Goal: Task Accomplishment & Management: Manage account settings

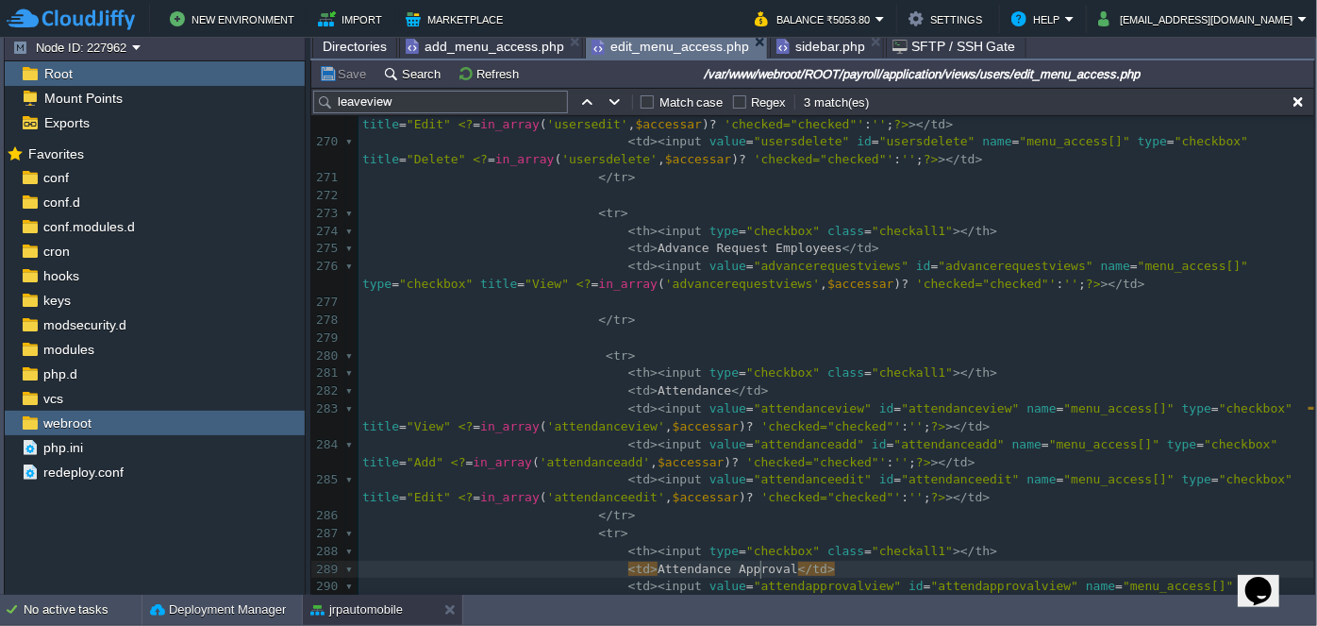
click at [506, 46] on span "add_menu_access.php" at bounding box center [485, 46] width 159 height 23
click at [654, 48] on span "edit_menu_access.php" at bounding box center [671, 47] width 158 height 24
drag, startPoint x: 408, startPoint y: 109, endPoint x: 317, endPoint y: 107, distance: 90.6
click at [317, 107] on input "leaveview" at bounding box center [440, 102] width 255 height 23
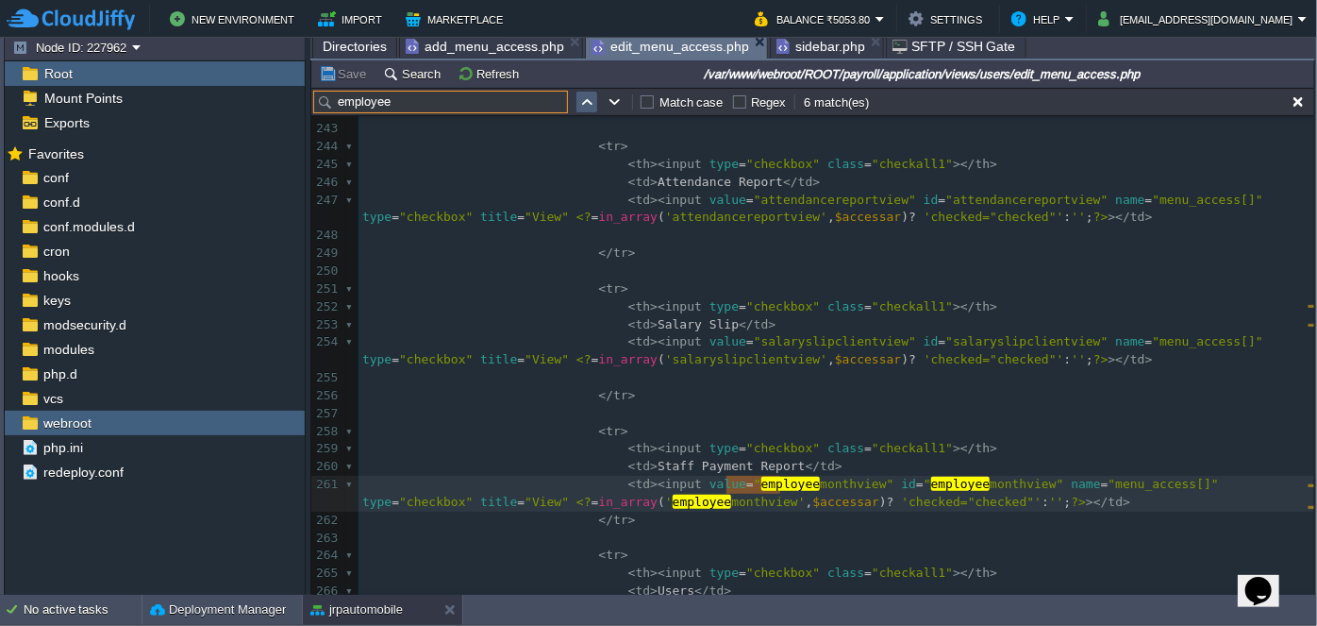
type input "employee"
click at [585, 107] on button "button" at bounding box center [587, 101] width 17 height 17
type textarea "Employee"
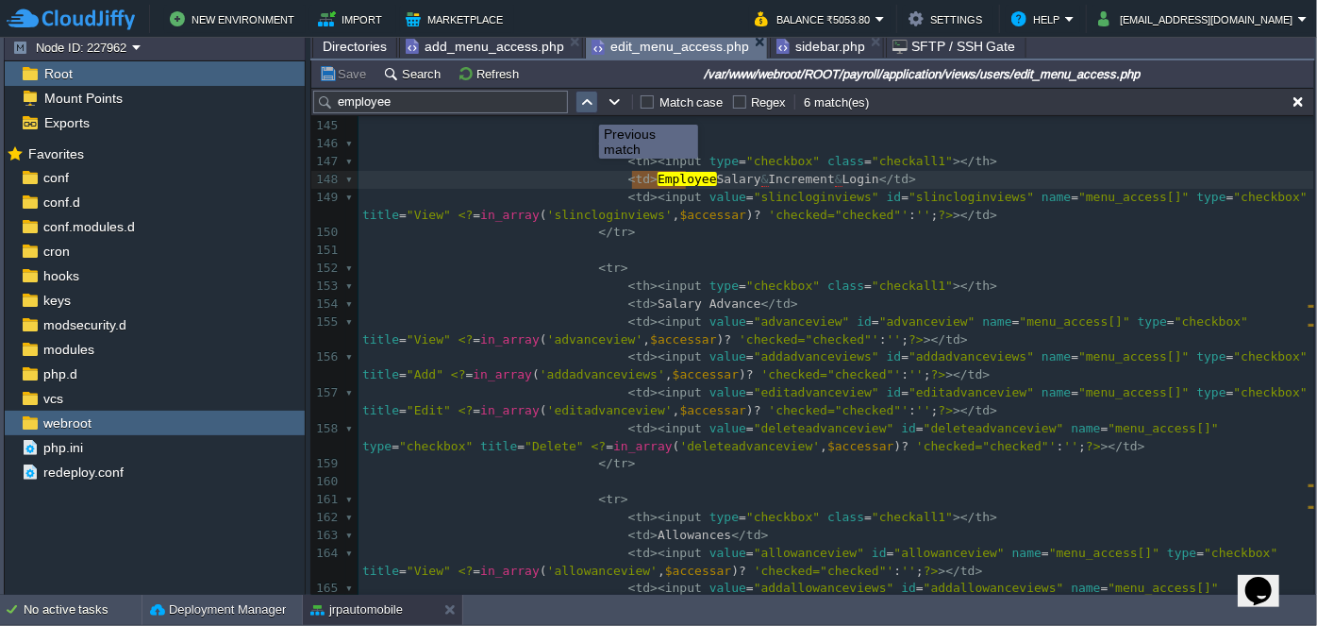
click at [585, 107] on button "button" at bounding box center [587, 101] width 17 height 17
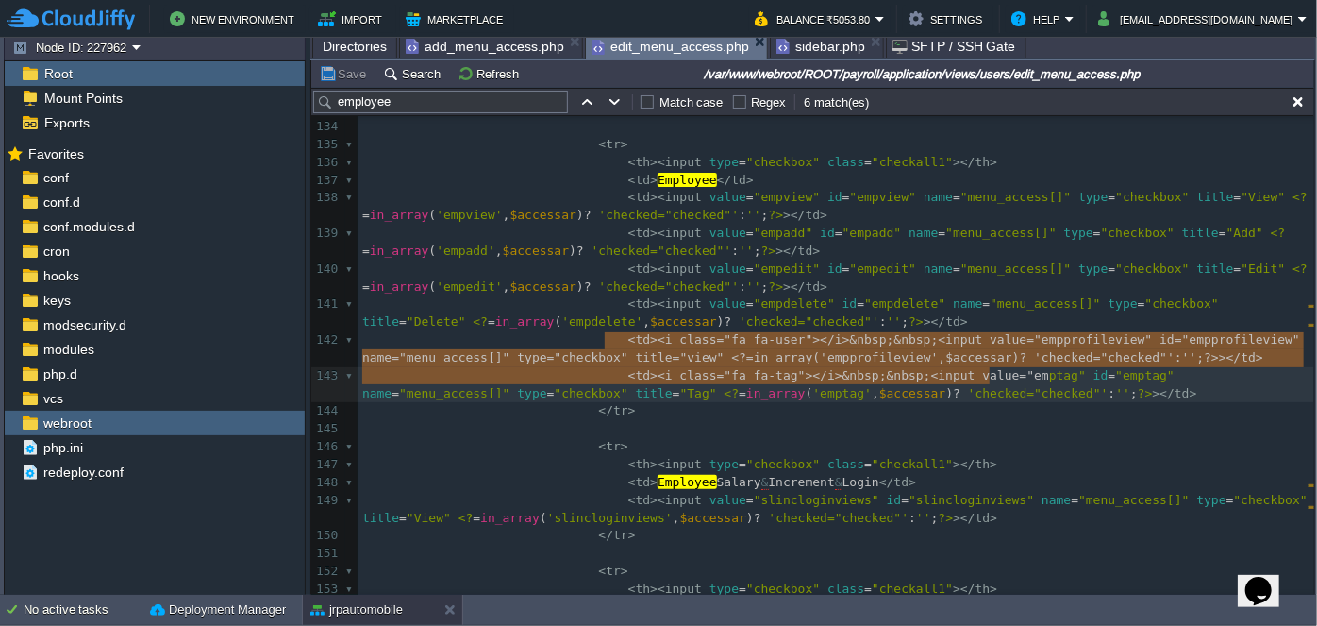
type textarea "<td><i class="fa fa-user"></i>&nbsp;&nbsp;<input value="empprofileview" id="emp…"
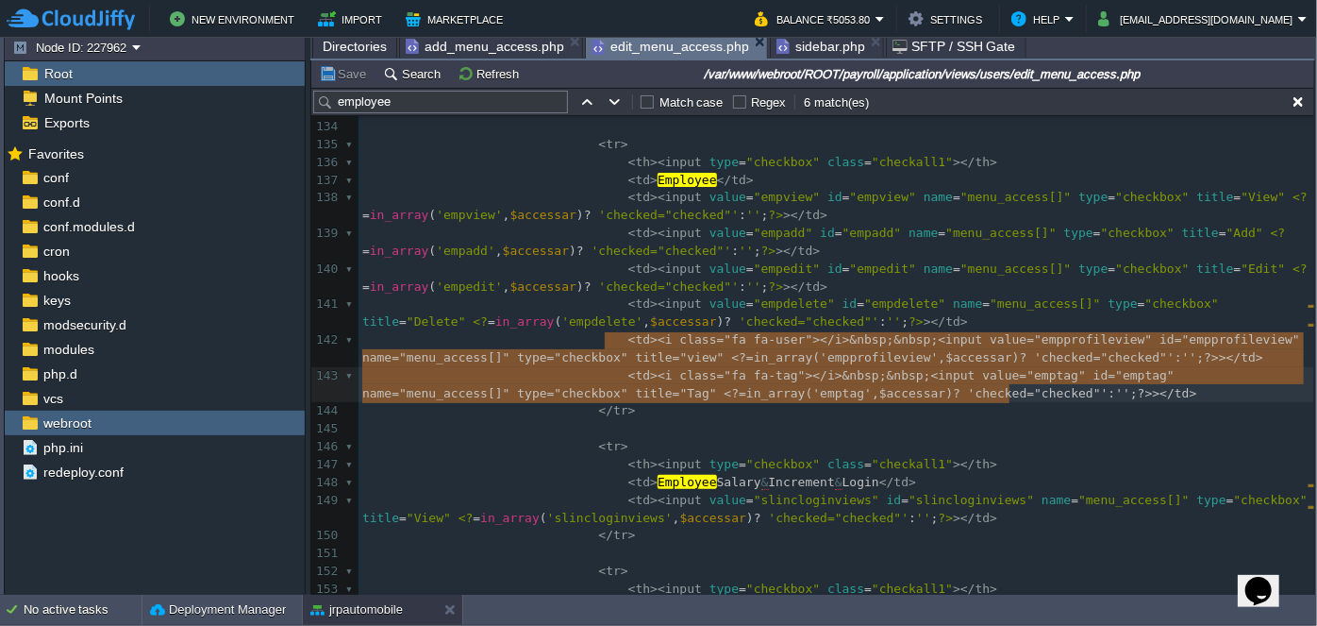
drag, startPoint x: 602, startPoint y: 339, endPoint x: 993, endPoint y: 380, distance: 392.9
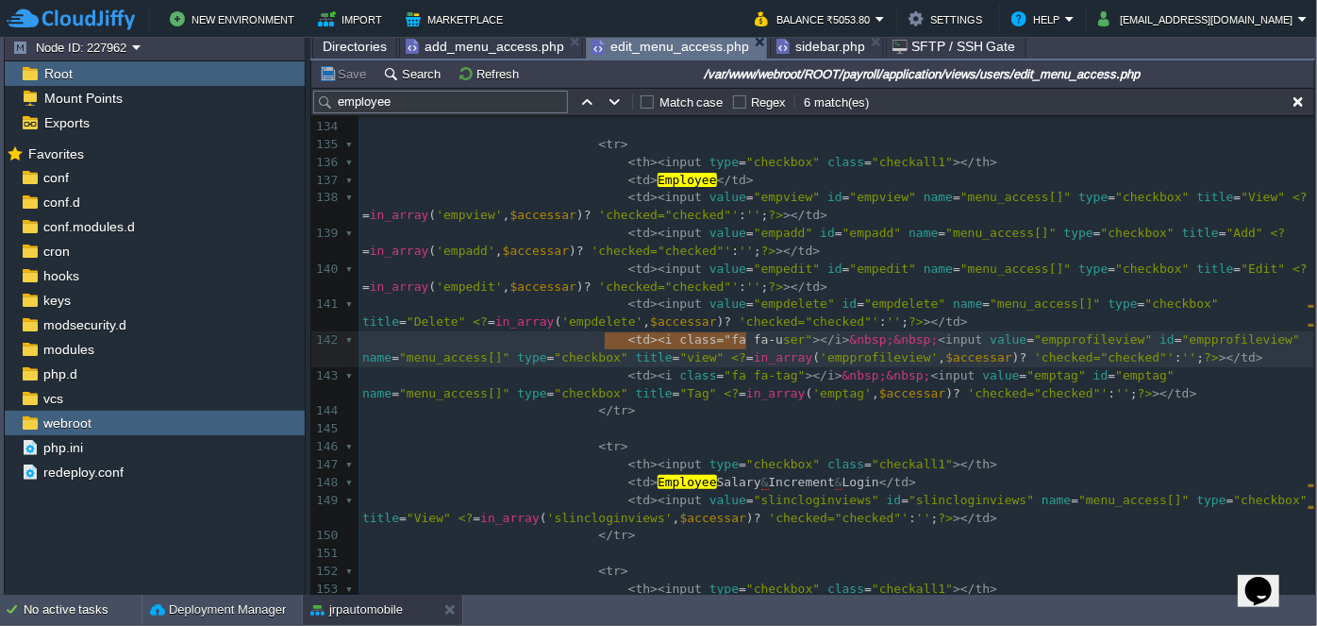
type textarea "<td><i class="fa fa-user"></i>"
drag, startPoint x: 606, startPoint y: 338, endPoint x: 674, endPoint y: 327, distance: 68.7
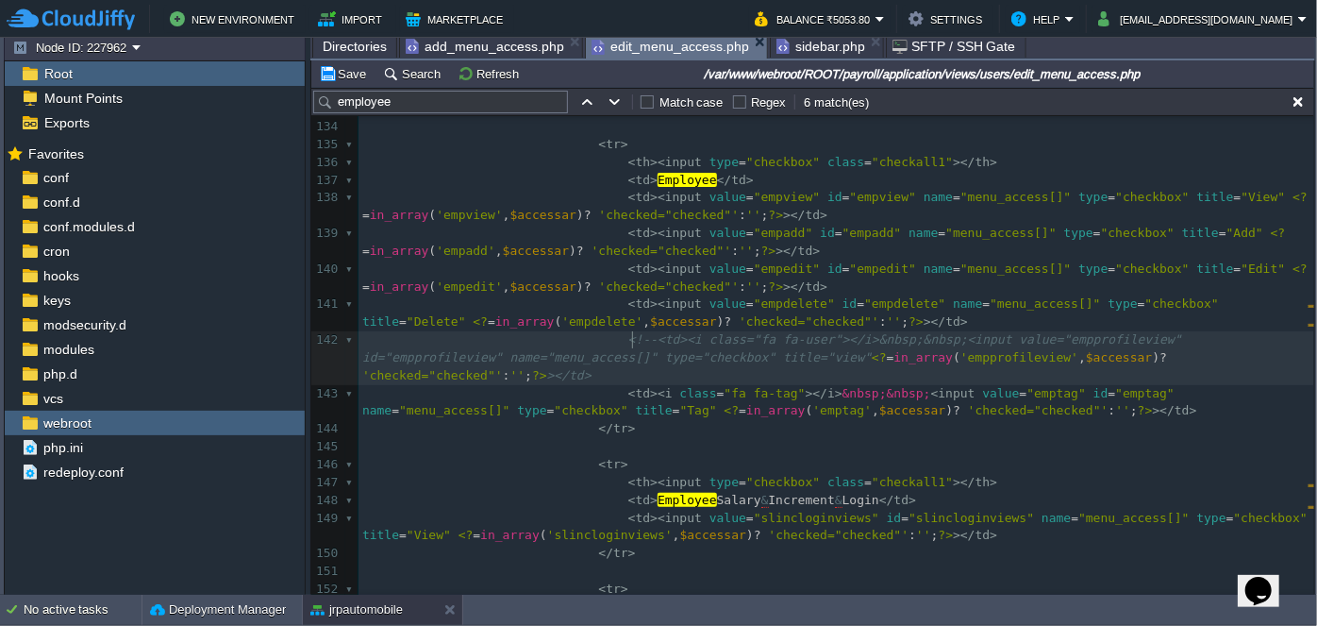
type textarea "<!--"
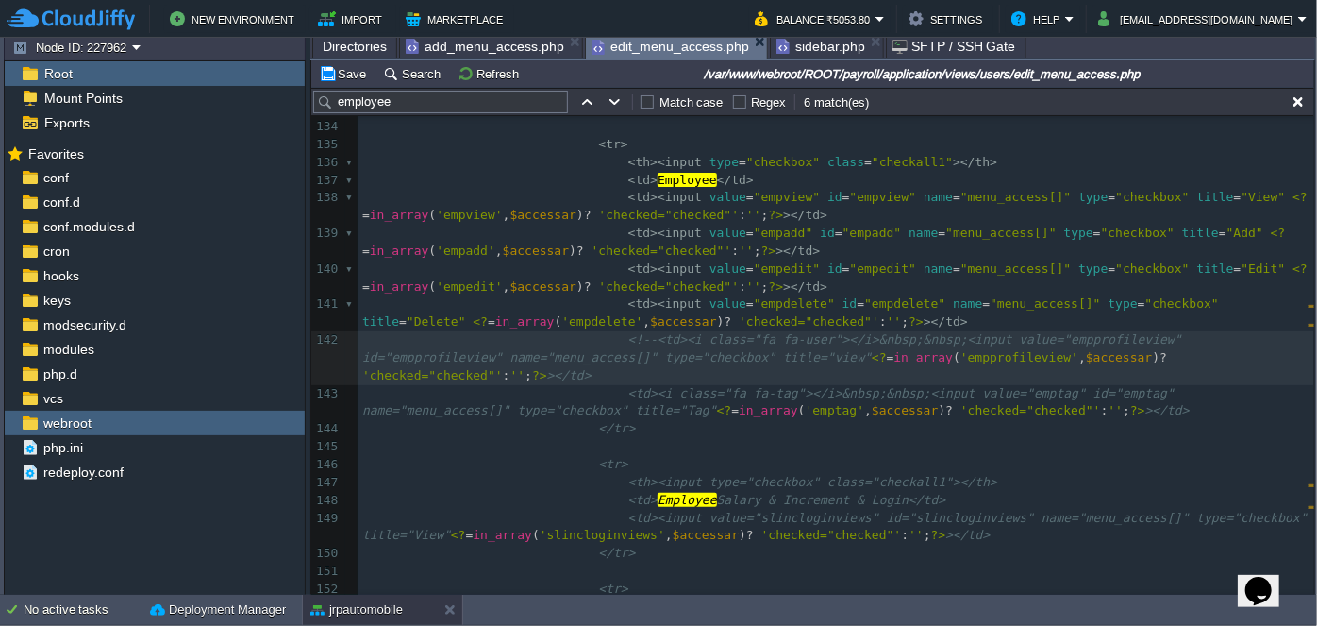
click at [1057, 396] on pre "<td><i class="fa fa-tag"></i>&nbsp;&nbsp;<input value="emptag" id="emptag" name…" at bounding box center [837, 403] width 956 height 36
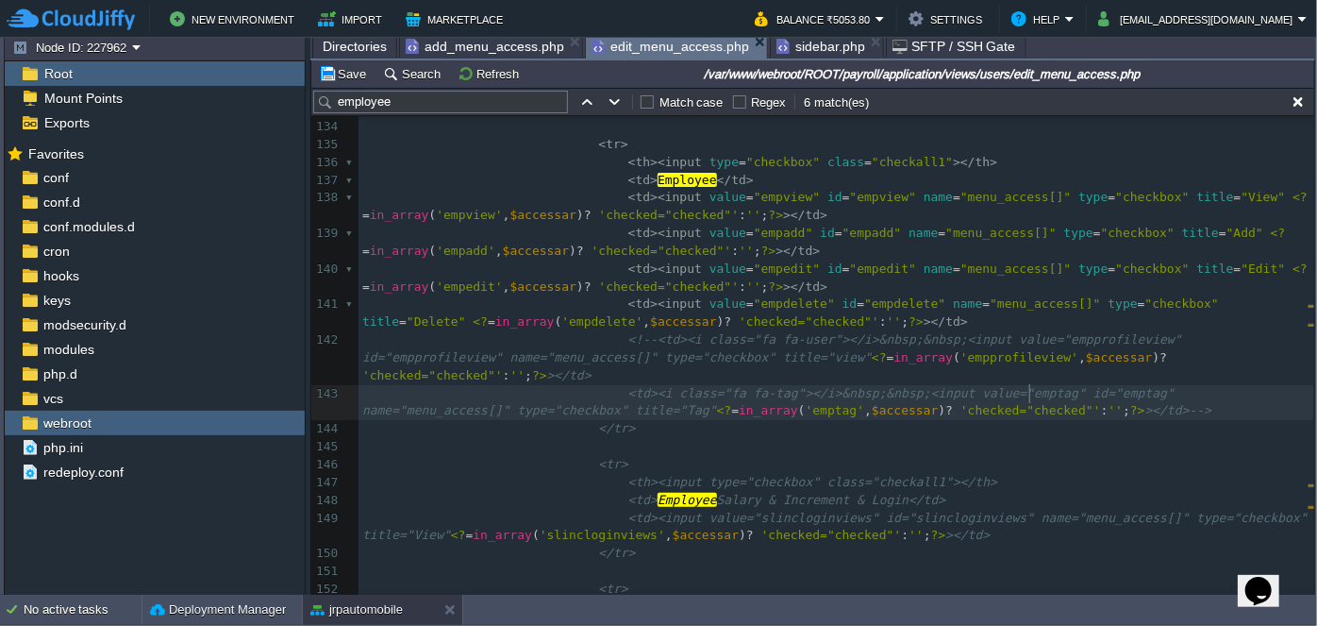
scroll to position [6, 20]
type textarea "-->"
click at [346, 78] on button "Save" at bounding box center [345, 73] width 53 height 17
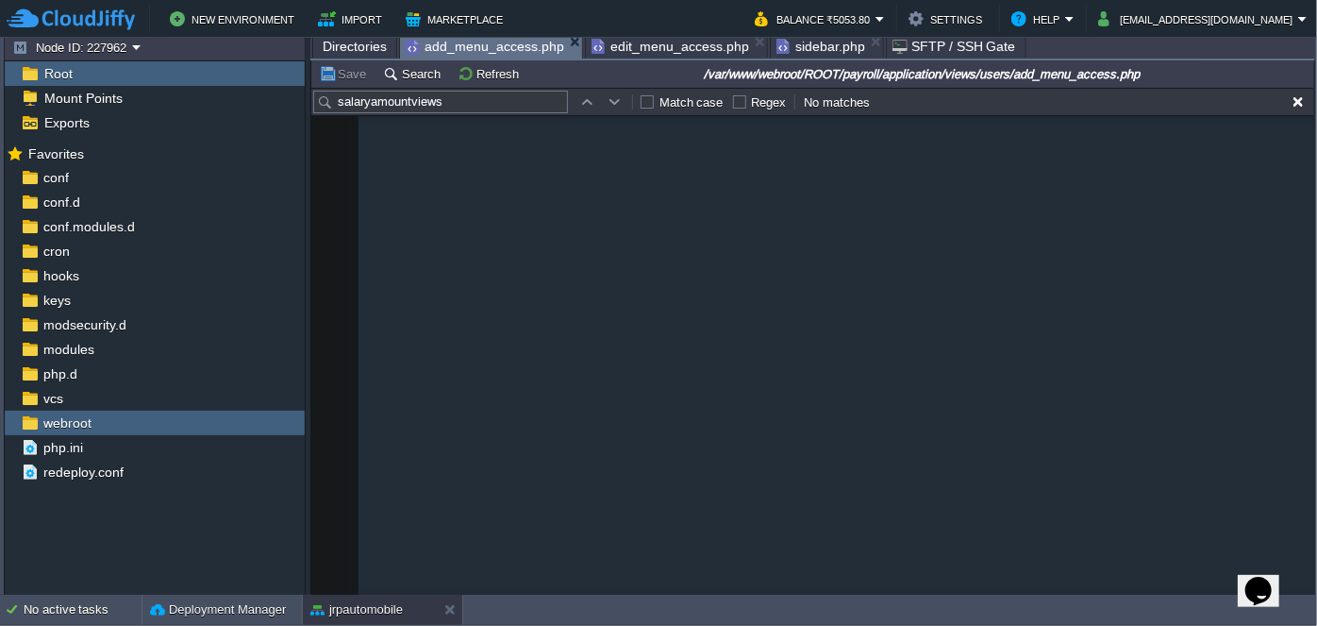
click at [500, 54] on span "add_menu_access.php" at bounding box center [485, 47] width 159 height 24
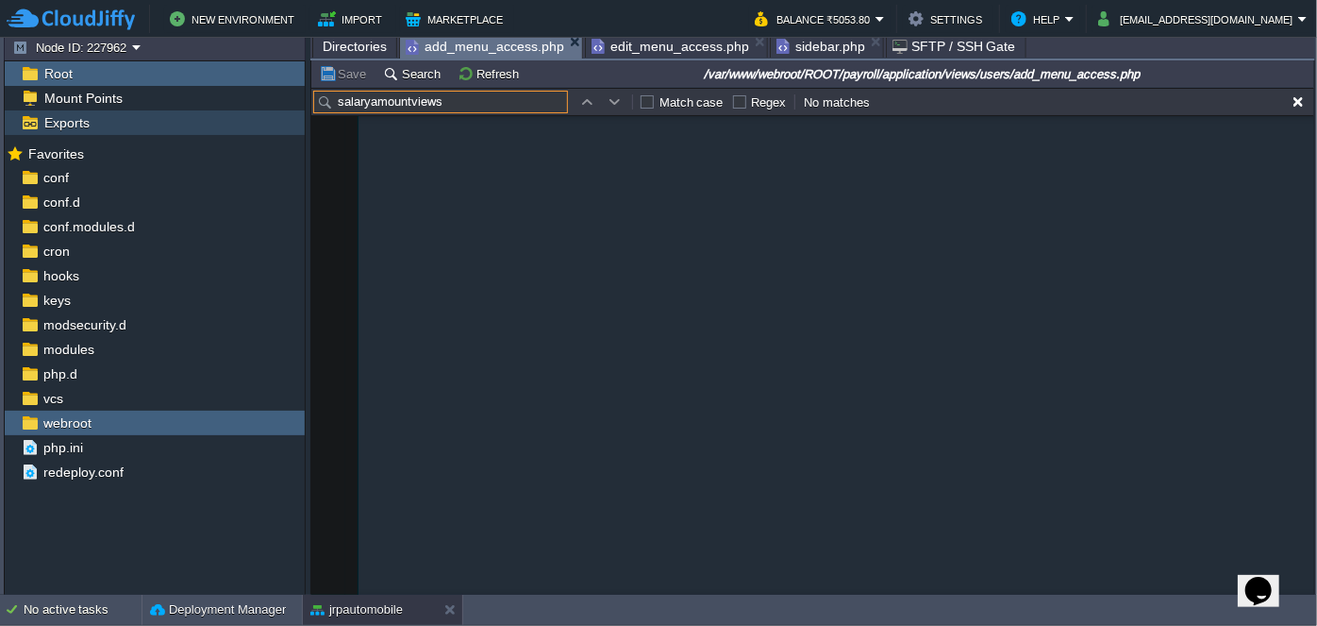
drag, startPoint x: 422, startPoint y: 109, endPoint x: 301, endPoint y: 116, distance: 121.0
click at [301, 116] on div "Node ID: 227962 Root Mount Points Exports Mark the most frequently used files a…" at bounding box center [660, 314] width 1312 height 563
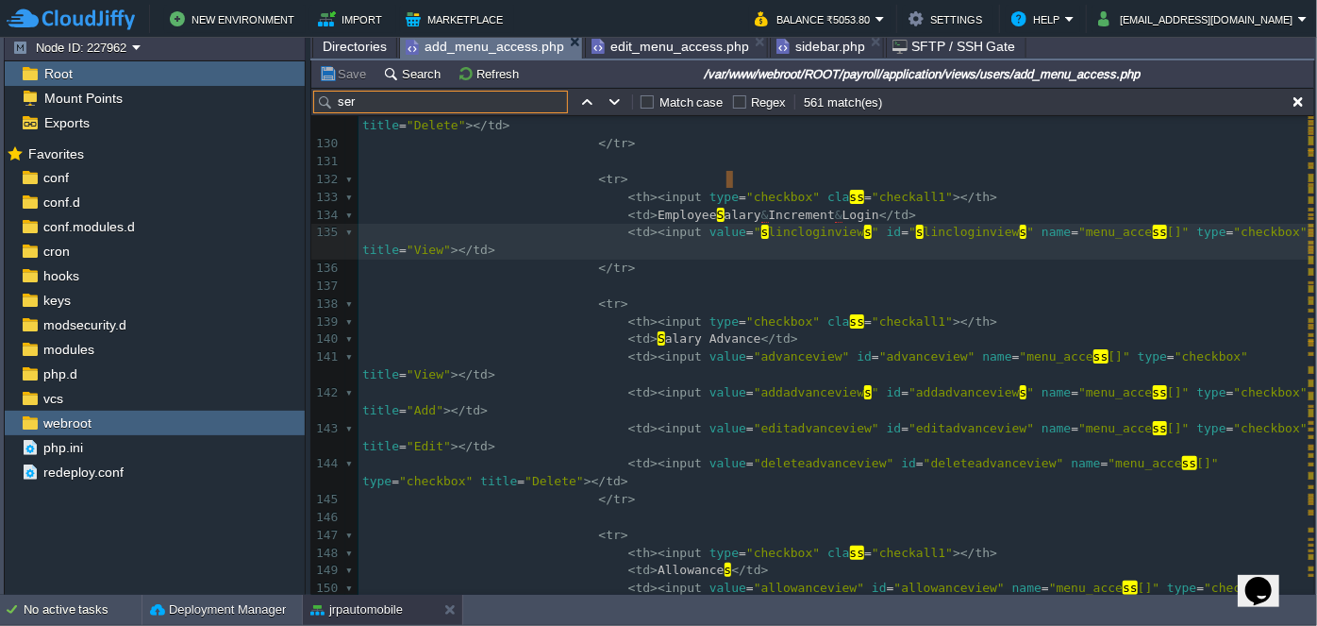
scroll to position [2796, 0]
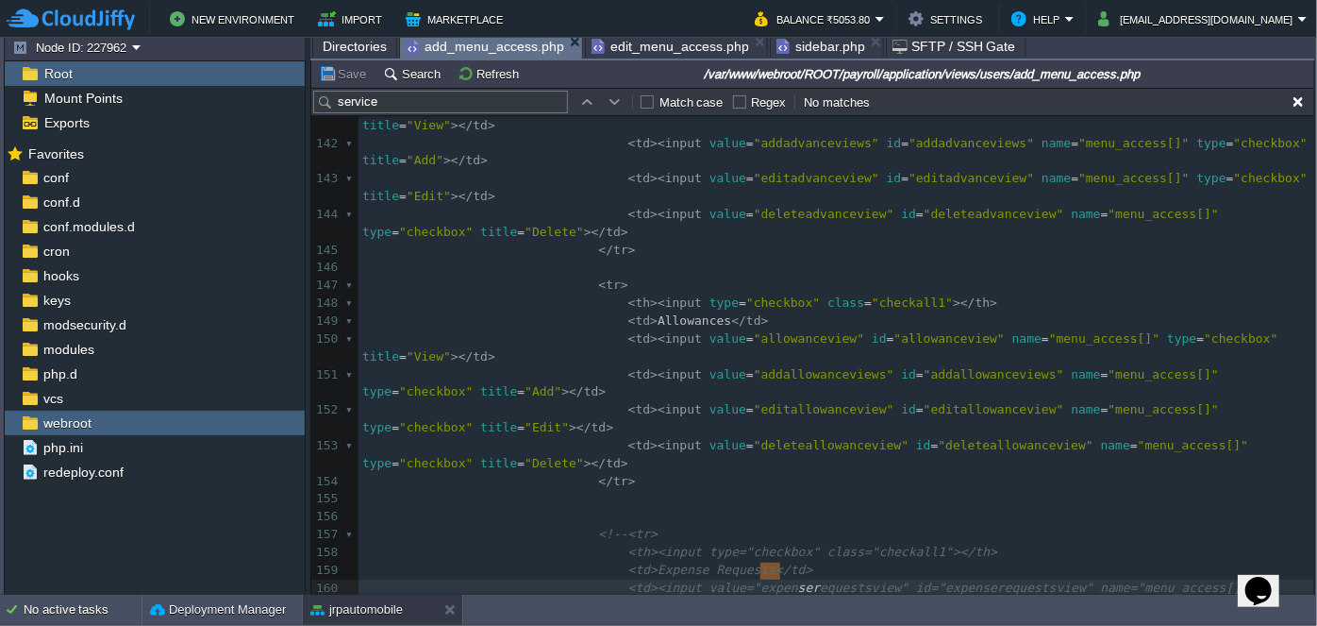
click at [613, 98] on button "button" at bounding box center [615, 101] width 17 height 17
click at [415, 105] on input "service" at bounding box center [440, 102] width 255 height 23
type input "s"
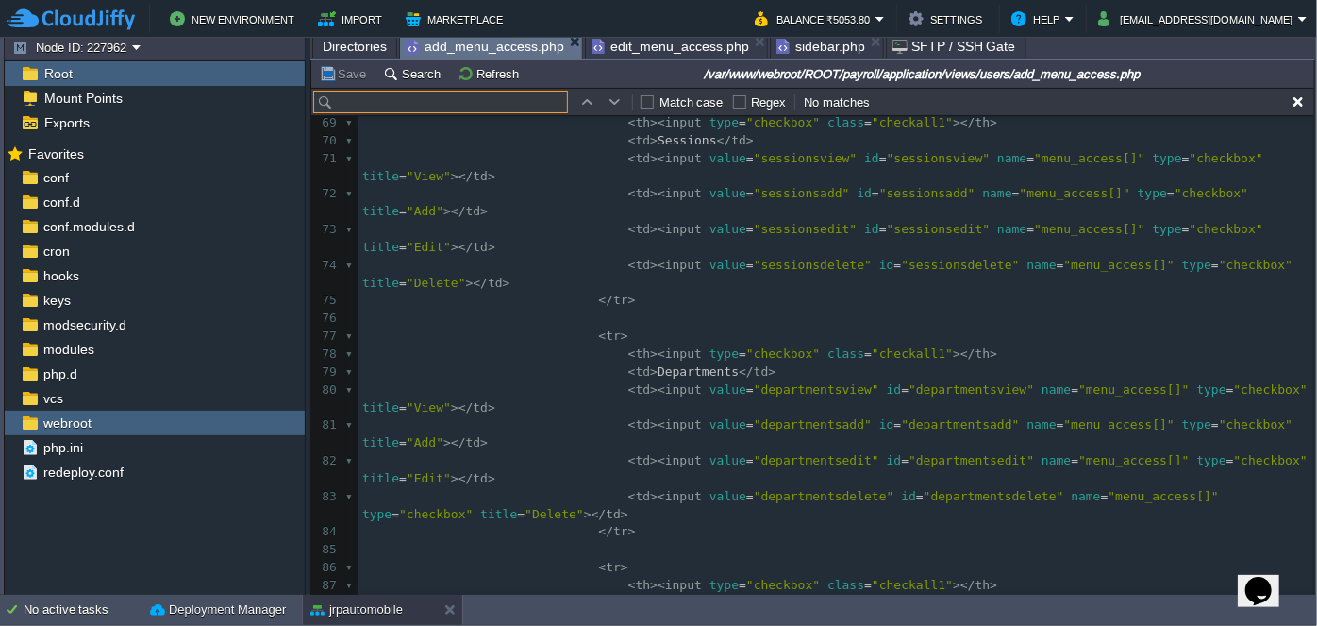
scroll to position [1537, 0]
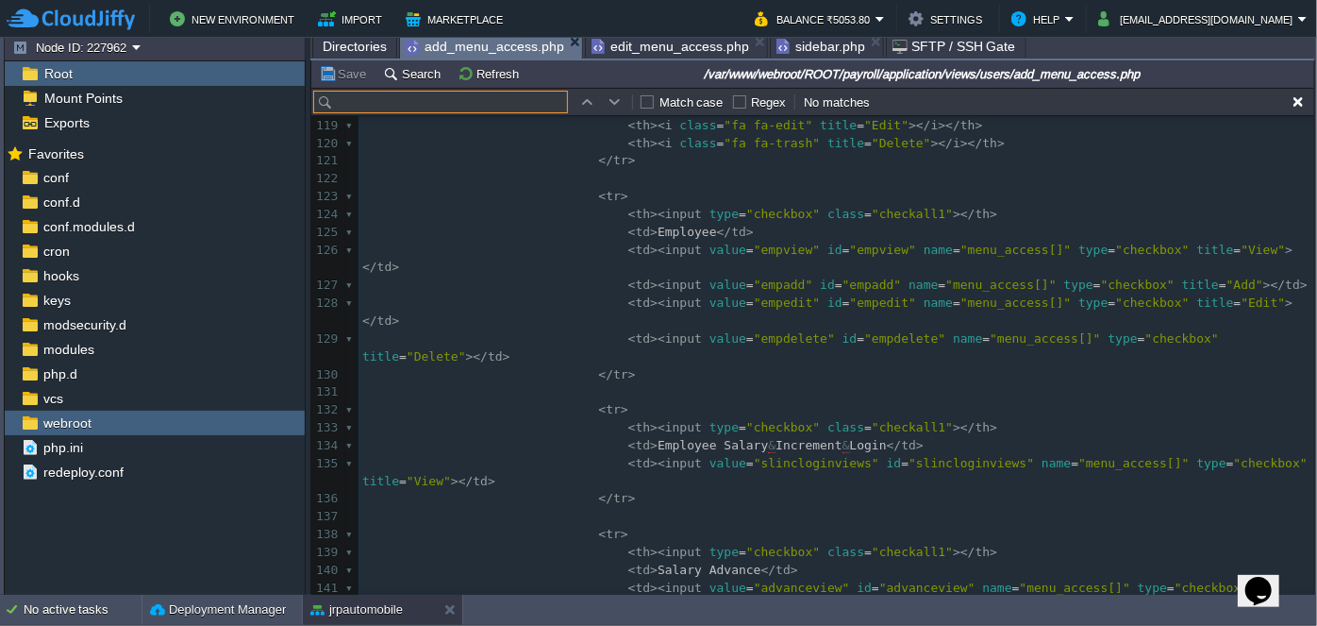
click at [453, 108] on input "text" at bounding box center [440, 102] width 255 height 23
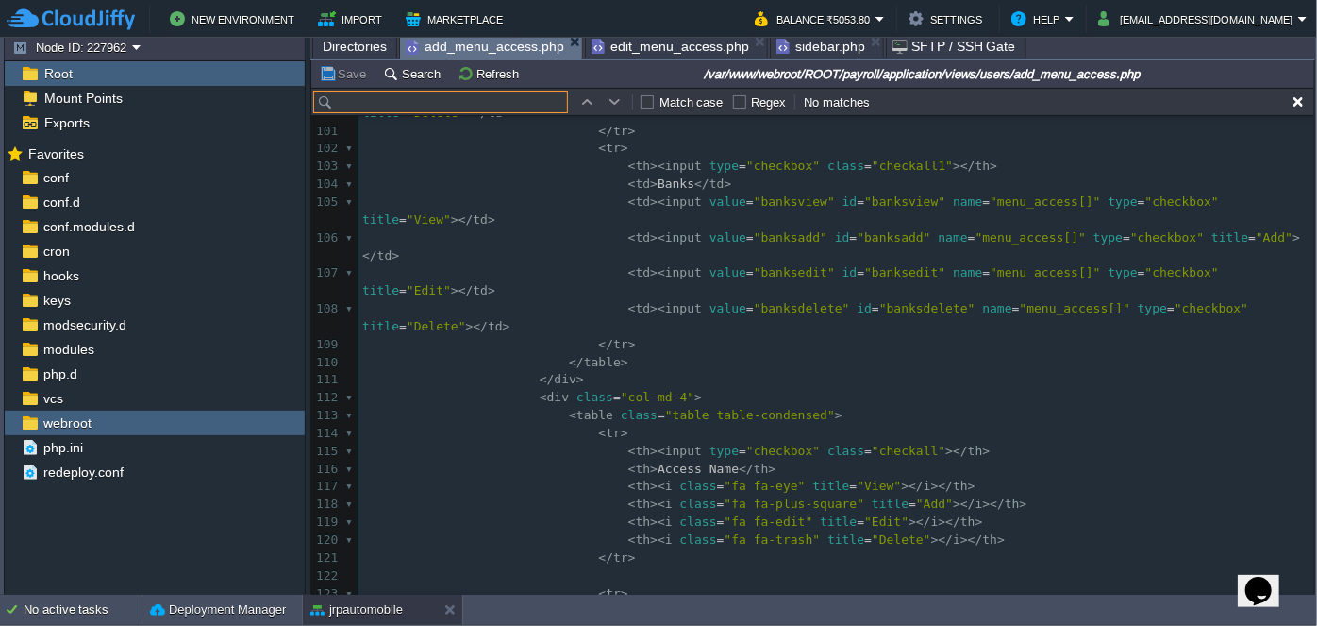
scroll to position [2144, 0]
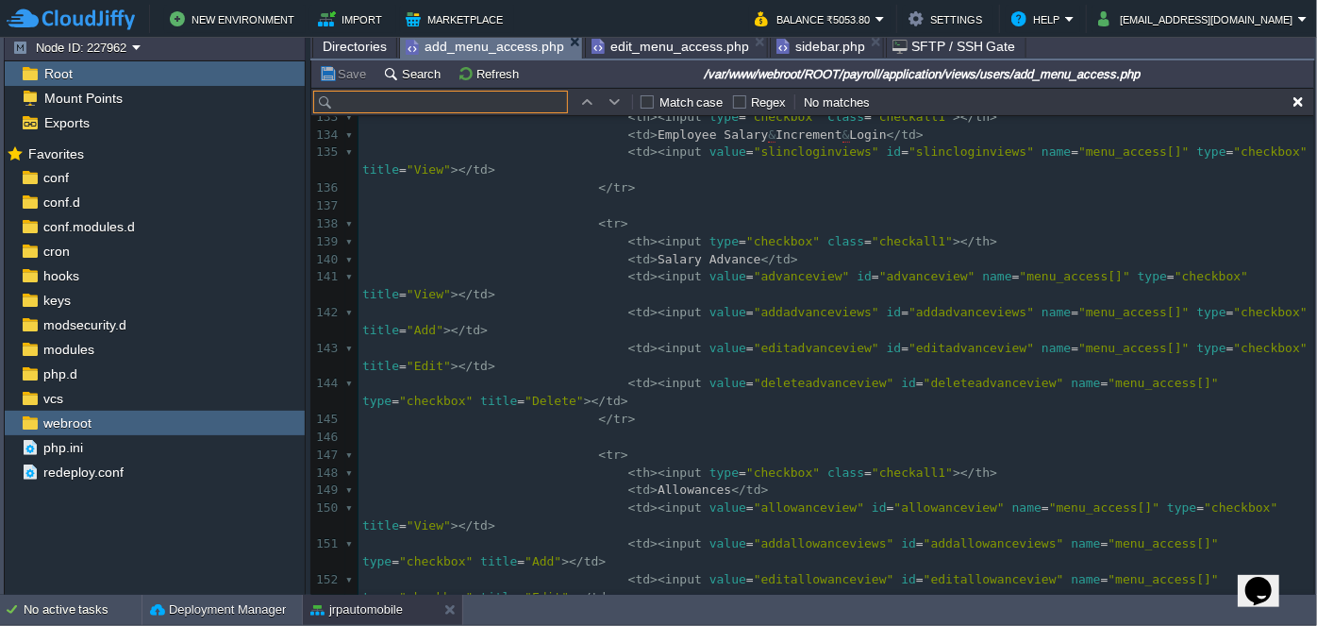
click at [470, 102] on input "text" at bounding box center [440, 102] width 255 height 23
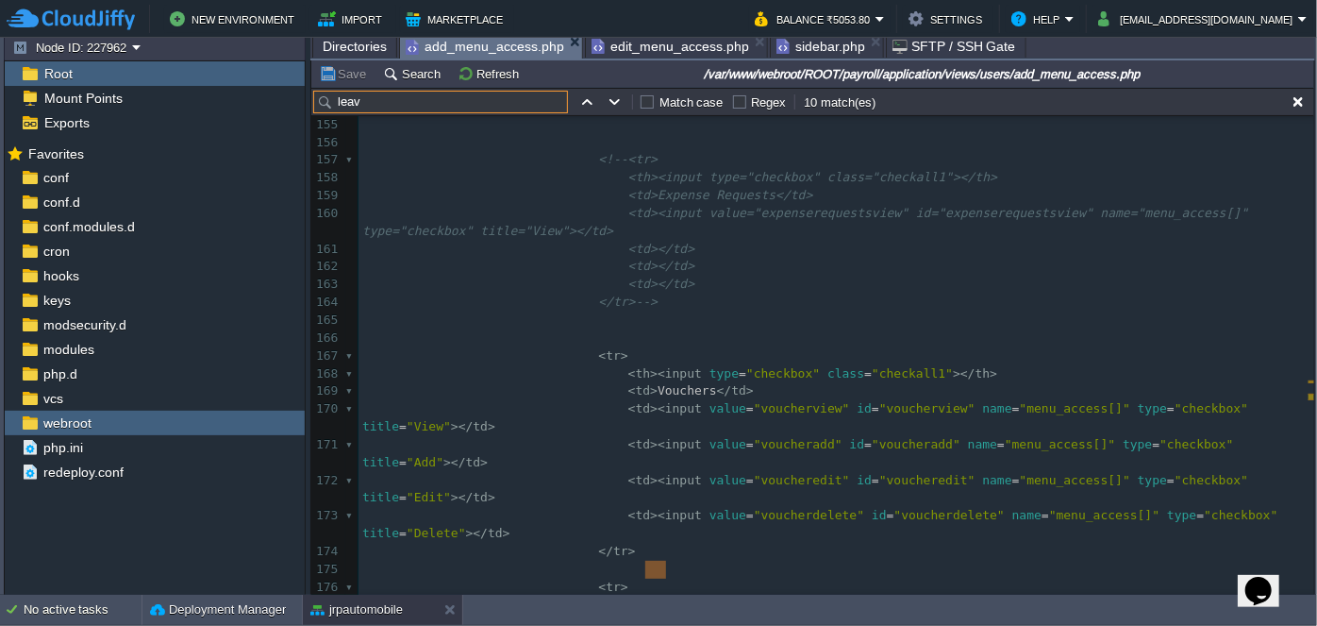
type input "leave"
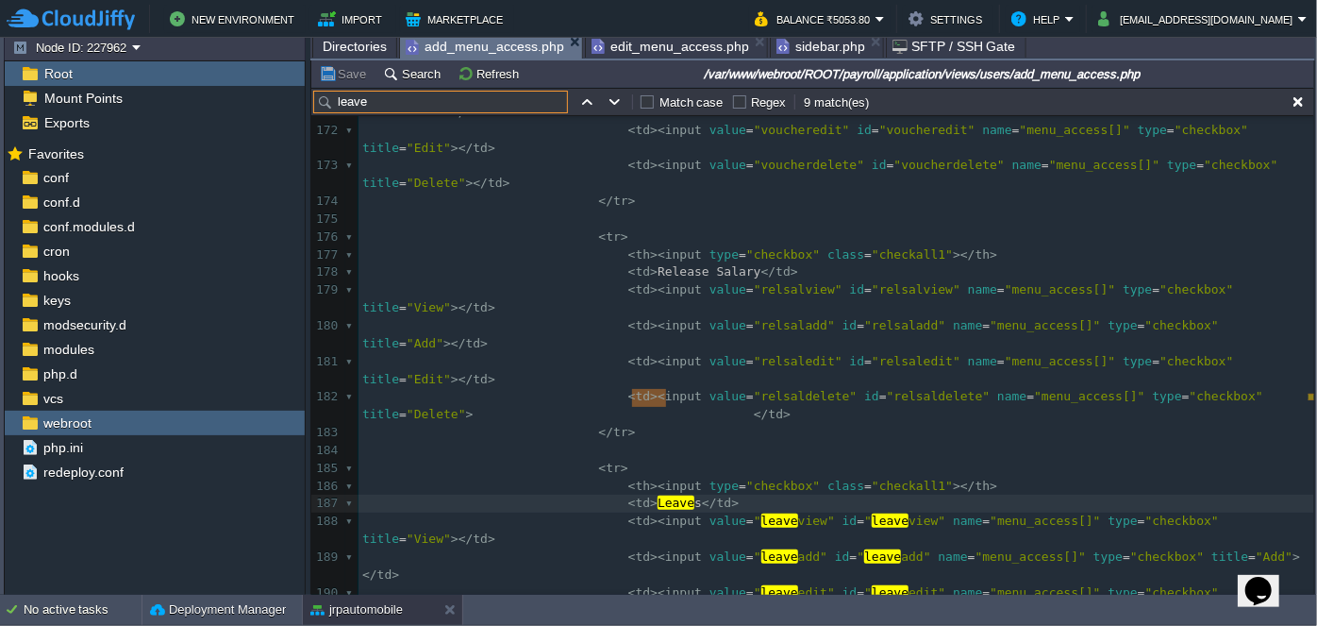
click at [797, 48] on span "sidebar.php" at bounding box center [821, 46] width 89 height 23
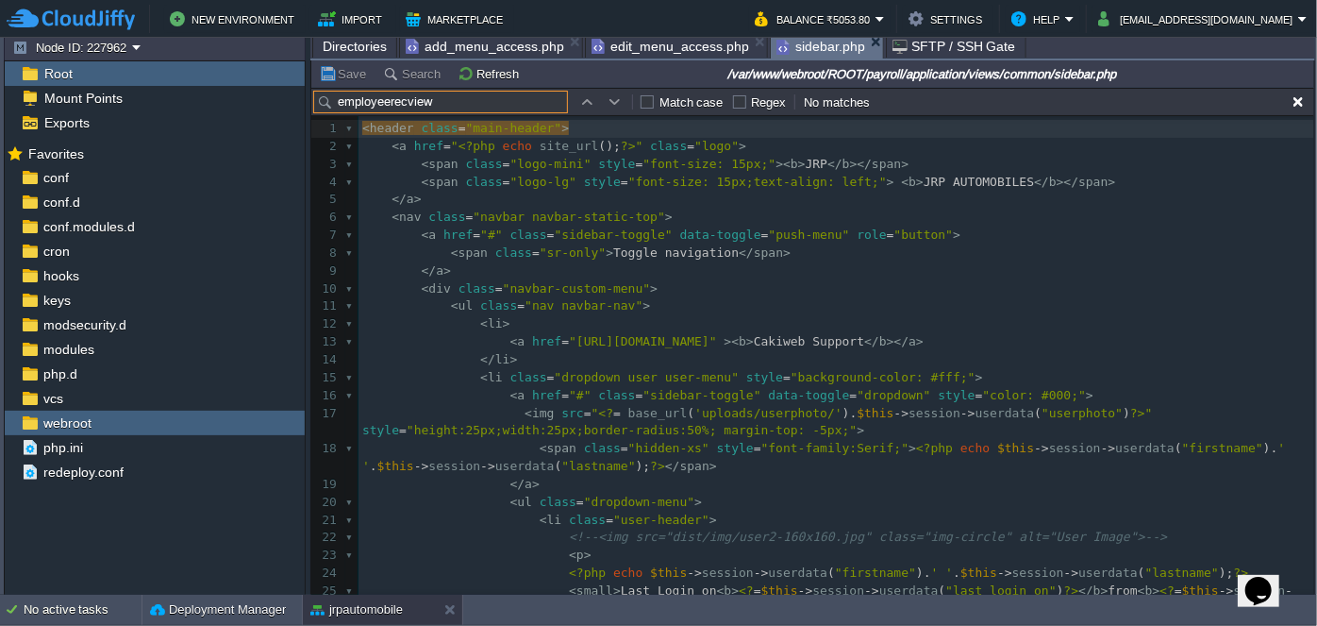
click at [450, 104] on input "employeerecview" at bounding box center [440, 102] width 255 height 23
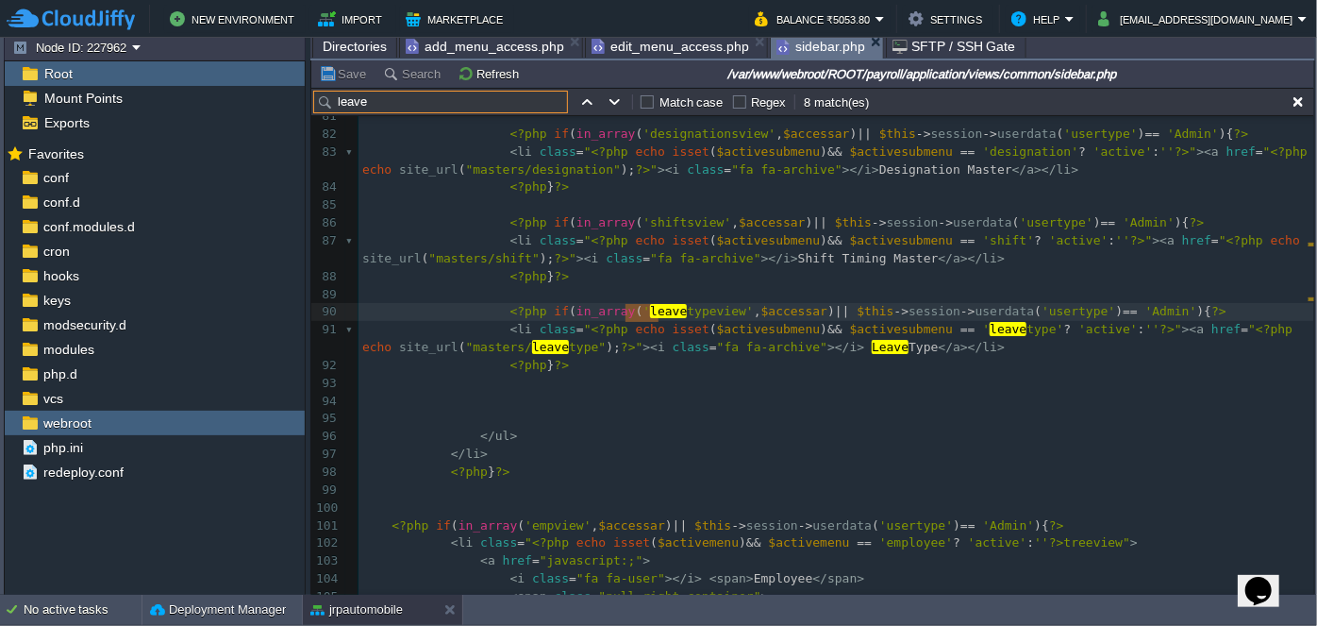
scroll to position [1561, 0]
type input "leave"
type textarea "leavetypeview"
click at [457, 41] on span "add_menu_access.php" at bounding box center [485, 46] width 159 height 23
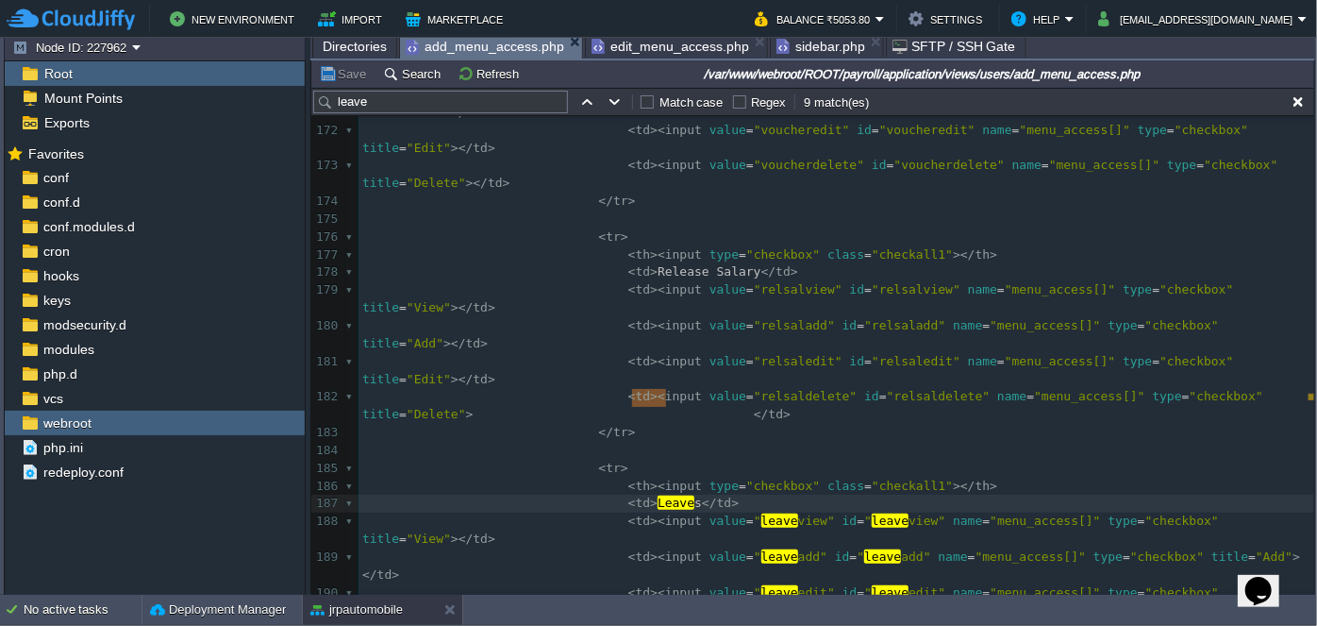
paste input "type"
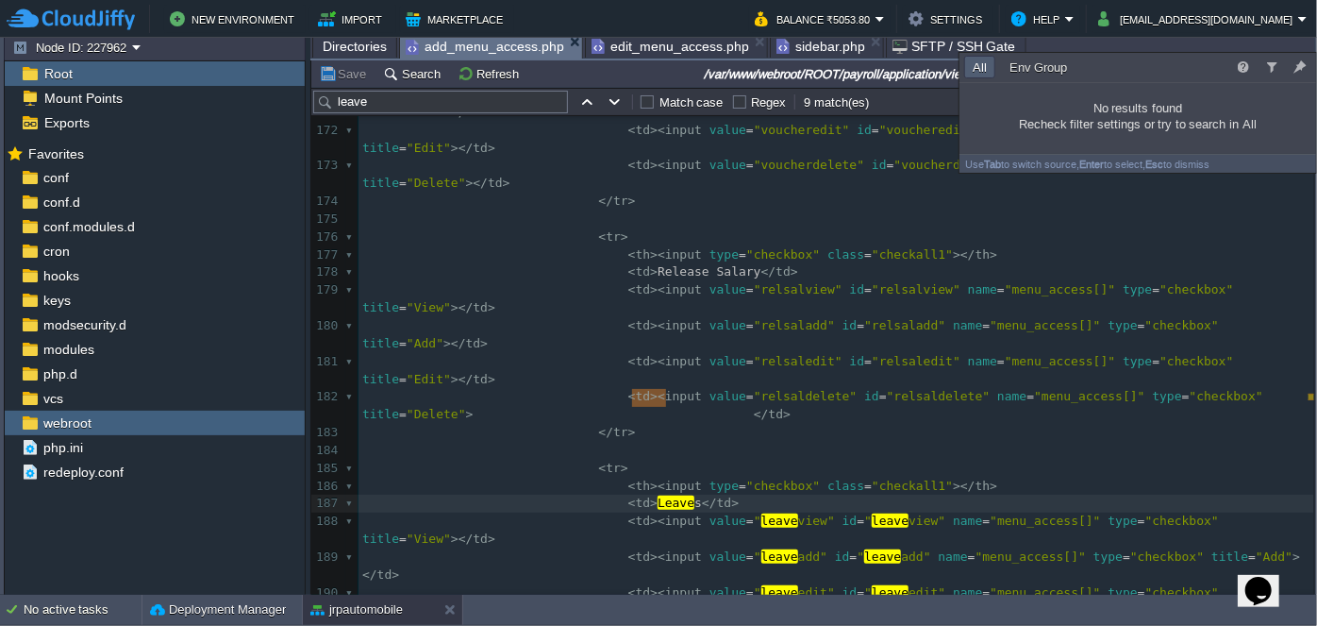
type input "leavetypeview"
click at [812, 157] on pre "< td >< input value = "voucherdelete" id = "voucherdelete" name = "menu_access[…" at bounding box center [837, 175] width 956 height 36
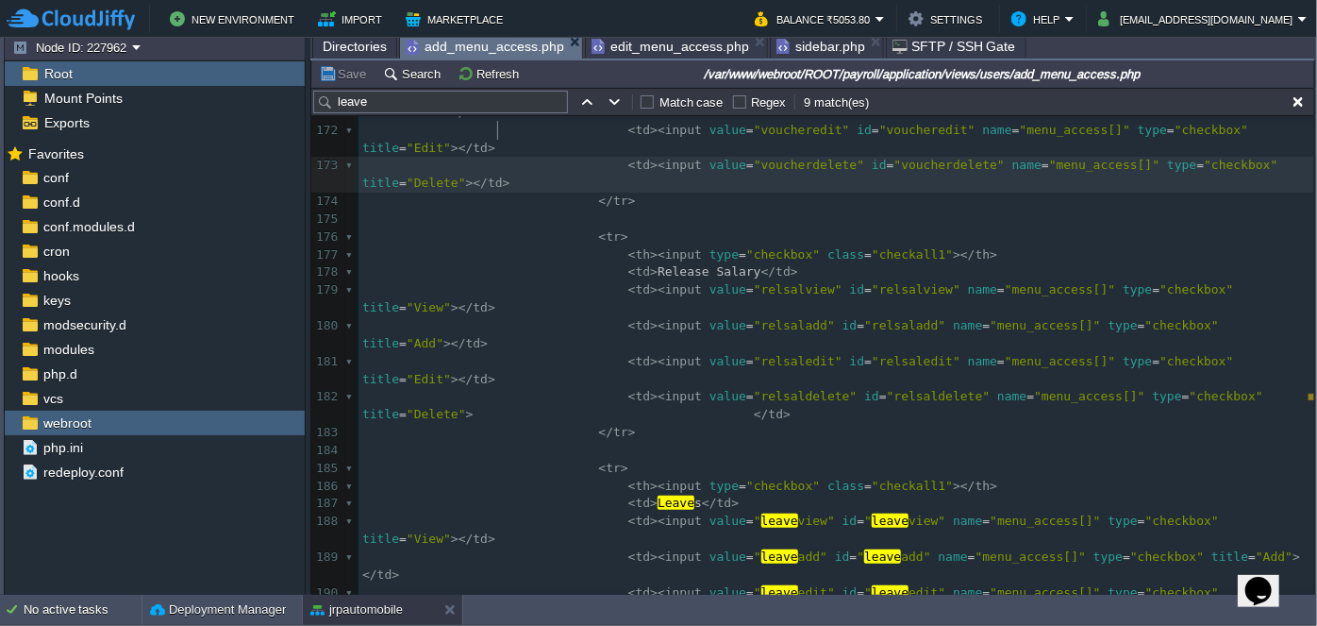
click at [375, 101] on input "leave" at bounding box center [440, 102] width 255 height 23
paste input "typeview"
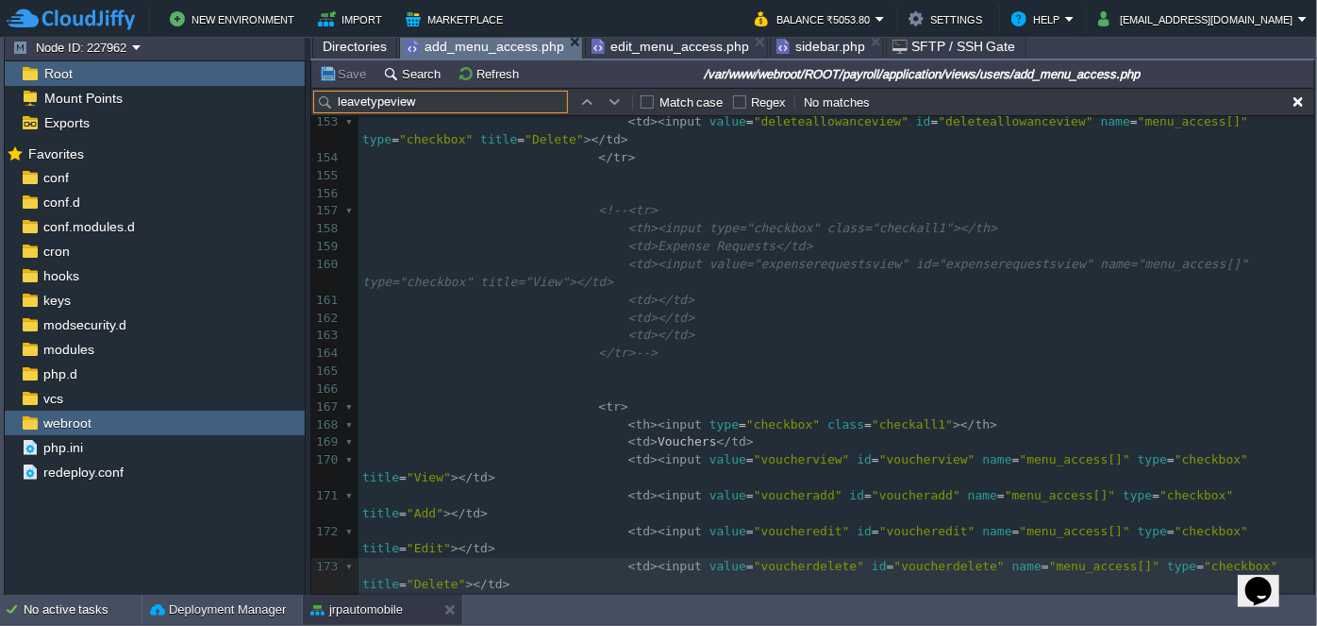
scroll to position [3075, 0]
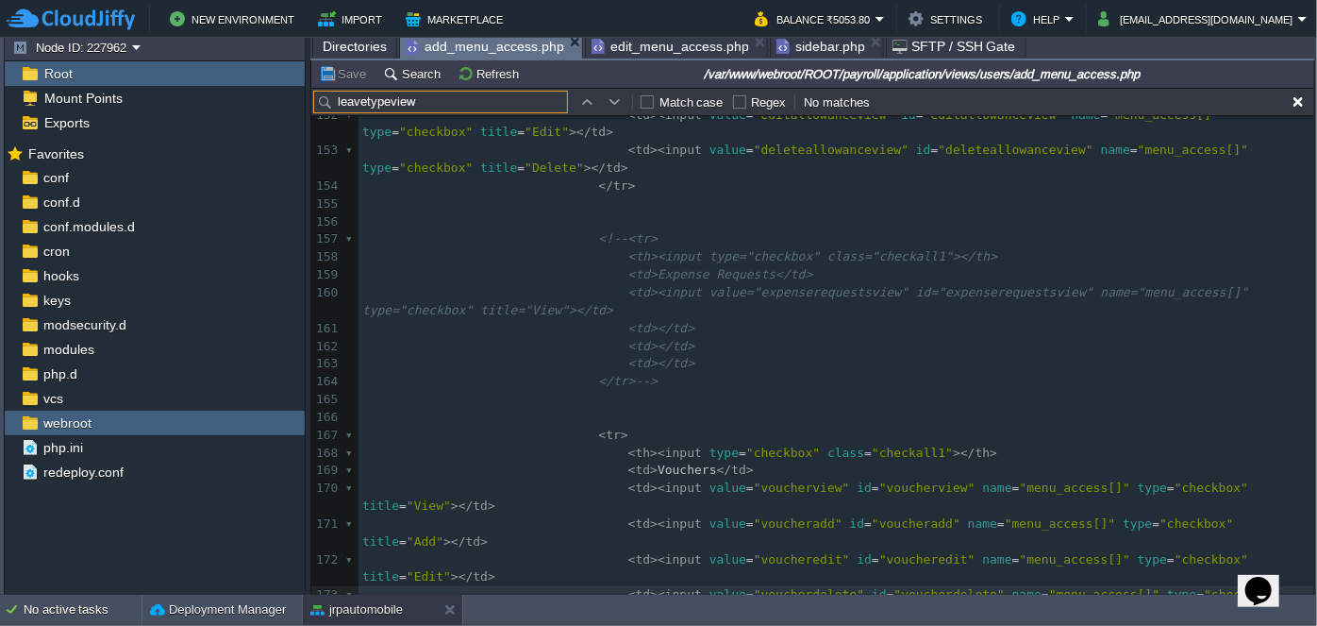
type input "leavetypeview"
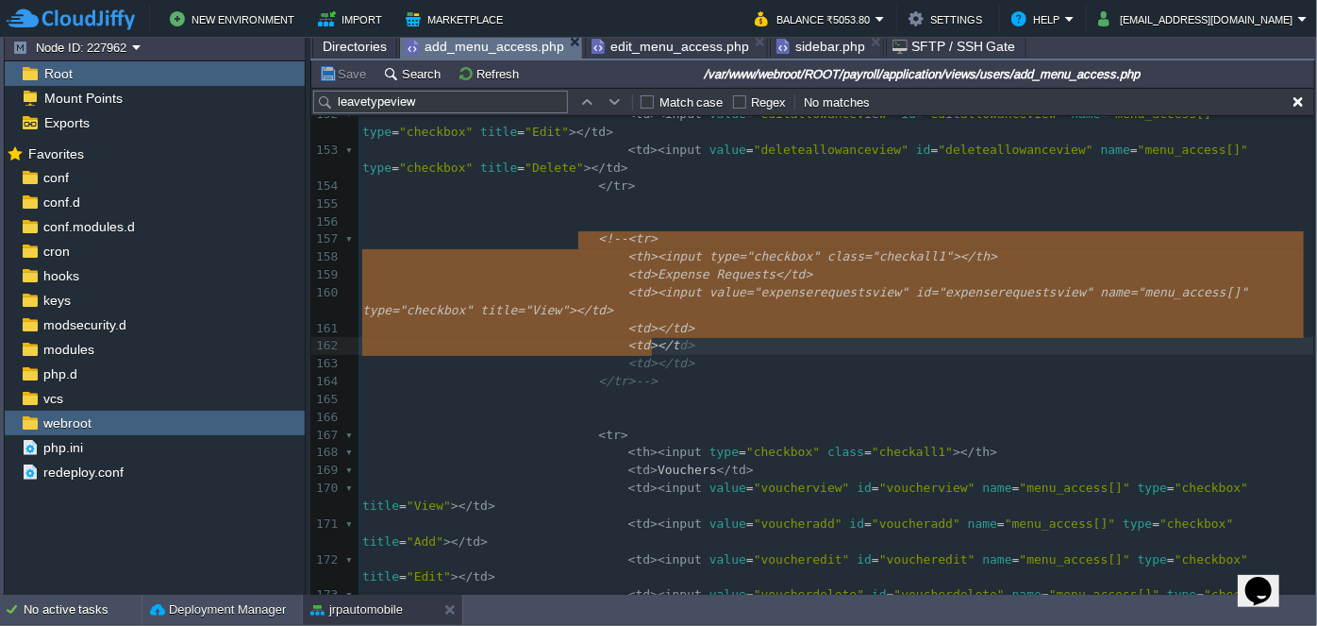
type textarea "<!--<tr> <th><input type="checkbox" class="checkall1"></th> <td>Expense Request…"
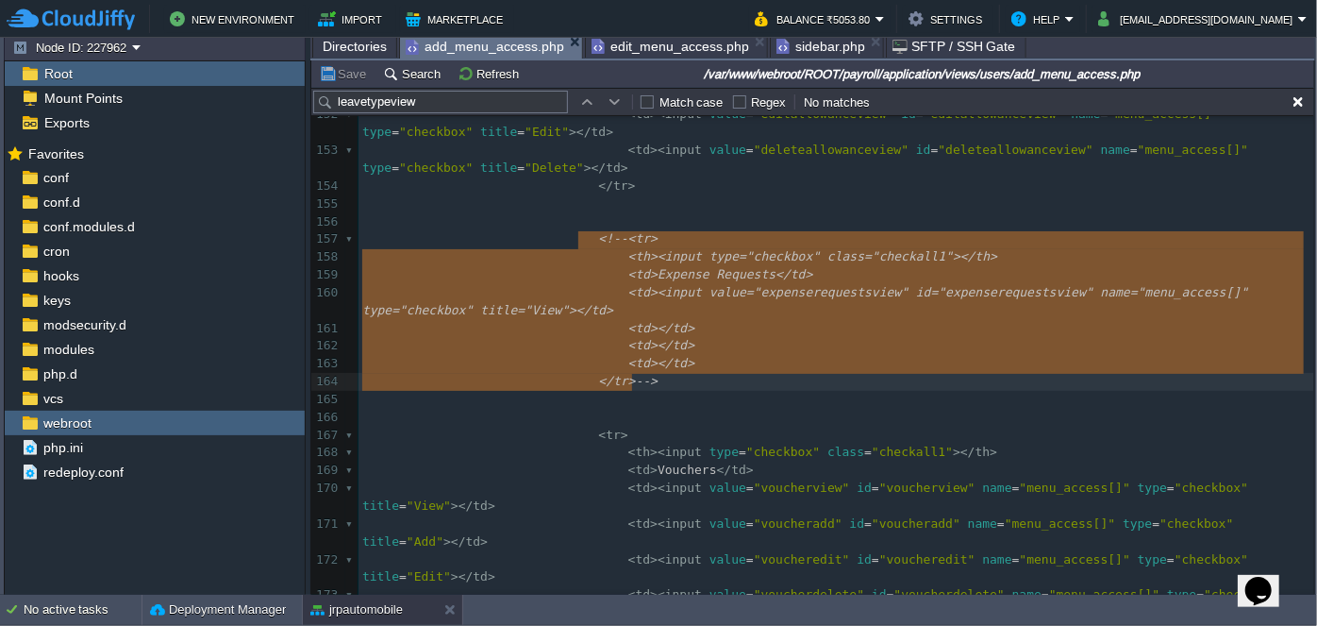
drag, startPoint x: 578, startPoint y: 239, endPoint x: 659, endPoint y: 376, distance: 159.1
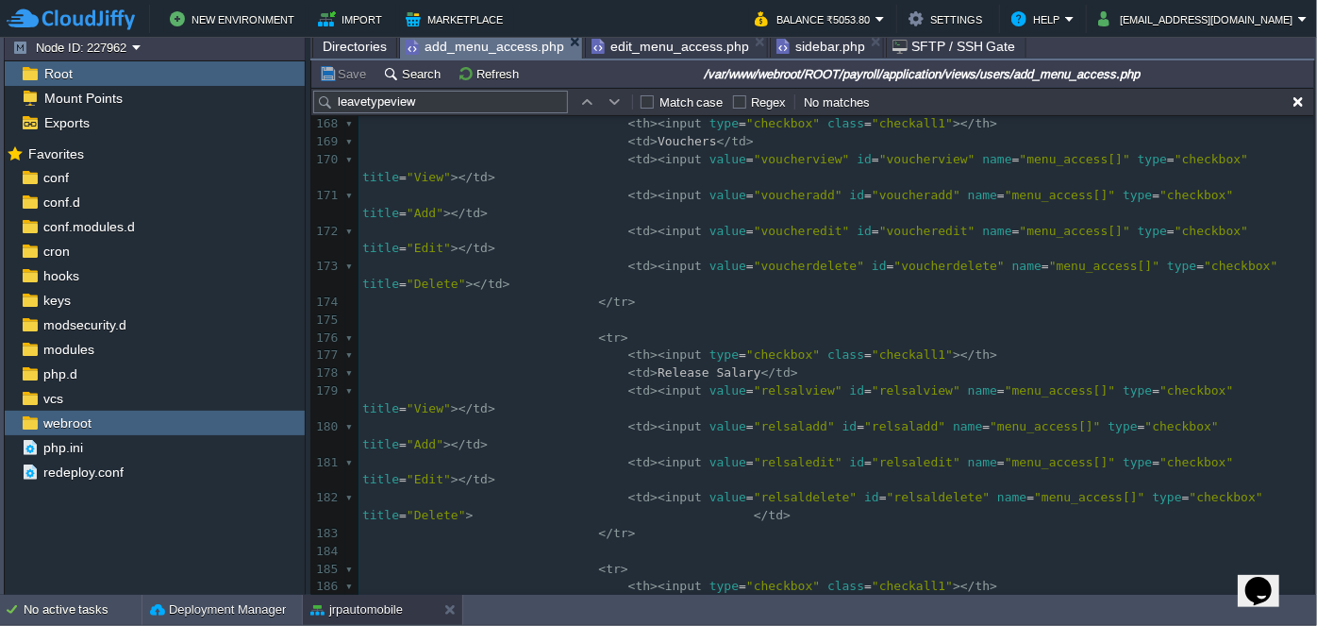
scroll to position [3503, 0]
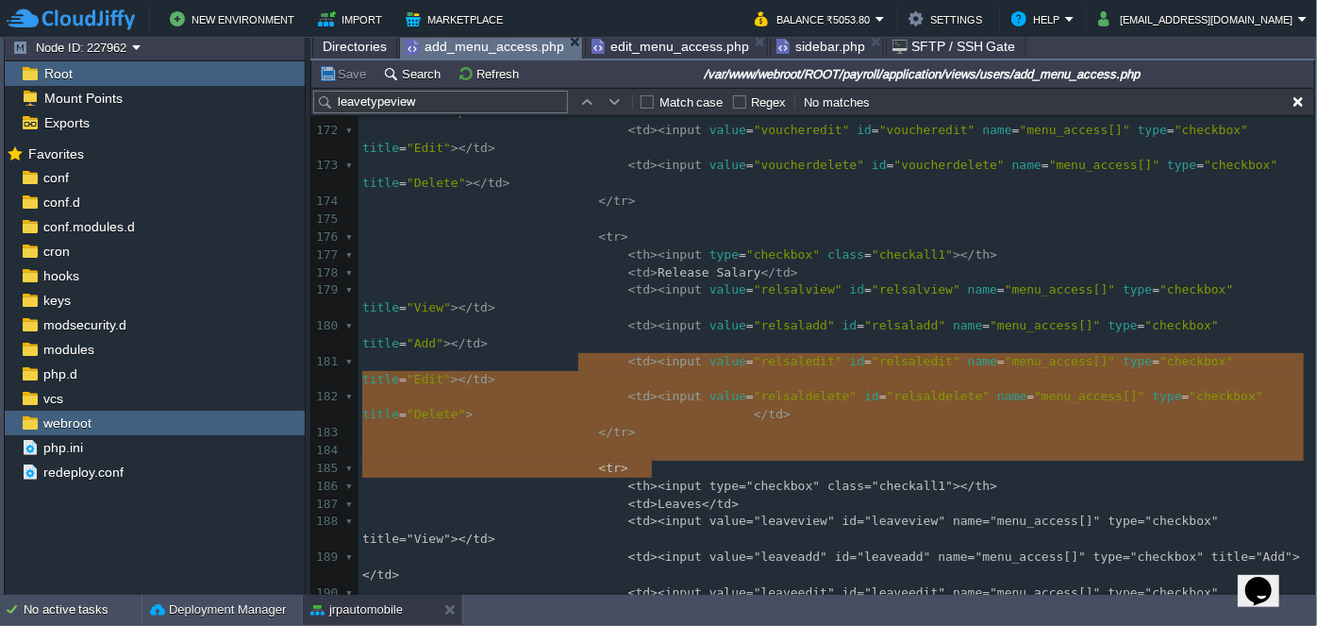
type textarea "<tr> <th><input type="checkbox" class="checkall1"></th> <td>Leaves</td> <td><in…"
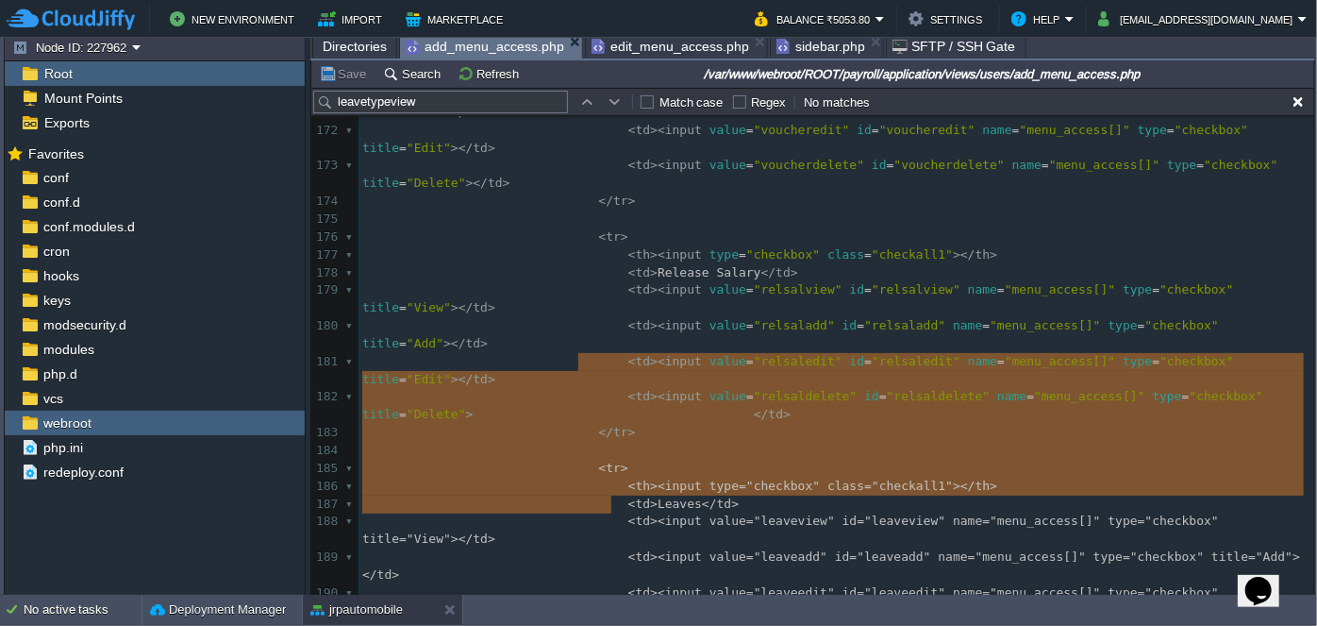
drag, startPoint x: 576, startPoint y: 362, endPoint x: 657, endPoint y: 495, distance: 155.9
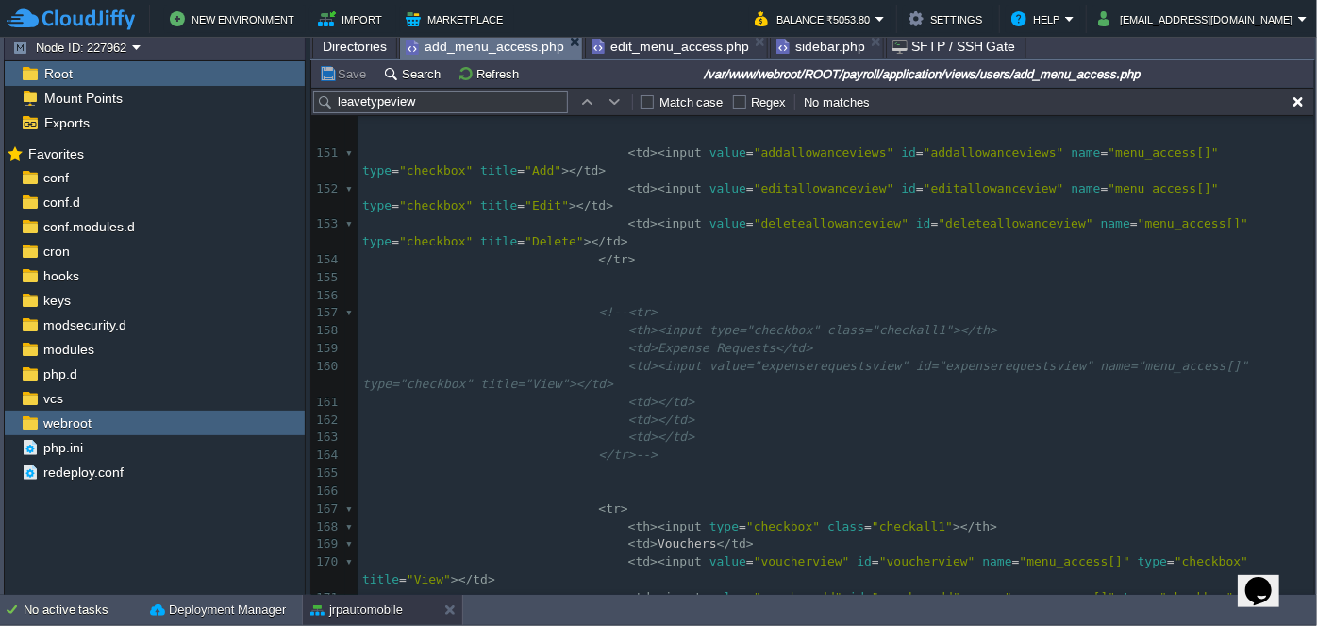
scroll to position [2988, 0]
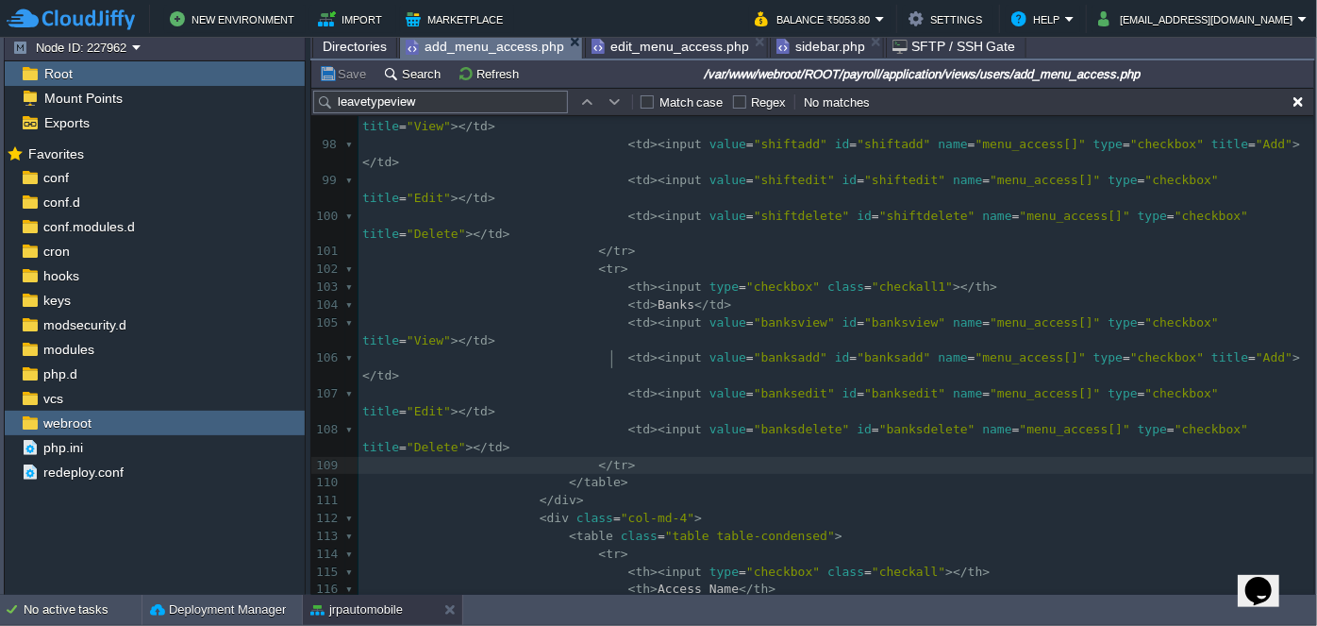
click at [680, 457] on pre "</ tr >" at bounding box center [837, 466] width 956 height 18
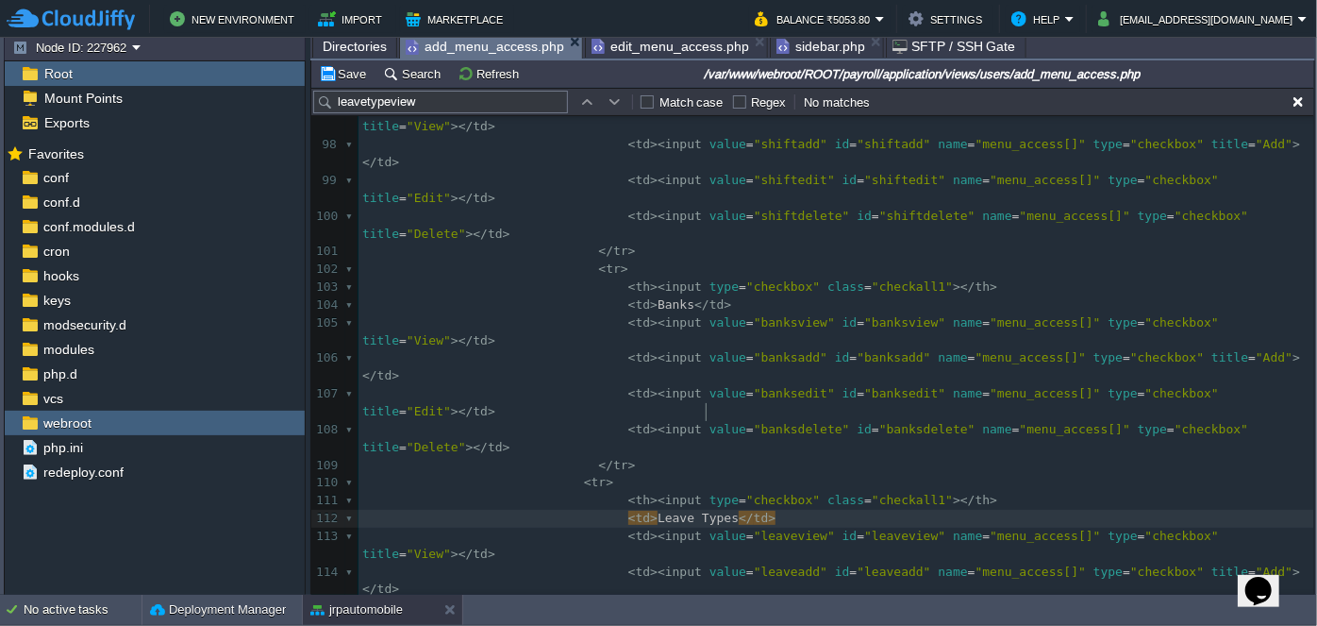
type textarea "Types"
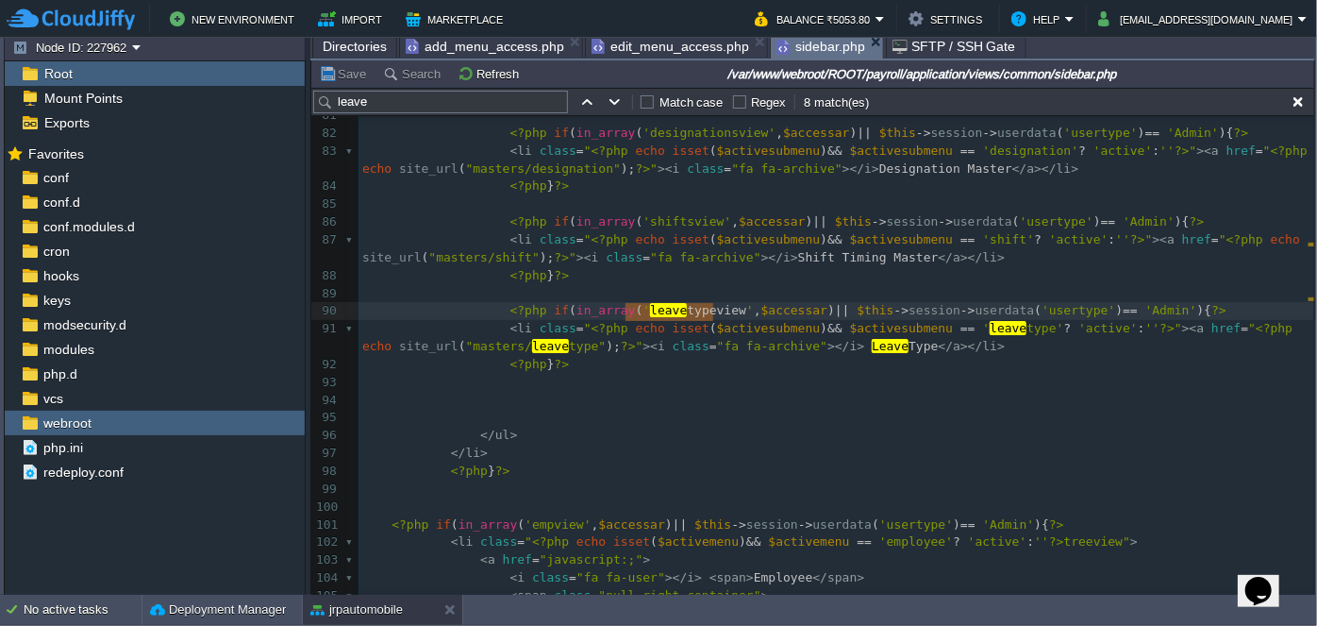
click at [793, 45] on span "sidebar.php" at bounding box center [821, 47] width 89 height 24
type textarea "leavetypeview"
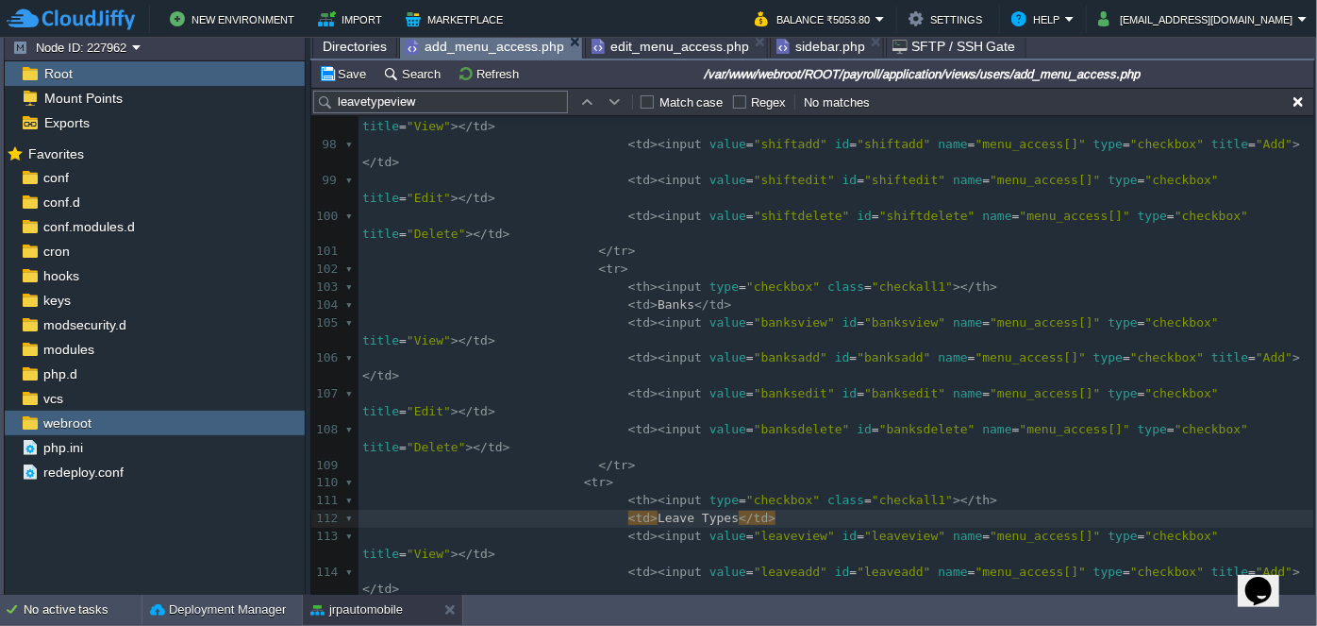
click at [503, 46] on span "add_menu_access.php" at bounding box center [485, 47] width 159 height 24
type textarea "leaveview"
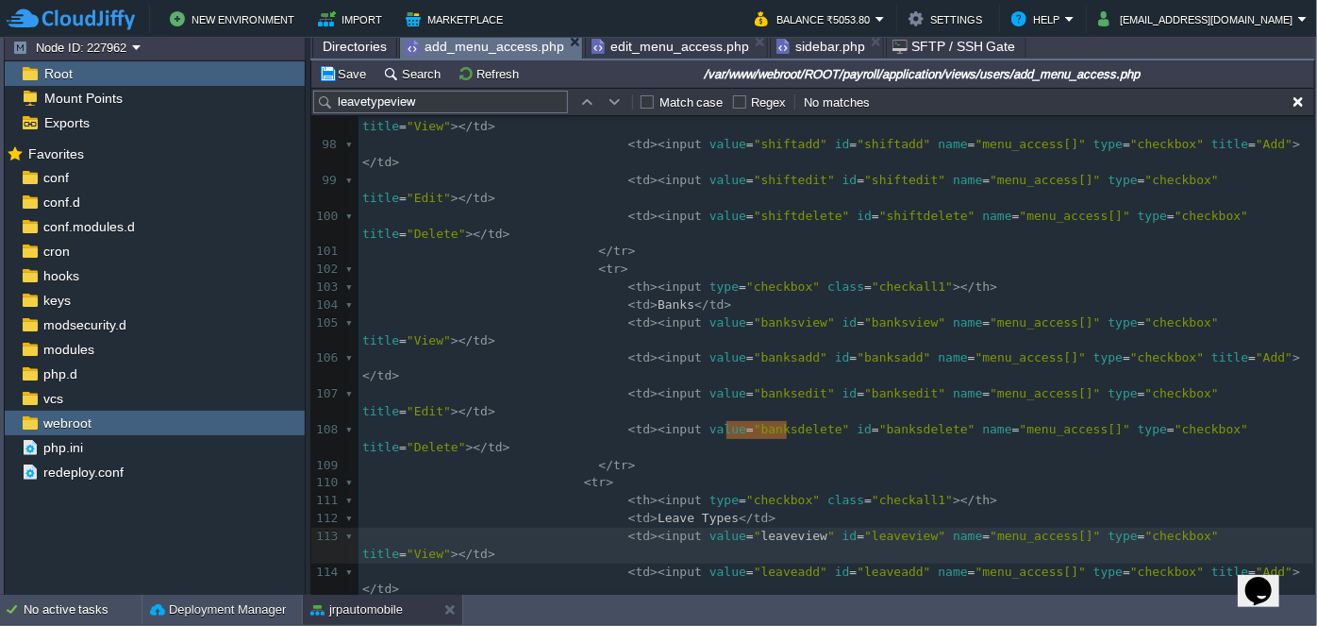
paste textarea
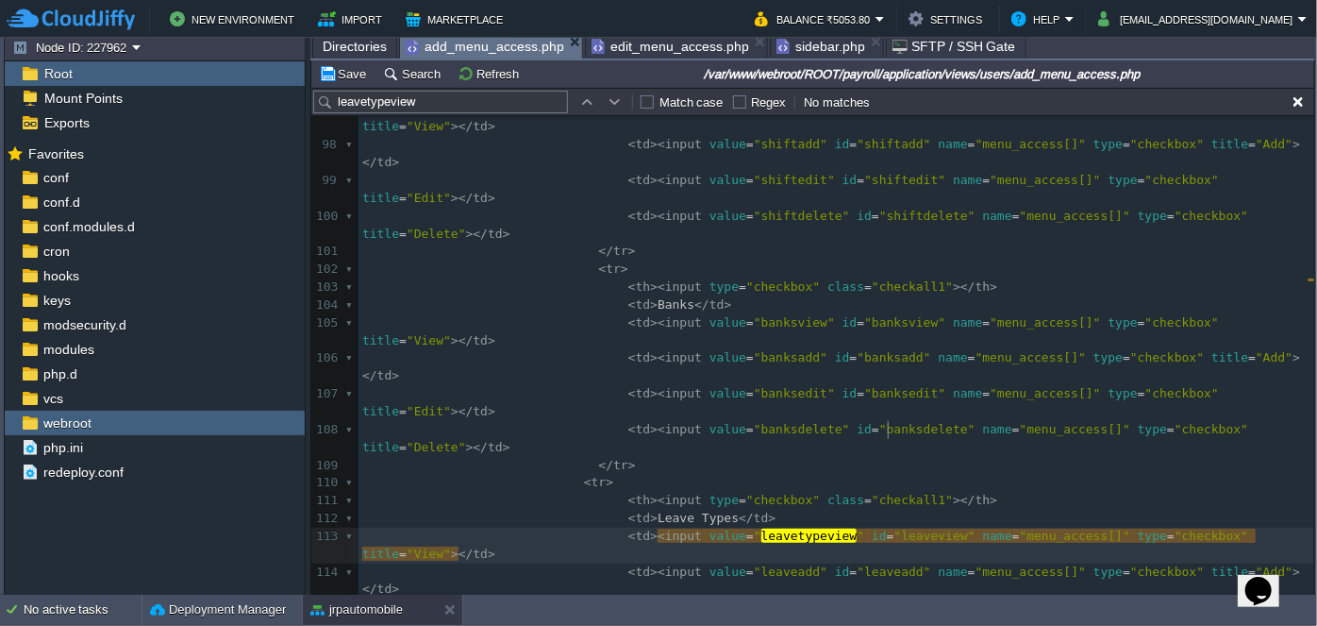
type textarea "leaveview"
click at [340, 48] on span "Directories" at bounding box center [355, 46] width 64 height 23
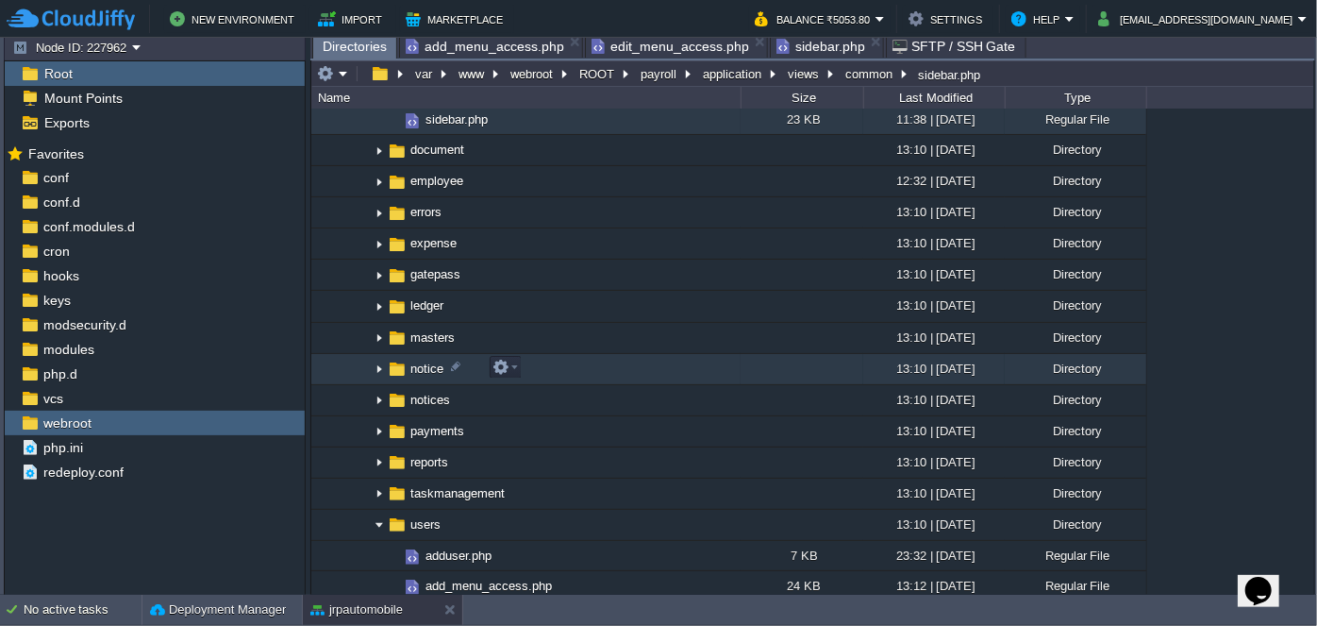
scroll to position [772, 0]
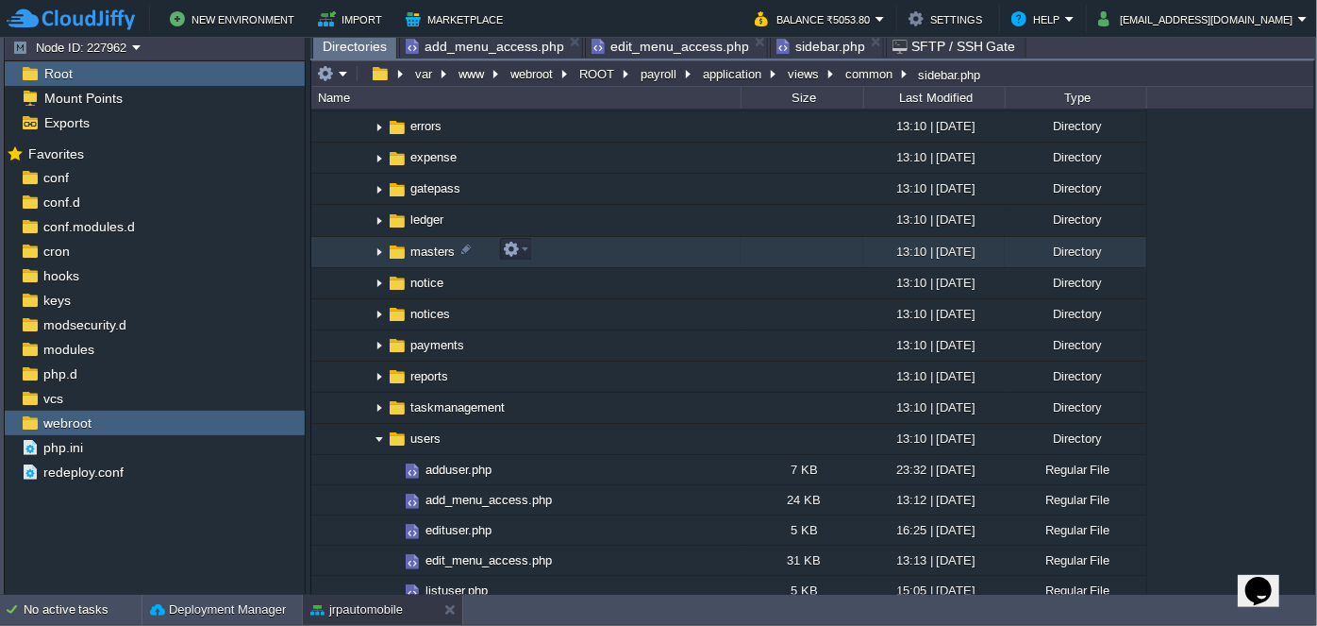
click at [379, 253] on img at bounding box center [379, 252] width 15 height 29
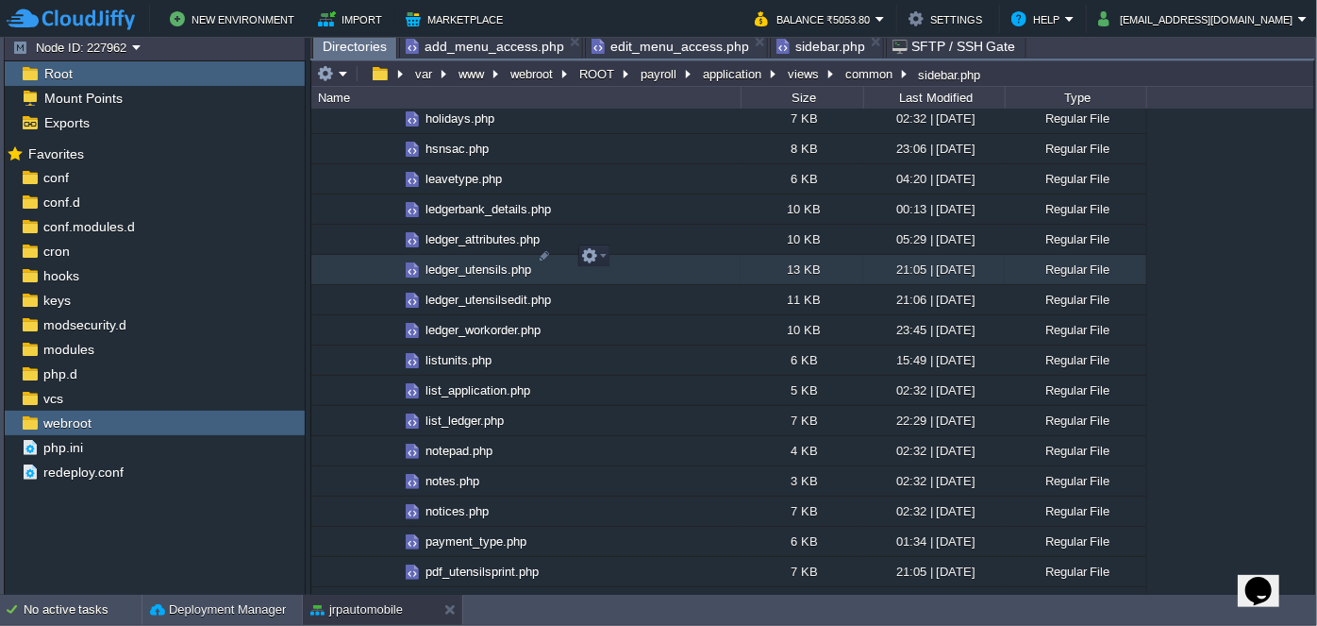
scroll to position [2058, 0]
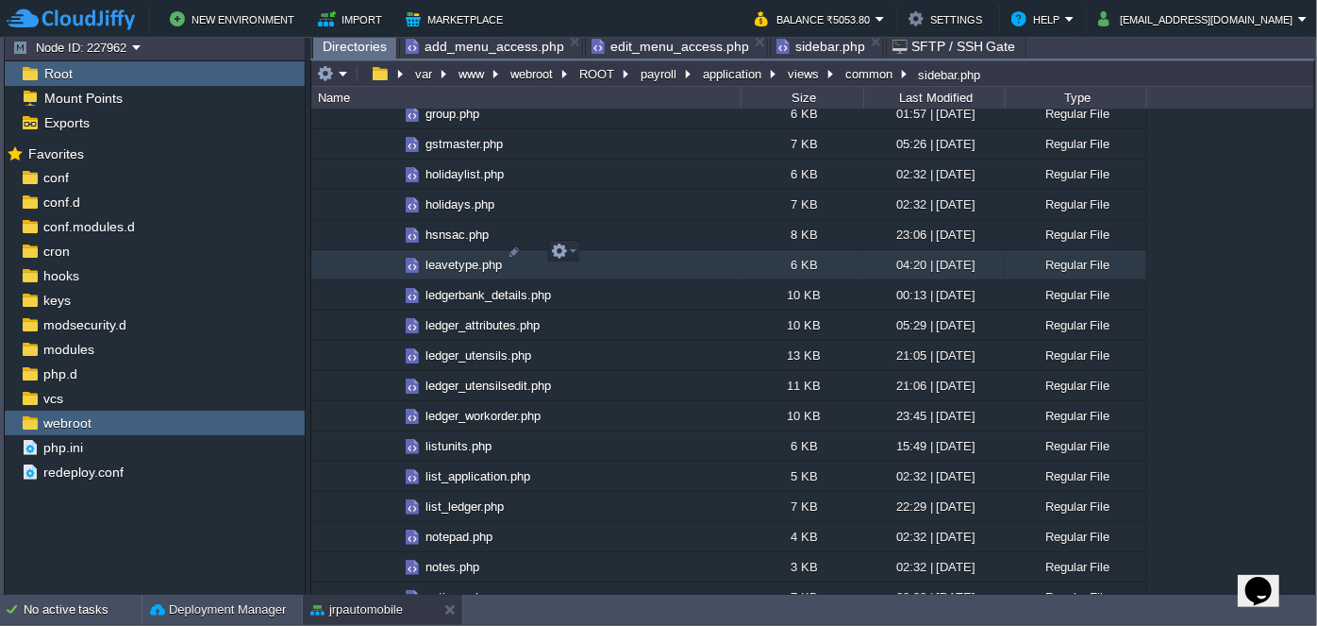
click at [463, 260] on span "leavetype.php" at bounding box center [464, 265] width 82 height 16
click at [463, 259] on span "leavetype.php" at bounding box center [464, 265] width 82 height 16
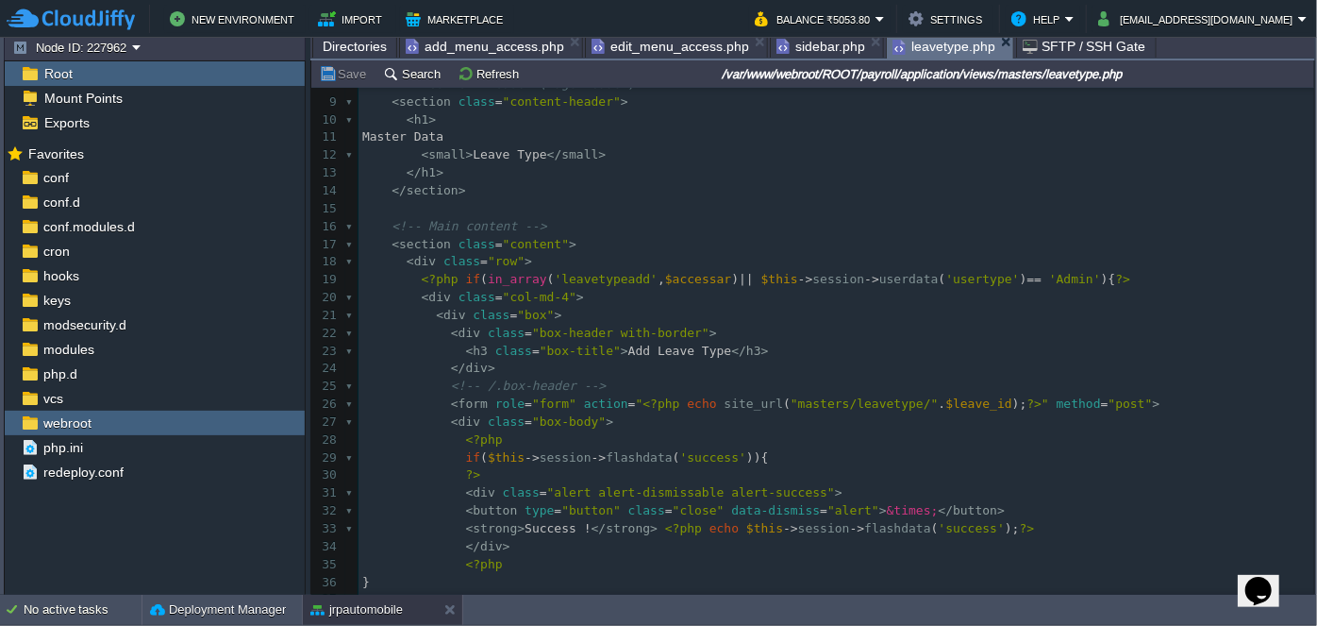
scroll to position [171, 0]
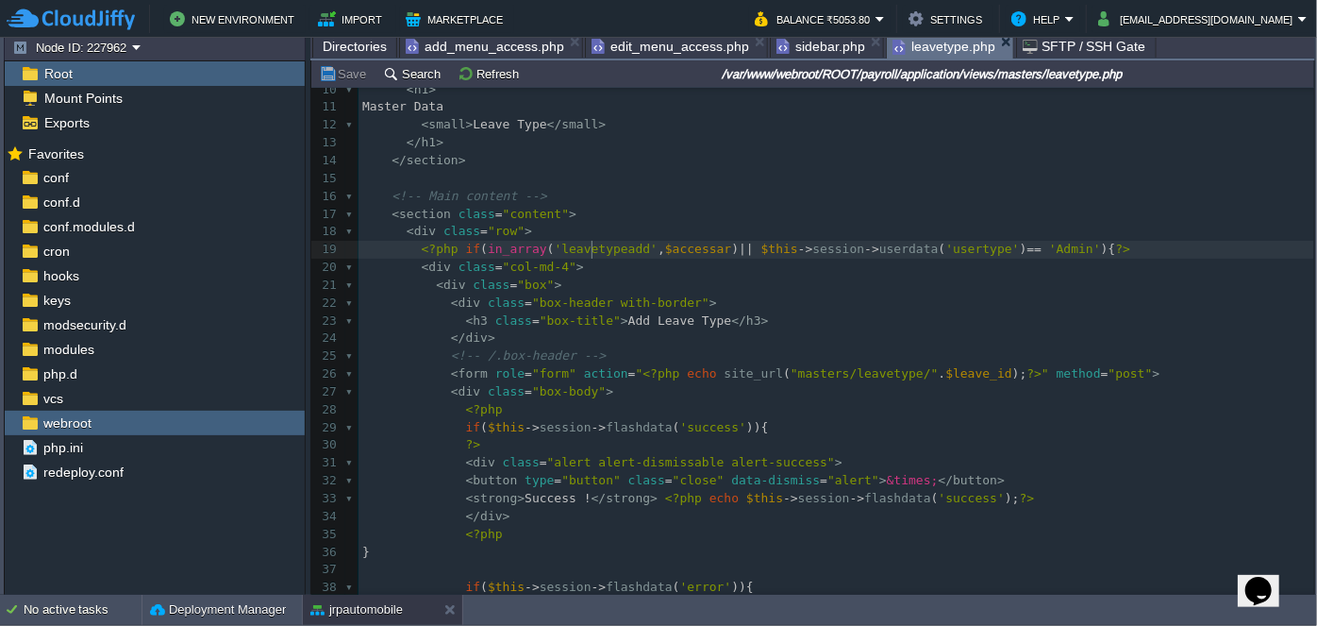
click at [594, 249] on div "126 1 <?php $this -> load -> view ( "common/meta" ); ?> 2 < div class = "wrappe…" at bounding box center [837, 365] width 956 height 889
type textarea "leavetypeadd"
click at [494, 43] on span "add_menu_access.php" at bounding box center [485, 46] width 159 height 23
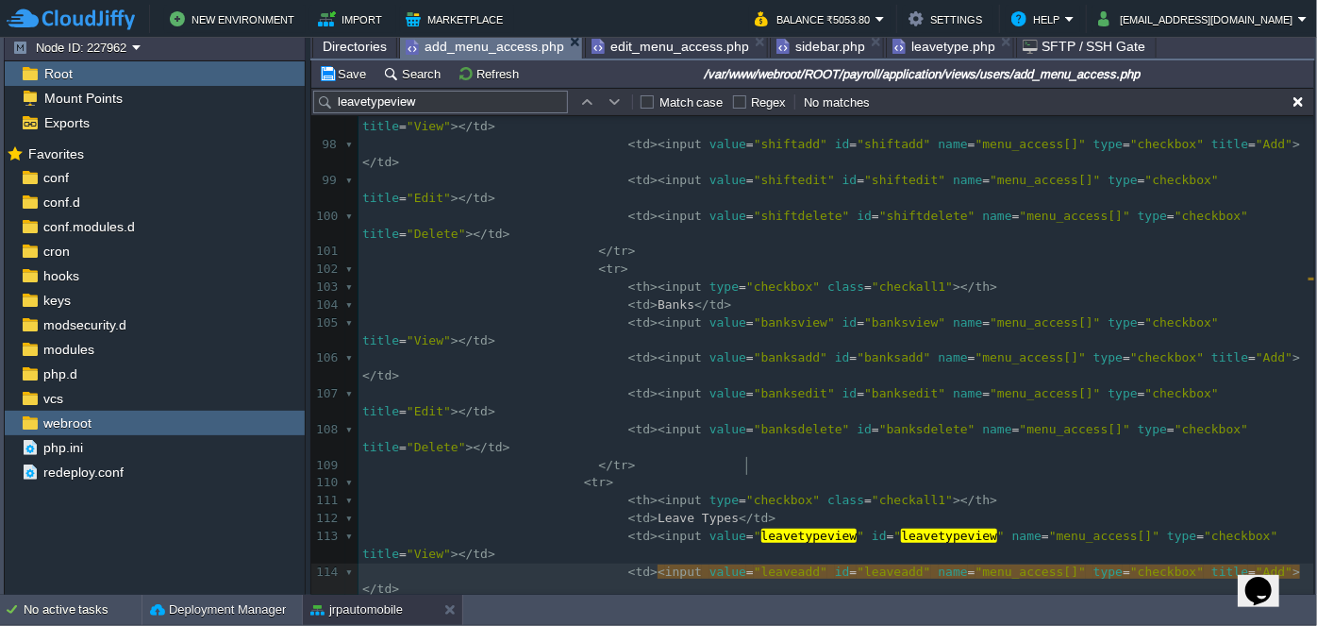
type textarea "leaveadd"
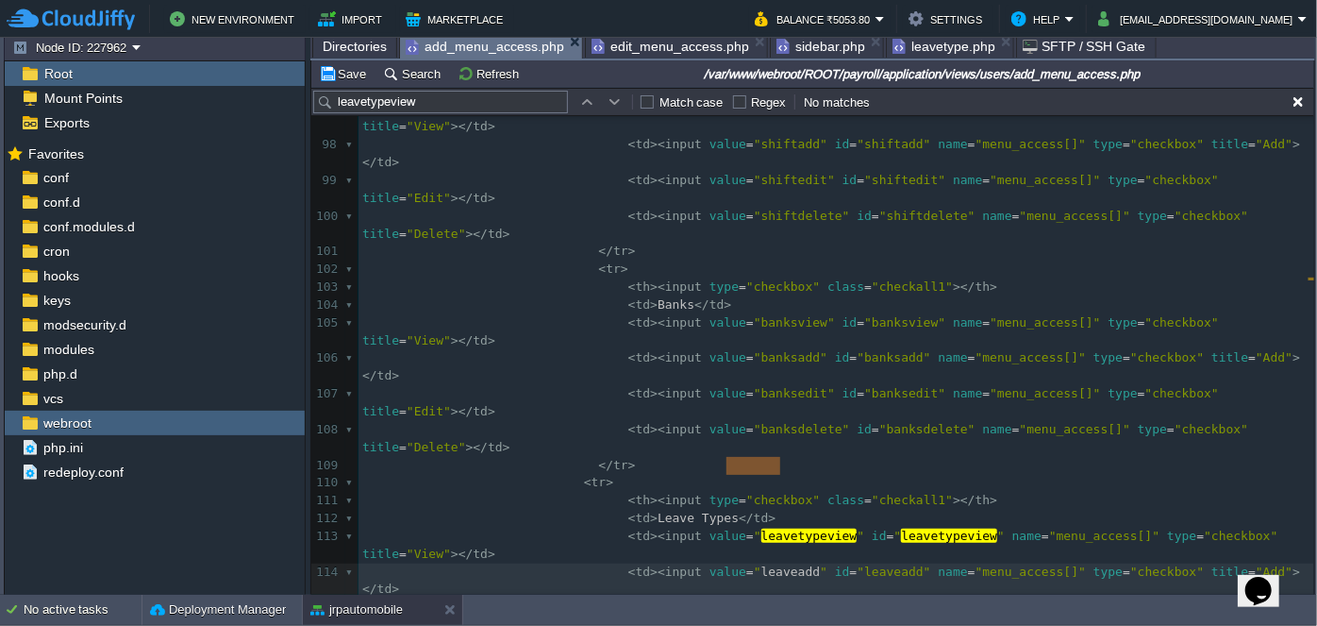
paste textarea
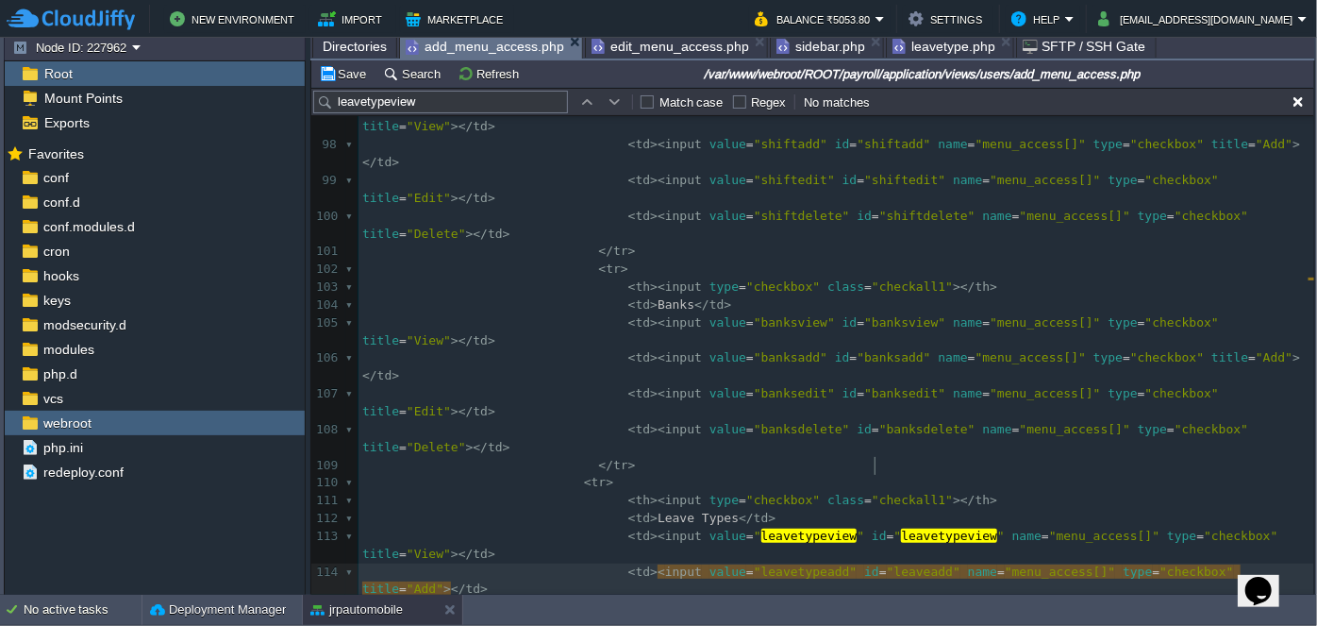
type textarea "leaveadd"
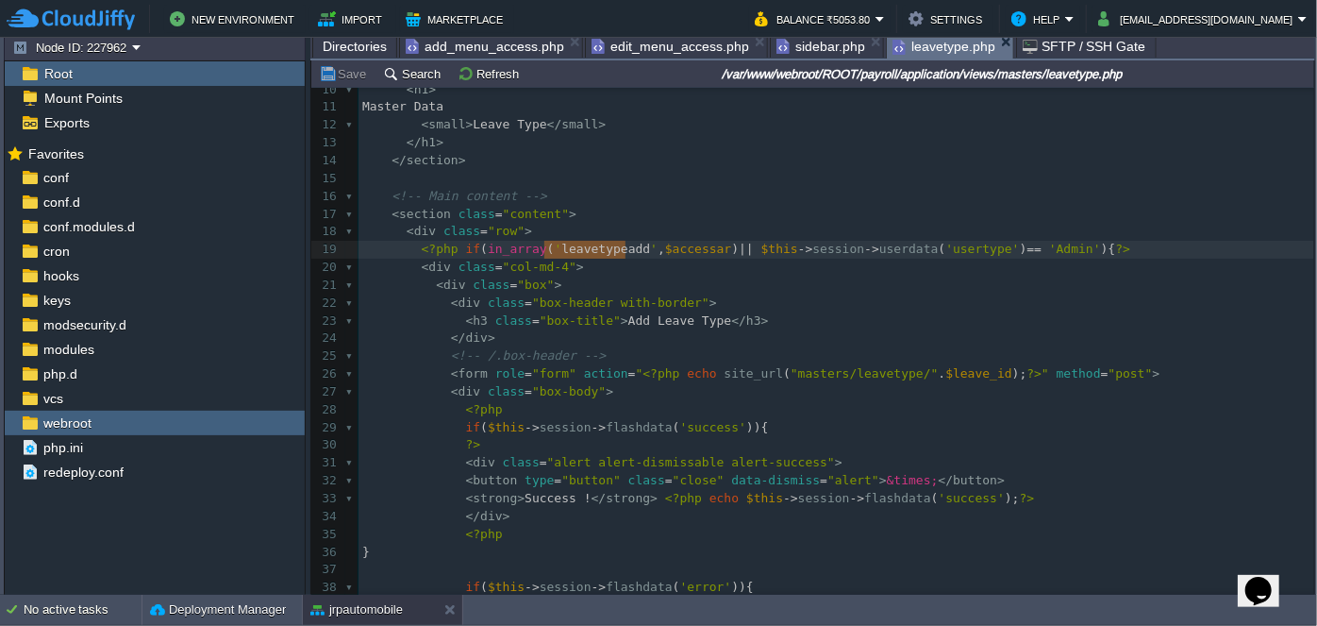
click at [934, 48] on span "leavetype.php" at bounding box center [944, 47] width 103 height 24
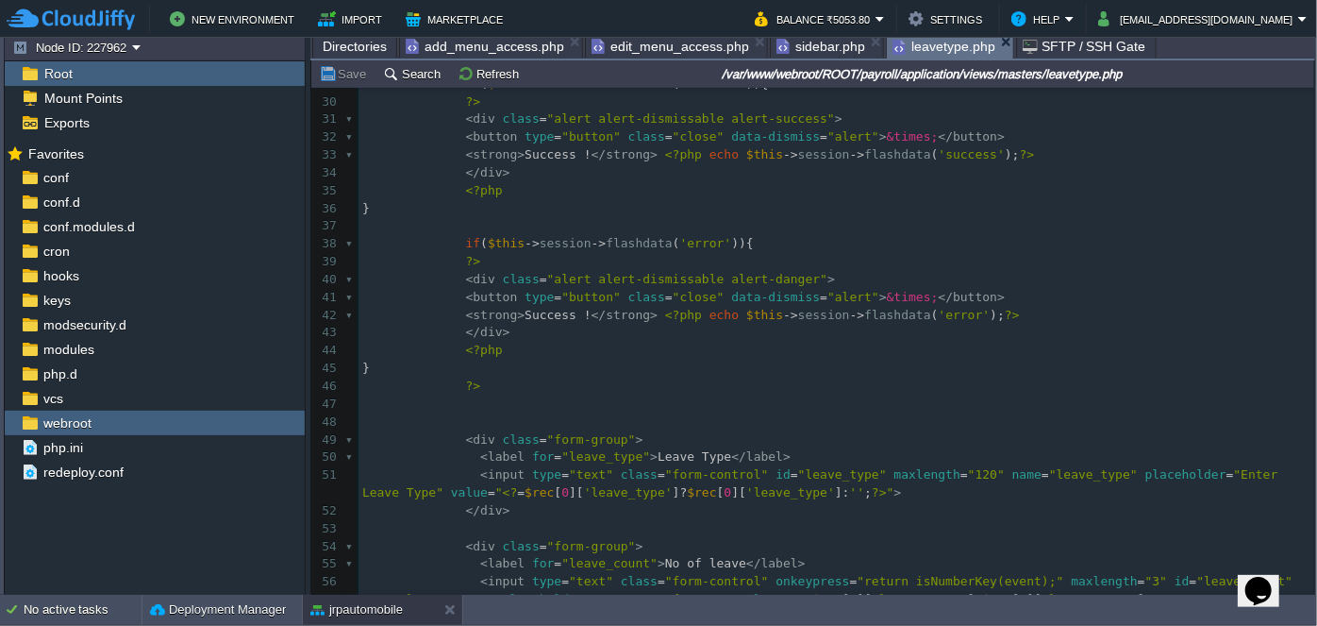
scroll to position [536, 0]
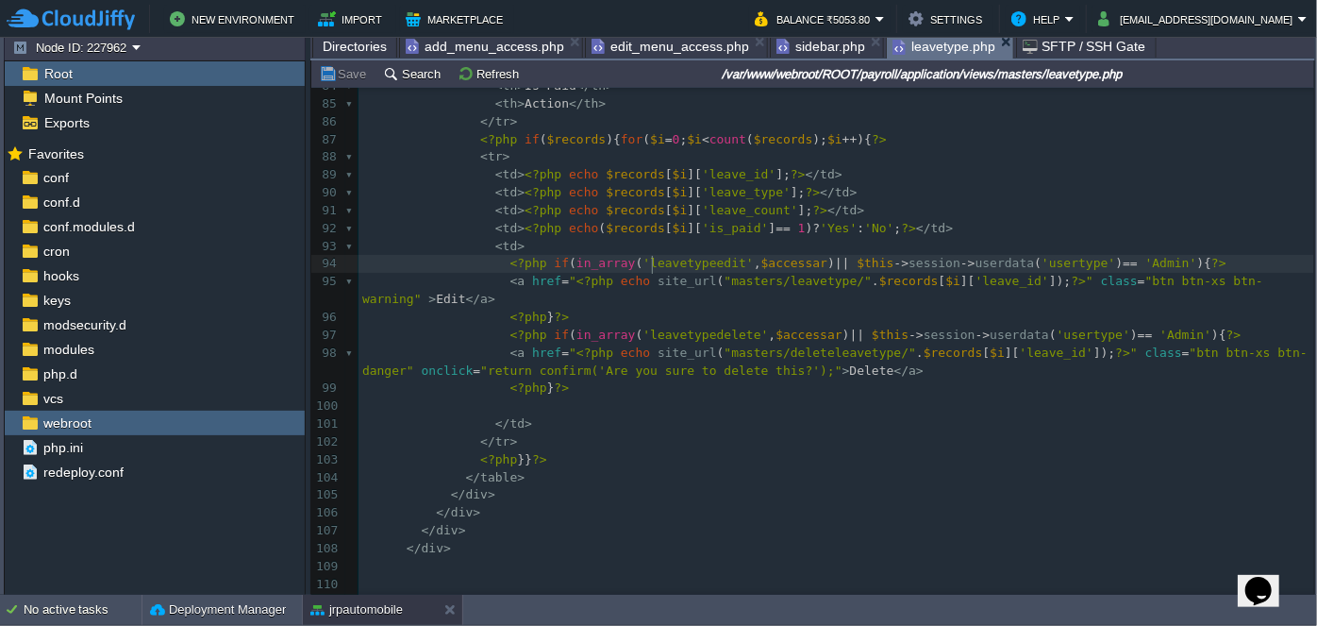
click at [650, 266] on span "'leavetypeedit'" at bounding box center [698, 263] width 110 height 14
type textarea "leavetypeedit"
click at [510, 38] on span "add_menu_access.php" at bounding box center [485, 46] width 159 height 23
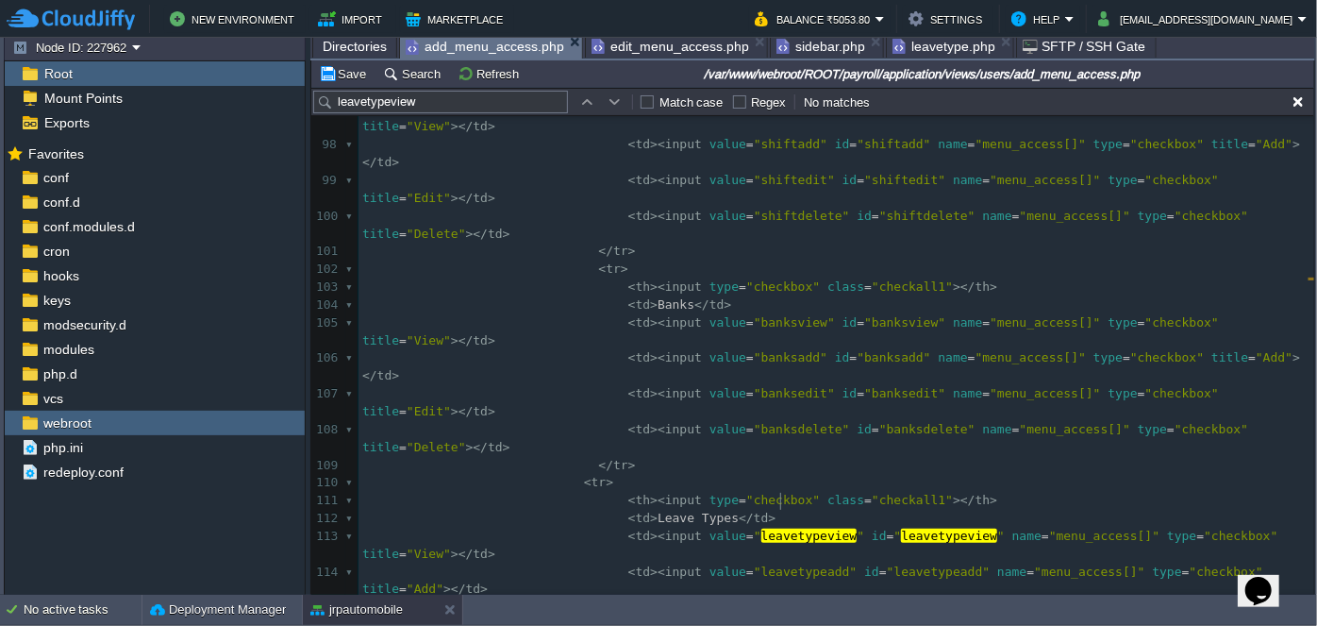
type textarea "leaveedit"
paste textarea
type textarea "leaveedit"
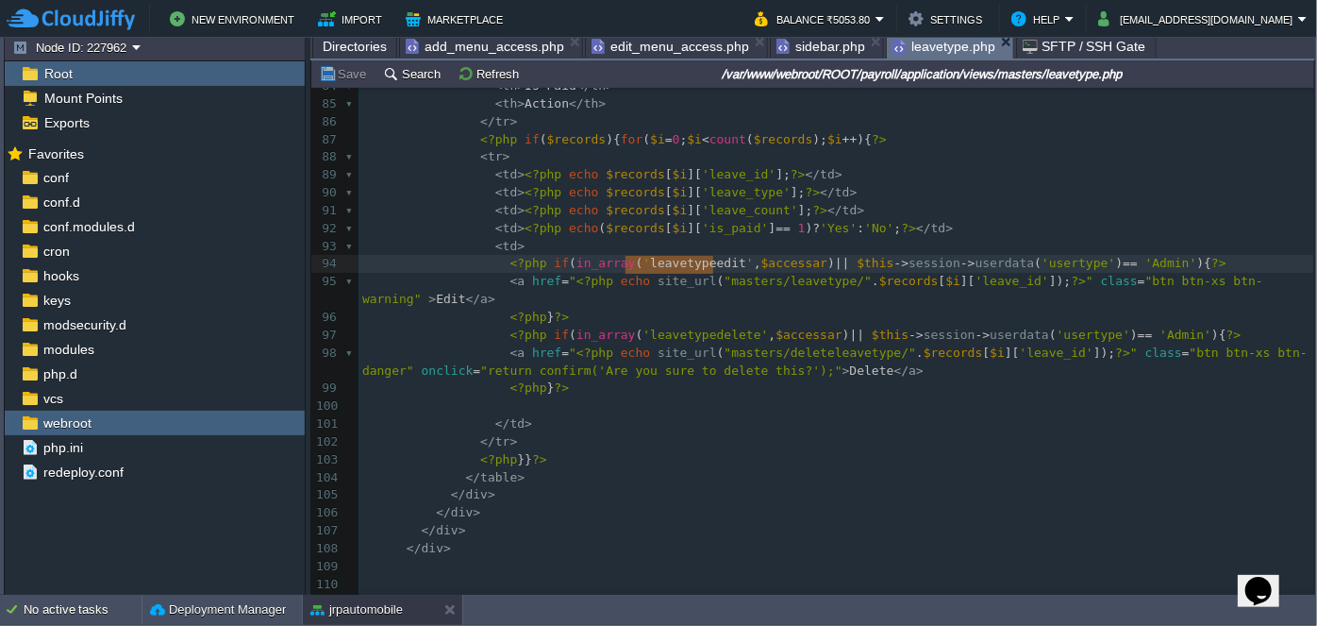
click at [929, 51] on span "leavetype.php" at bounding box center [944, 47] width 103 height 24
click at [671, 335] on span "'leavetypedelete'" at bounding box center [706, 334] width 126 height 14
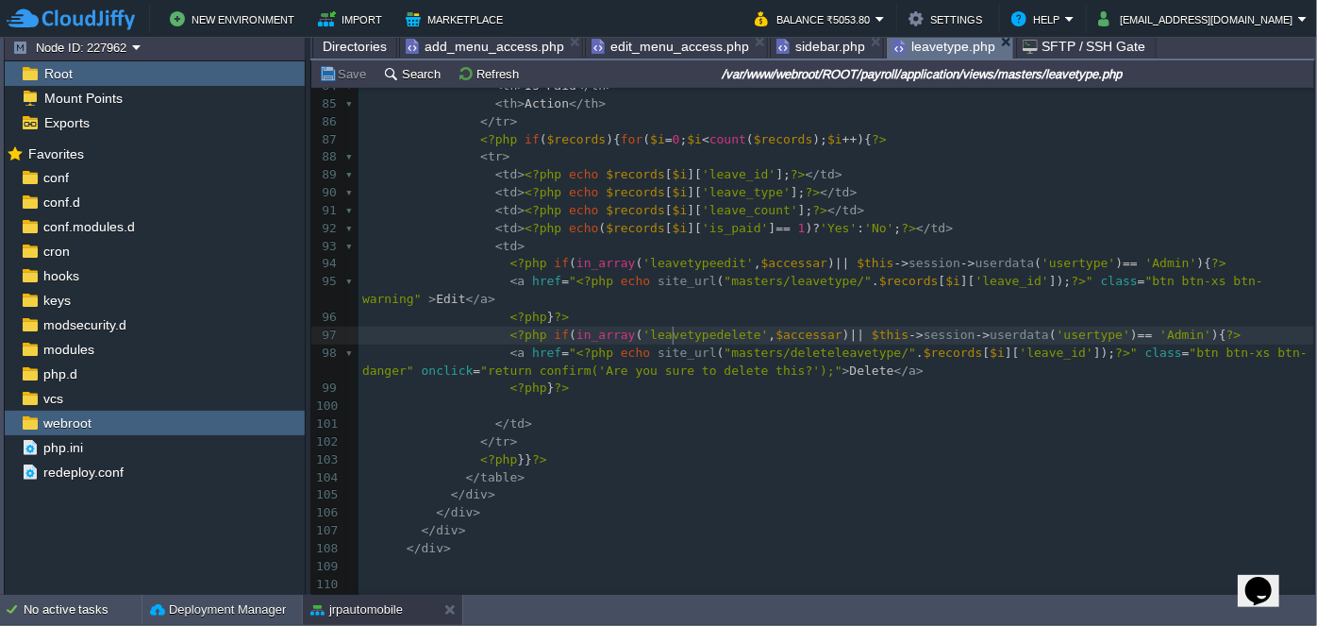
type textarea "leavetypedelete"
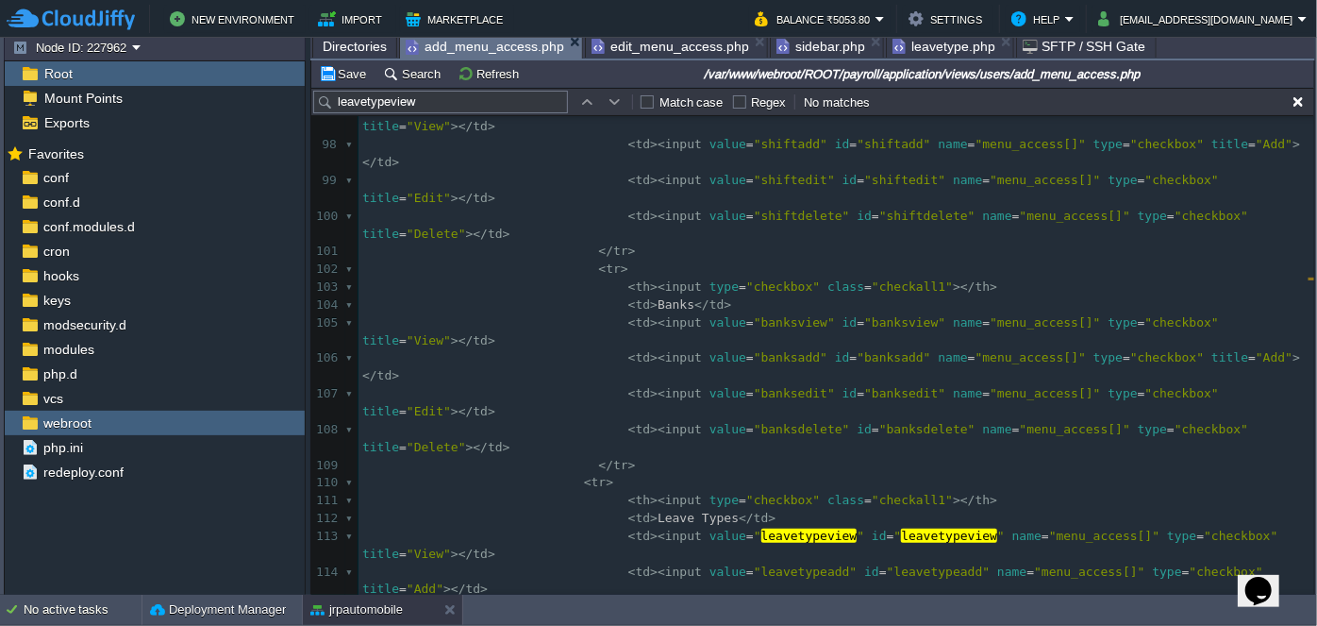
drag, startPoint x: 499, startPoint y: 49, endPoint x: 511, endPoint y: 63, distance: 18.1
click at [499, 48] on span "add_menu_access.php" at bounding box center [485, 47] width 159 height 24
type textarea "leavedelete"
paste textarea
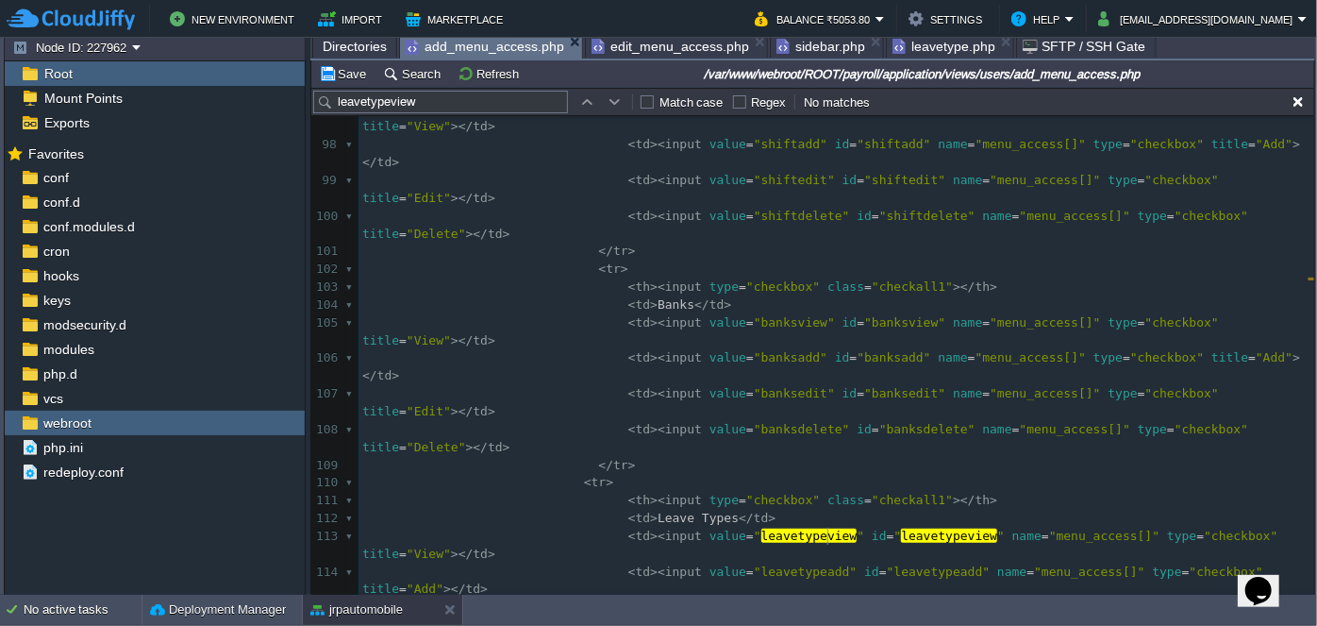
type textarea "leavedelete"
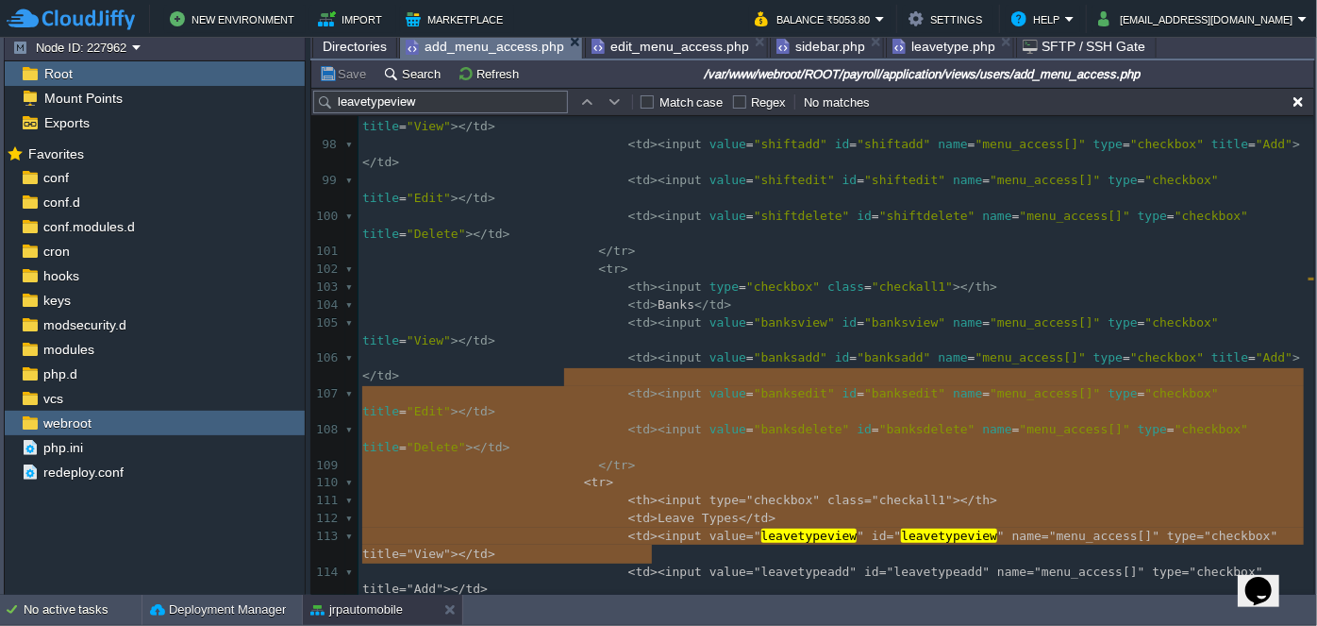
type textarea "<tr> <th><input type="checkbox" class="checkall1"></th> <td>Leave Types</td> <t…"
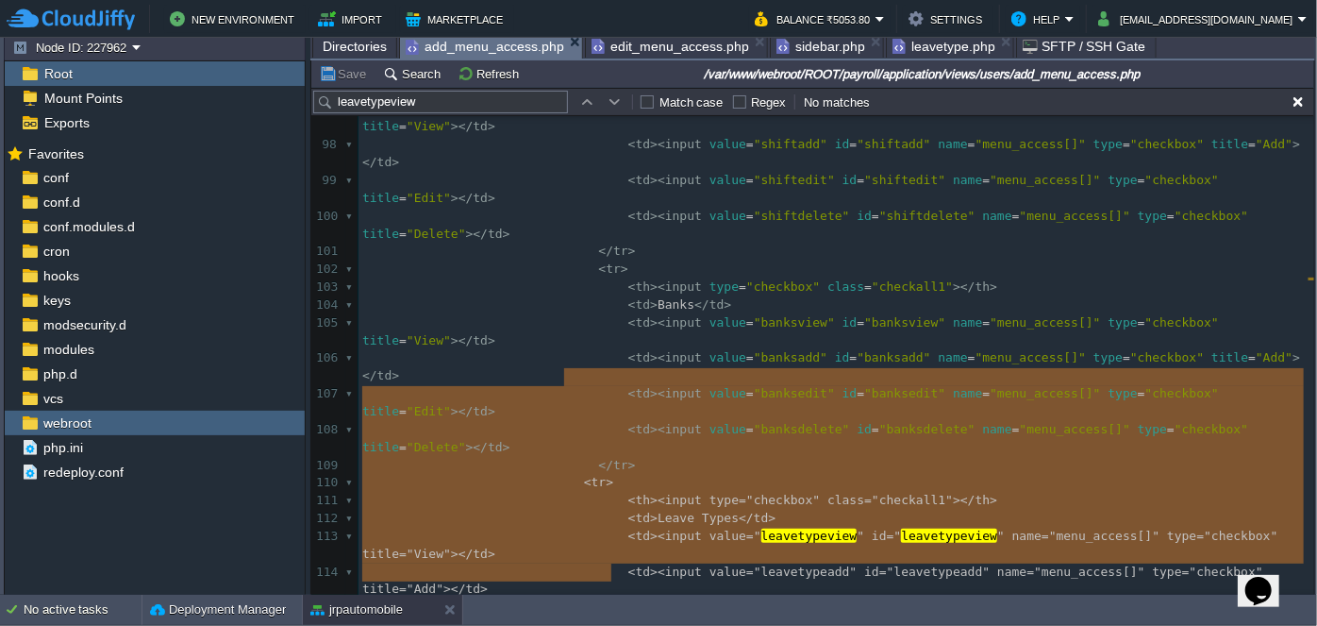
drag, startPoint x: 563, startPoint y: 376, endPoint x: 646, endPoint y: 562, distance: 204.5
click at [649, 48] on span "edit_menu_access.php" at bounding box center [671, 46] width 158 height 23
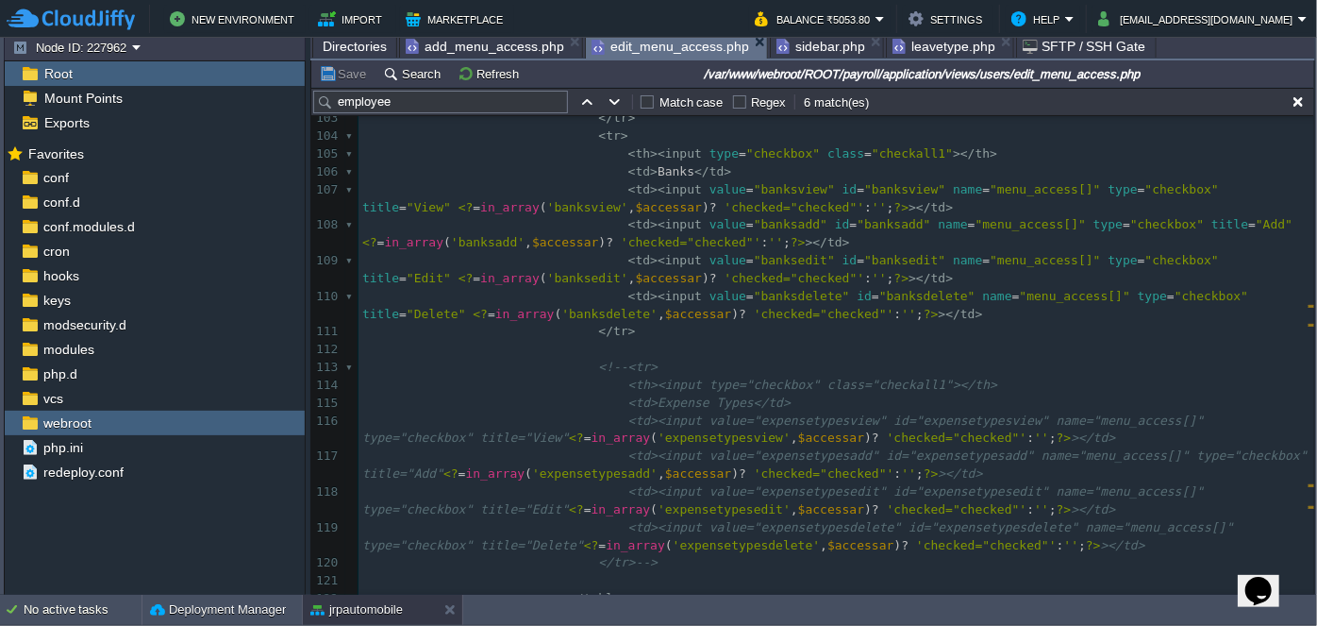
click at [649, 332] on pre "</ tr >" at bounding box center [837, 332] width 956 height 18
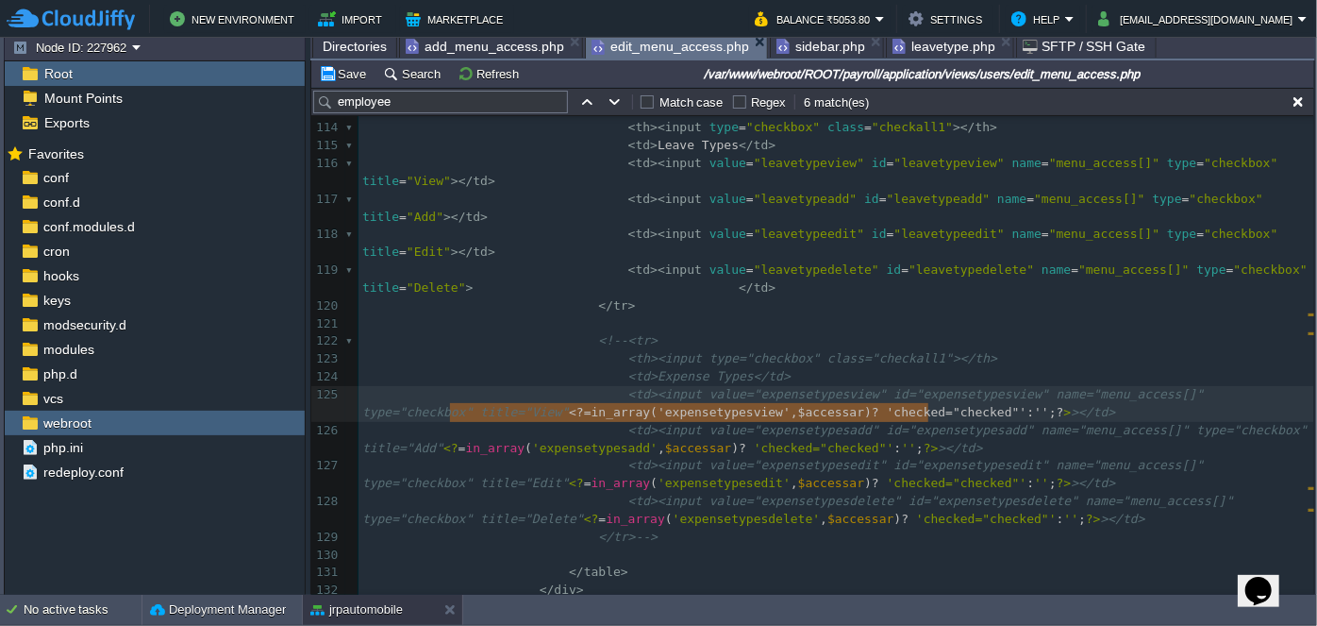
type textarea "<?=in_array('expensetypesview', $accessar) ? 'checked="checked"' : '';?>"
drag, startPoint x: 447, startPoint y: 413, endPoint x: 932, endPoint y: 411, distance: 485.1
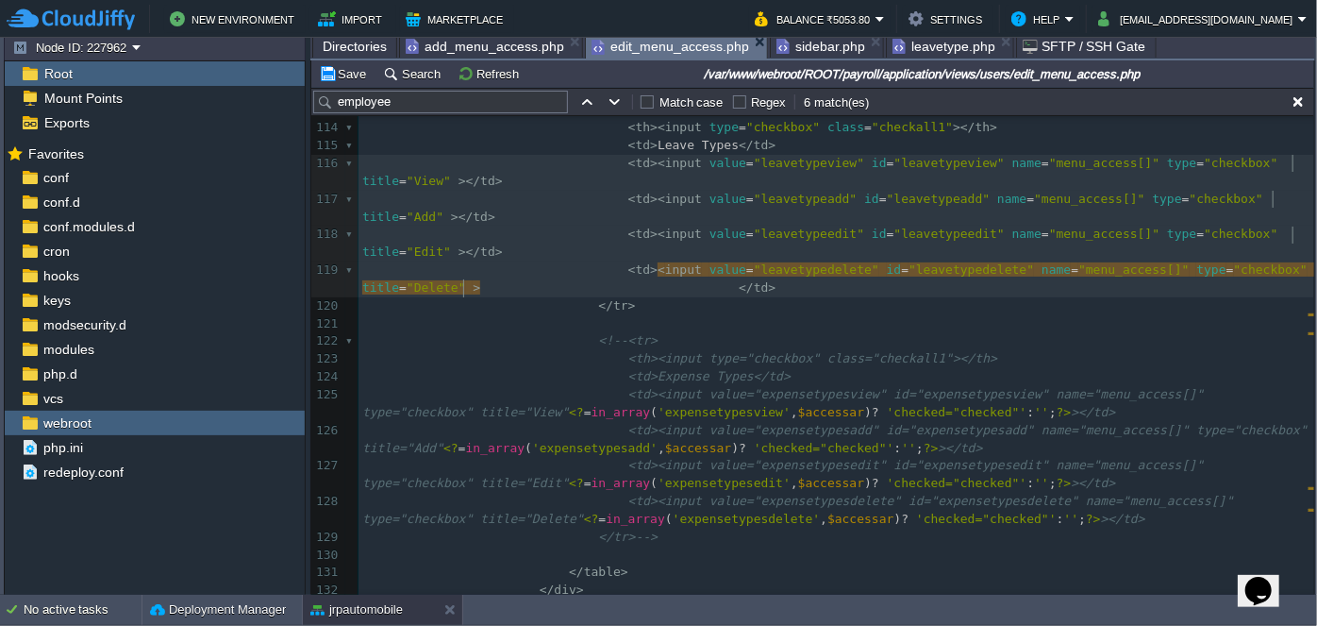
paste textarea
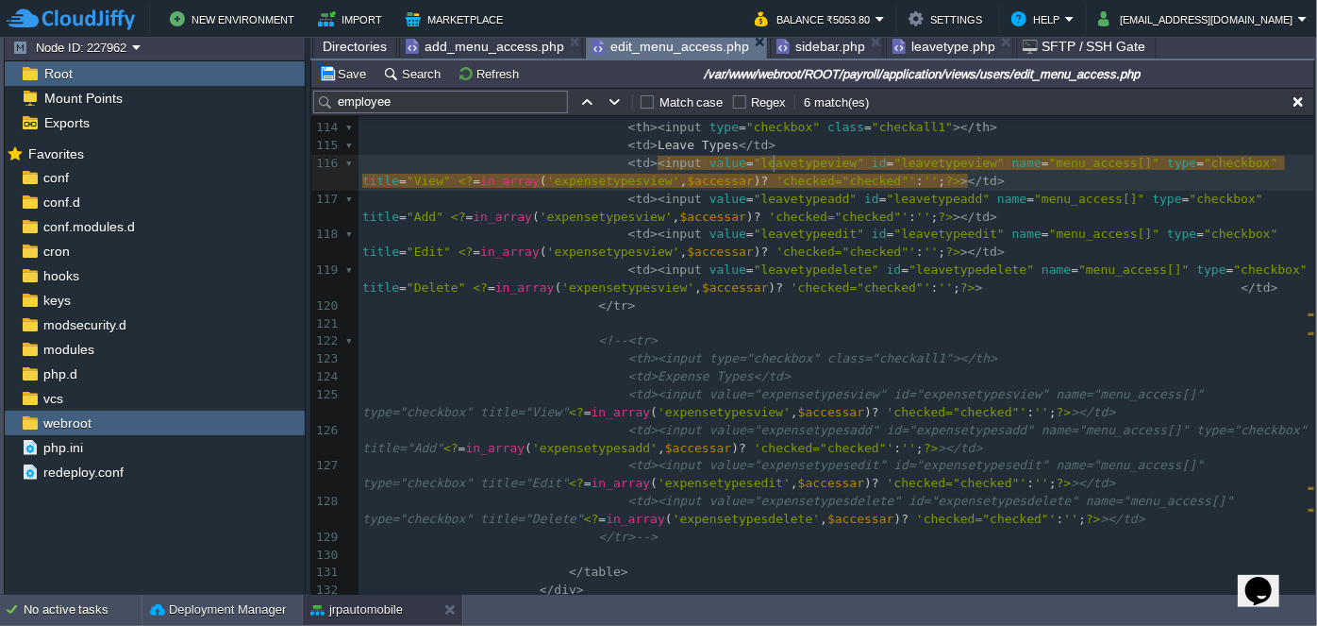
type textarea "leavetypeview"
type textarea "expensetypesview"
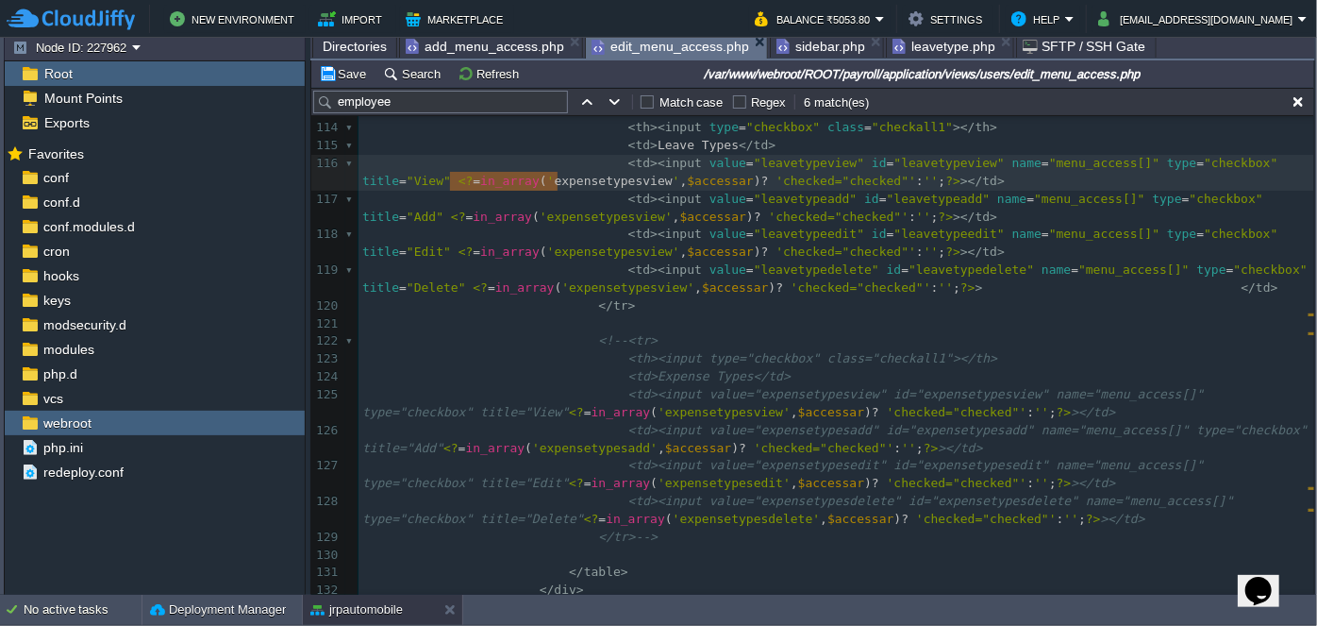
paste textarea
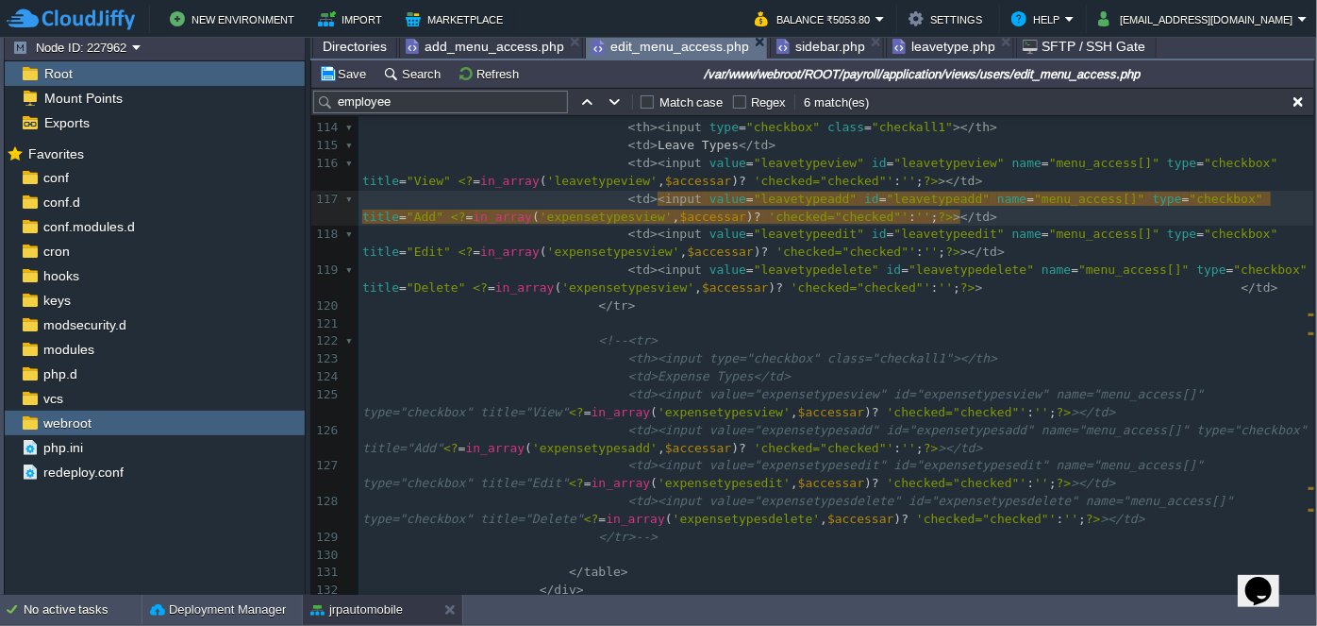
click at [752, 194] on div "xxxxxxxxxx < td >< input value = " employee monthview" id = " employee monthvie…" at bounding box center [837, 190] width 956 height 1245
type textarea "leavetypeadd"
type textarea "expensetypesview"
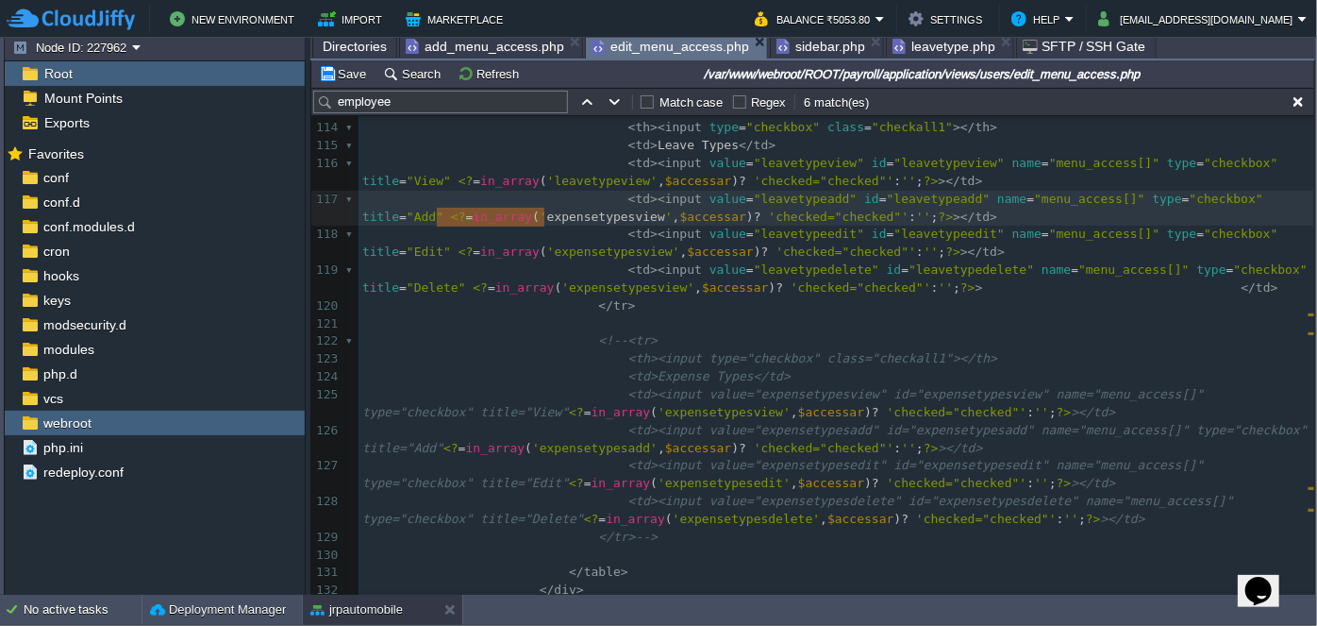
paste textarea
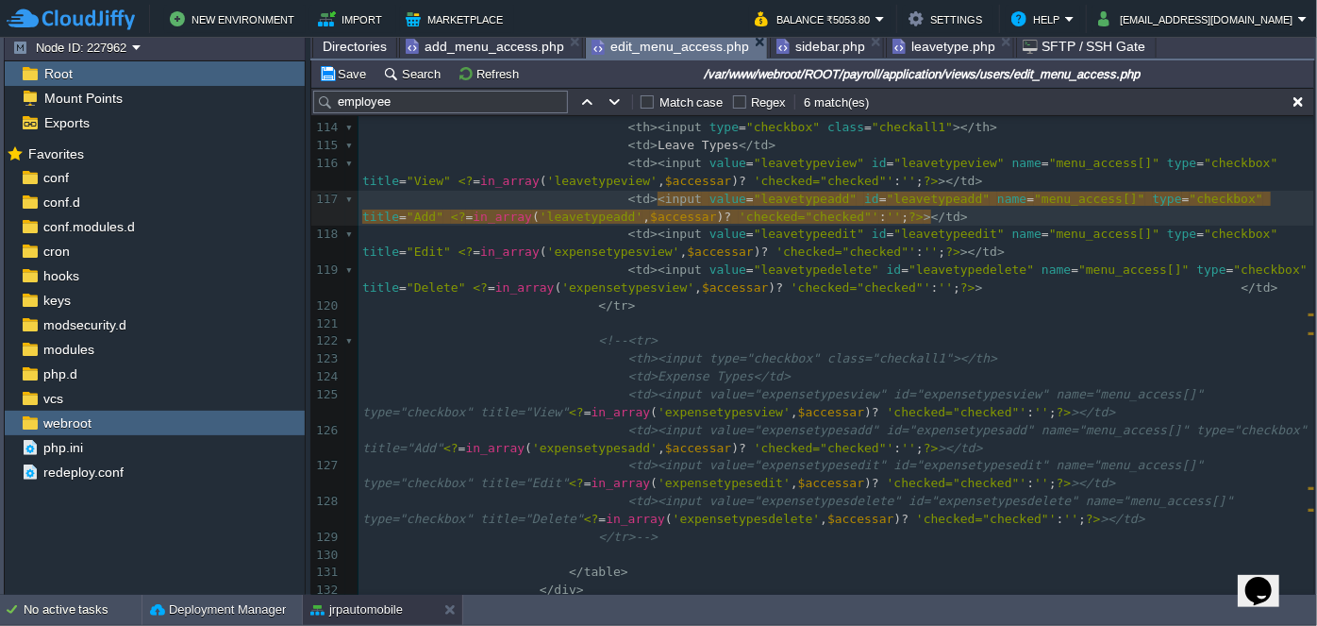
type textarea "leavetypeedit"
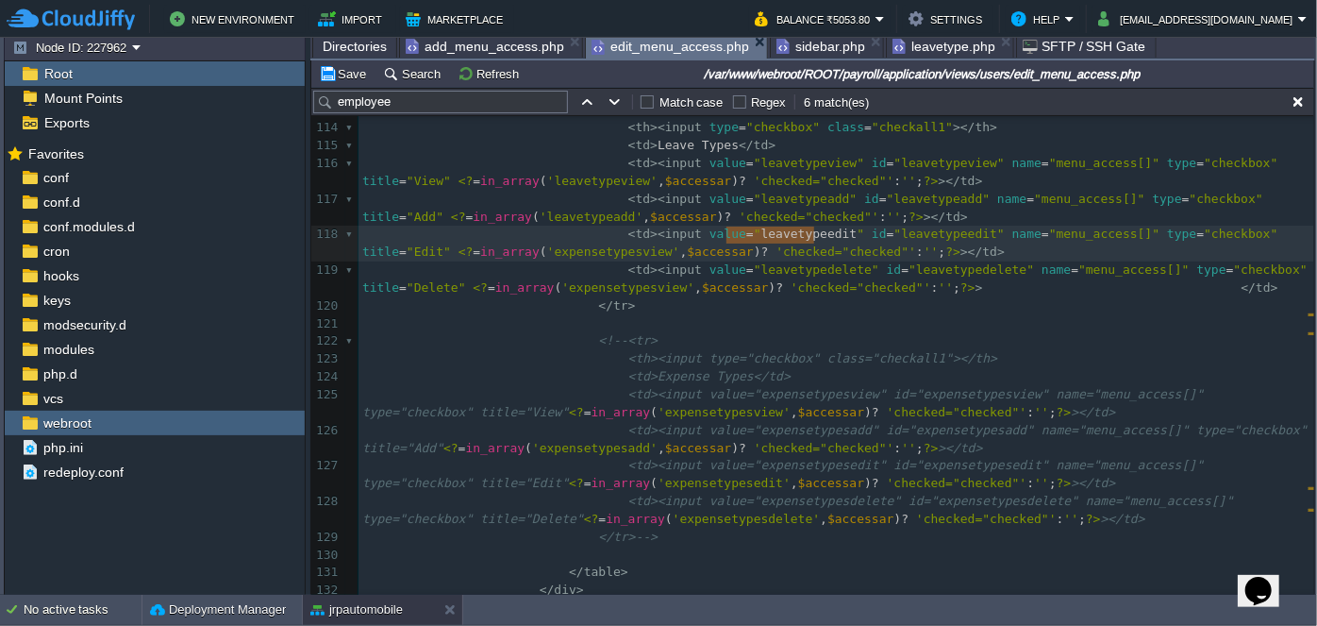
type textarea "expensetypesview"
paste textarea
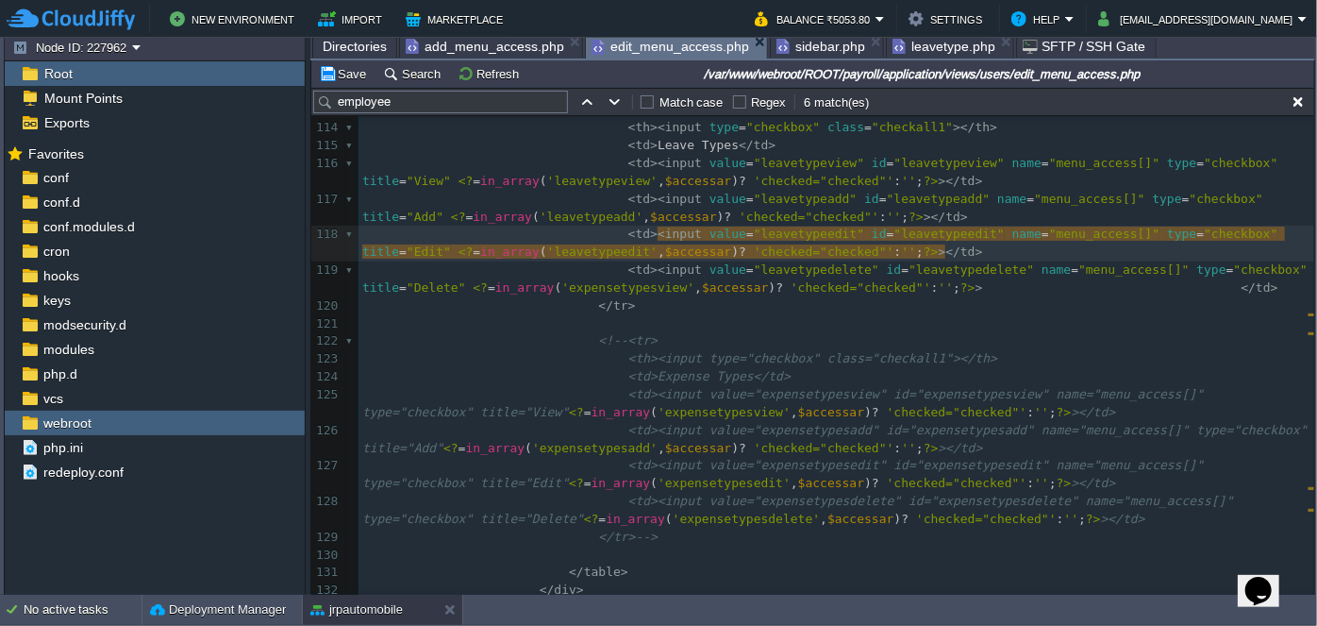
type textarea "leavetypedelete"
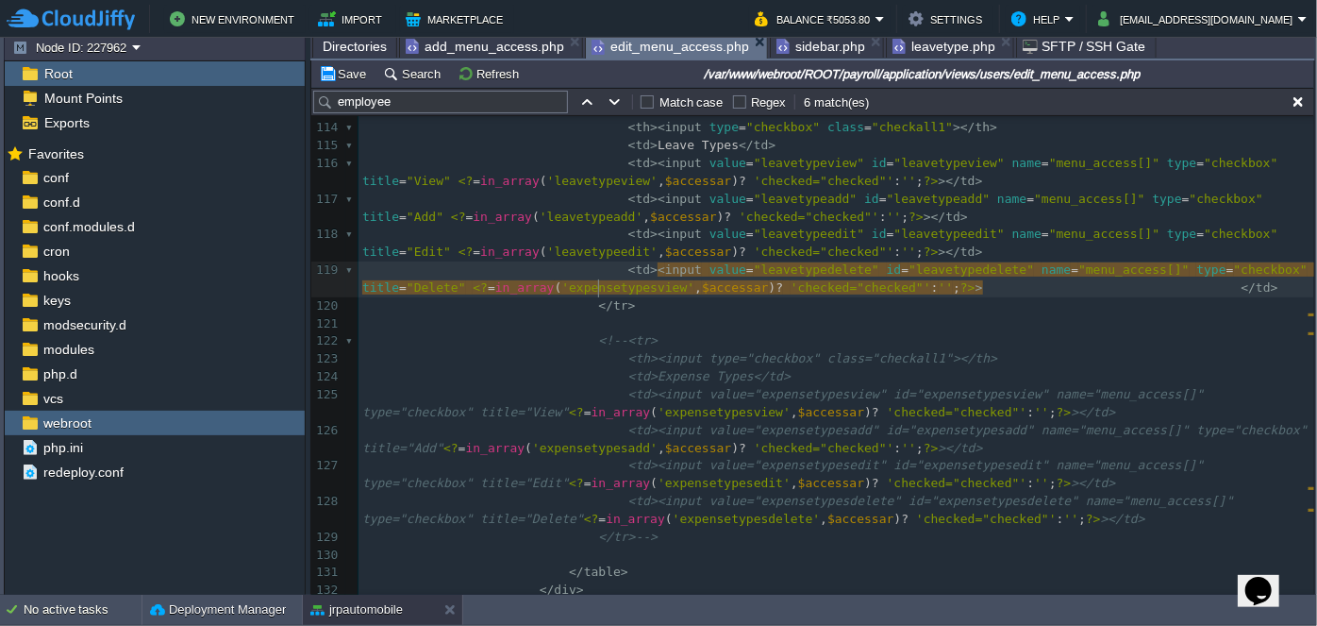
type textarea "expensetypesview"
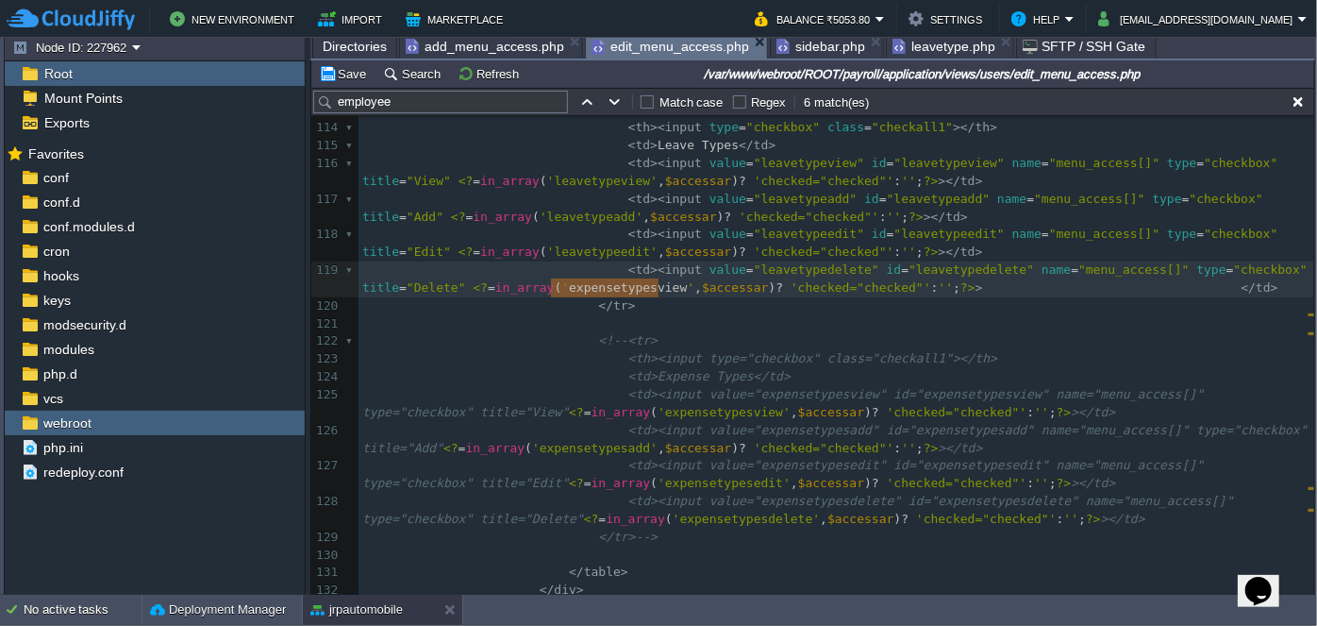
paste textarea
drag, startPoint x: 1190, startPoint y: 289, endPoint x: 952, endPoint y: 287, distance: 237.8
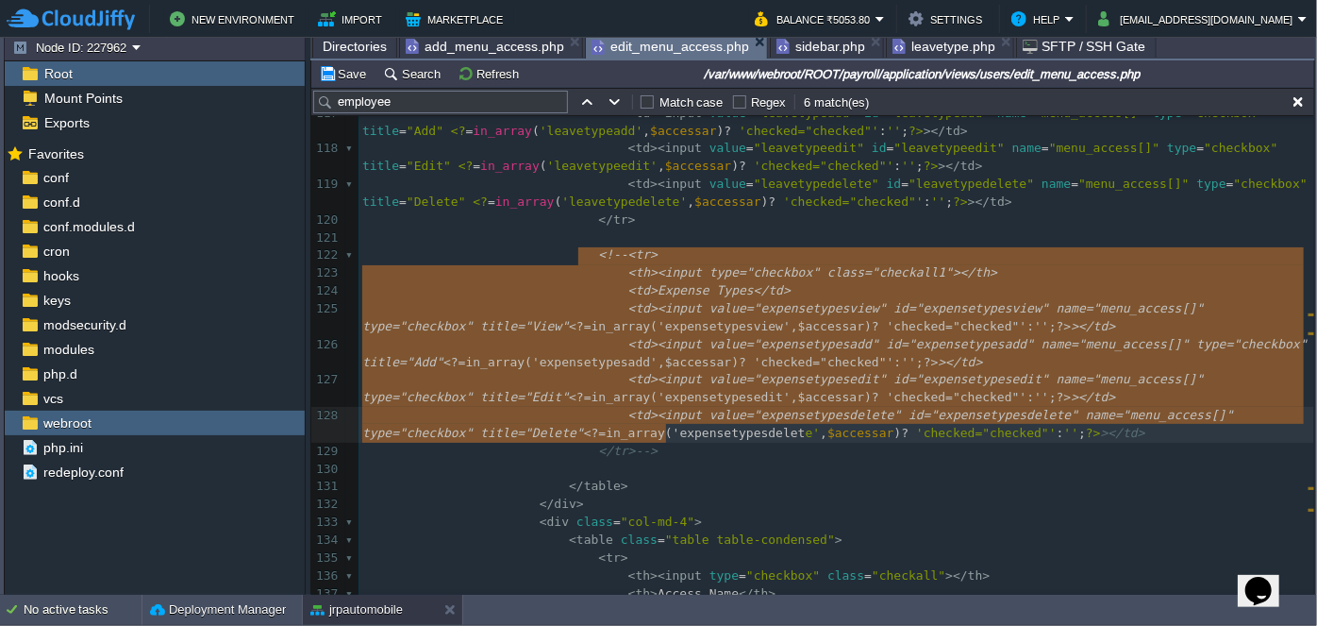
type textarea "-"
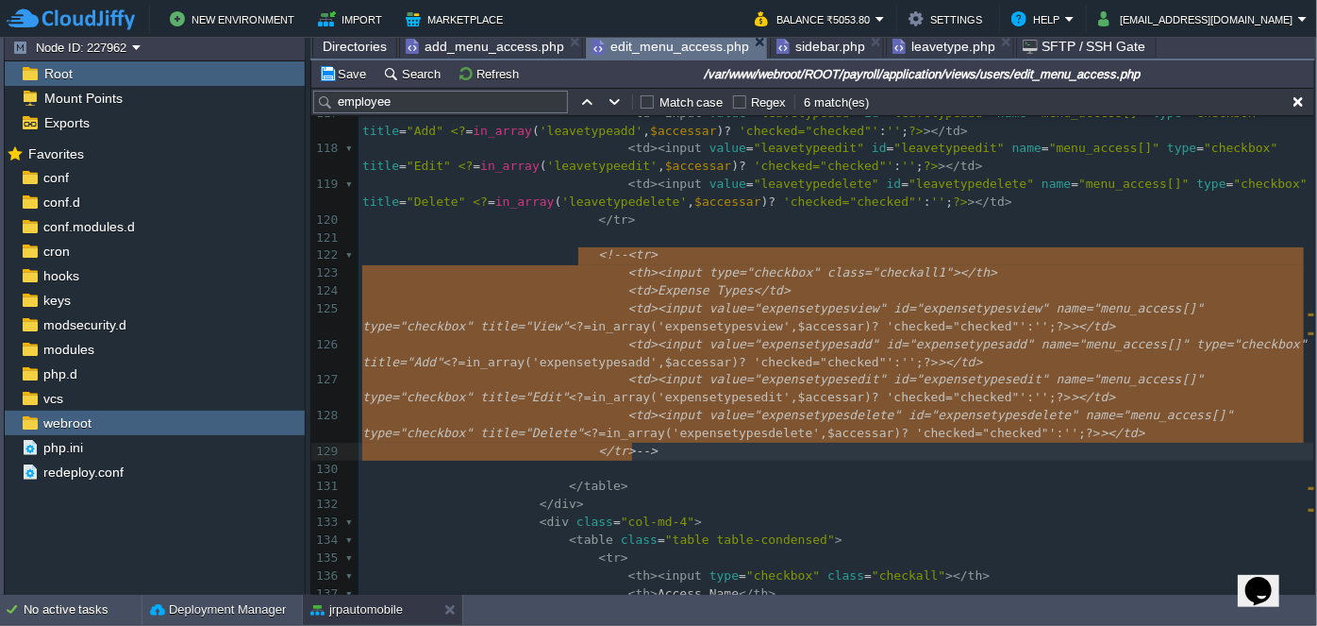
drag, startPoint x: 580, startPoint y: 255, endPoint x: 664, endPoint y: 444, distance: 206.6
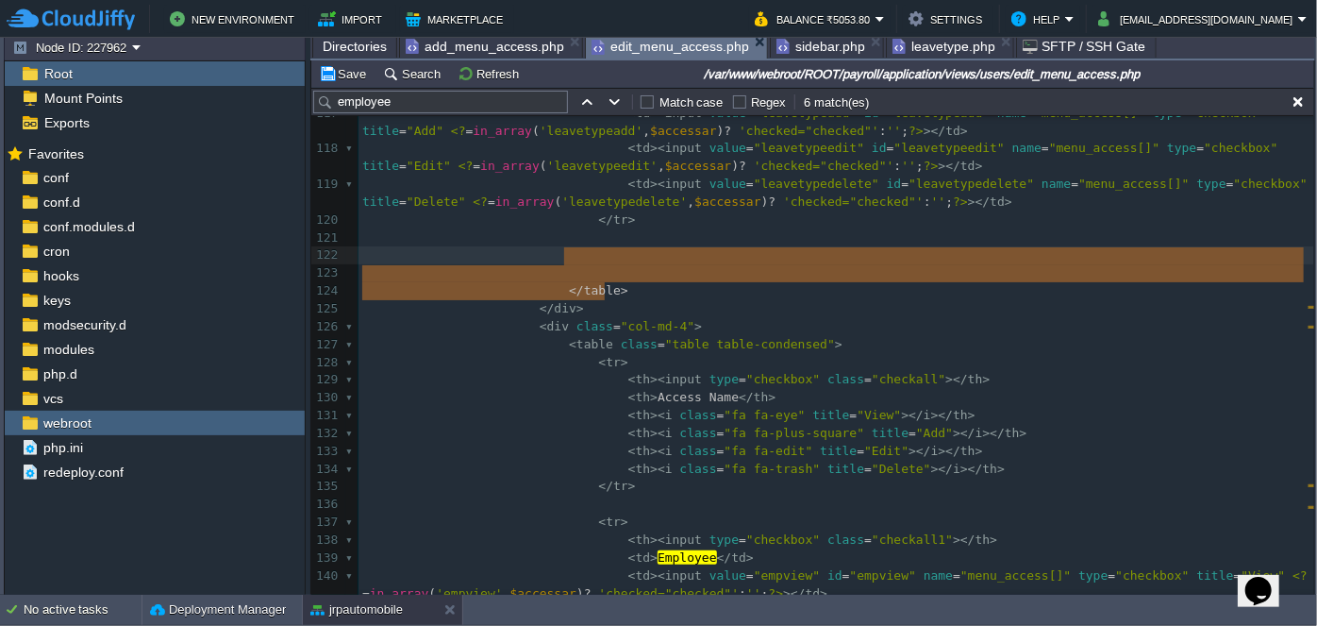
drag, startPoint x: 606, startPoint y: 282, endPoint x: 607, endPoint y: 252, distance: 30.2
type textarea "</table>"
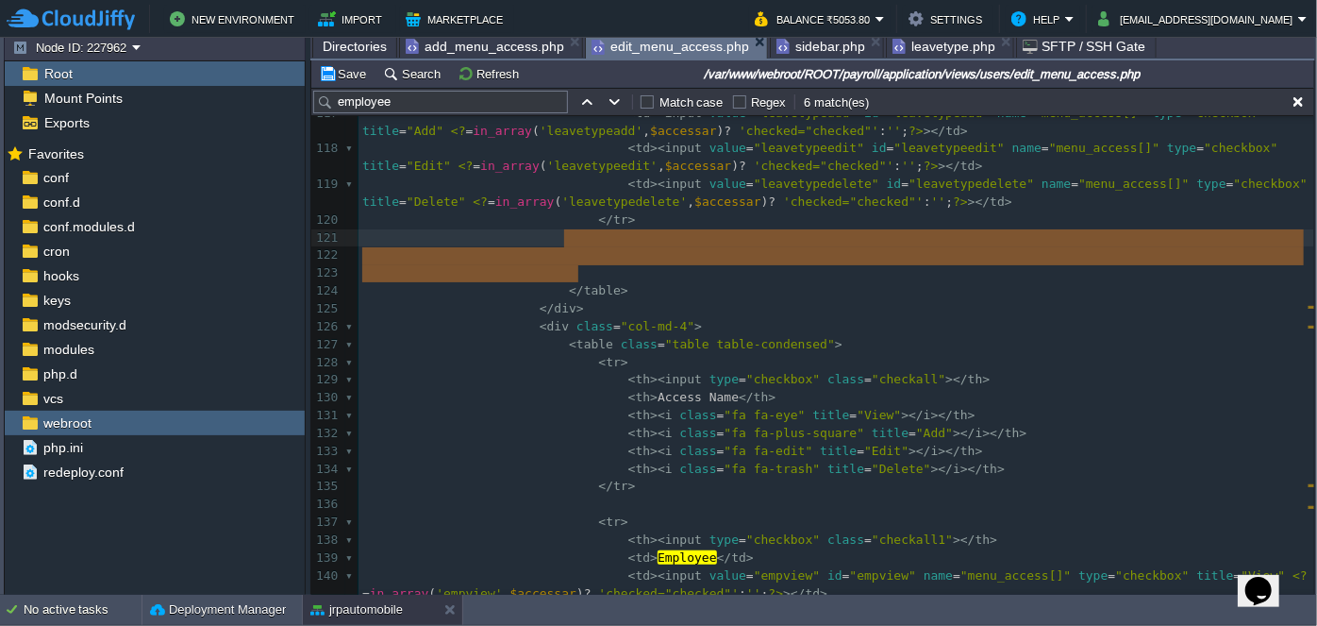
drag, startPoint x: 589, startPoint y: 275, endPoint x: 601, endPoint y: 244, distance: 32.6
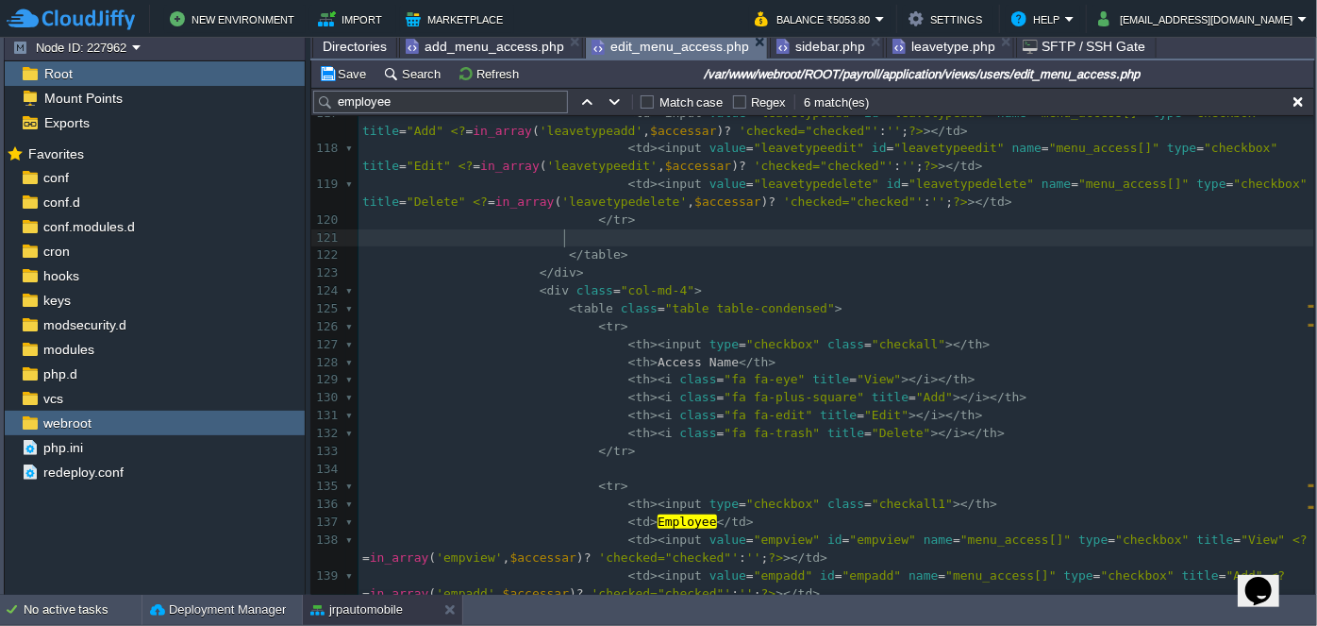
click at [931, 51] on span "leavetype.php" at bounding box center [944, 46] width 103 height 23
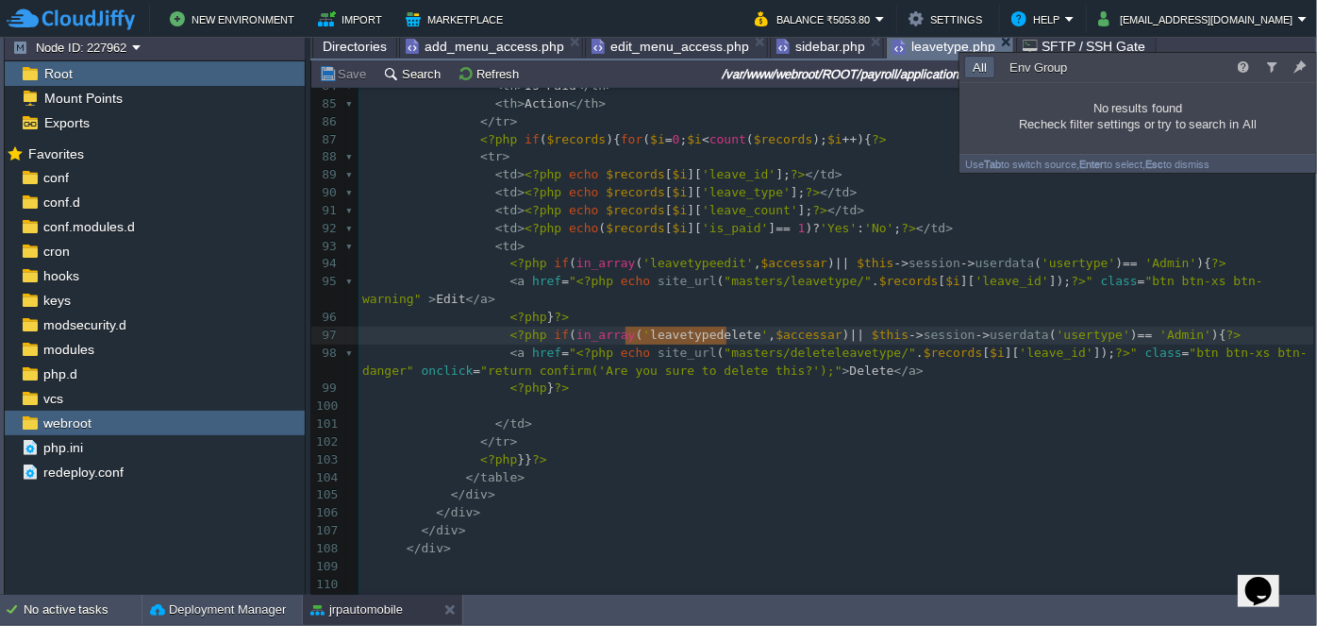
type input "emplo"
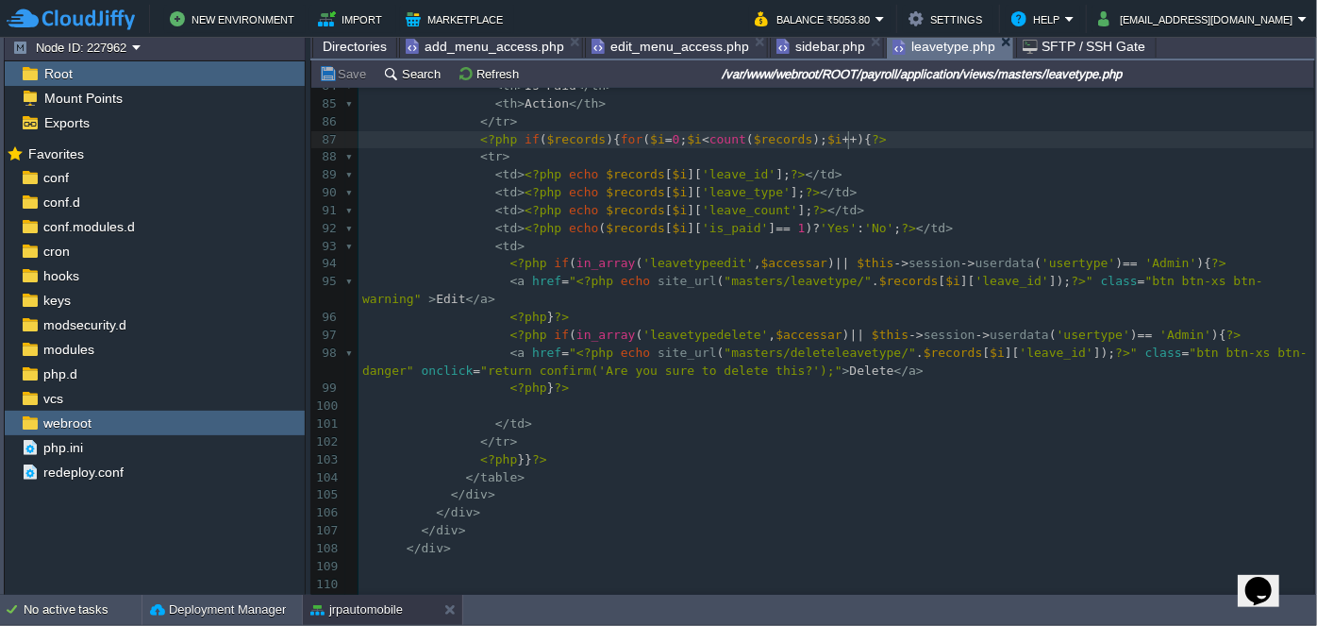
click at [907, 136] on pre "<?php if ( $records ){ for ( $i = 0 ; $i < count ( $records ); $i ++ ){ ?>" at bounding box center [837, 140] width 956 height 18
click at [412, 71] on button "Search" at bounding box center [414, 73] width 63 height 17
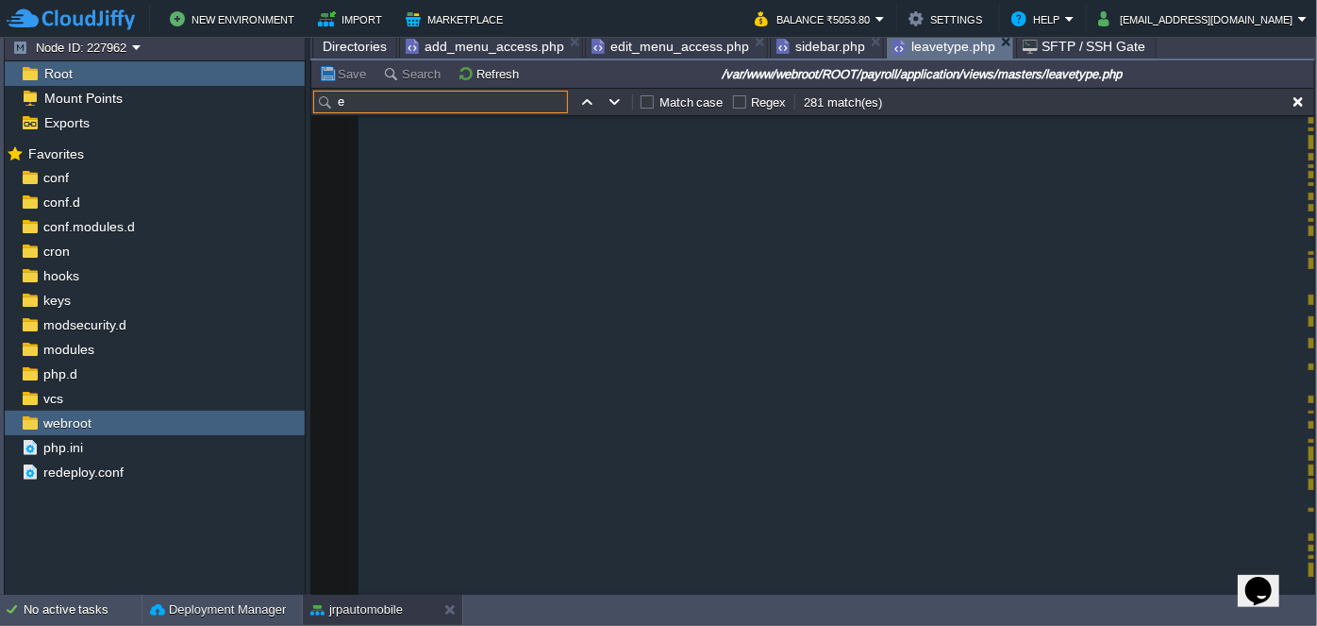
scroll to position [0, 0]
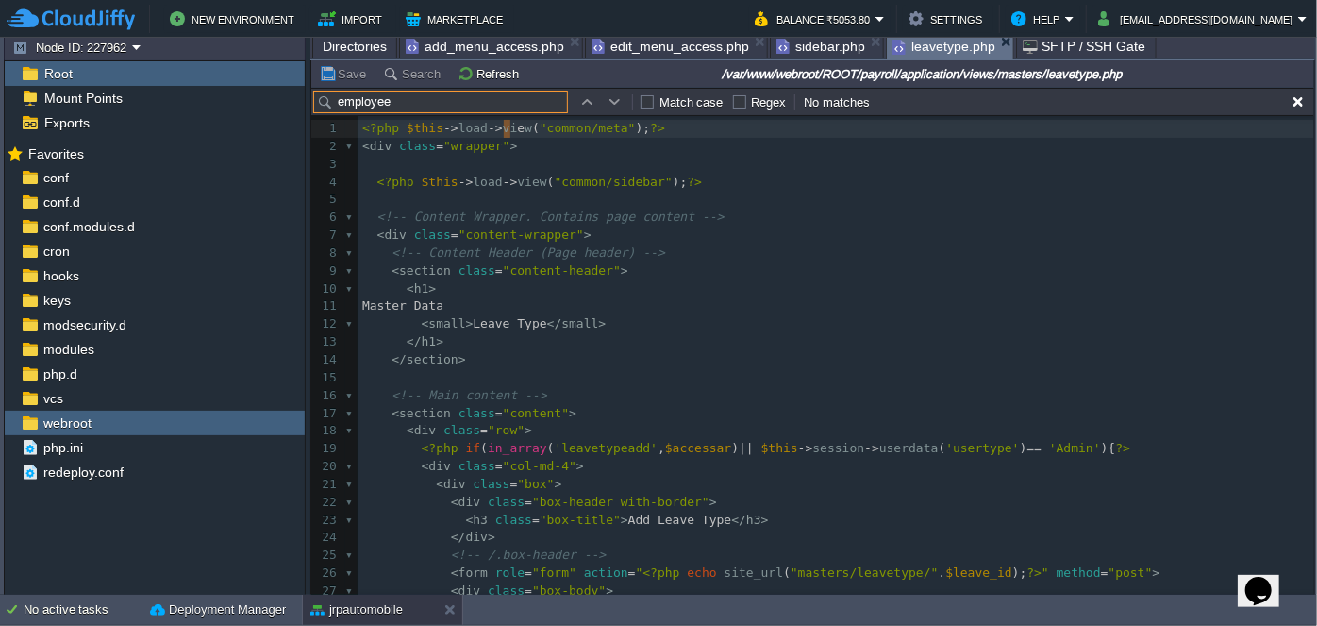
type input "employee"
click at [922, 48] on span "leavetype.php" at bounding box center [944, 47] width 103 height 24
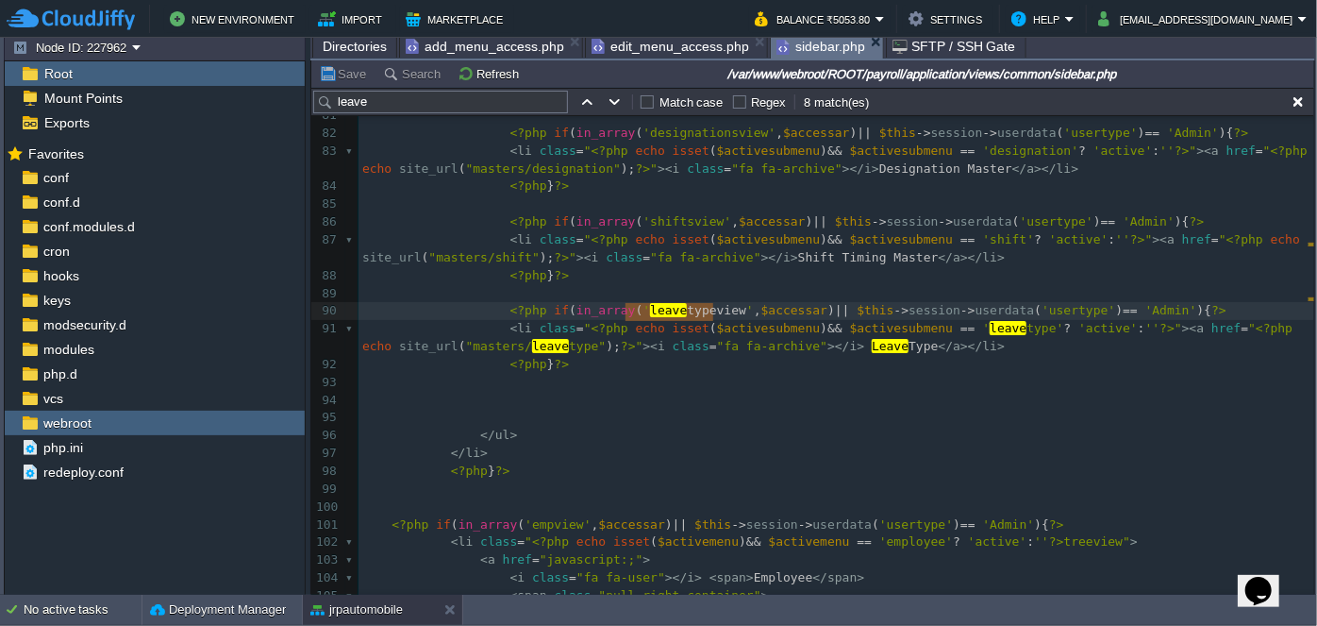
click at [816, 45] on span "sidebar.php" at bounding box center [821, 47] width 89 height 24
click at [458, 100] on input "leave" at bounding box center [440, 102] width 255 height 23
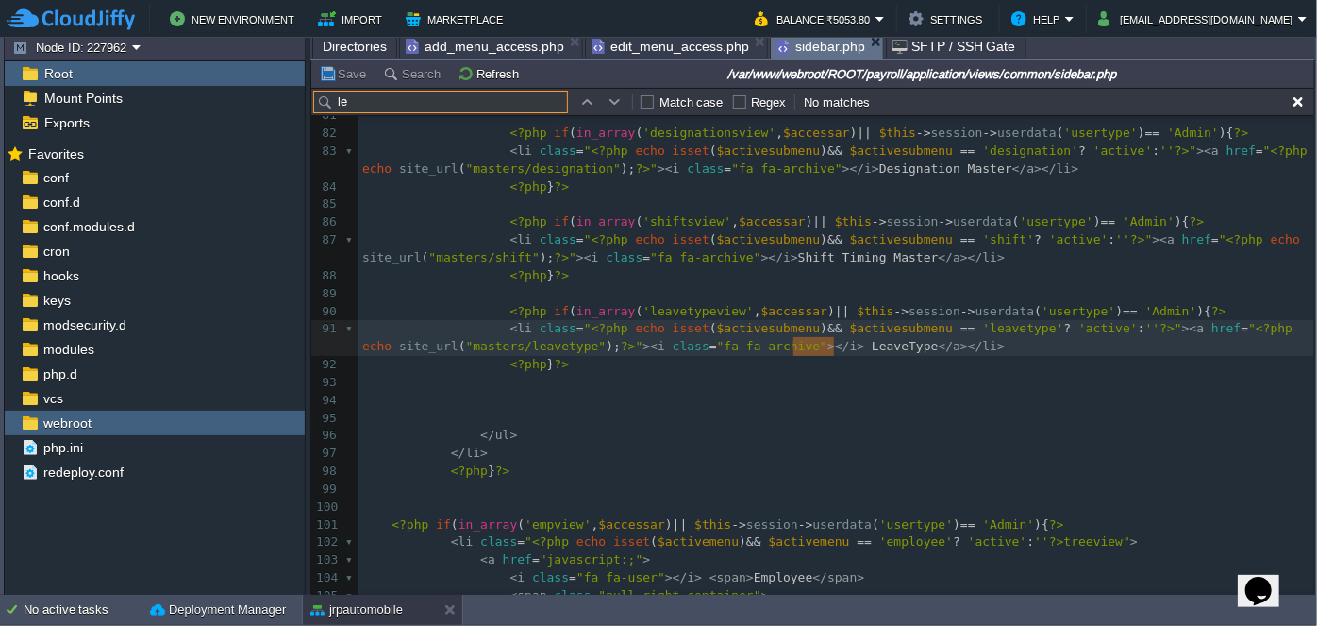
type input "l"
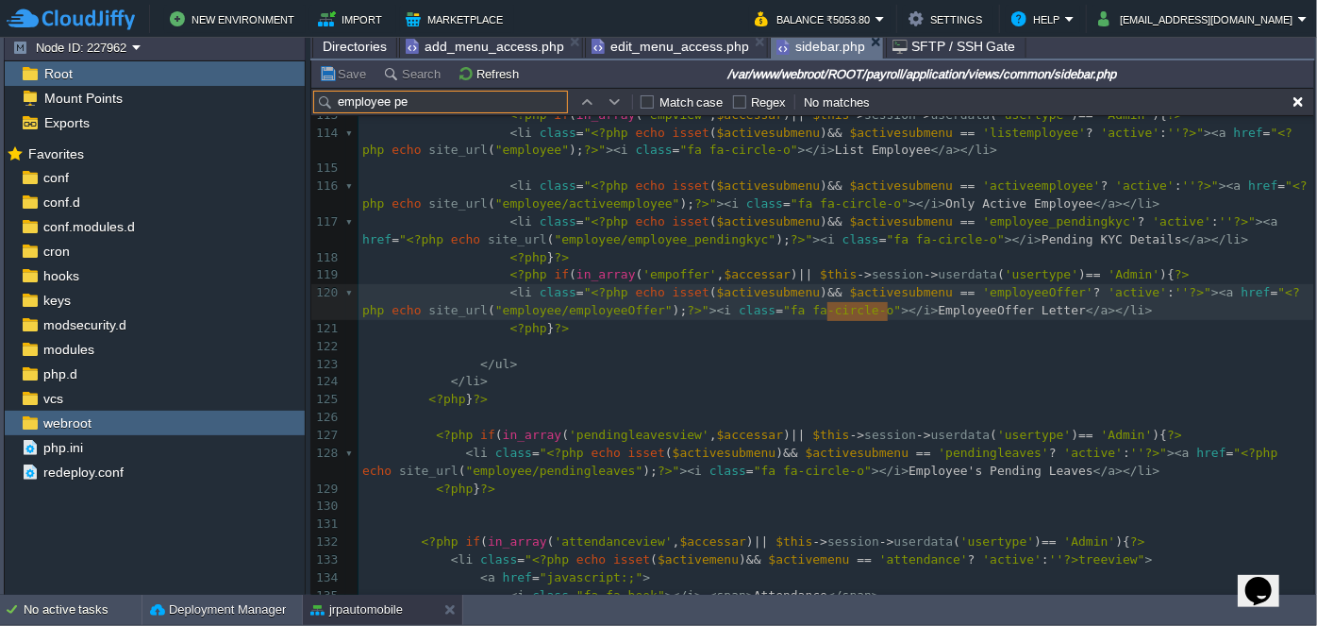
scroll to position [2200, 0]
type input "employee pe"
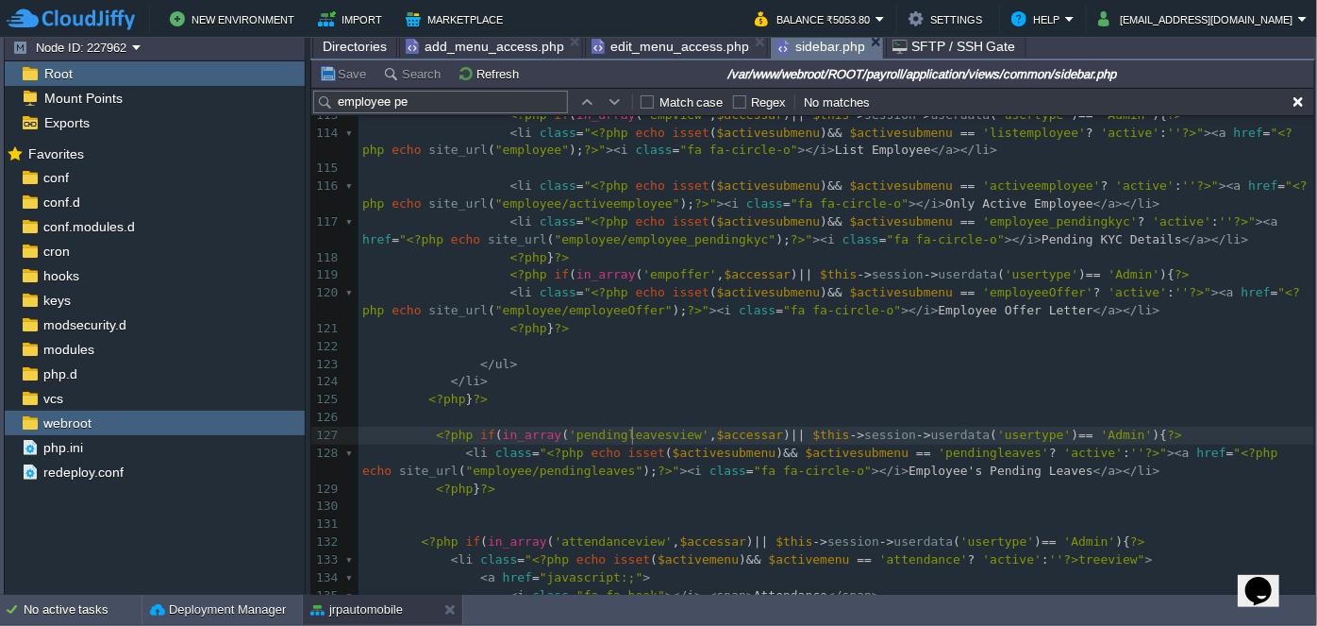
click at [629, 430] on span "'pendingleavesview'" at bounding box center [639, 435] width 141 height 14
type textarea "pendingleavesview"
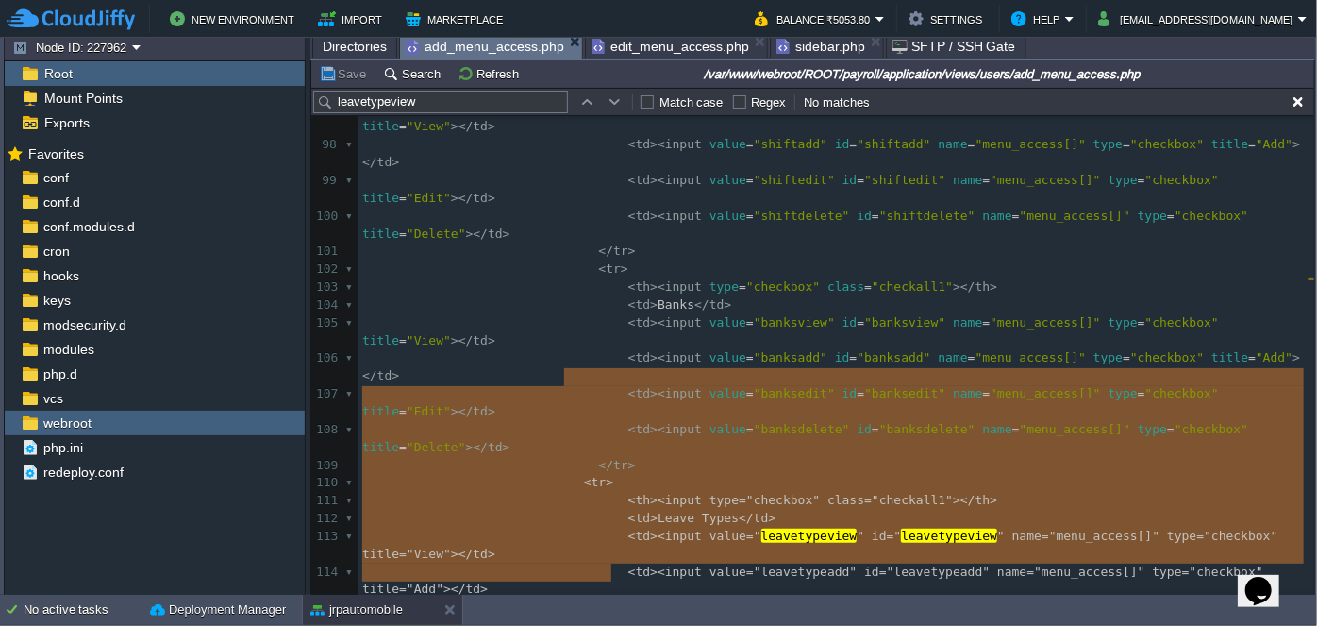
click at [506, 50] on span "add_menu_access.php" at bounding box center [485, 47] width 159 height 24
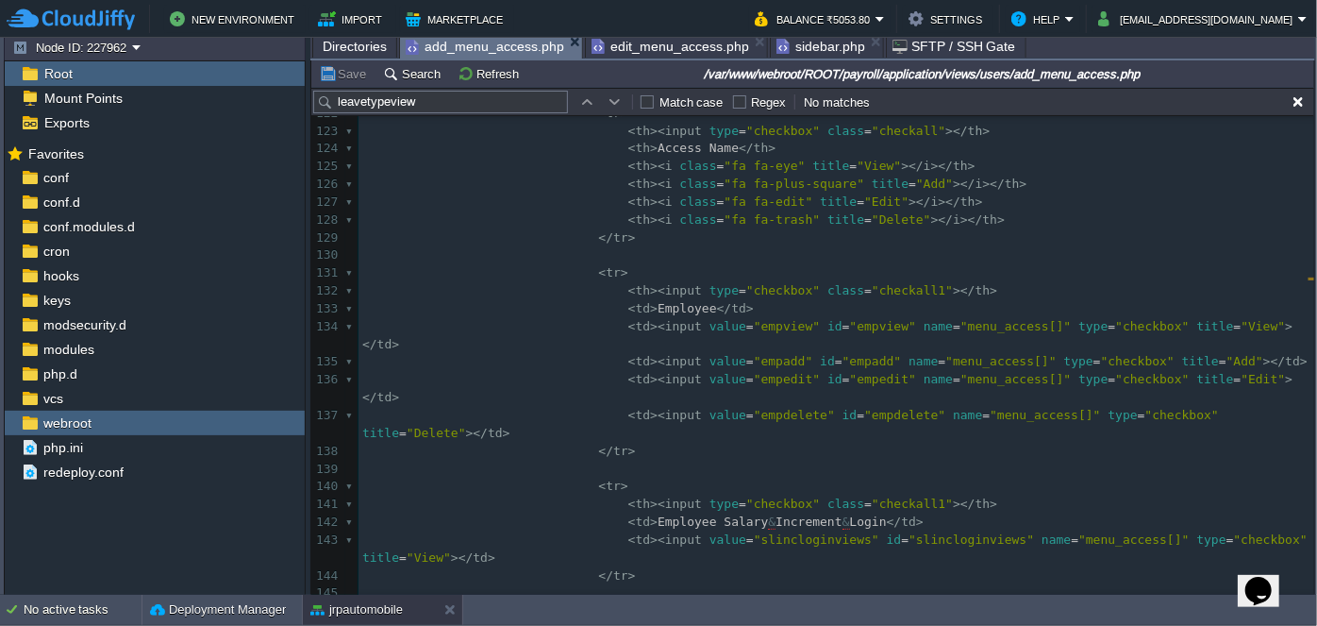
scroll to position [2614, 0]
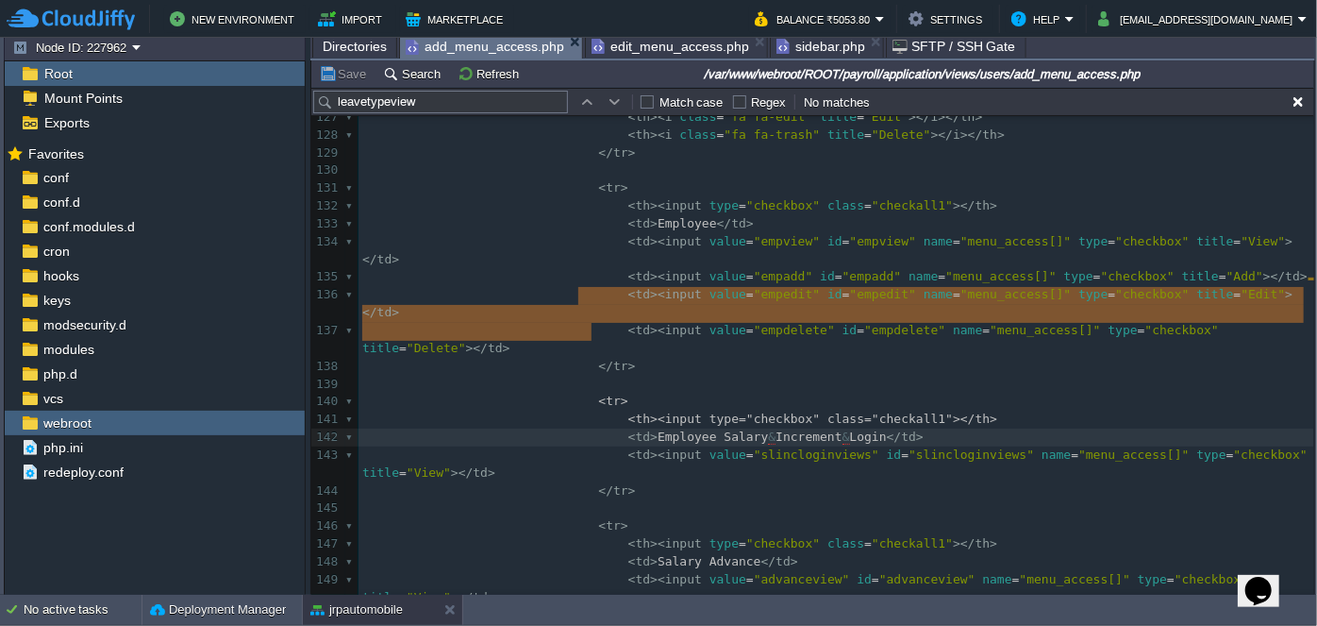
type textarea "<tr> <th><input type="checkbox" class="checkall1"></th> <td>Employee Salary & I…"
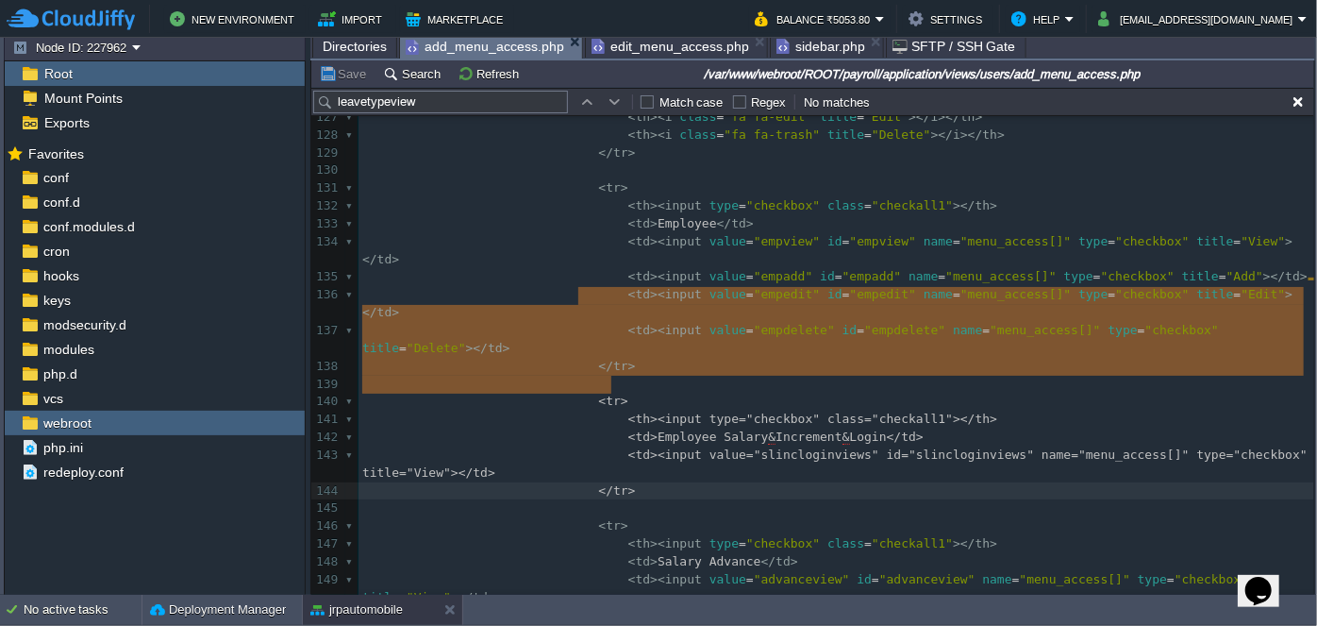
drag, startPoint x: 577, startPoint y: 294, endPoint x: 621, endPoint y: 386, distance: 101.7
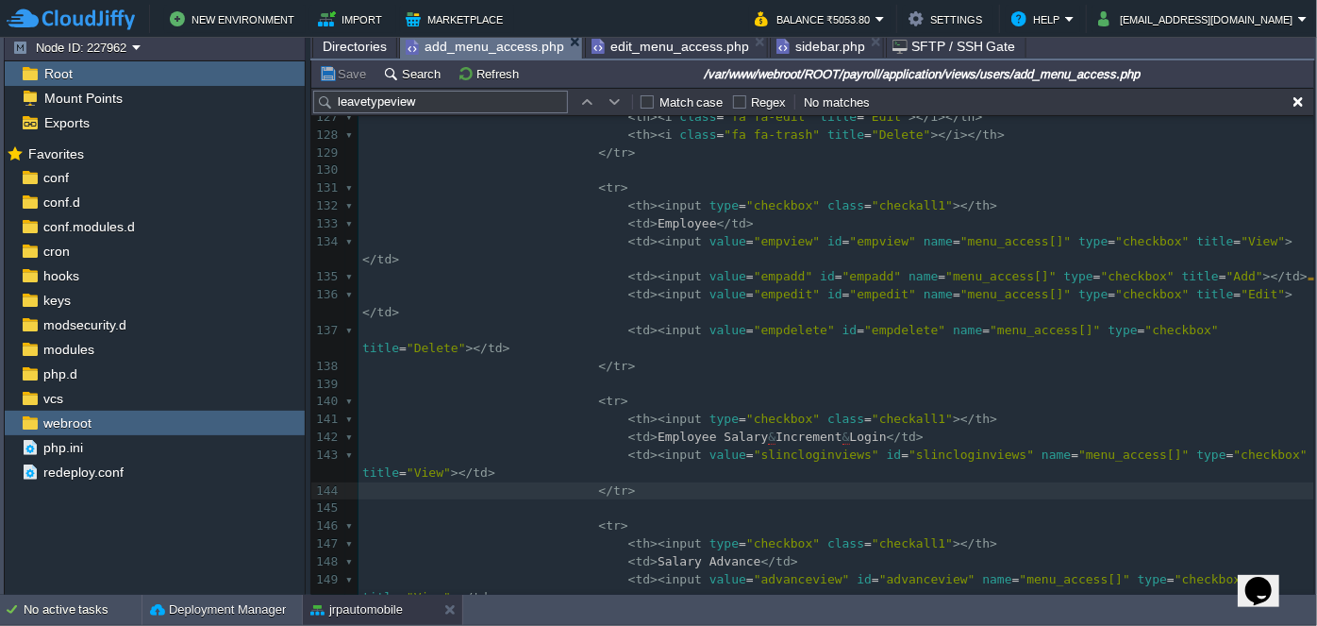
click at [635, 358] on pre "</ tr >" at bounding box center [837, 367] width 956 height 18
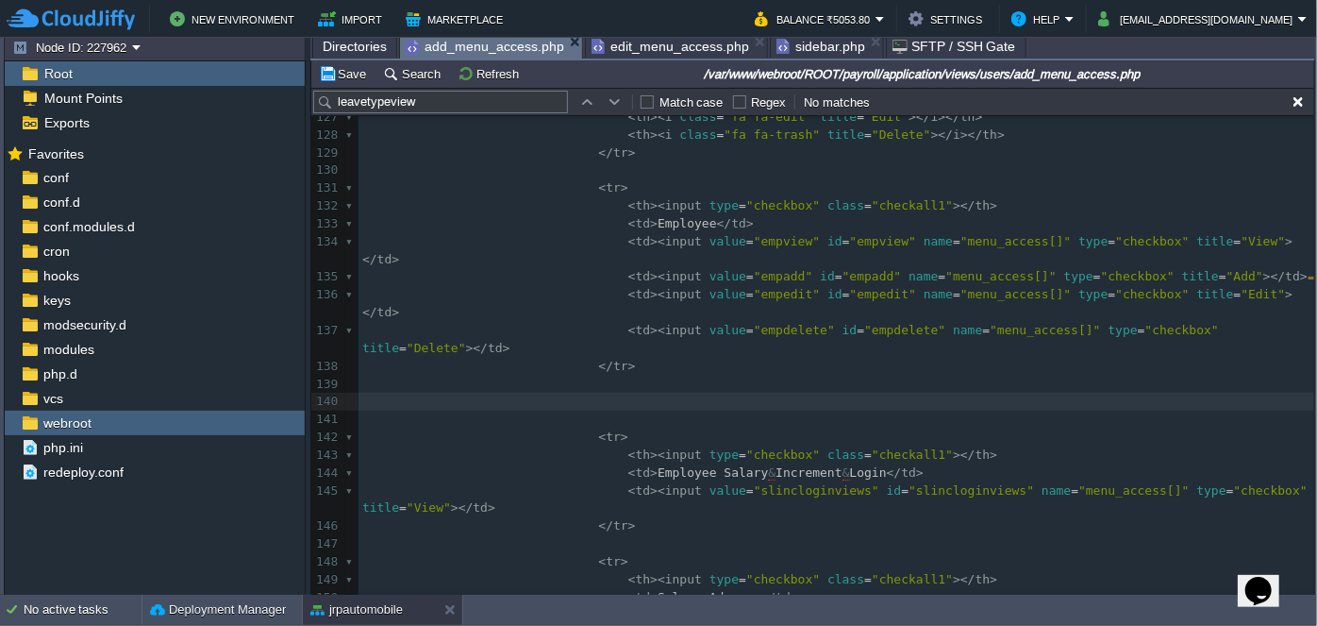
paste textarea "S"
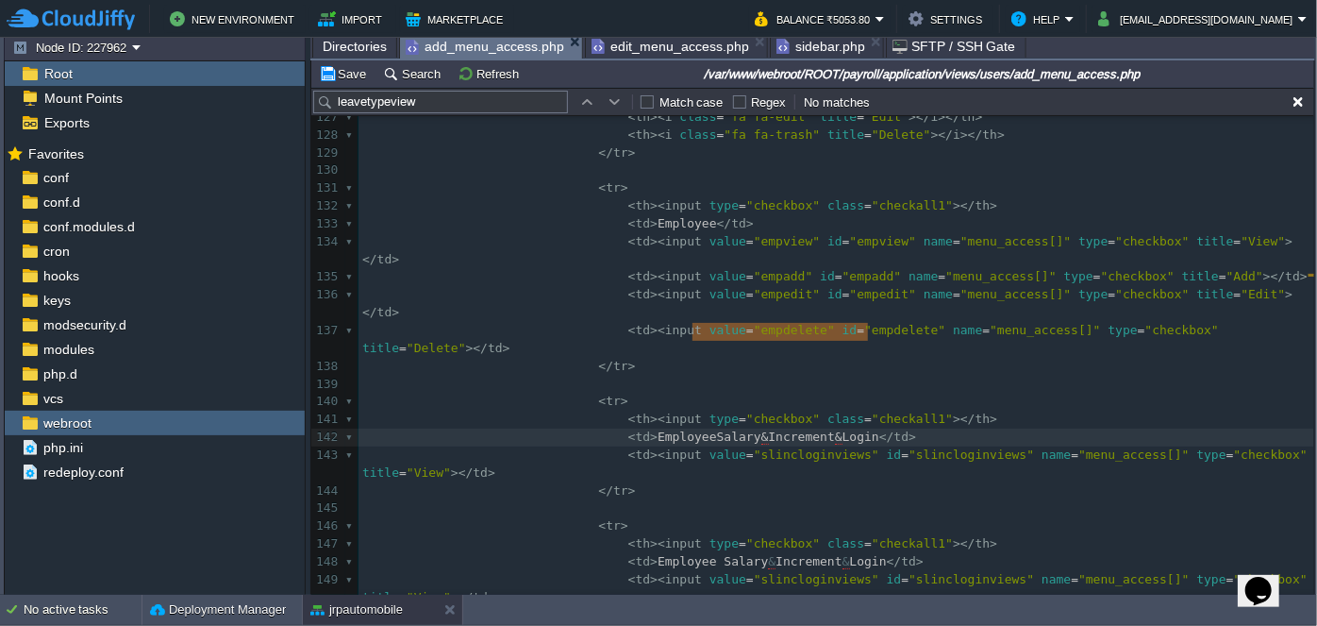
drag, startPoint x: 692, startPoint y: 330, endPoint x: 870, endPoint y: 323, distance: 178.5
type textarea "Pending Leave Approval"
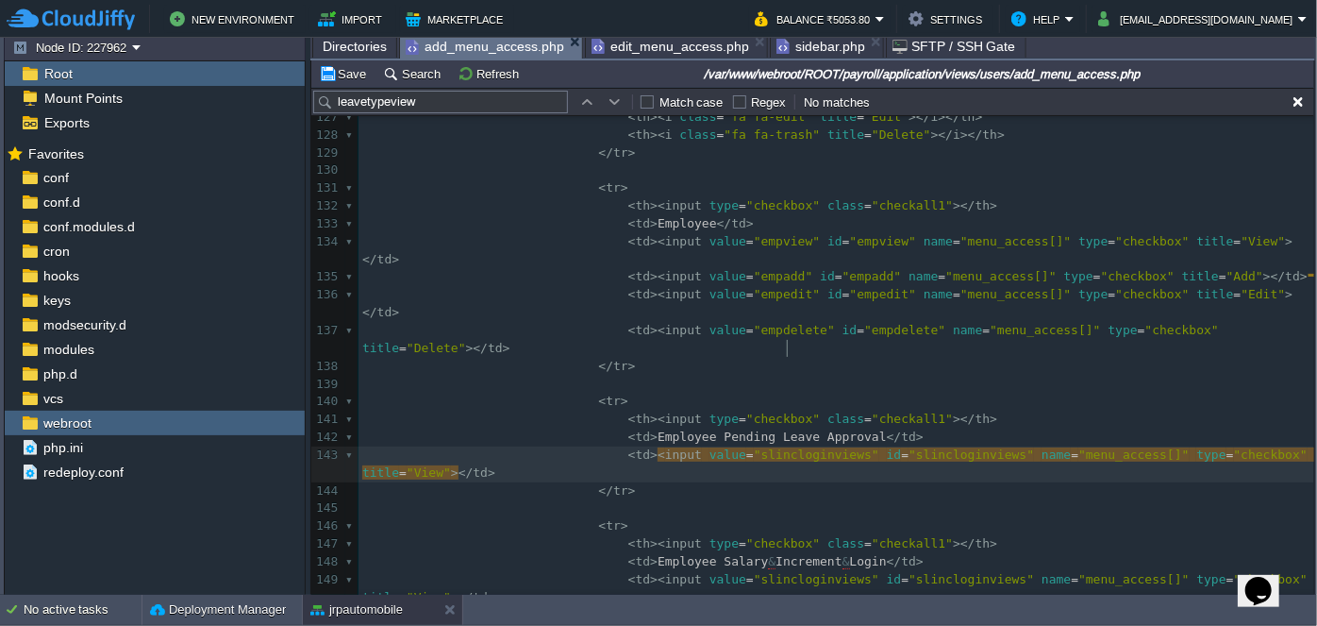
click at [802, 52] on span "sidebar.php" at bounding box center [821, 46] width 89 height 23
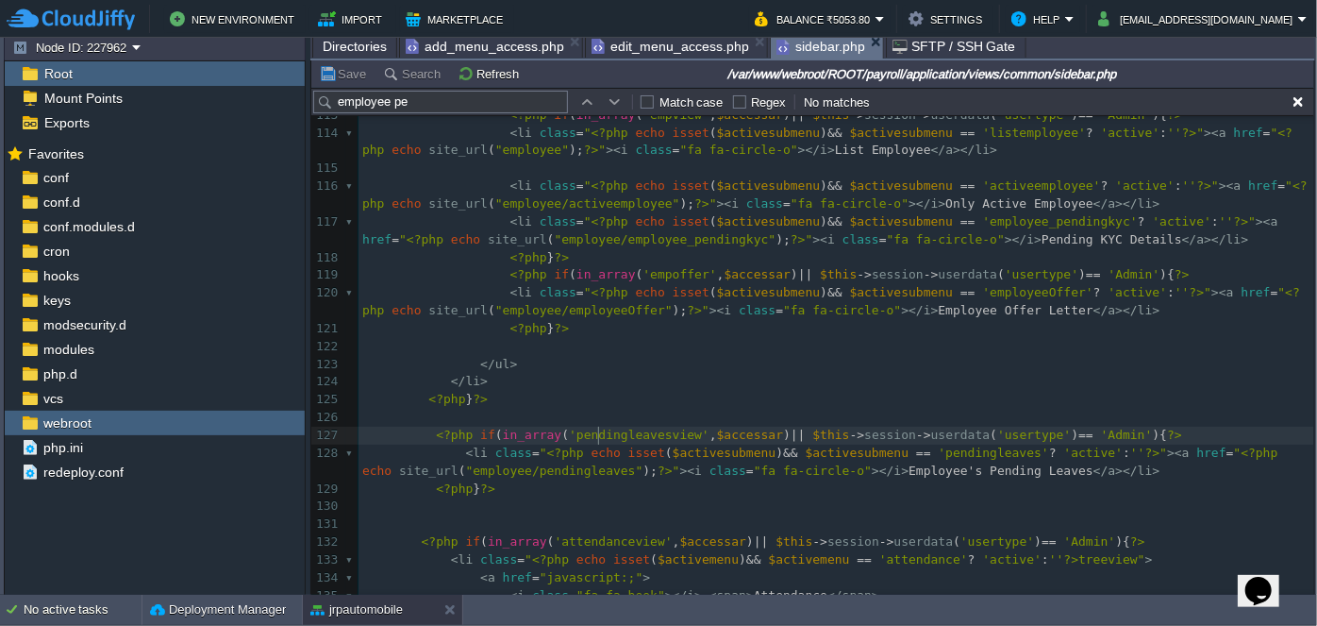
type textarea "pendingleavesview"
click at [479, 43] on span "add_menu_access.php" at bounding box center [485, 46] width 159 height 23
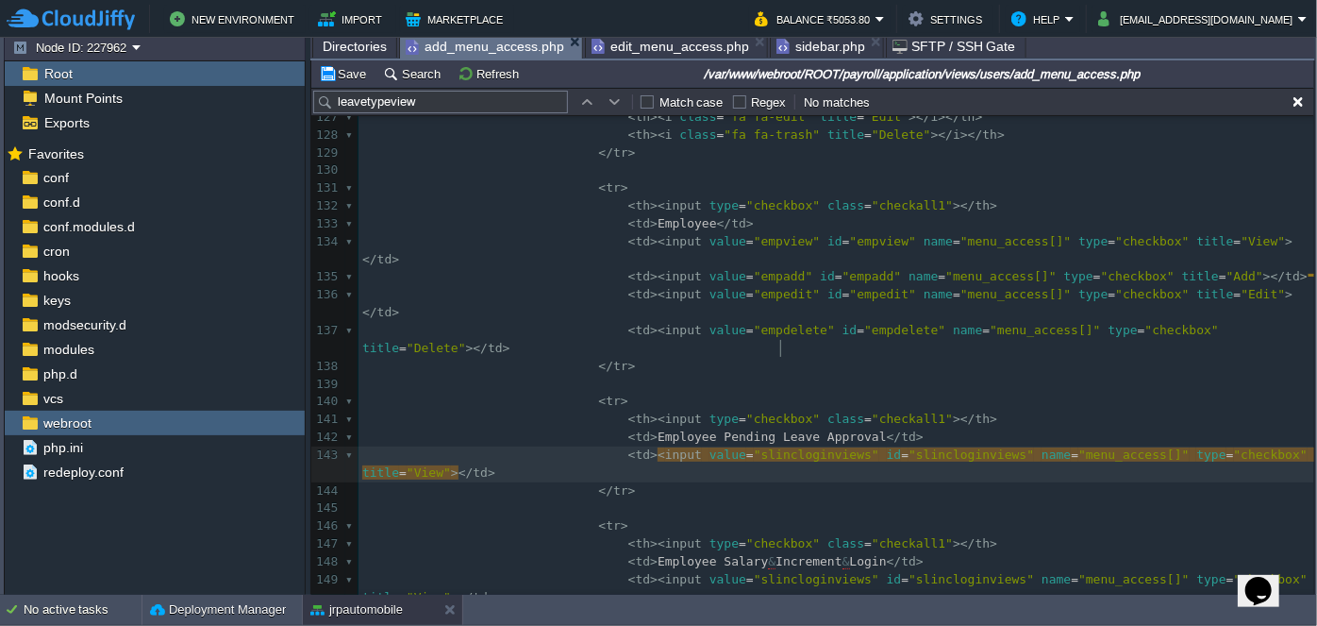
scroll to position [6, 0]
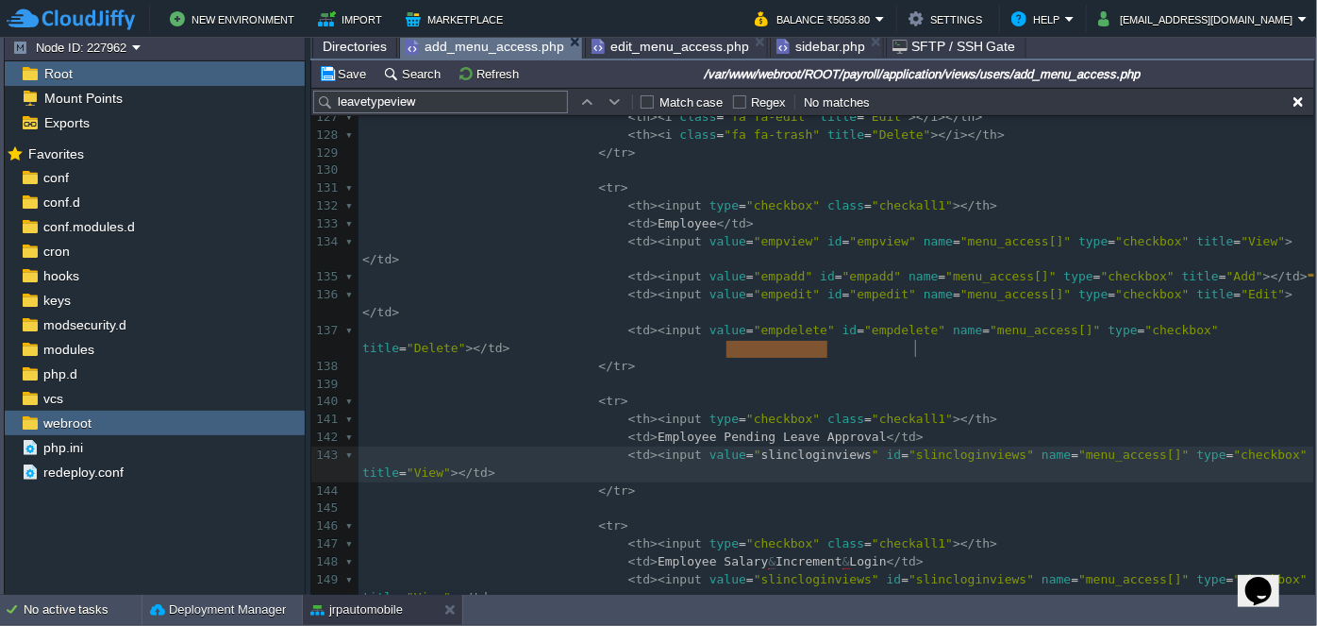
type textarea "slincloginviews slincloginviews"
paste textarea
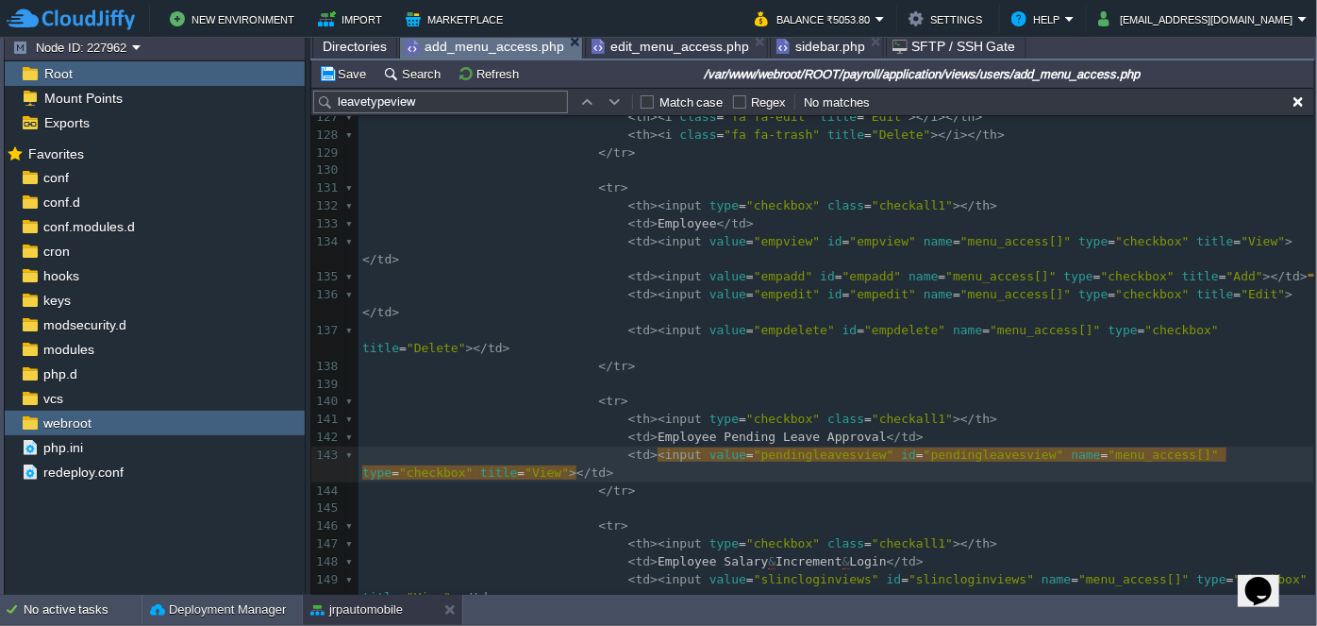
click at [773, 499] on pre "​" at bounding box center [837, 508] width 956 height 18
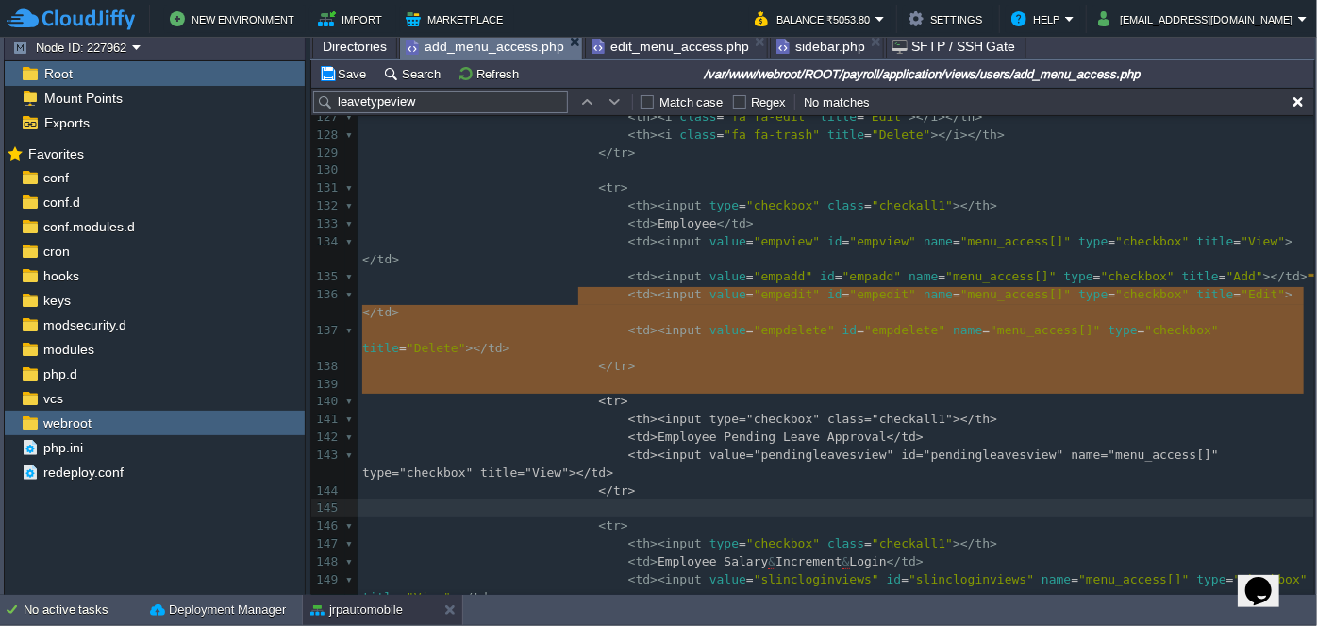
type textarea "<tr> <th><input type="checkbox" class="checkall1"></th> <td>Employee Pending Le…"
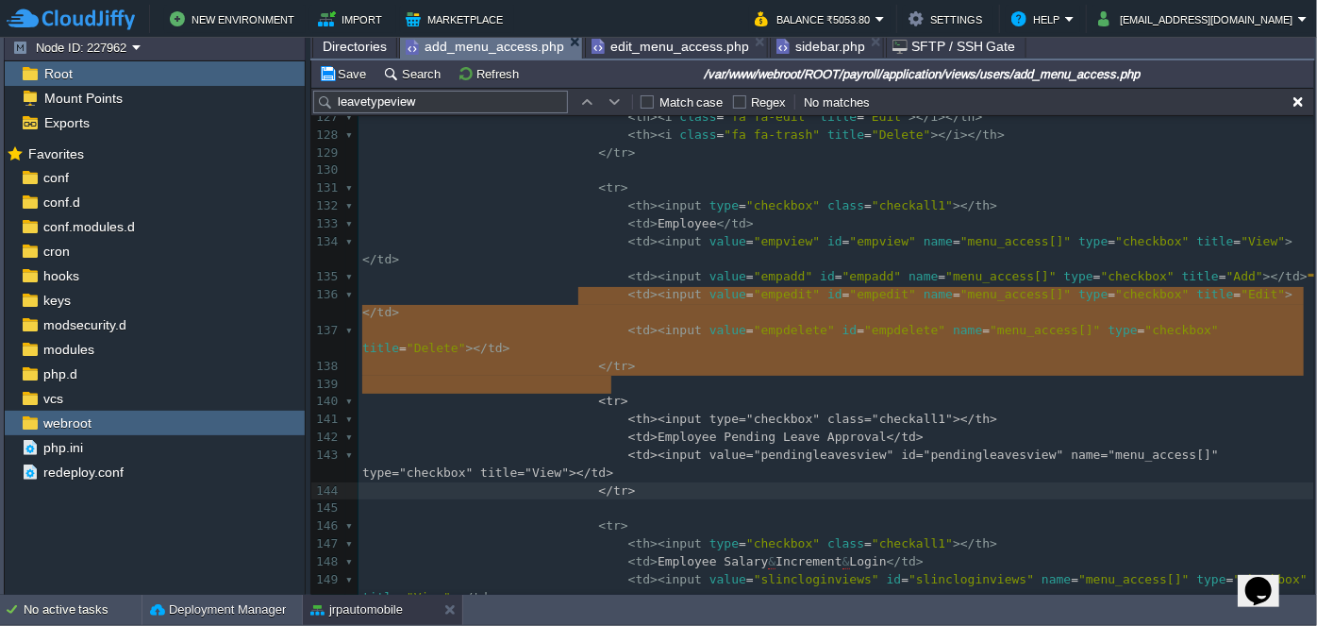
drag, startPoint x: 575, startPoint y: 293, endPoint x: 619, endPoint y: 389, distance: 106.0
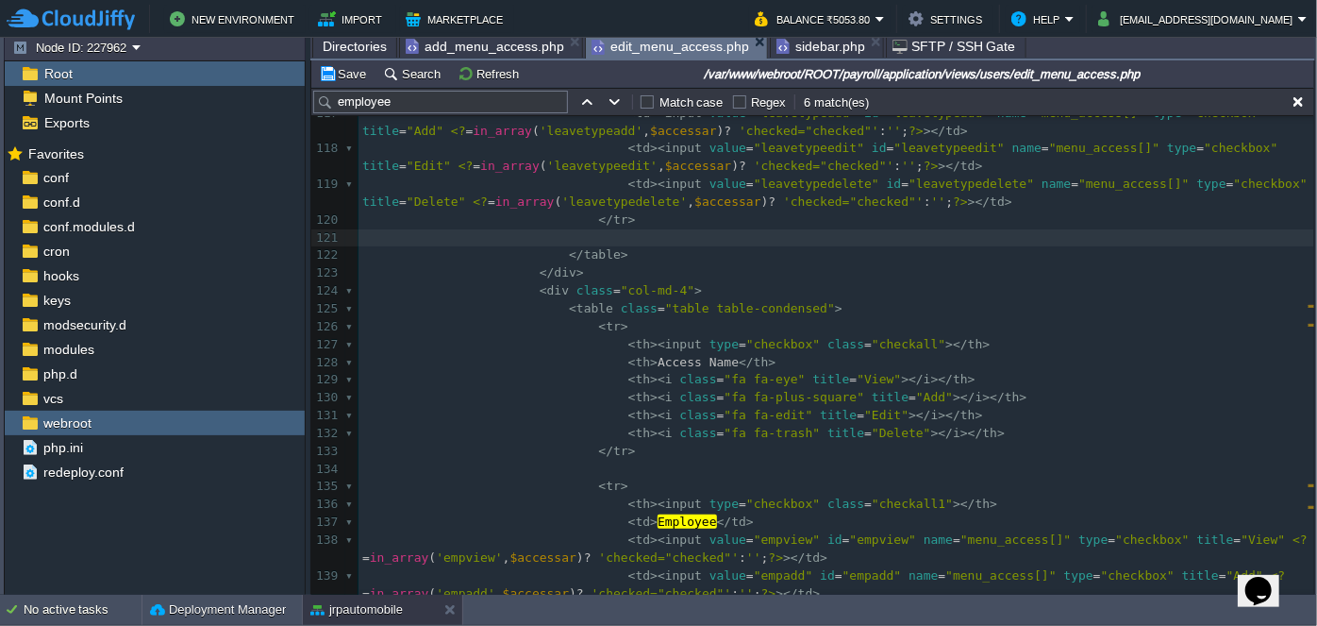
click at [664, 52] on span "edit_menu_access.php" at bounding box center [671, 47] width 158 height 24
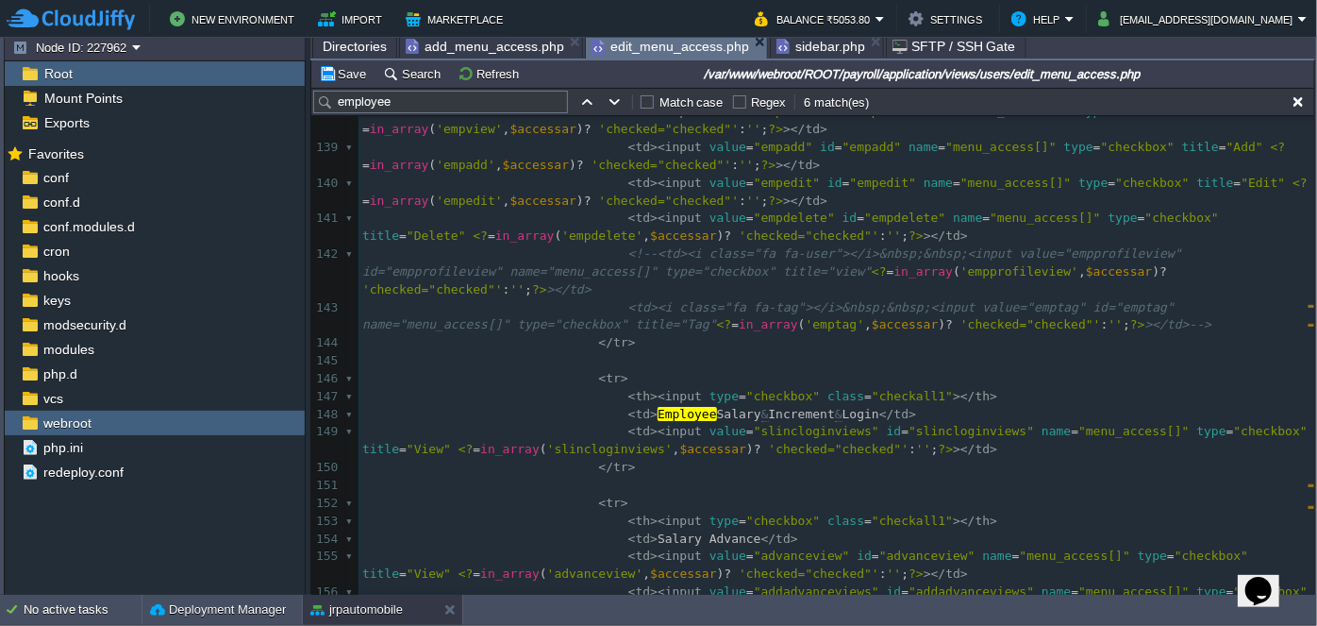
click at [654, 334] on pre "</ tr >" at bounding box center [837, 343] width 956 height 18
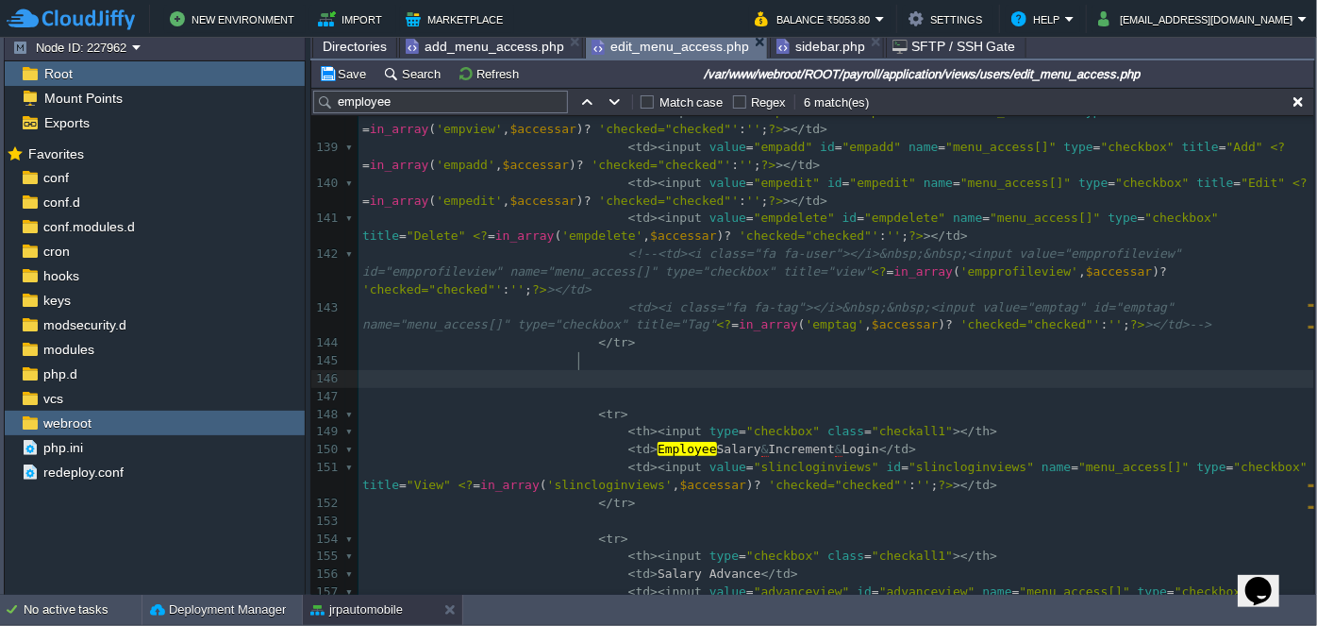
paste textarea
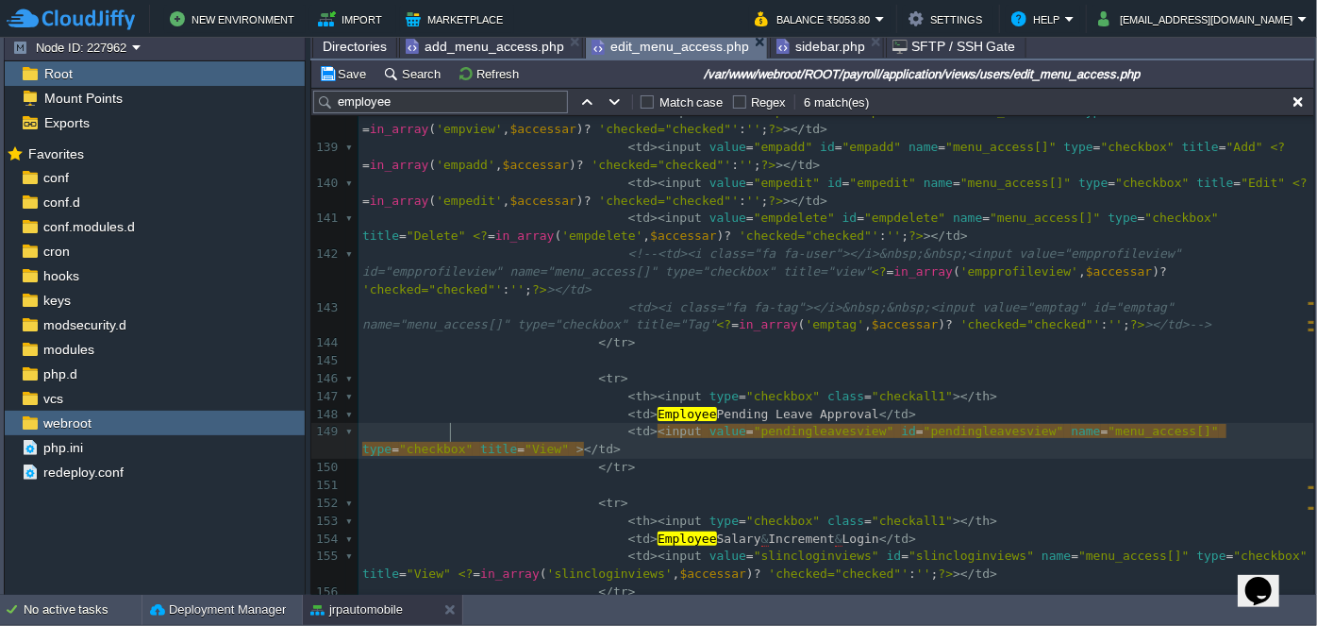
scroll to position [6, 5]
paste textarea
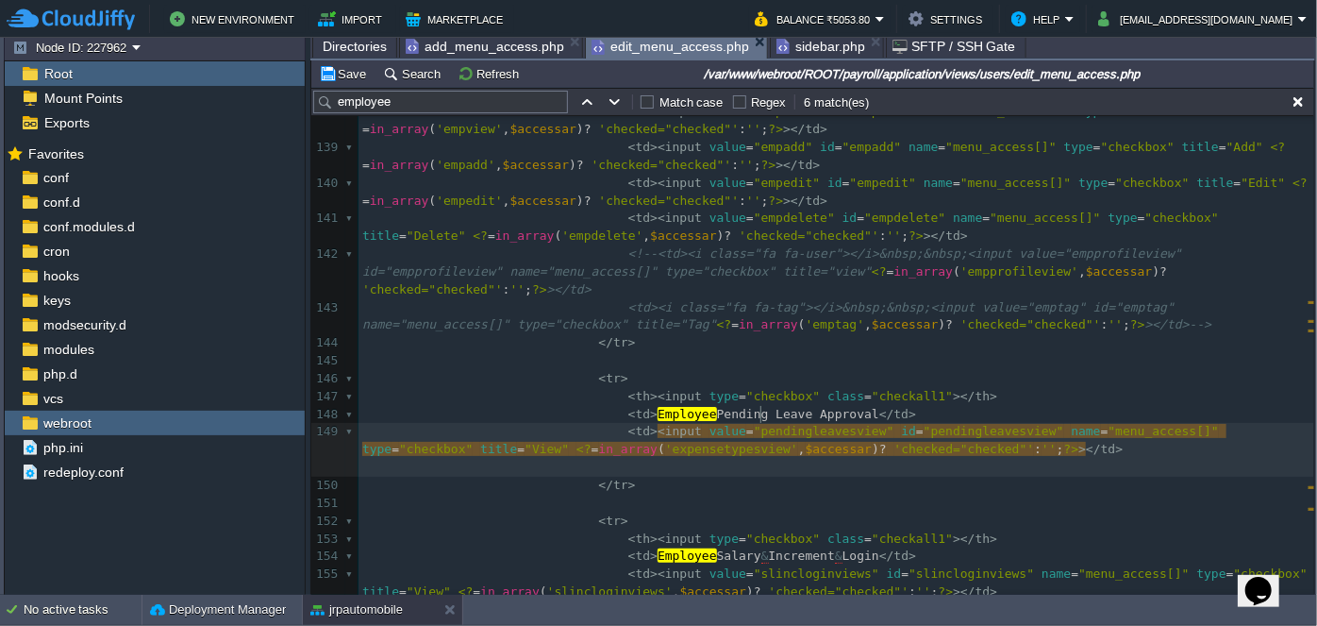
type textarea "pendingleavesview"
type textarea "expensetypesview"
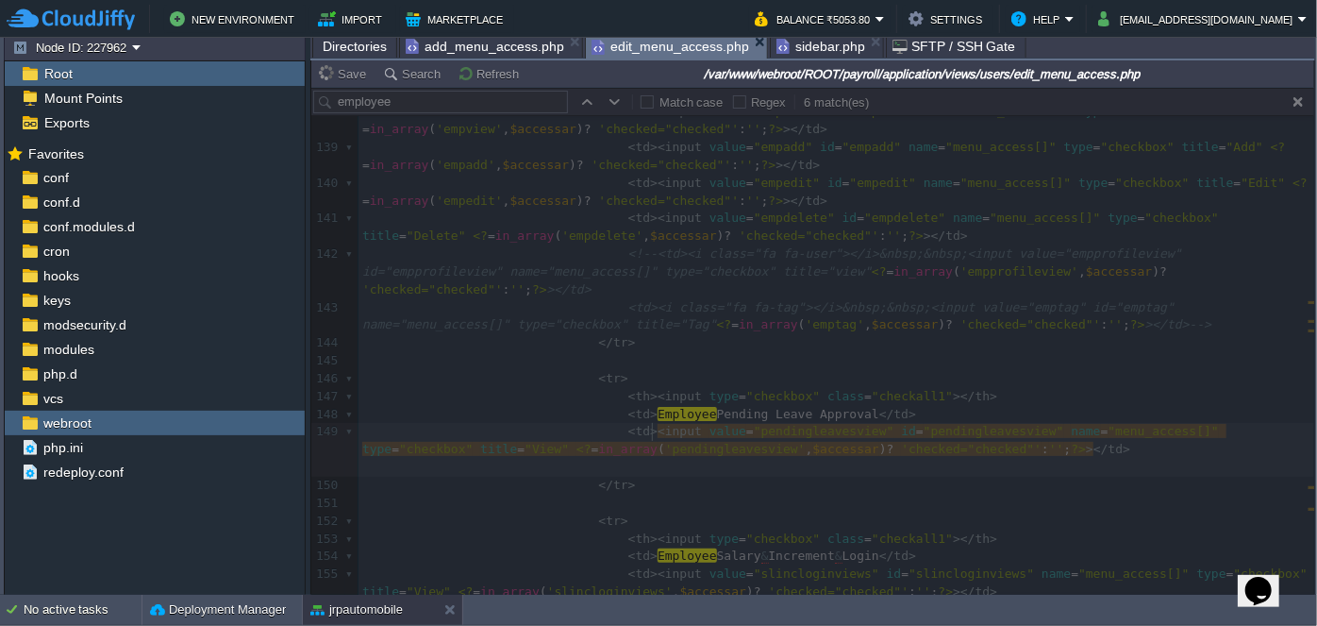
click at [816, 42] on span "sidebar.php" at bounding box center [821, 46] width 89 height 23
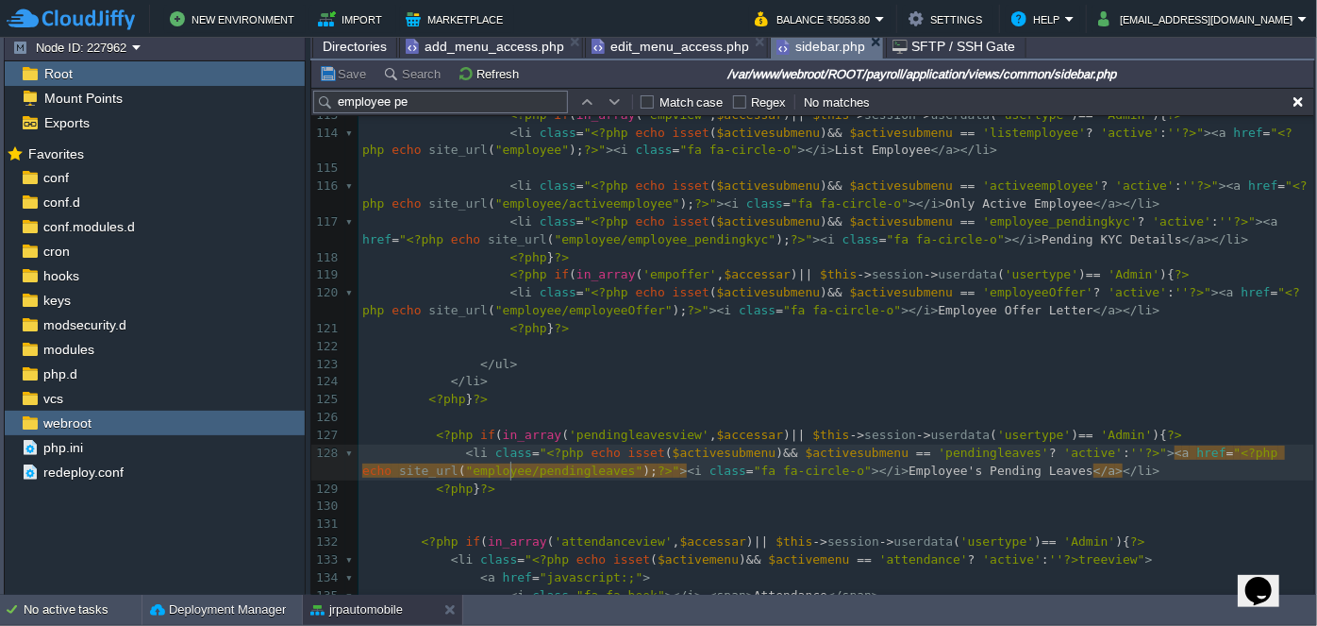
type textarea "pendingleaves"
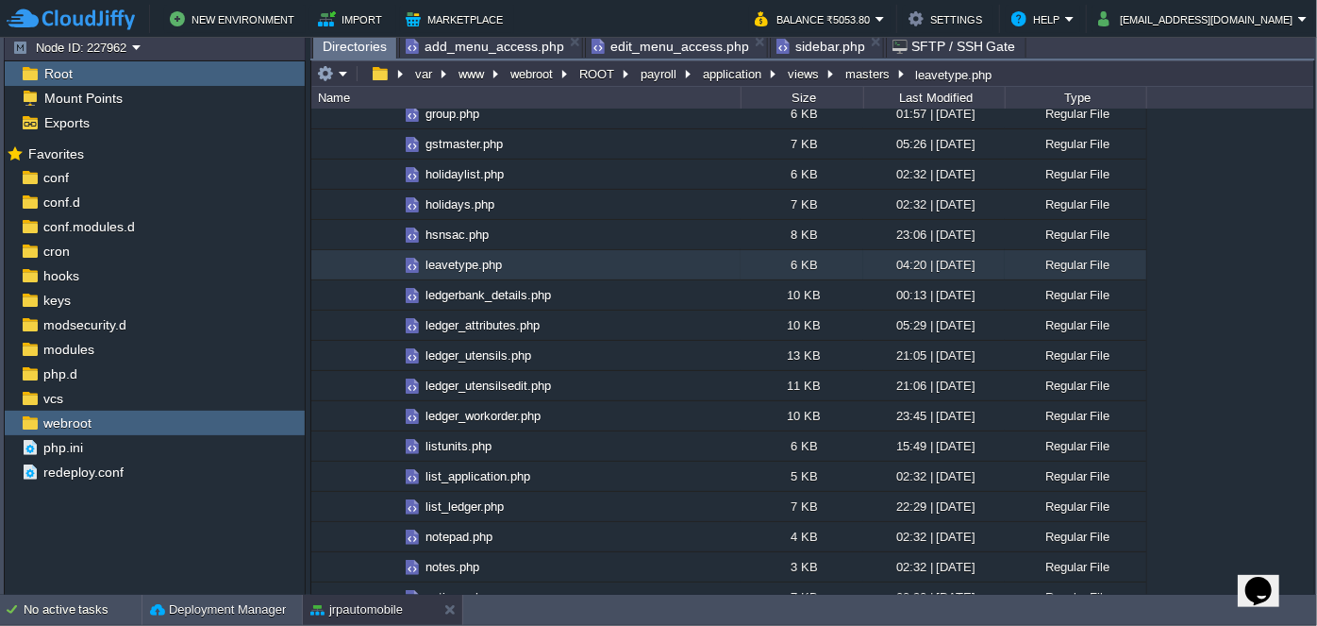
click at [364, 47] on span "Directories" at bounding box center [355, 47] width 64 height 24
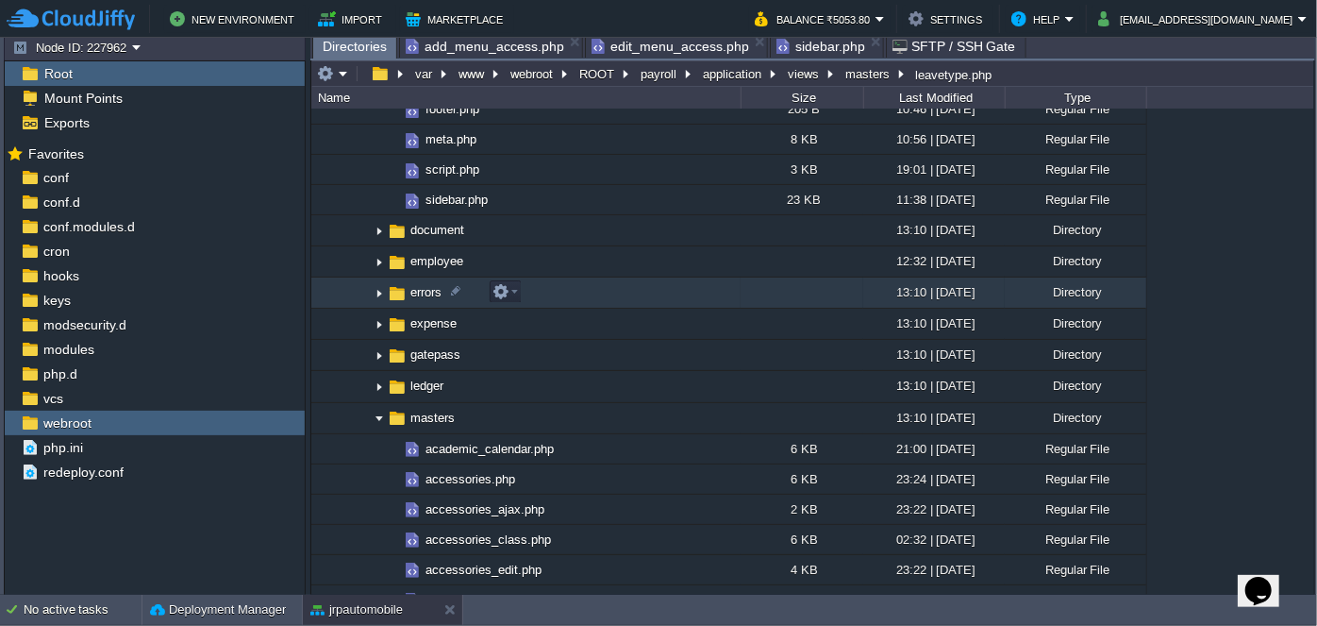
scroll to position [514, 0]
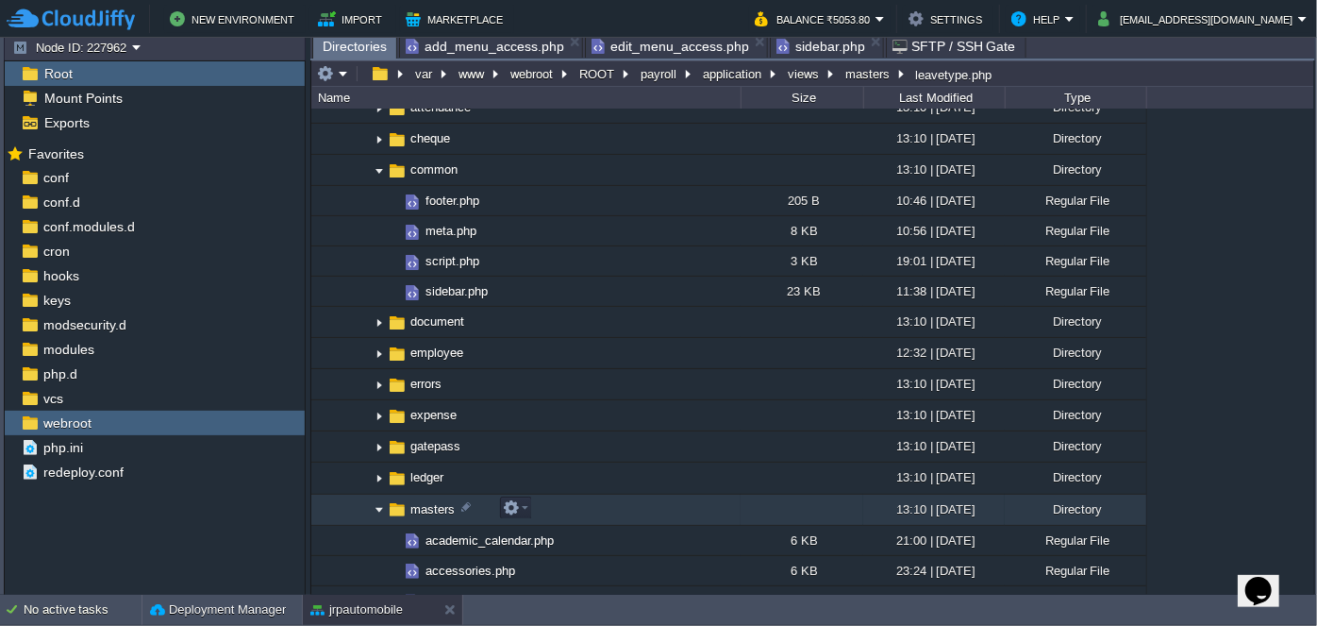
click at [374, 505] on img at bounding box center [379, 509] width 15 height 29
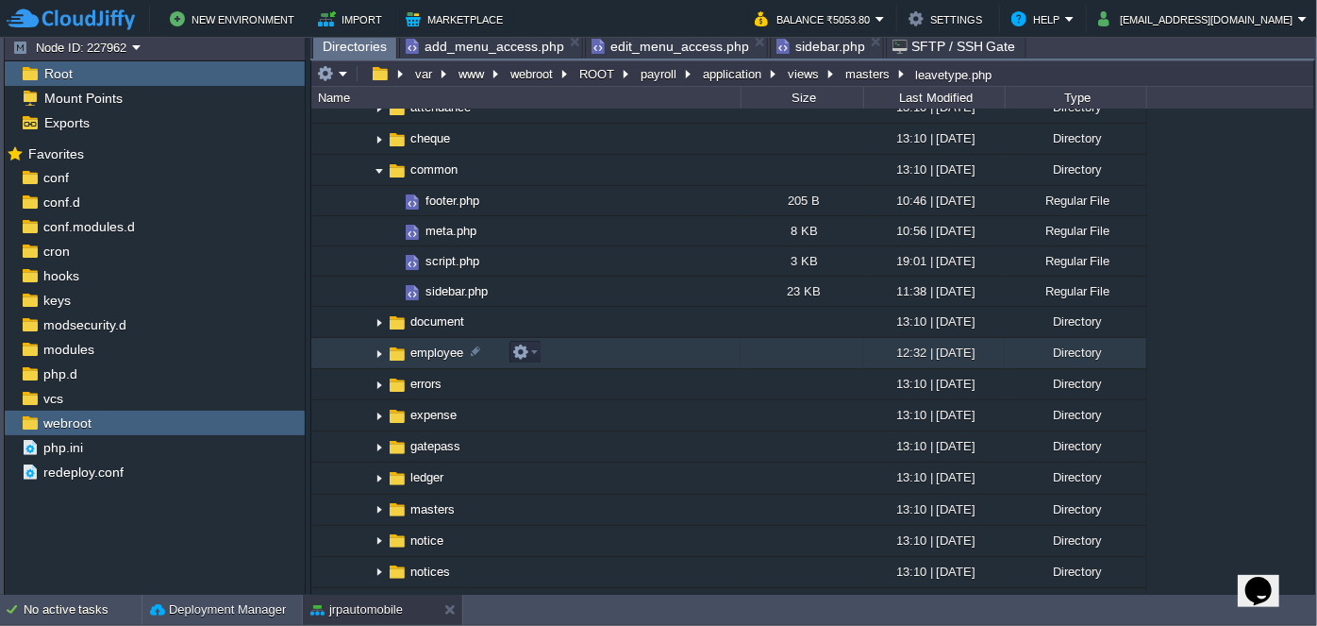
click at [374, 351] on img at bounding box center [379, 353] width 15 height 29
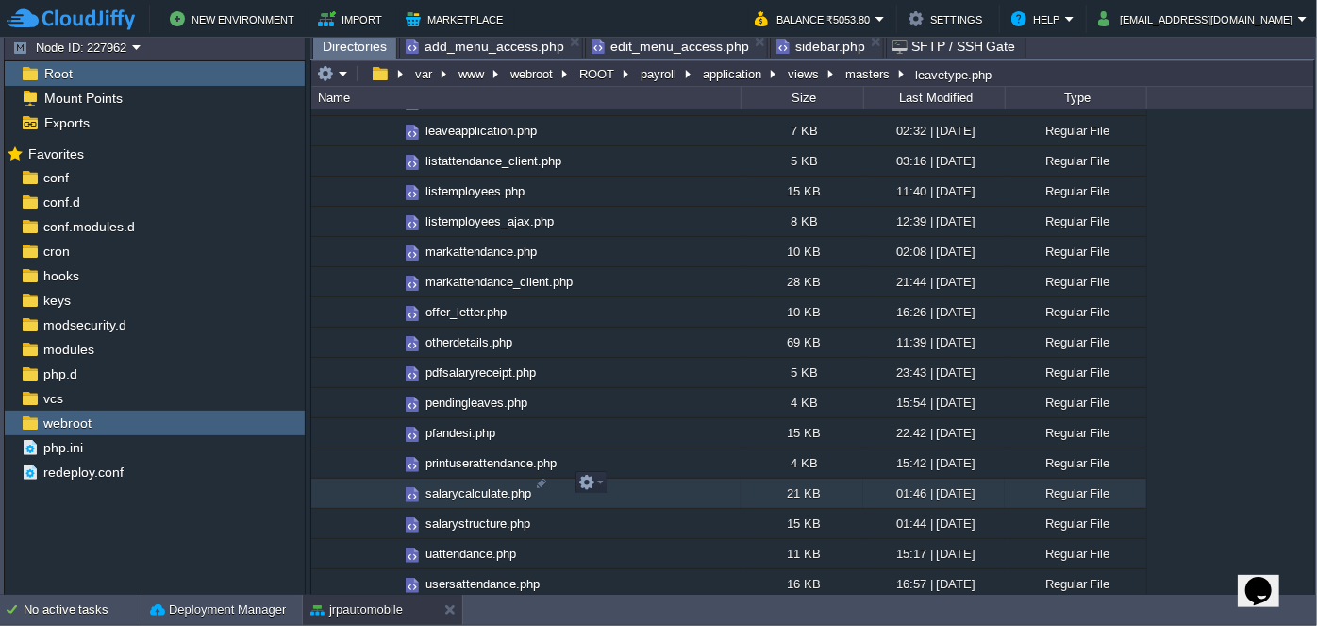
scroll to position [1458, 0]
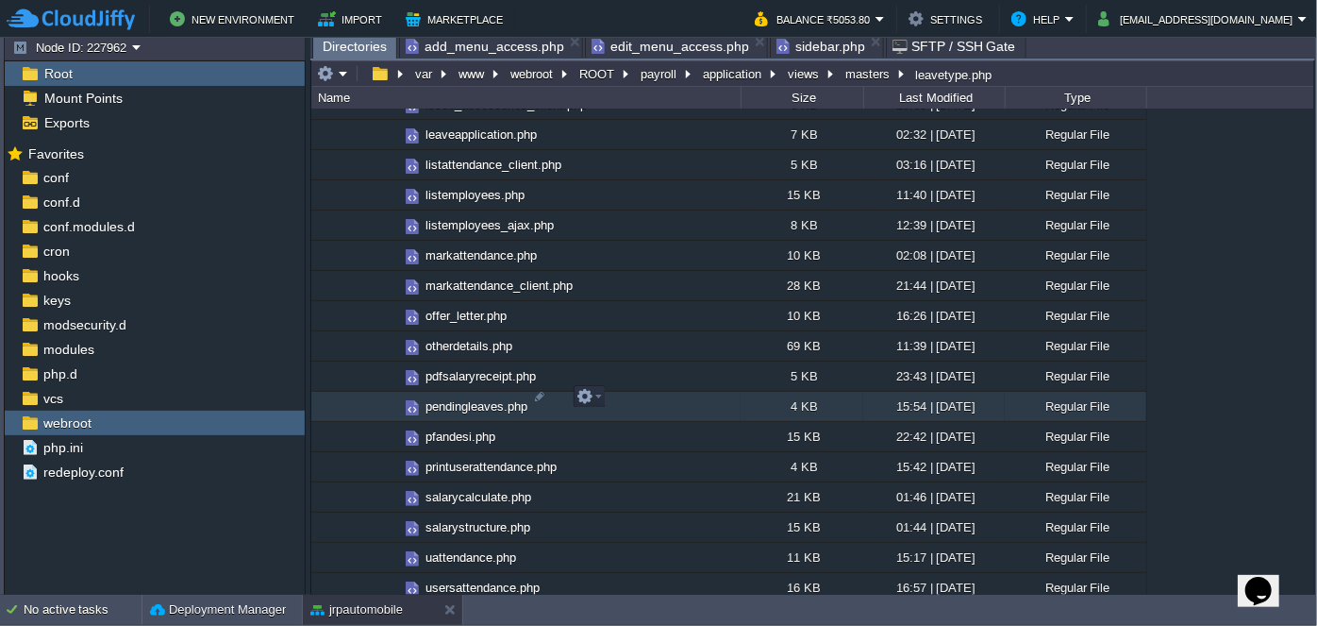
click at [478, 398] on span "pendingleaves.php" at bounding box center [477, 406] width 108 height 16
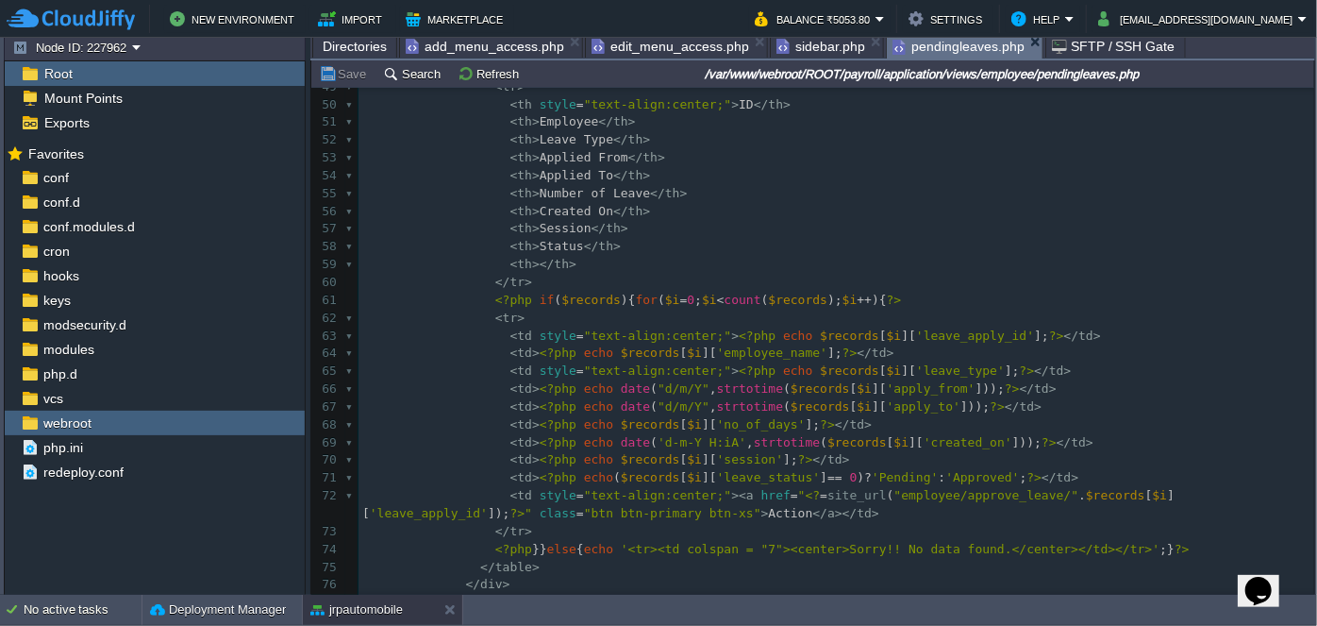
scroll to position [1039, 0]
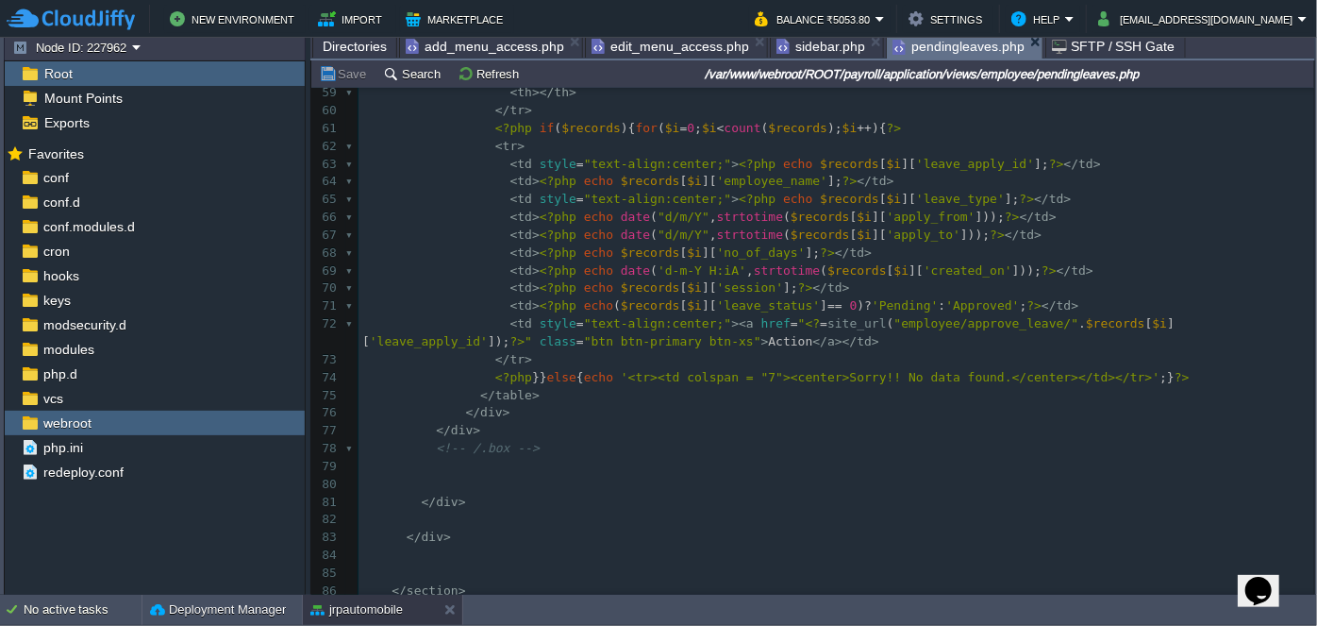
type textarea "approve_leave"
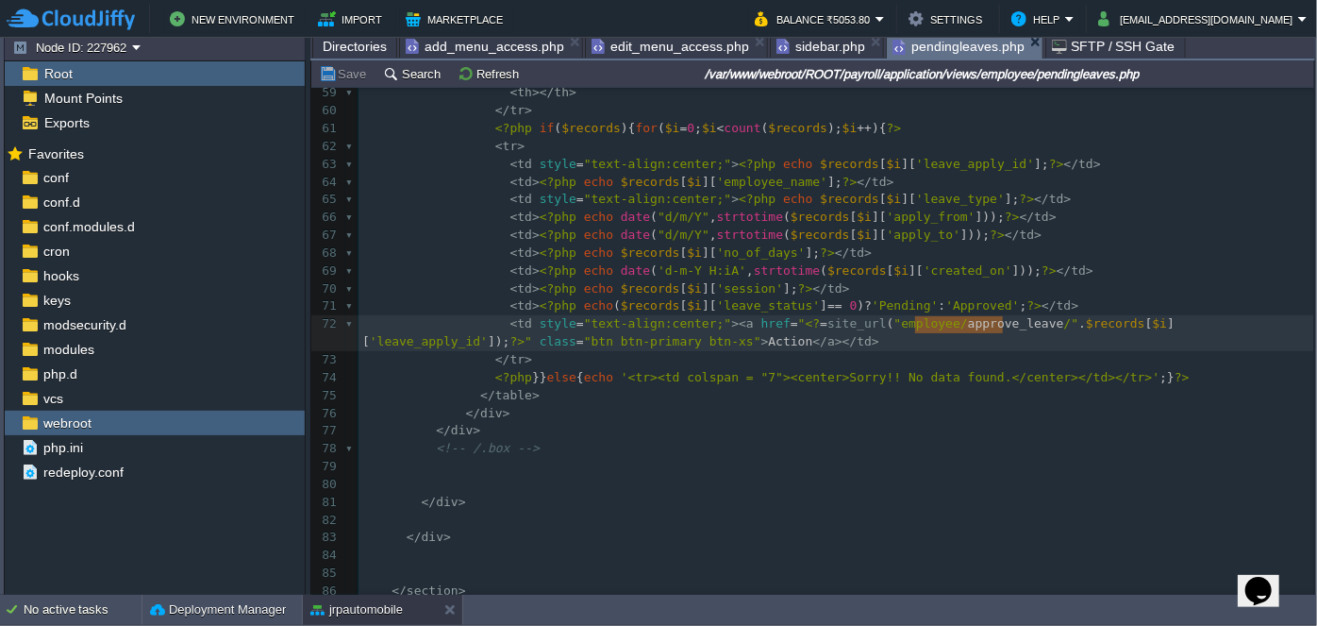
click at [344, 47] on span "Directories" at bounding box center [355, 46] width 64 height 23
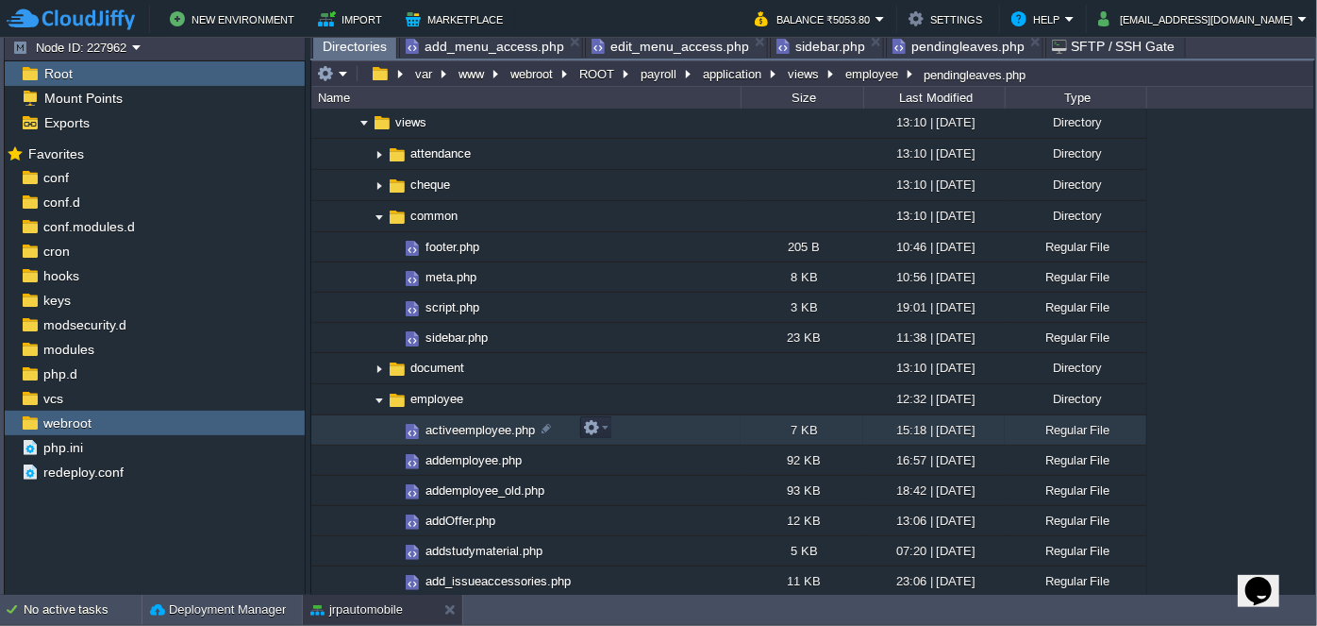
scroll to position [428, 0]
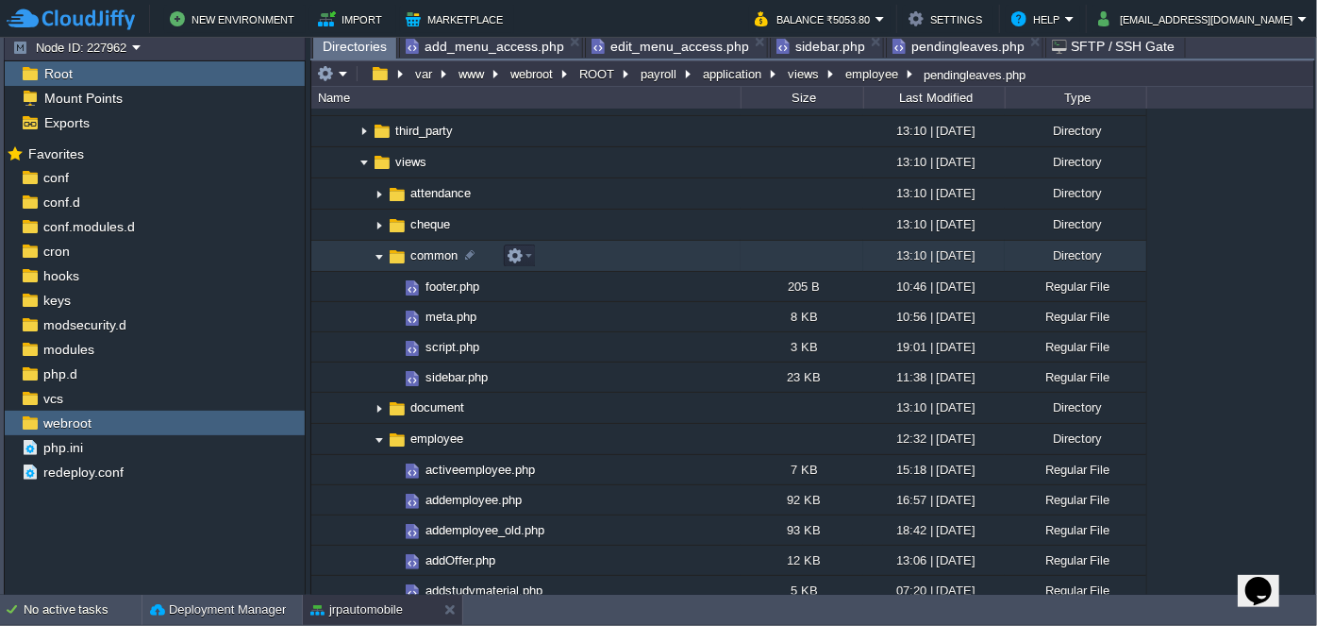
click at [379, 257] on img at bounding box center [379, 256] width 15 height 29
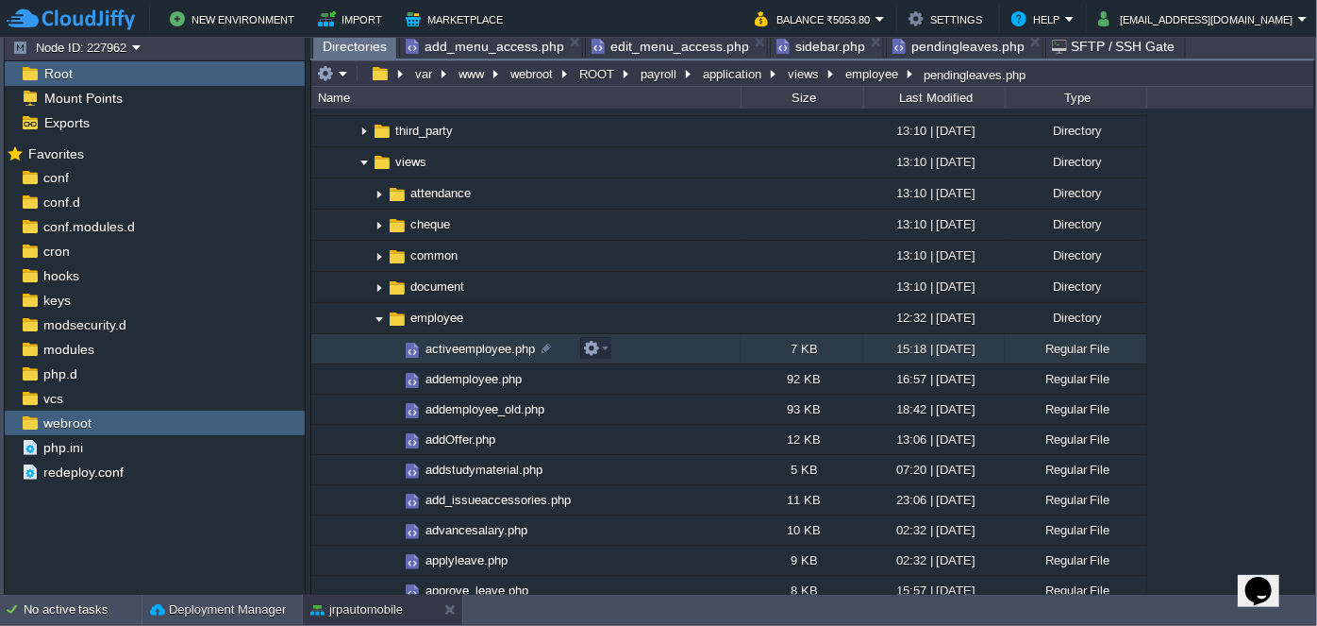
scroll to position [0, 0]
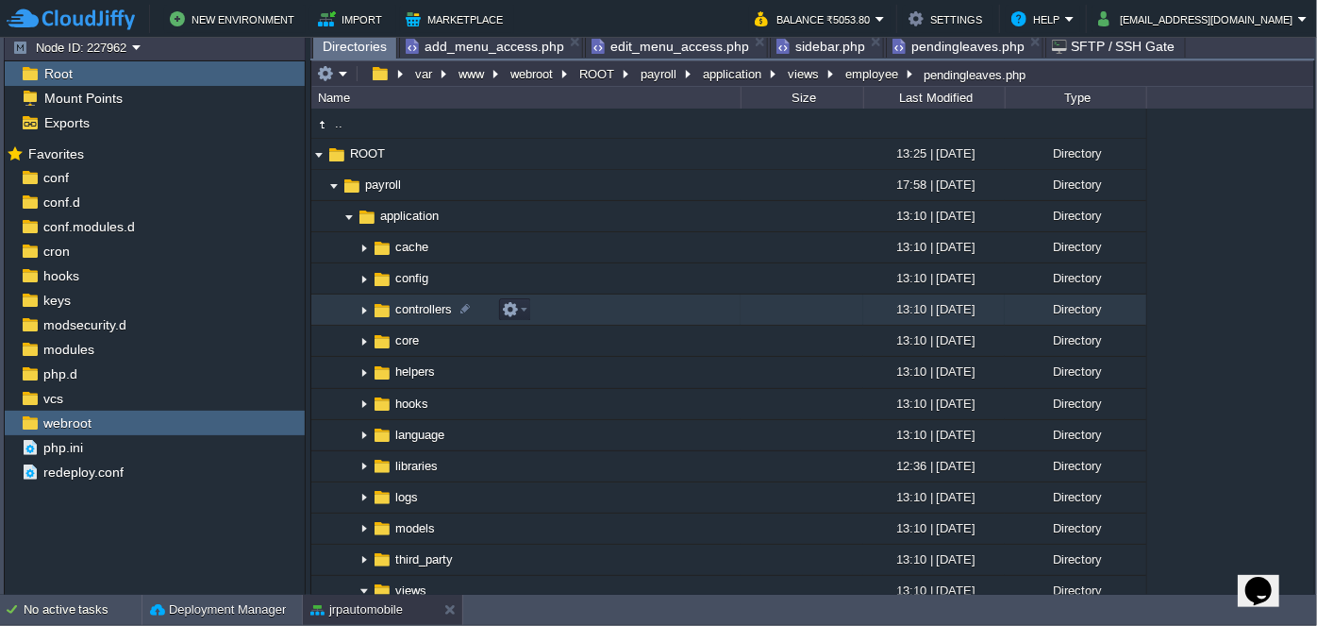
click at [359, 312] on img at bounding box center [364, 309] width 15 height 29
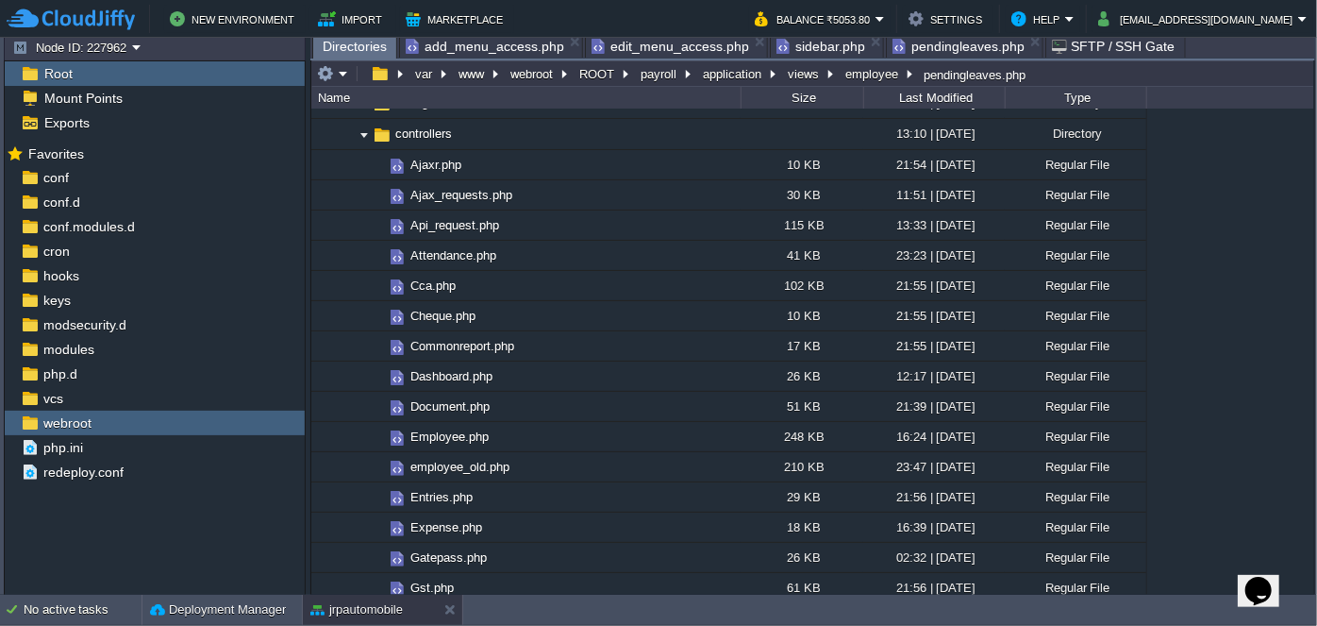
scroll to position [343, 0]
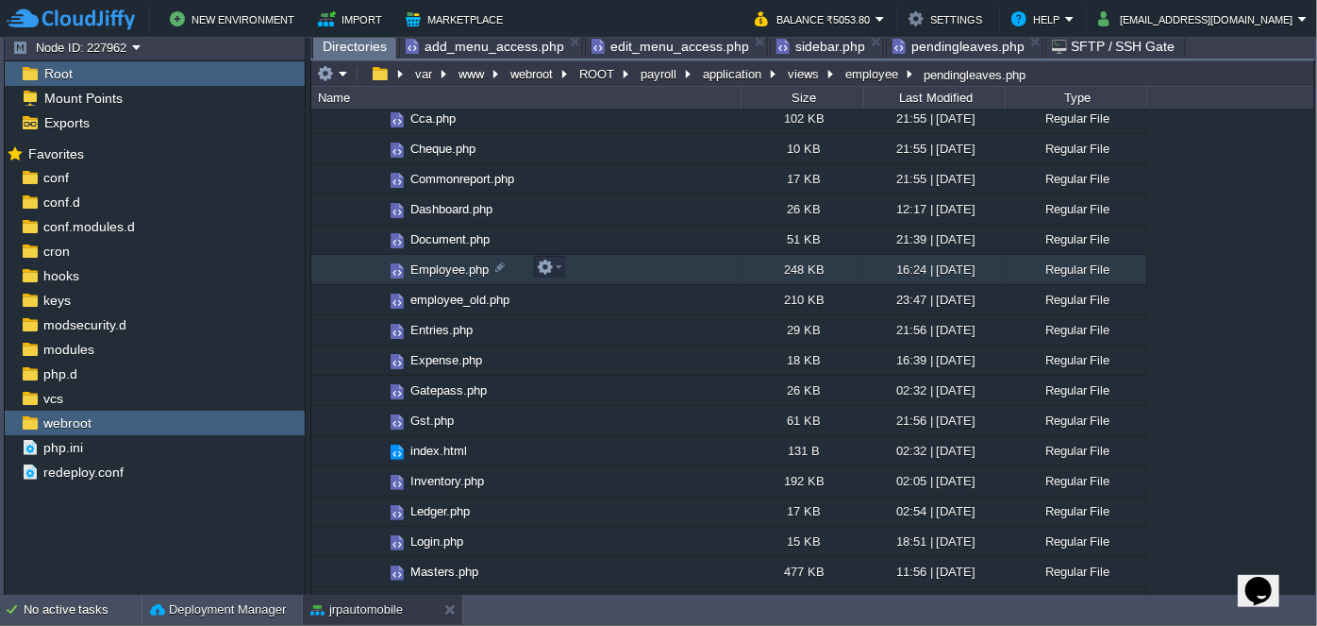
click at [430, 271] on span "Employee.php" at bounding box center [450, 269] width 84 height 16
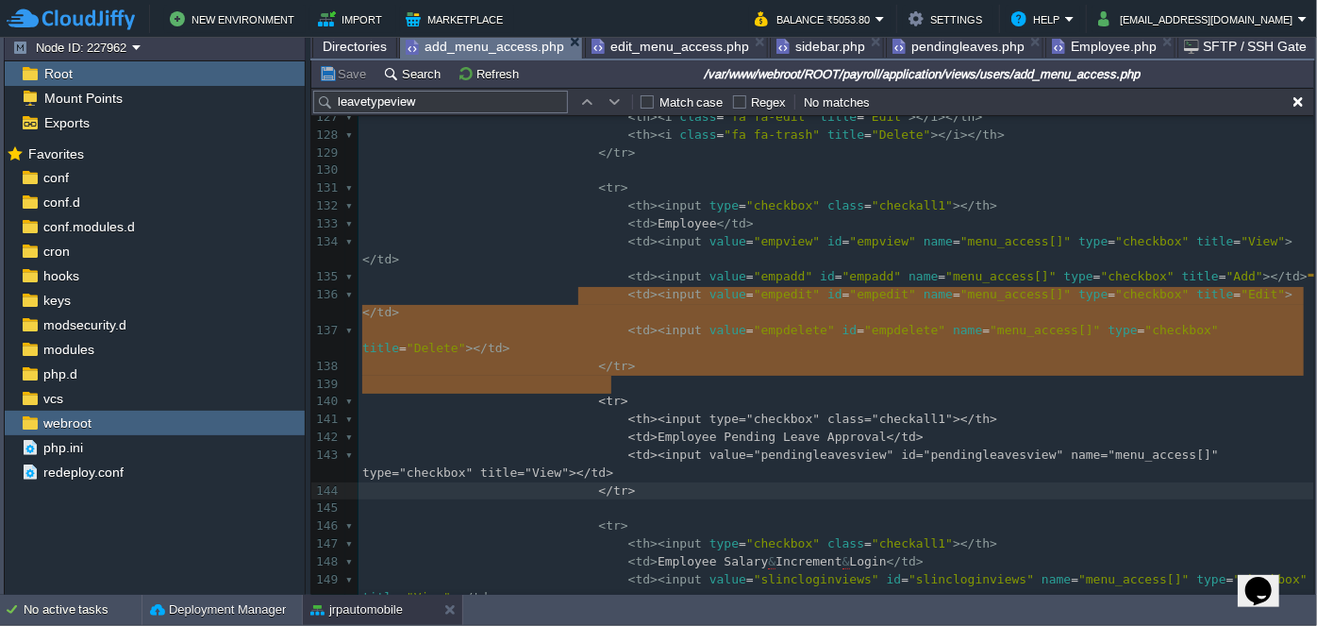
click at [523, 43] on span "add_menu_access.php" at bounding box center [485, 47] width 159 height 24
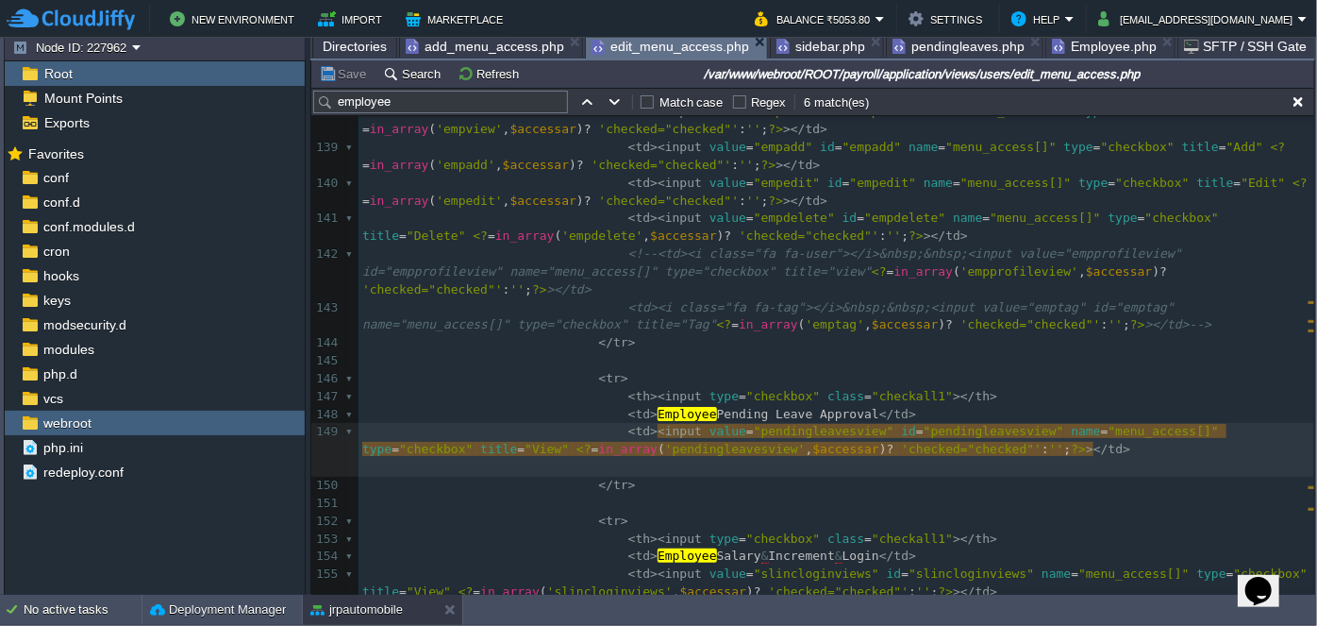
click at [629, 40] on span "edit_menu_access.php" at bounding box center [671, 47] width 158 height 24
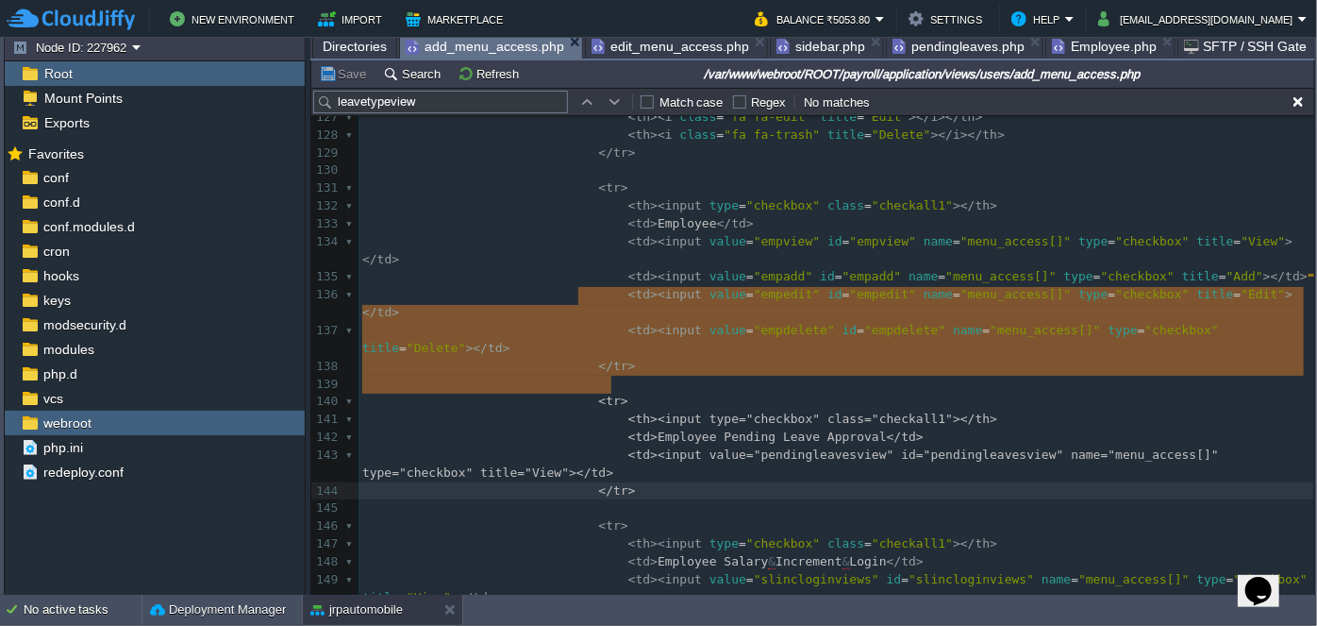
click at [494, 51] on span "add_menu_access.php" at bounding box center [485, 47] width 159 height 24
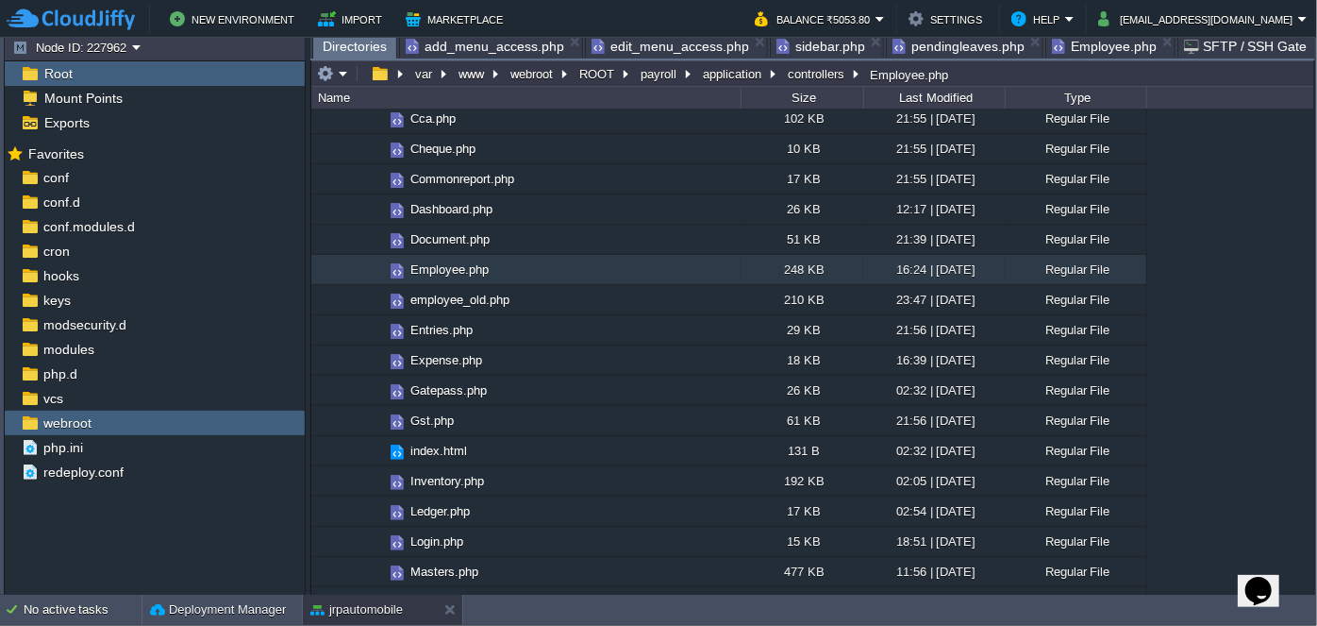
click at [355, 51] on span "Directories" at bounding box center [355, 47] width 64 height 24
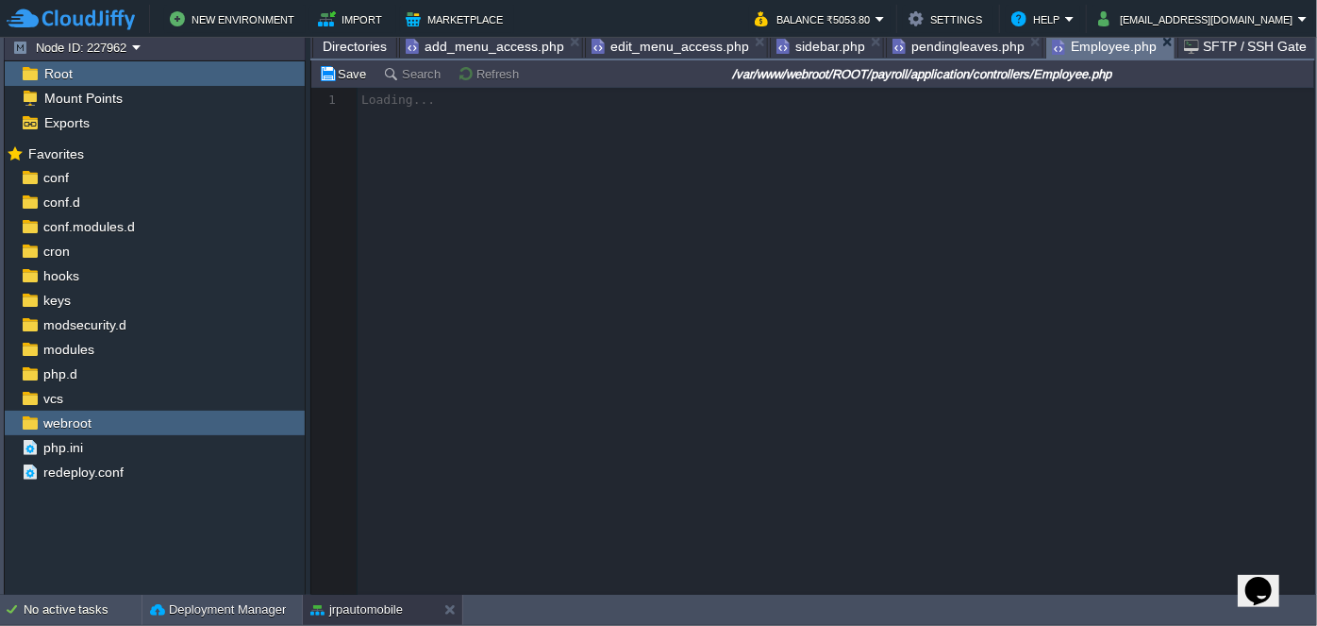
click at [1061, 48] on span "Employee.php" at bounding box center [1104, 47] width 105 height 24
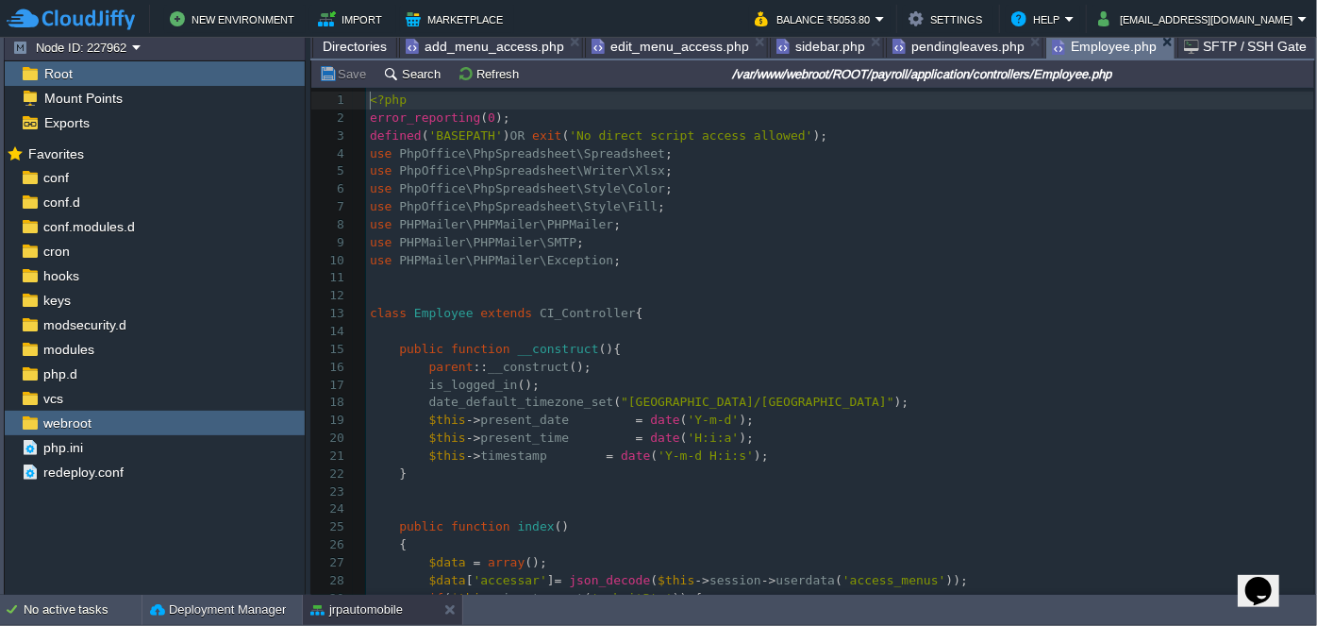
scroll to position [6, 0]
click at [403, 70] on button "Search" at bounding box center [414, 73] width 63 height 17
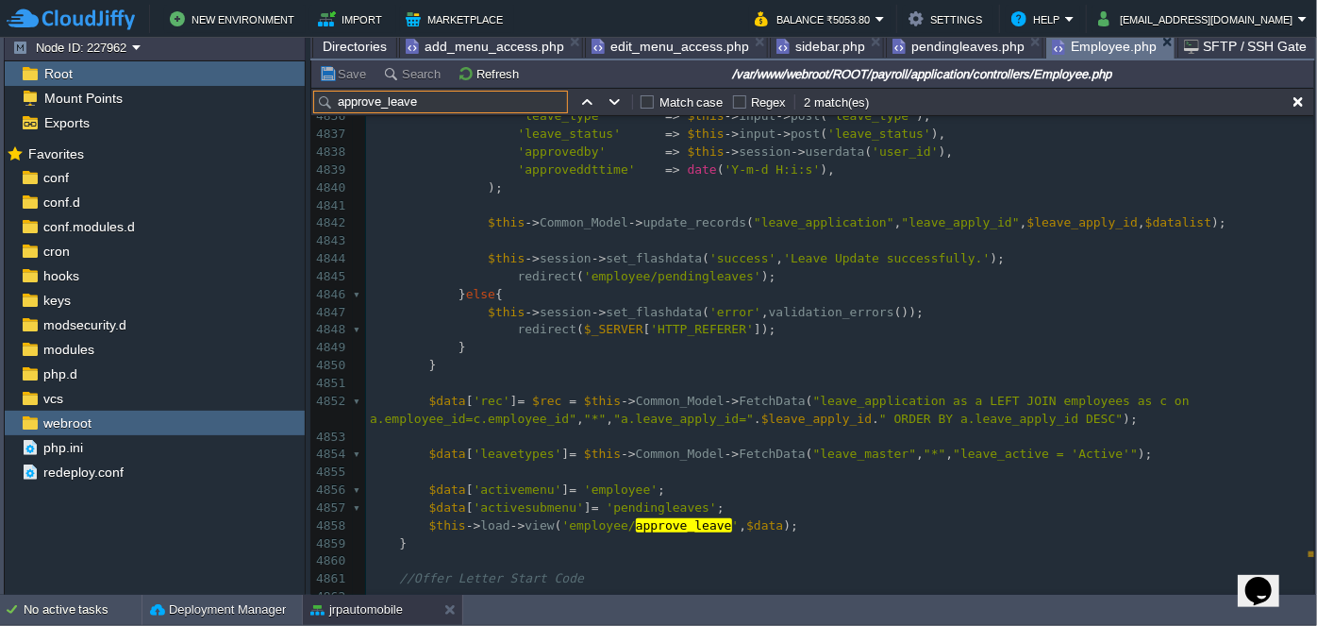
scroll to position [90115, 0]
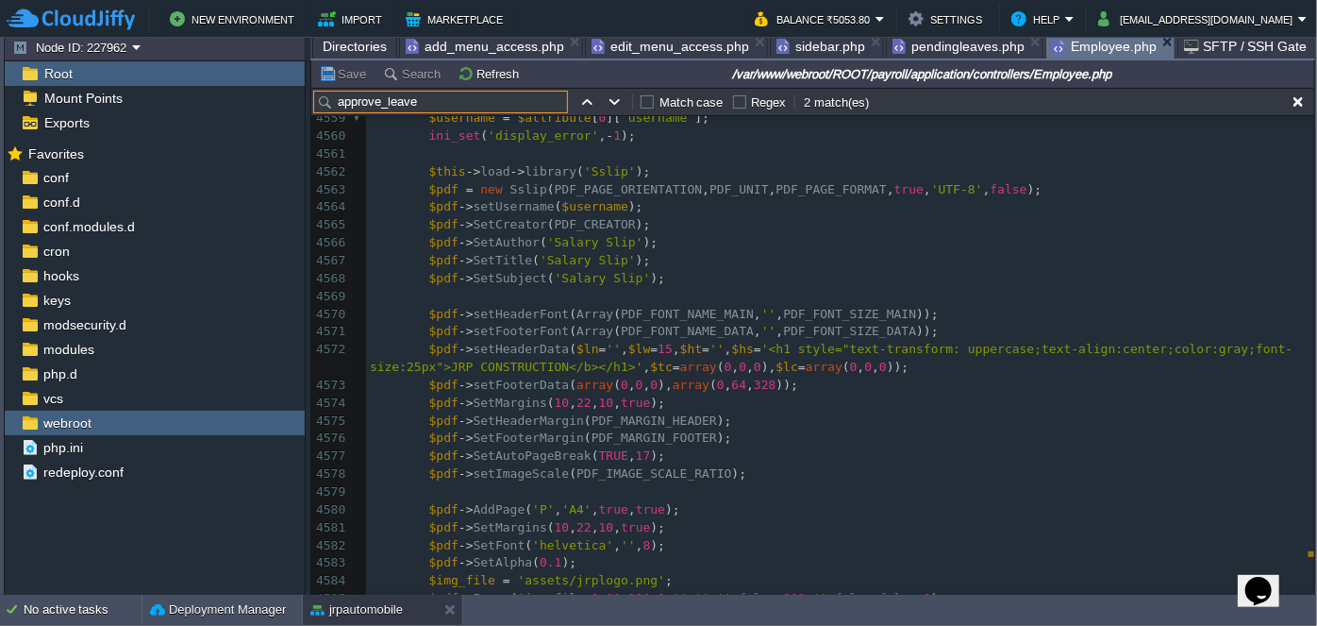
type input "approve_leave"
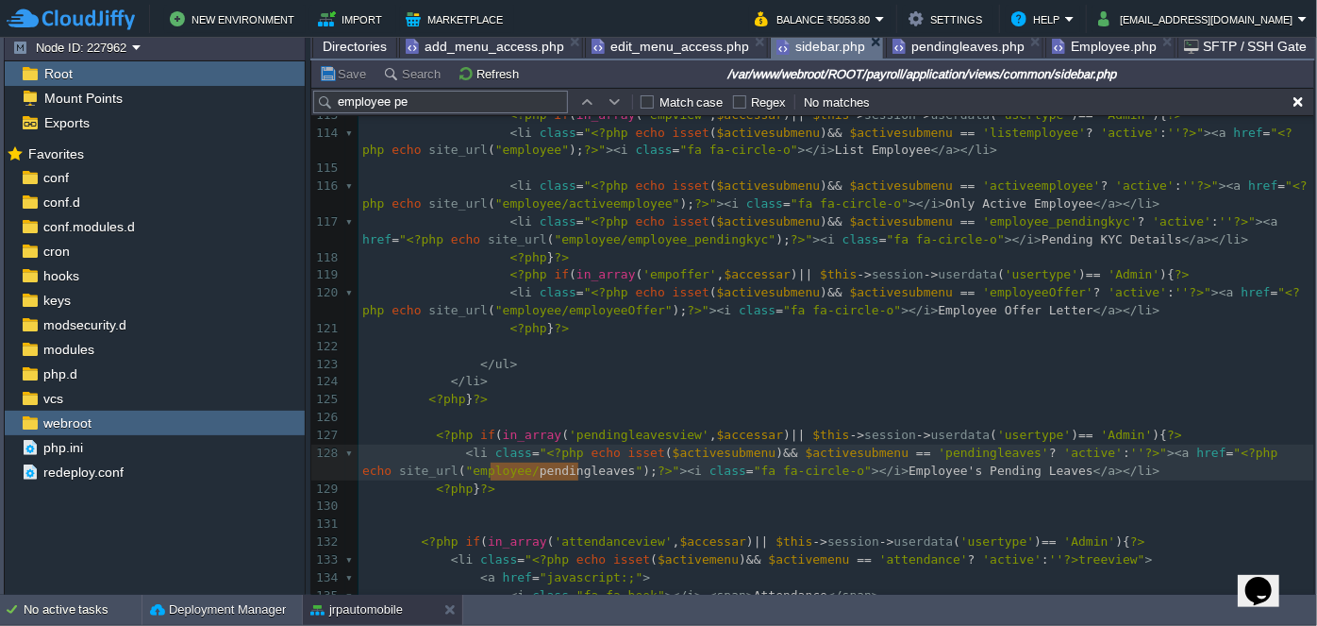
click at [810, 51] on span "sidebar.php" at bounding box center [821, 47] width 89 height 24
type textarea "Employee's"
drag, startPoint x: 827, startPoint y: 470, endPoint x: 907, endPoint y: 474, distance: 80.3
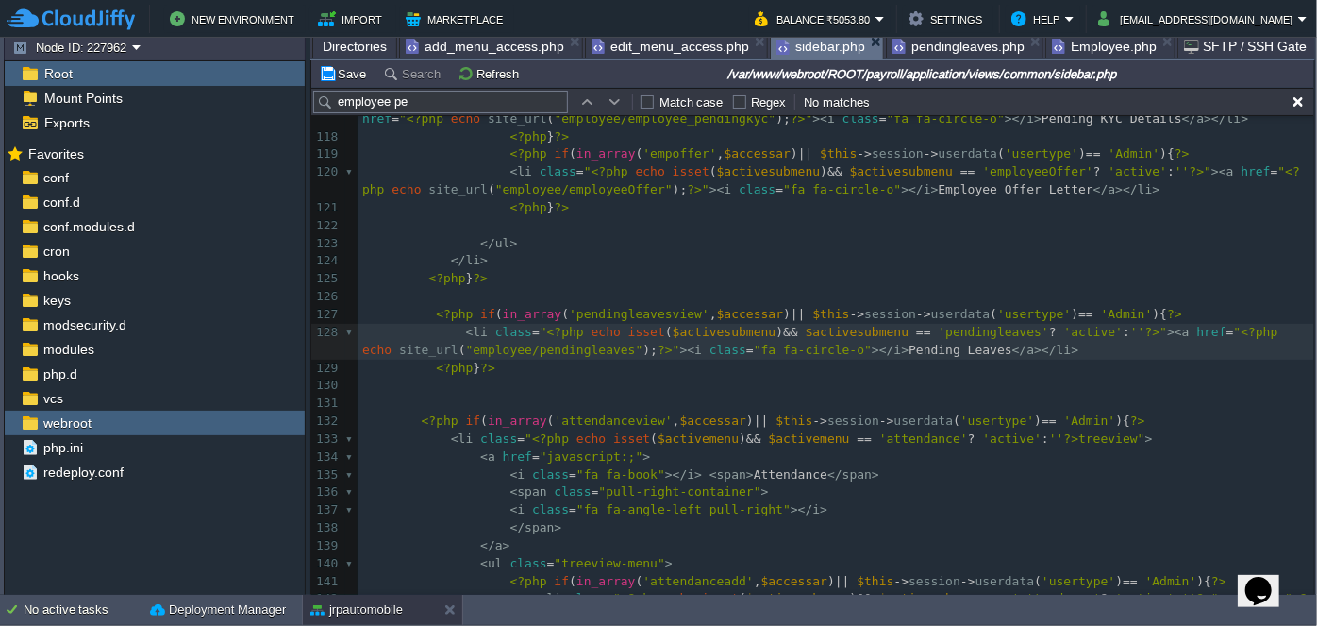
scroll to position [2459, 0]
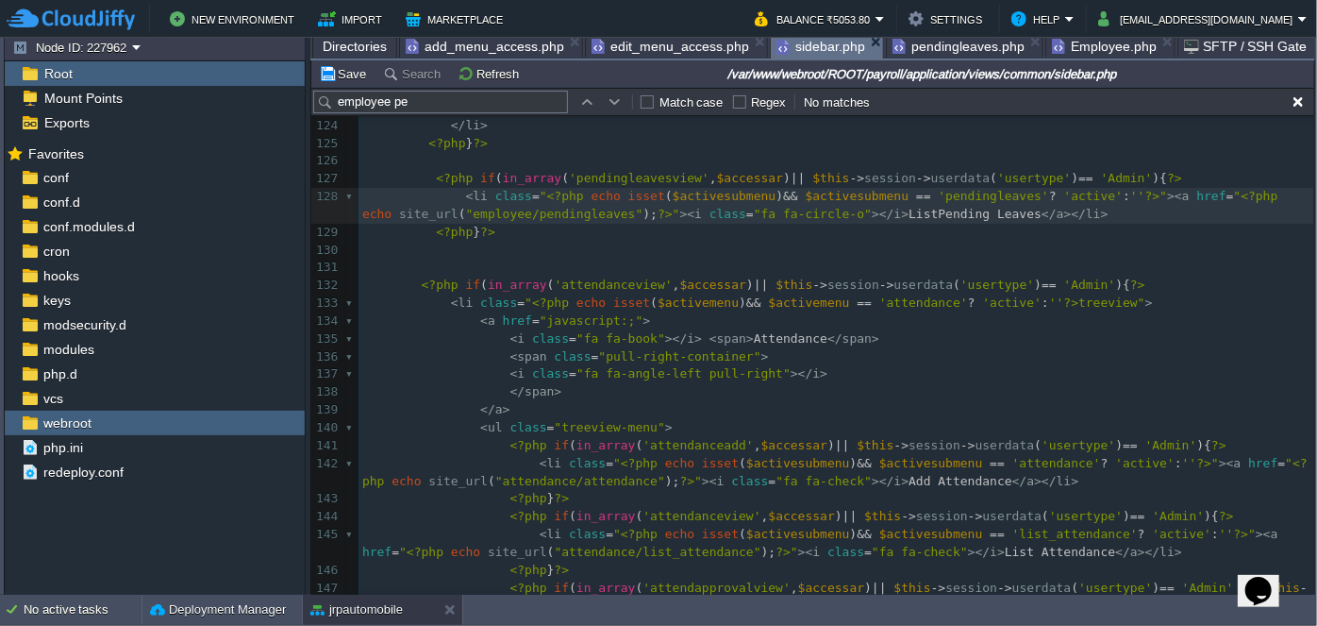
type textarea "List"
click at [617, 47] on span "edit_menu_access.php" at bounding box center [671, 46] width 158 height 23
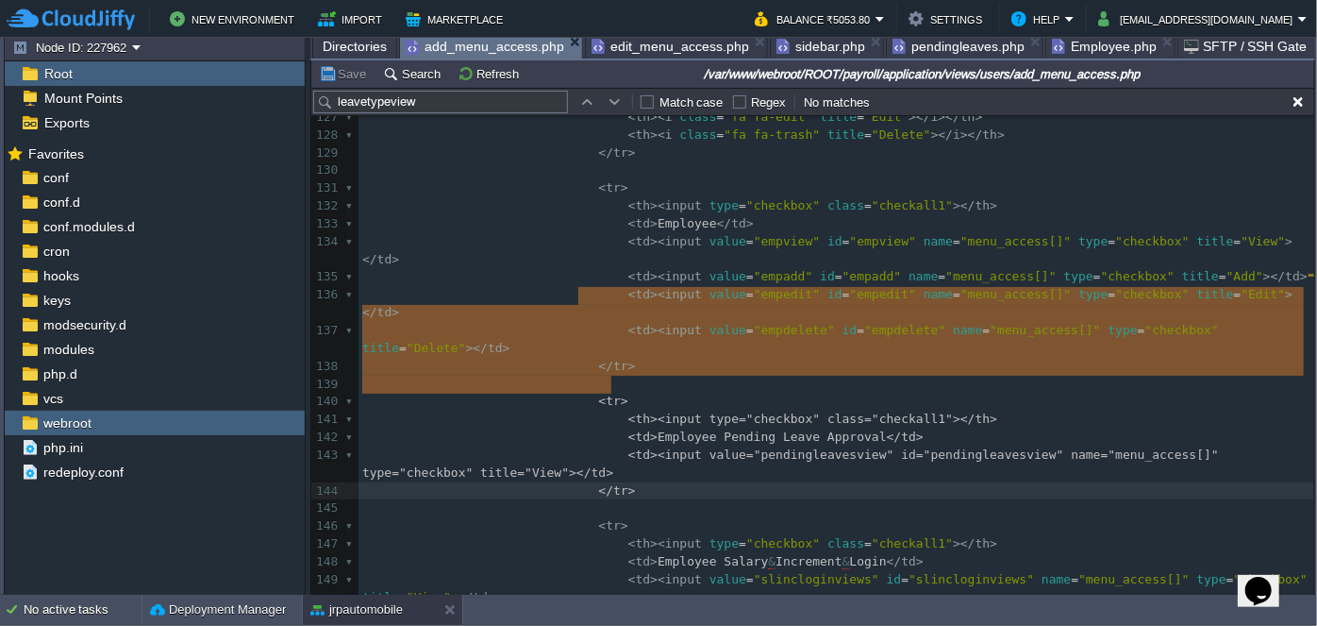
click at [500, 41] on span "add_menu_access.php" at bounding box center [485, 47] width 159 height 24
drag, startPoint x: 428, startPoint y: 101, endPoint x: 320, endPoint y: 117, distance: 108.8
click at [320, 117] on div "leavetypeview Match case Regex No matches <tr> <th><input type="checkbox" class…" at bounding box center [812, 342] width 1003 height 508
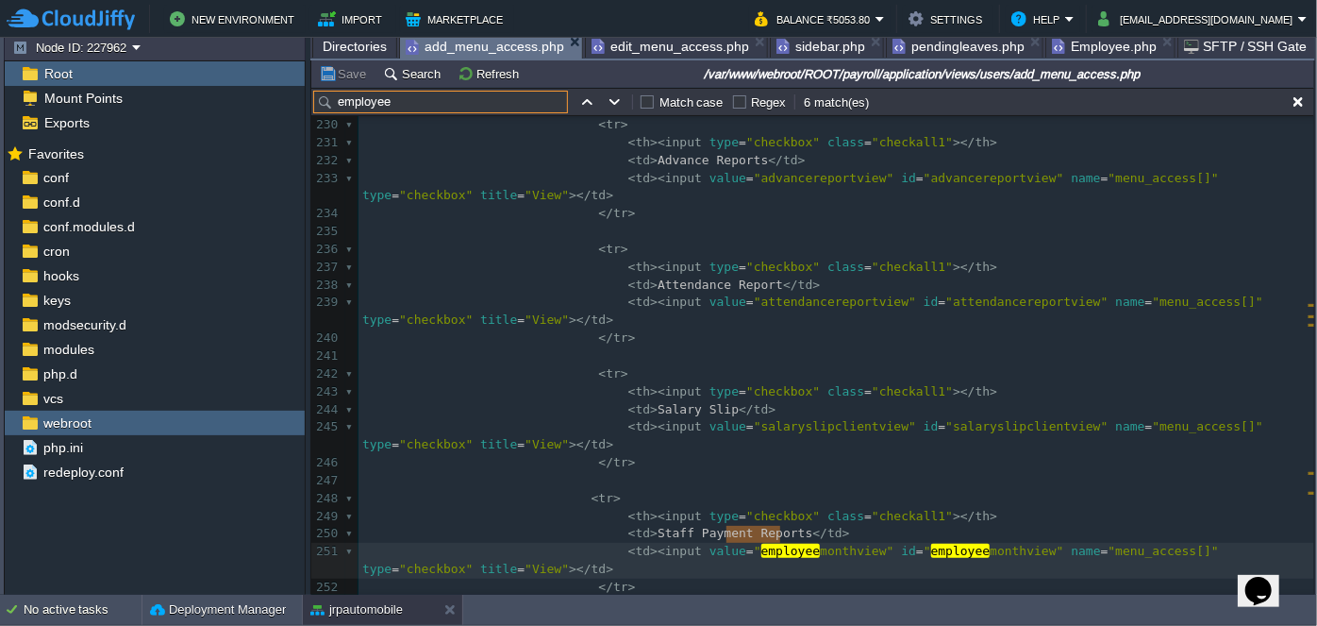
scroll to position [4733, 0]
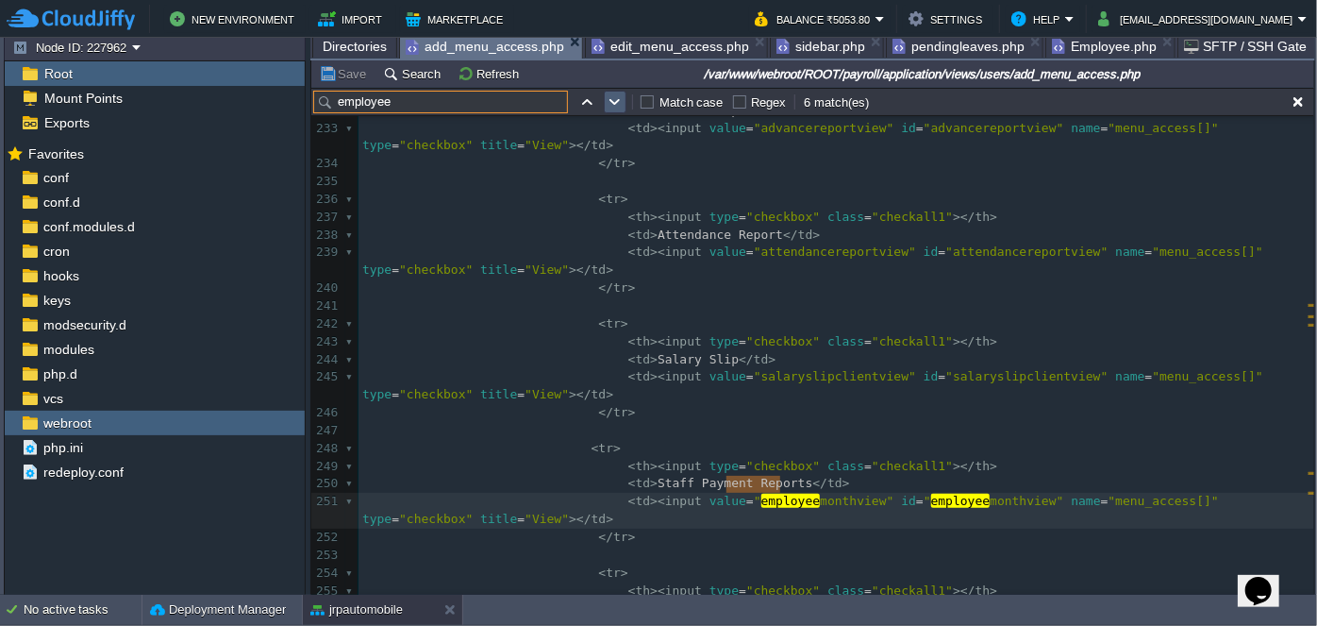
type input "employee"
click at [610, 93] on button "button" at bounding box center [615, 101] width 17 height 17
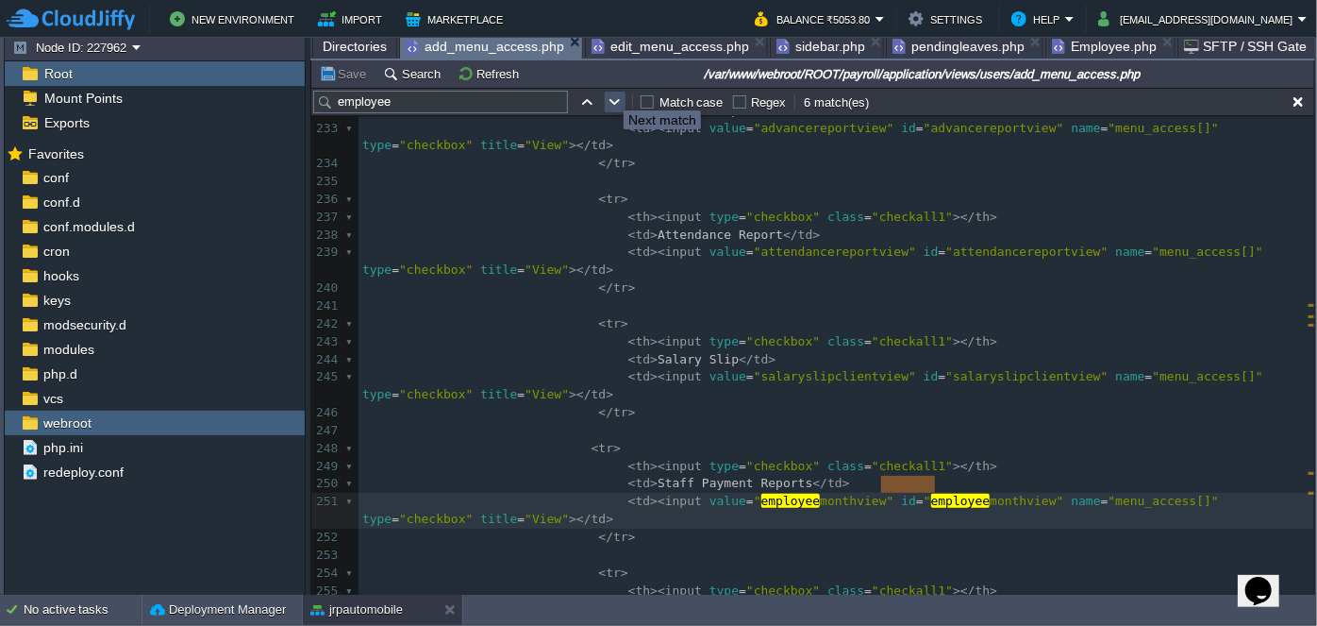
click at [610, 93] on button "button" at bounding box center [615, 101] width 17 height 17
type textarea "Employee"
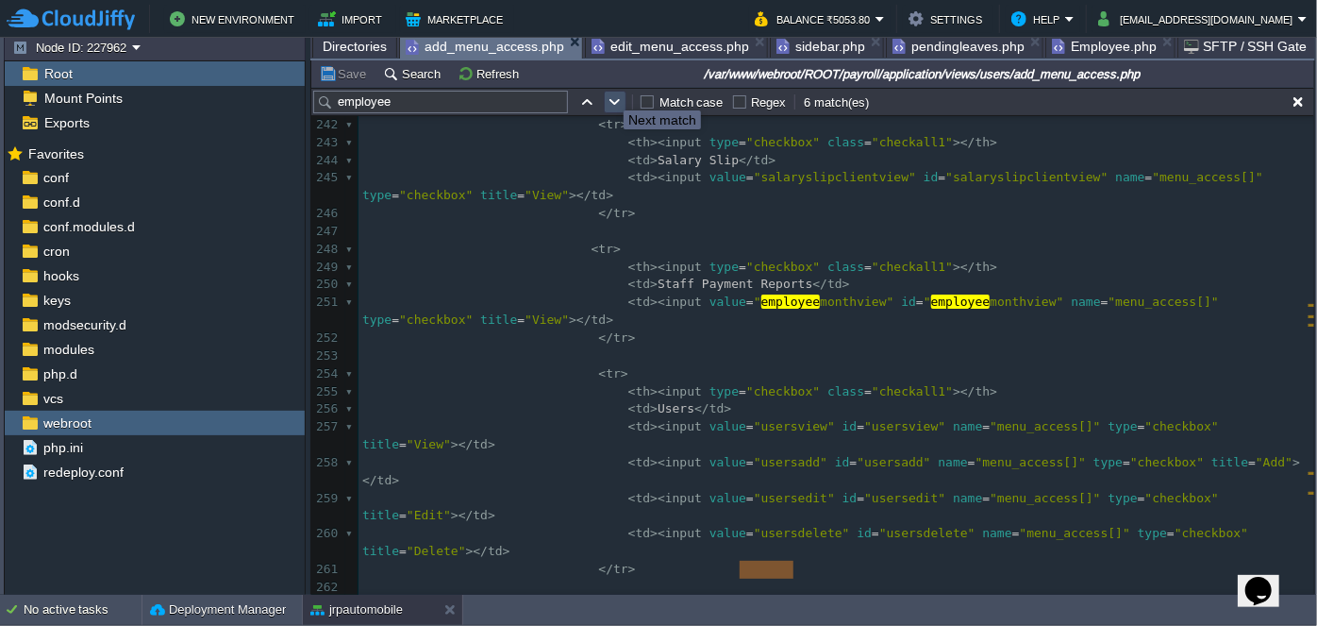
click at [610, 93] on button "button" at bounding box center [615, 101] width 17 height 17
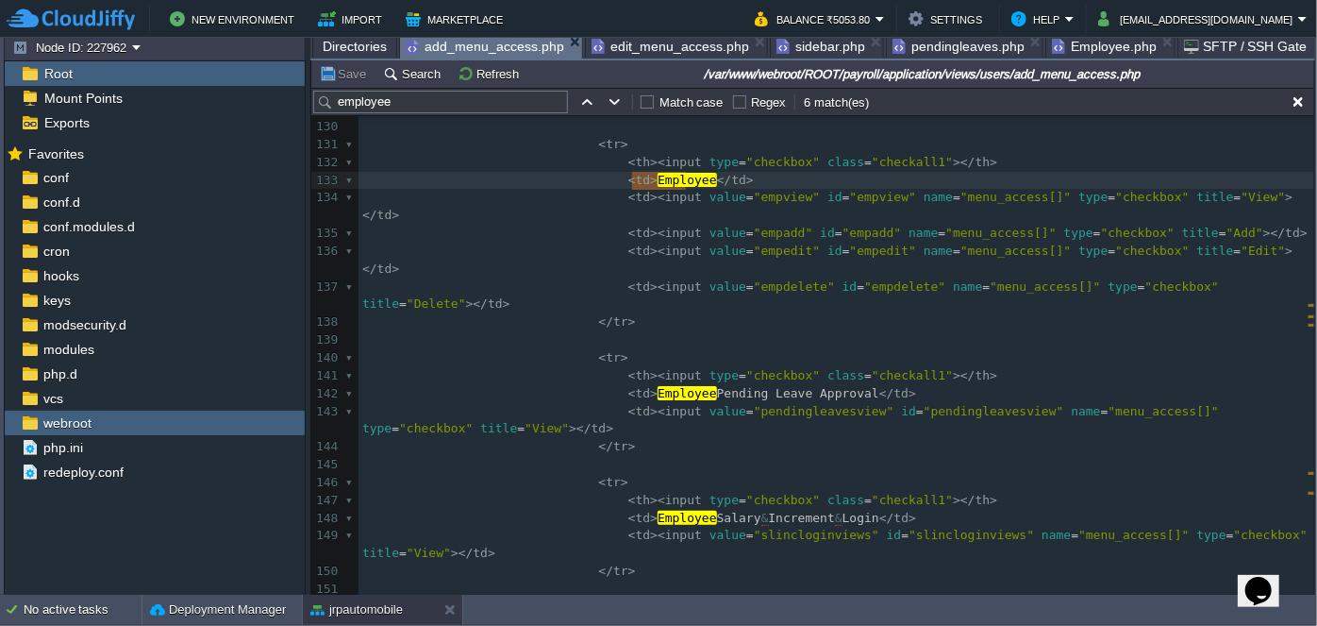
scroll to position [2549, 0]
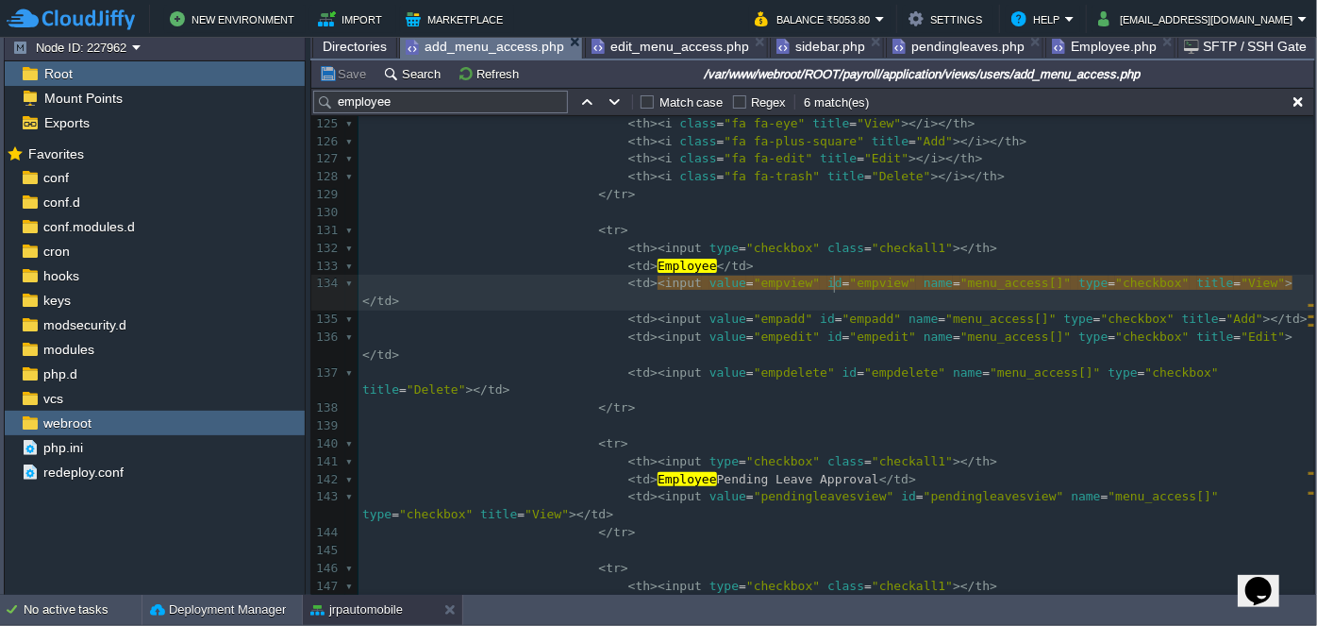
type textarea "empview"
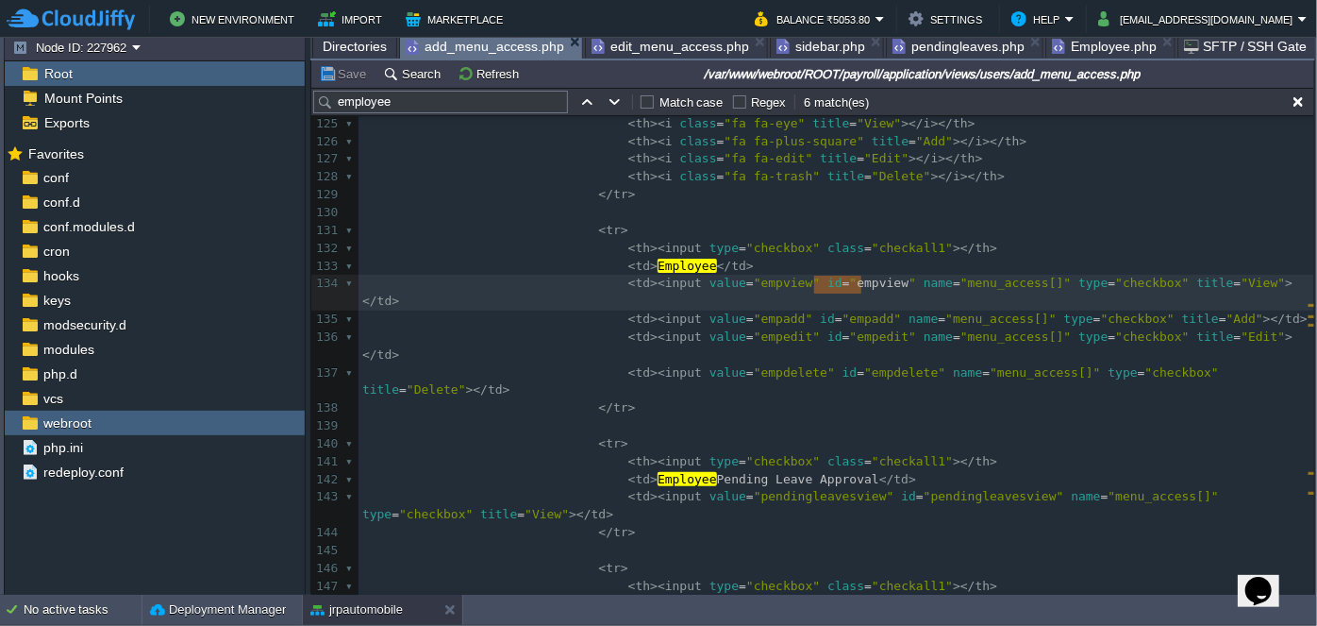
click at [936, 47] on span "pendingleaves.php" at bounding box center [959, 46] width 132 height 23
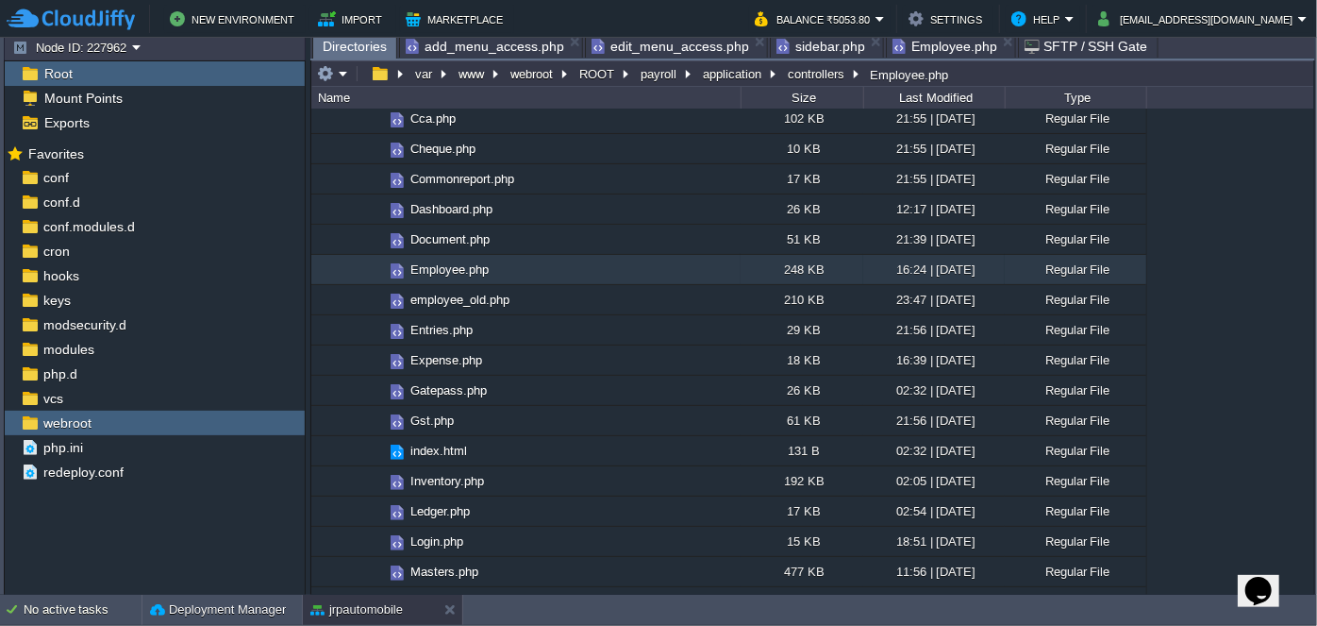
click at [903, 52] on span "Employee.php" at bounding box center [945, 46] width 105 height 23
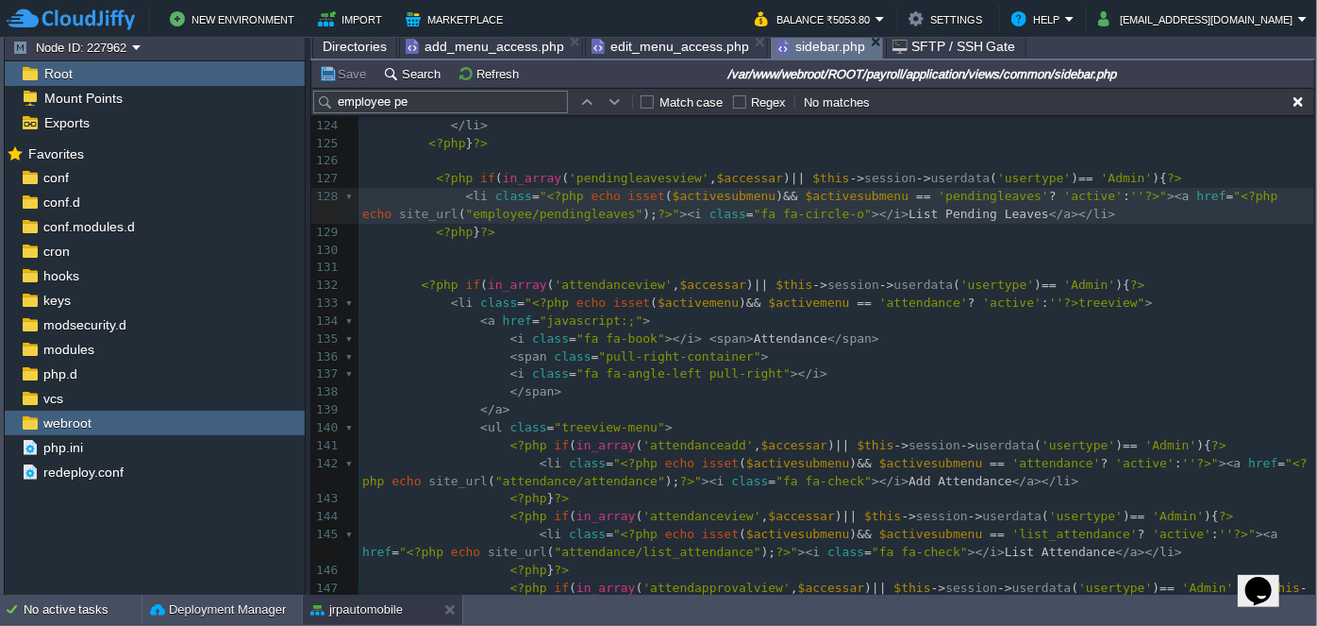
click at [815, 49] on span "sidebar.php" at bounding box center [821, 47] width 89 height 24
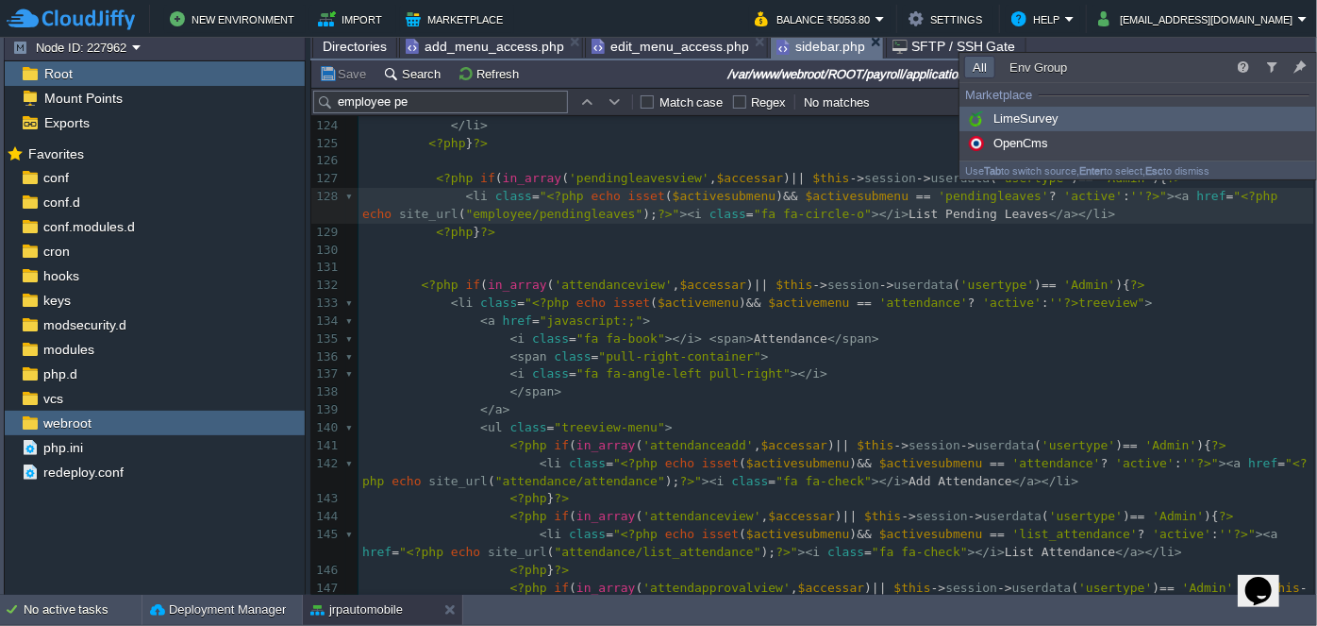
type input "emplo"
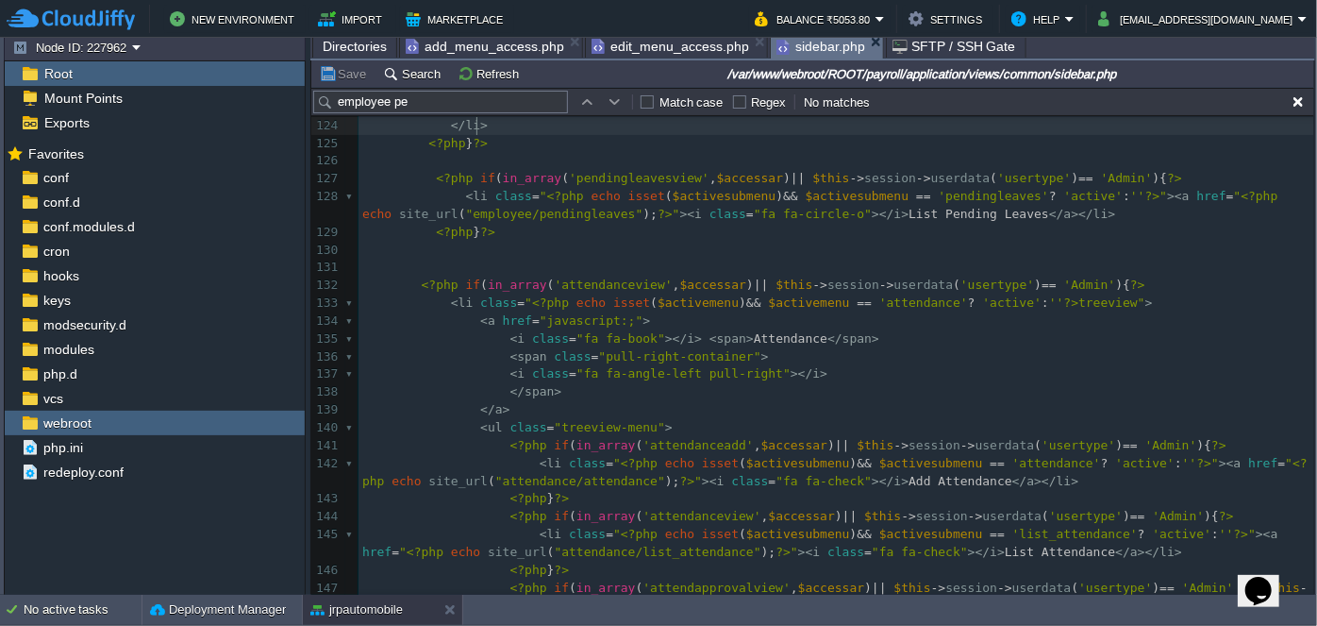
click at [870, 125] on pre "</ li >" at bounding box center [837, 126] width 956 height 18
click at [419, 99] on input "employee pe" at bounding box center [440, 102] width 255 height 23
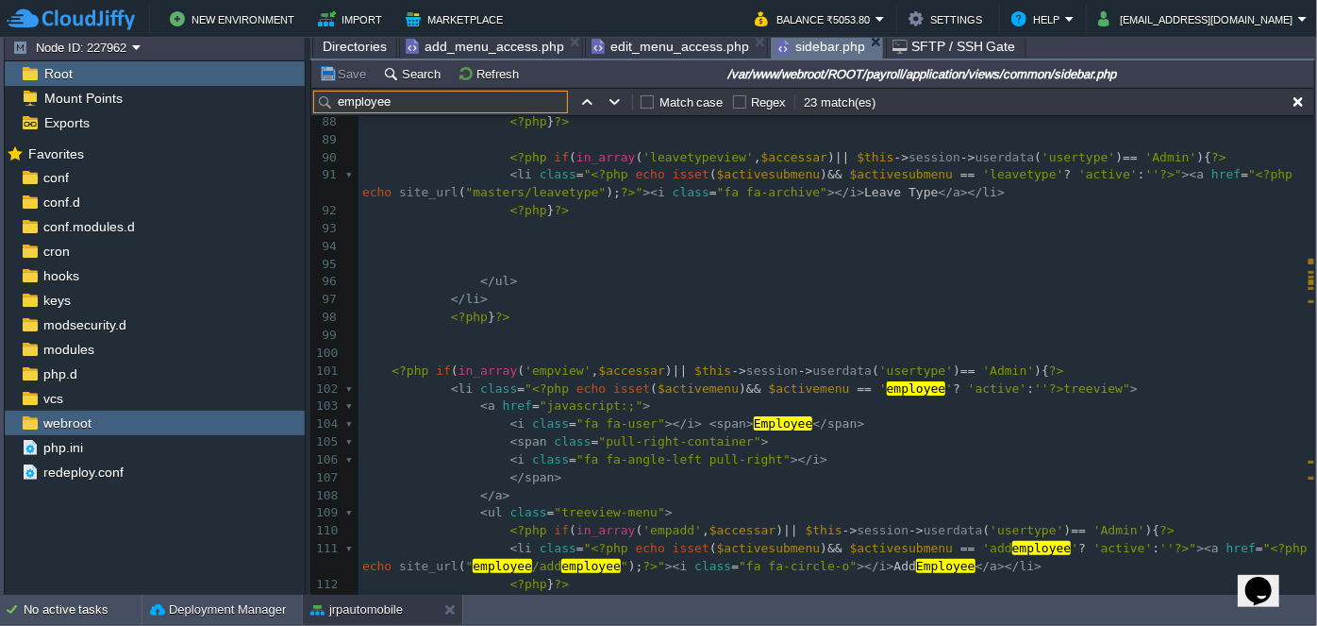
scroll to position [1773, 0]
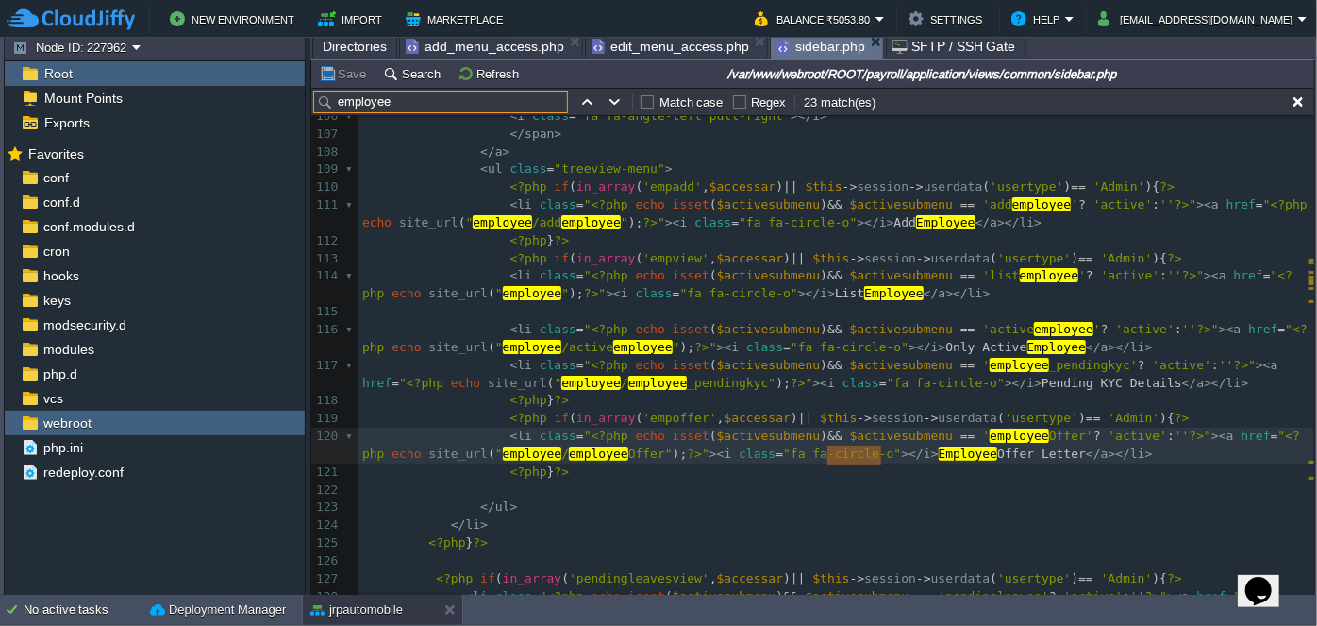
type input "employee"
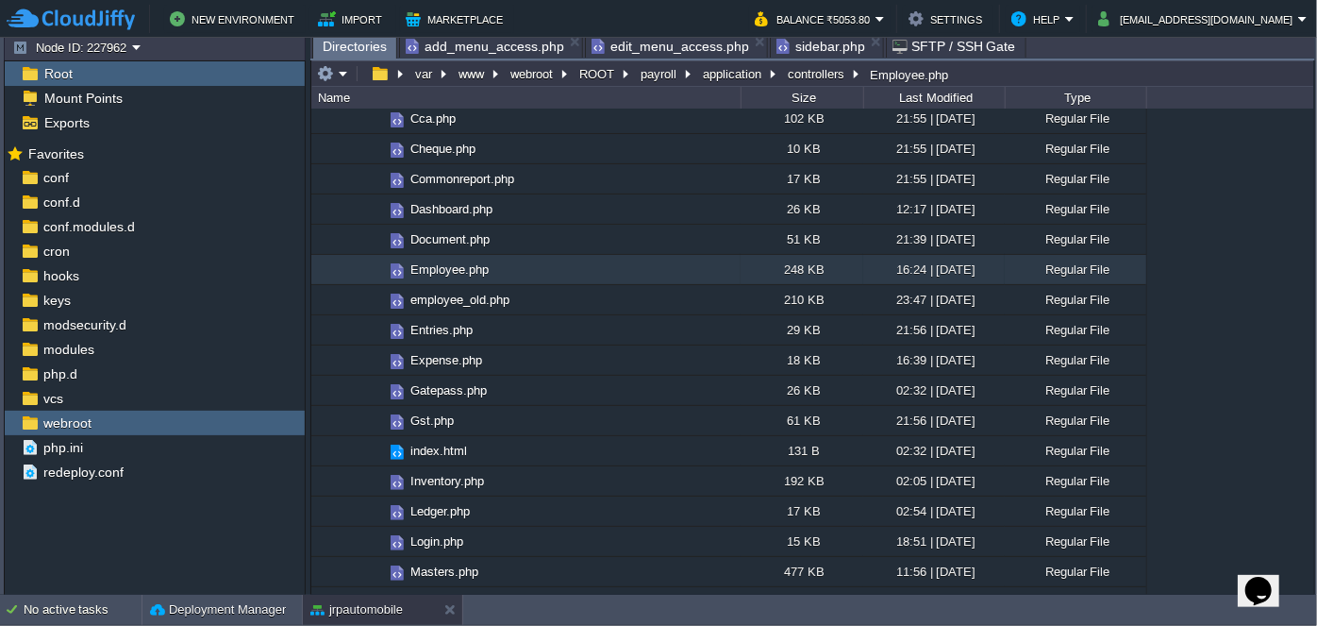
drag, startPoint x: 344, startPoint y: 47, endPoint x: 364, endPoint y: 70, distance: 30.1
click at [344, 46] on span "Directories" at bounding box center [355, 47] width 64 height 24
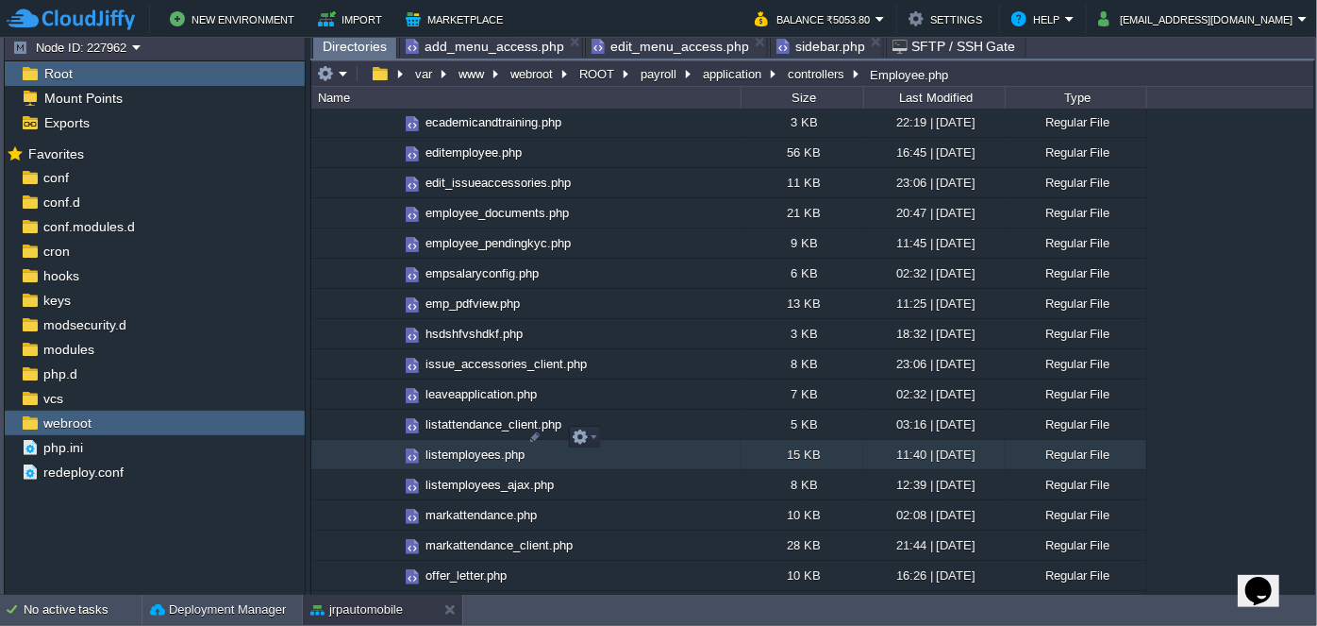
click at [459, 446] on span "listemployees.php" at bounding box center [475, 454] width 105 height 16
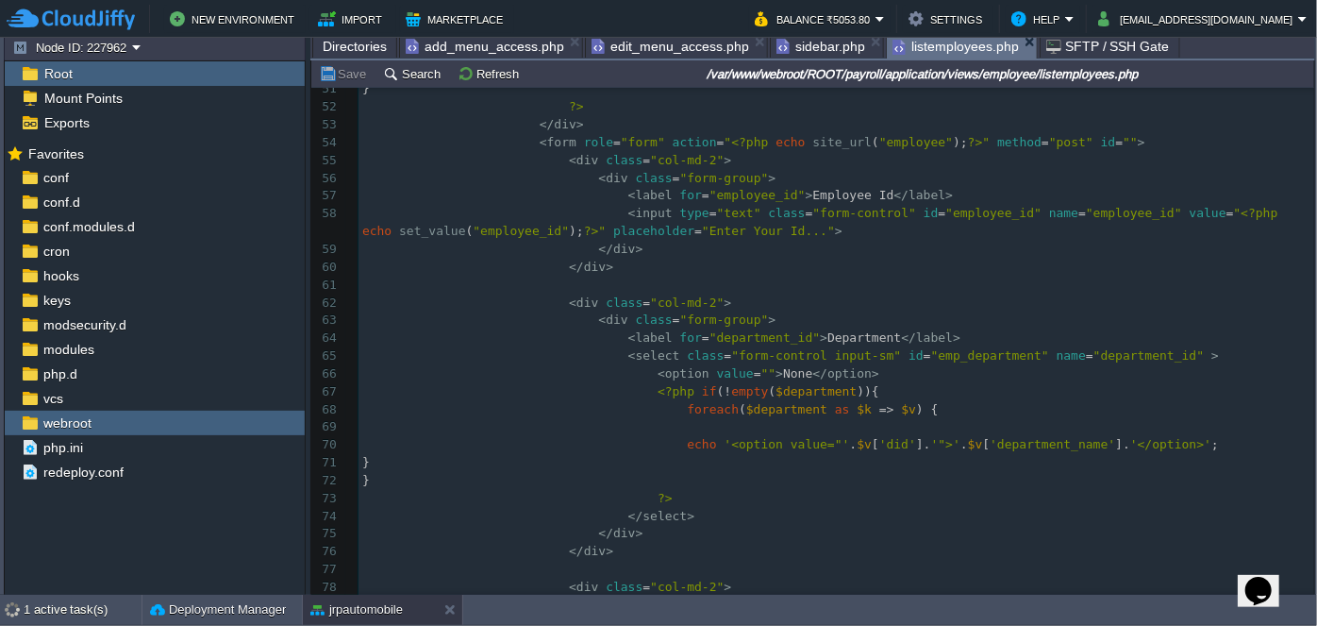
scroll to position [1115, 0]
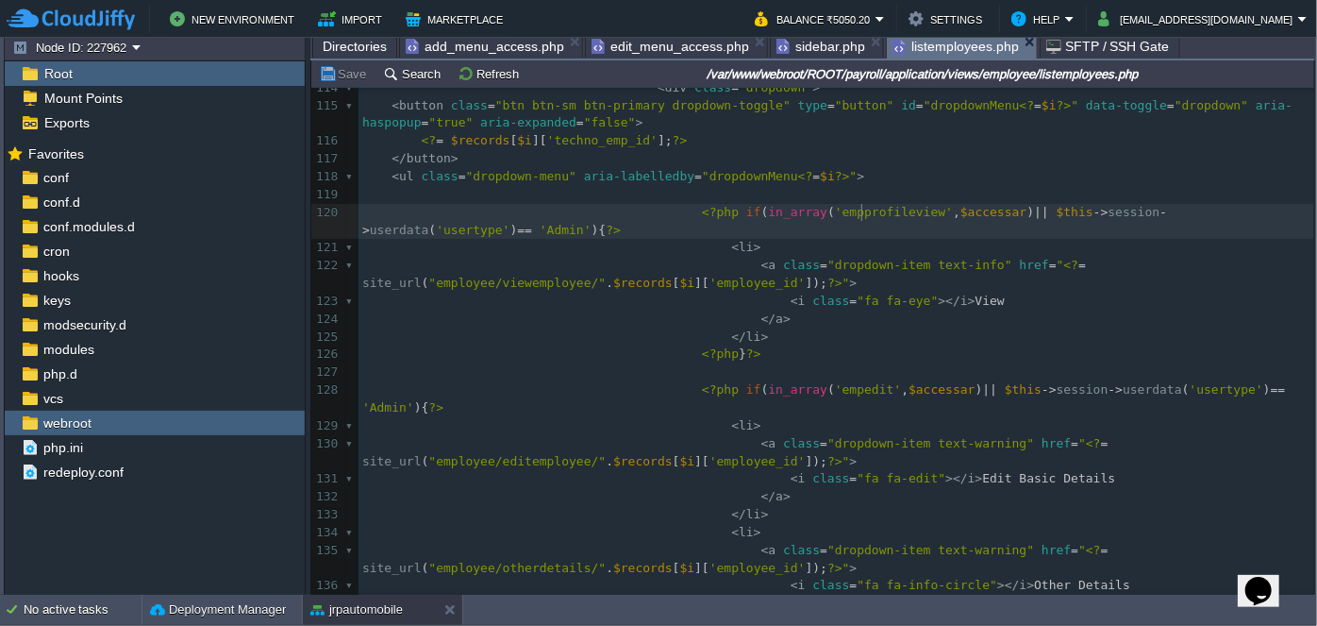
click at [860, 211] on span "'empprofileview'" at bounding box center [894, 212] width 118 height 14
type textarea "empprofileview"
click at [457, 41] on span "add_menu_access.php" at bounding box center [485, 46] width 159 height 23
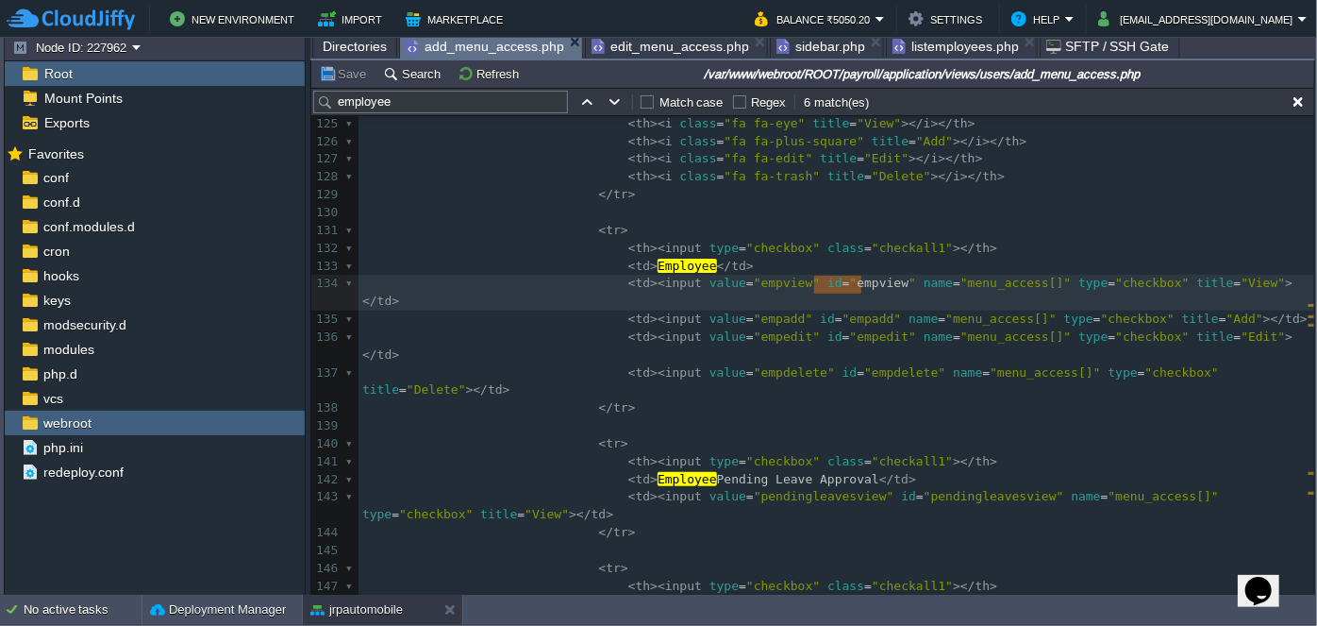
click at [631, 49] on span "edit_menu_access.php" at bounding box center [671, 46] width 158 height 23
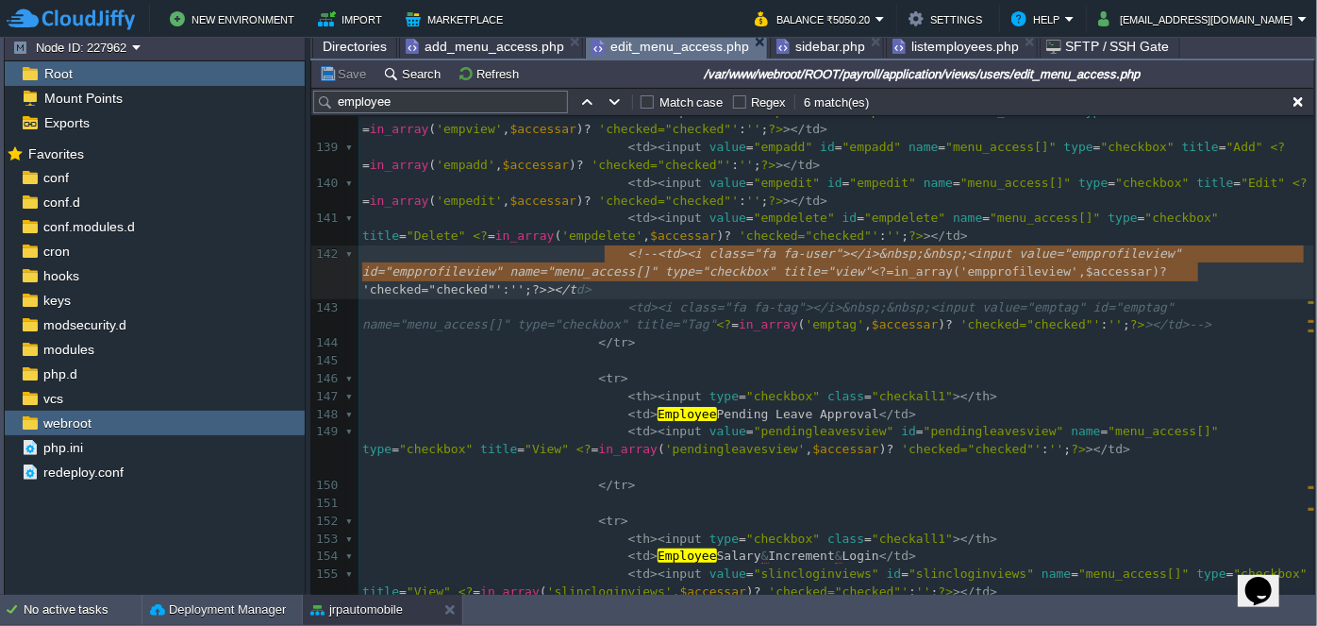
type textarea "<!--<td><i class="fa fa-user"></i>&nbsp;&nbsp;<input value="empprofileview" id=…"
drag, startPoint x: 606, startPoint y: 253, endPoint x: 1214, endPoint y: 266, distance: 607.9
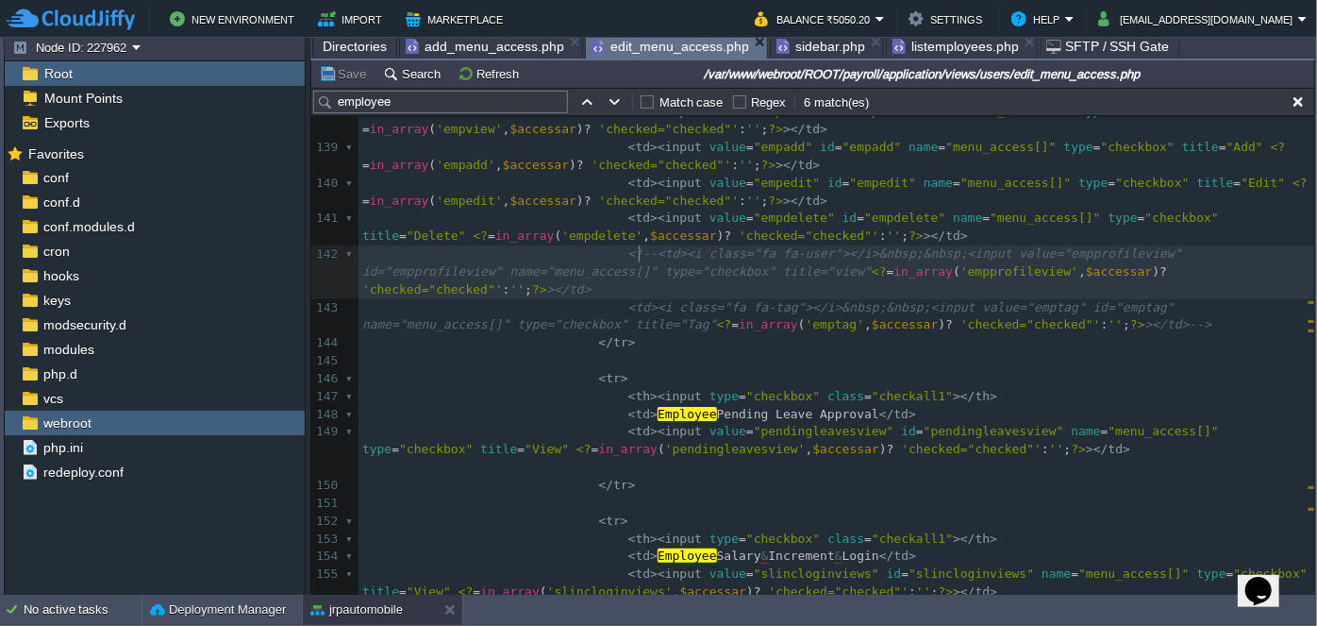
click at [635, 253] on span "<!--<td><i class="fa fa-user"></i>&nbsp;&nbsp;<input value="empprofileview" id=…" at bounding box center [776, 262] width 828 height 32
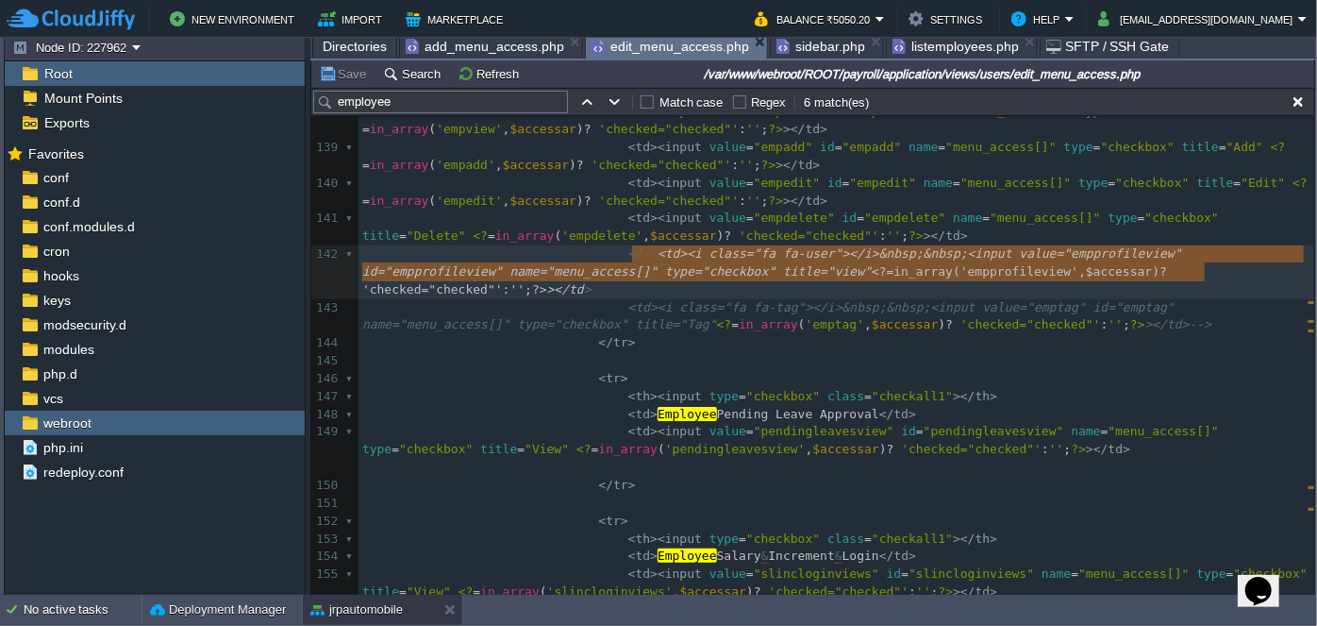
type textarea "<td><i class="fa fa-user"></i>&nbsp;&nbsp;<input value="empprofileview" id="emp…"
drag, startPoint x: 632, startPoint y: 254, endPoint x: 1223, endPoint y: 271, distance: 591.0
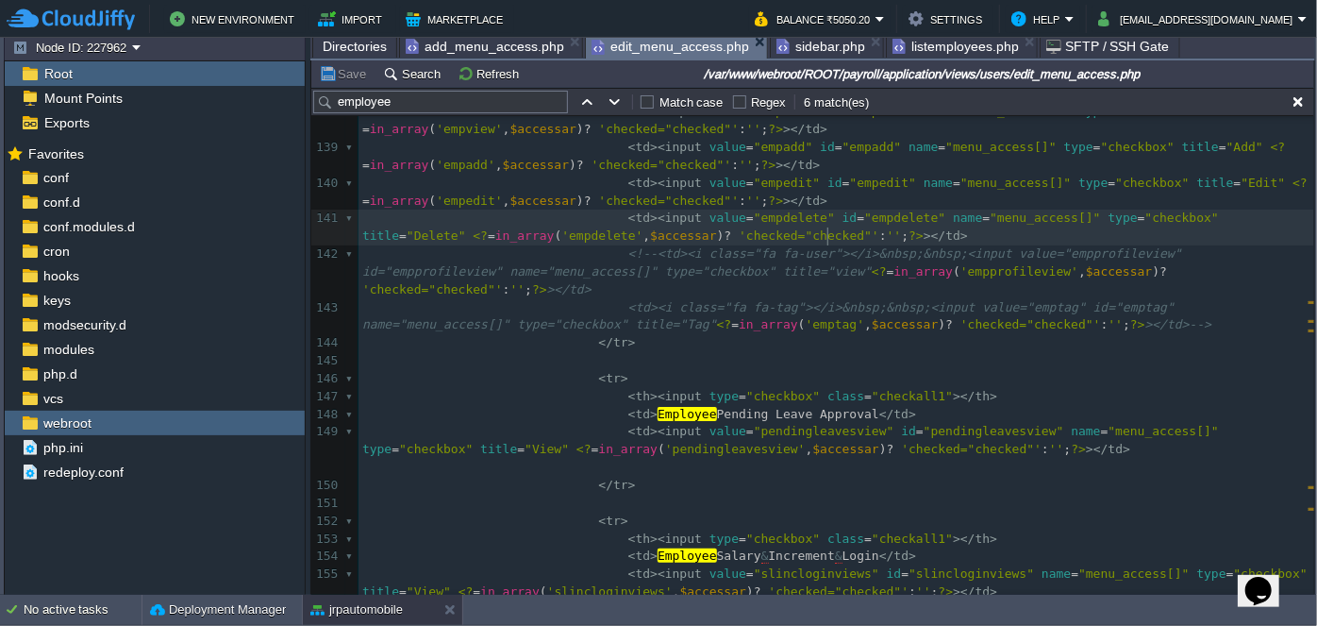
click at [859, 240] on pre "< td >< input value = "empdelete" id = "empdelete" name = "menu_access[]" type …" at bounding box center [837, 228] width 956 height 36
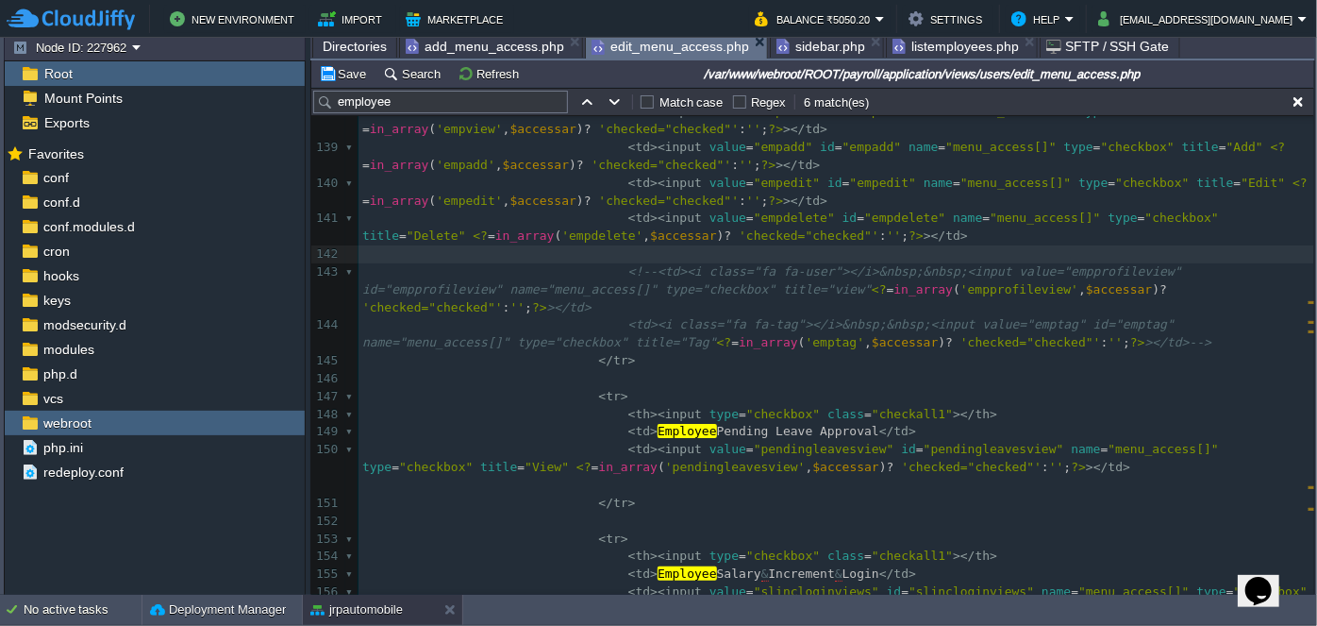
paste textarea "<"
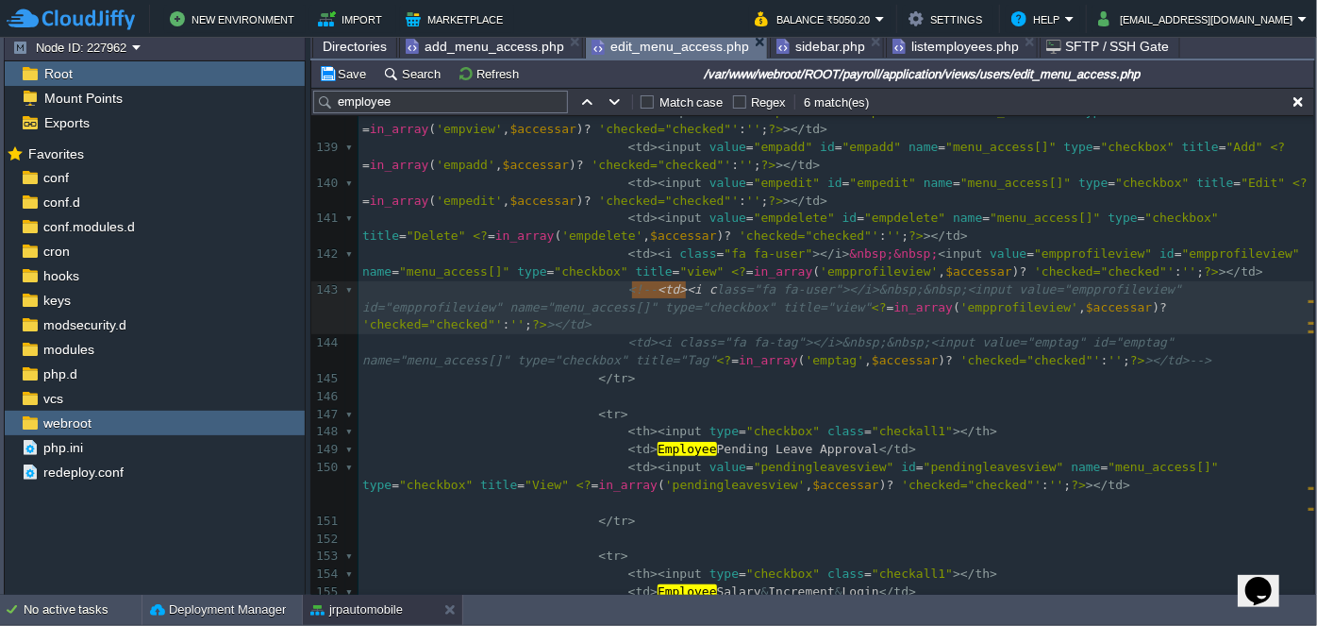
type textarea "<td><i class="fa fa-user"></i>&nbsp;&nbsp;<input value="empprofileview" id="emp…"
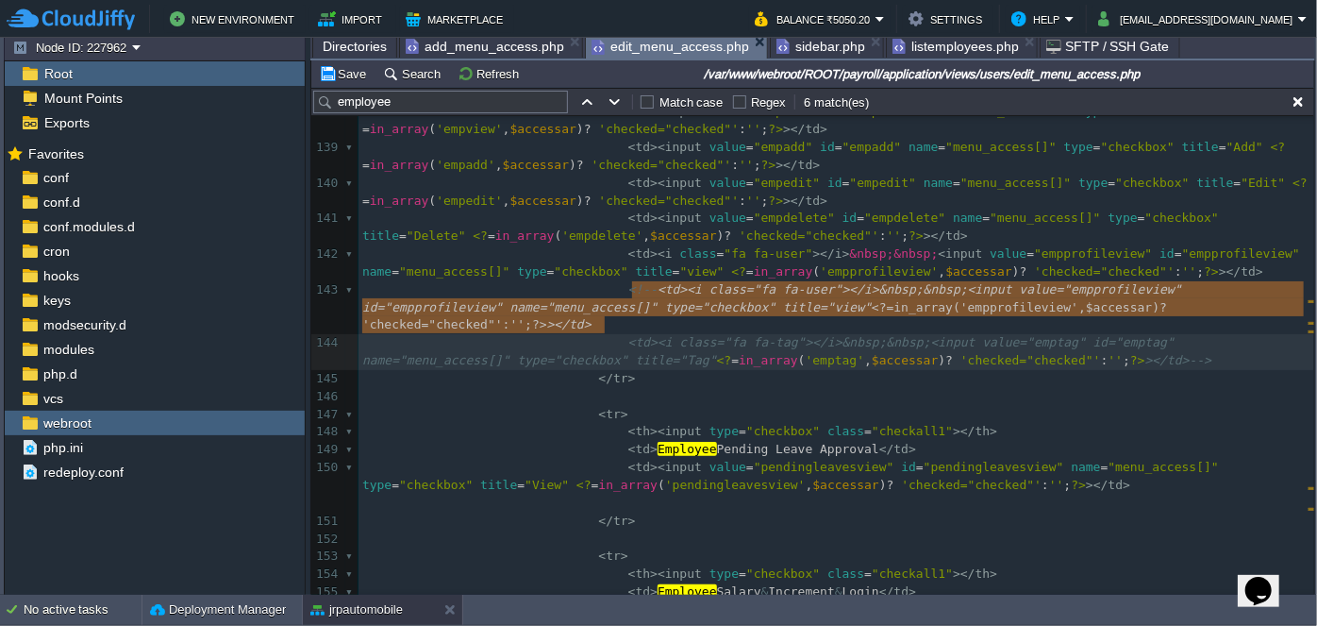
drag, startPoint x: 631, startPoint y: 289, endPoint x: 603, endPoint y: 318, distance: 40.7
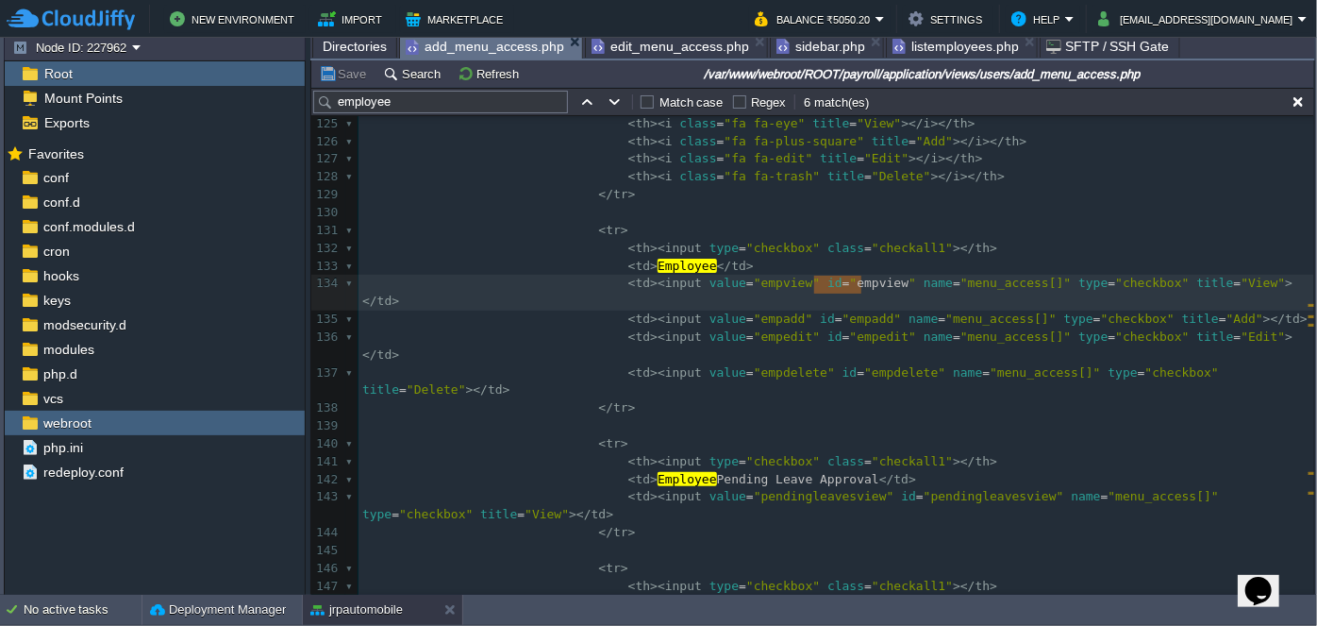
click at [465, 53] on span "add_menu_access.php" at bounding box center [485, 47] width 159 height 24
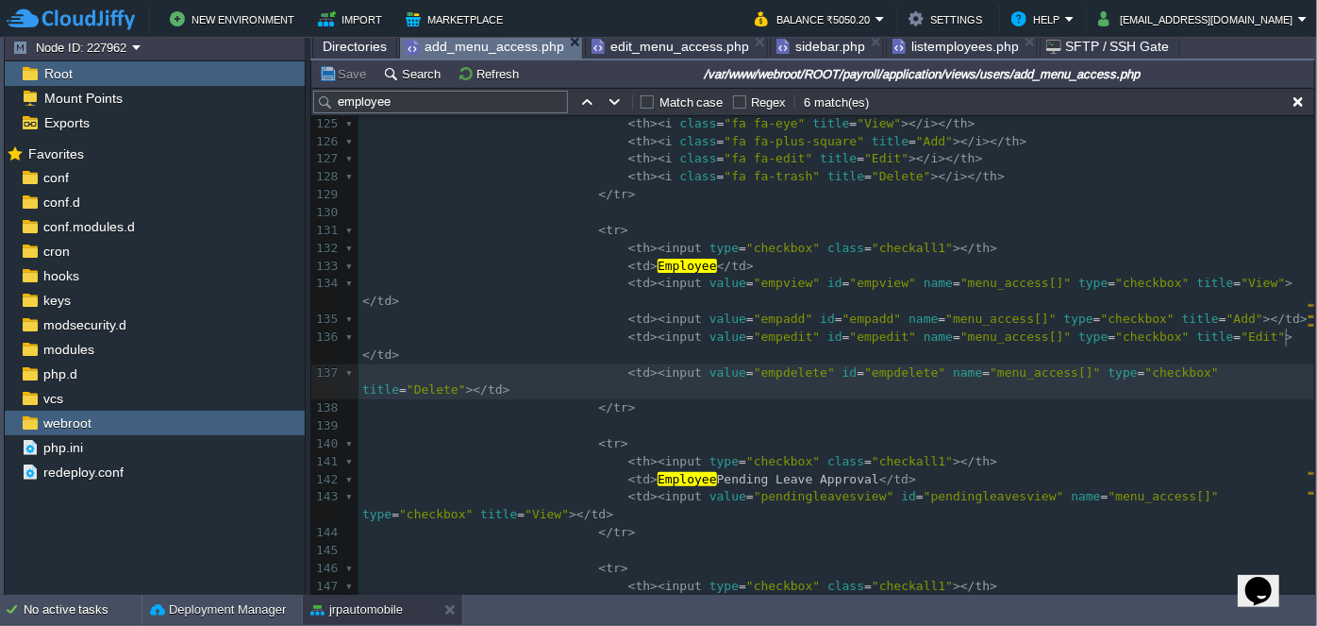
click at [511, 382] on span ">" at bounding box center [507, 389] width 8 height 14
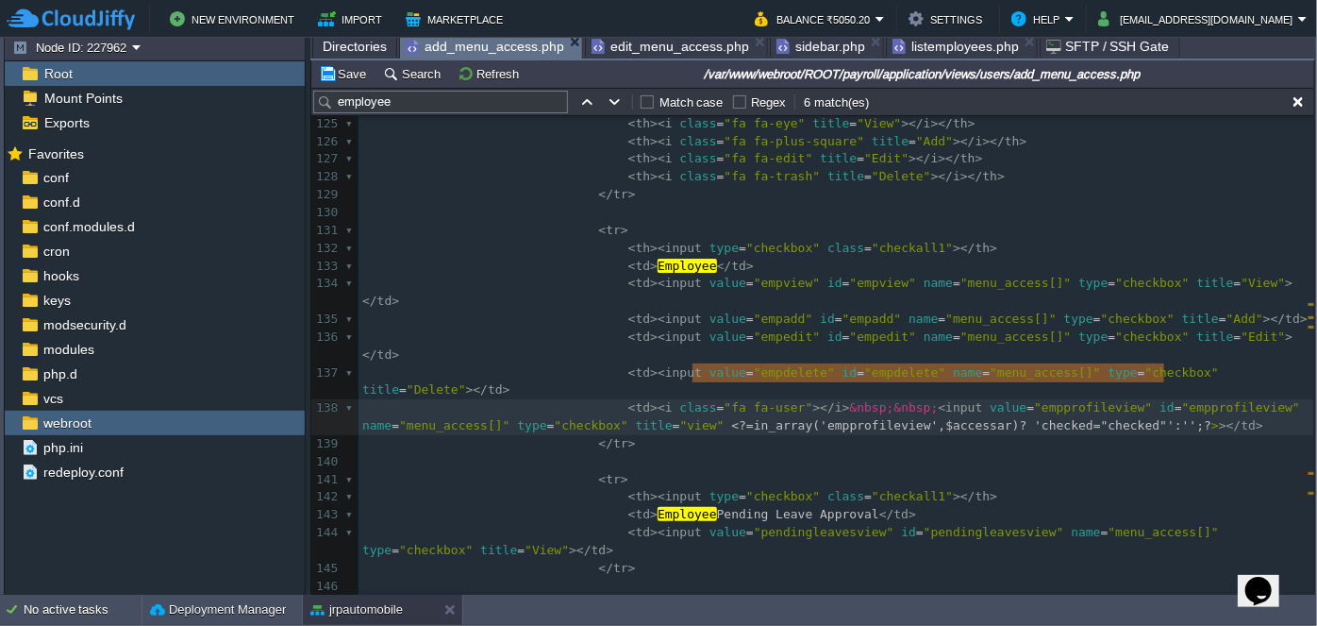
type textarea "<?=in_array('empprofileview', $accessar) ? 'checked="checked"' : '';?"
drag, startPoint x: 1167, startPoint y: 371, endPoint x: 696, endPoint y: 376, distance: 471.0
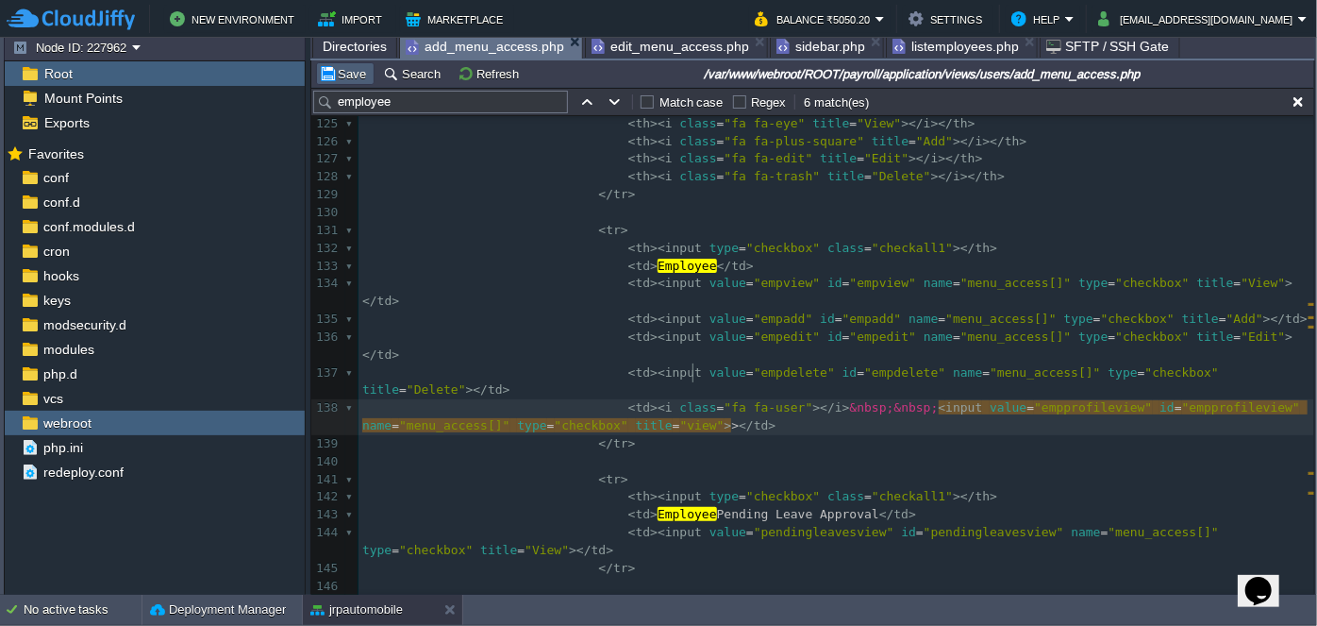
click at [335, 76] on button "Save" at bounding box center [345, 73] width 53 height 17
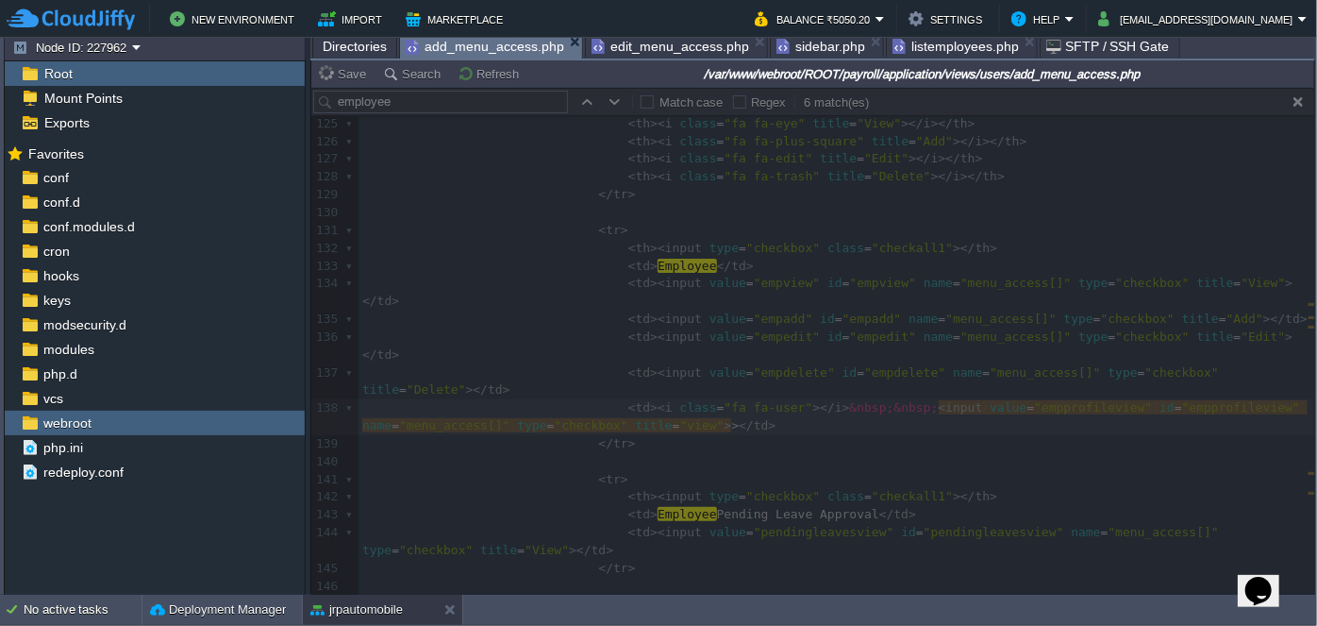
click at [627, 57] on span "edit_menu_access.php" at bounding box center [671, 46] width 158 height 23
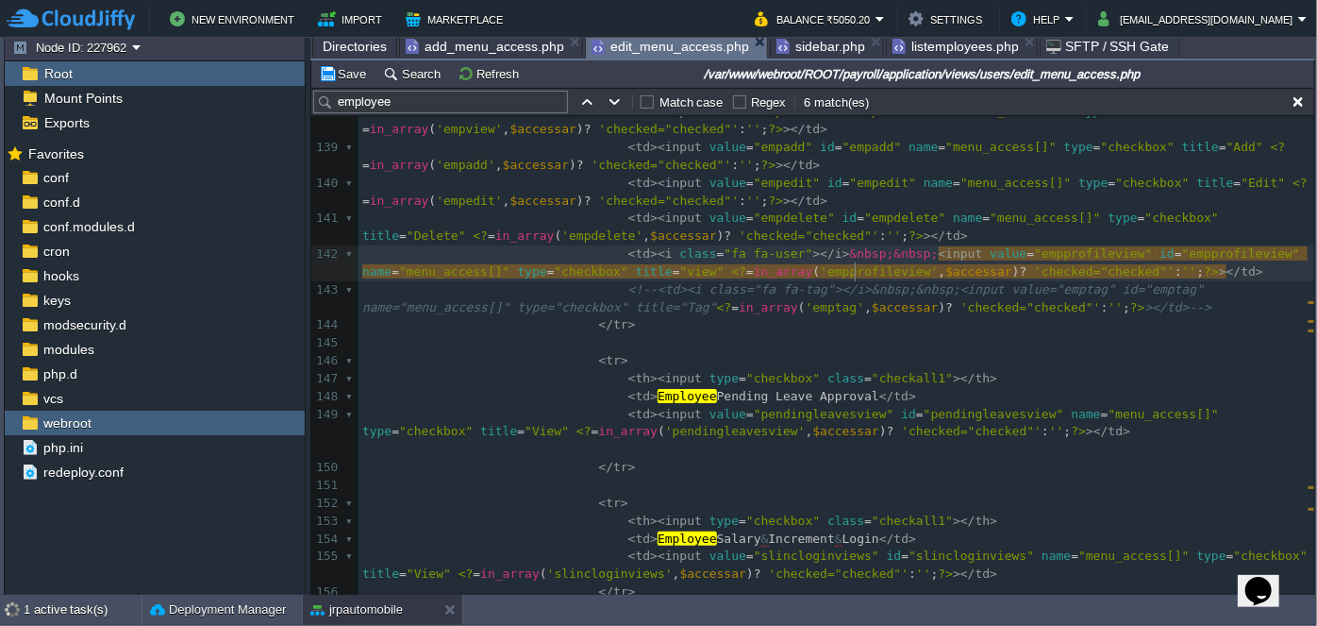
scroll to position [6, 0]
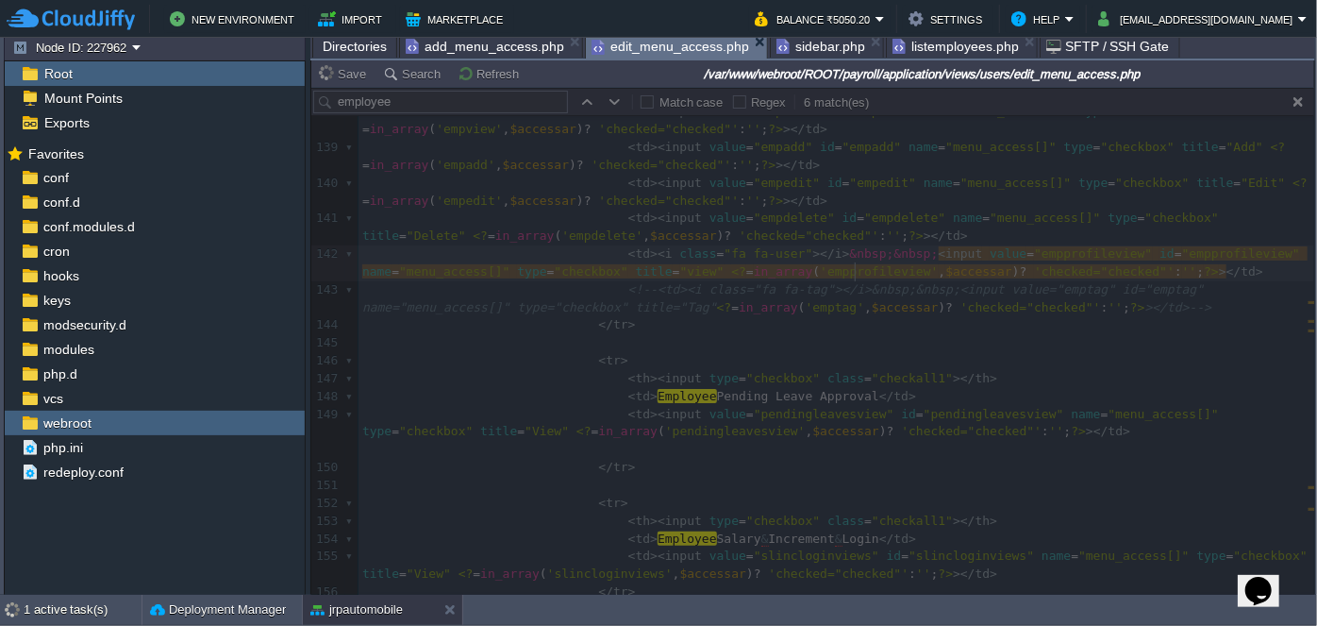
click at [815, 45] on span "sidebar.php" at bounding box center [821, 46] width 89 height 23
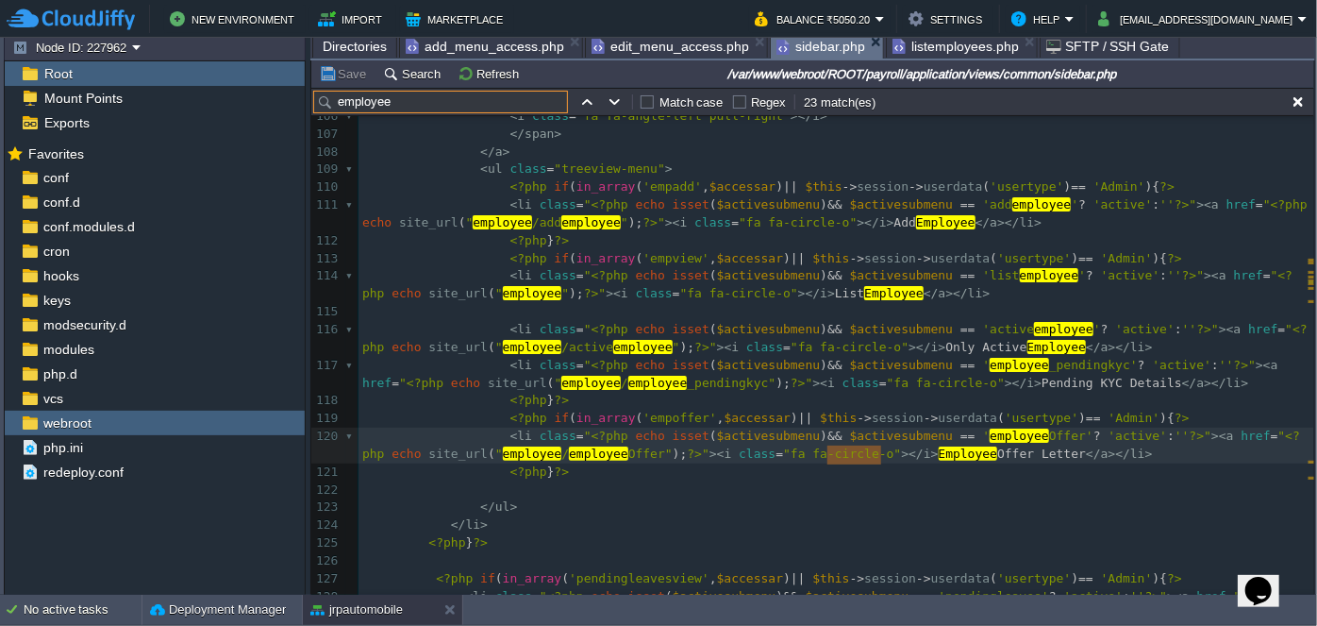
click at [455, 98] on input "employee" at bounding box center [440, 102] width 255 height 23
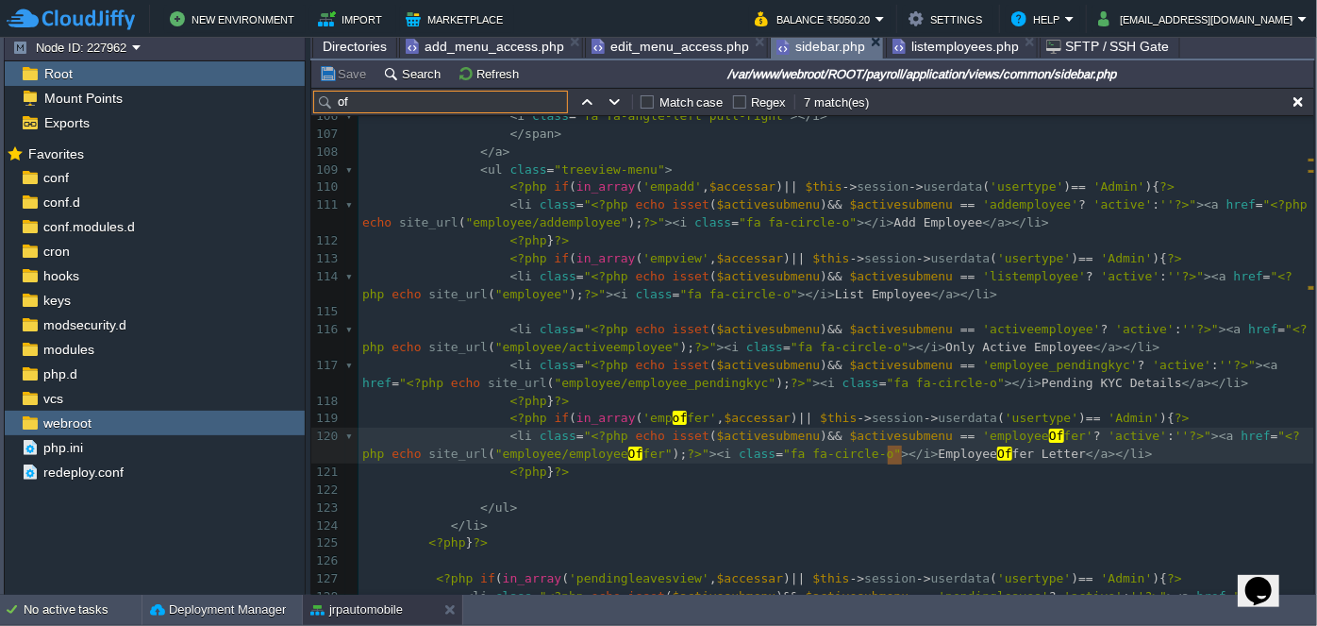
type input "of"
click at [647, 416] on div "xxxxxxxxxx < li class = " <?php ech o isset ( $activesubmenu ) && $activesubmen…" at bounding box center [837, 357] width 956 height 854
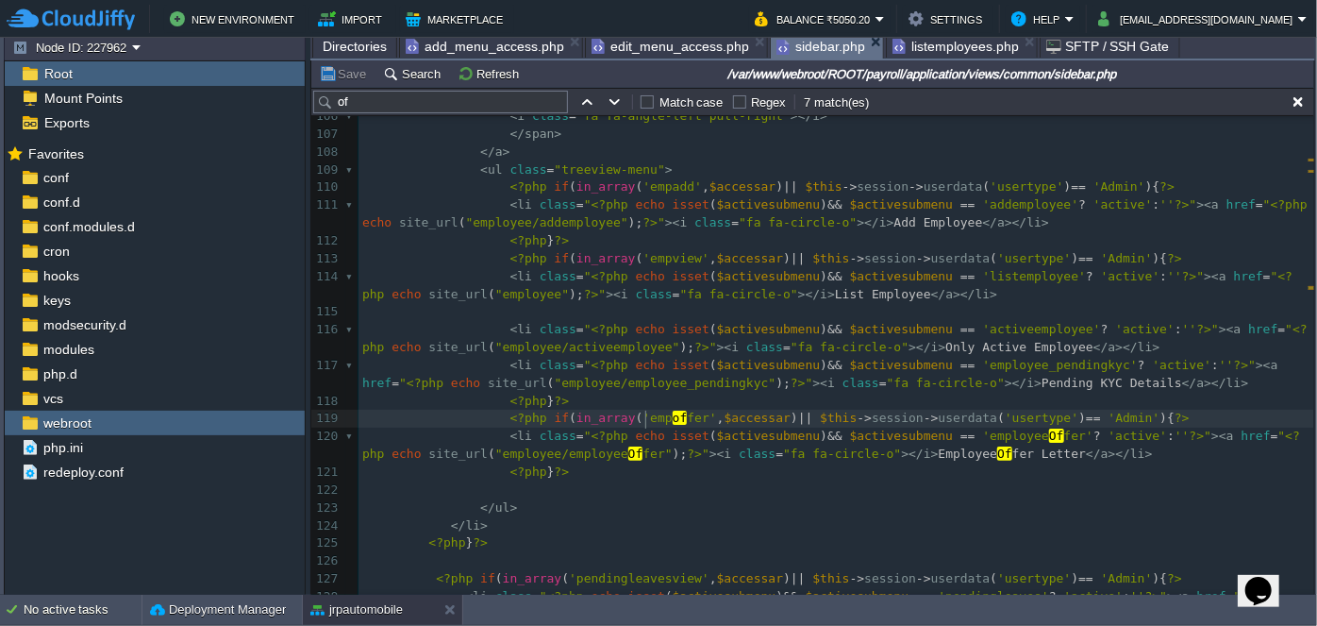
type textarea "empoffer"
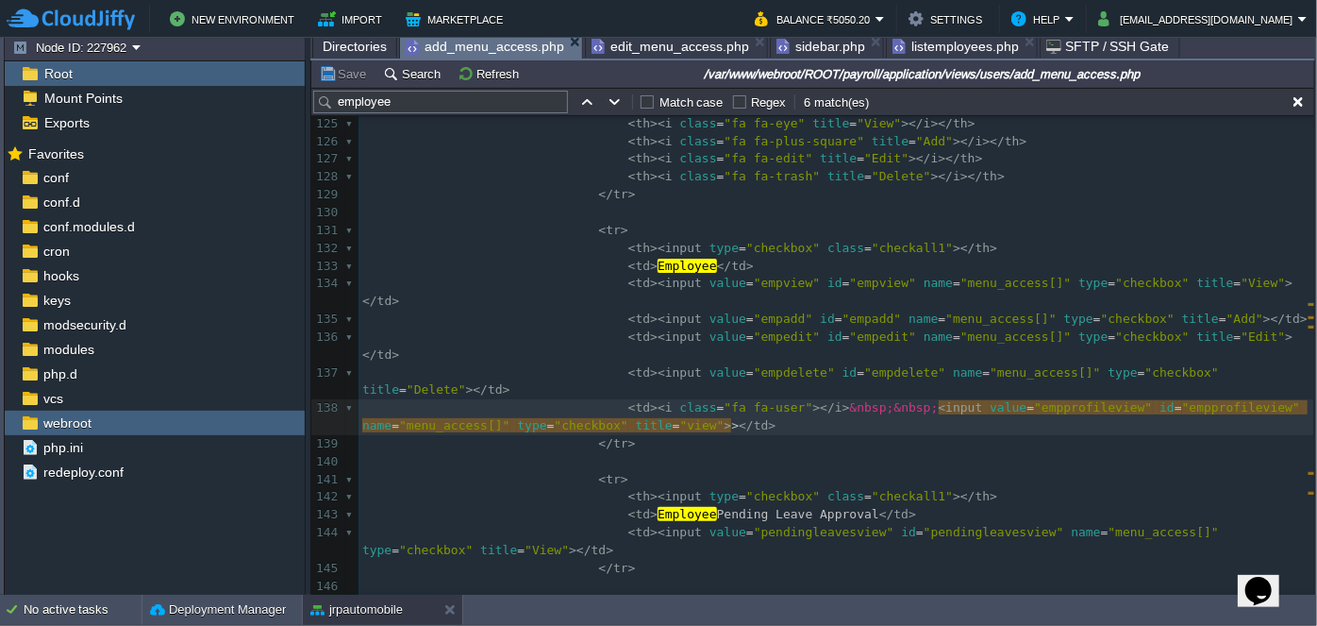
click at [477, 47] on span "add_menu_access.php" at bounding box center [485, 47] width 159 height 24
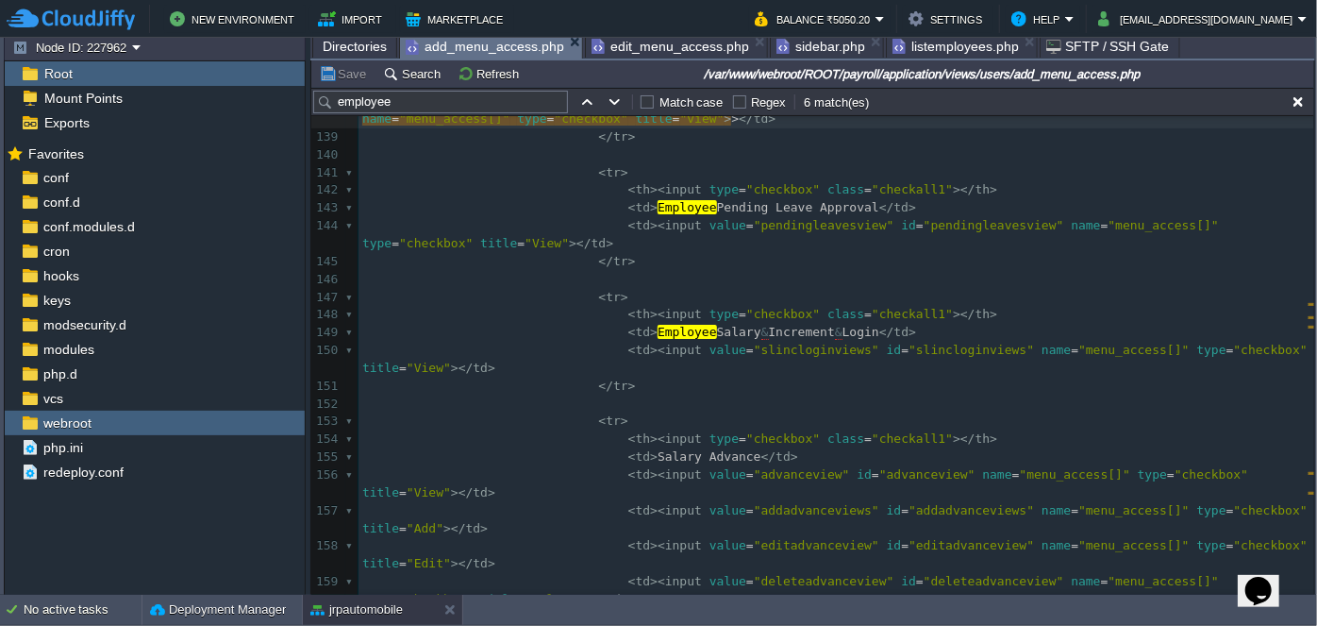
scroll to position [3064, 0]
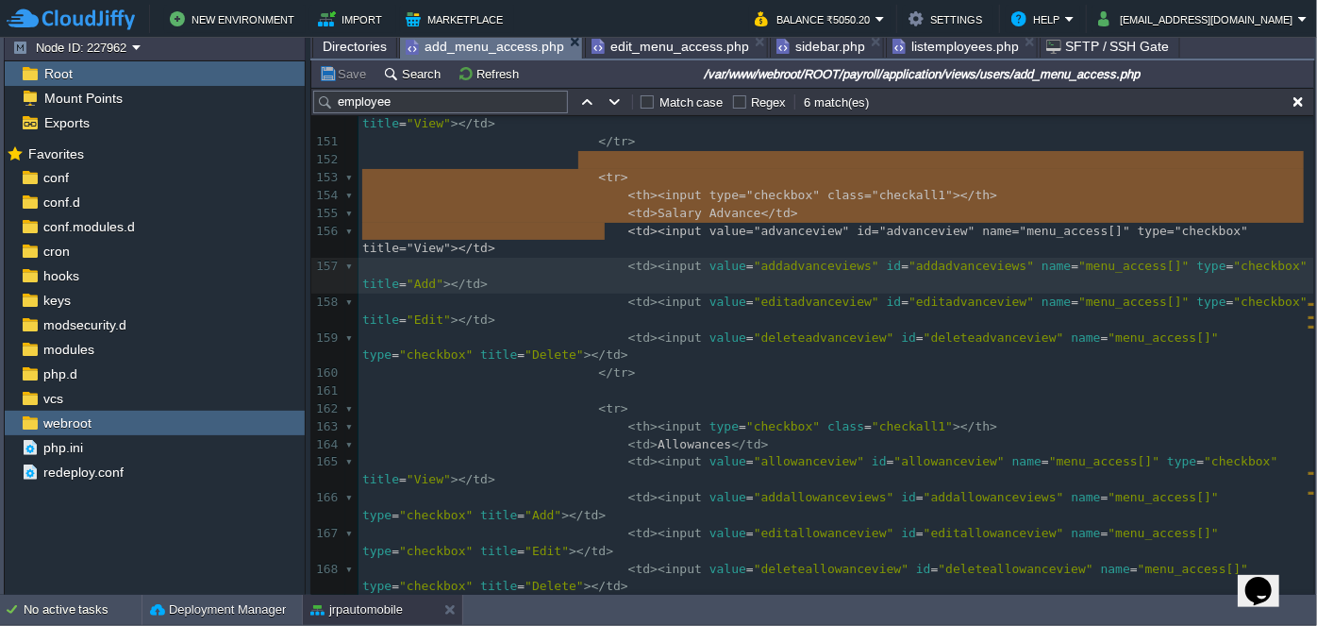
type textarea "<tr> <th><input type="checkbox" class="checkall1"></th> <td>Salary Advance</td>…"
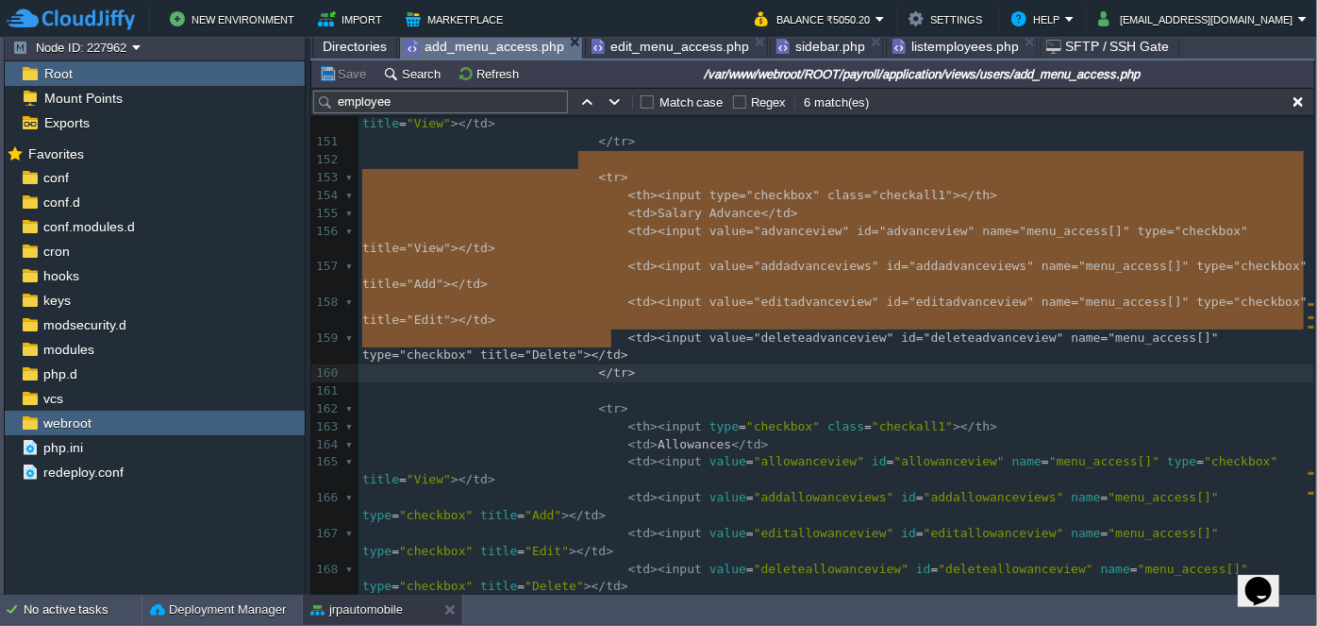
drag, startPoint x: 576, startPoint y: 161, endPoint x: 653, endPoint y: 340, distance: 194.4
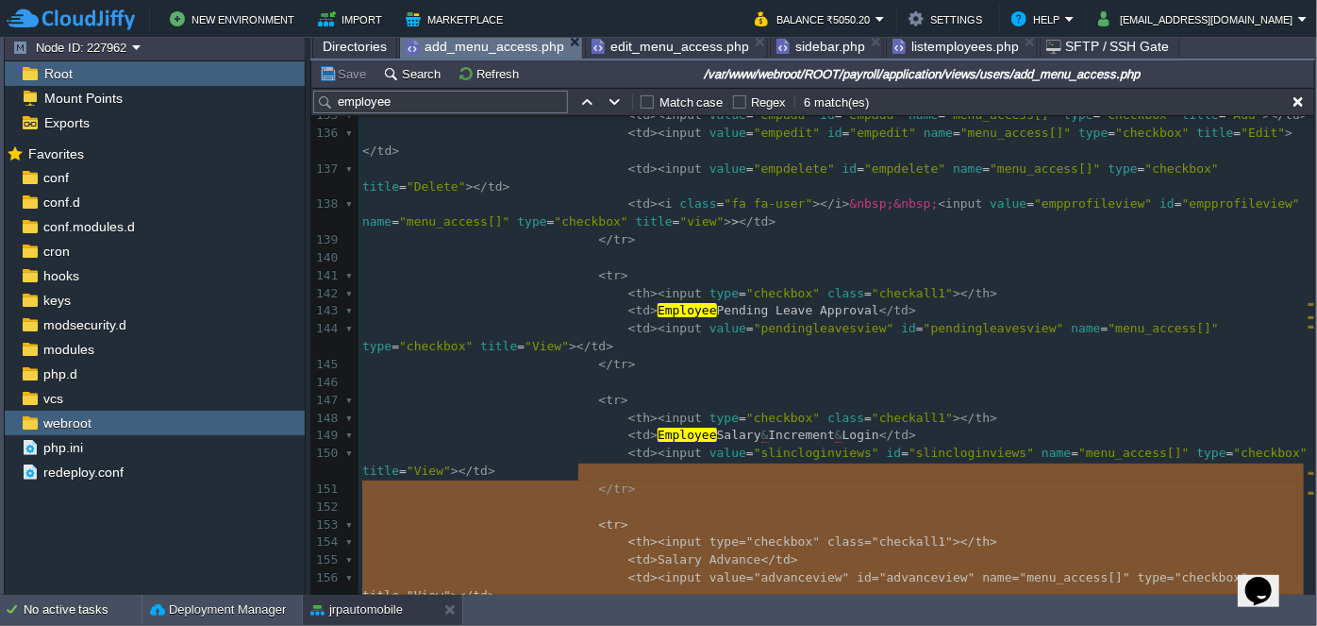
scroll to position [2721, 0]
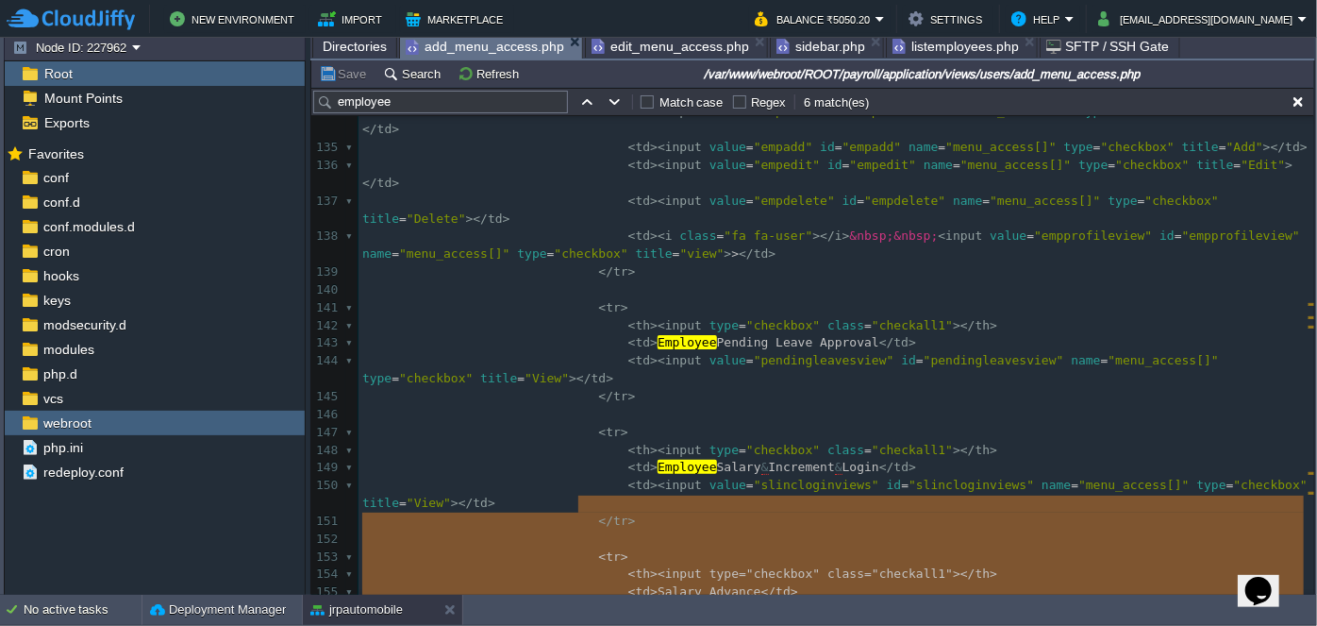
click at [627, 512] on pre "</ tr >" at bounding box center [837, 521] width 956 height 18
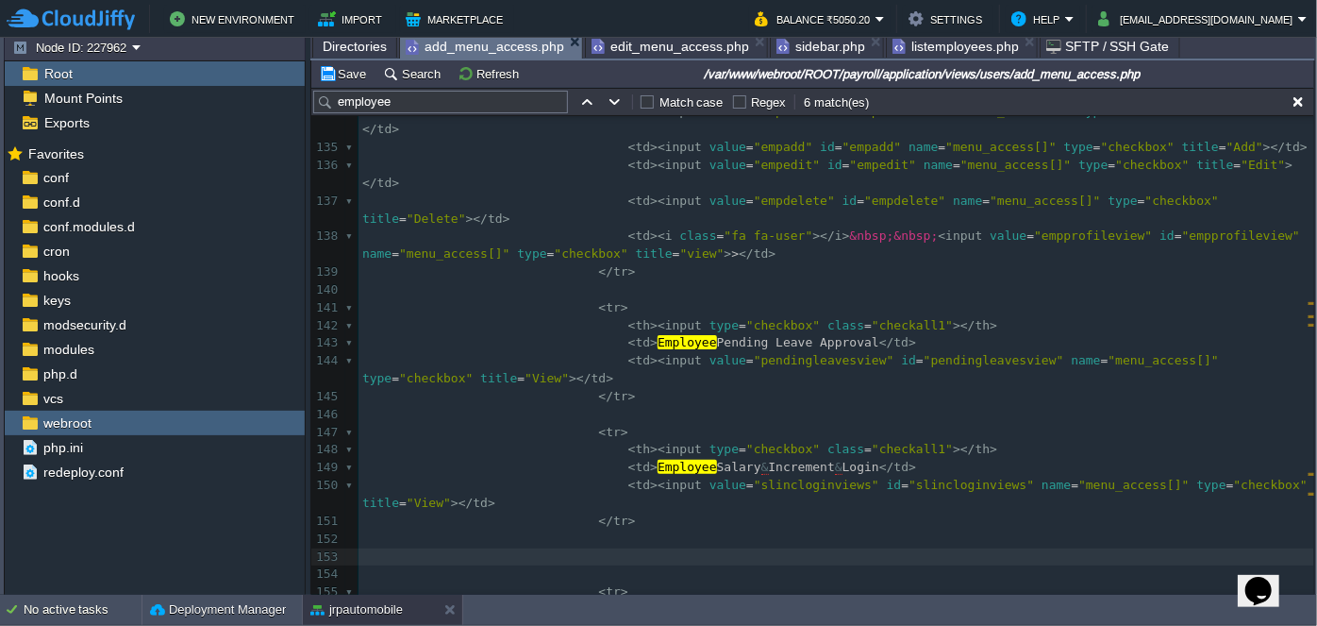
paste textarea "S"
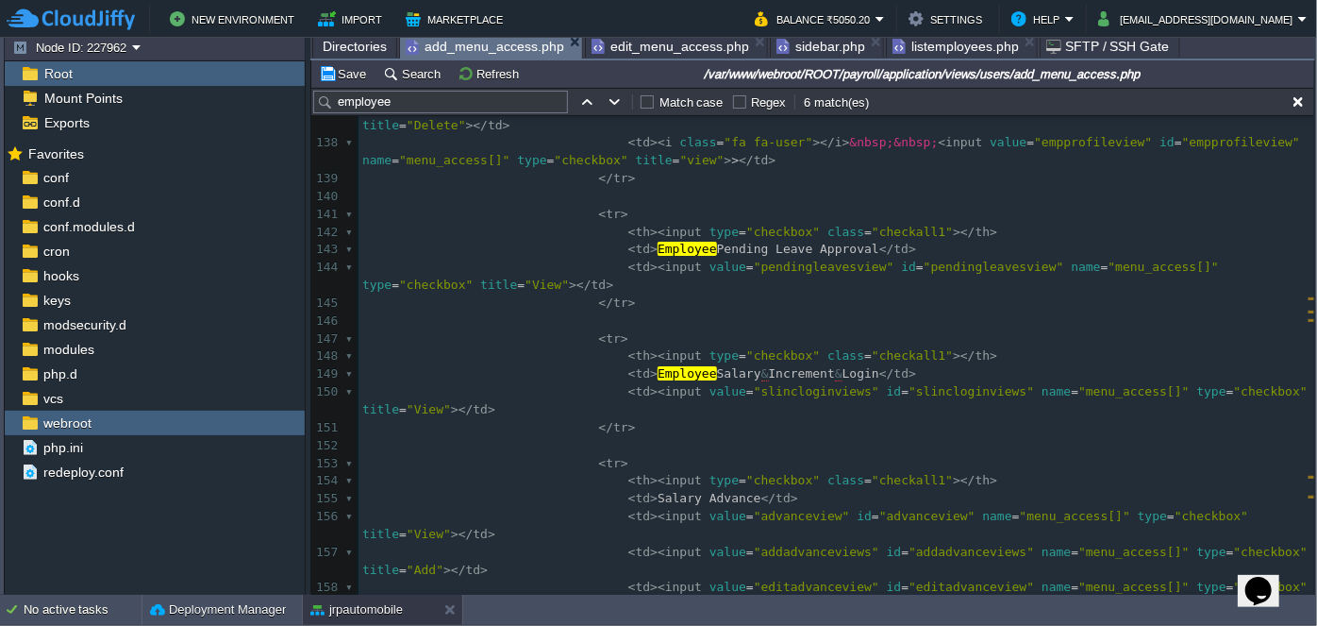
scroll to position [2899, 0]
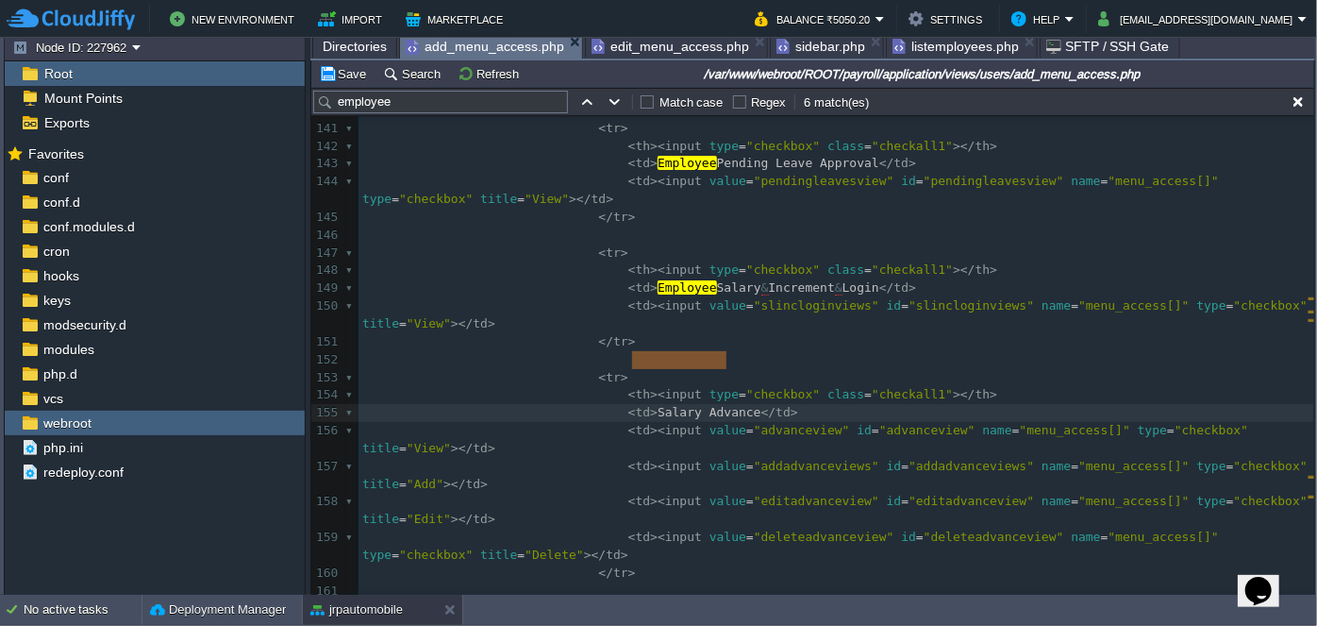
drag, startPoint x: 630, startPoint y: 359, endPoint x: 723, endPoint y: 357, distance: 92.5
type textarea "Employee Offwe"
type textarea "er"
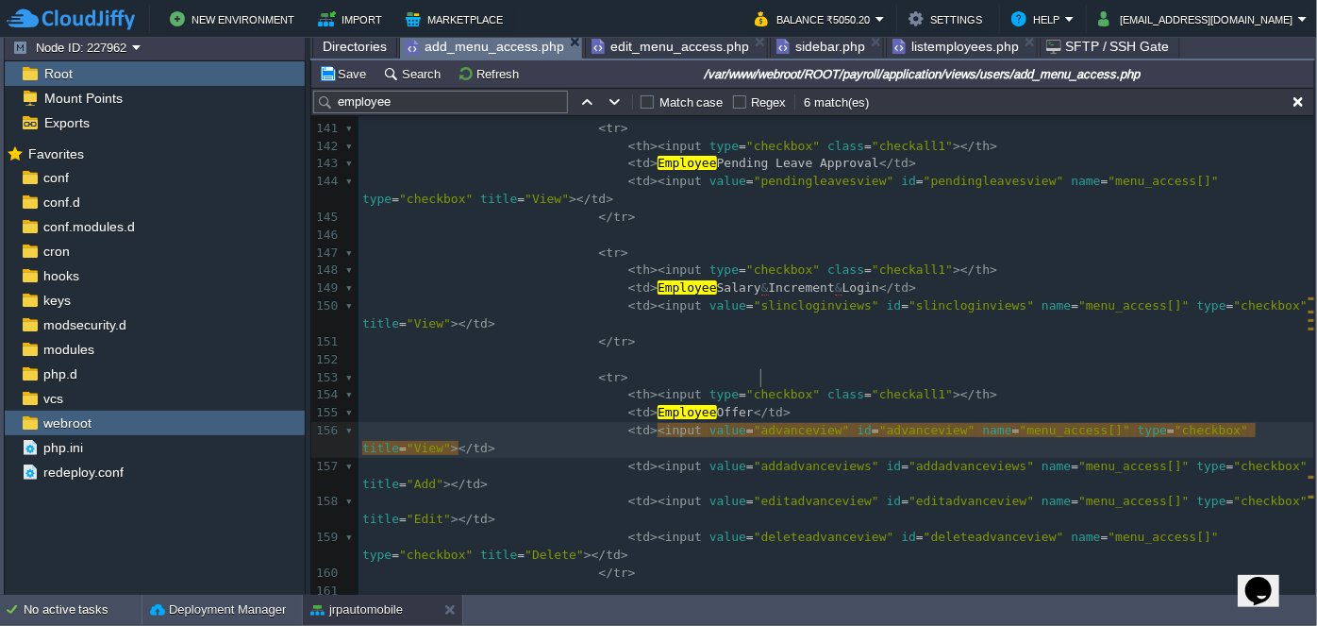
type textarea "advanceview"
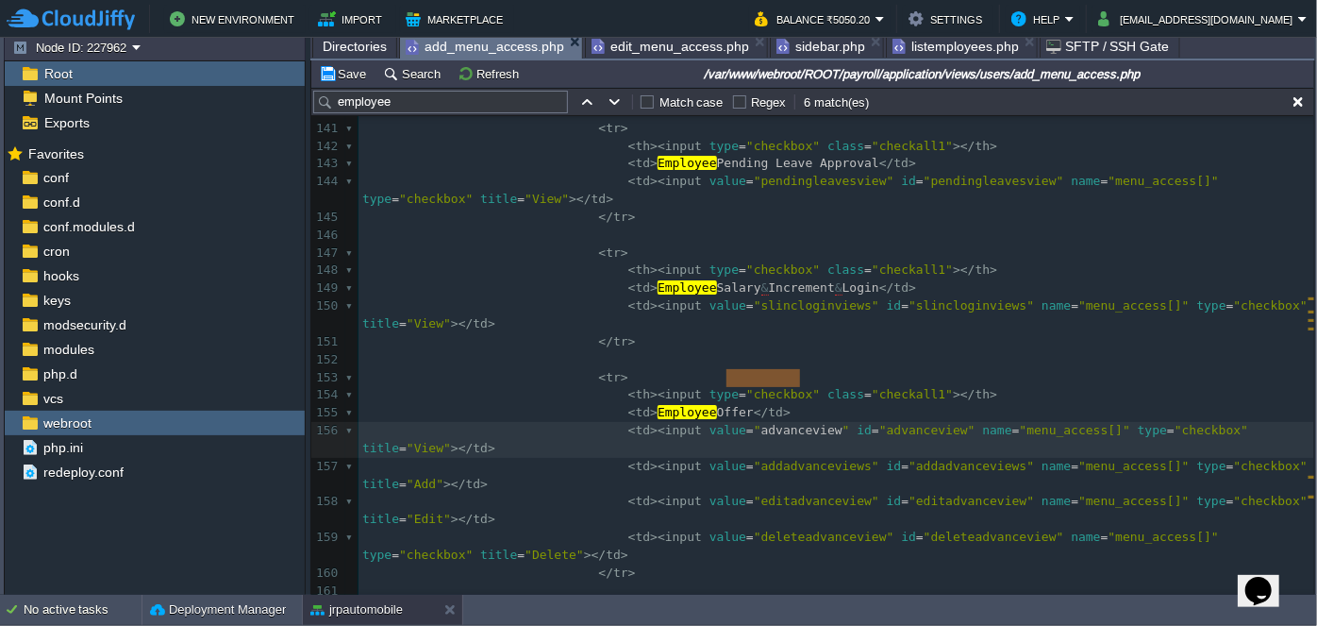
paste textarea
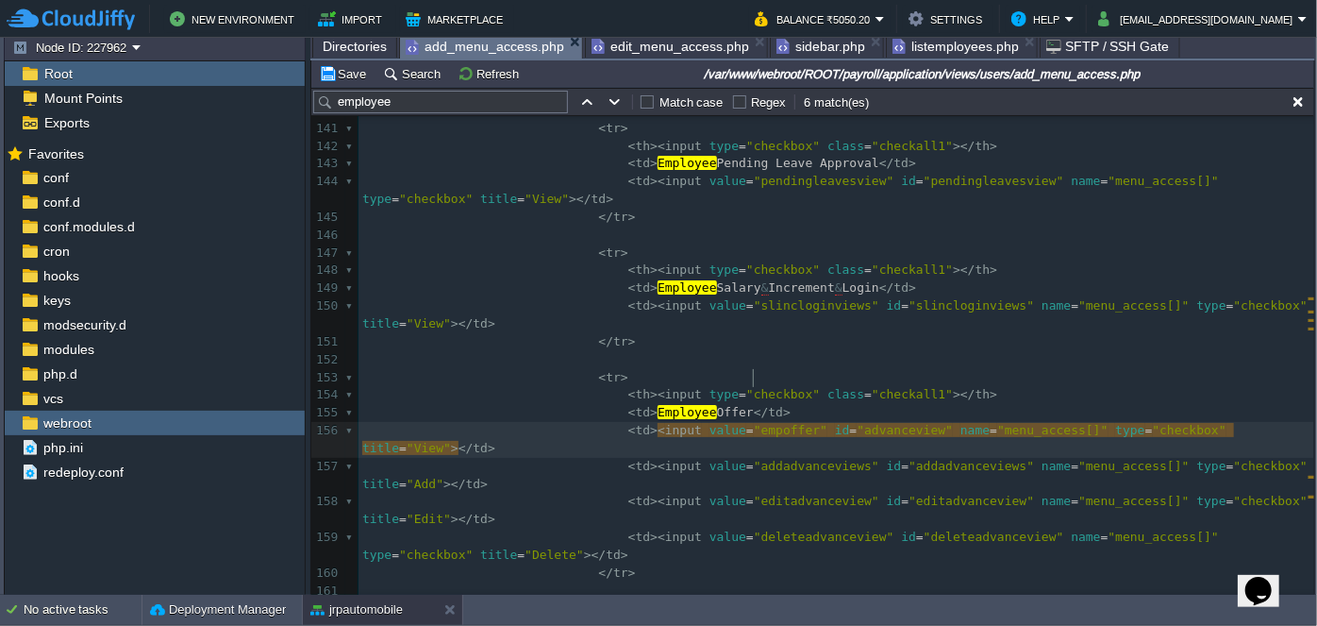
type textarea "empoffer"
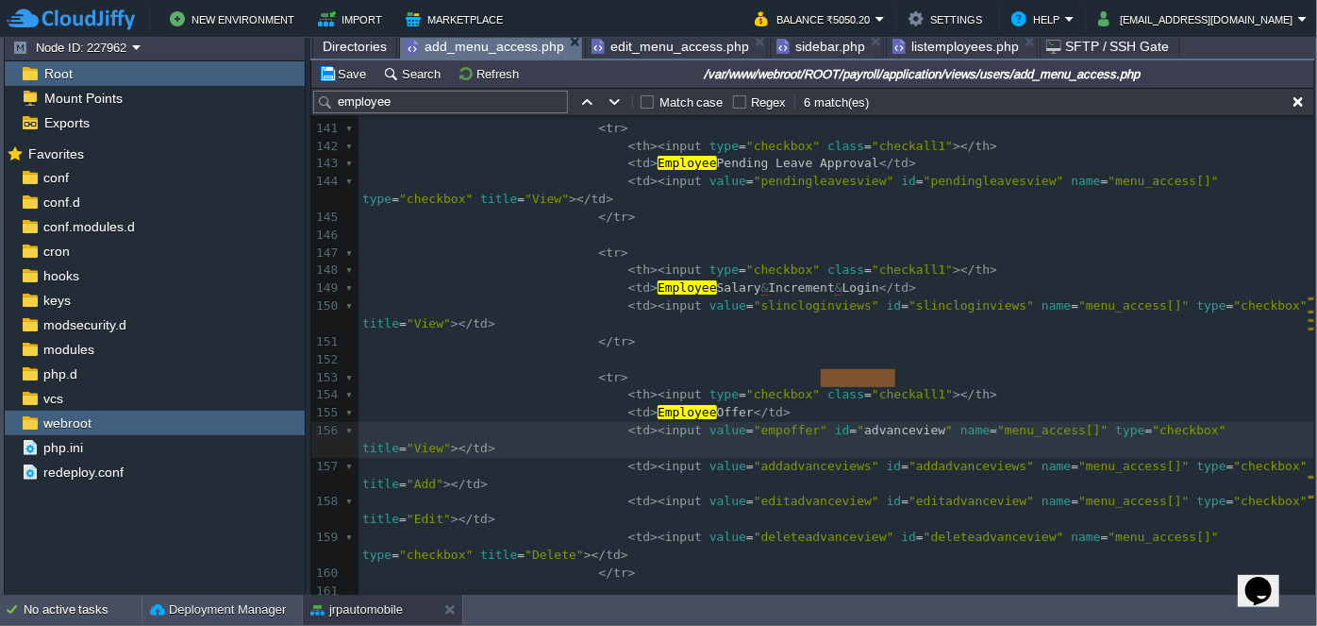
type textarea "advanceview"
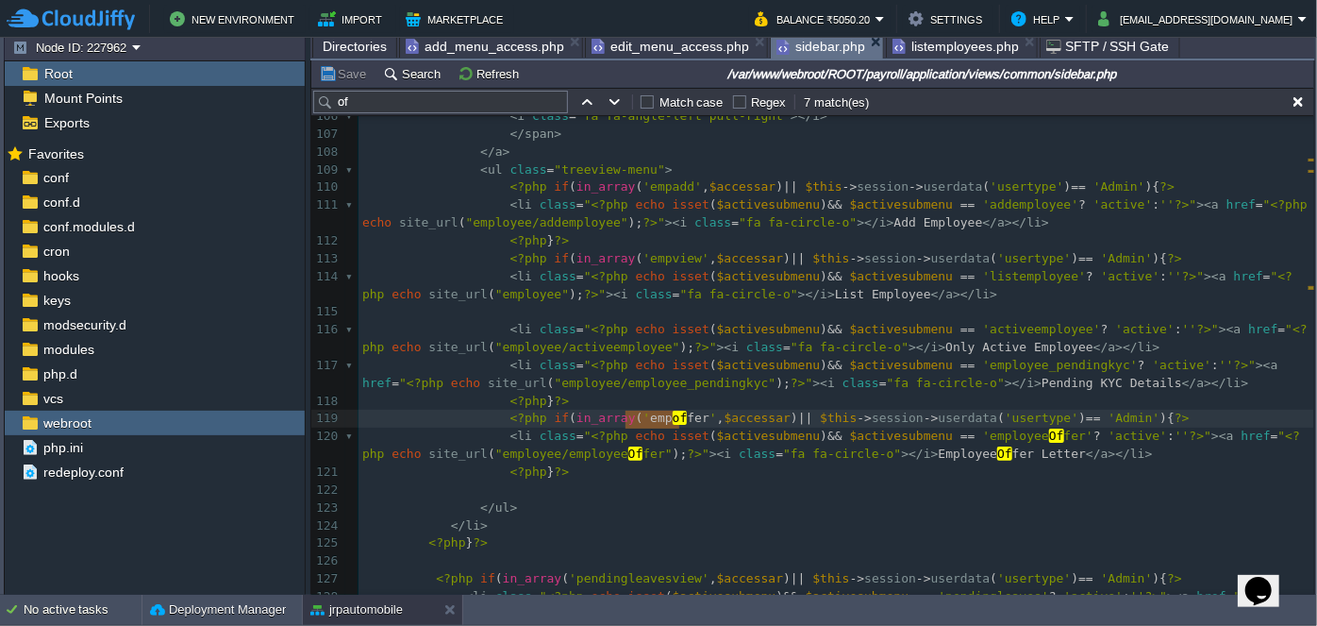
click at [780, 44] on span "sidebar.php" at bounding box center [821, 47] width 89 height 24
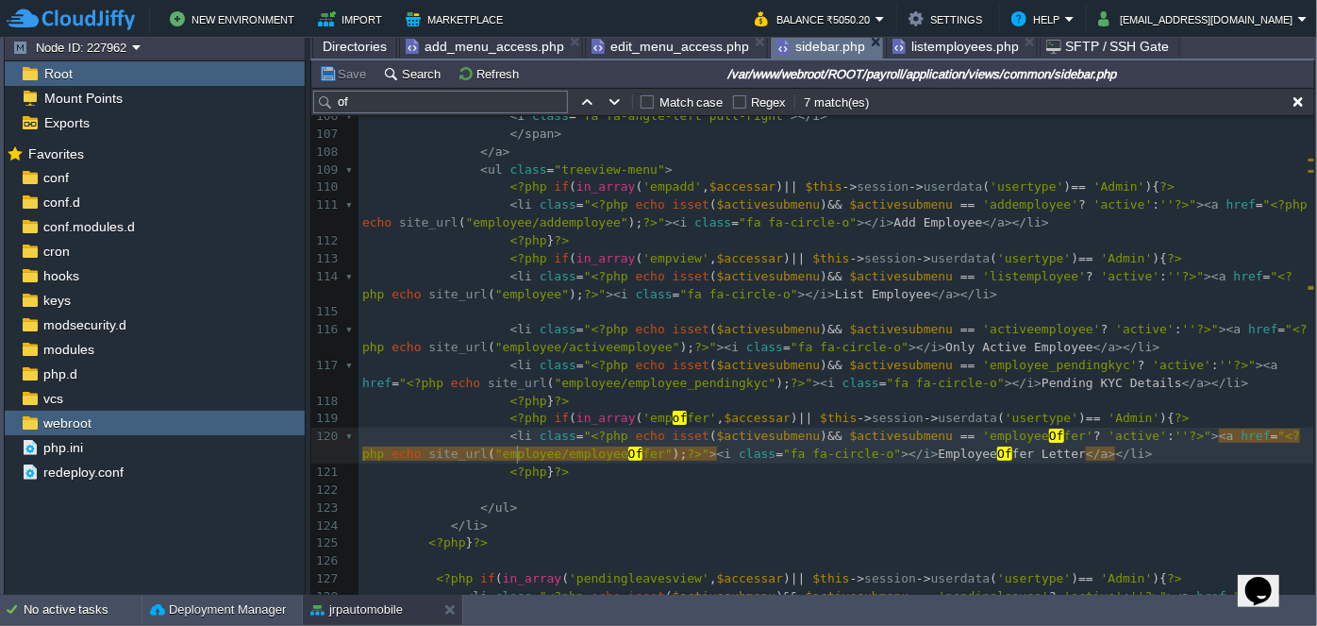
type textarea "employeeOffer"
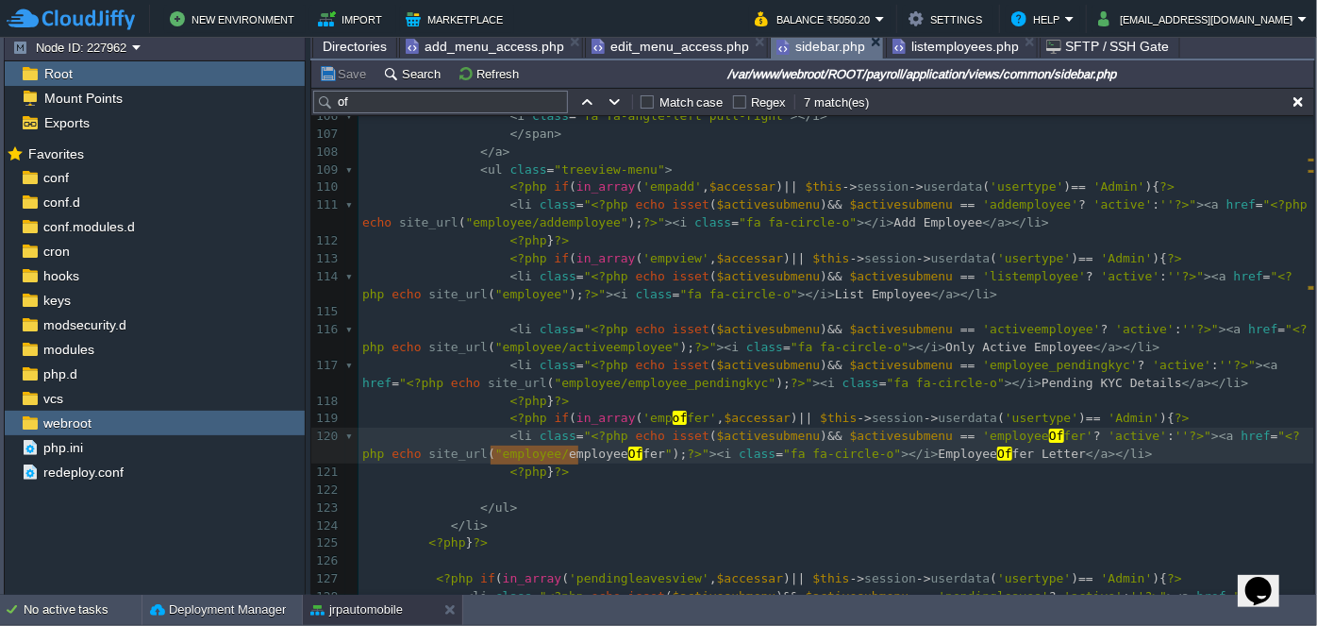
click at [351, 48] on span "Directories" at bounding box center [355, 46] width 64 height 23
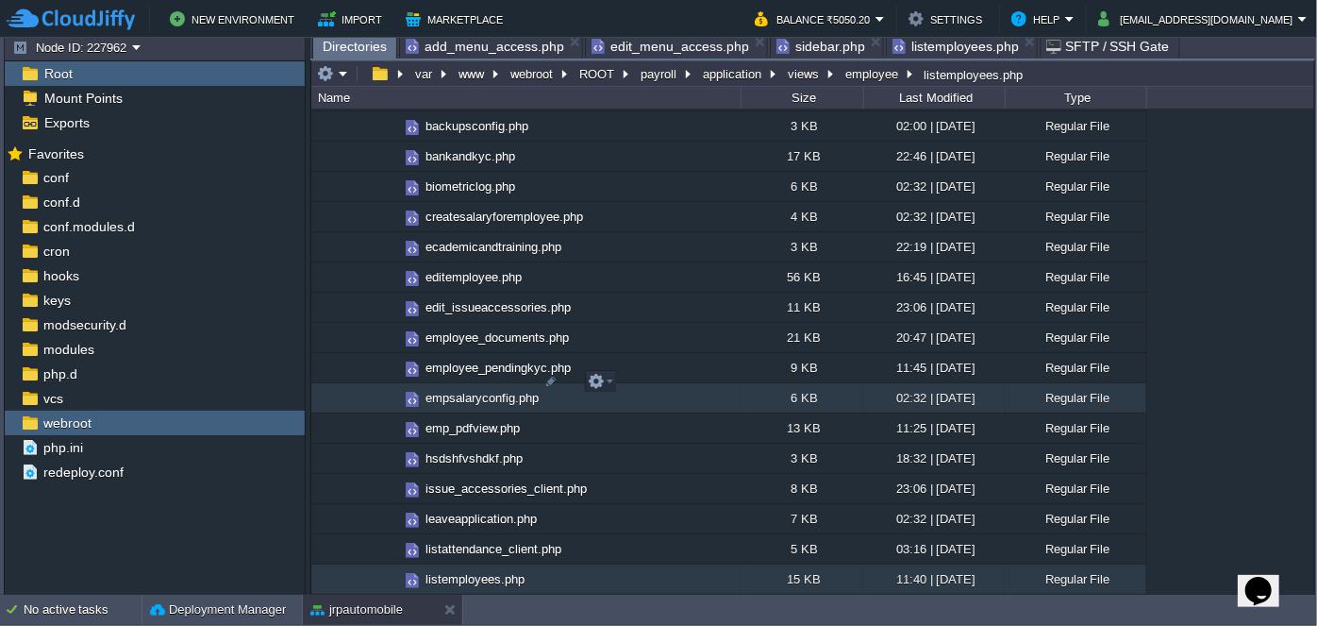
scroll to position [2230, 0]
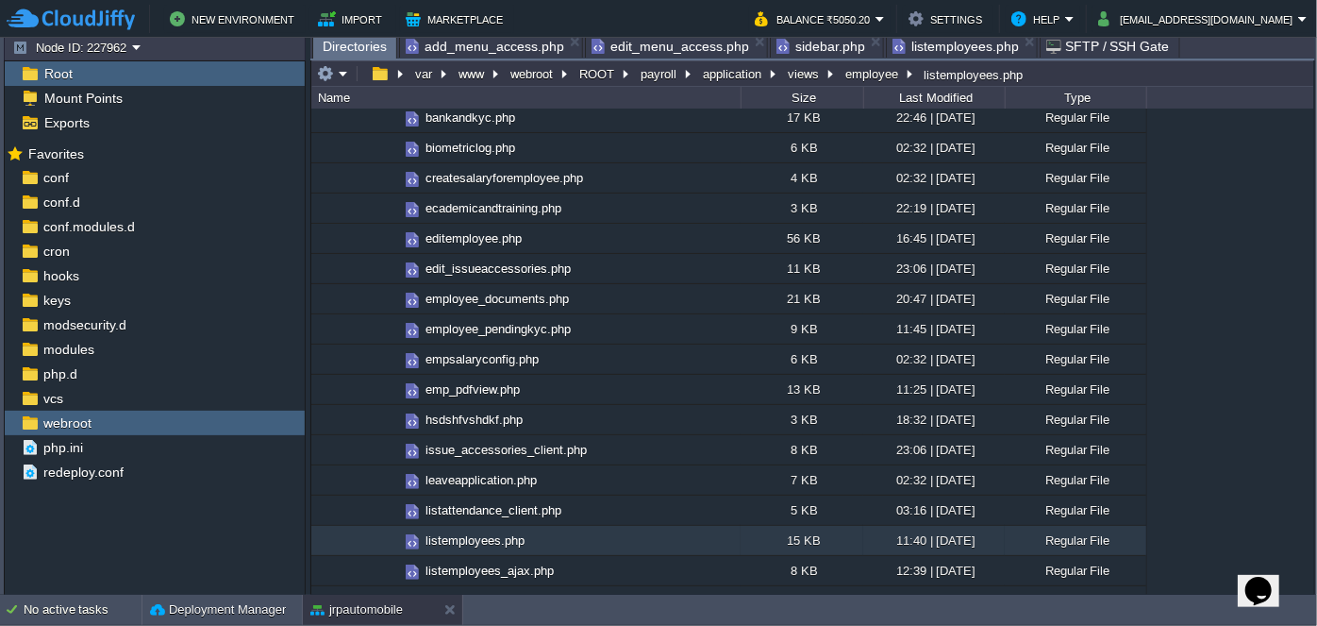
click at [804, 50] on span "sidebar.php" at bounding box center [821, 46] width 89 height 23
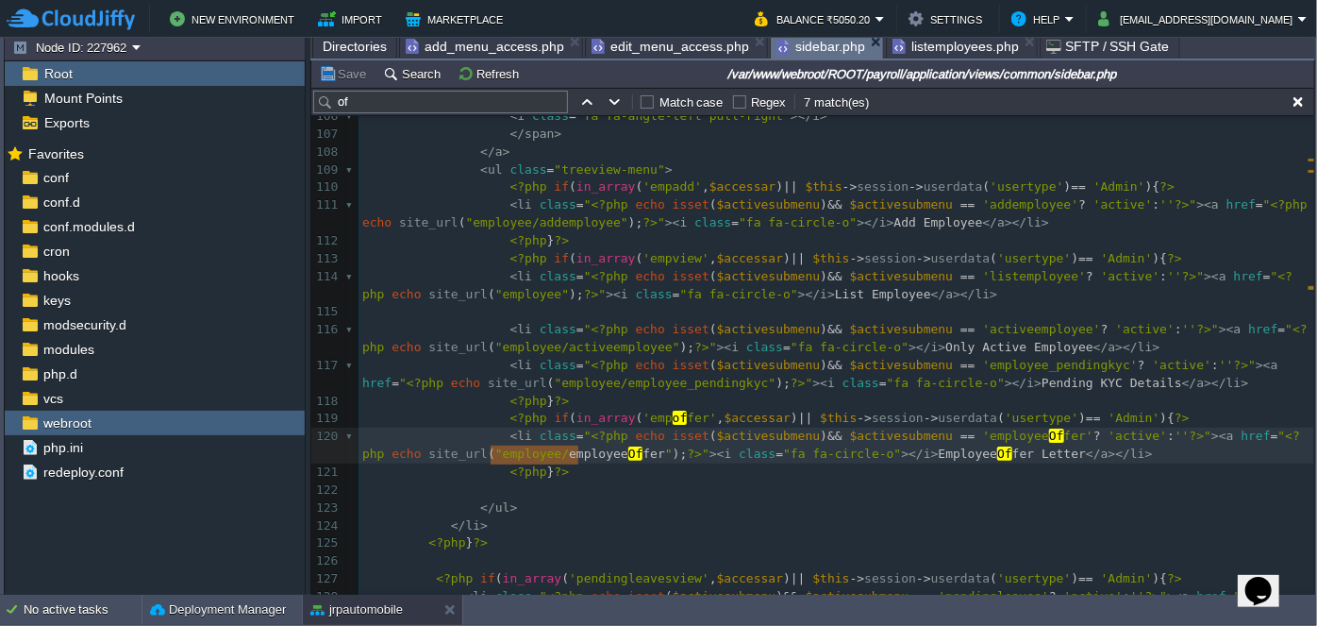
click at [357, 41] on span "Directories" at bounding box center [355, 46] width 64 height 23
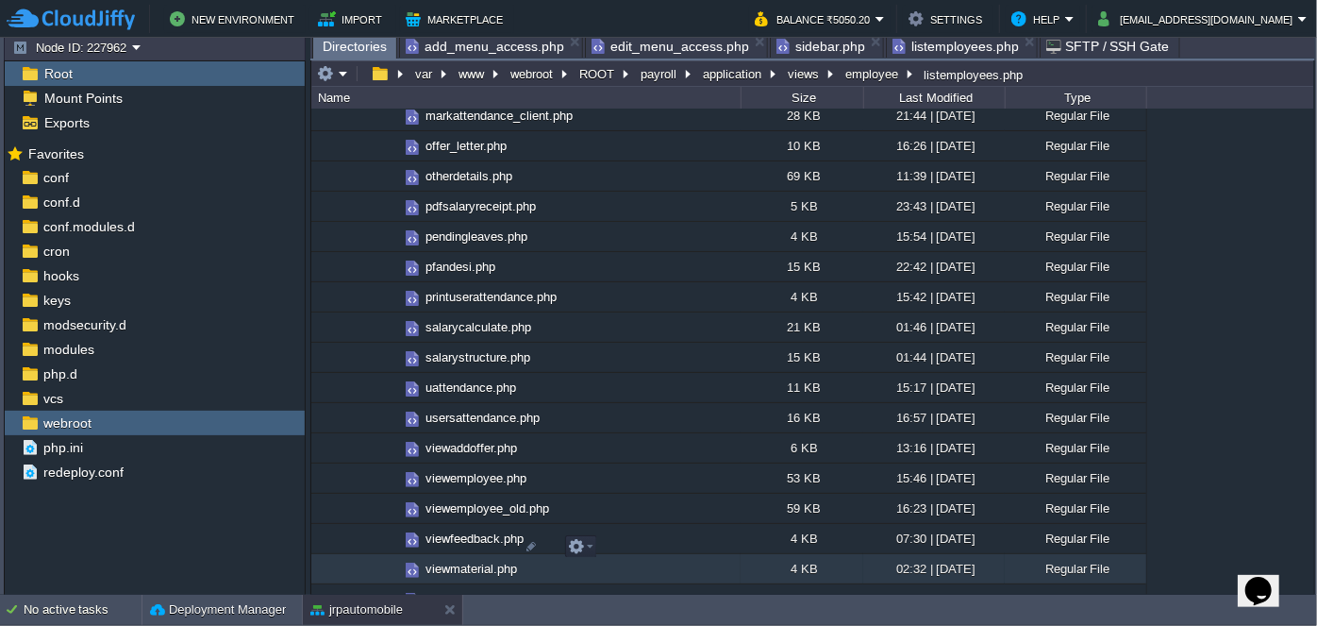
scroll to position [2831, 0]
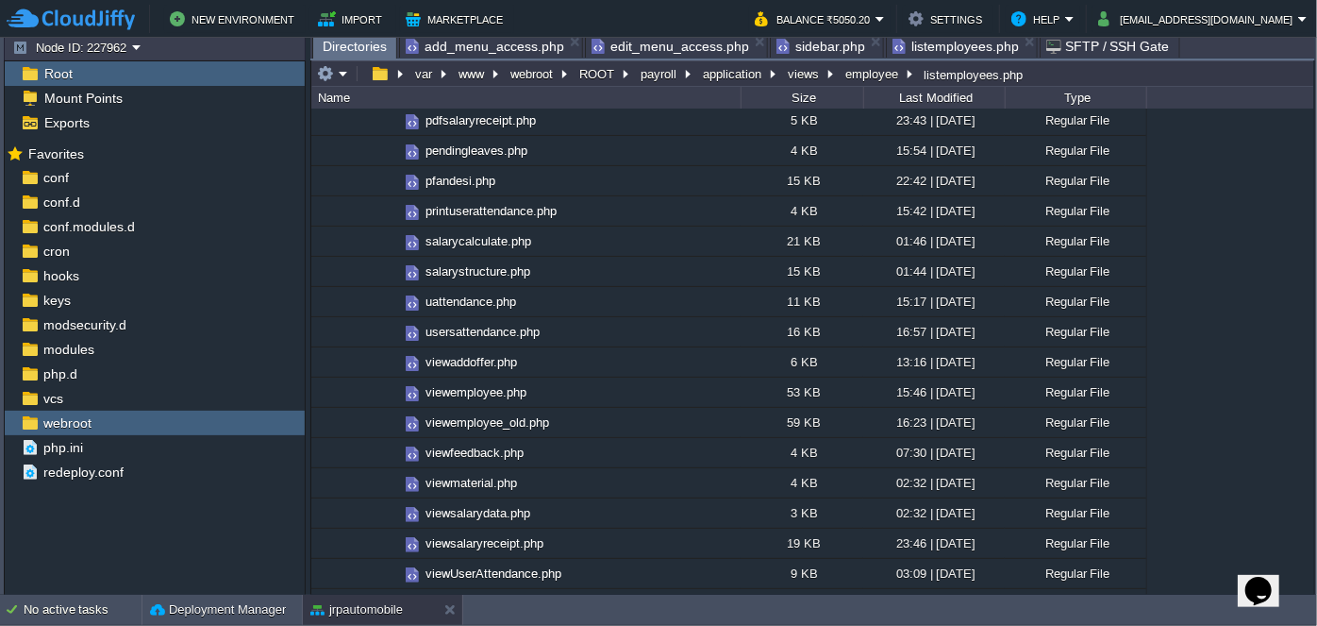
click at [795, 50] on span "sidebar.php" at bounding box center [821, 46] width 89 height 23
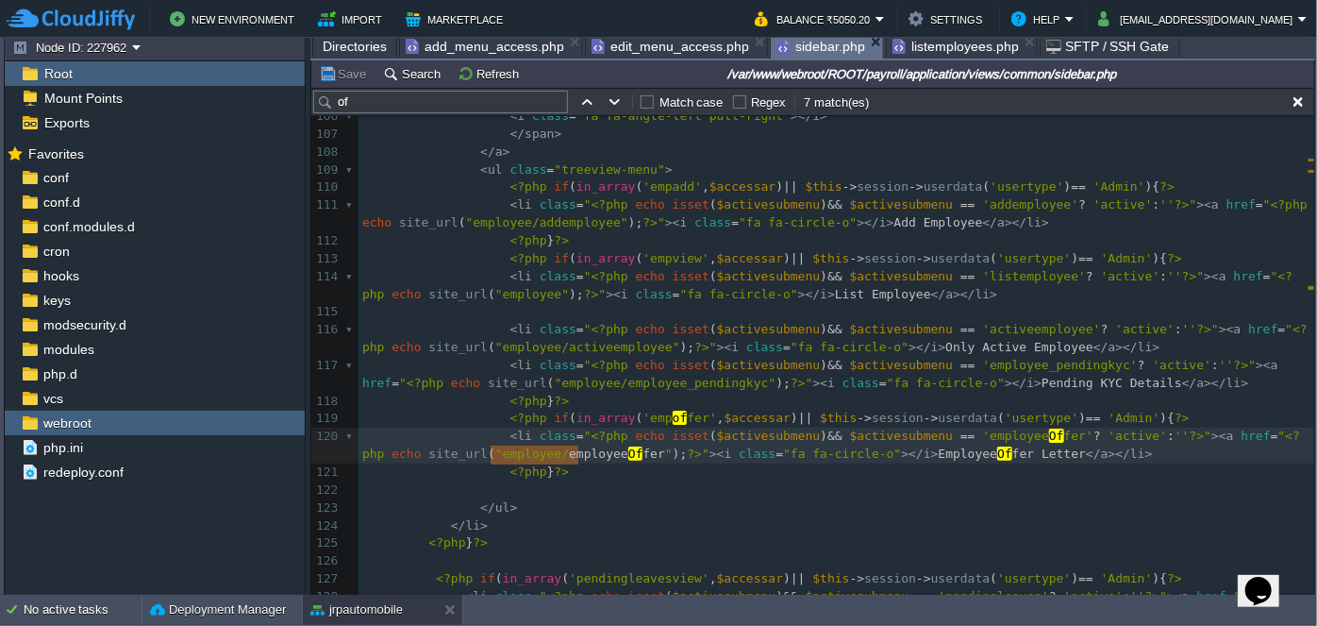
type textarea "employeeOffer"
click at [352, 51] on span "Directories" at bounding box center [355, 46] width 64 height 23
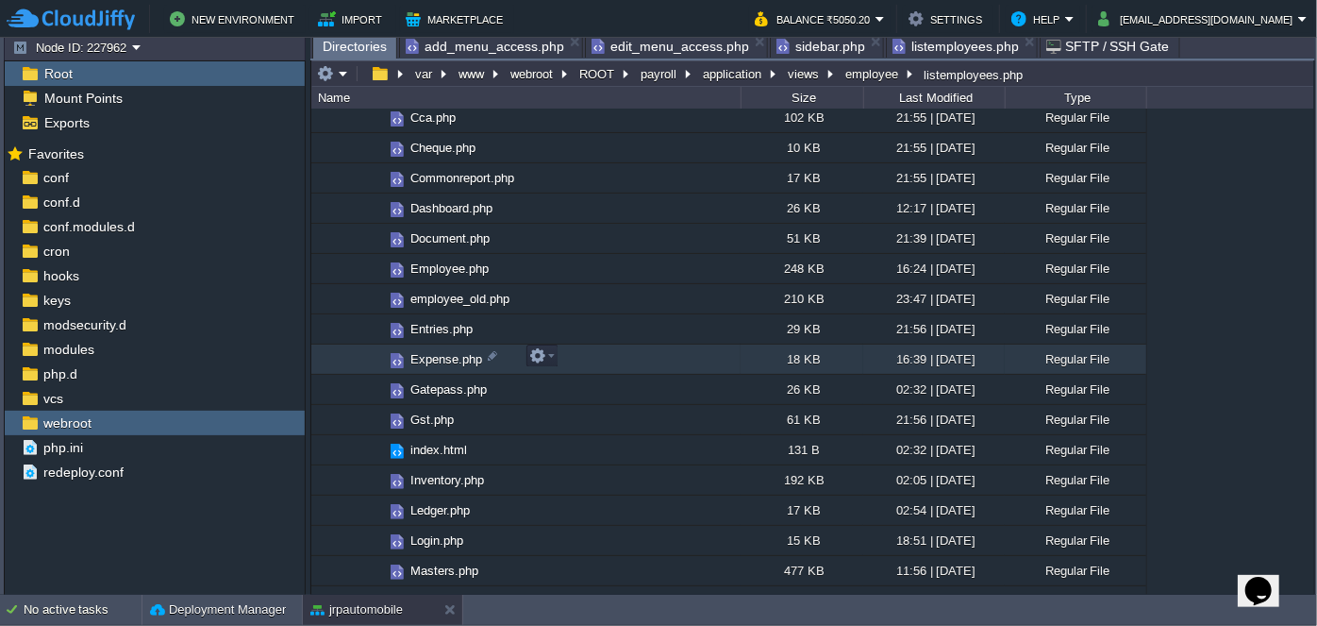
scroll to position [343, 0]
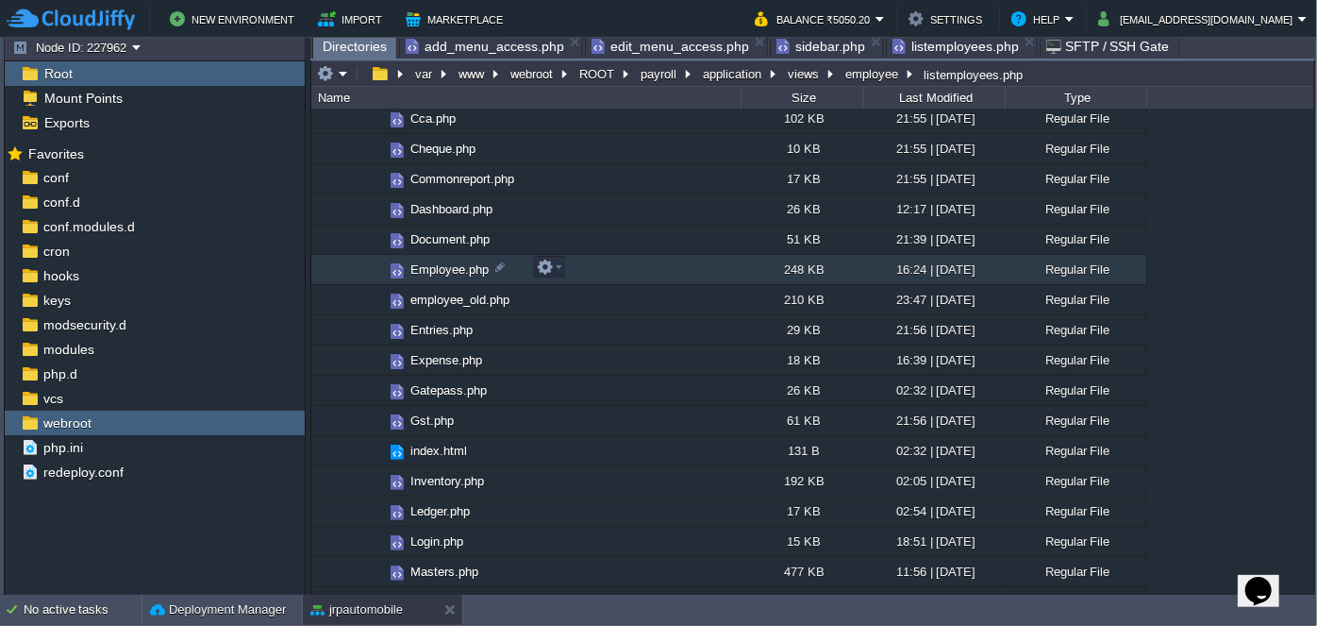
click at [433, 265] on span "Employee.php" at bounding box center [450, 269] width 84 height 16
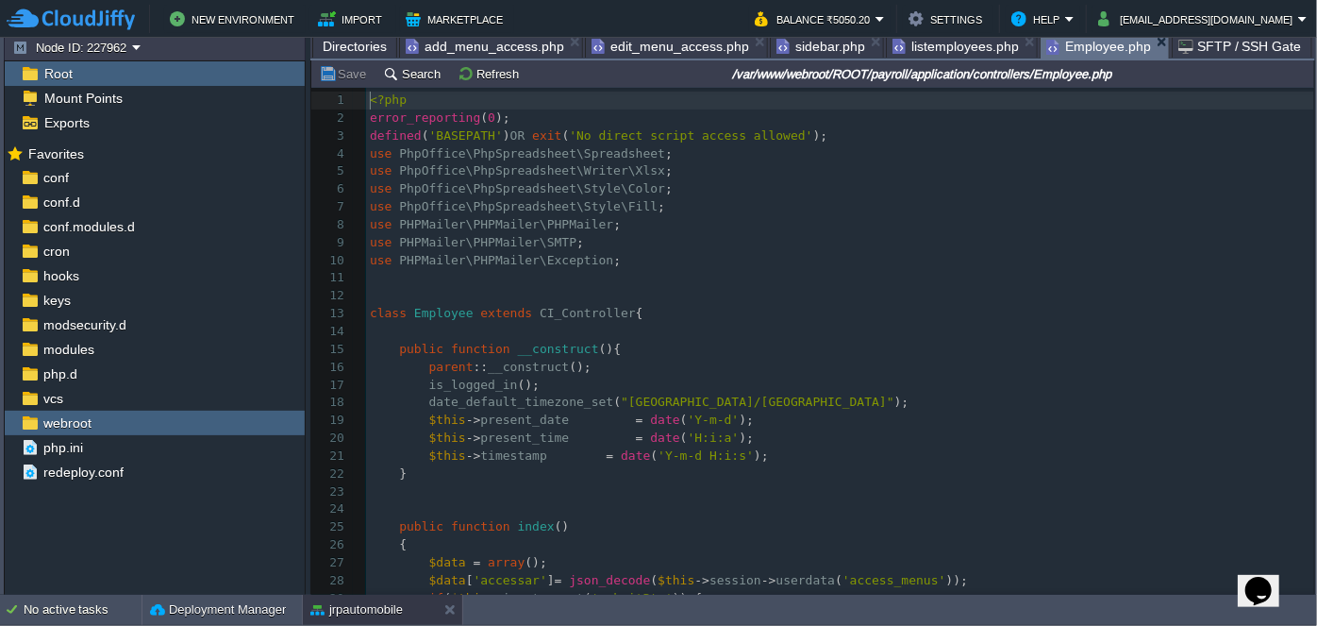
scroll to position [6, 0]
click at [411, 76] on button "Search" at bounding box center [414, 73] width 63 height 17
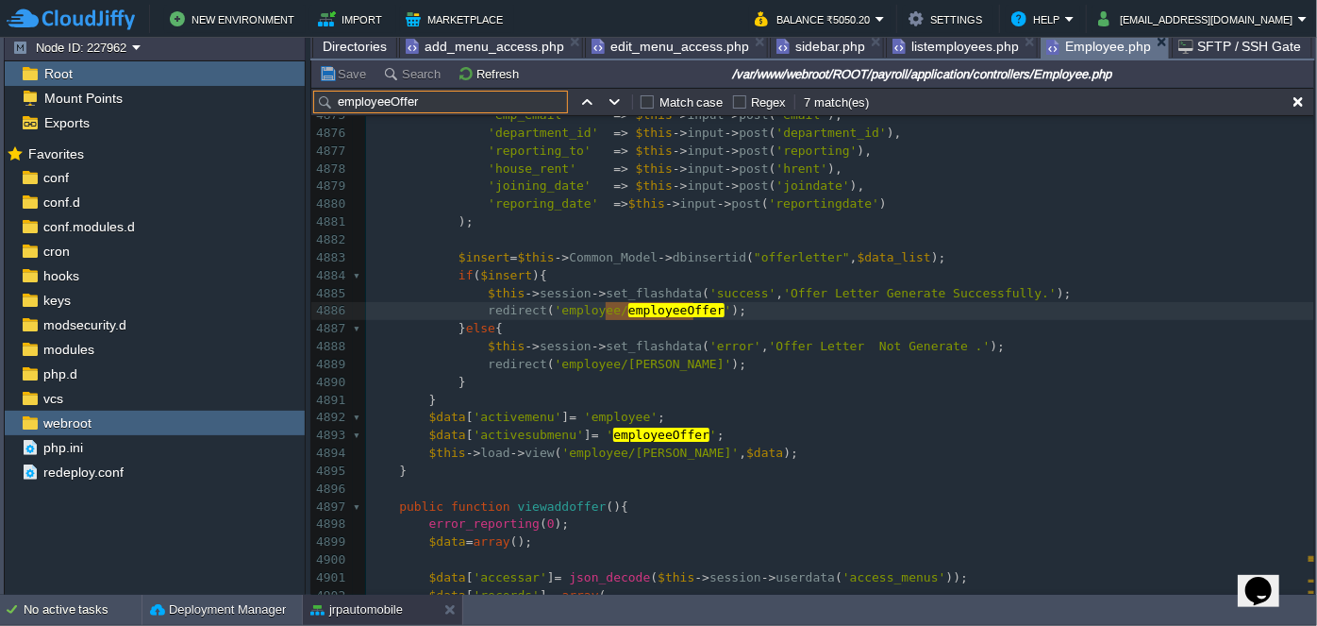
scroll to position [90805, 0]
type input "employeeOffer"
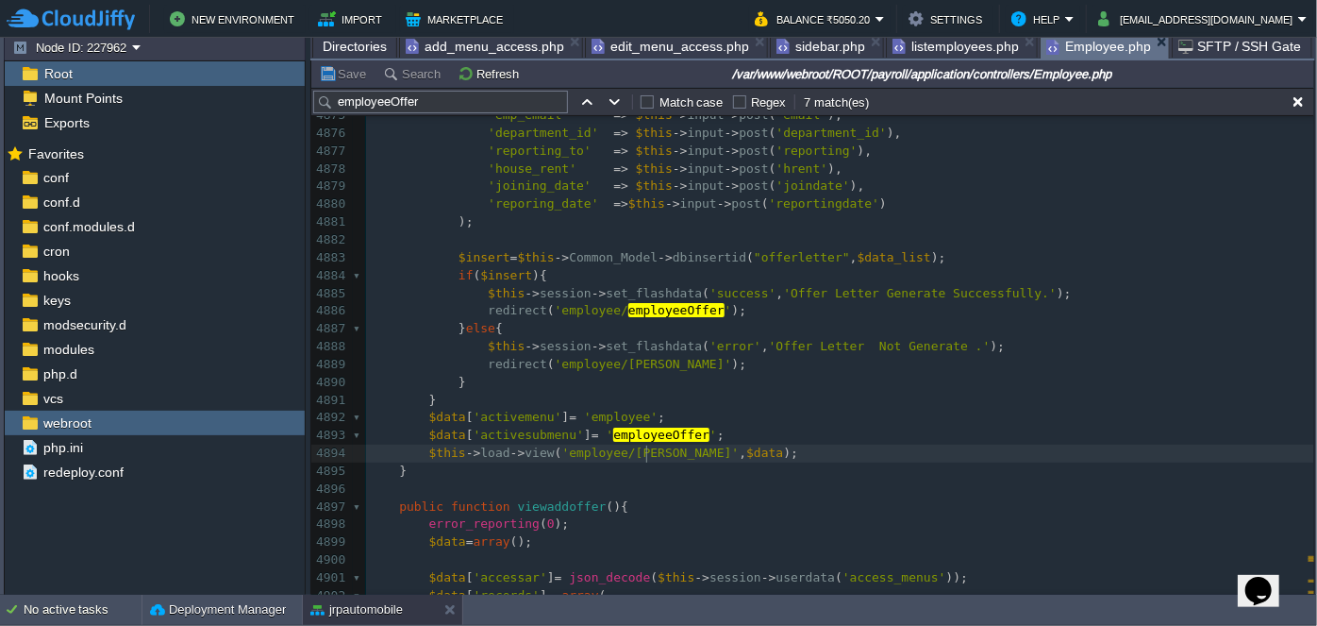
click at [647, 448] on div "x 4849 } 4850 } 4851 ​ 4852 $data [ 'rec' ] = $rec = $this -> Common_Model -> F…" at bounding box center [840, 222] width 948 height 1192
type textarea "addOffer"
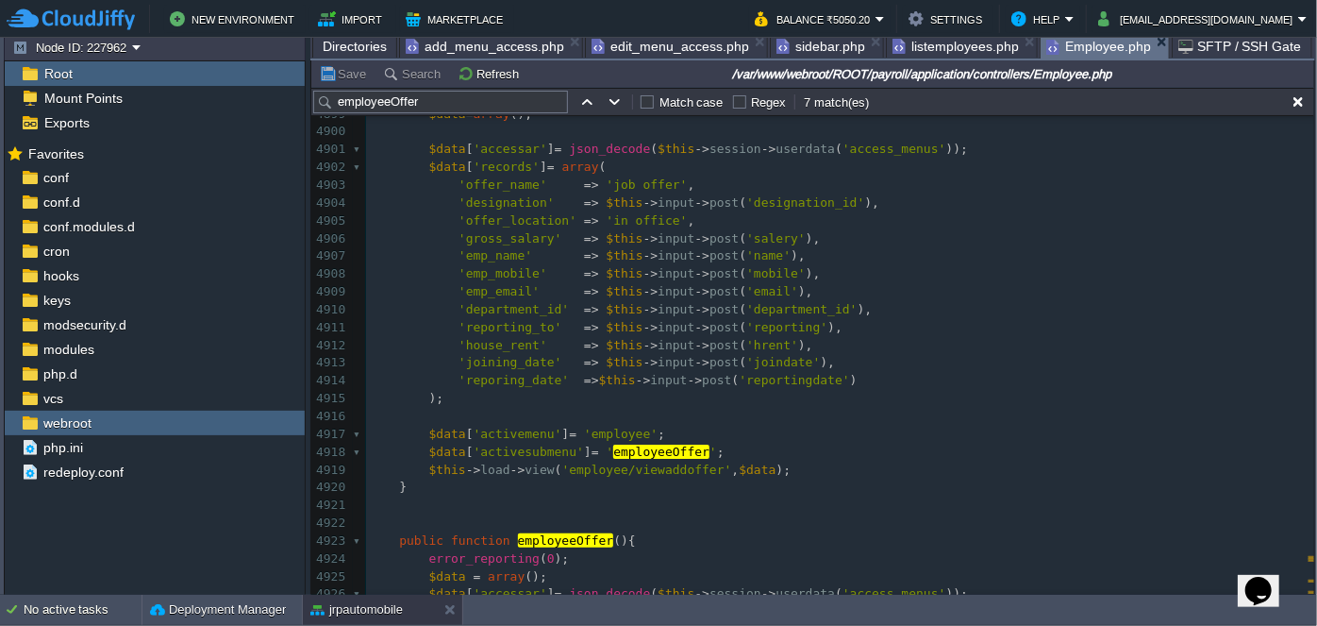
scroll to position [91167, 0]
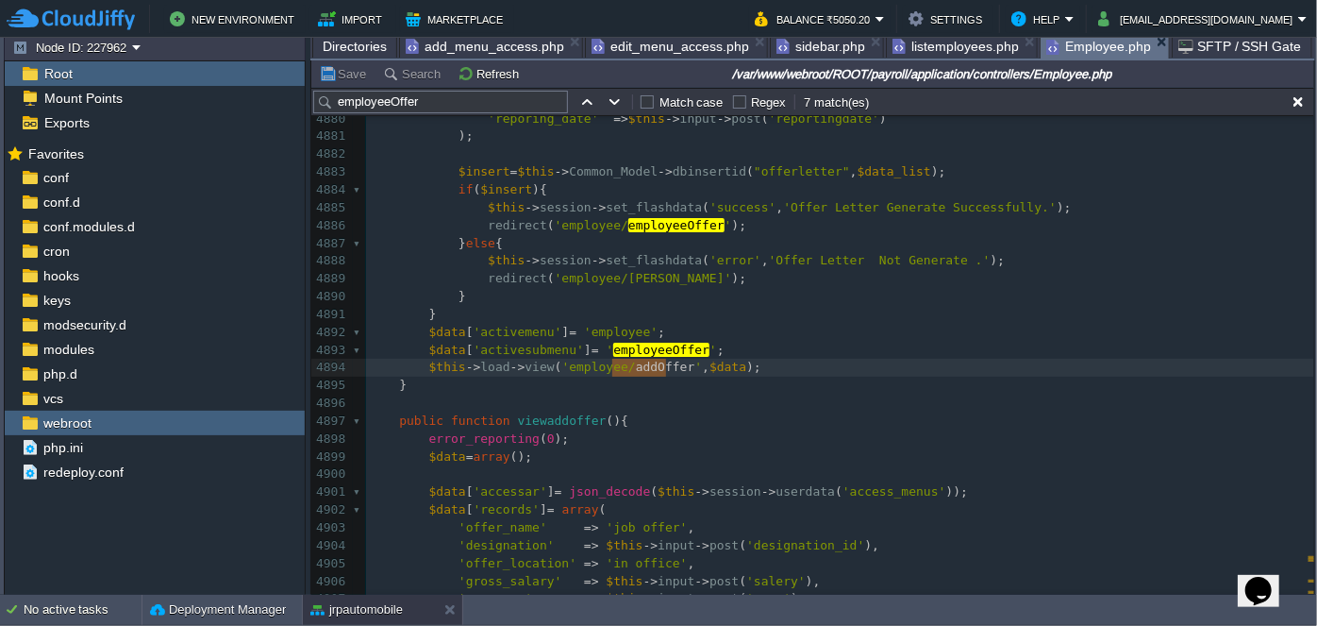
click at [913, 46] on span "listemployees.php" at bounding box center [956, 46] width 126 height 23
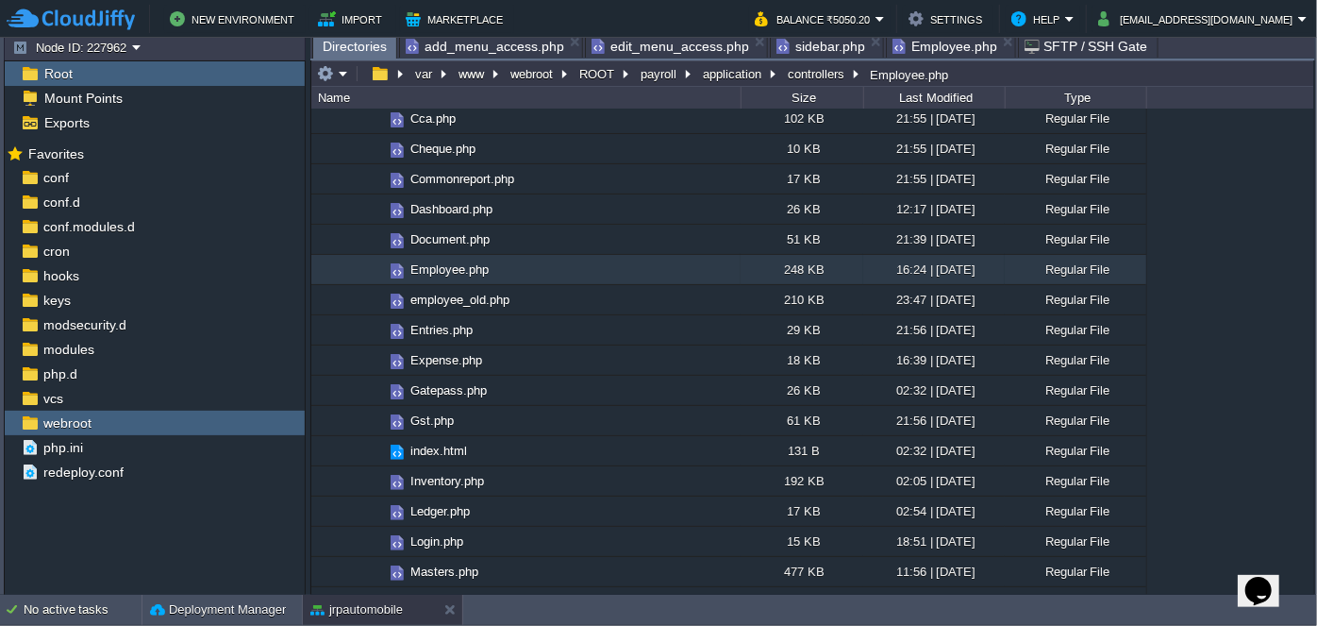
click at [342, 42] on span "Directories" at bounding box center [355, 47] width 64 height 24
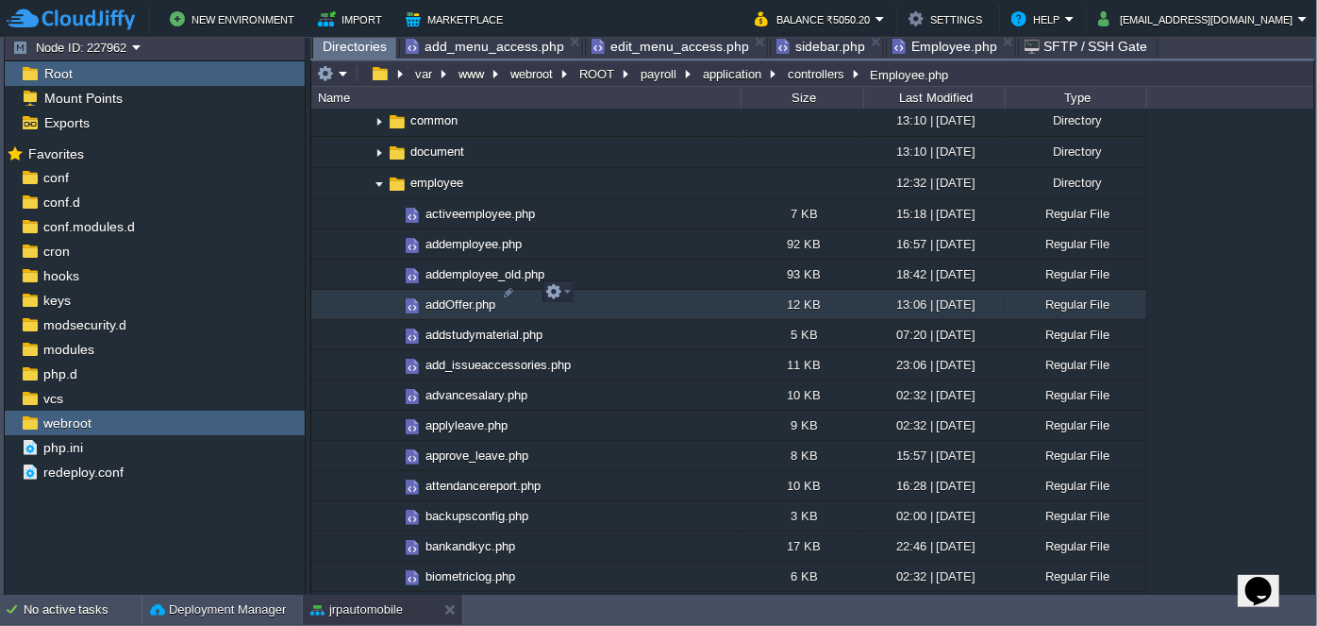
click at [450, 296] on span "addOffer.php" at bounding box center [461, 304] width 76 height 16
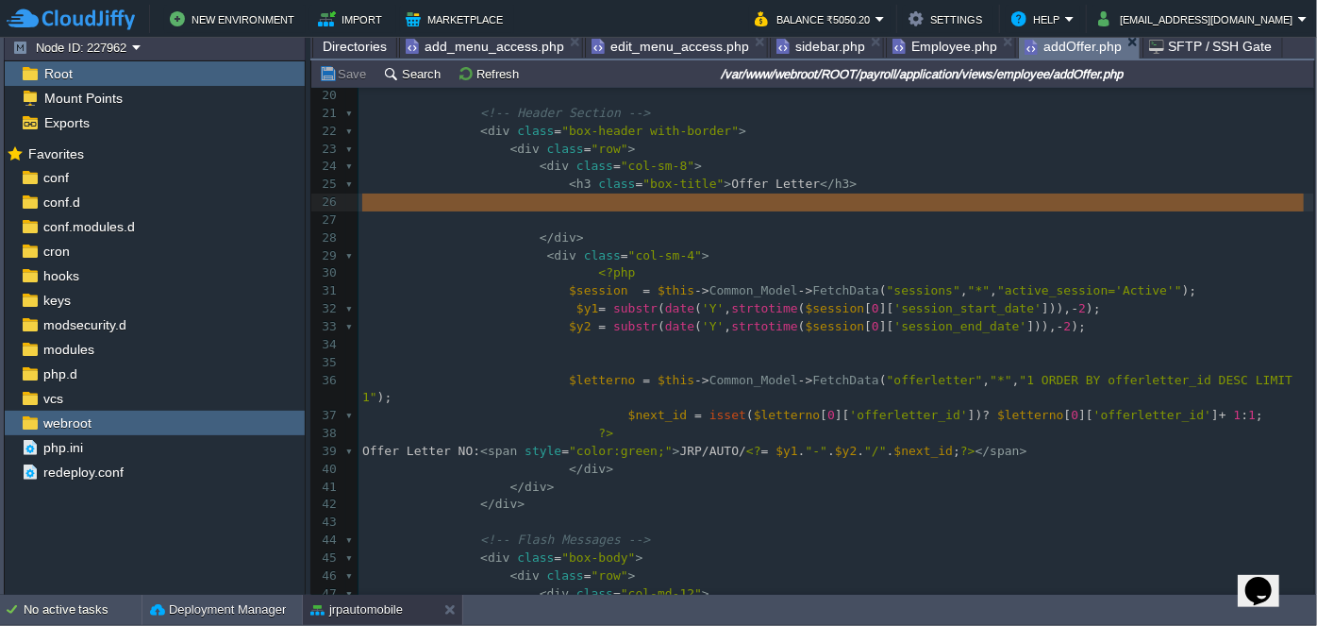
drag, startPoint x: 605, startPoint y: 227, endPoint x: 609, endPoint y: 208, distance: 19.2
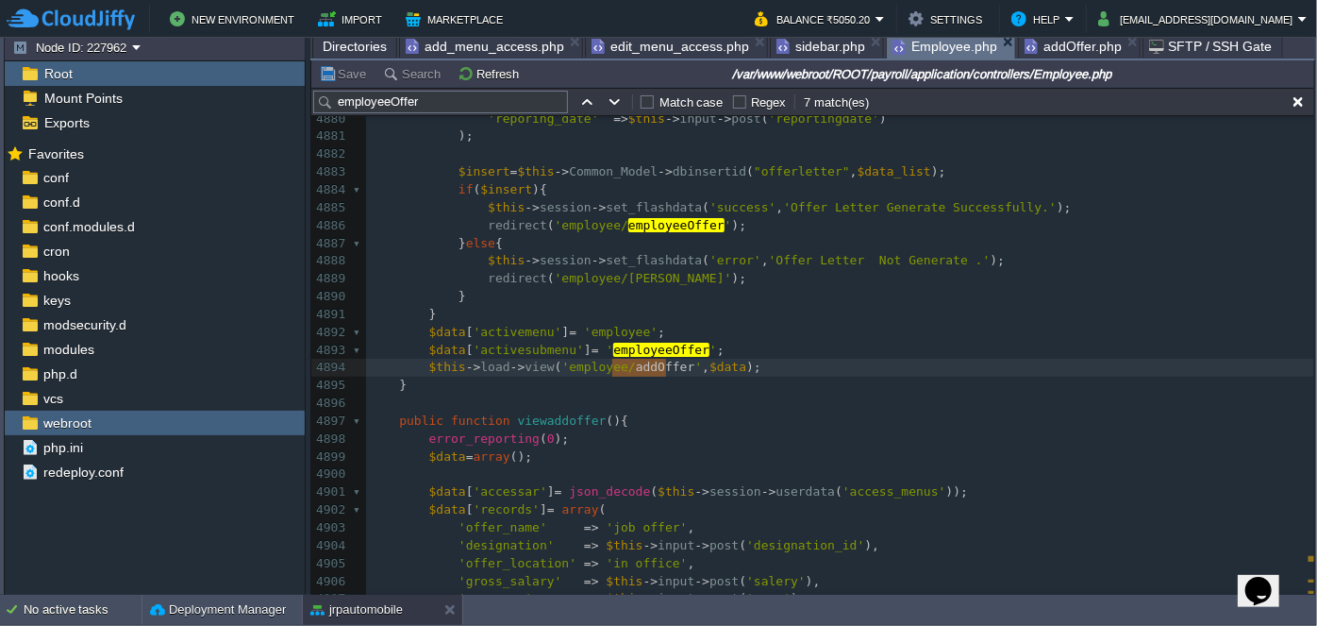
click at [954, 45] on span "Employee.php" at bounding box center [945, 47] width 105 height 24
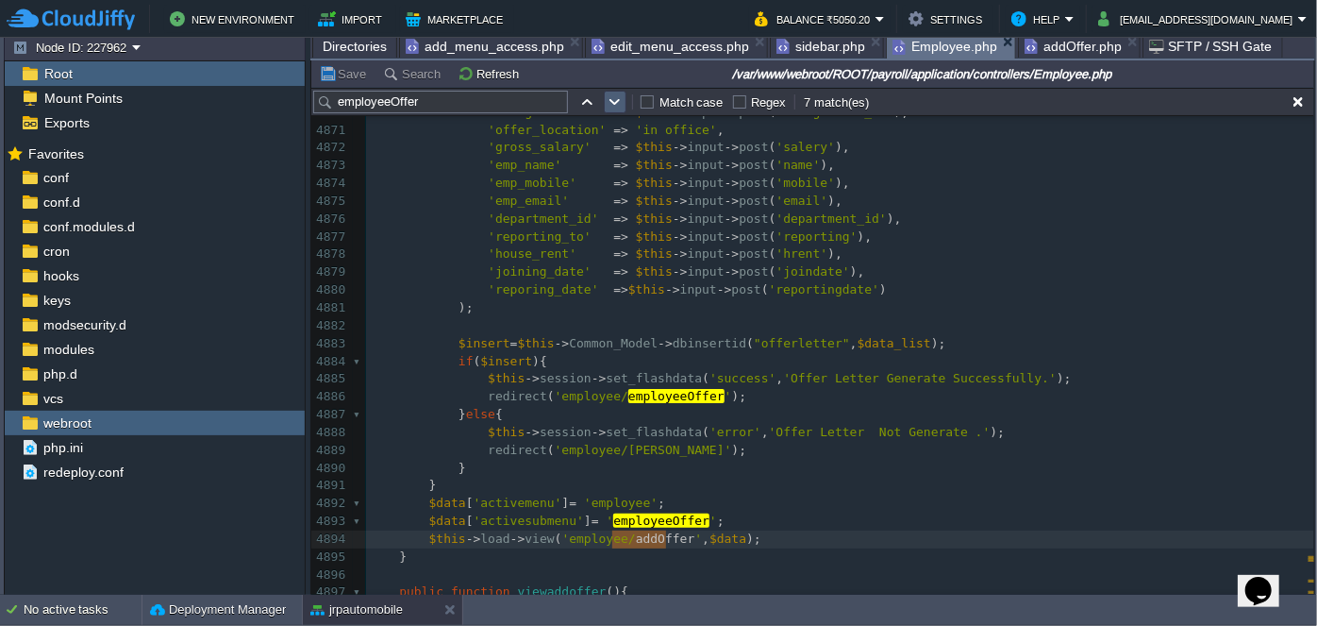
click at [616, 104] on button "button" at bounding box center [615, 101] width 17 height 17
type textarea "employeeOffer"
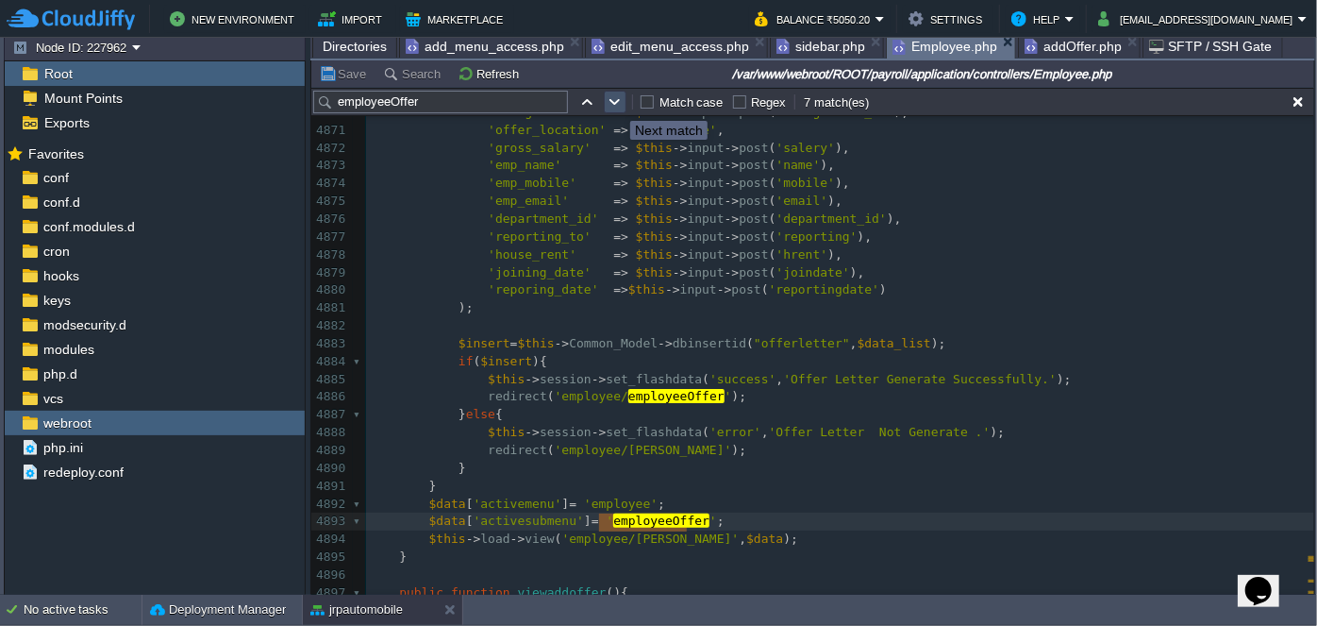
click at [616, 104] on button "button" at bounding box center [615, 101] width 17 height 17
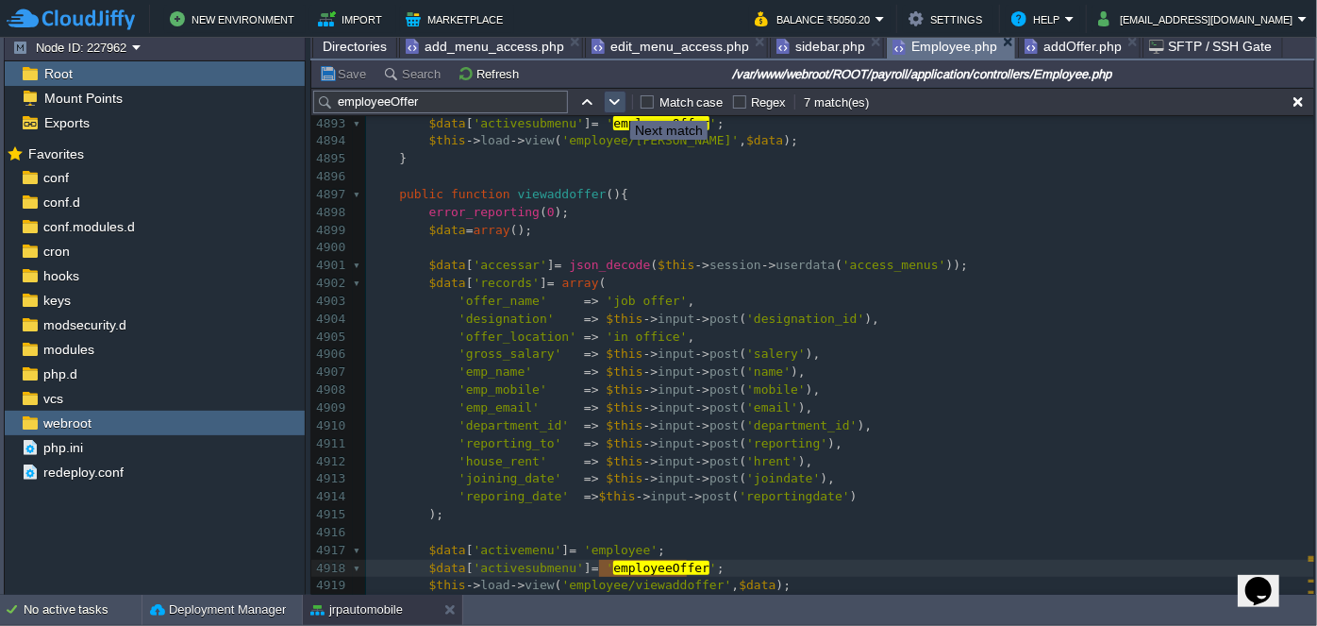
click at [616, 104] on button "button" at bounding box center [615, 101] width 17 height 17
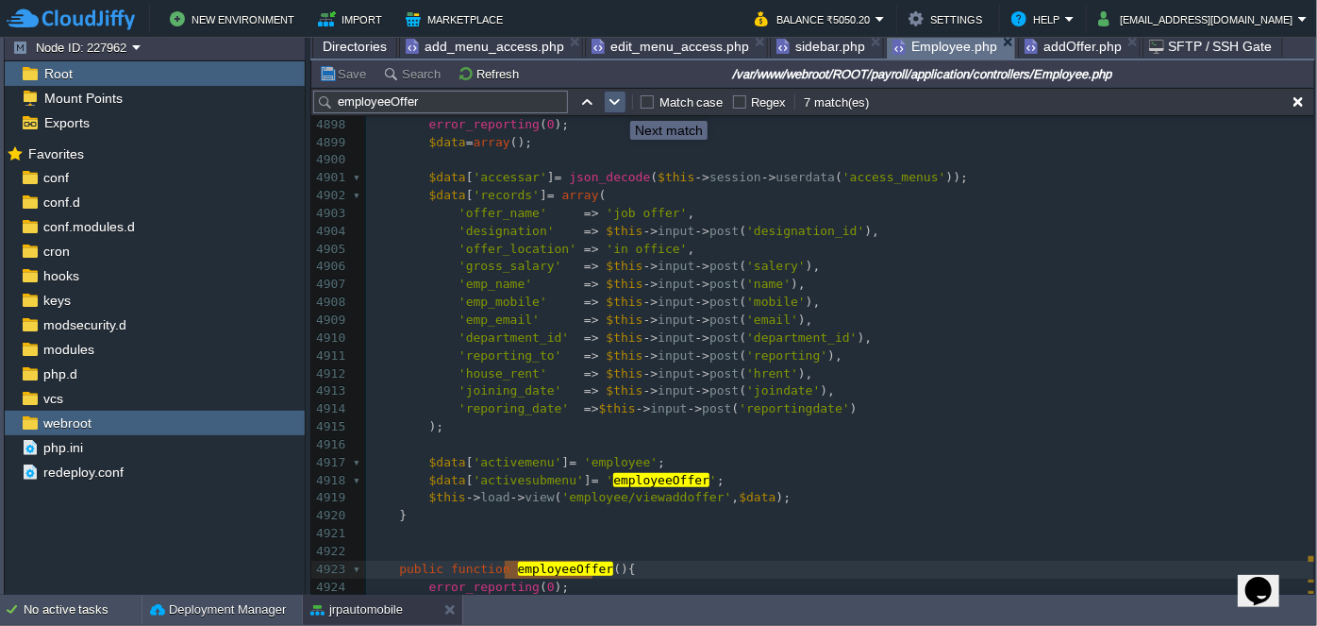
click at [616, 104] on button "button" at bounding box center [615, 101] width 17 height 17
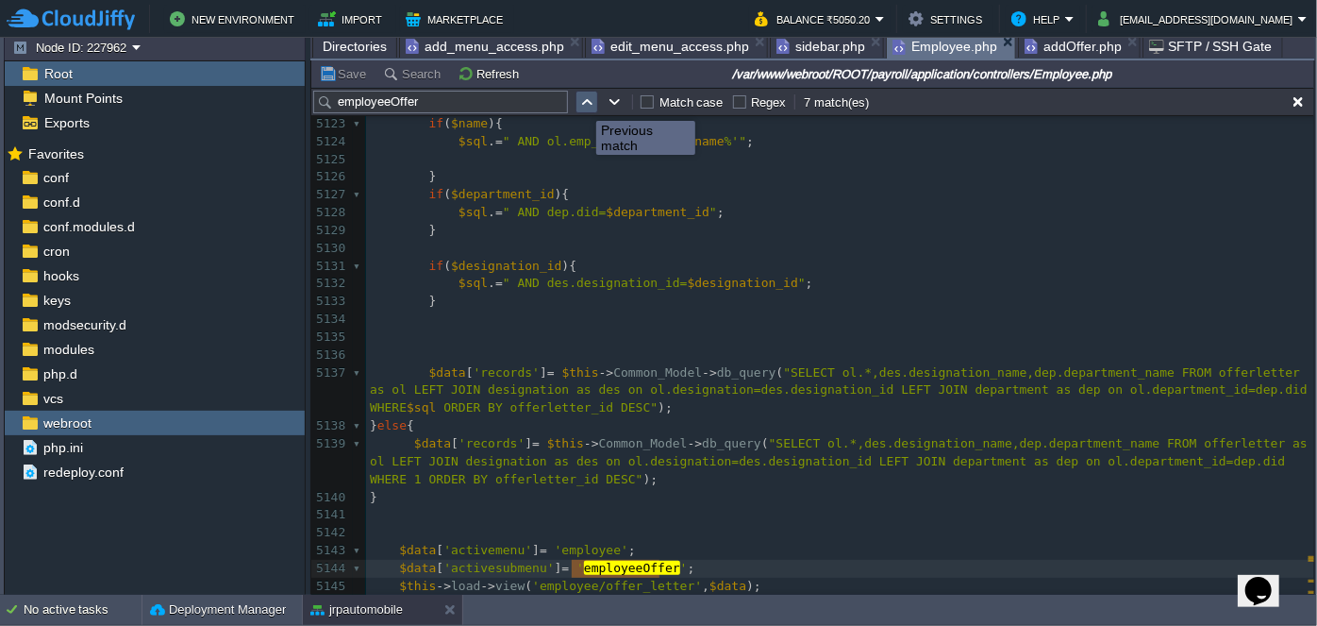
click at [586, 104] on button "button" at bounding box center [587, 101] width 17 height 17
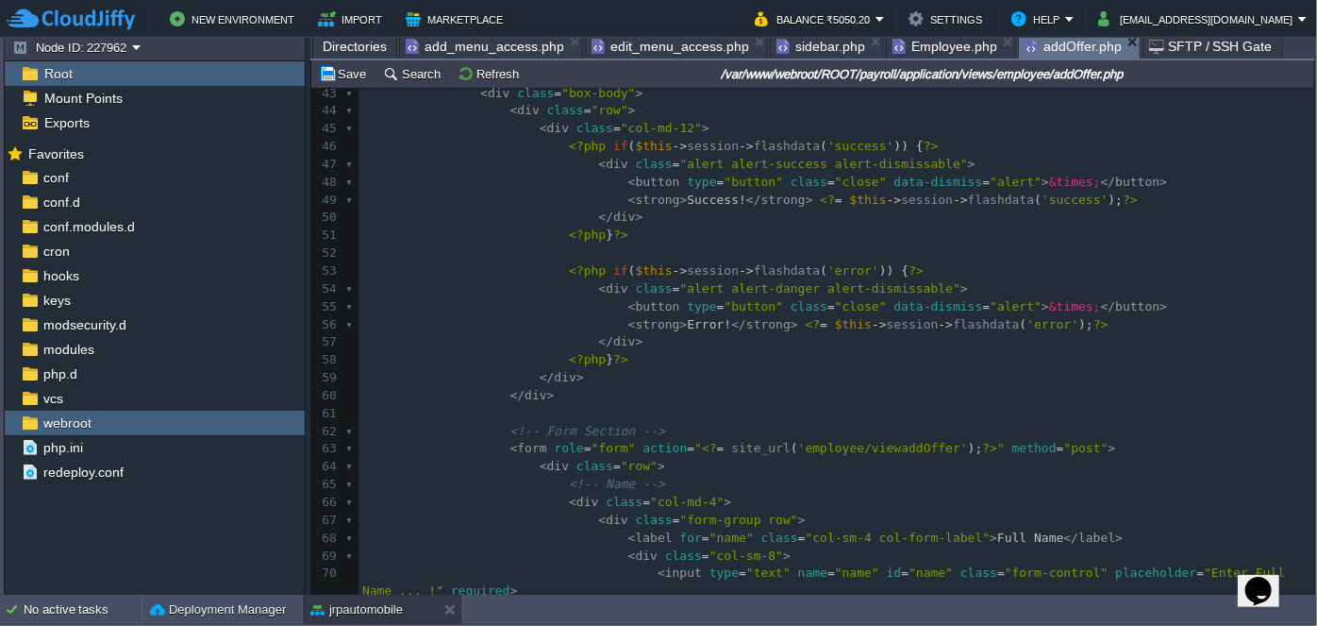
click at [1044, 48] on span "addOffer.php" at bounding box center [1073, 47] width 97 height 24
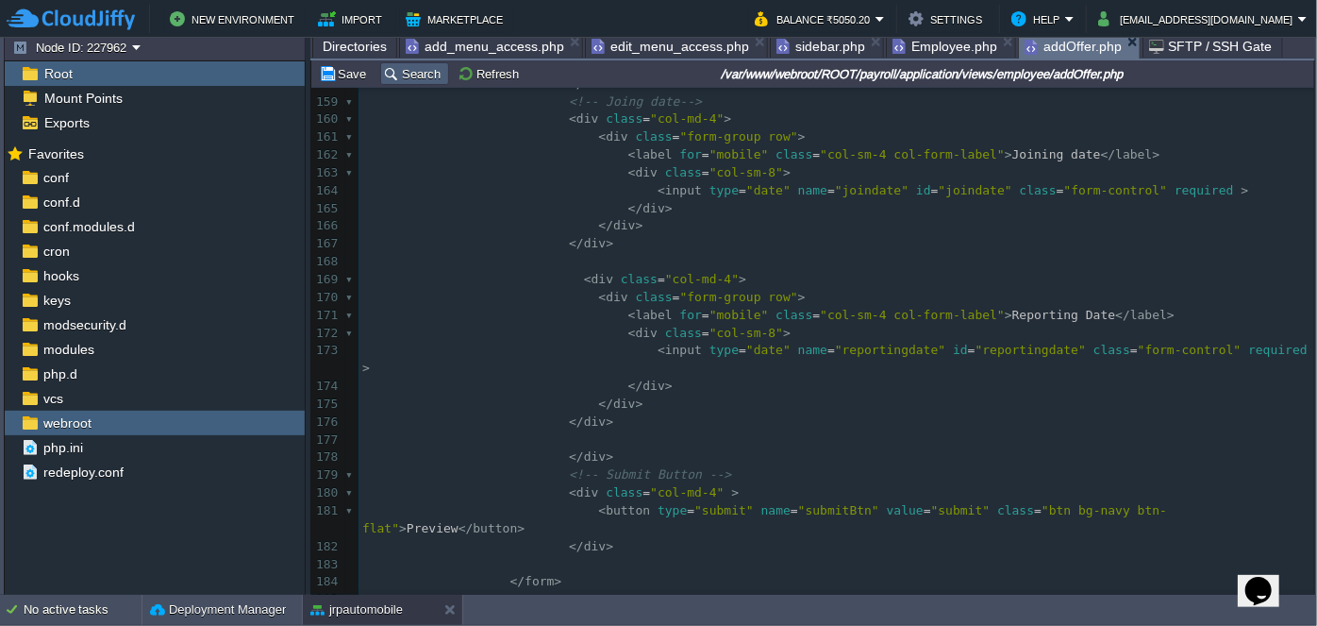
click at [412, 70] on button "Search" at bounding box center [414, 73] width 63 height 17
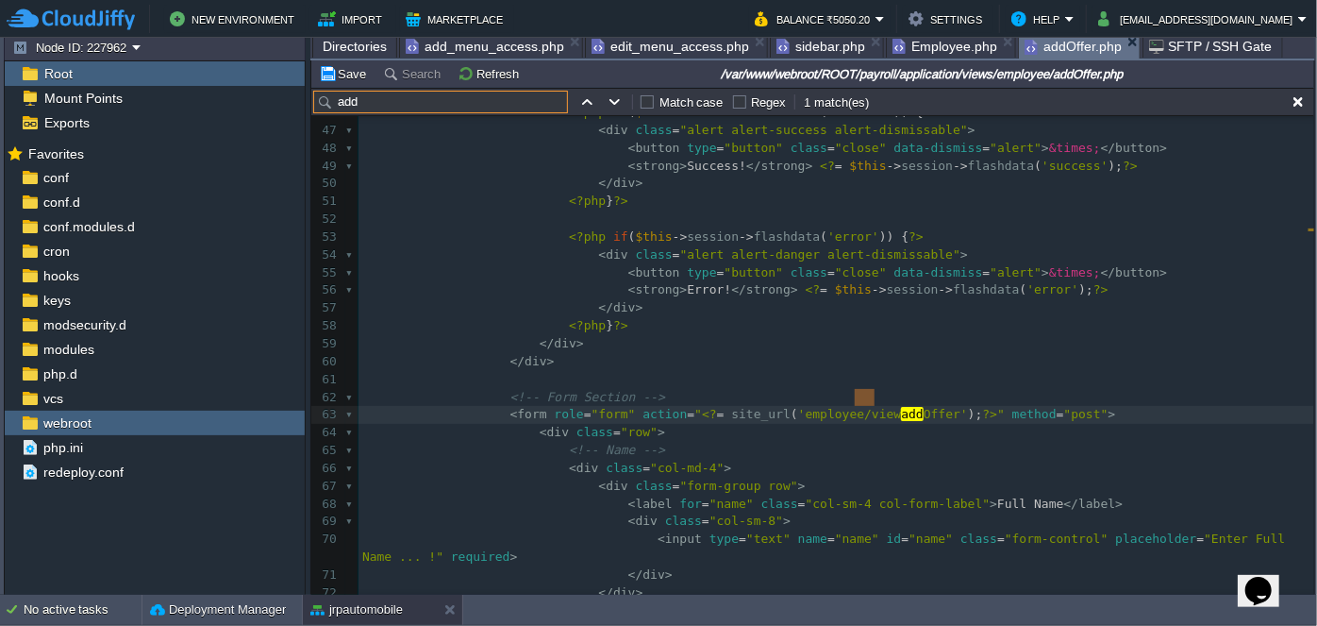
type input "add"
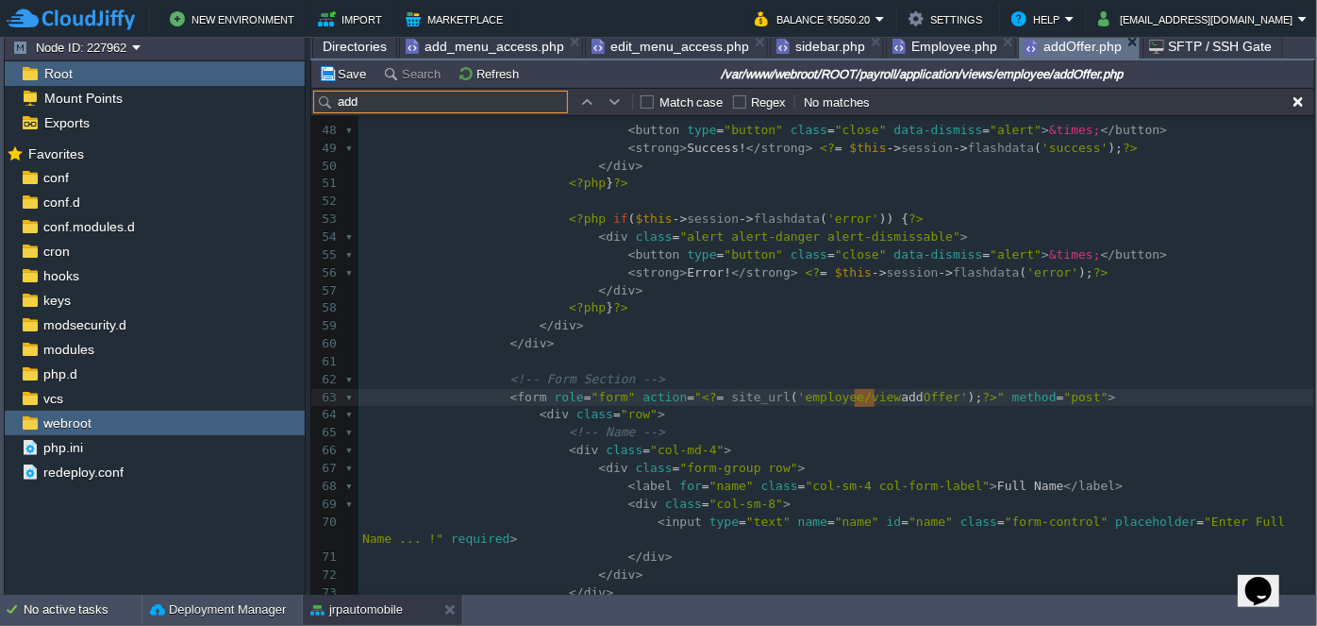
click at [332, 49] on span "Directories" at bounding box center [355, 46] width 64 height 23
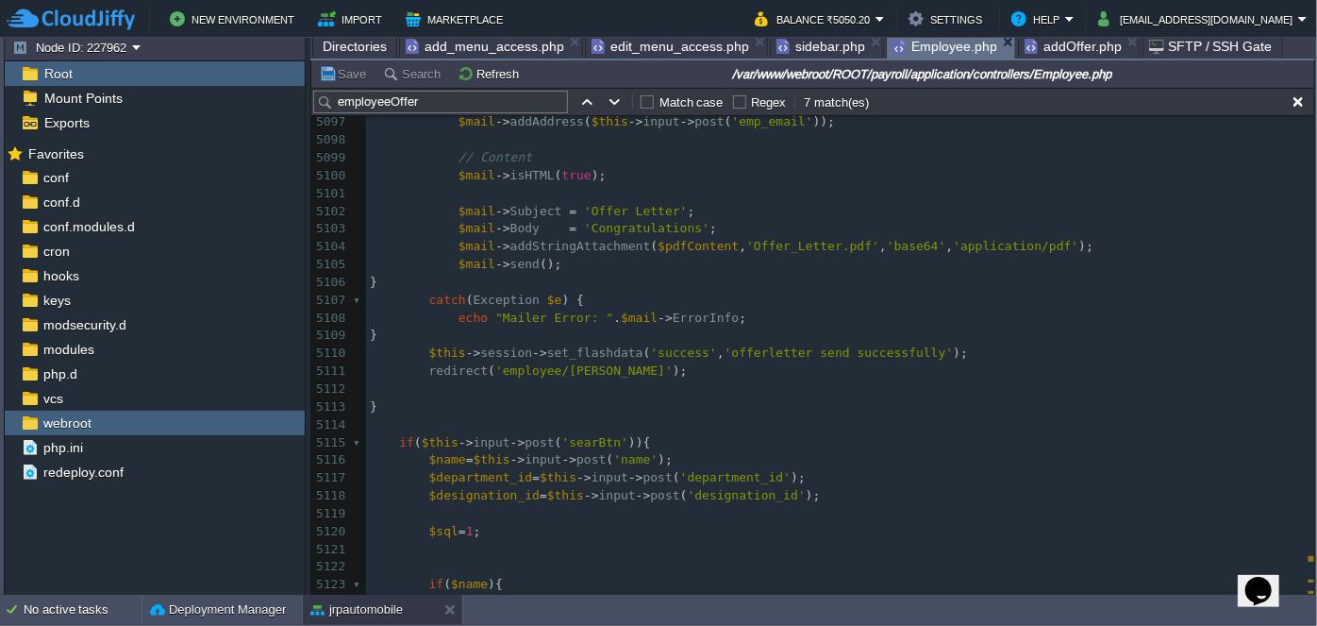
click at [914, 48] on span "Employee.php" at bounding box center [945, 47] width 105 height 24
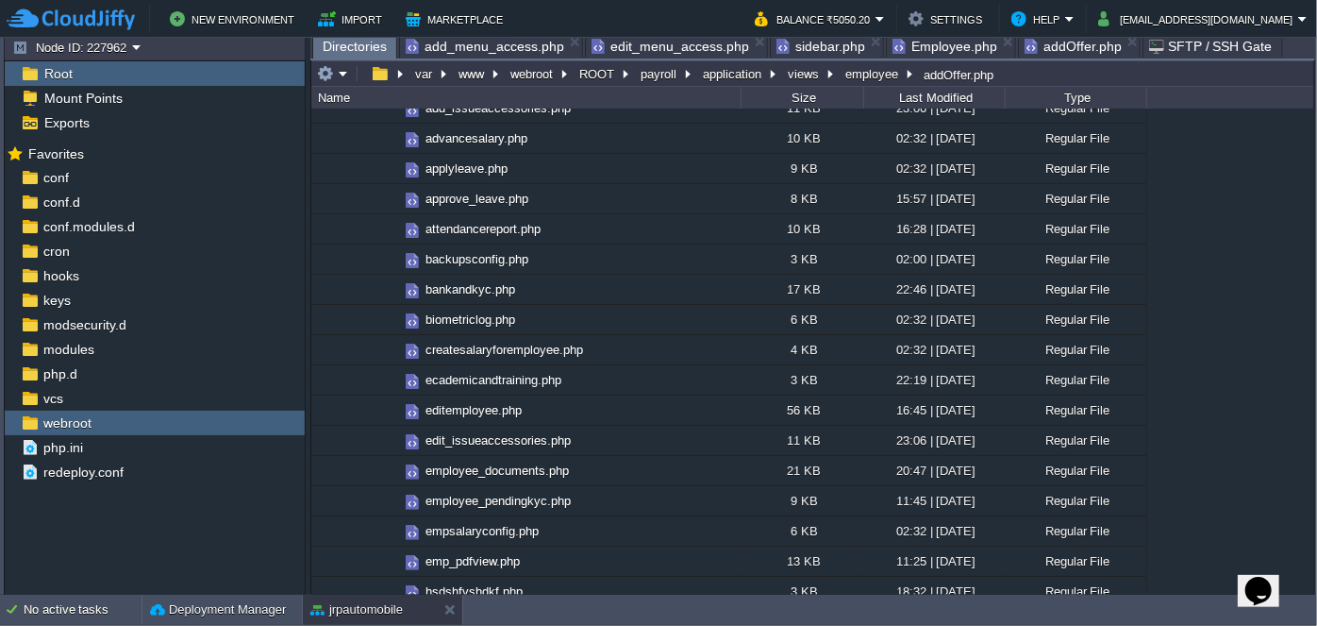
click at [360, 41] on span "Directories" at bounding box center [355, 47] width 64 height 24
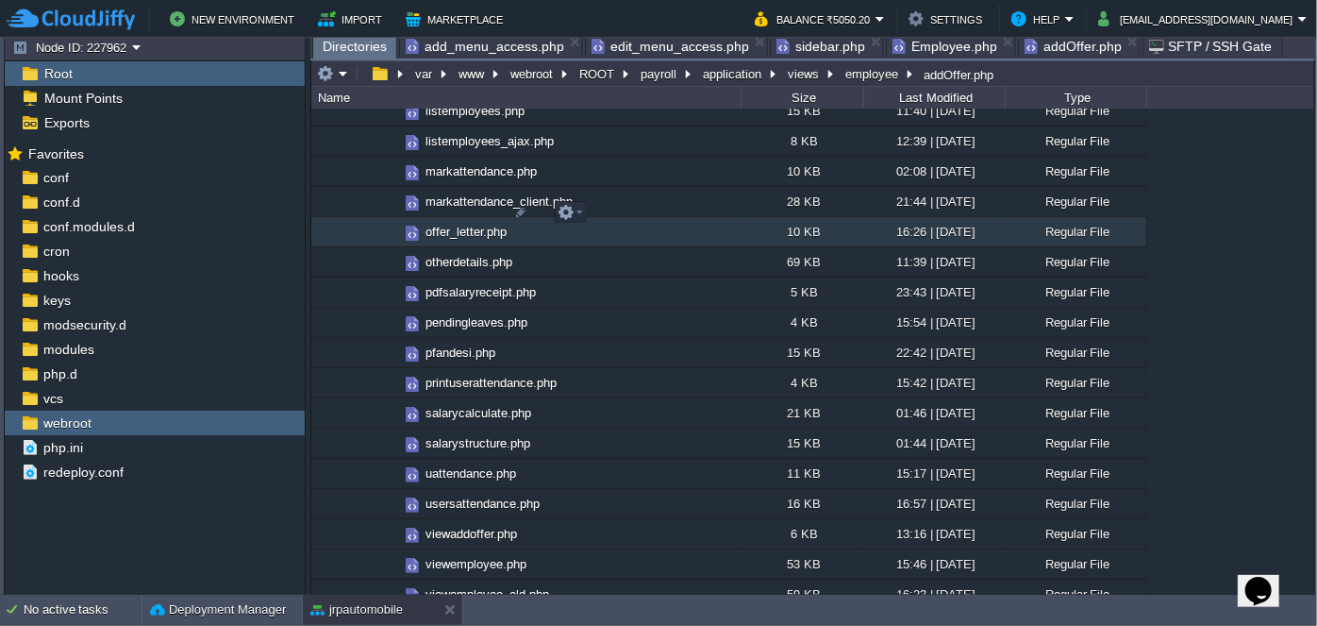
click at [462, 224] on span "offer_letter.php" at bounding box center [466, 232] width 87 height 16
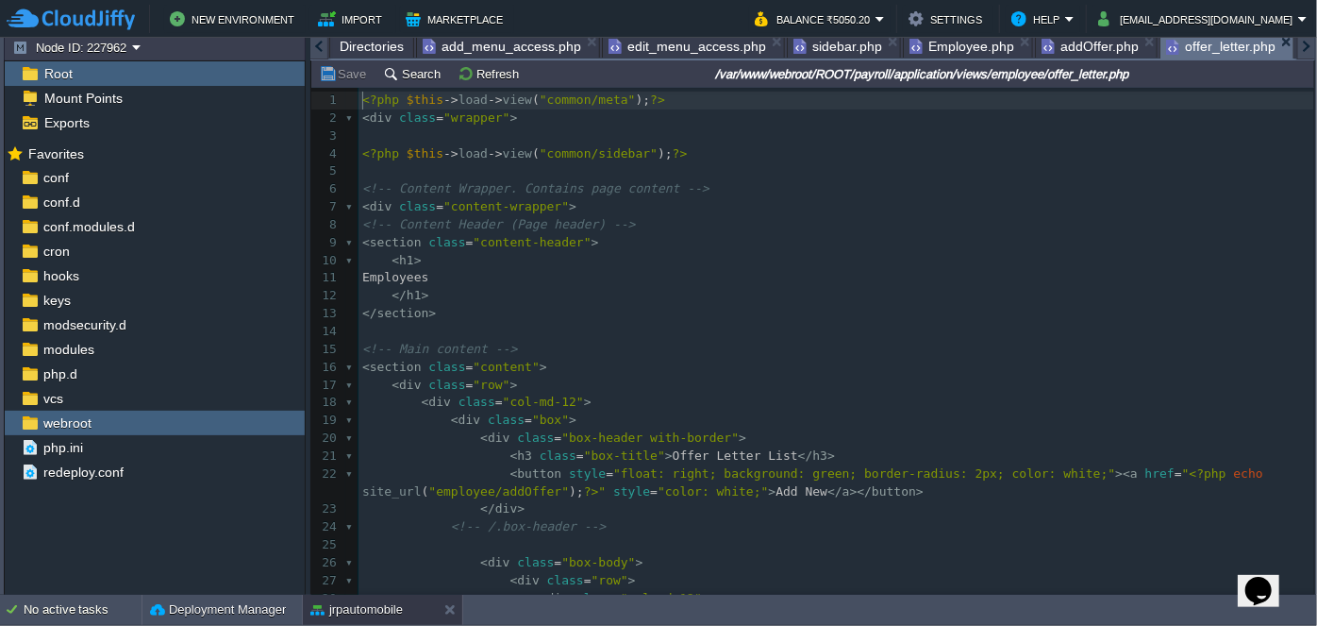
scroll to position [46, 0]
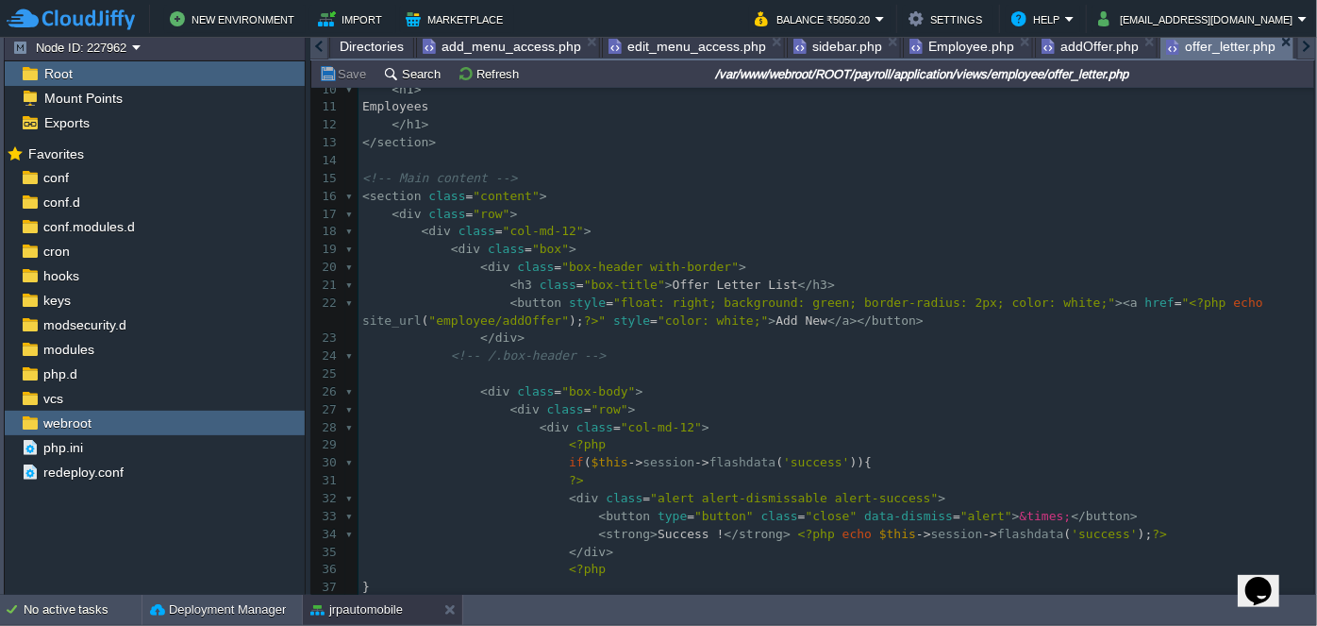
click at [949, 52] on span "Employee.php" at bounding box center [962, 46] width 105 height 23
click at [1187, 48] on span "offer_letter.php" at bounding box center [1220, 47] width 109 height 24
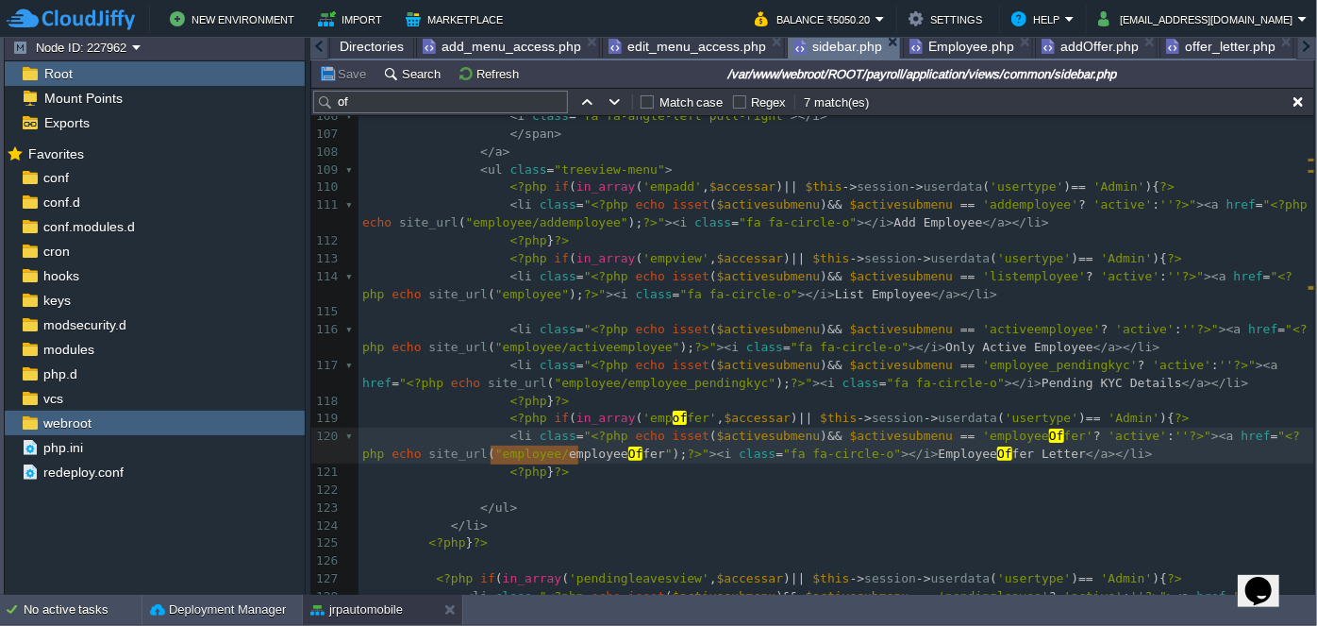
click at [841, 48] on span "sidebar.php" at bounding box center [838, 47] width 89 height 24
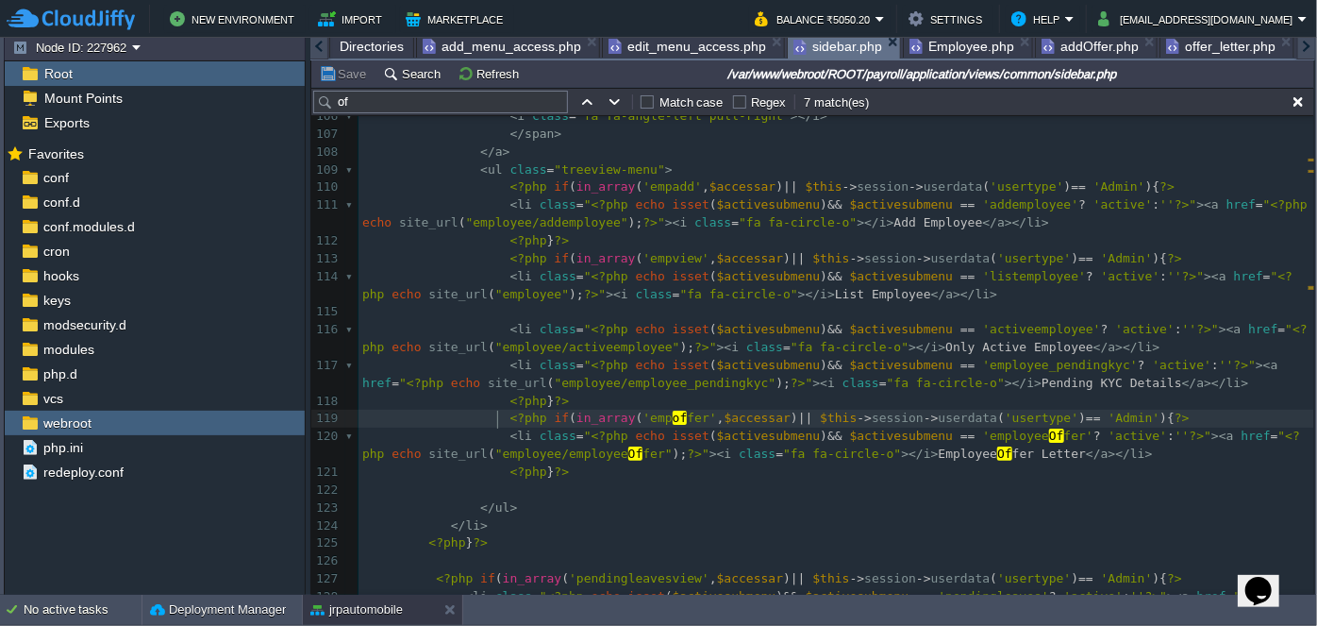
type textarea "<?php if(in_ar"
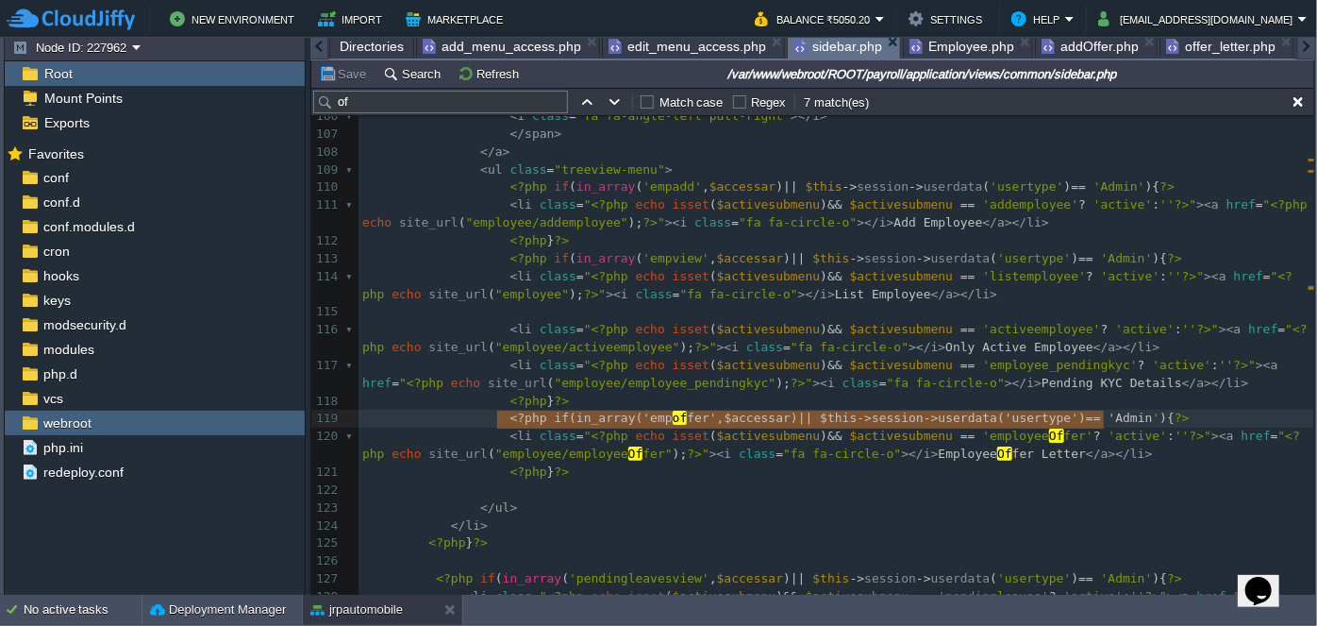
type textarea "<?php if(in_array('empoffer', $accessar) || $this->session->userdata('usertype'…"
drag, startPoint x: 498, startPoint y: 419, endPoint x: 1155, endPoint y: 422, distance: 656.9
click at [1185, 48] on span "offer_letter.php" at bounding box center [1220, 46] width 109 height 23
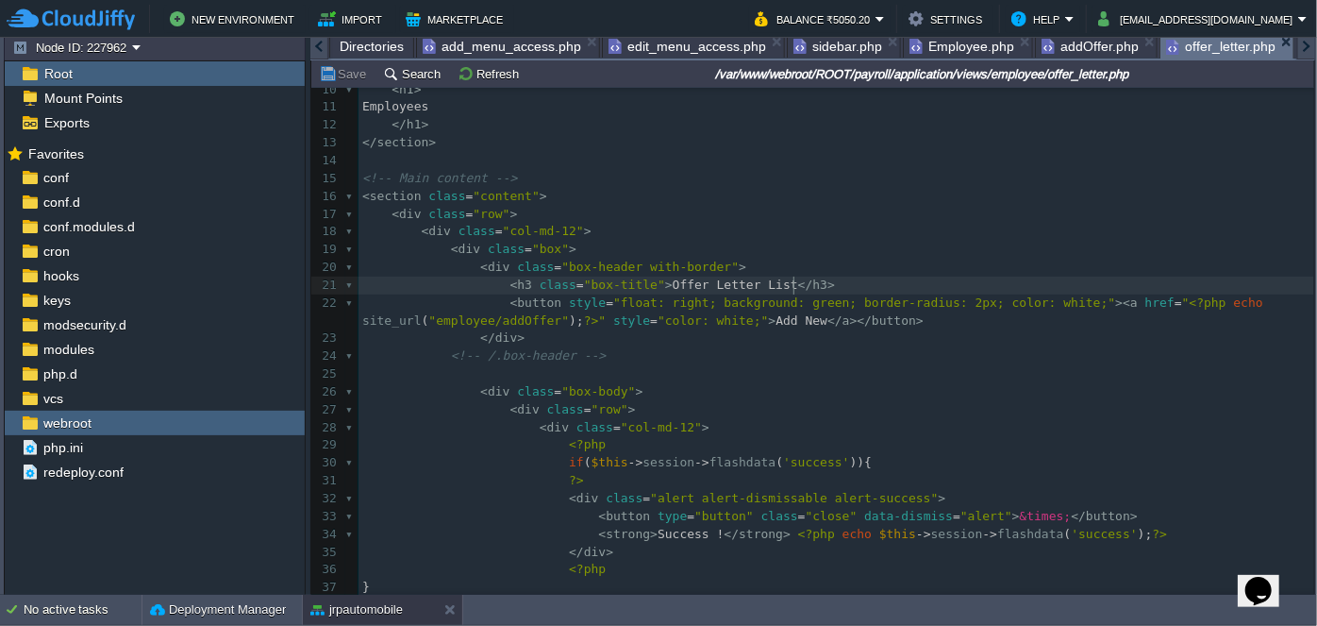
click at [843, 281] on pre "< h3 class = "box-title" > Offer Letter List </ h3 >" at bounding box center [837, 286] width 956 height 18
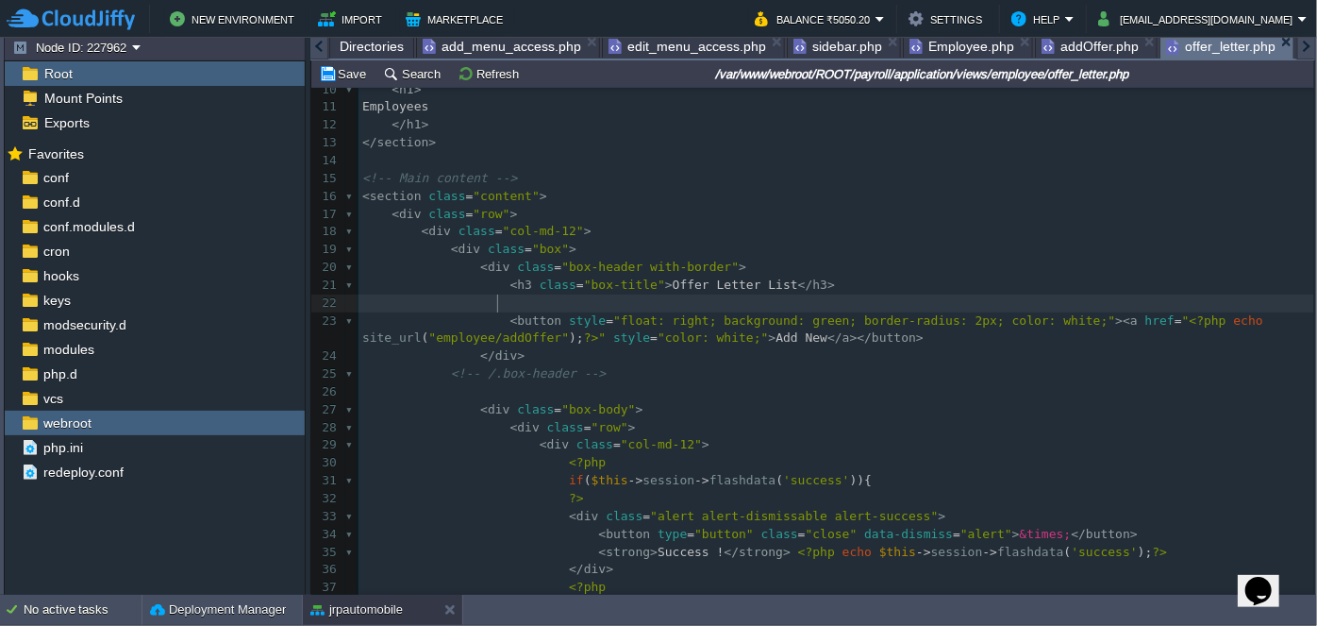
paste textarea
click at [912, 340] on pre "< button style = "float: right; background: green; border-radius: 2px; color: w…" at bounding box center [837, 330] width 956 height 36
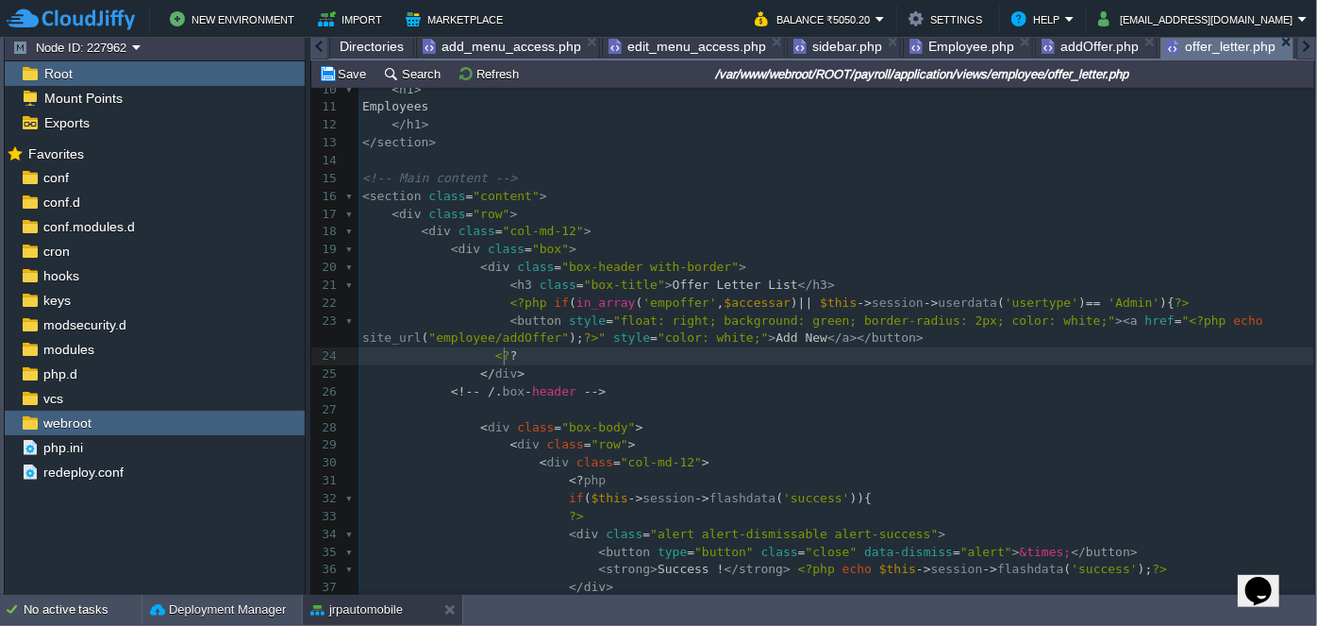
type textarea "<??>"
type textarea "php }"
click at [646, 303] on div "xxxxxxxxxx 1 <?php $this -> load -> view ( "common/meta" ); ?> 2 < div class = …" at bounding box center [837, 383] width 956 height 925
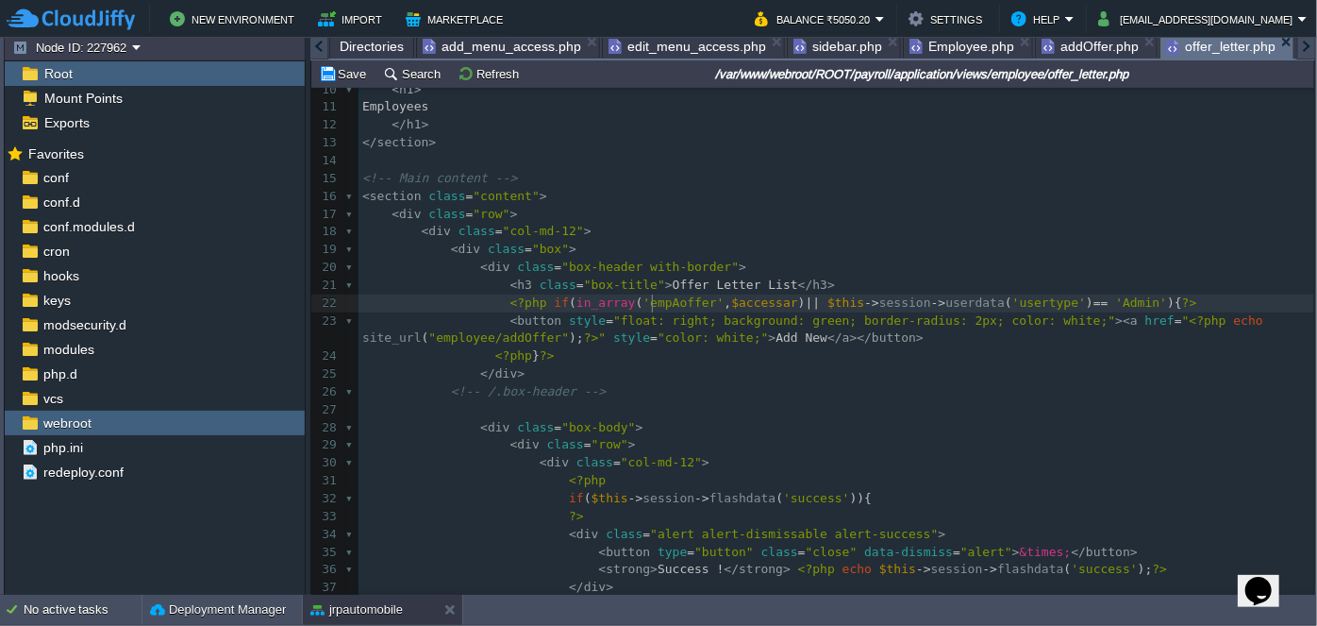
type textarea "Add"
click at [671, 306] on span "'empAddoffer'" at bounding box center [691, 302] width 96 height 14
type textarea "empAddoffer"
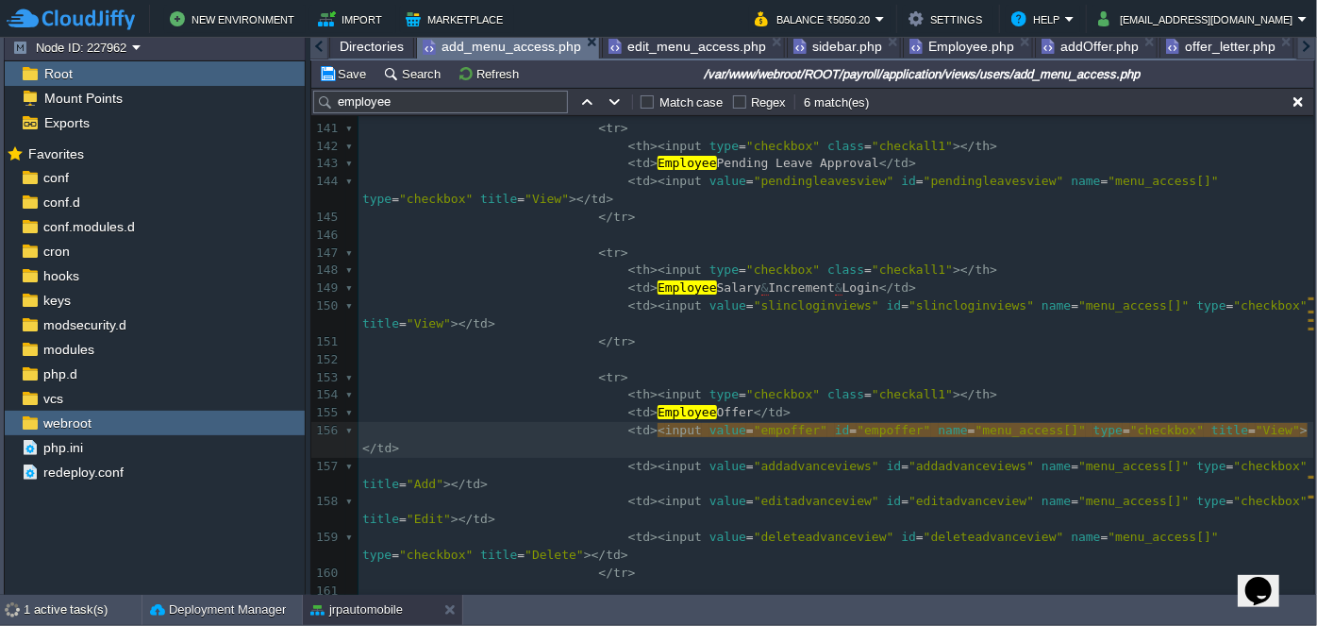
click at [488, 45] on span "add_menu_access.php" at bounding box center [502, 47] width 159 height 24
type textarea "addadvanceviews"
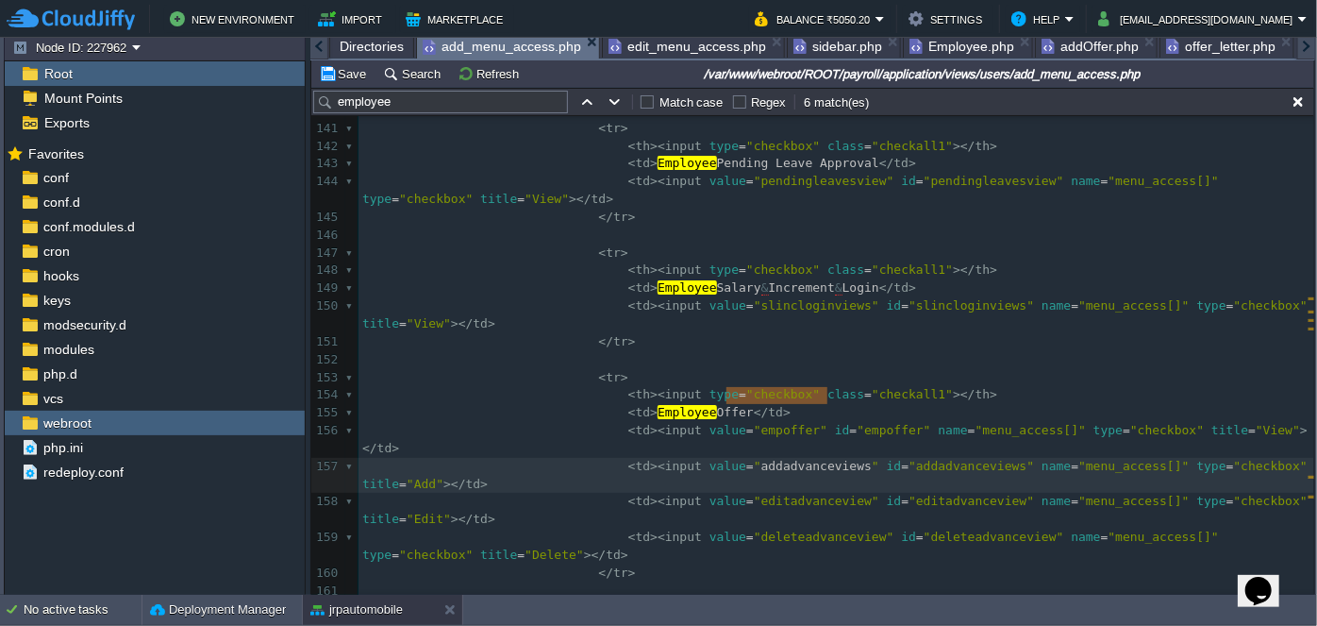
paste textarea
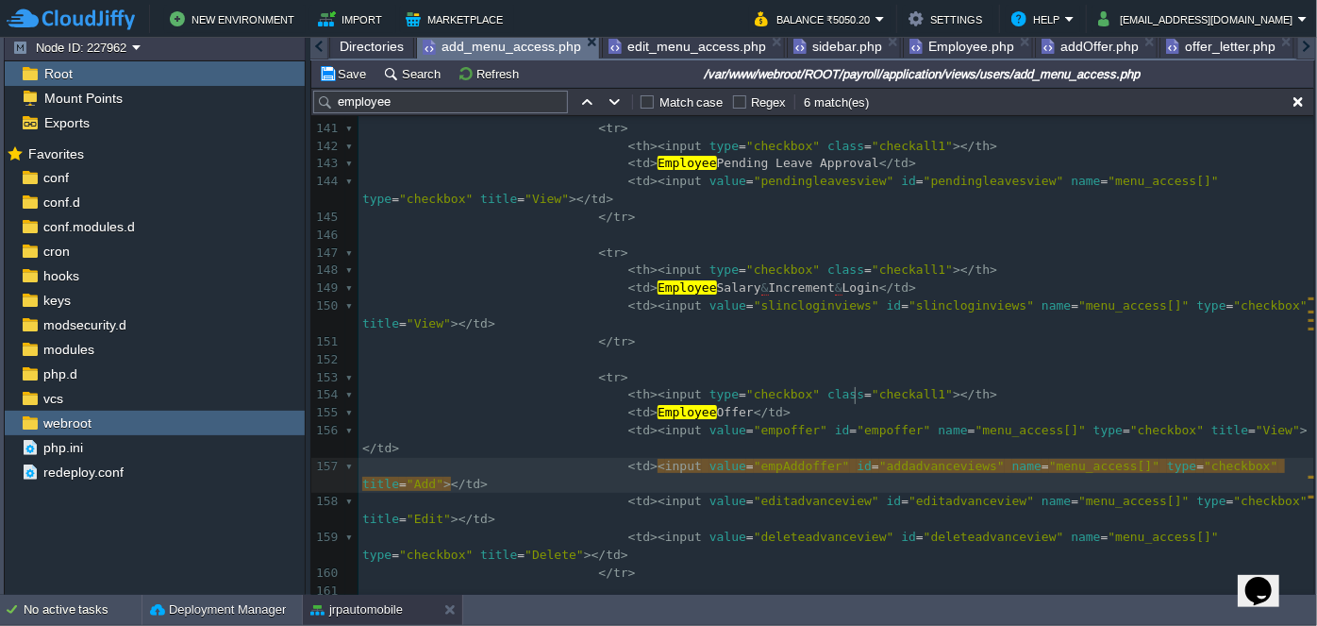
type textarea "addadvanceviews"
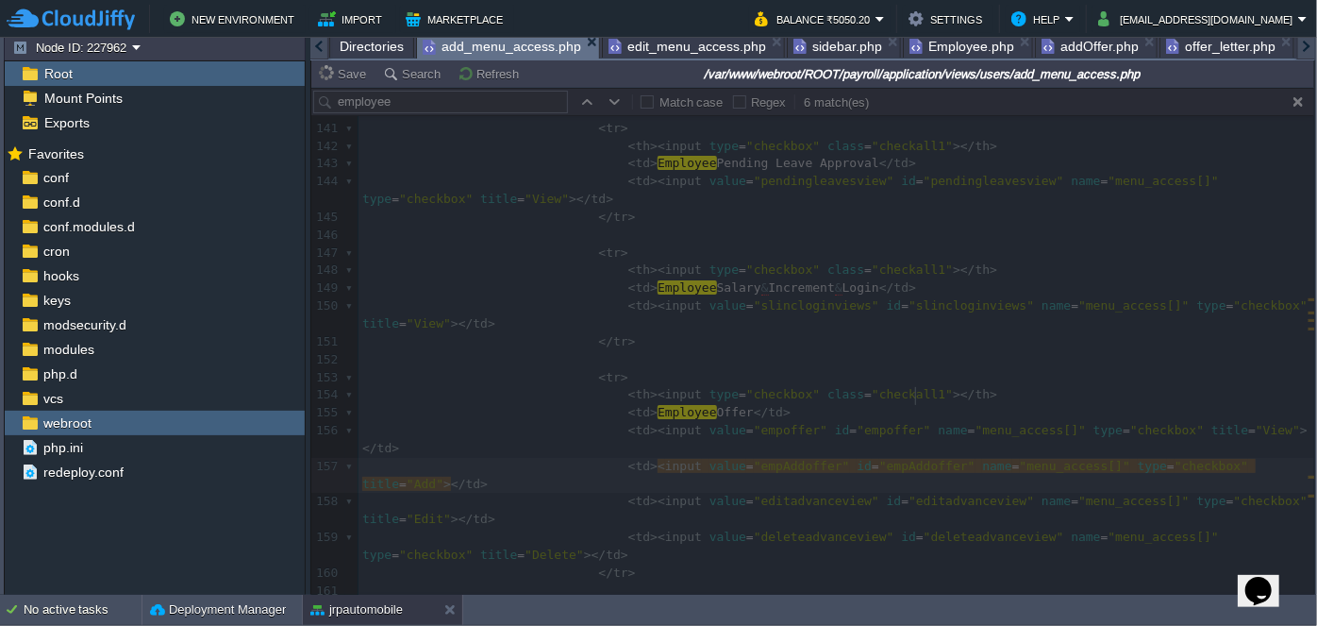
click at [1170, 53] on span "offer_letter.php" at bounding box center [1220, 46] width 109 height 23
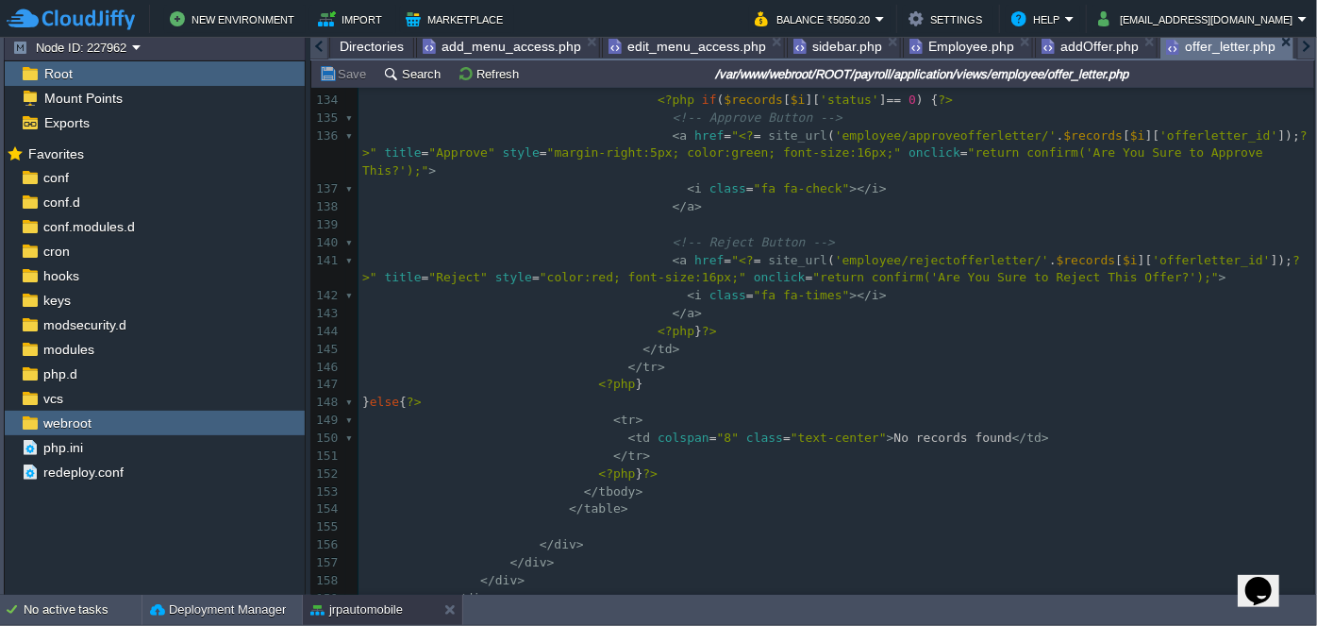
scroll to position [2511, 0]
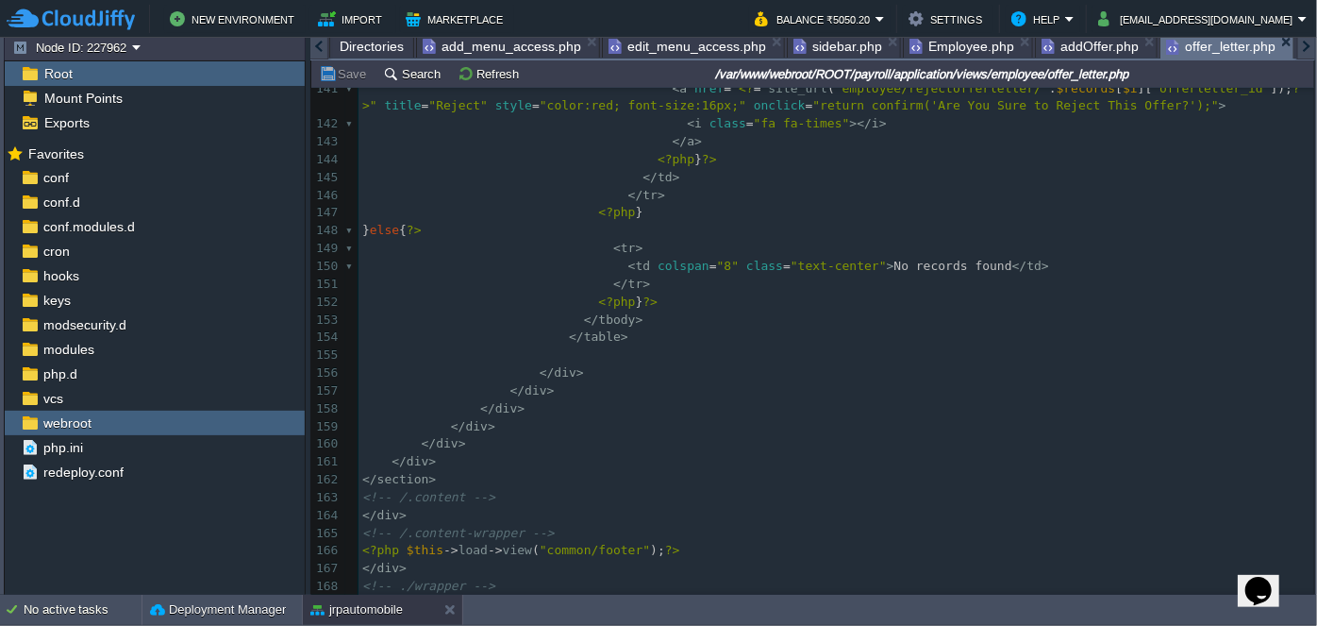
click at [636, 294] on span "}" at bounding box center [640, 301] width 8 height 14
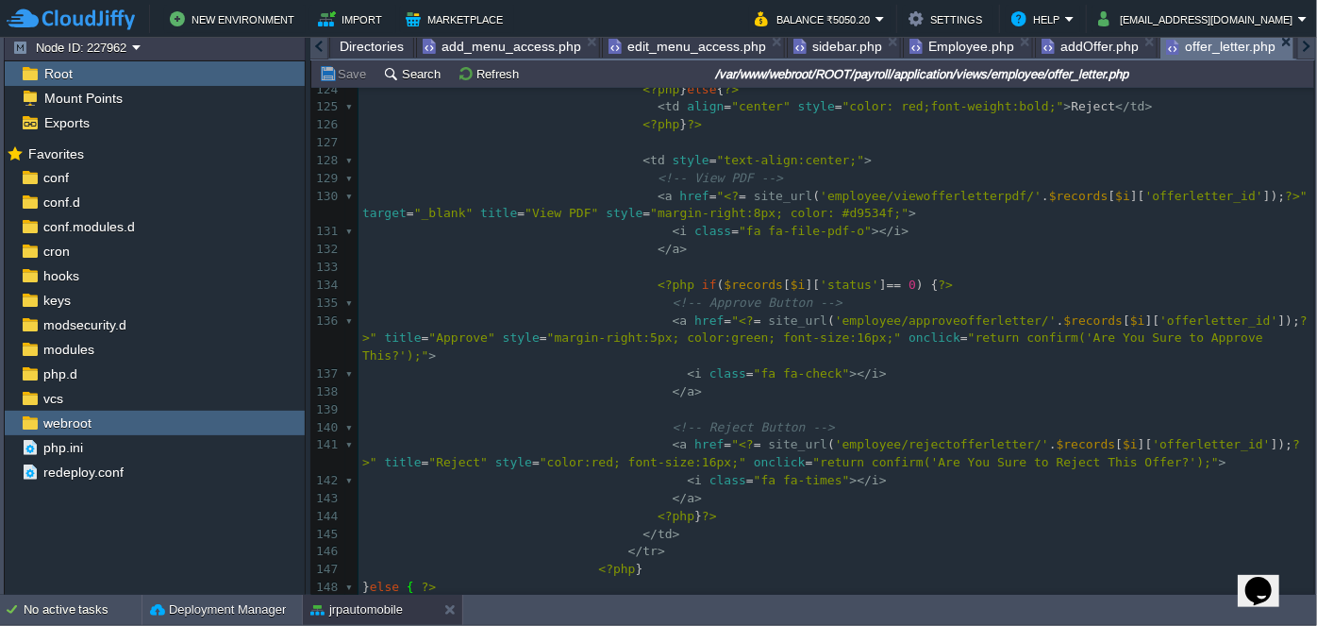
click at [935, 46] on span "Employee.php" at bounding box center [962, 46] width 105 height 23
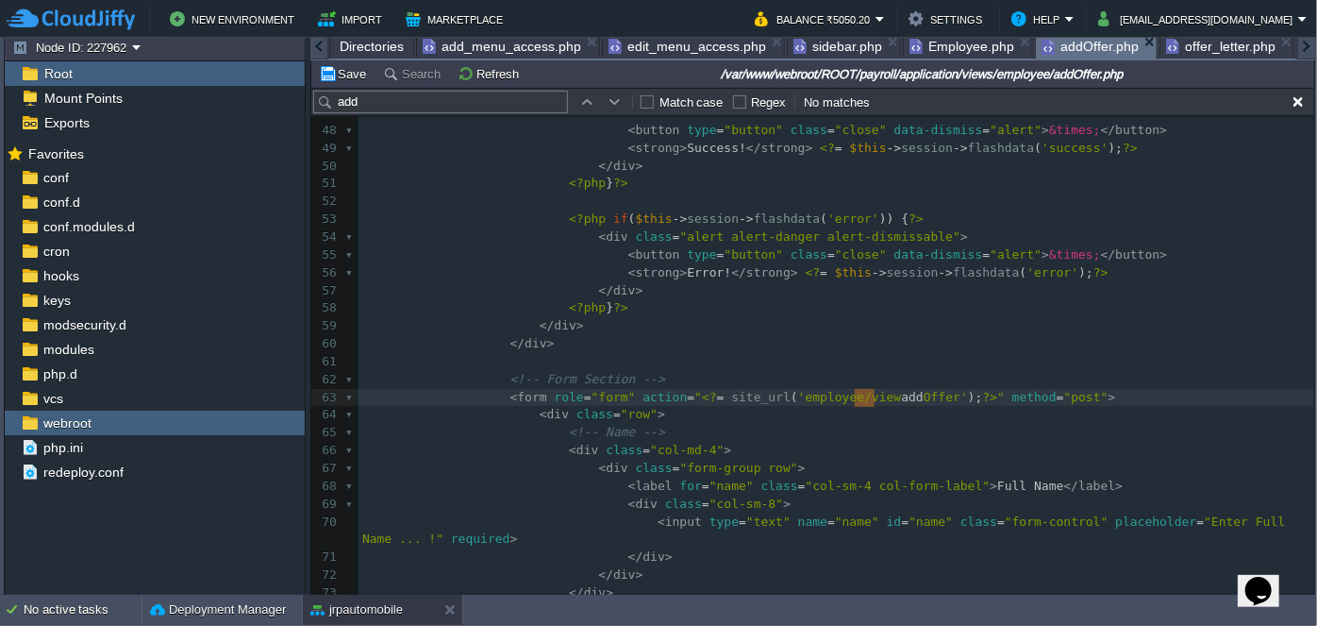
drag, startPoint x: 1083, startPoint y: 42, endPoint x: 1160, endPoint y: 42, distance: 77.4
click at [1086, 42] on span "addOffer.php" at bounding box center [1090, 47] width 97 height 24
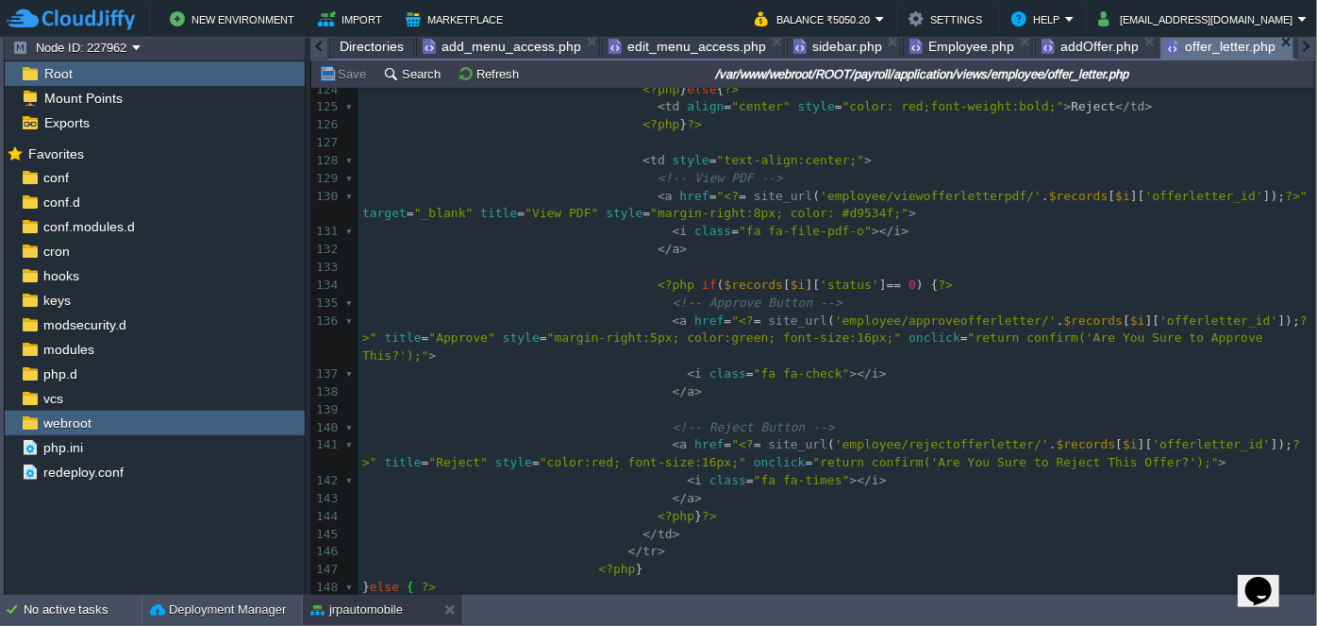
click at [1166, 43] on span "offer_letter.php" at bounding box center [1220, 47] width 109 height 24
click at [916, 285] on span ") {" at bounding box center [927, 284] width 22 height 14
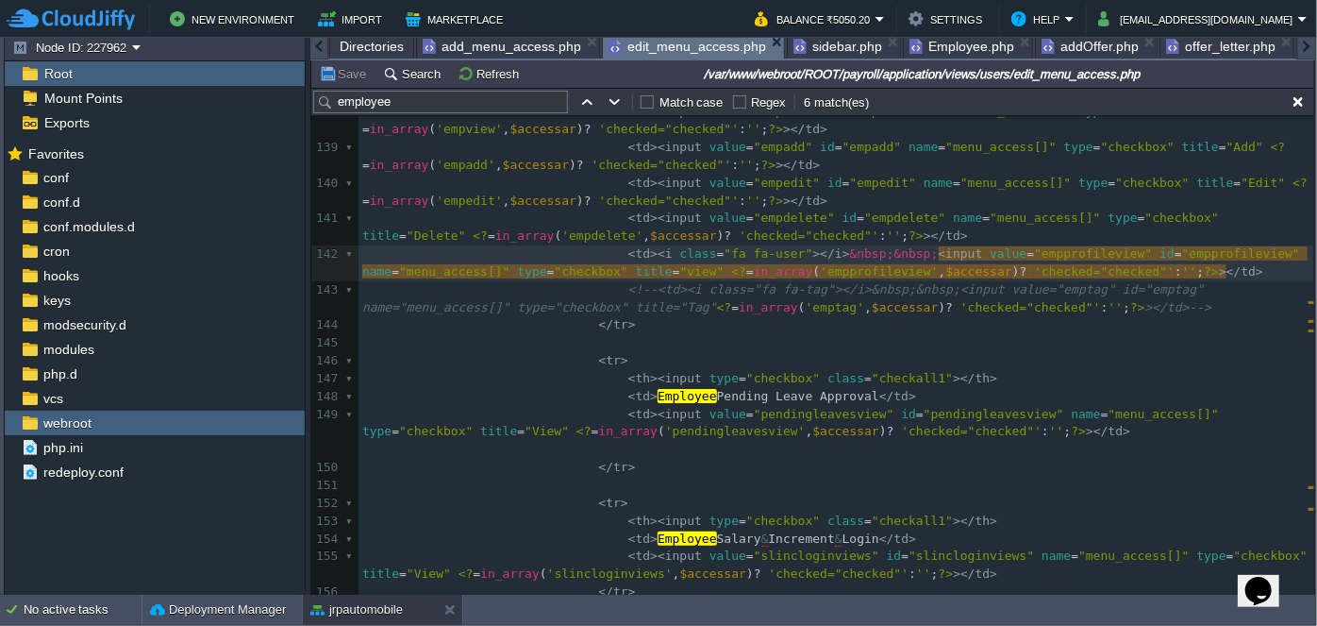
click at [657, 57] on span "edit_menu_access.php" at bounding box center [688, 47] width 158 height 24
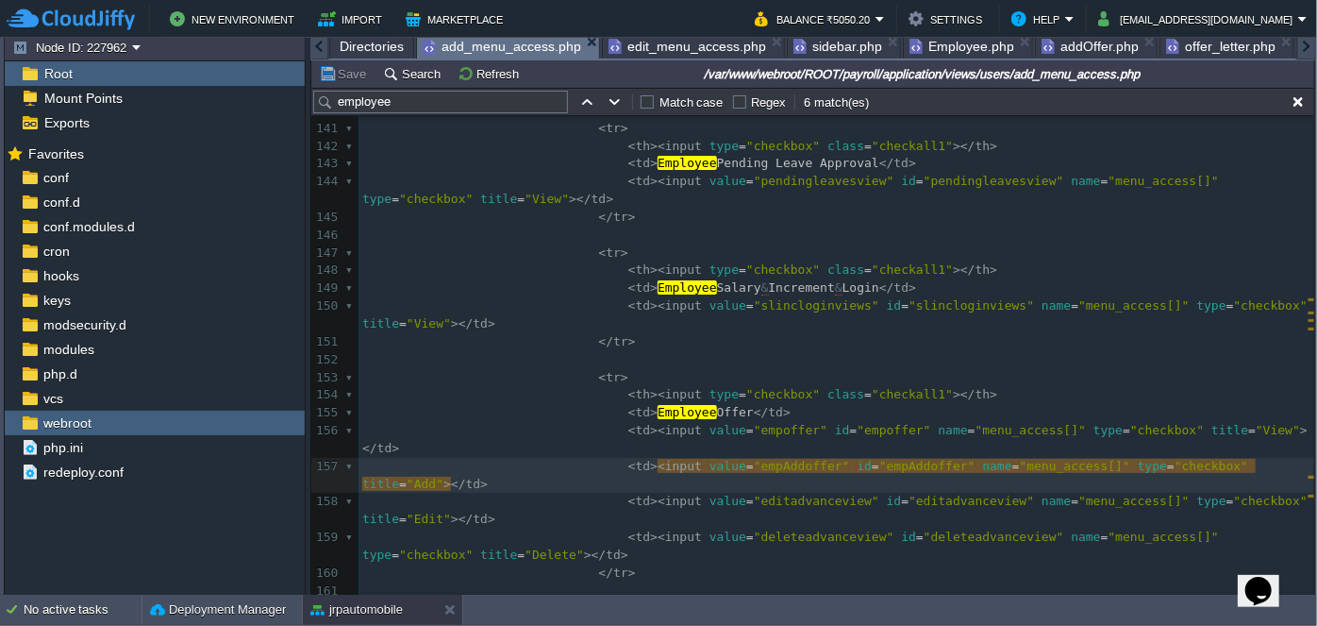
click at [466, 43] on span "add_menu_access.php" at bounding box center [502, 47] width 159 height 24
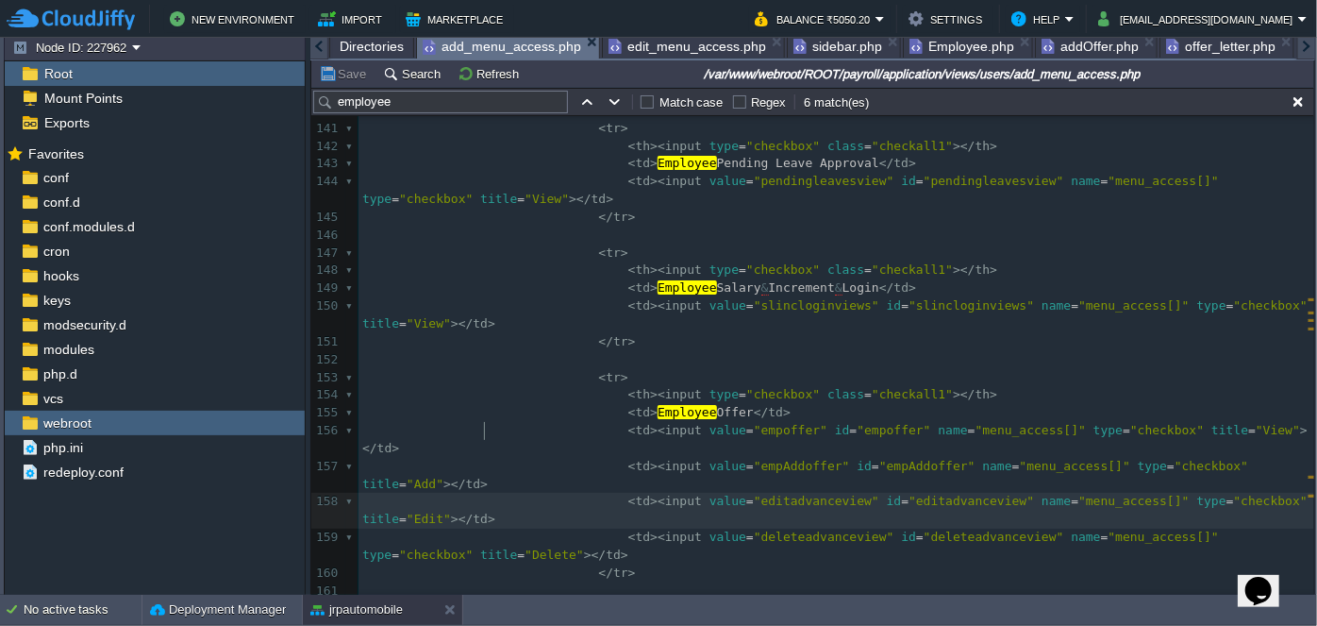
click at [629, 493] on pre "< td >< input value = "editadvanceview" id = "editadvanceview" name = "menu_acc…" at bounding box center [837, 511] width 956 height 36
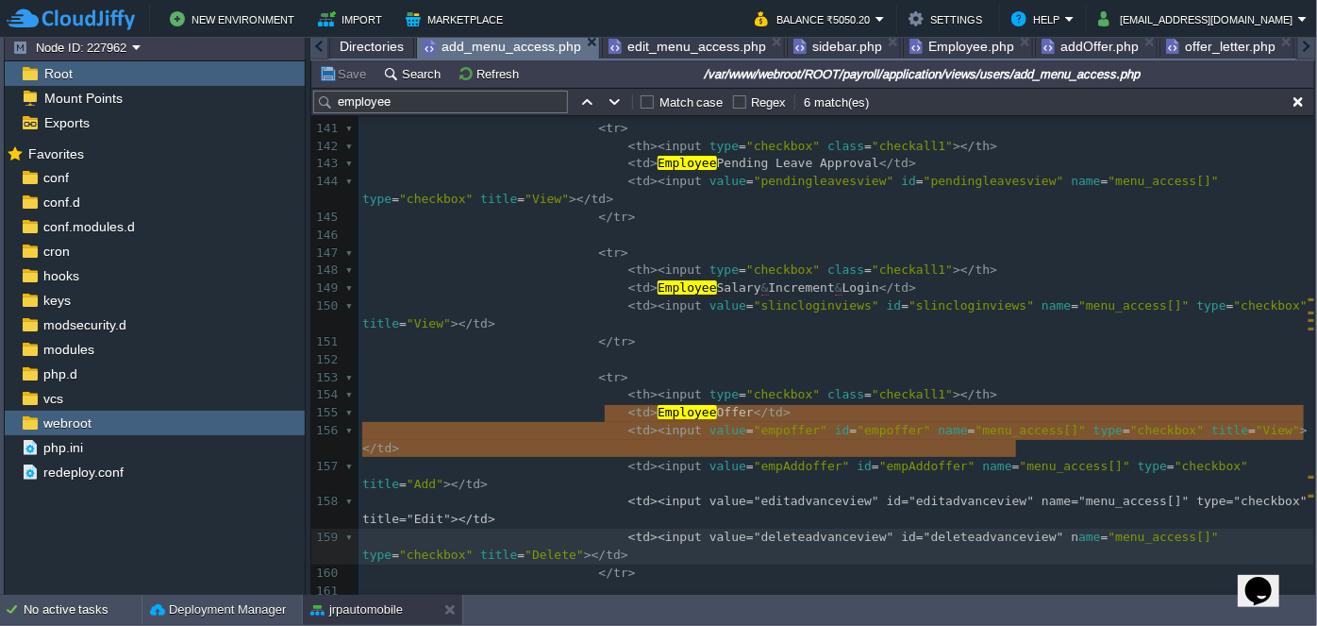
type textarea "<td><input value="editadvanceview" id="editadvanceview" name="menu_access[]" ty…"
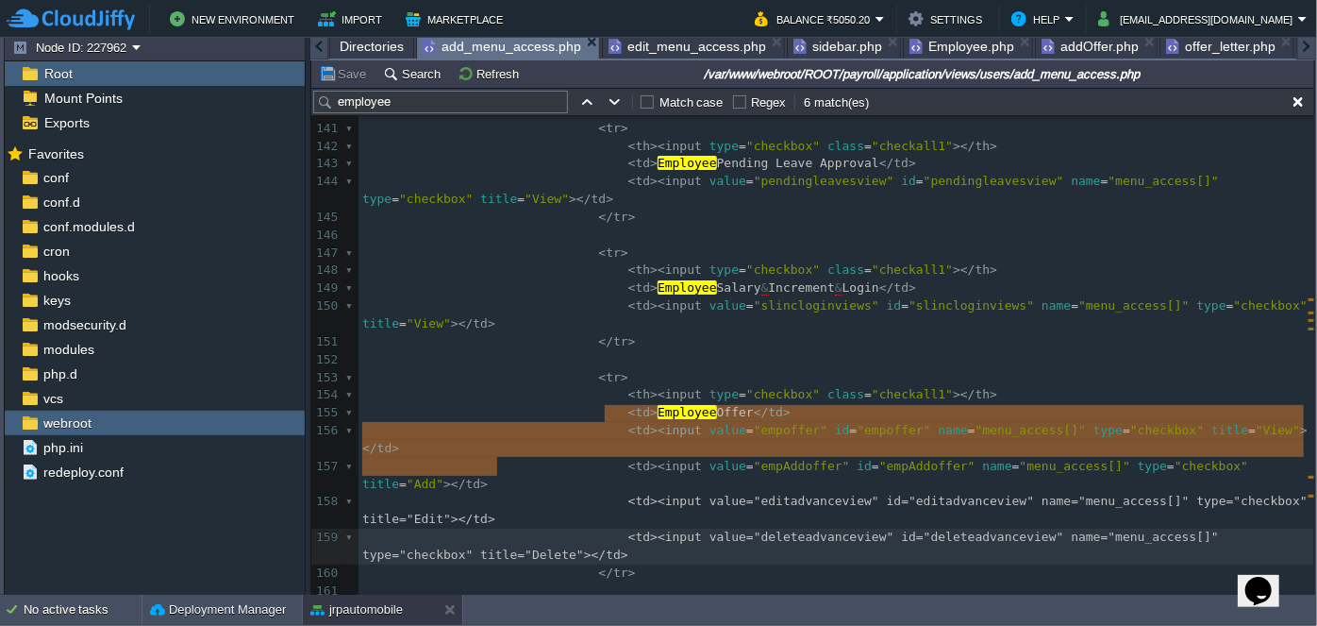
drag, startPoint x: 606, startPoint y: 413, endPoint x: 933, endPoint y: 474, distance: 333.0
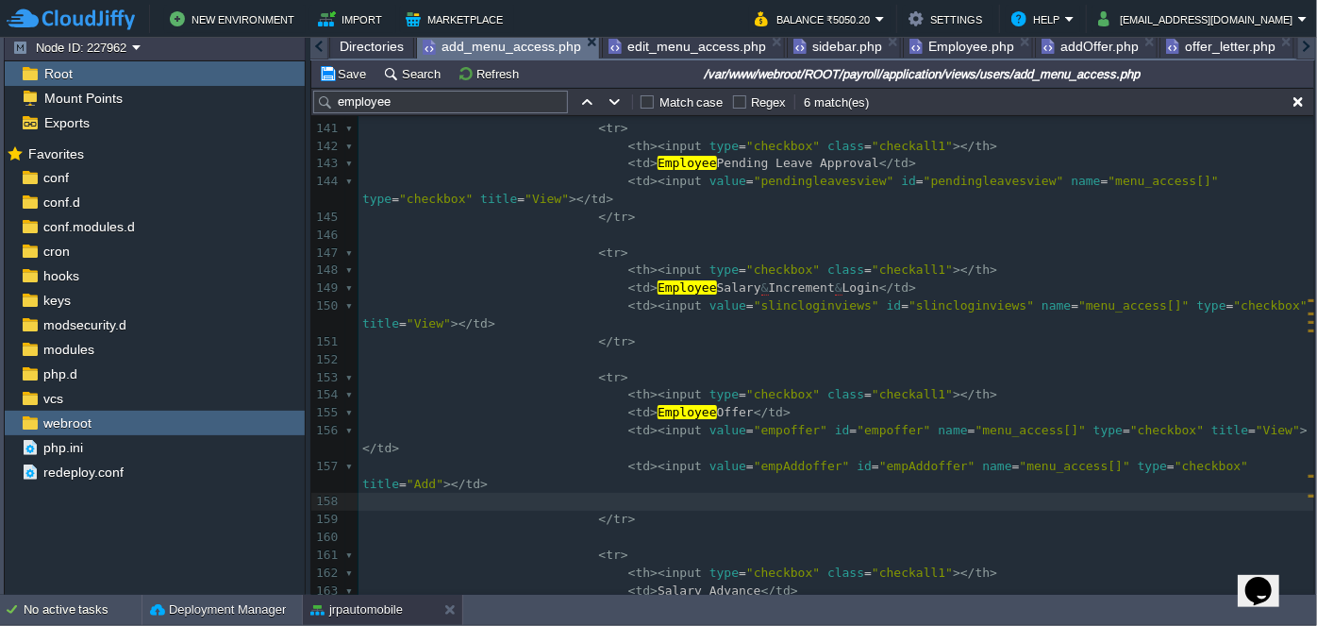
click at [695, 493] on pre at bounding box center [837, 502] width 956 height 18
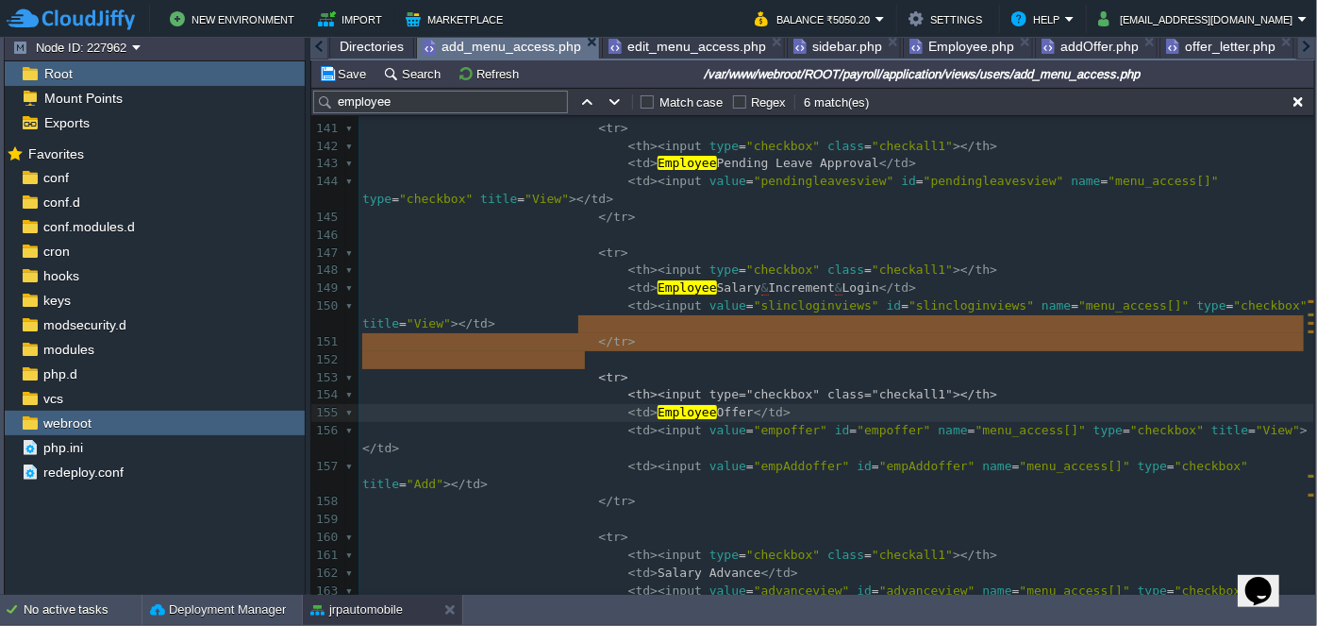
type textarea "<tr> <th><input type="checkbox" class="checkall1"></th> <td>Employee Offer</td>…"
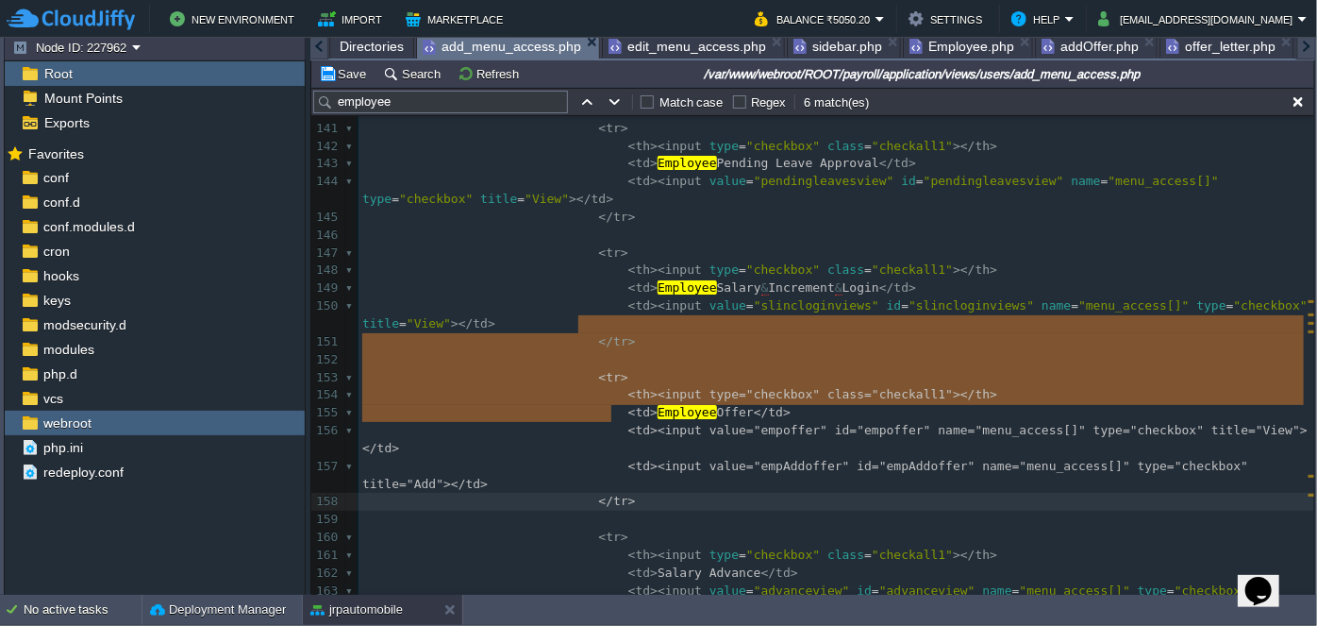
drag, startPoint x: 576, startPoint y: 325, endPoint x: 633, endPoint y: 413, distance: 105.8
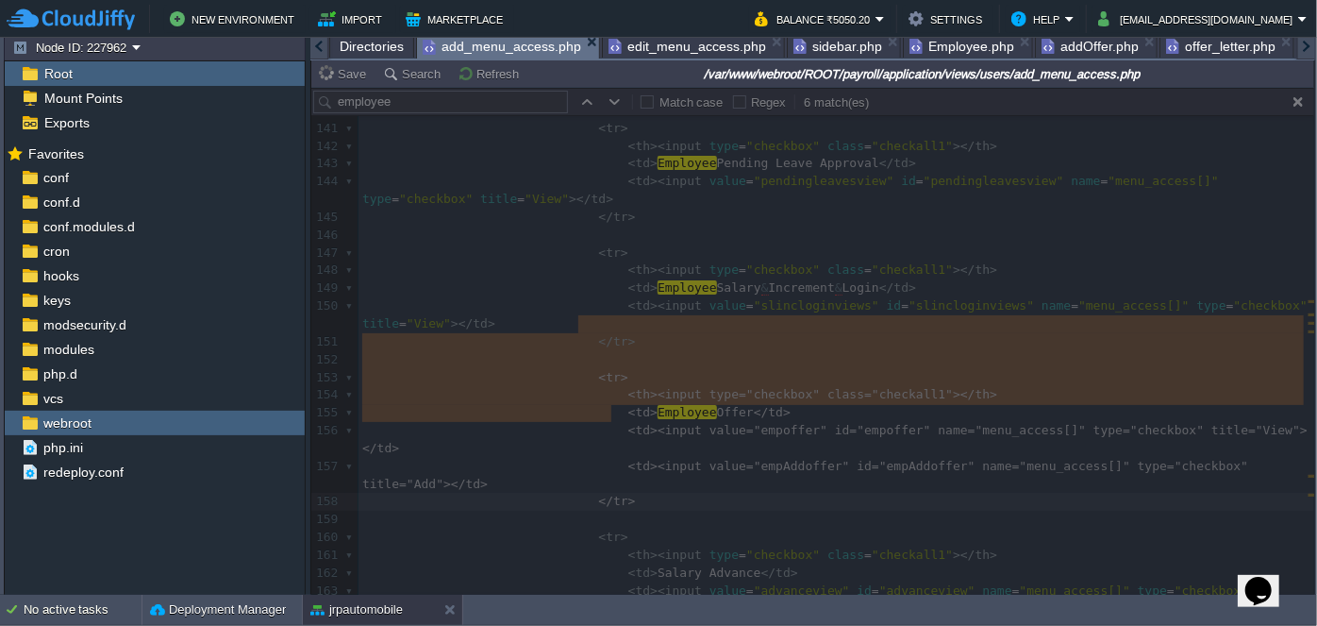
click at [654, 47] on span "edit_menu_access.php" at bounding box center [688, 46] width 158 height 23
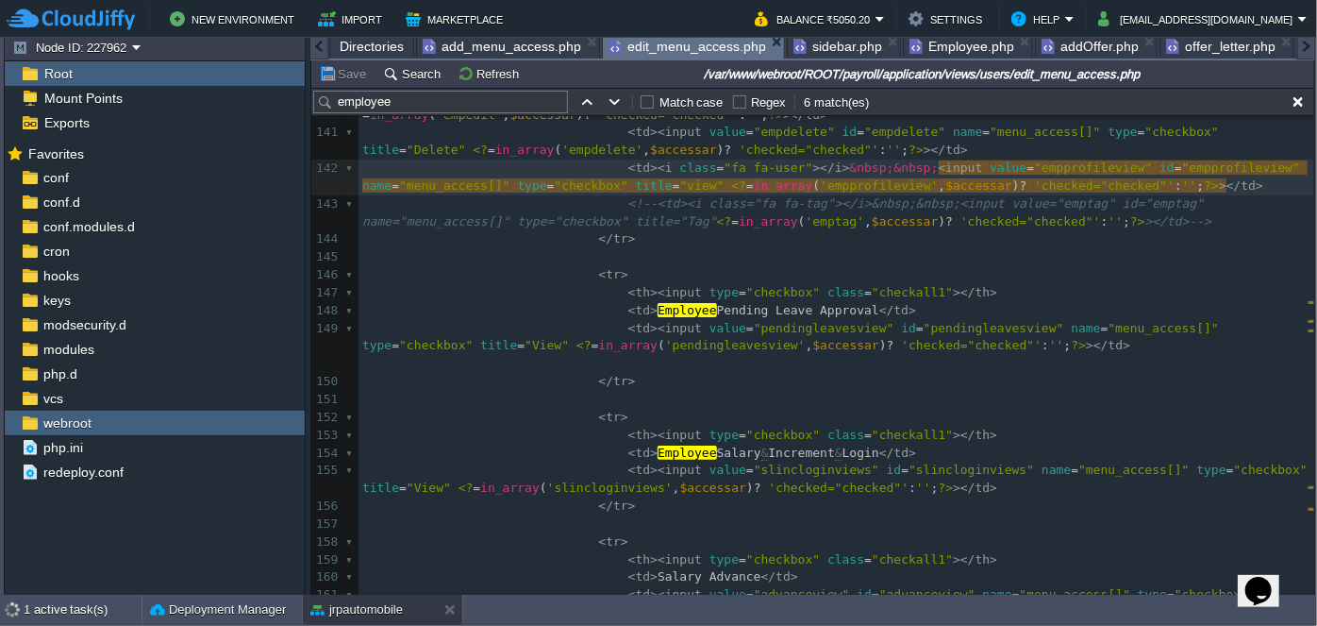
click at [527, 51] on span "add_menu_access.php" at bounding box center [502, 46] width 159 height 23
click at [672, 43] on span "edit_menu_access.php" at bounding box center [688, 47] width 158 height 24
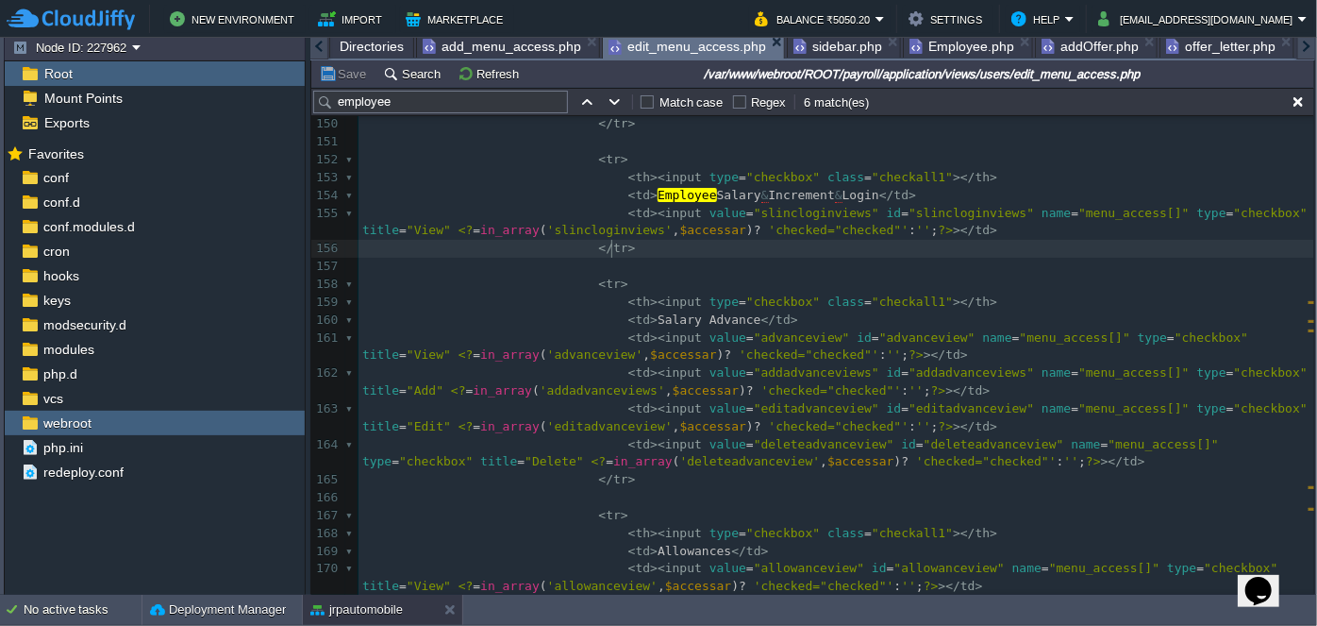
click at [658, 249] on pre "</ tr >" at bounding box center [837, 249] width 956 height 18
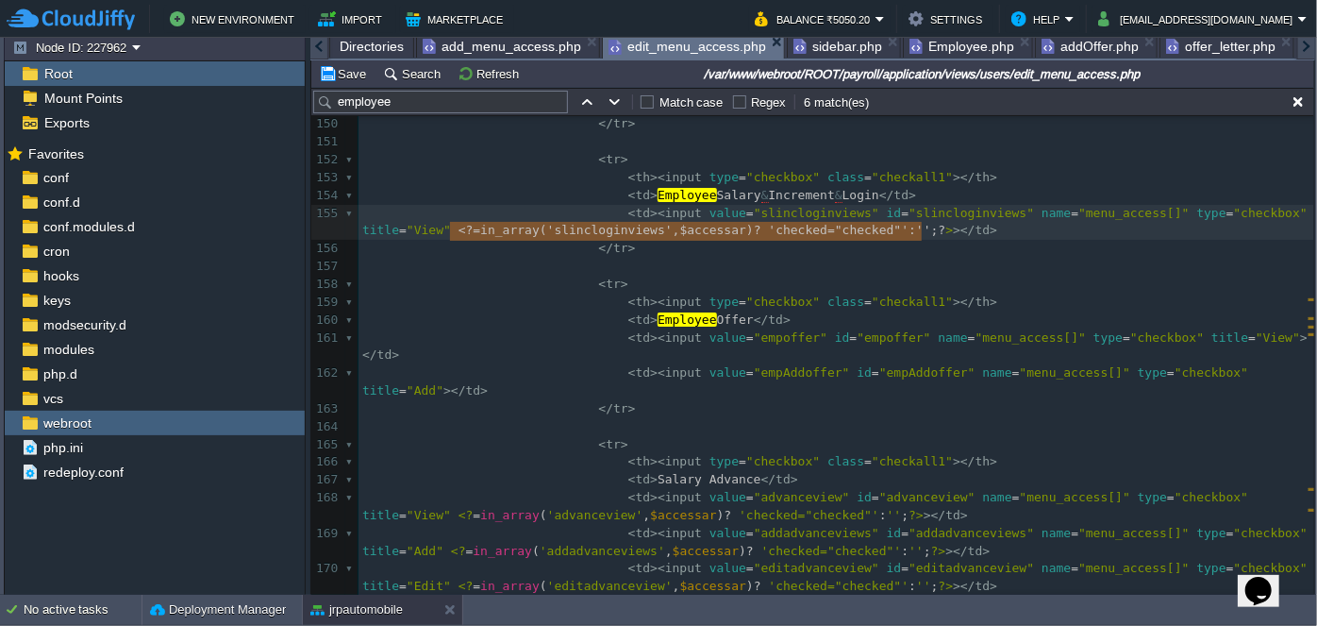
type textarea "<?=in_array('slincloginviews', $accessar) ? 'checked="checked"' : '';?>"
drag, startPoint x: 448, startPoint y: 232, endPoint x: 931, endPoint y: 228, distance: 482.3
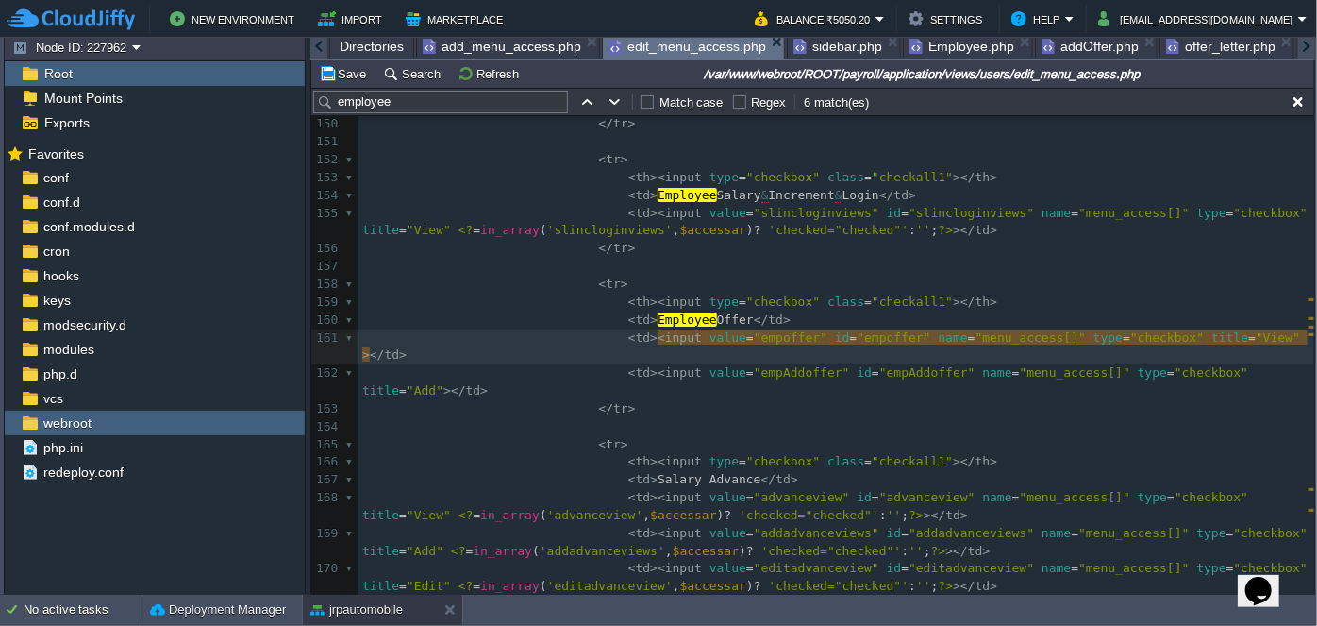
paste textarea
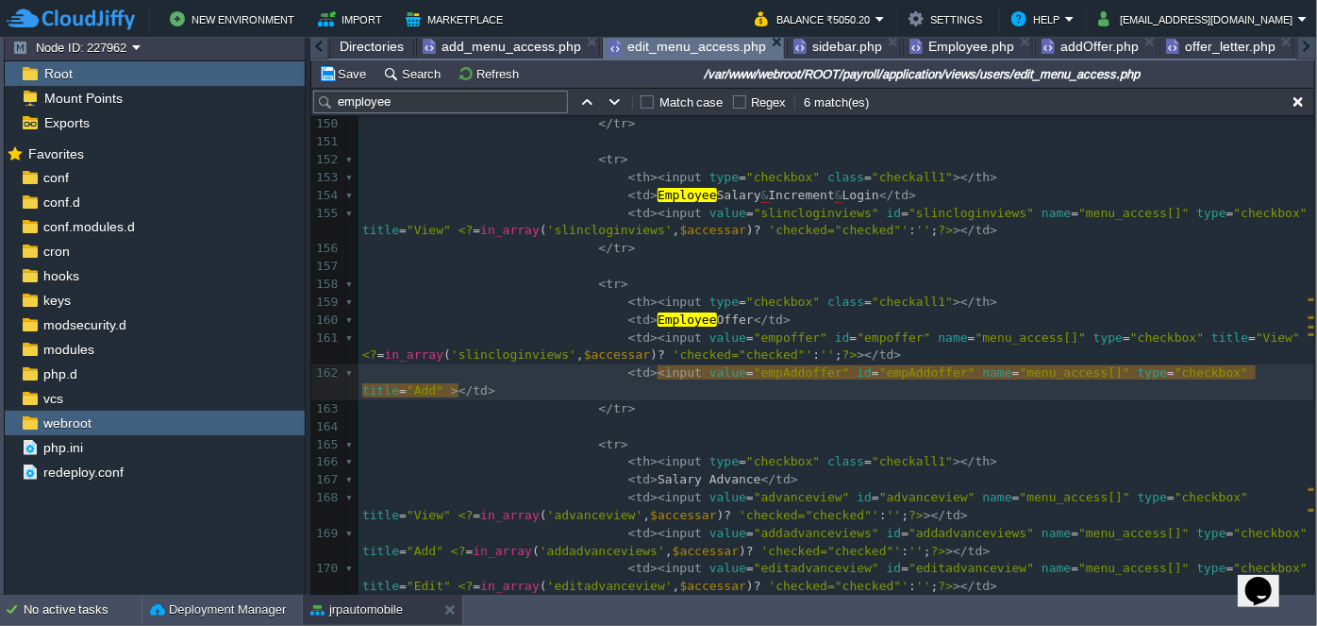
paste textarea
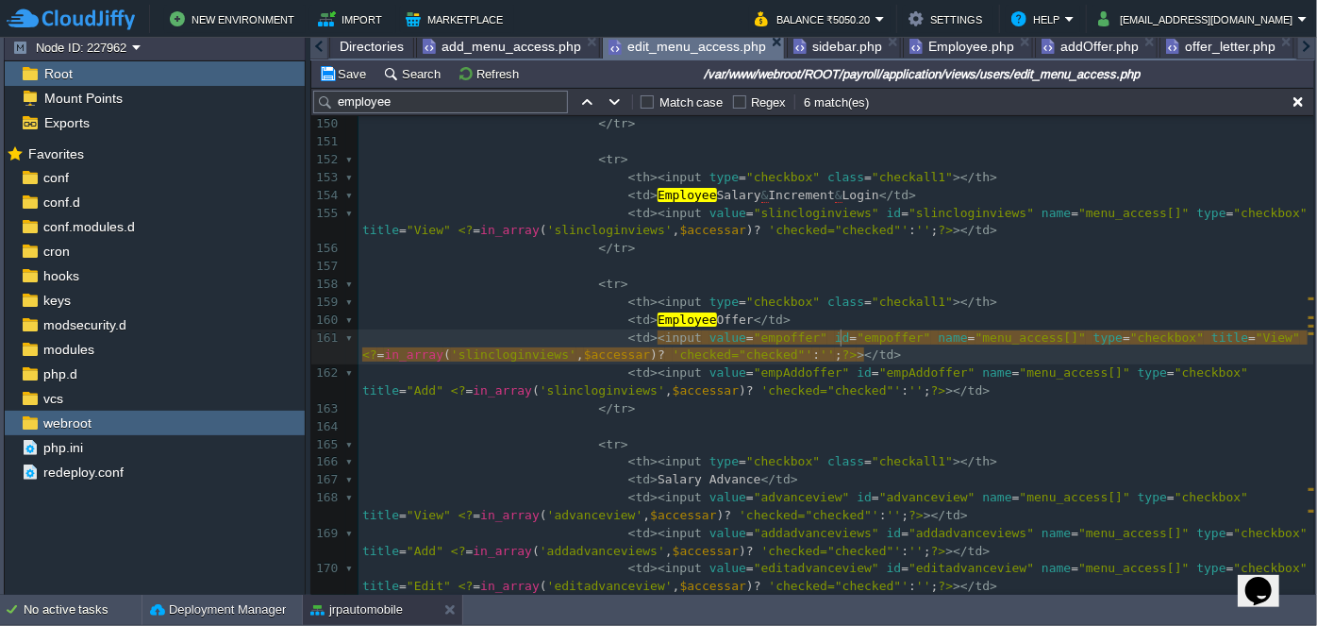
type textarea "empoffer"
type textarea "slincloginviews"
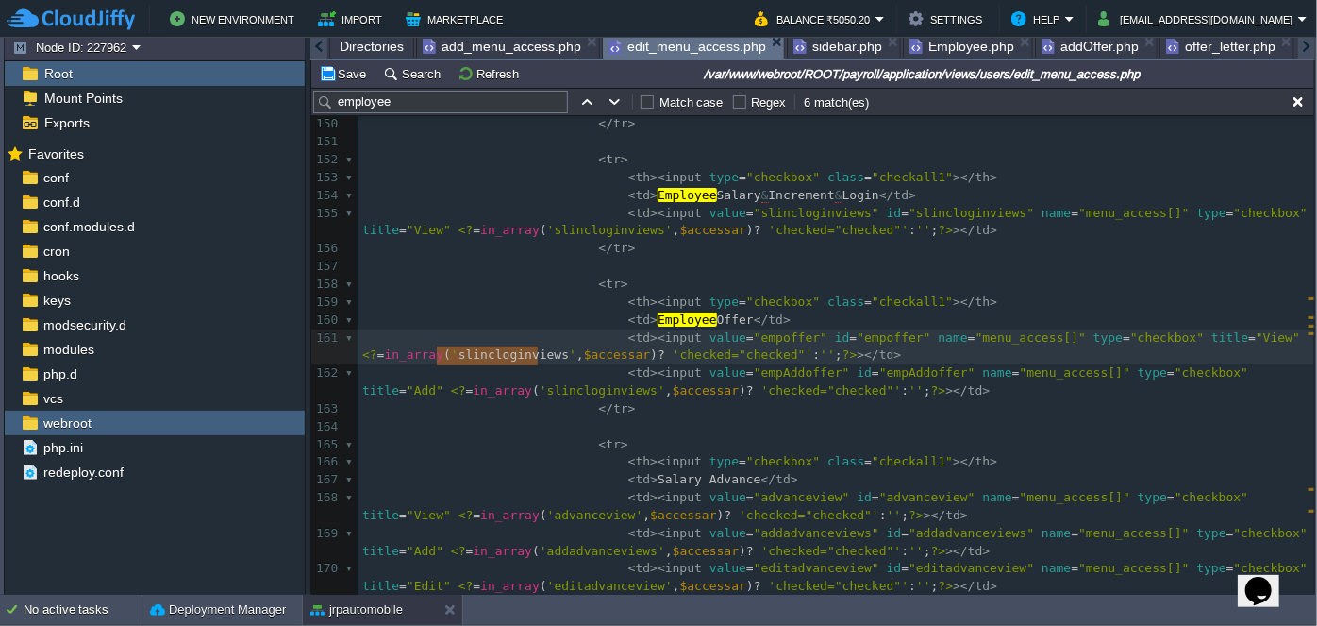
paste textarea
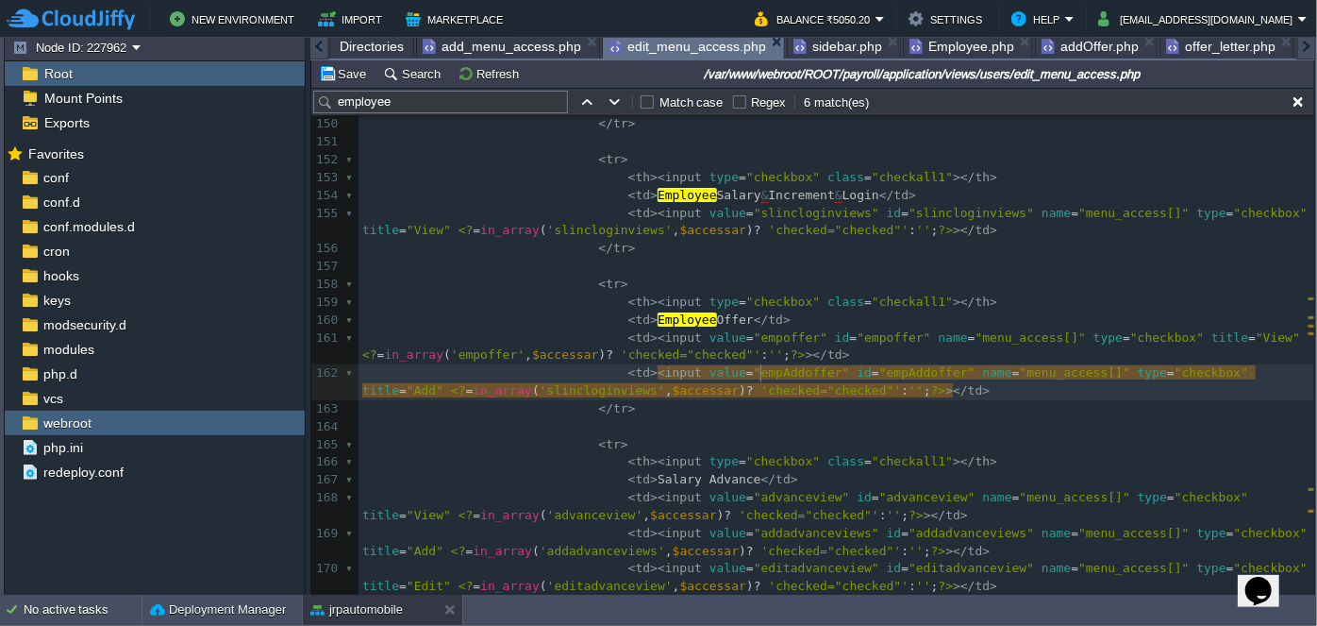
type textarea "empAddoffer"
type textarea "slincloginviews"
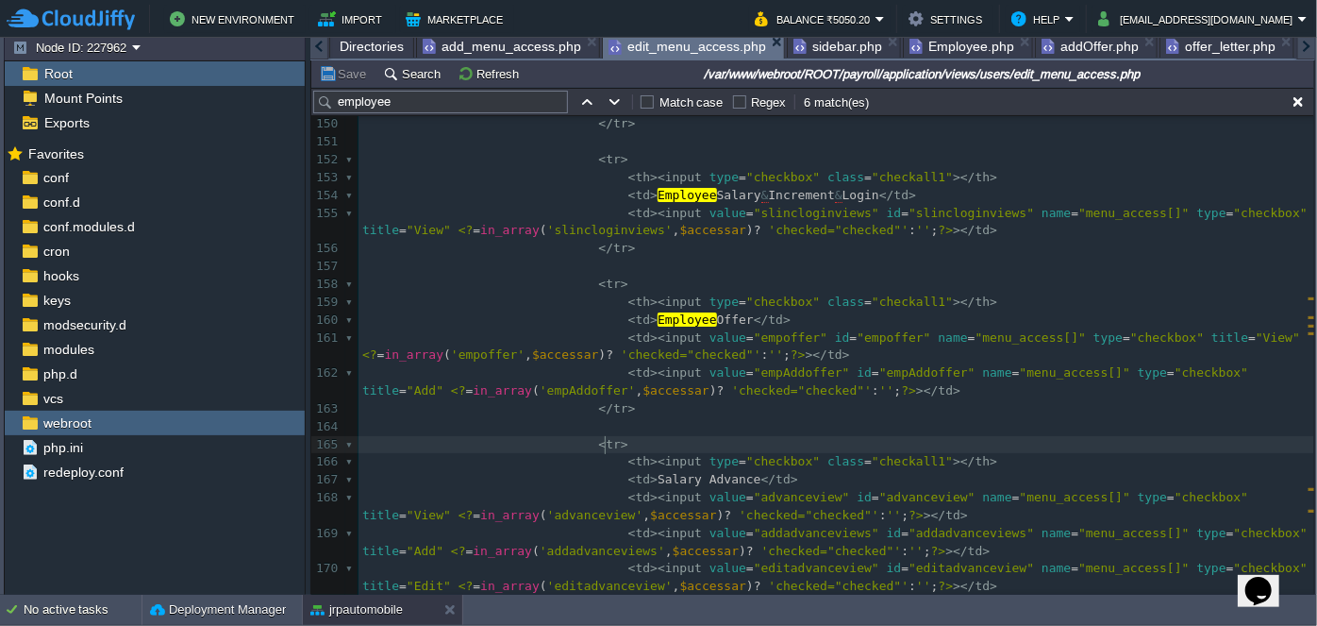
click at [785, 444] on pre "< tr >" at bounding box center [837, 445] width 956 height 18
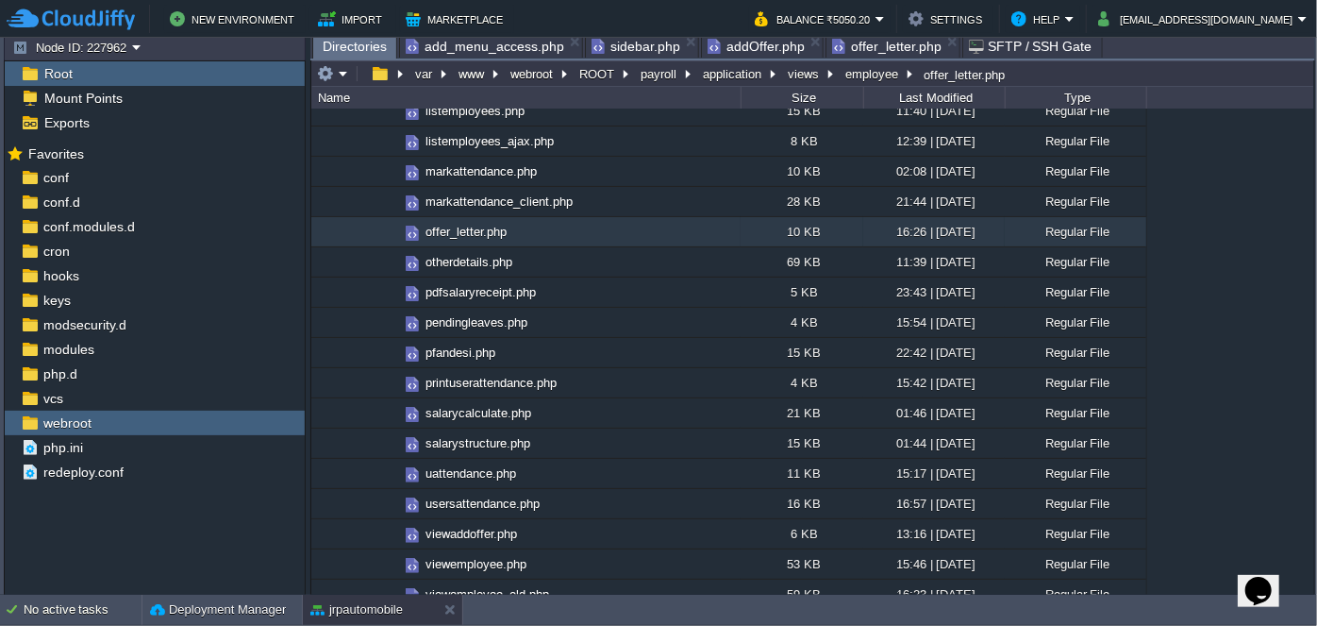
click at [800, 43] on body "New Environment Import Marketplace Bonus ₹0.00 Upgrade Account Balance ₹5050.20…" at bounding box center [658, 313] width 1317 height 626
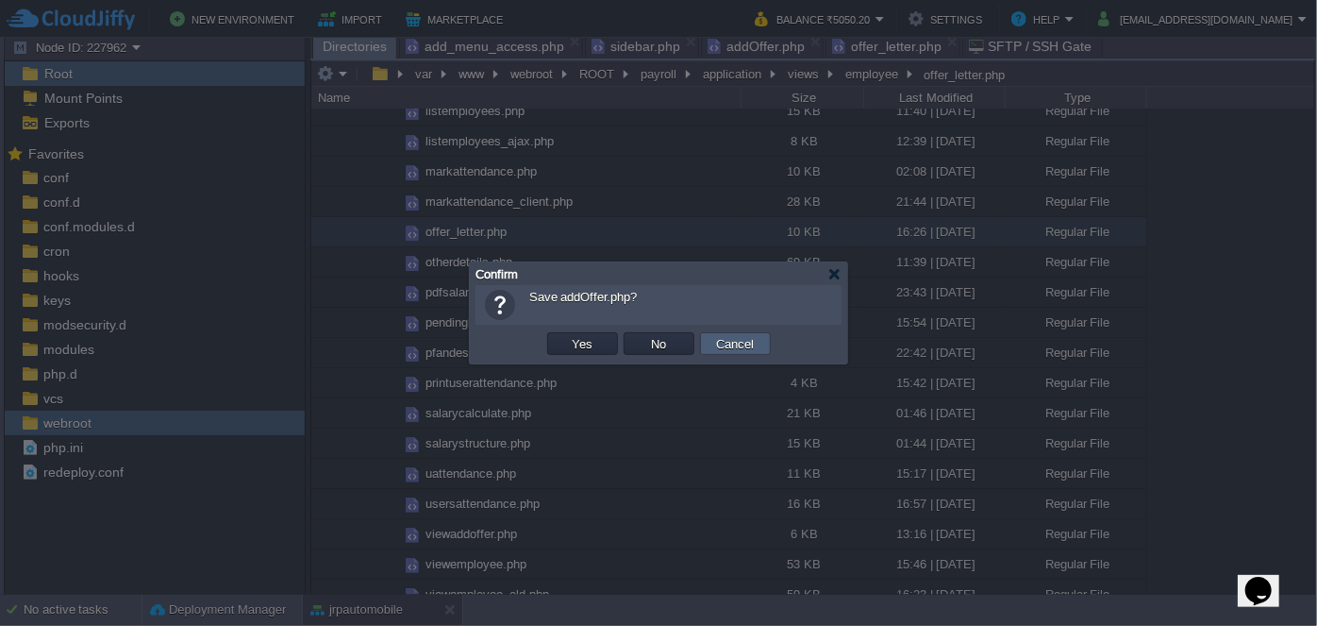
click at [737, 345] on button "Cancel" at bounding box center [735, 343] width 49 height 17
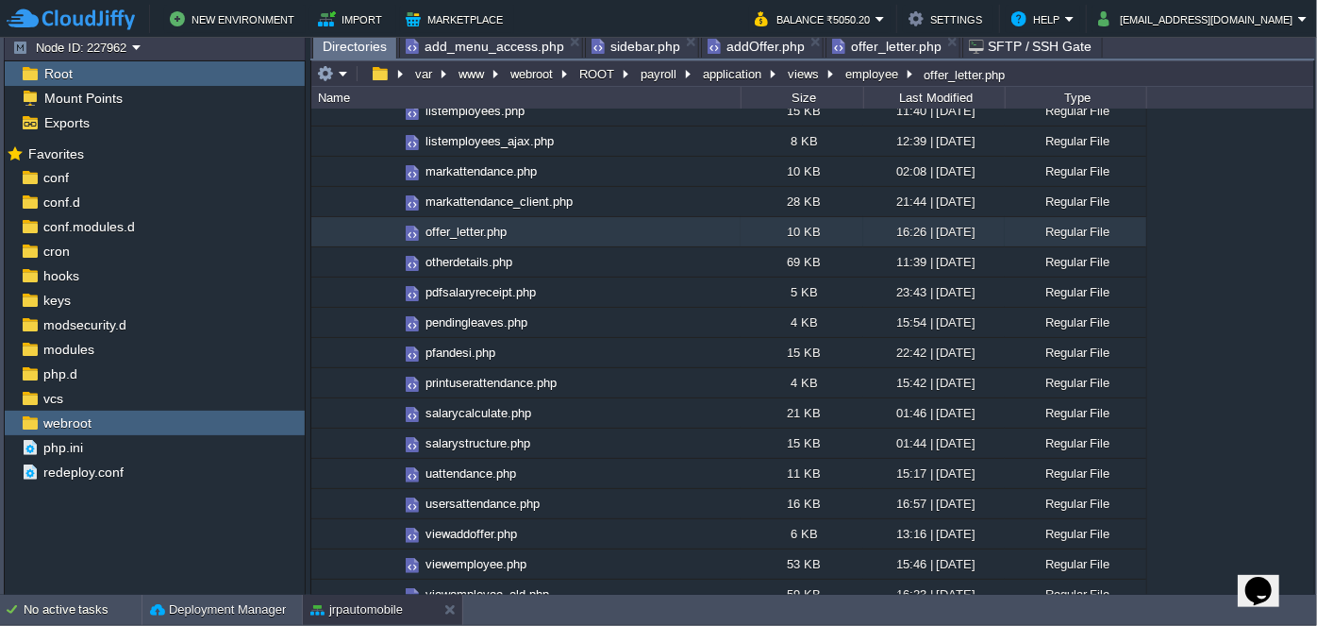
click at [738, 46] on span "addOffer.php" at bounding box center [756, 46] width 97 height 23
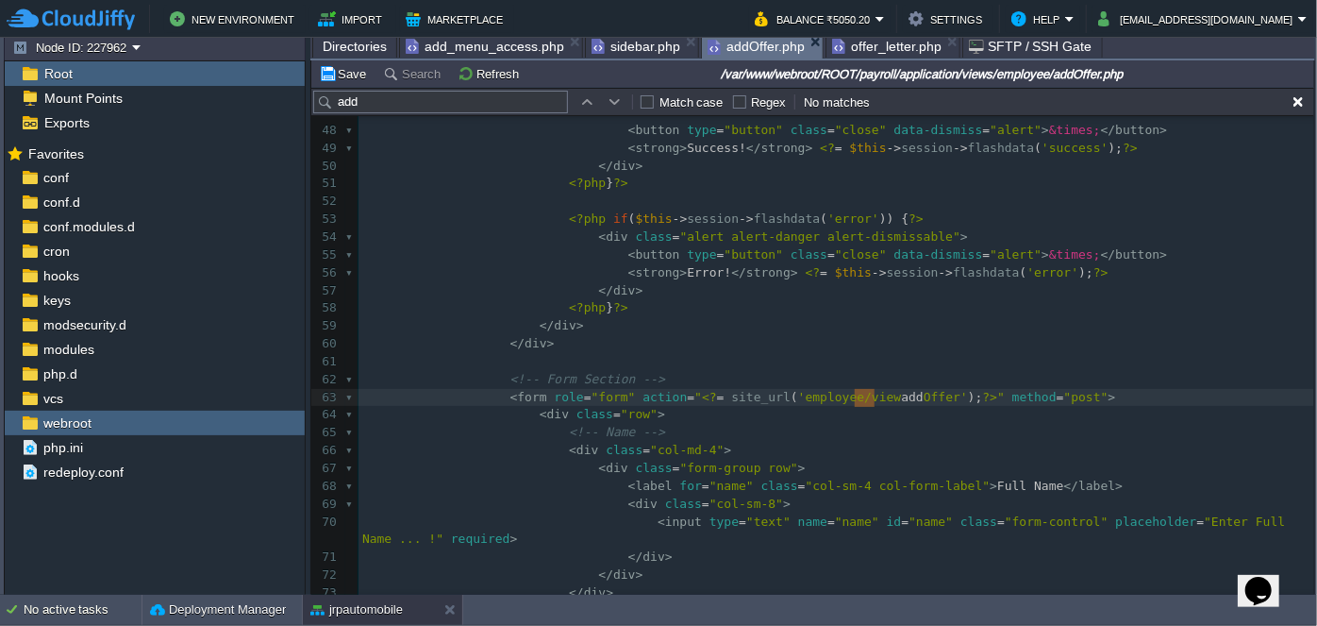
click at [797, 188] on pre "<?php } ?>" at bounding box center [837, 184] width 956 height 18
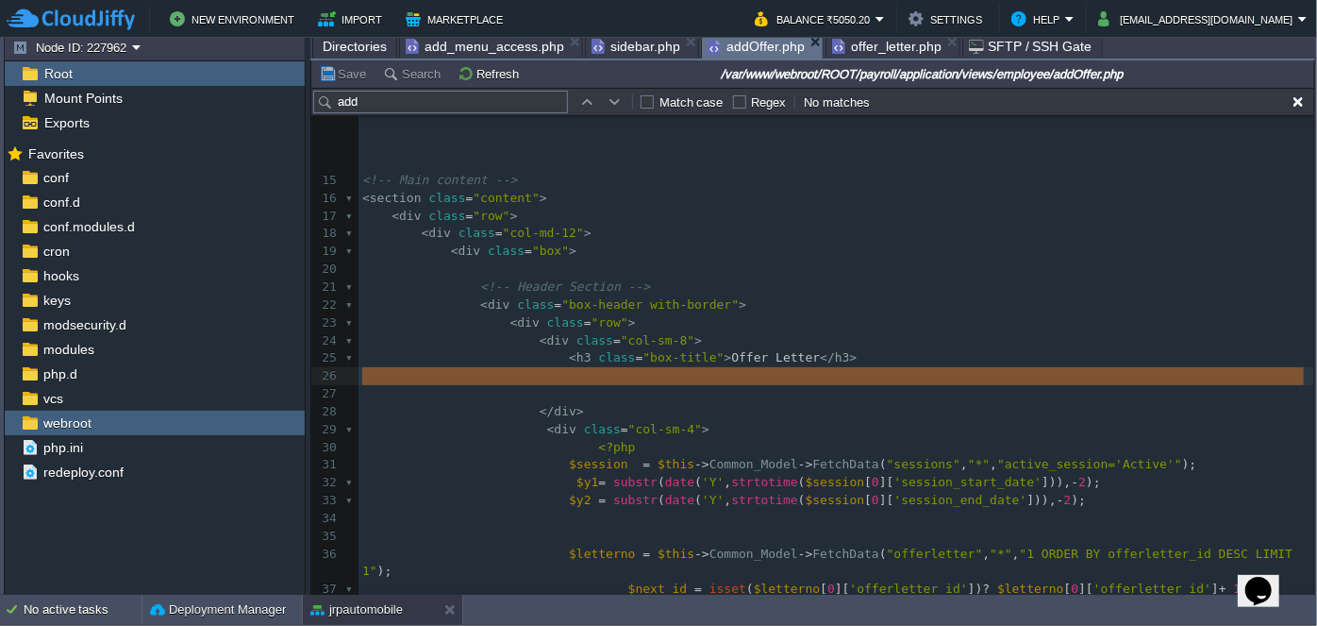
scroll to position [106, 0]
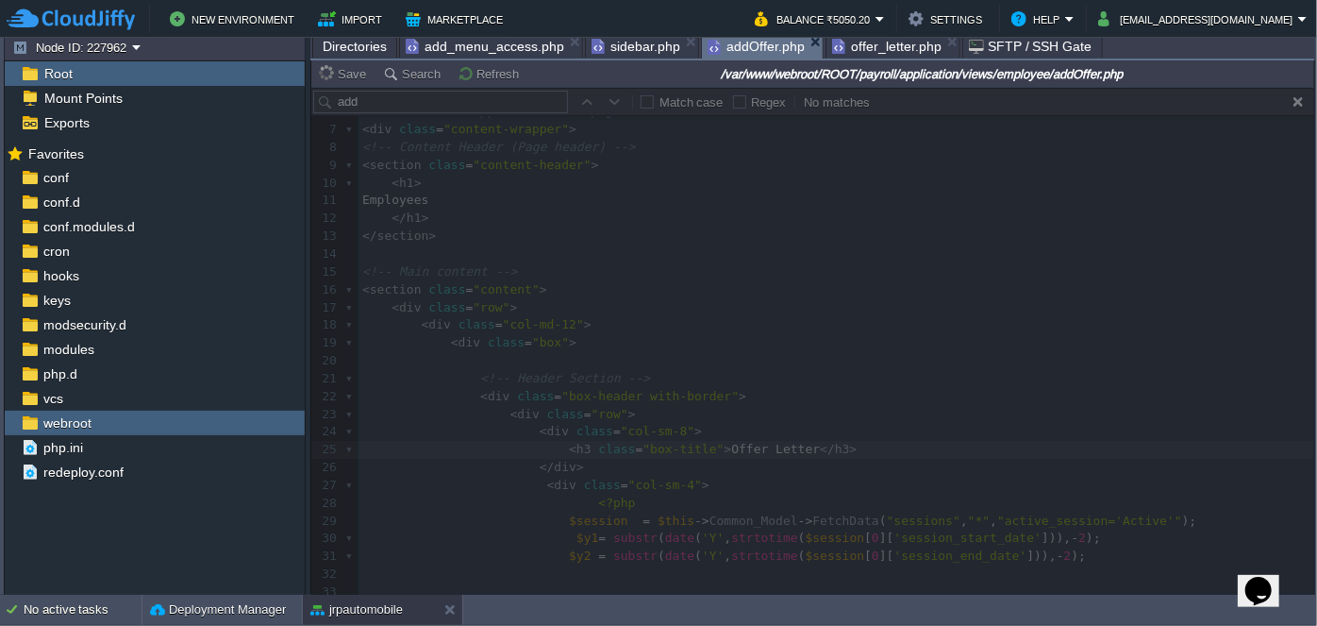
click at [855, 48] on span "offer_letter.php" at bounding box center [886, 46] width 109 height 23
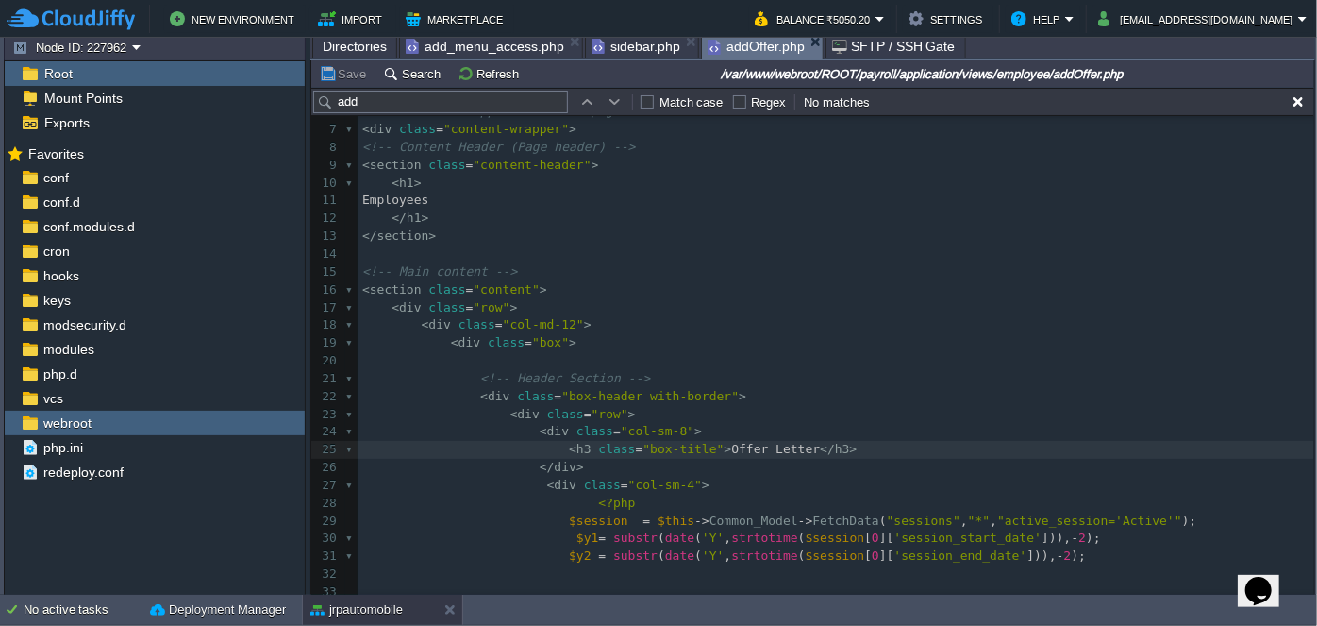
click at [745, 48] on span "addOffer.php" at bounding box center [756, 47] width 97 height 24
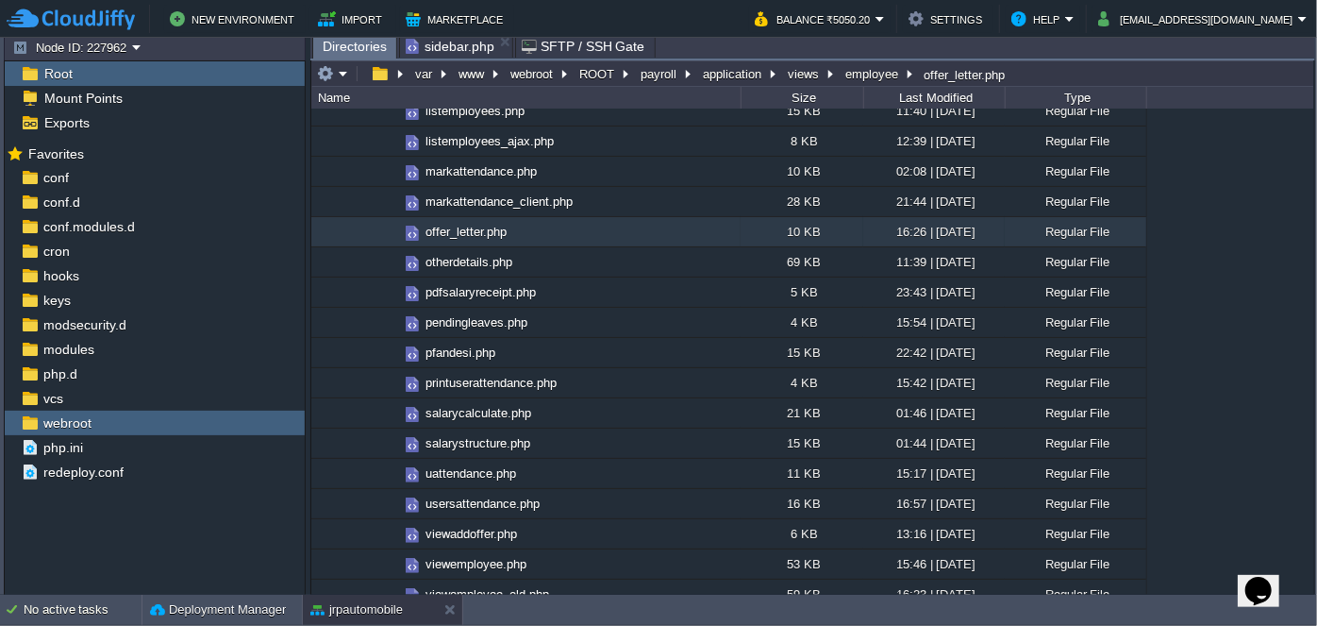
click at [455, 46] on span "sidebar.php" at bounding box center [450, 46] width 89 height 23
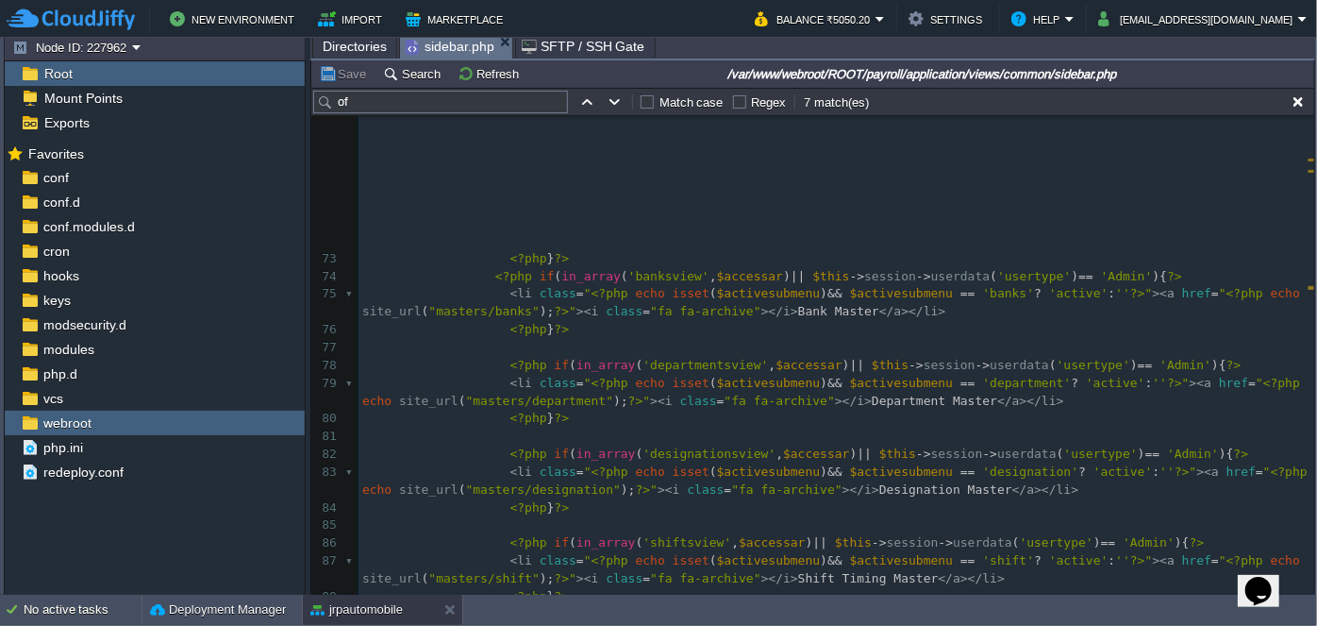
scroll to position [1200, 0]
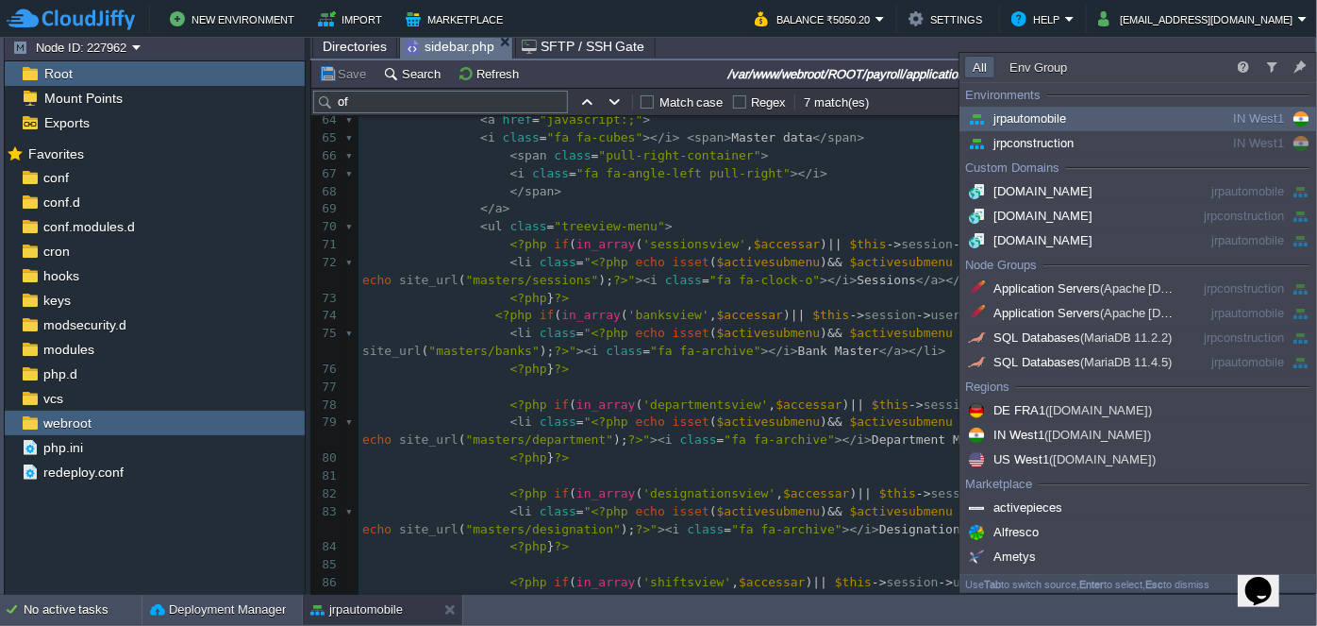
type input "ca"
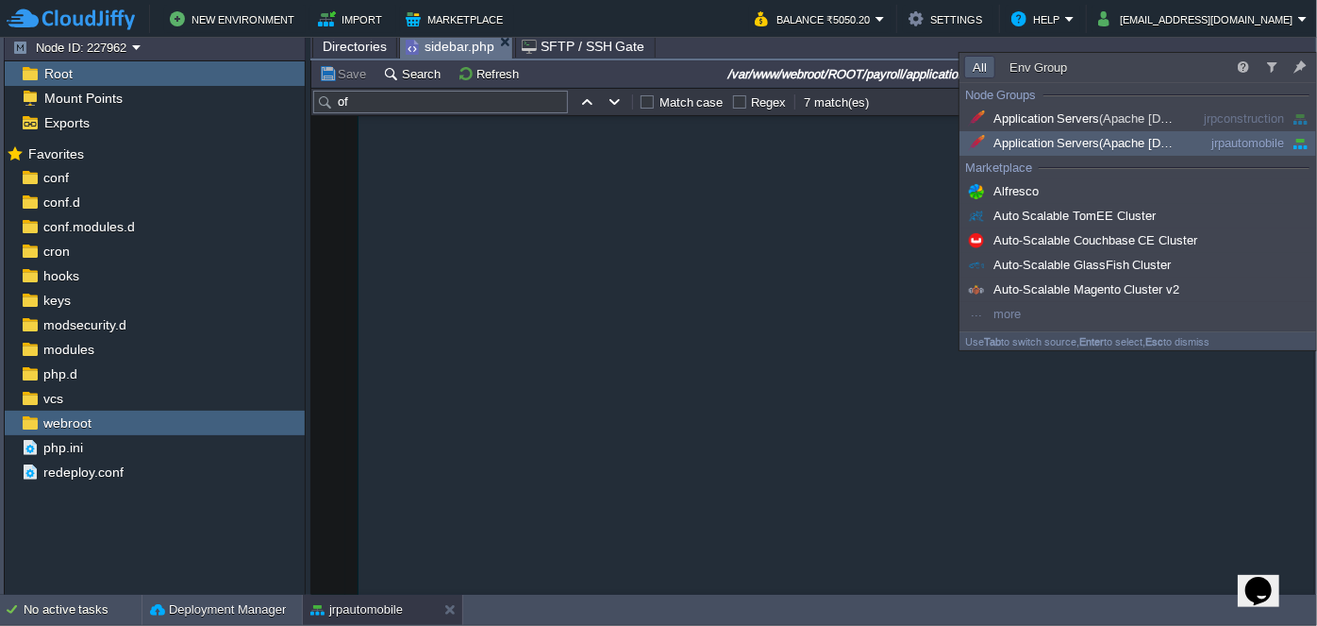
scroll to position [1200, 0]
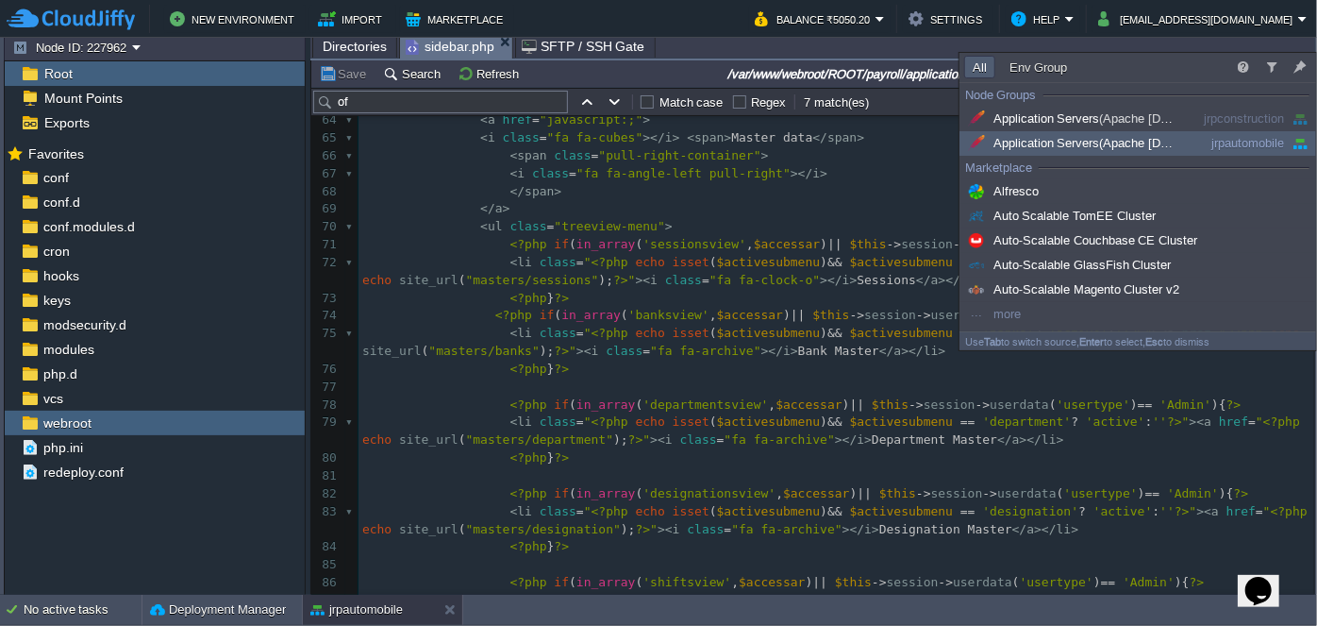
type input "ca"
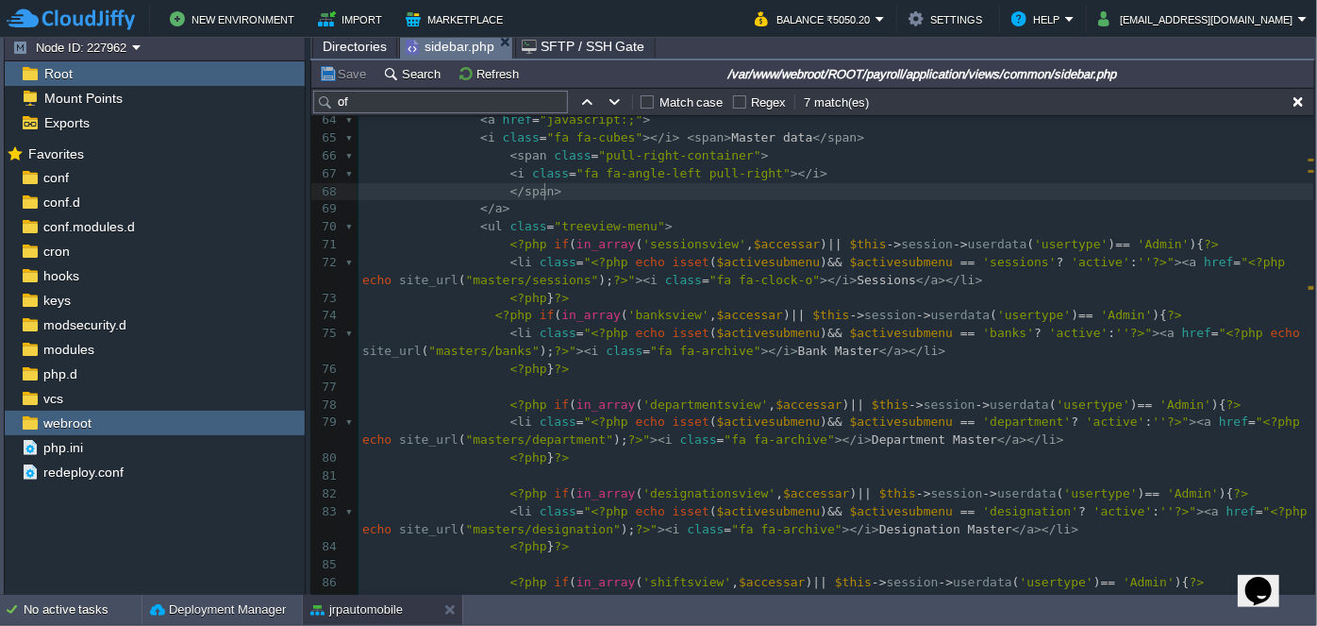
click at [895, 200] on pre "</ a >" at bounding box center [837, 209] width 956 height 18
click at [506, 108] on input "of" at bounding box center [440, 102] width 255 height 23
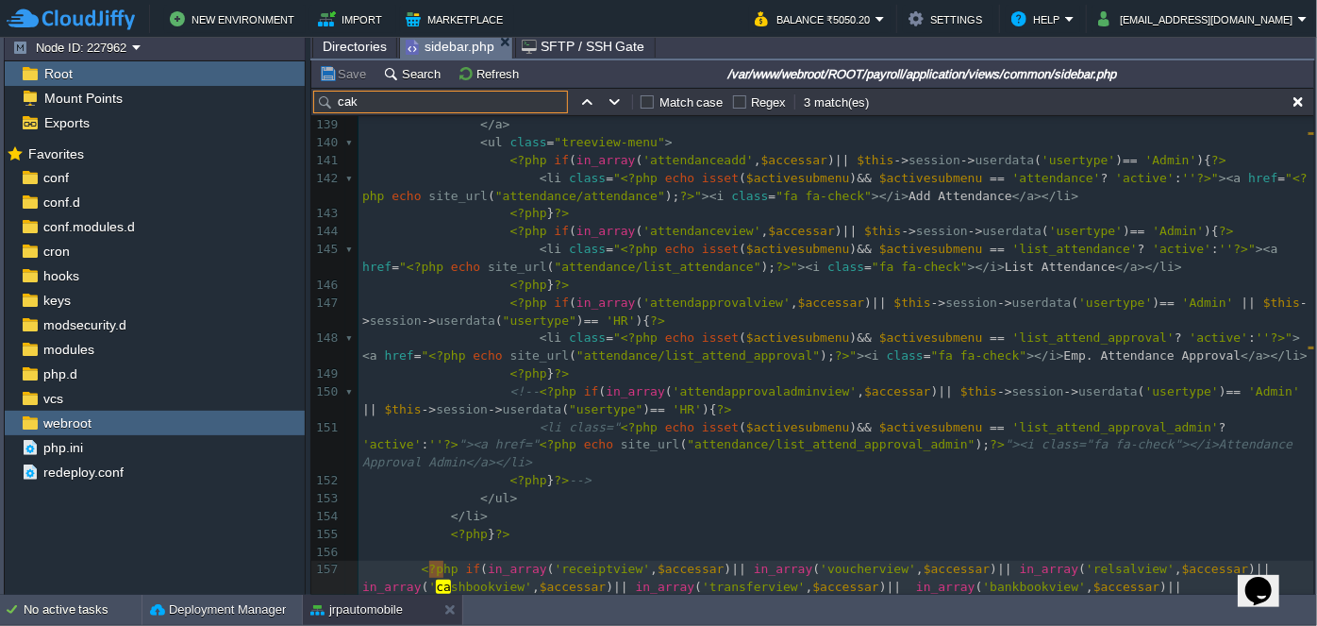
scroll to position [162, 0]
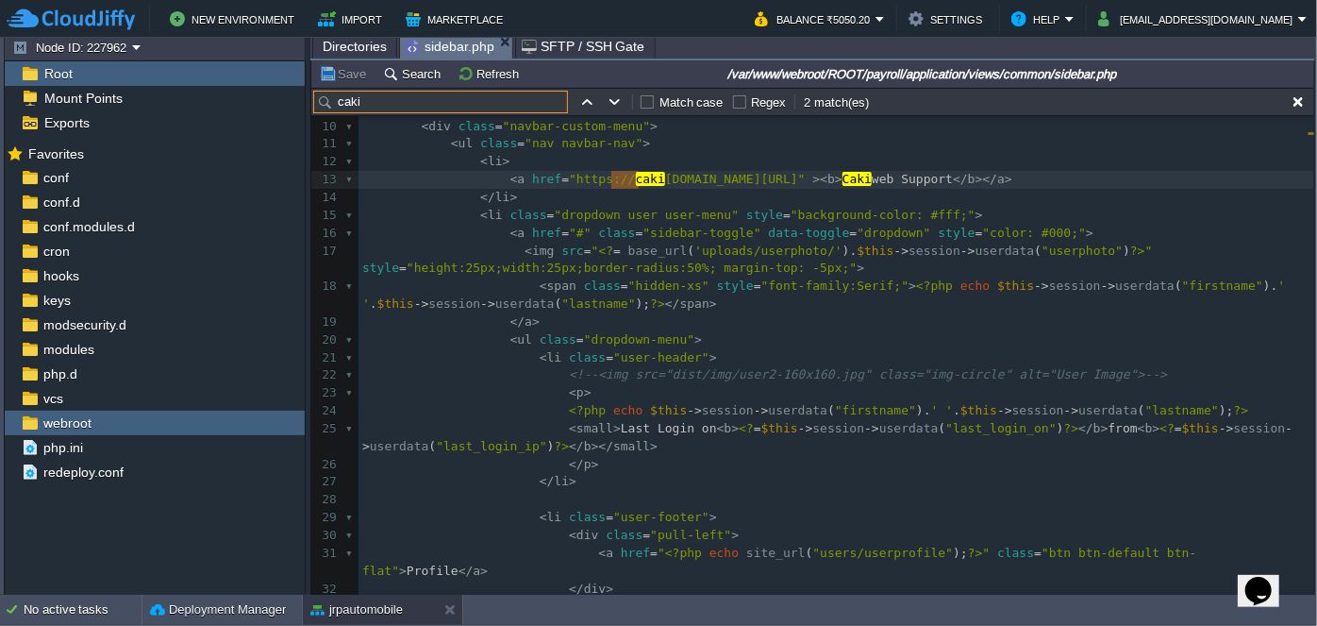
type input "caki"
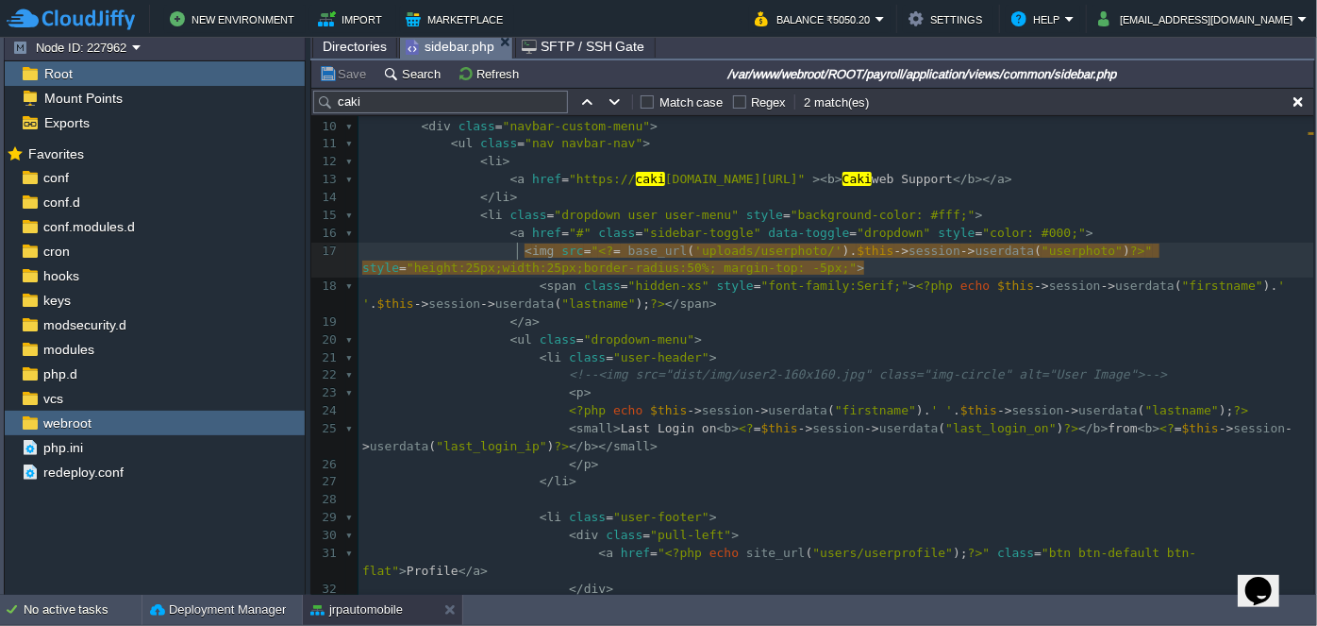
click at [1056, 227] on pre "< a href = "#" class = "sidebar-toggle" data-toggle = "dropdown" style = "color…" at bounding box center [837, 234] width 956 height 18
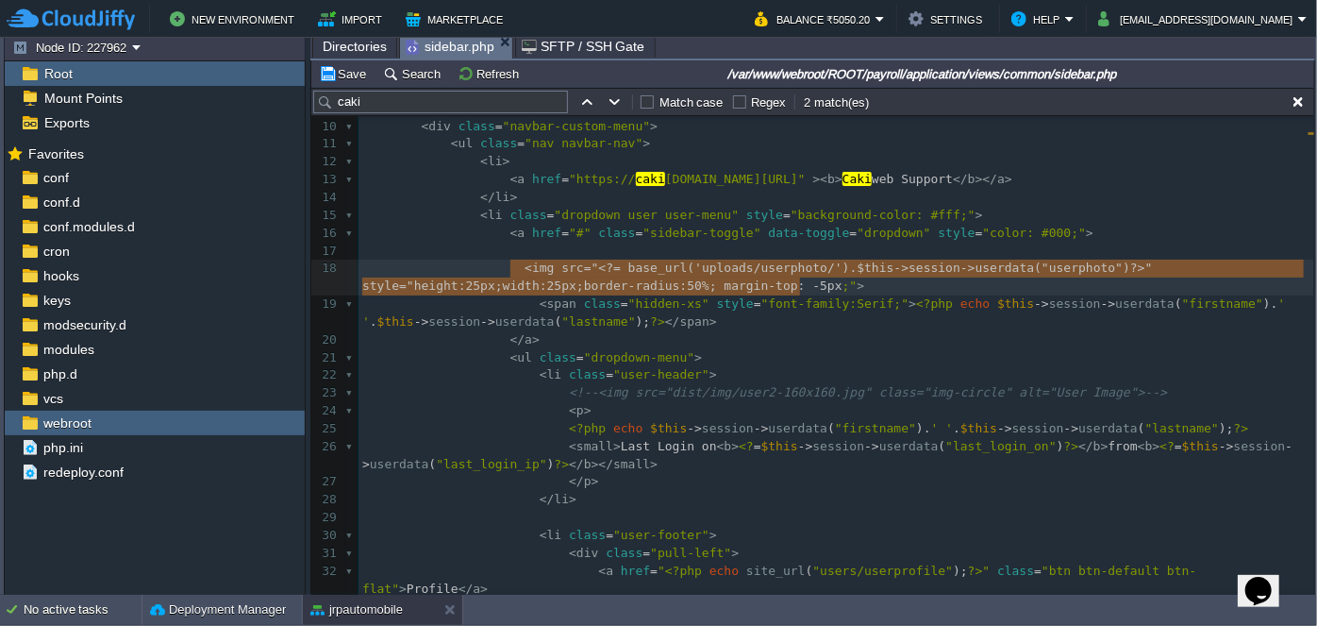
type textarea "<img src="<?= base_url('uploads/userphoto/').$this->session->userdata("userphot…"
drag, startPoint x: 510, startPoint y: 269, endPoint x: 835, endPoint y: 290, distance: 326.3
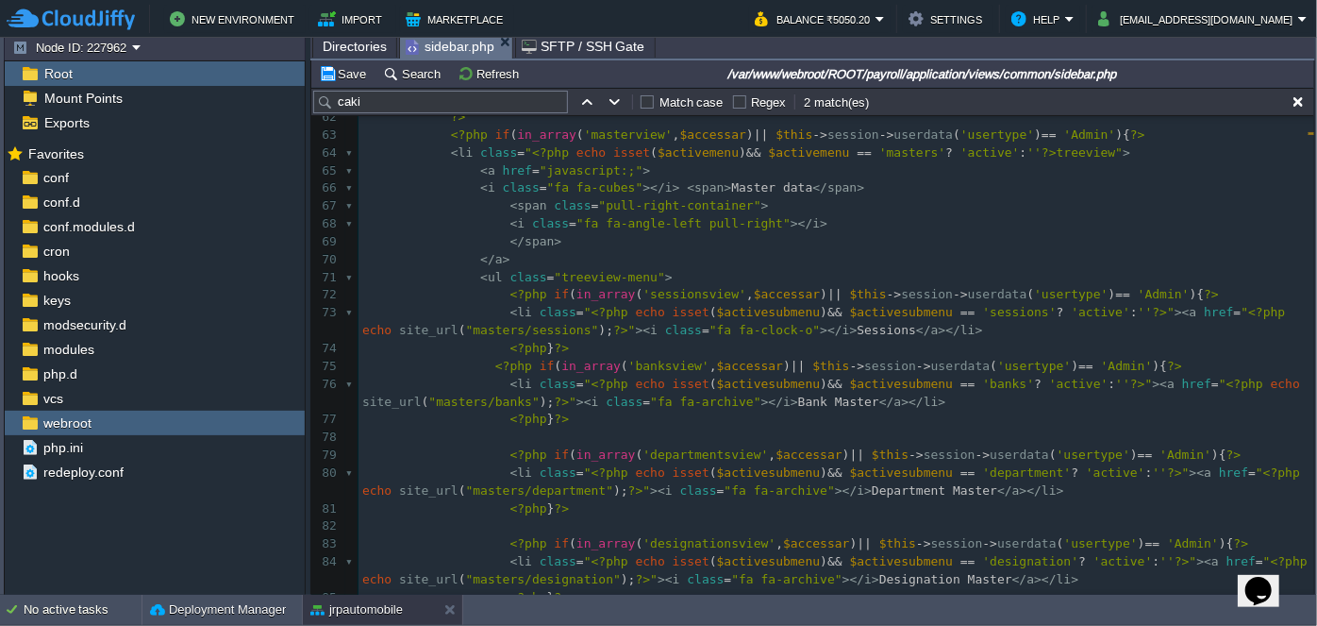
scroll to position [1192, 0]
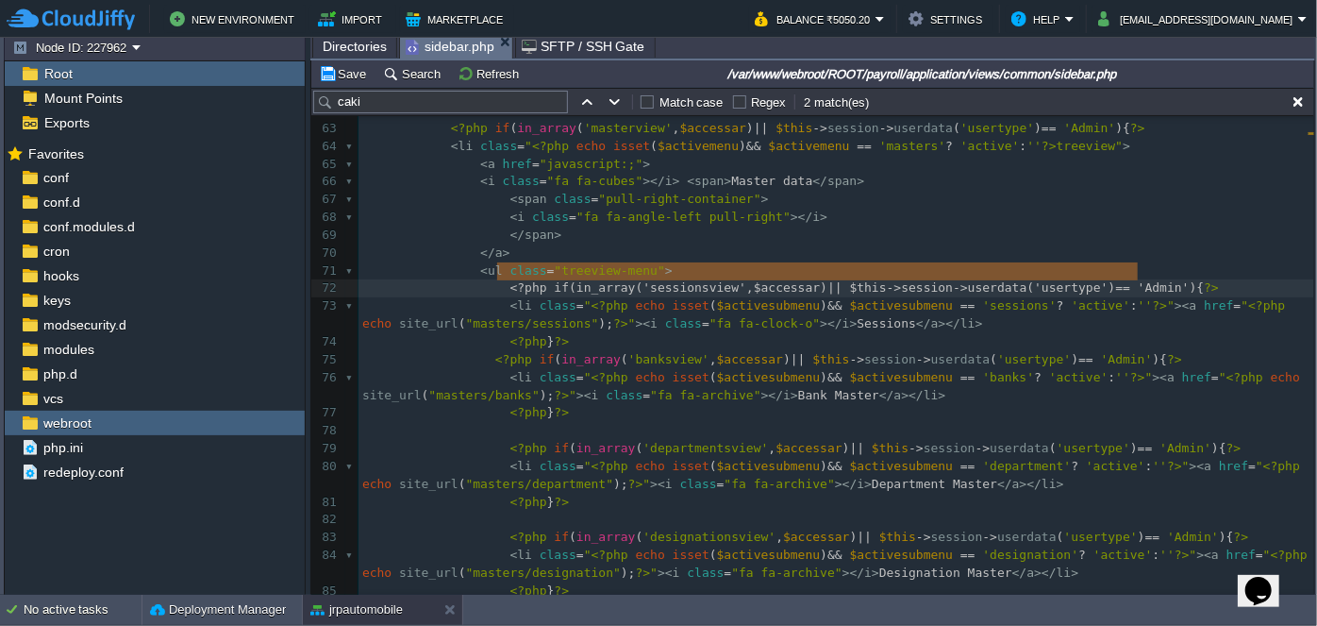
type textarea "<?php if(in_array('sessionsview', $accessar) || $this->session->userdata('usert…"
drag, startPoint x: 497, startPoint y: 270, endPoint x: 1216, endPoint y: 271, distance: 718.2
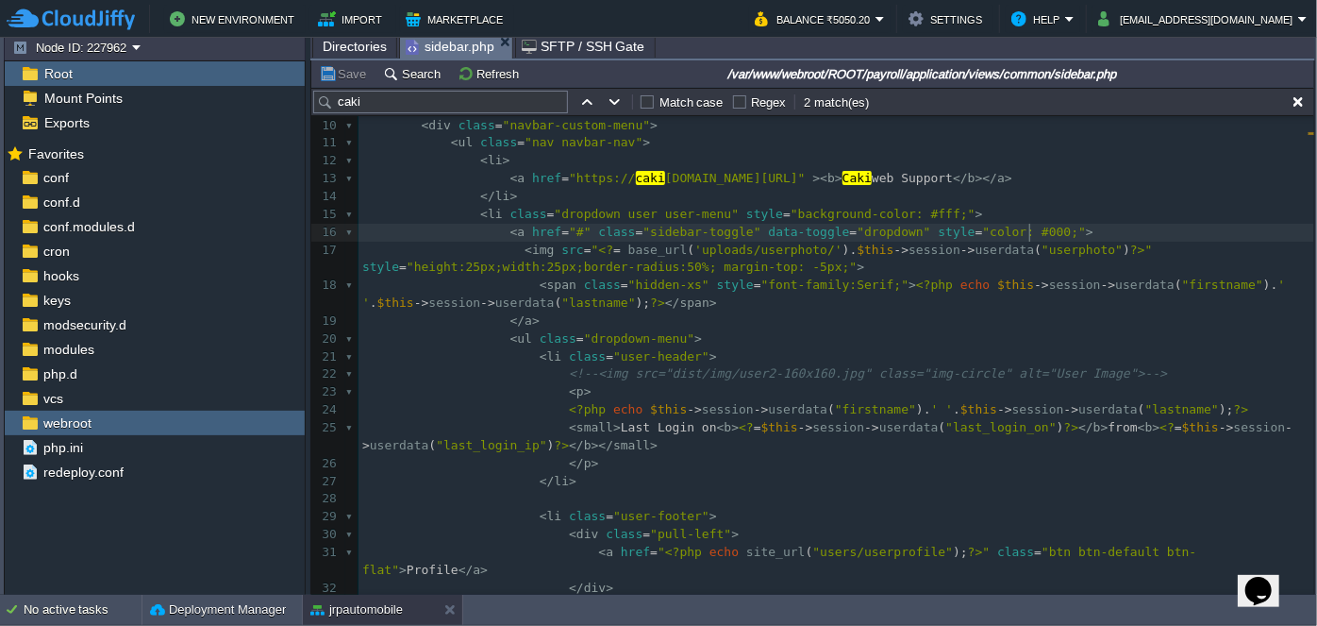
scroll to position [99, 0]
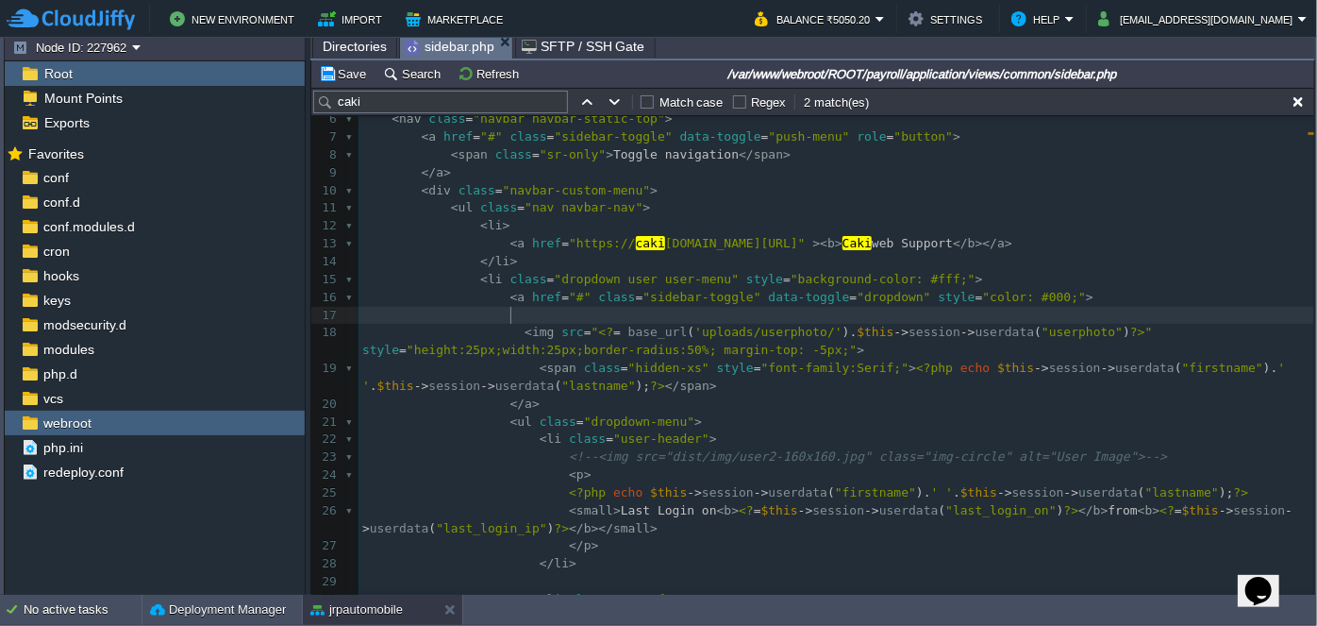
paste textarea "in"
type textarea "in_array('sessionsview', $accessar) ||"
drag, startPoint x: 568, startPoint y: 312, endPoint x: 812, endPoint y: 315, distance: 243.5
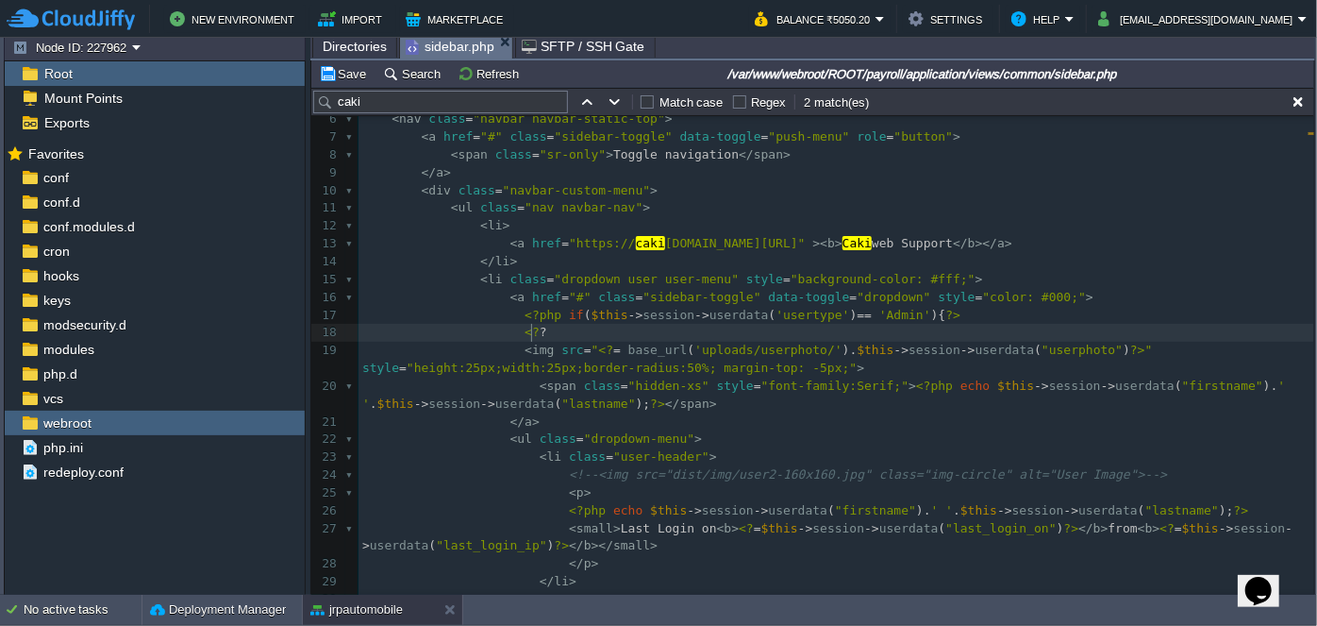
type textarea "<??>"
type textarea "php }"
click at [951, 318] on pre "<?php if ( $this -> session -> userdata ( 'usertype' ) == 'Admin' ){ ?>" at bounding box center [837, 316] width 956 height 18
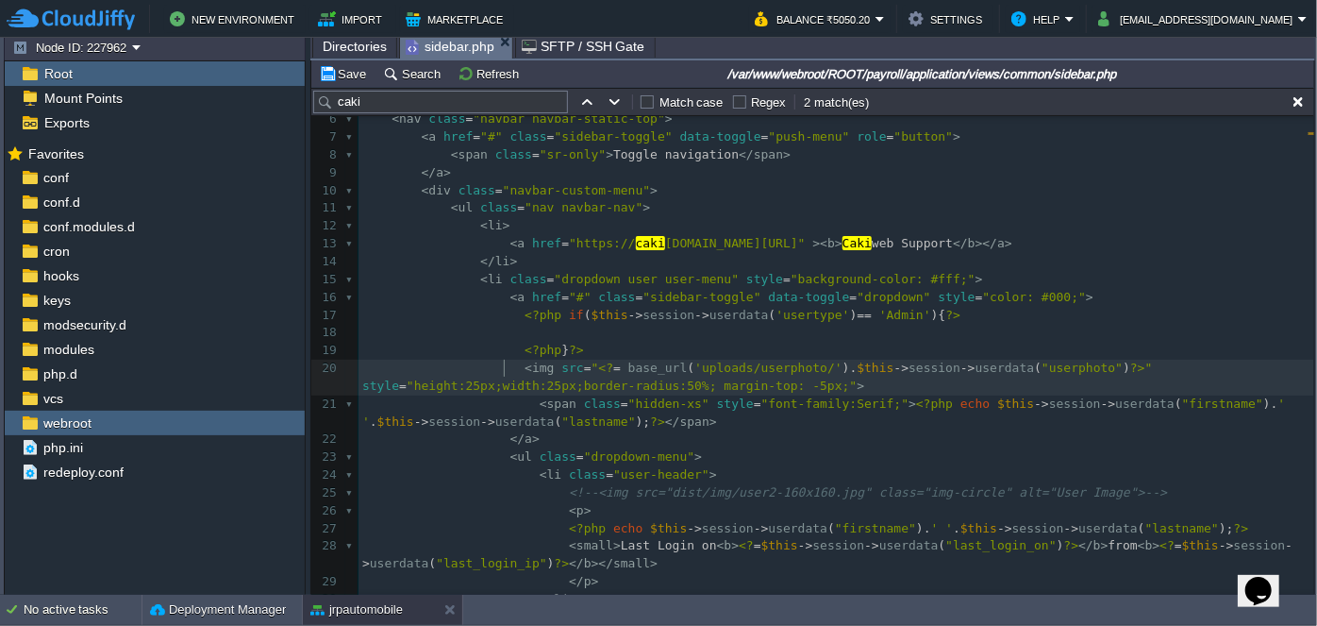
type textarea "<"
drag, startPoint x: 506, startPoint y: 370, endPoint x: 518, endPoint y: 373, distance: 12.6
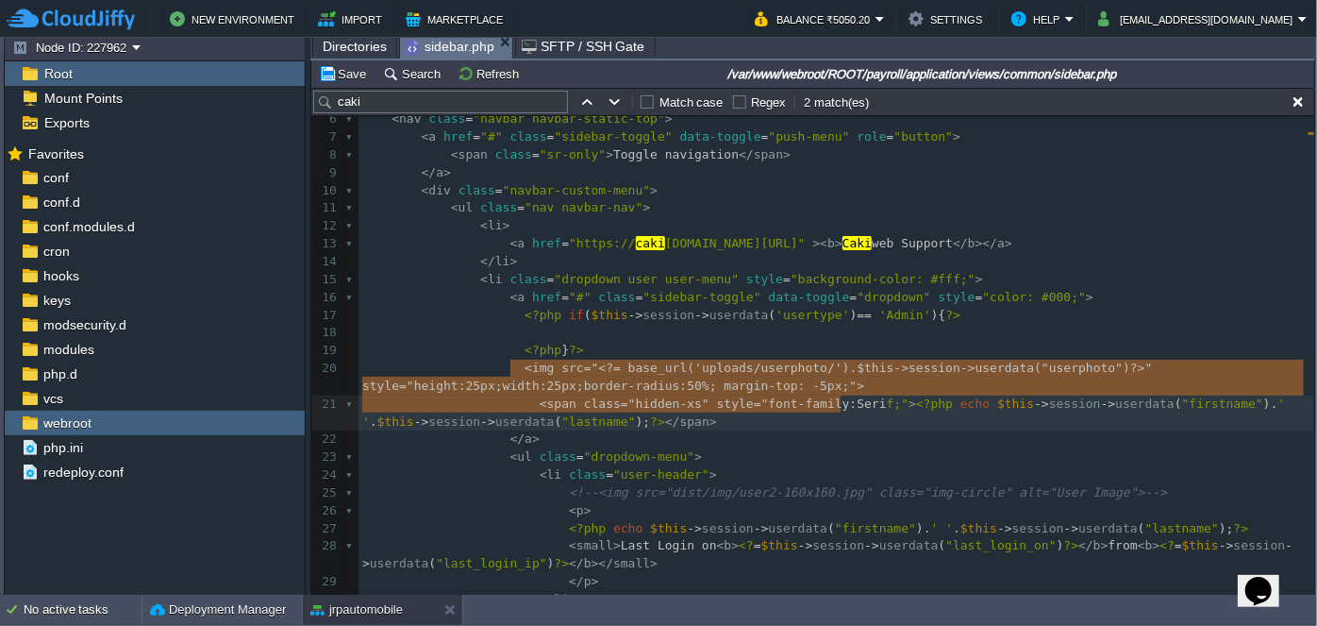
type textarea "<img src="<?= base_url('uploads/userphoto/').$this->session->userdata("userphot…"
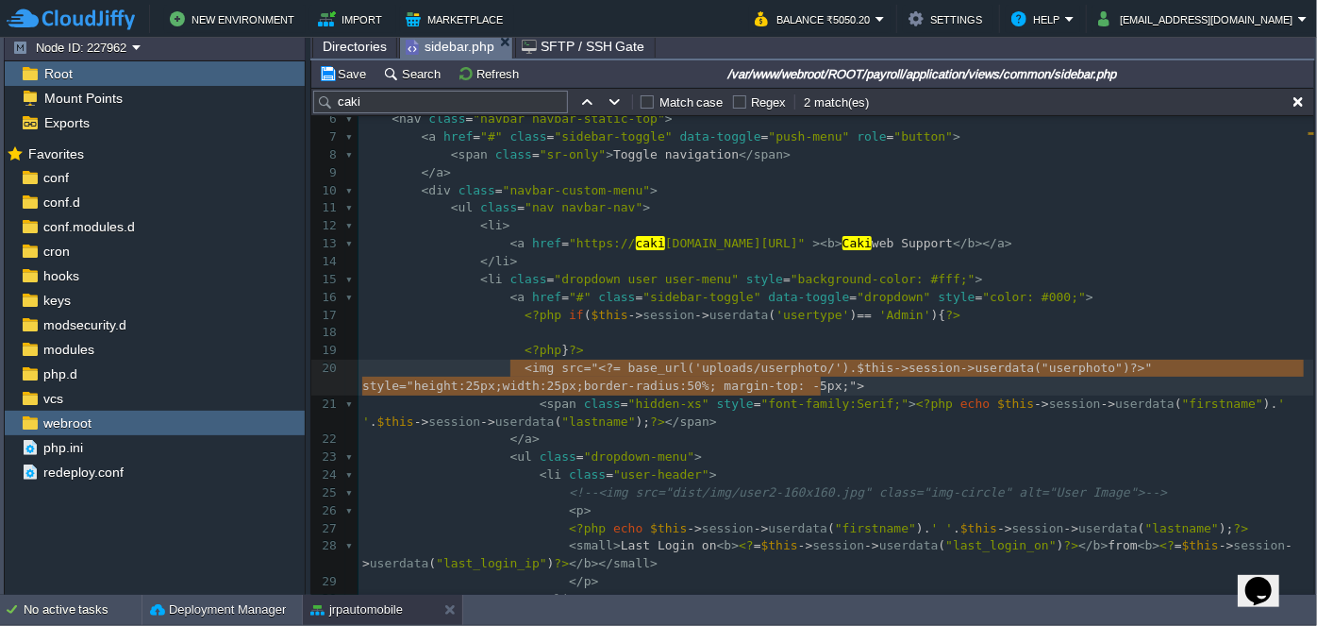
drag, startPoint x: 511, startPoint y: 369, endPoint x: 838, endPoint y: 393, distance: 328.3
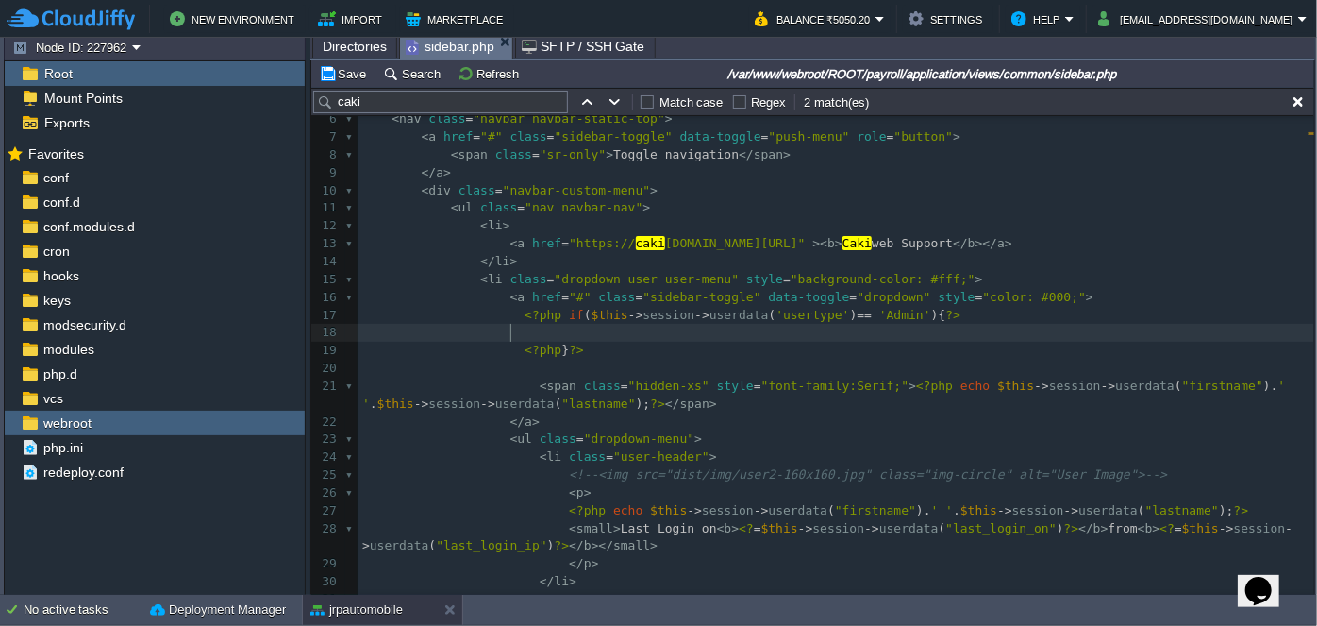
click at [604, 333] on pre at bounding box center [837, 333] width 956 height 18
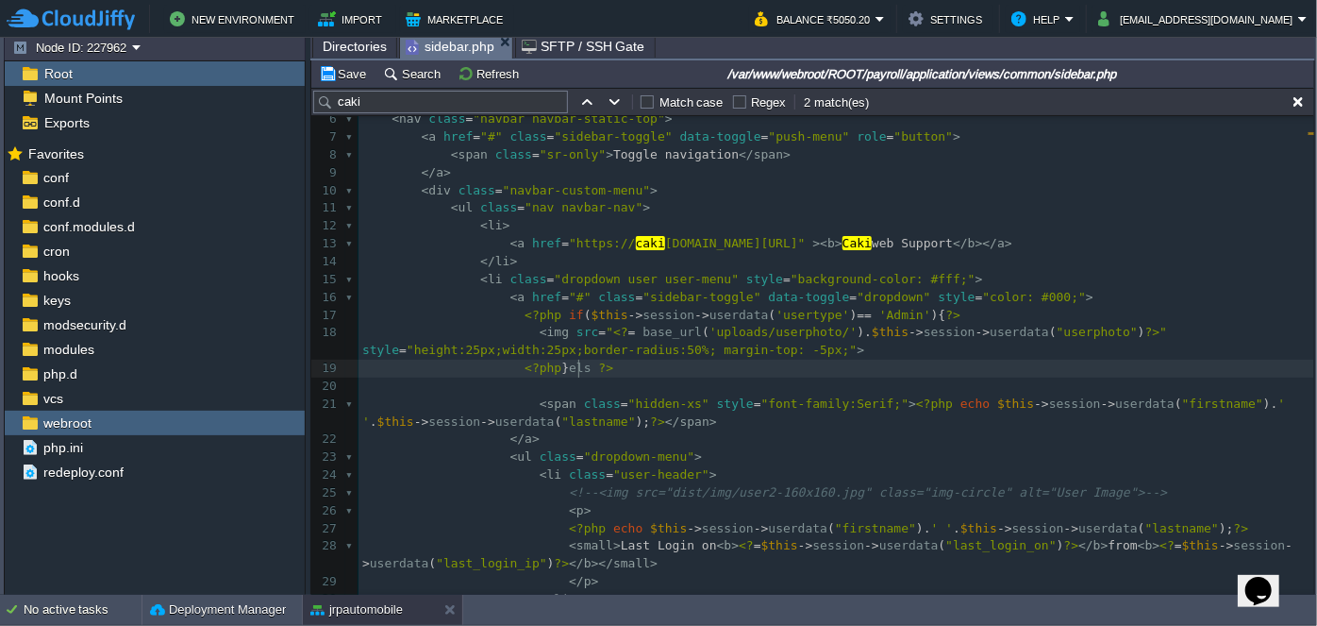
scroll to position [6, 26]
type textarea "else{}"
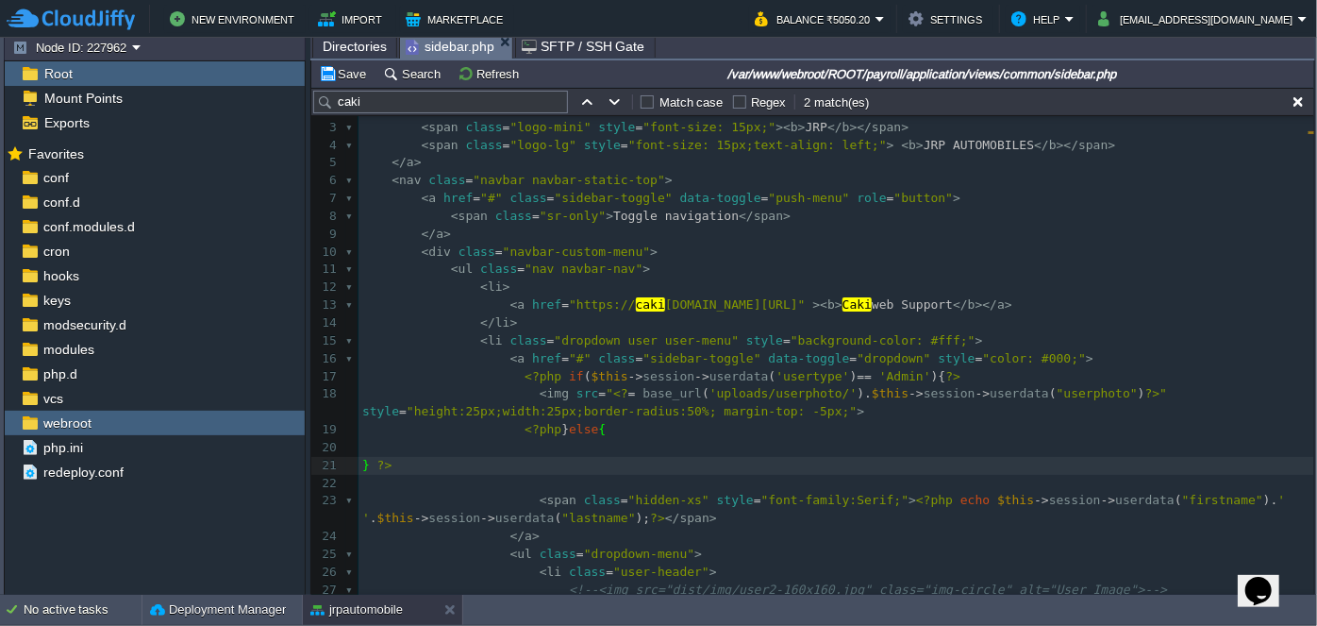
scroll to position [14, 0]
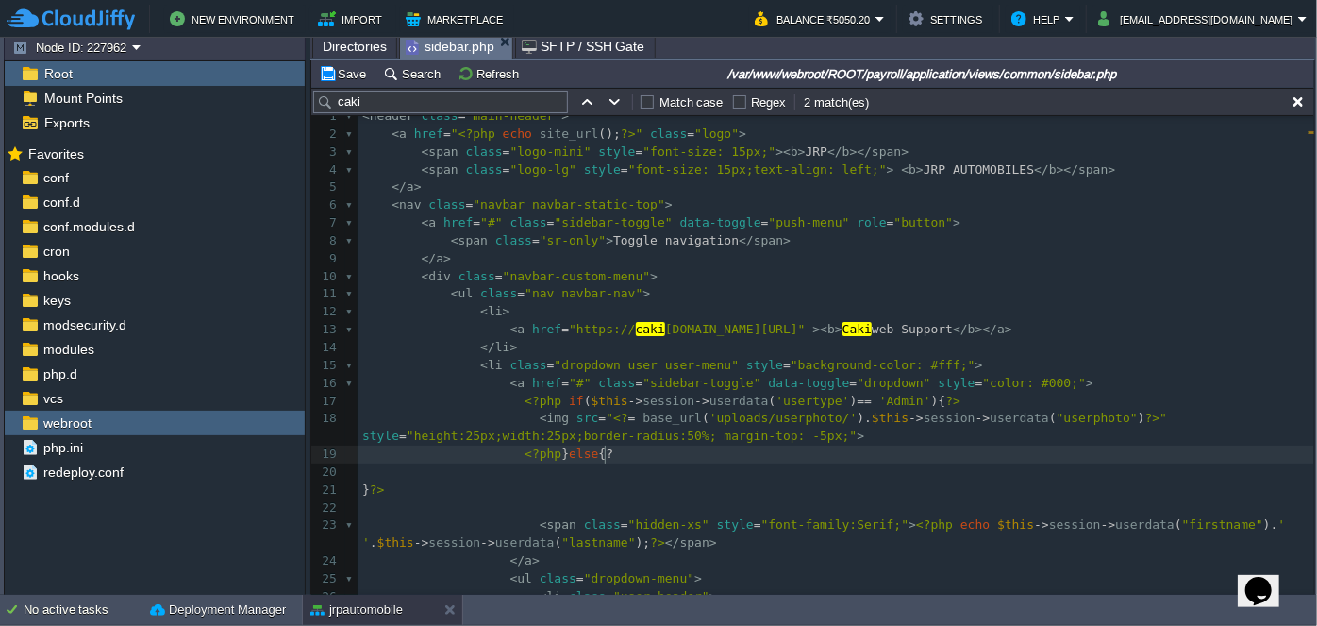
type textarea "?>"
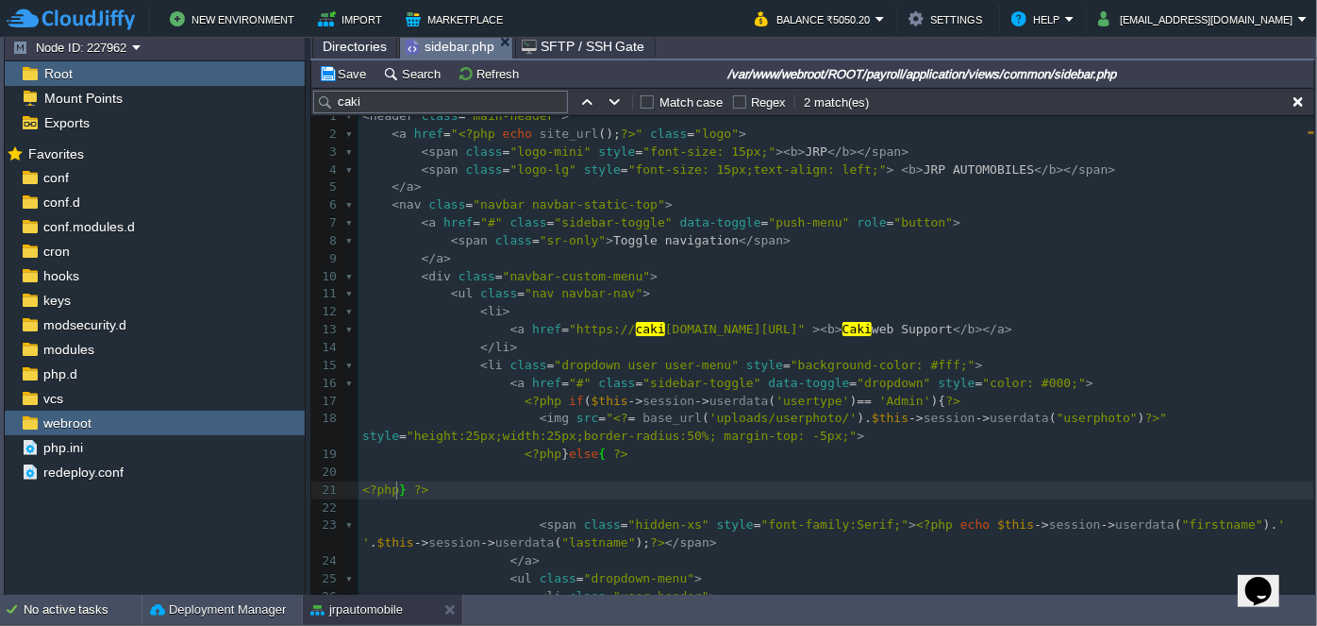
type textarea "<?php"
click at [512, 451] on div "xxxxxxxxxx < img src = " <? = base_url ( 'uploads/userphoto/' ). $this -> sessi…" at bounding box center [837, 615] width 956 height 1014
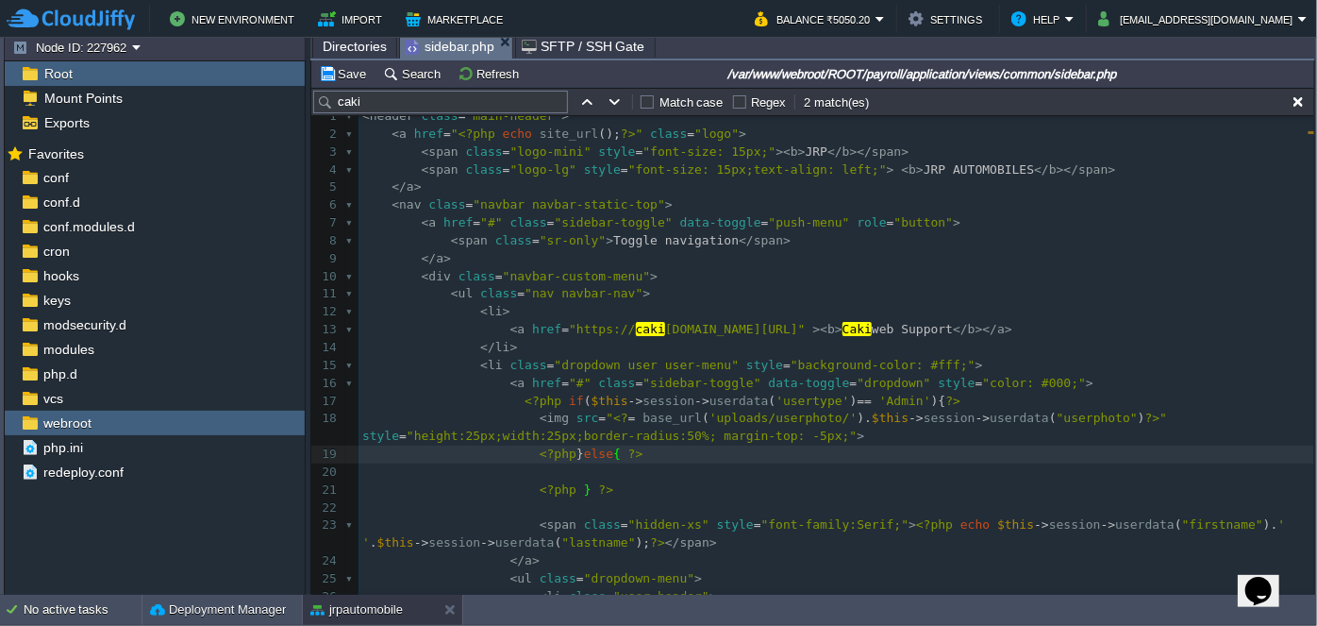
click at [592, 466] on pre "​" at bounding box center [837, 472] width 956 height 18
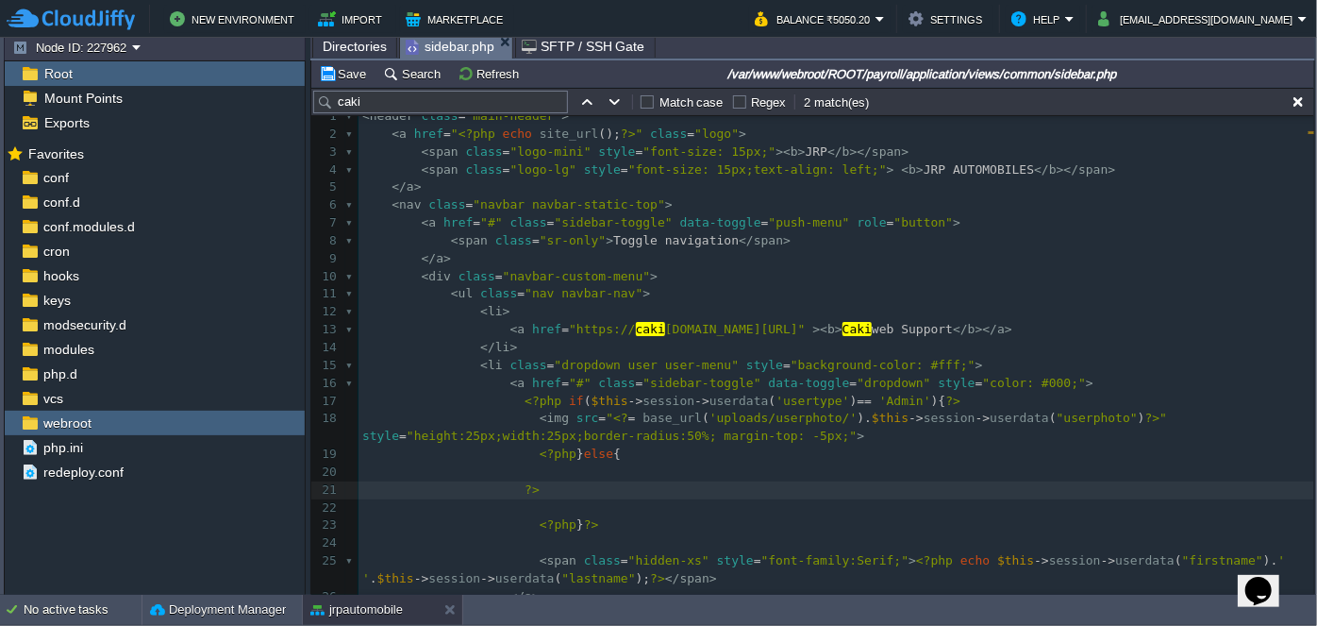
click at [588, 464] on pre at bounding box center [837, 472] width 956 height 18
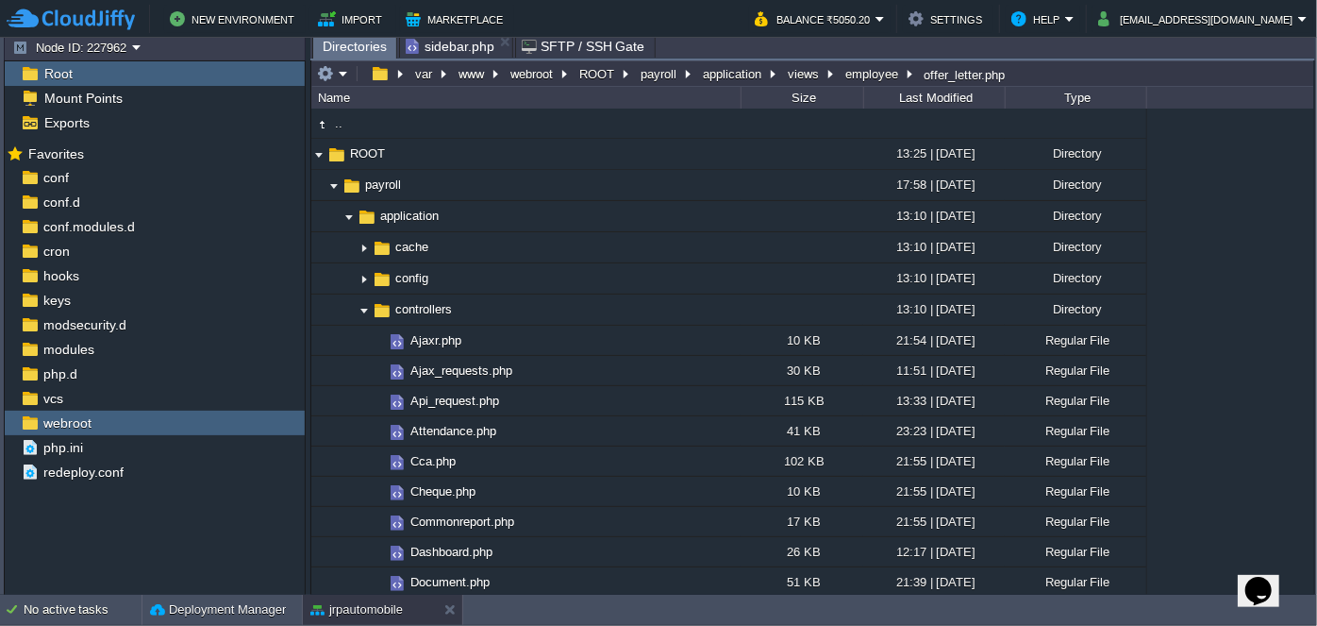
click at [363, 48] on span "Directories" at bounding box center [355, 47] width 64 height 24
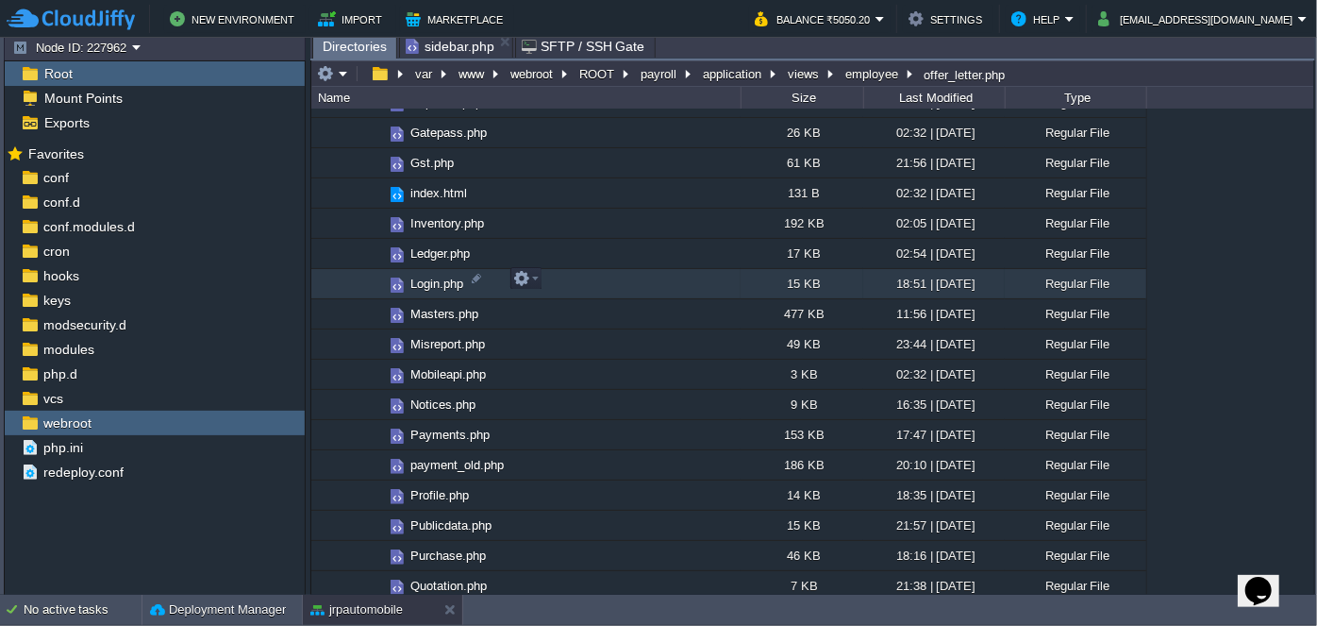
scroll to position [343, 0]
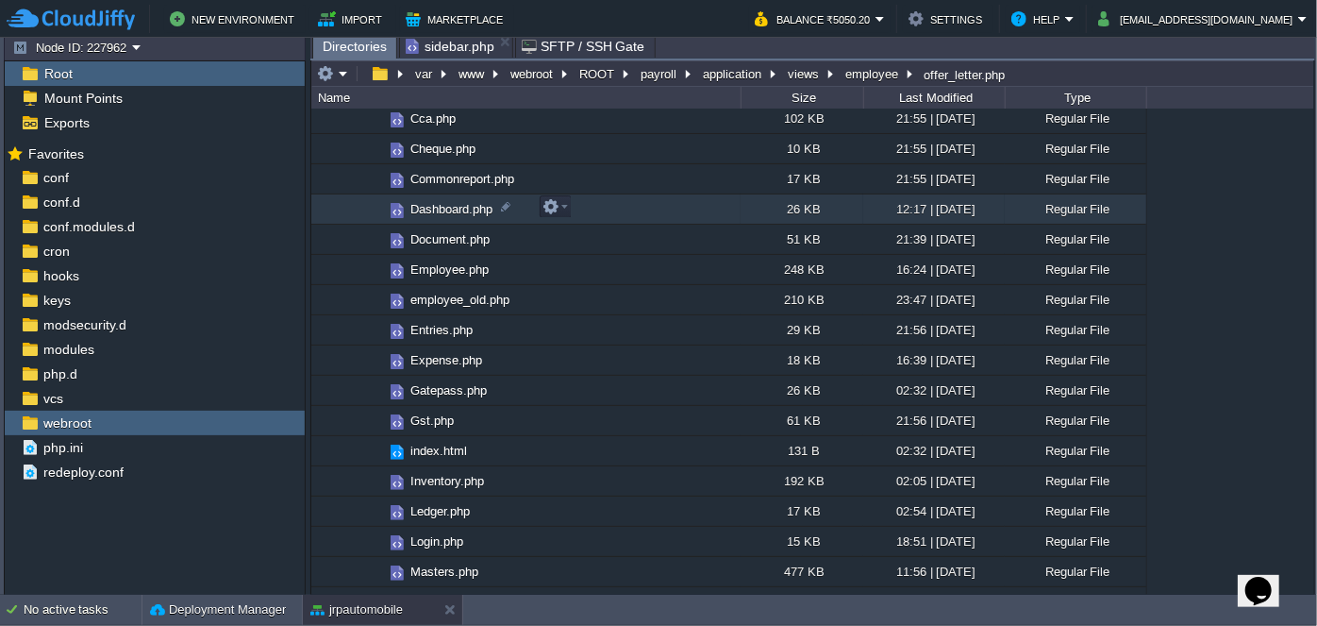
click at [433, 210] on span "Dashboard.php" at bounding box center [452, 209] width 88 height 16
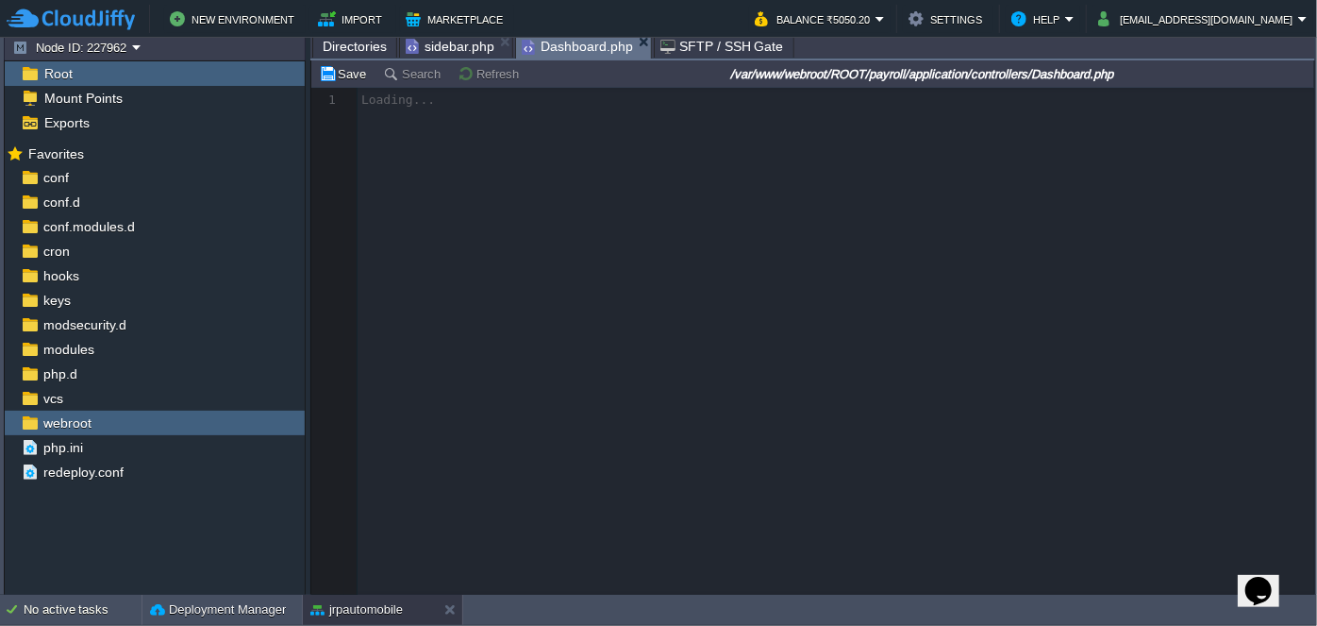
click at [344, 41] on span "Directories" at bounding box center [355, 46] width 64 height 23
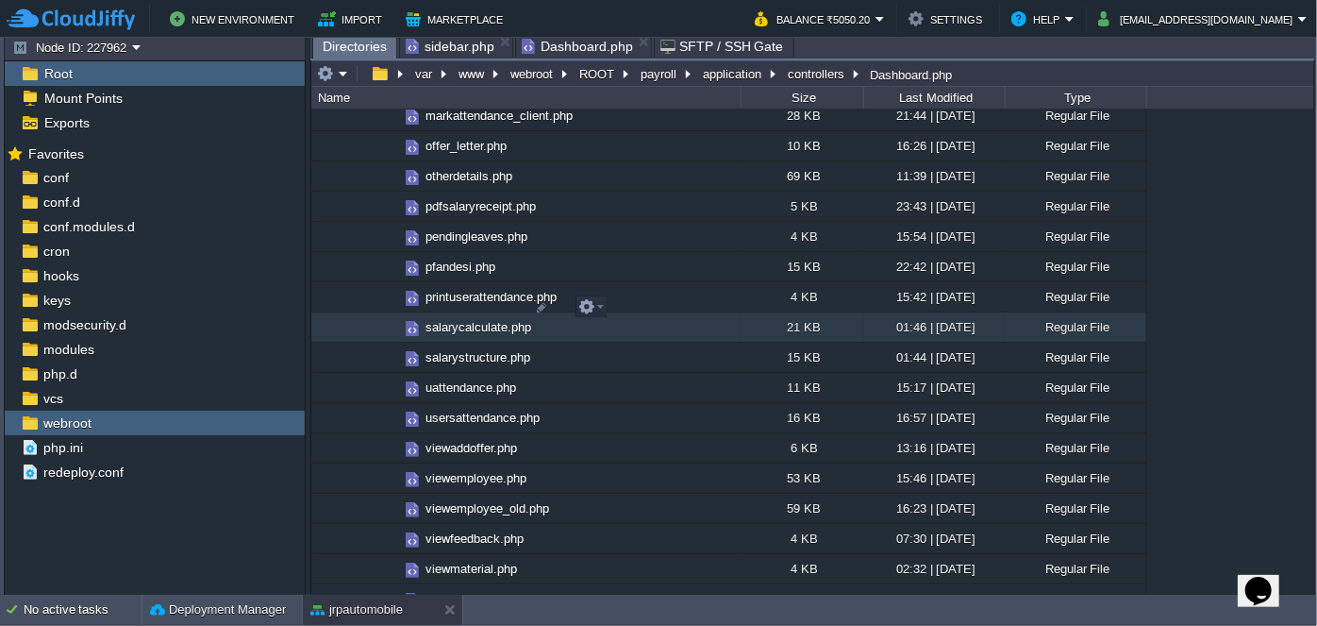
scroll to position [2488, 0]
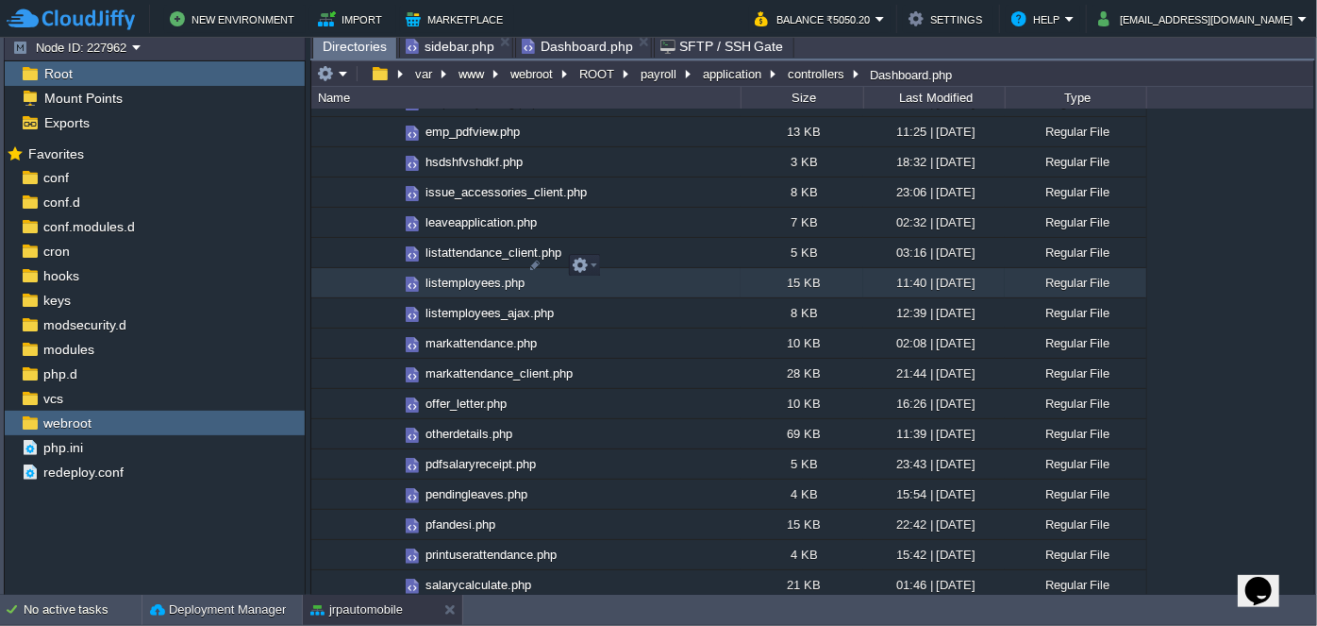
click at [465, 275] on span "listemployees.php" at bounding box center [475, 283] width 105 height 16
click at [463, 275] on span "listemployees.php" at bounding box center [475, 283] width 105 height 16
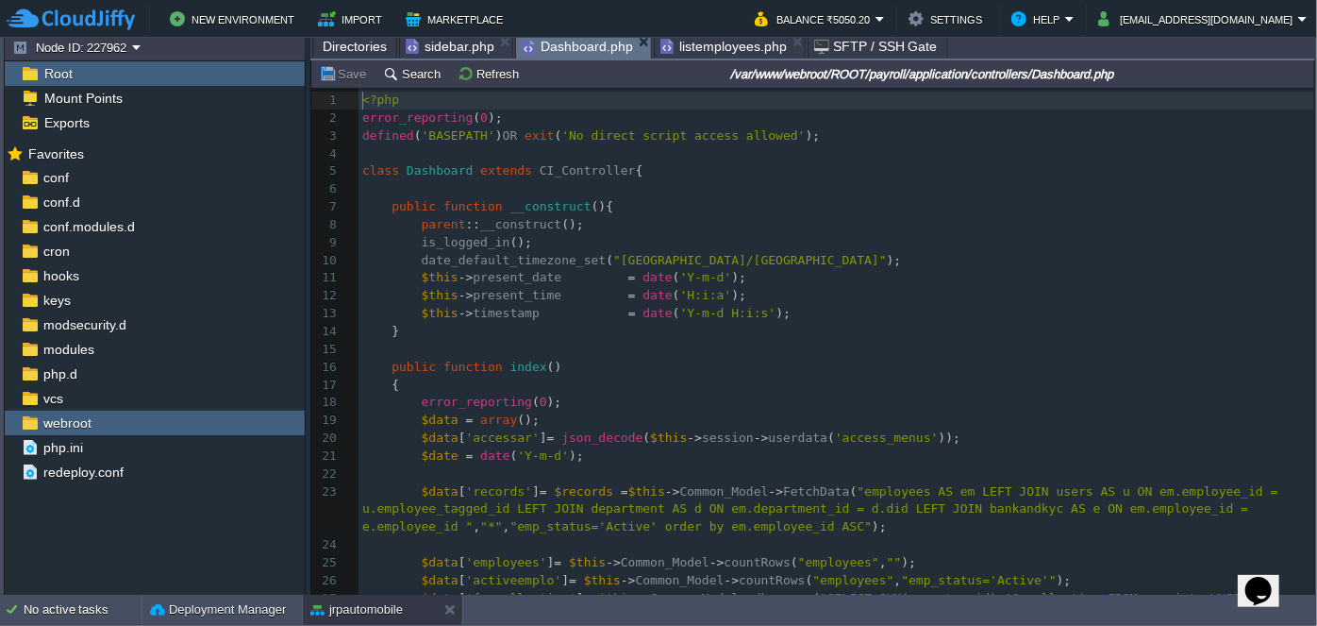
click at [571, 40] on span "Dashboard.php" at bounding box center [577, 47] width 111 height 24
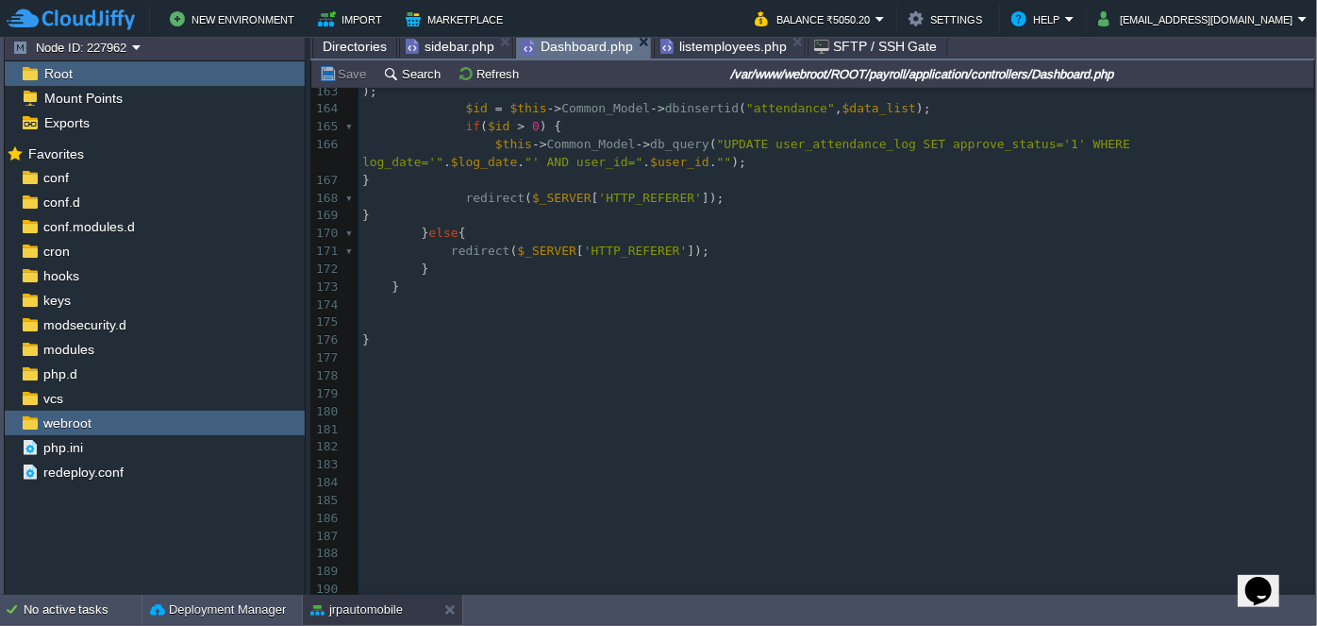
scroll to position [2621, 0]
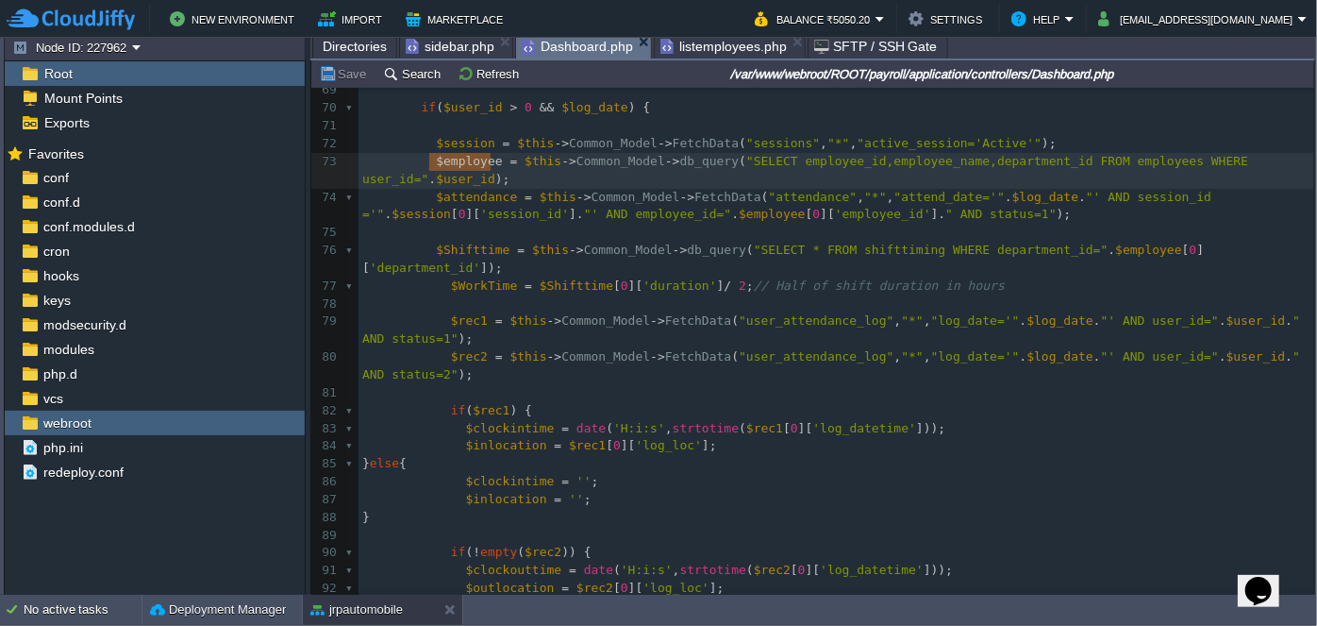
type textarea "$employee = $this->Common_Model->db_query("SELECT employee_id,employee_name,dep…"
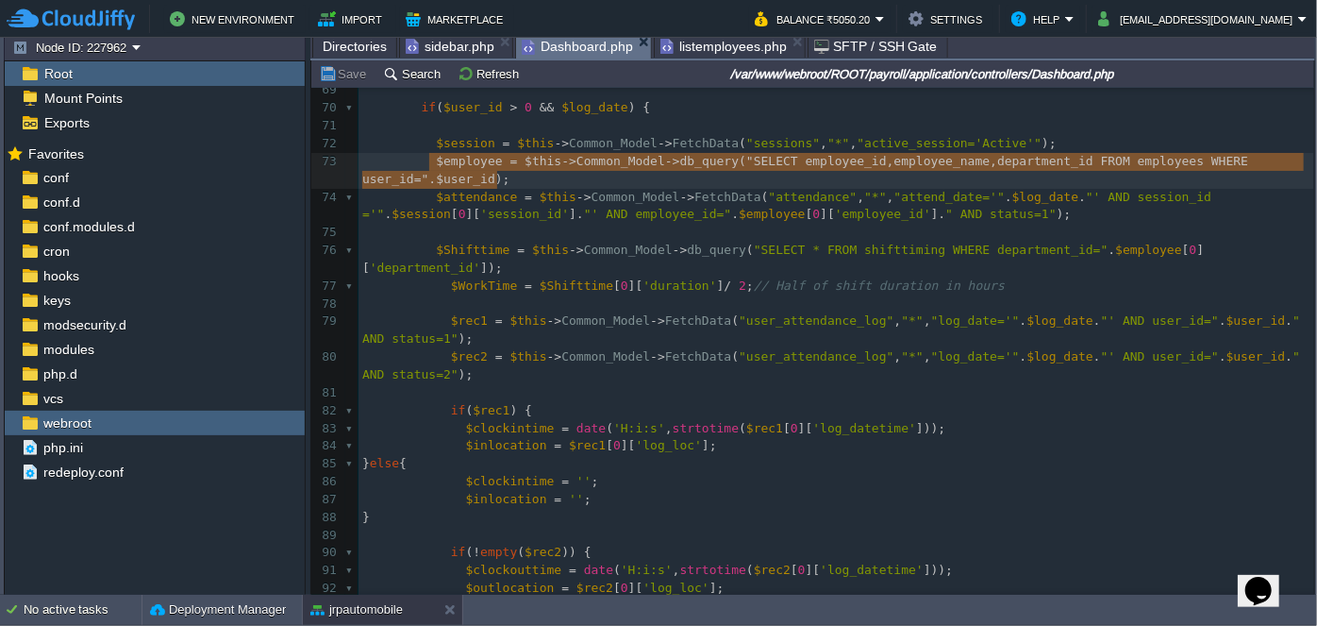
drag, startPoint x: 429, startPoint y: 162, endPoint x: 495, endPoint y: 168, distance: 65.4
click at [431, 42] on span "sidebar.php" at bounding box center [450, 46] width 89 height 23
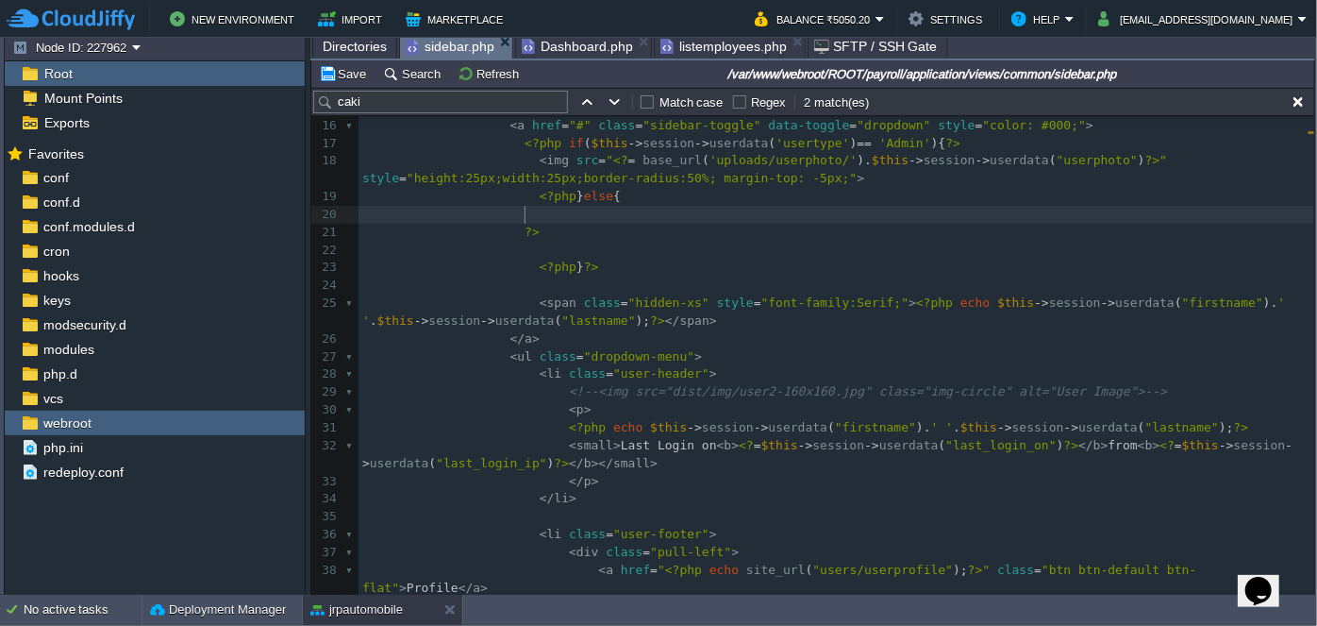
click at [587, 209] on pre at bounding box center [837, 215] width 956 height 18
paste textarea "$user_id"
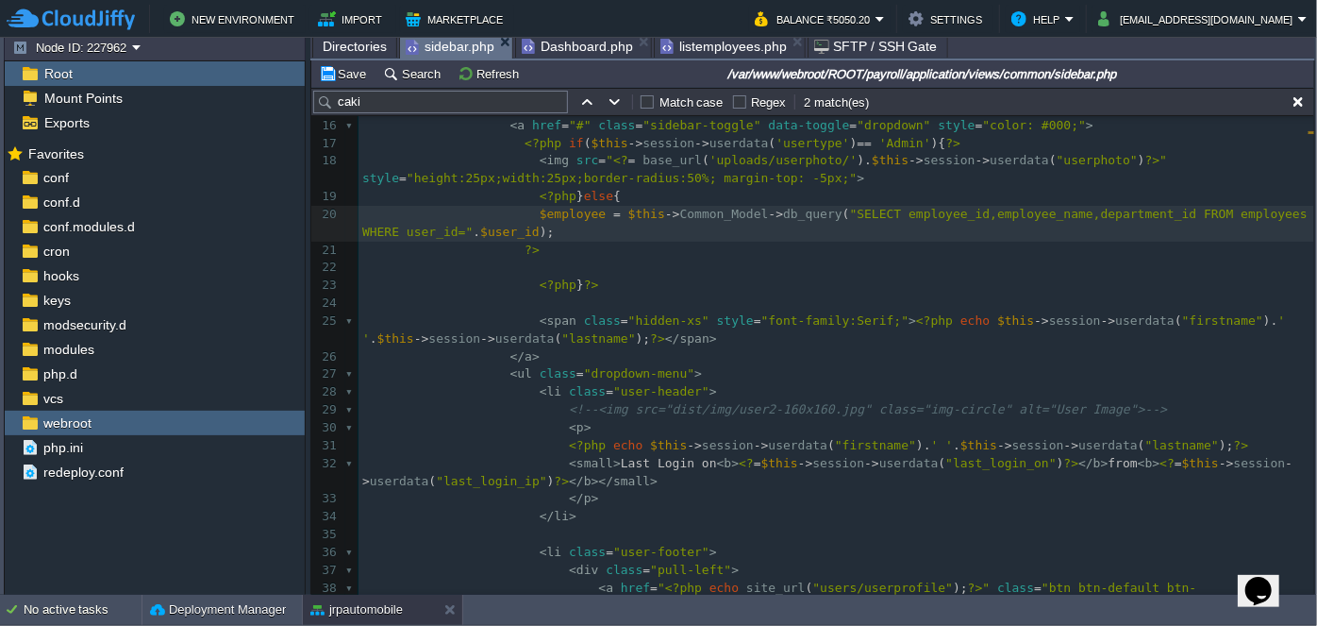
click at [465, 232] on div "xxxxxxxxxx < img src = " <? = base_url ( 'uploads/userphoto/' ). $this -> sessi…" at bounding box center [837, 339] width 956 height 978
type textarea "$user_id"
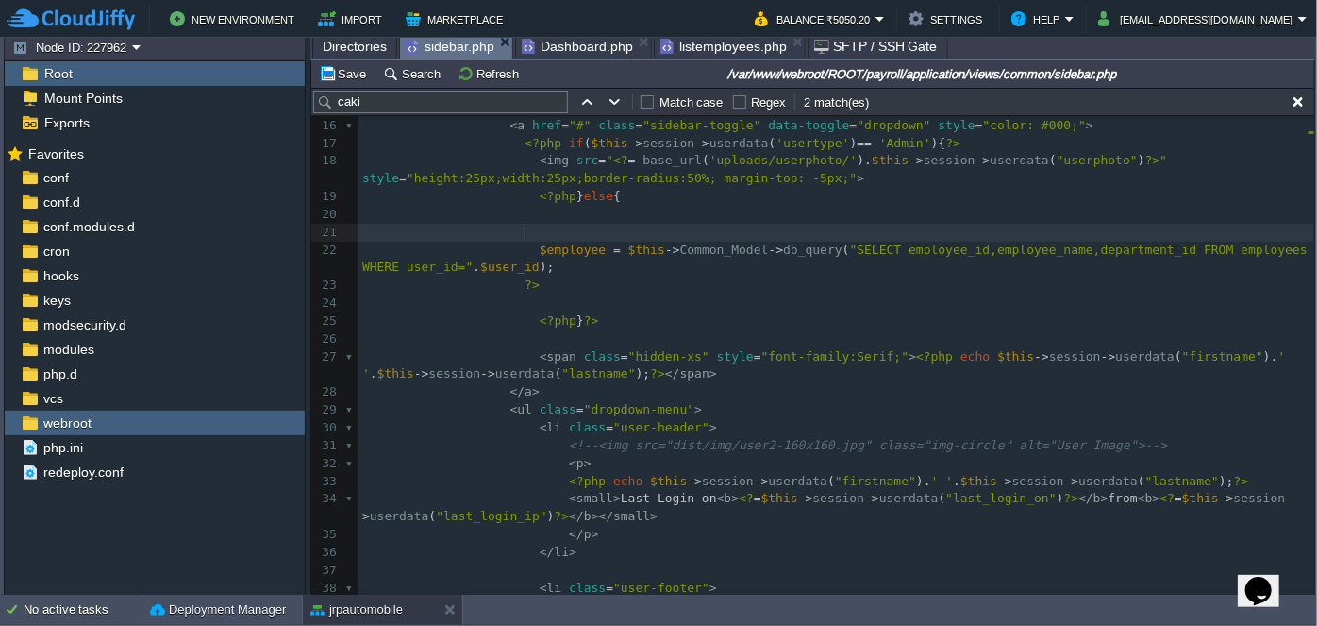
paste textarea "$"
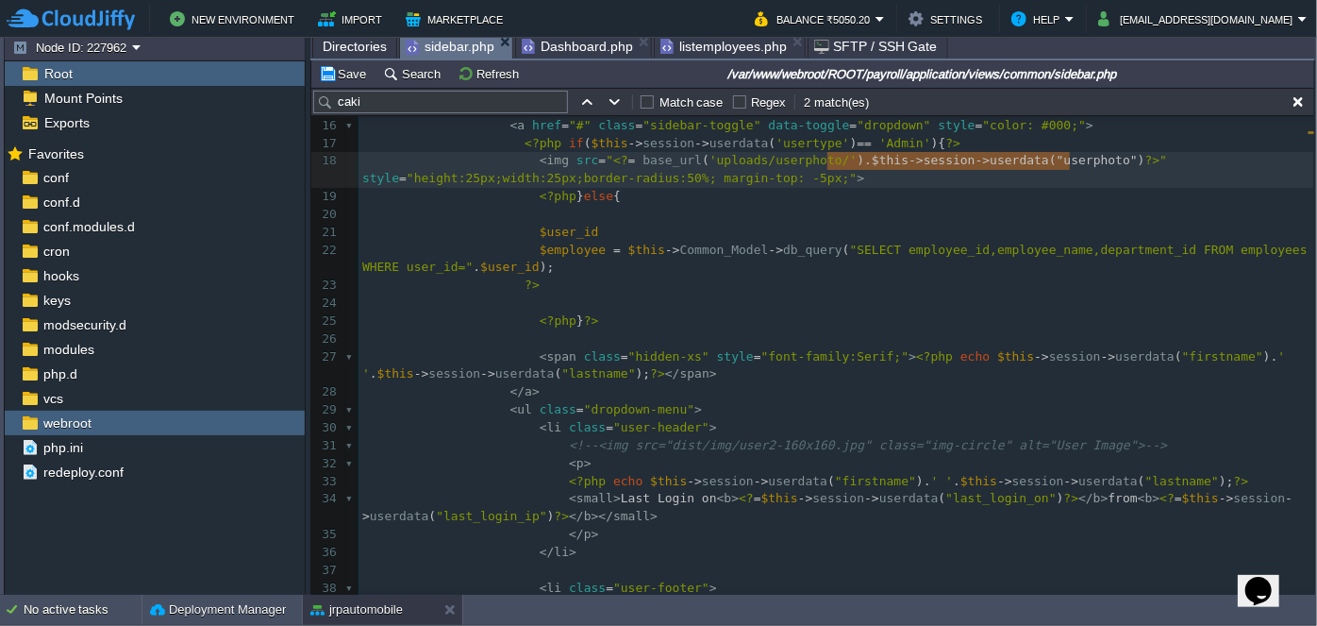
type textarea "$this->session->userdata("userphoto")"
drag, startPoint x: 826, startPoint y: 159, endPoint x: 1074, endPoint y: 159, distance: 248.2
click at [592, 217] on pre at bounding box center [837, 215] width 956 height 18
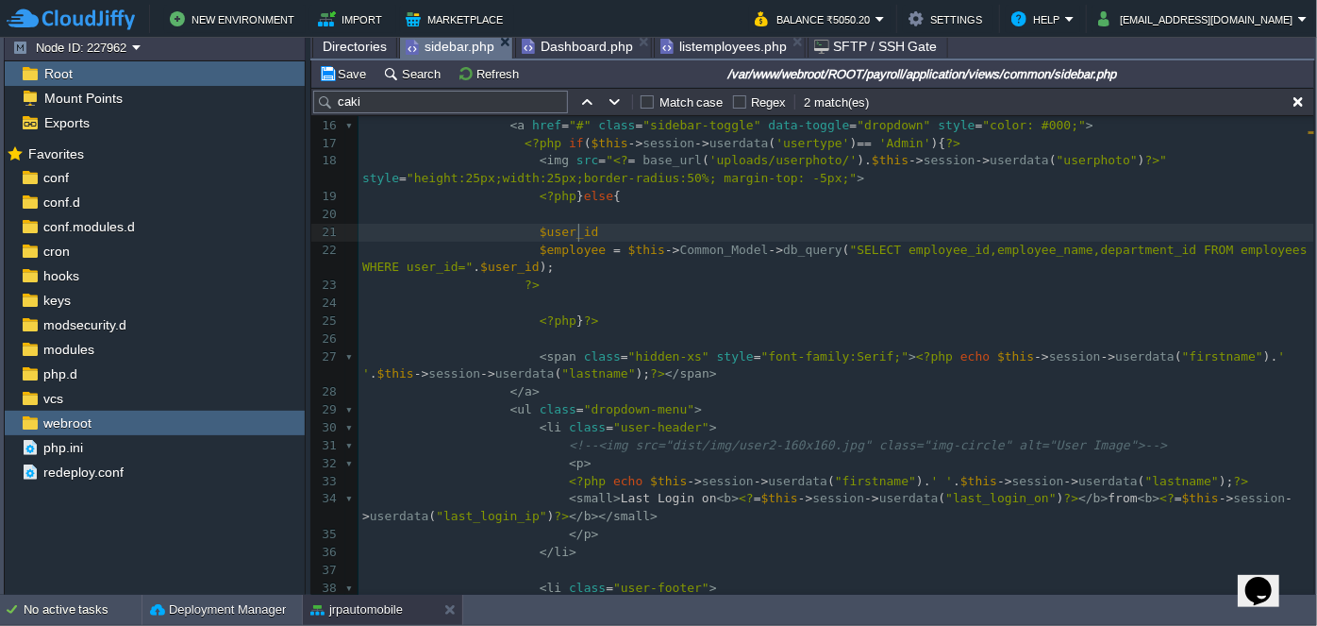
click at [595, 232] on pre "$user_id" at bounding box center [837, 233] width 956 height 18
type textarea "="
paste textarea
type textarea "$user_id"
type textarea "userphoto"
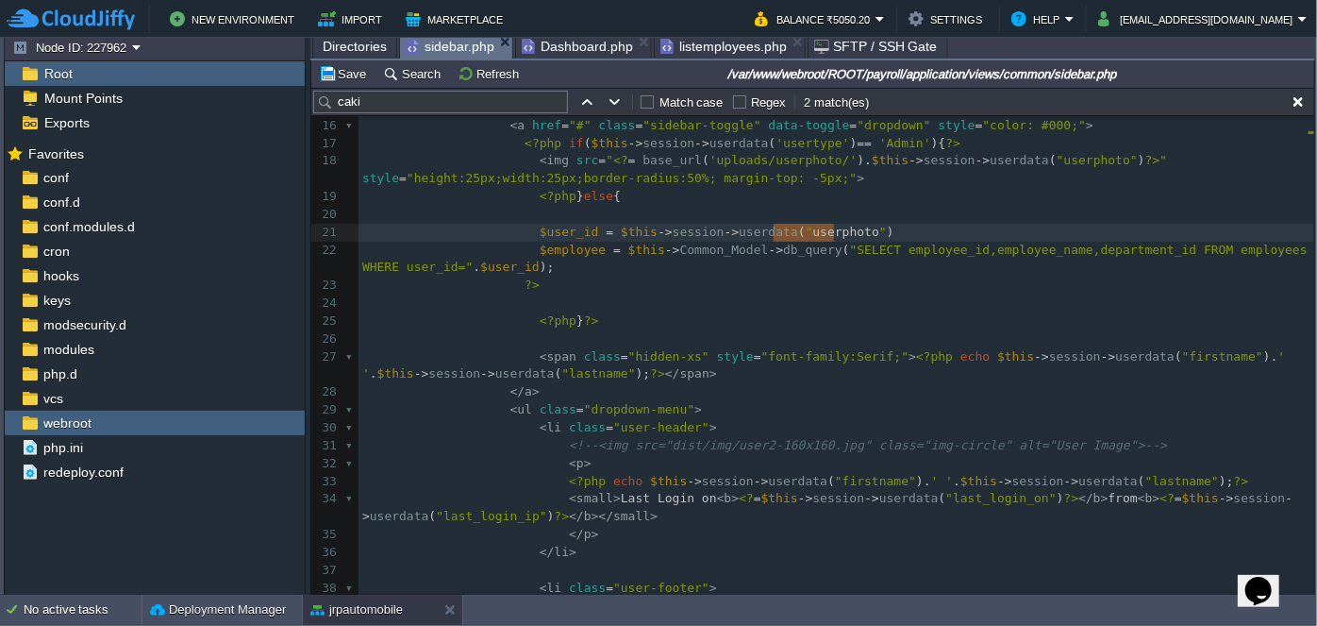
paste textarea
click at [814, 232] on span "$user_id" at bounding box center [843, 232] width 59 height 14
type textarea ";"
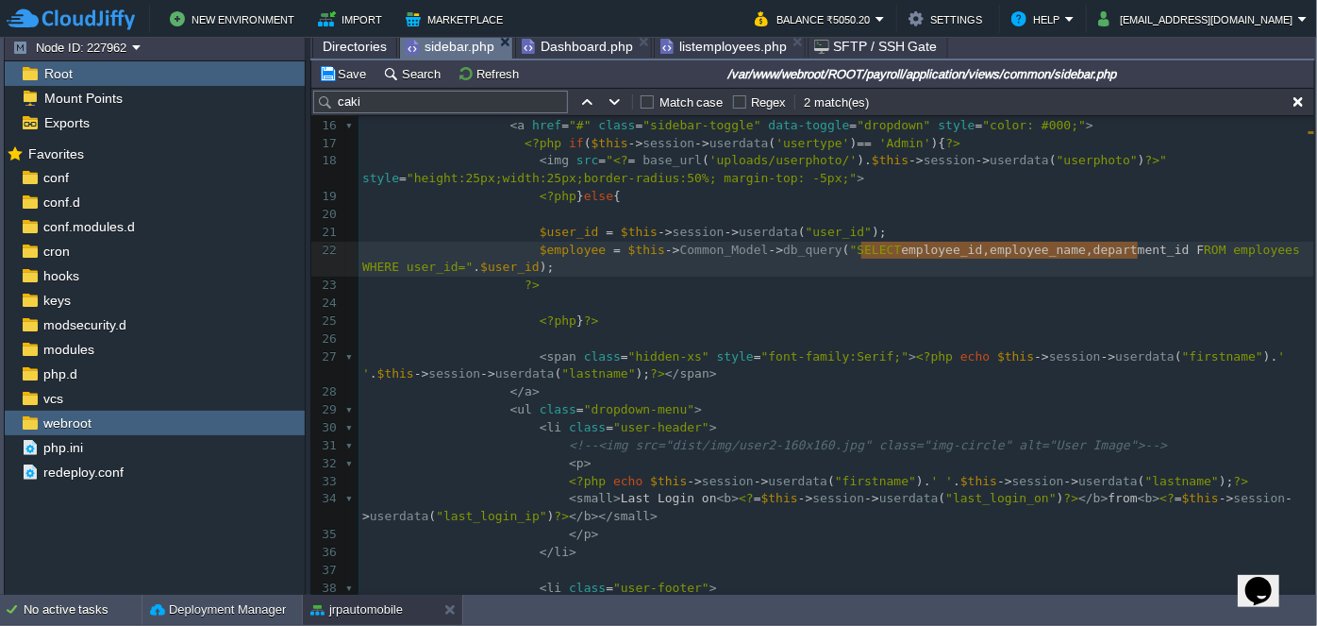
type textarea "employee_id,employee_name,department_id"
drag, startPoint x: 862, startPoint y: 250, endPoint x: 1133, endPoint y: 252, distance: 270.9
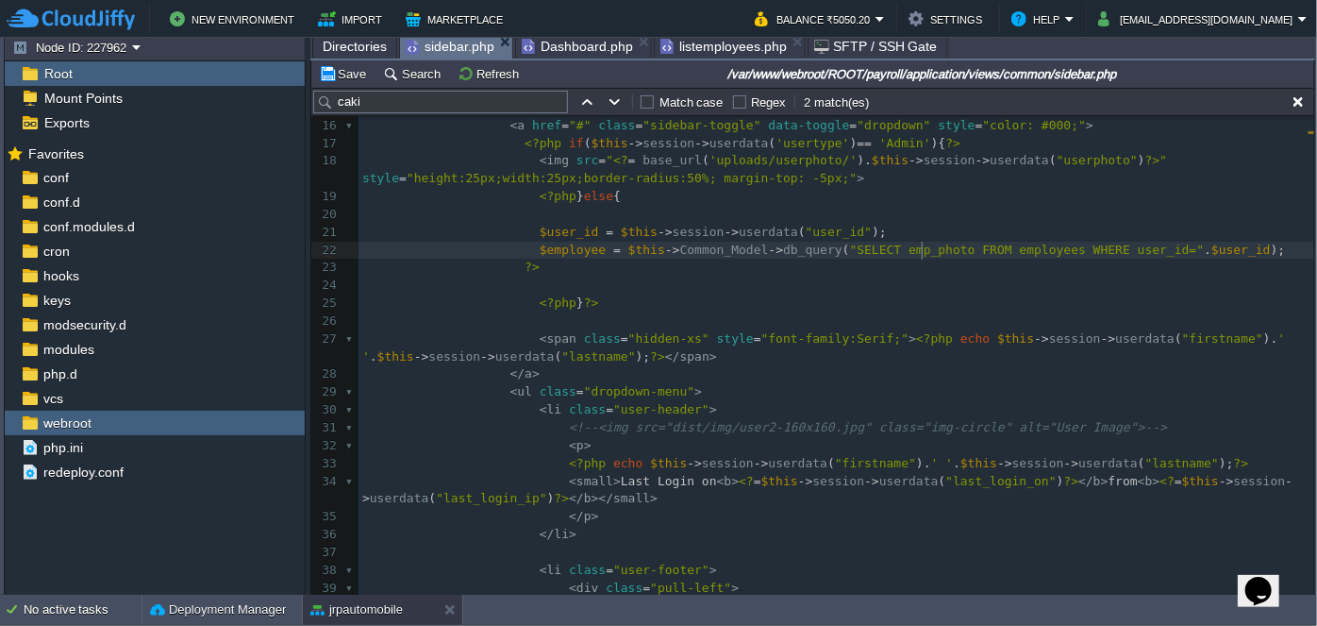
click at [725, 45] on span "listemployees.php" at bounding box center [724, 46] width 126 height 23
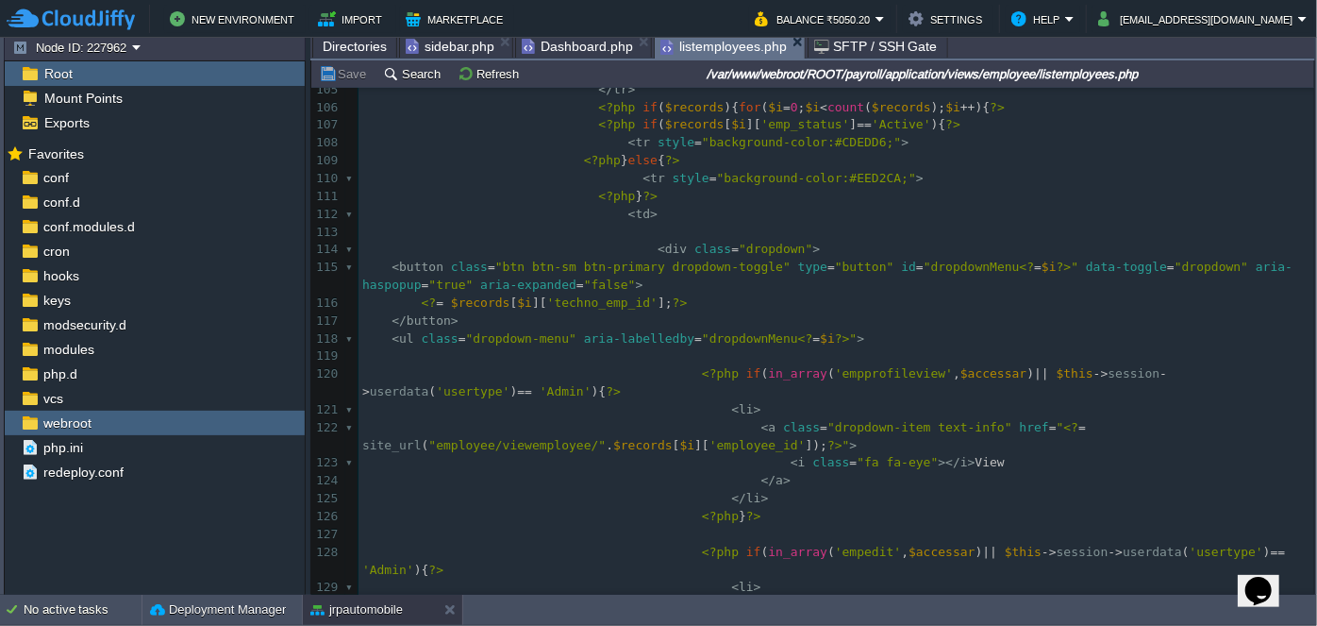
scroll to position [1972, 0]
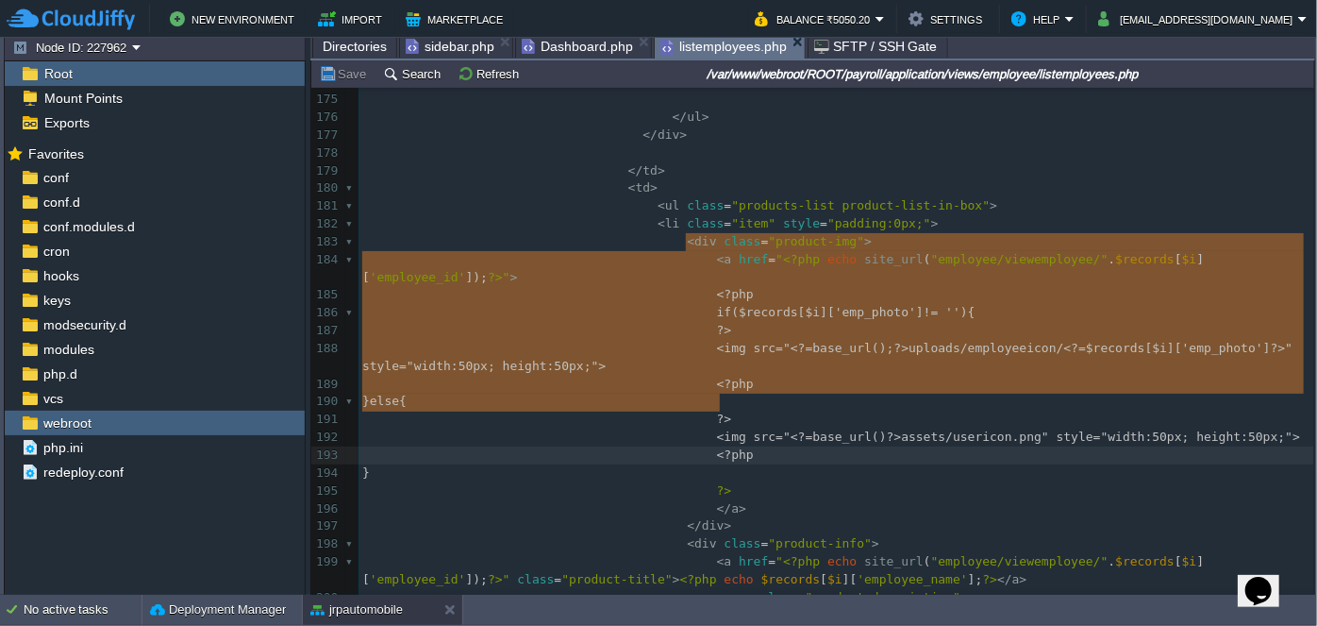
type textarea "<?php if($records[$i]['emp_photo'] != ''){ ?> <img src="<?=base_url();?>uploads…"
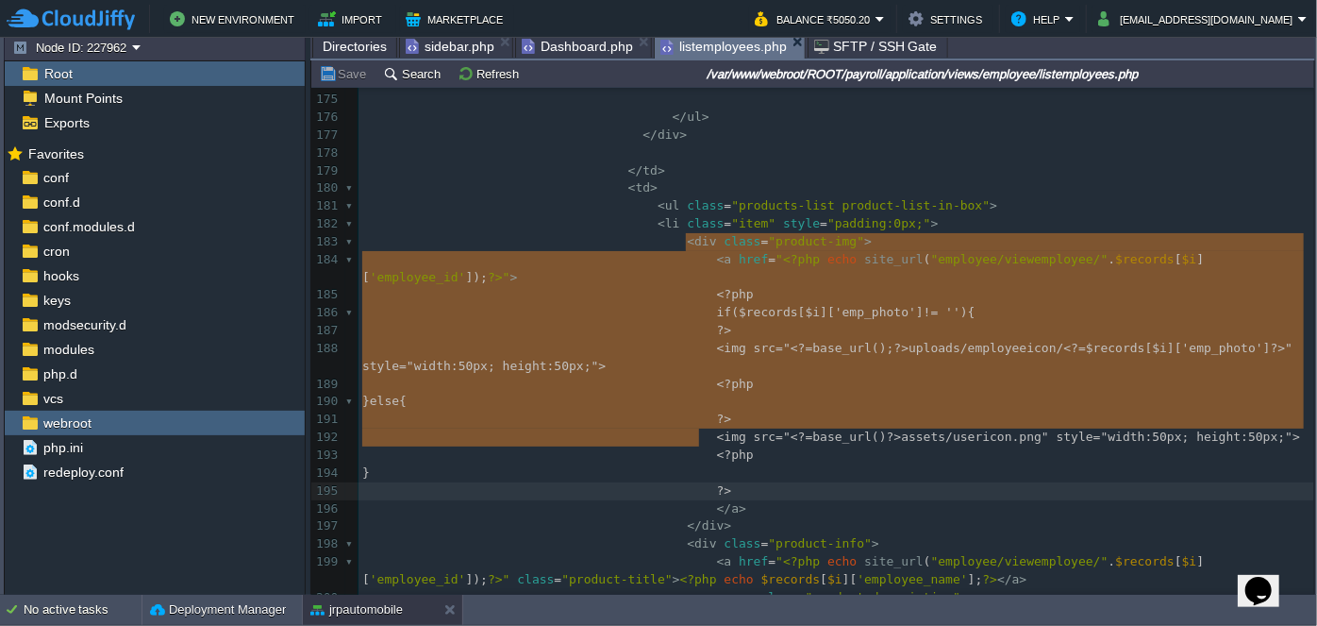
drag, startPoint x: 685, startPoint y: 242, endPoint x: 748, endPoint y: 436, distance: 204.4
click at [454, 42] on span "sidebar.php" at bounding box center [450, 46] width 89 height 23
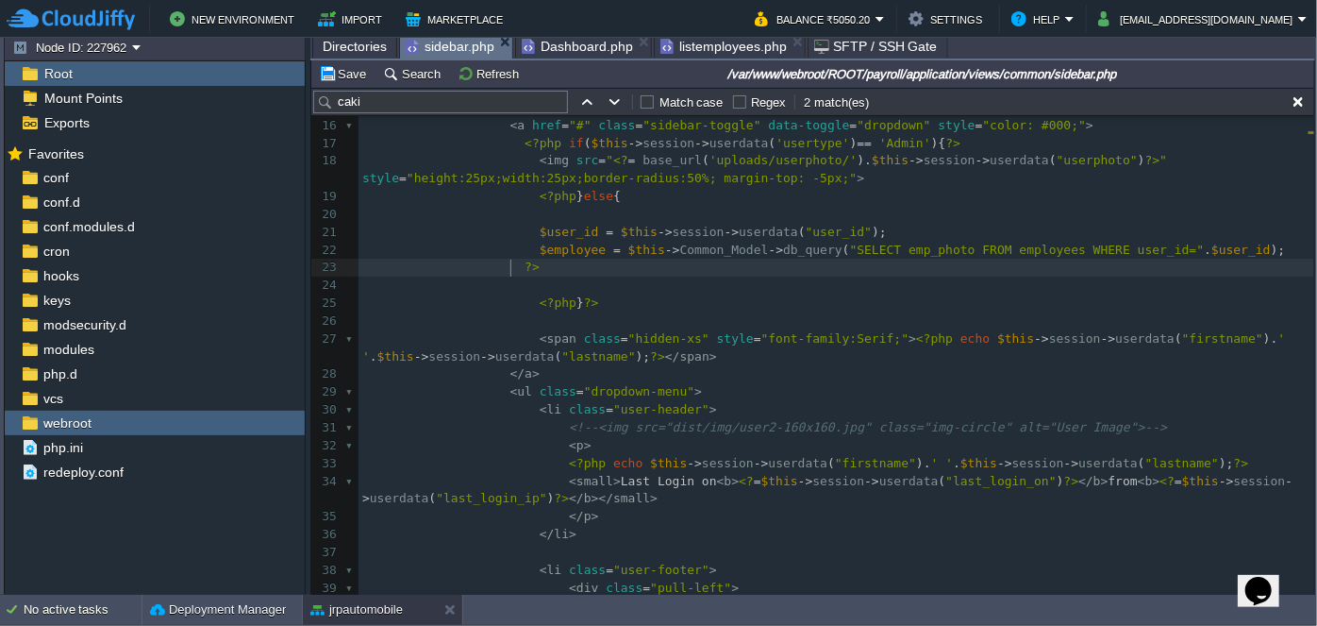
type textarea "?>"
paste textarea
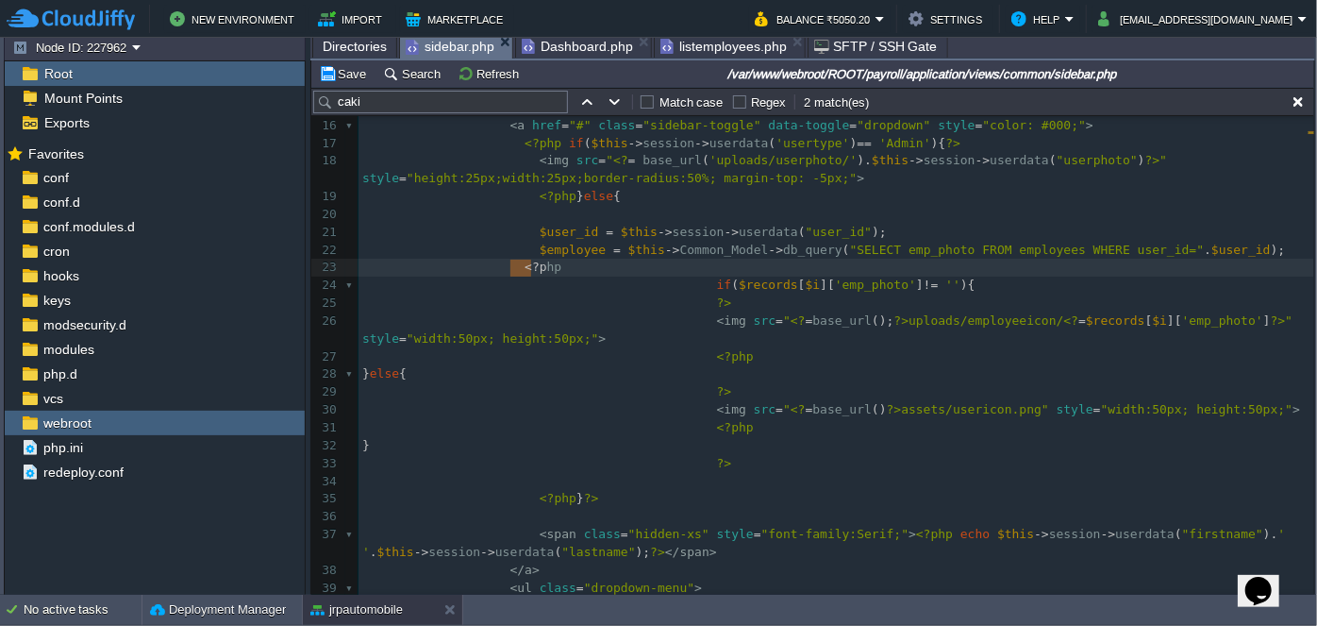
type textarea "<?php"
drag, startPoint x: 512, startPoint y: 264, endPoint x: 536, endPoint y: 265, distance: 23.6
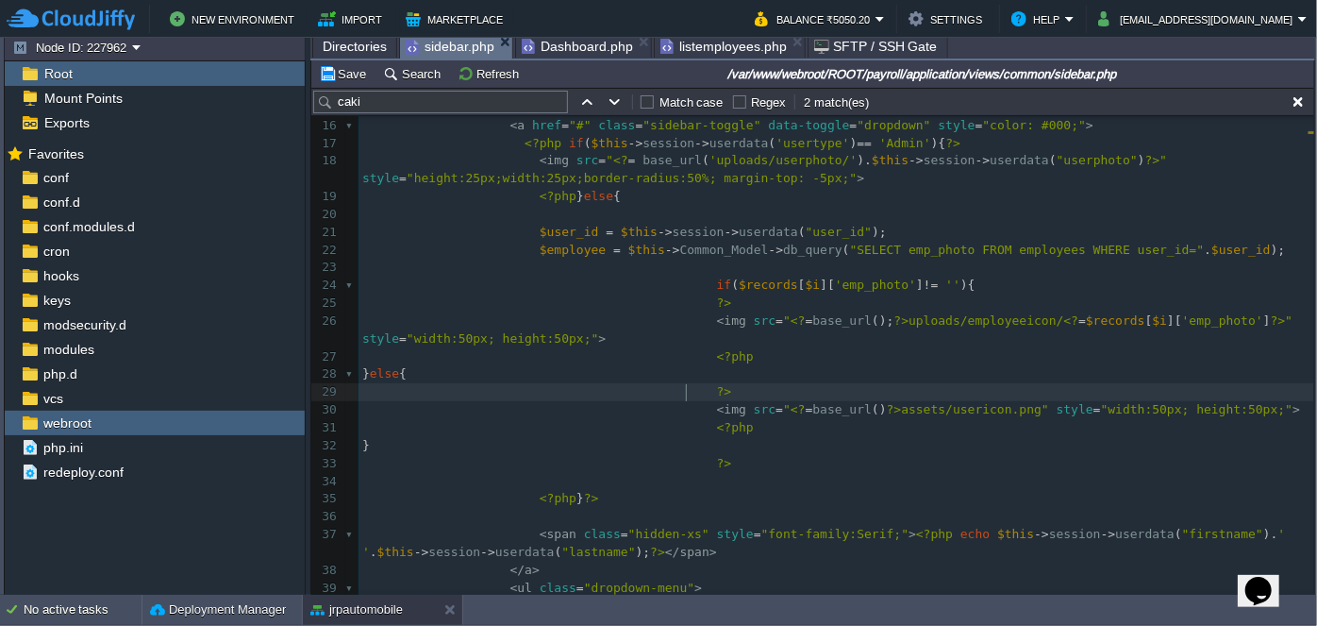
type textarea "?>"
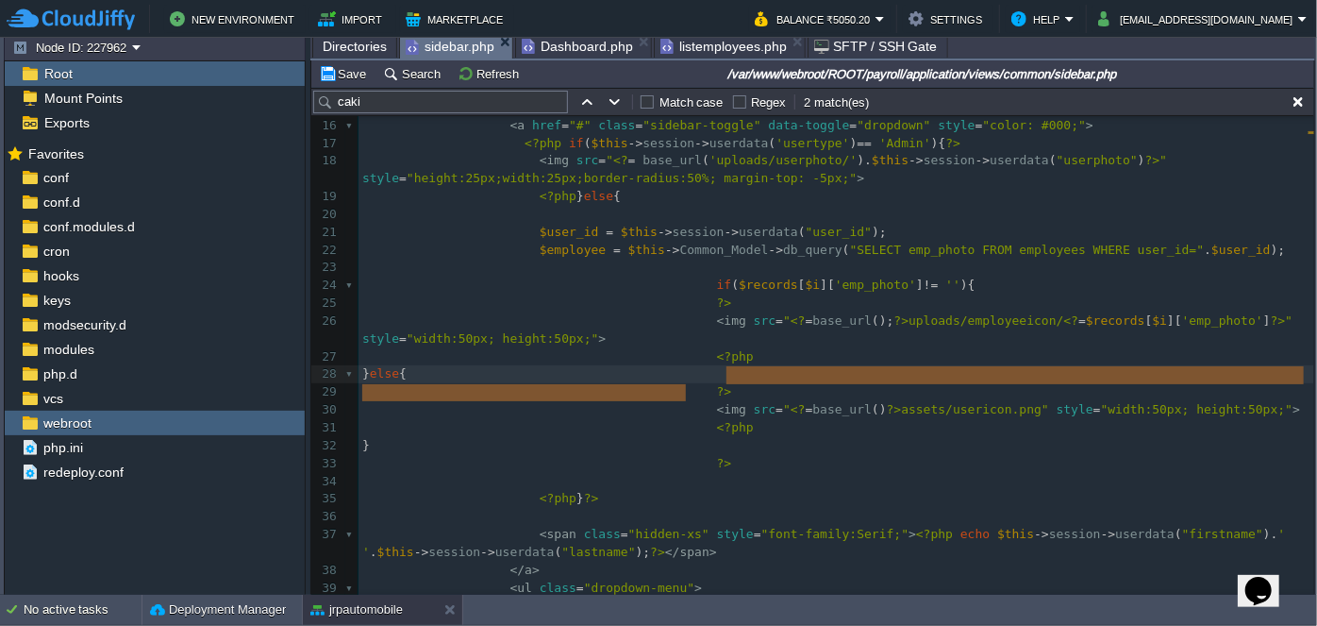
drag, startPoint x: 682, startPoint y: 390, endPoint x: 764, endPoint y: 376, distance: 83.3
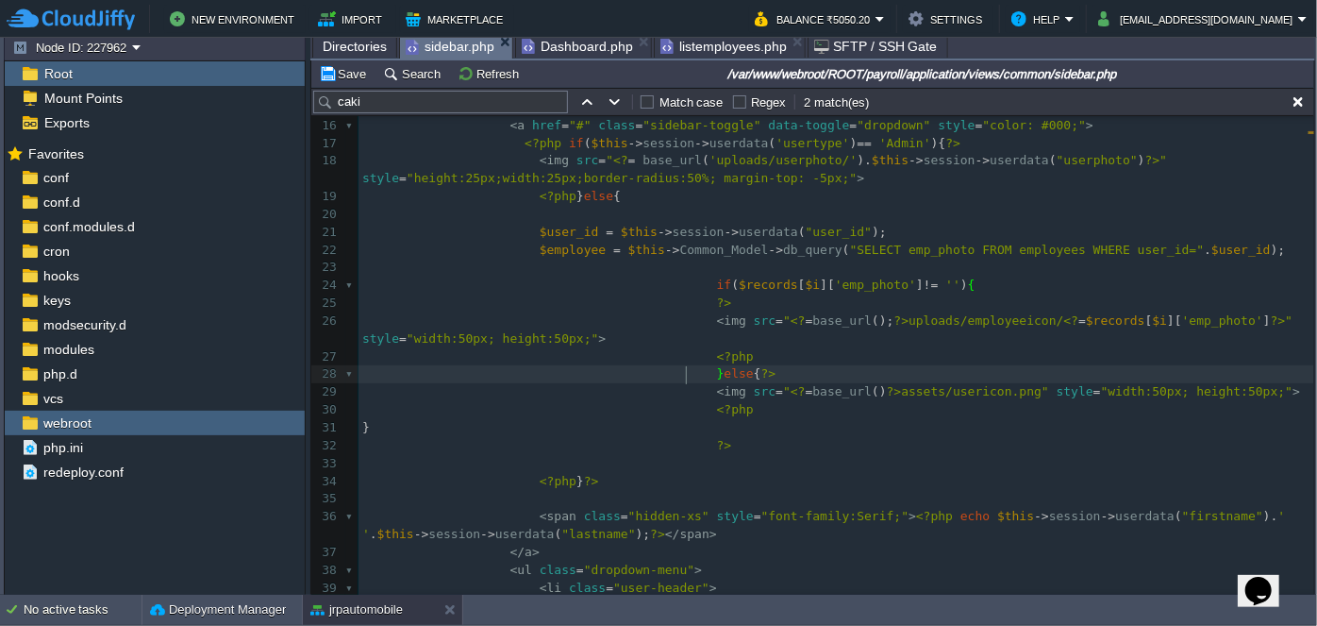
type textarea "}el"
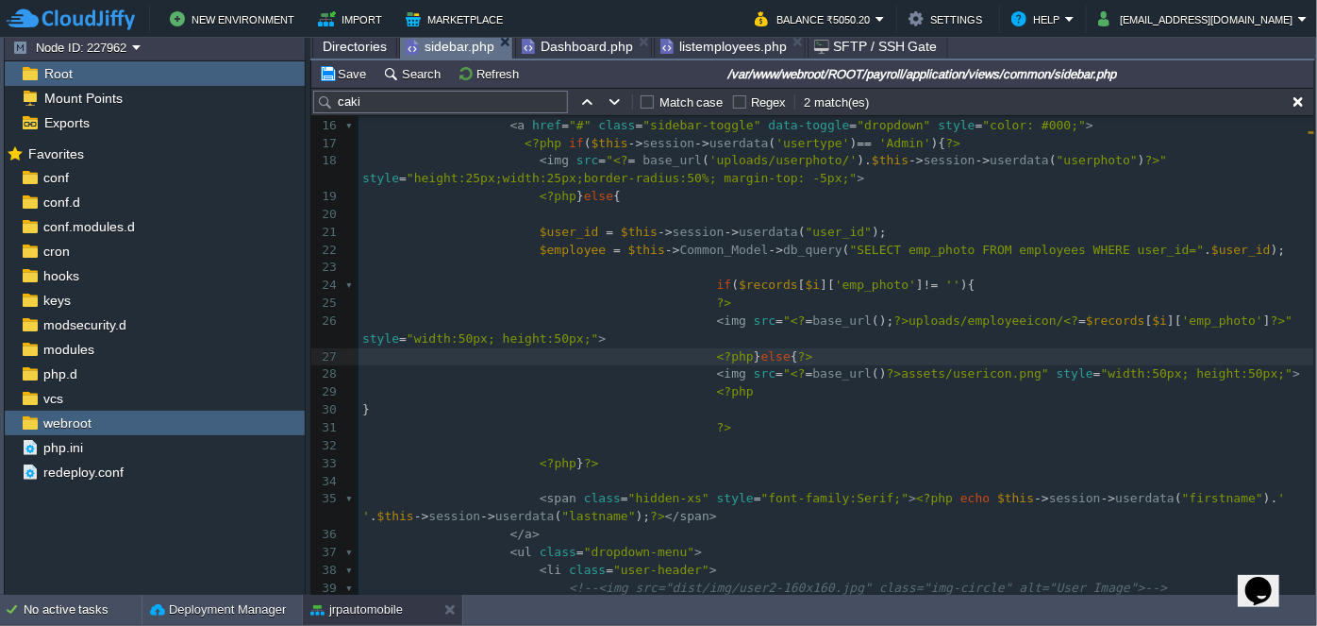
click at [556, 249] on span "$employee" at bounding box center [573, 250] width 66 height 14
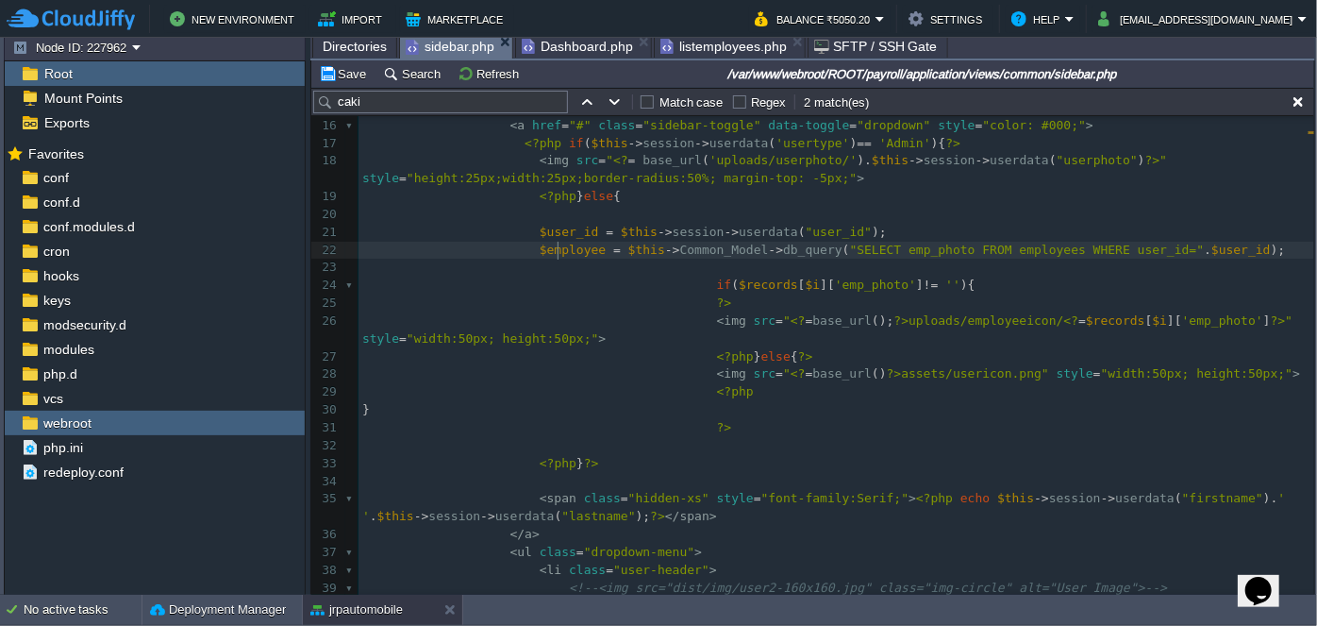
type textarea "$employee"
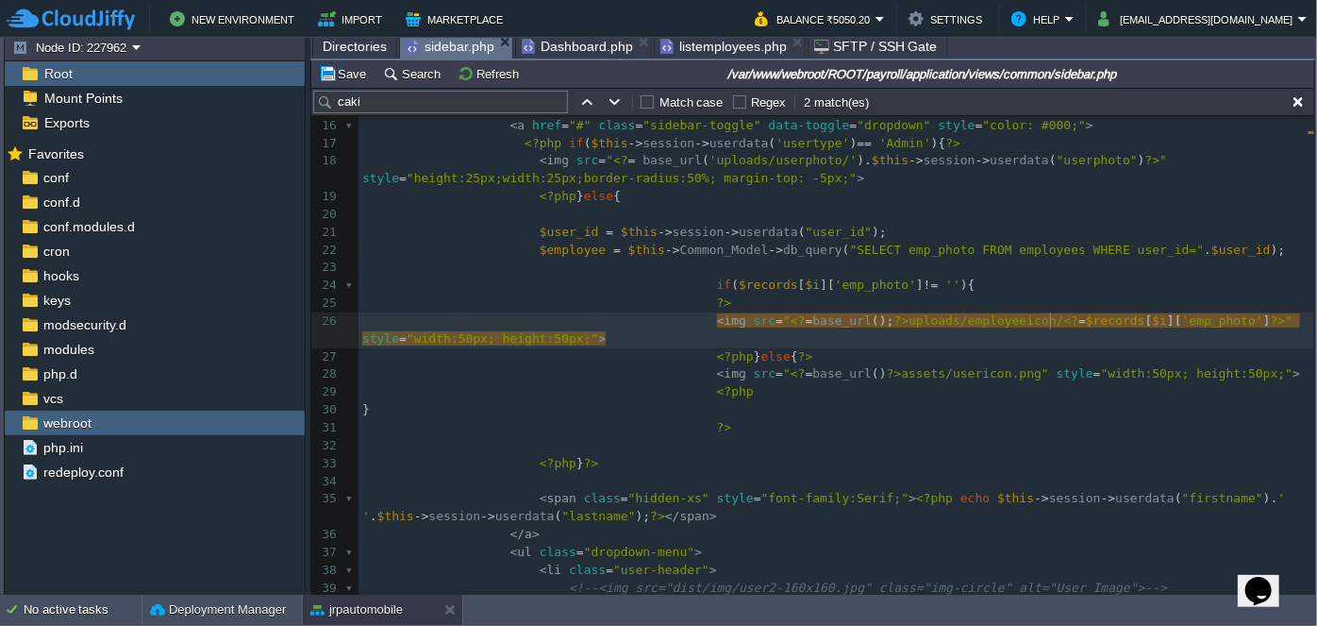
type textarea "$records"
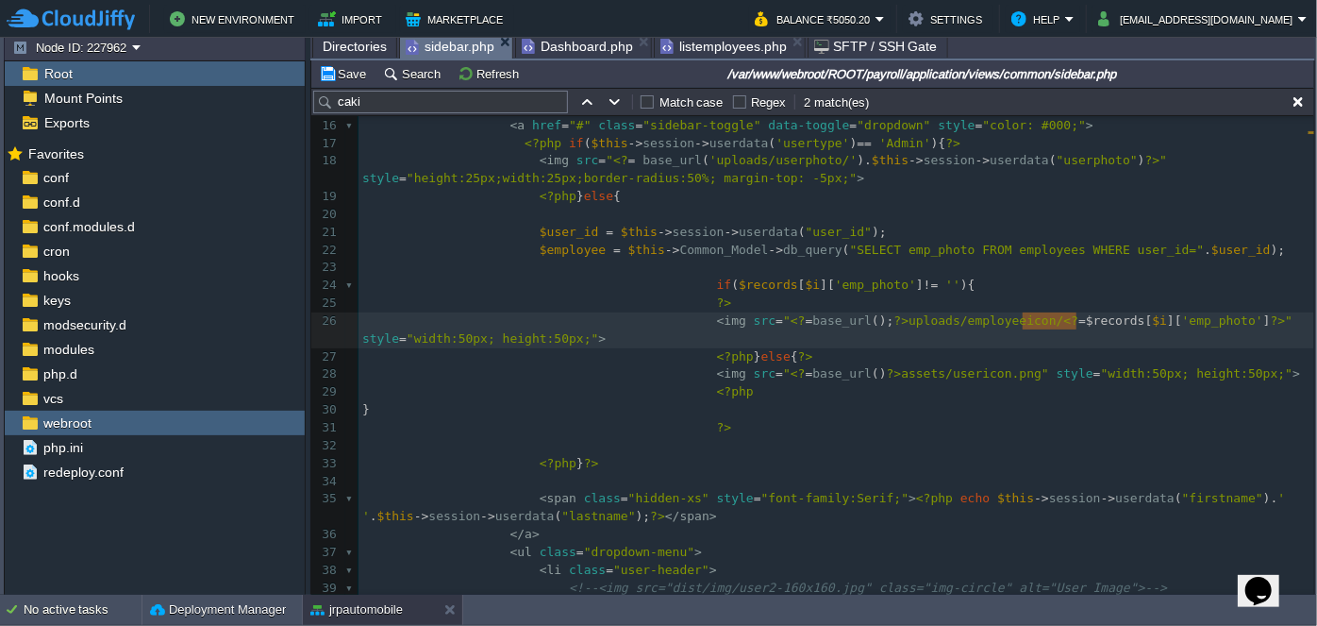
paste textarea
drag, startPoint x: 1102, startPoint y: 319, endPoint x: 1093, endPoint y: 320, distance: 9.5
type textarea "0"
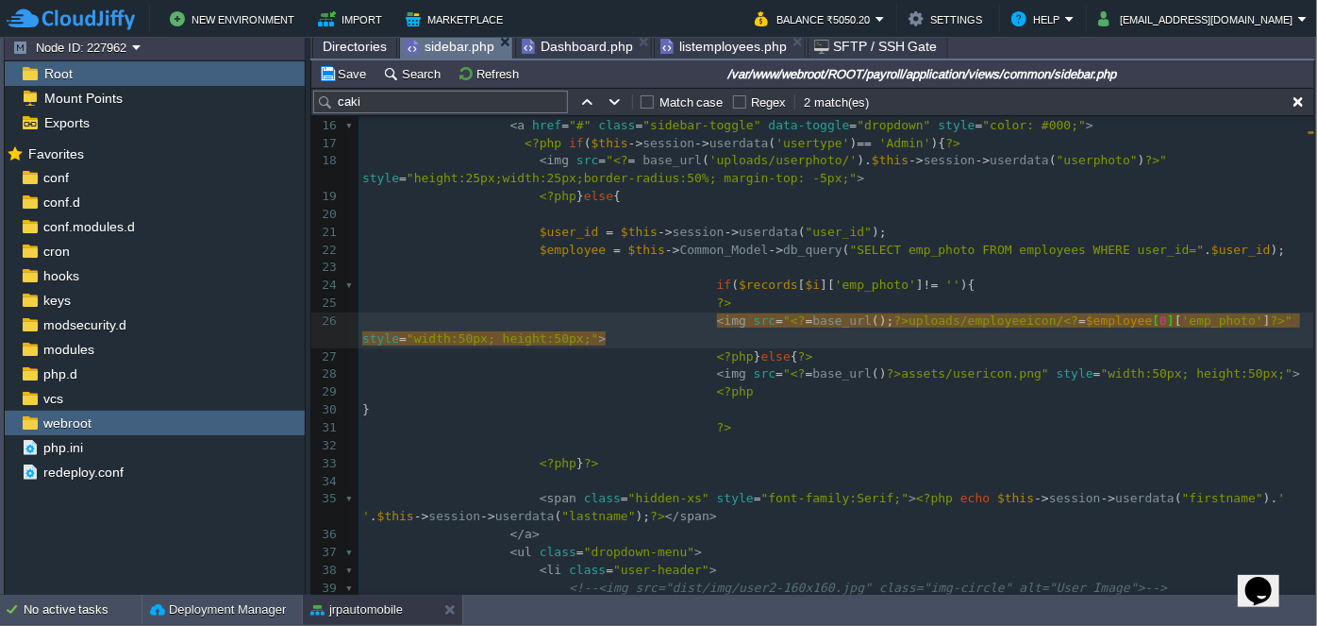
type textarea "?>"
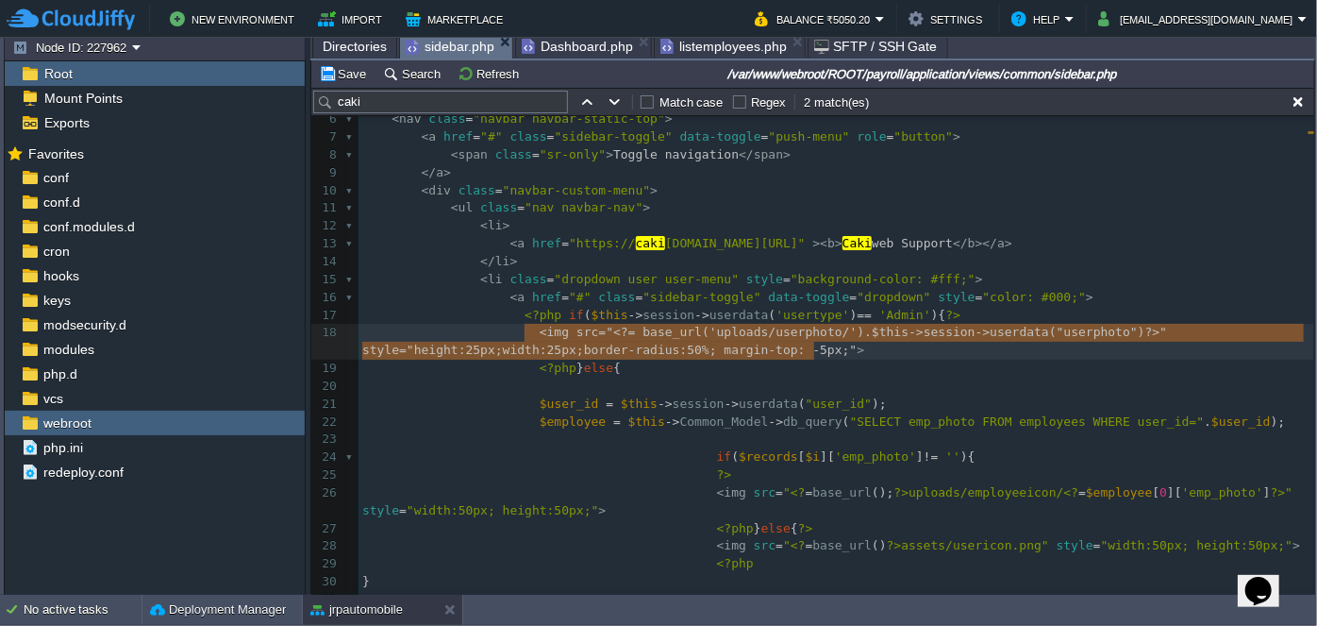
type textarea "<img src="<?= base_url('uploads/userphoto/').$this->session->userdata("userphot…"
drag, startPoint x: 526, startPoint y: 330, endPoint x: 829, endPoint y: 353, distance: 303.8
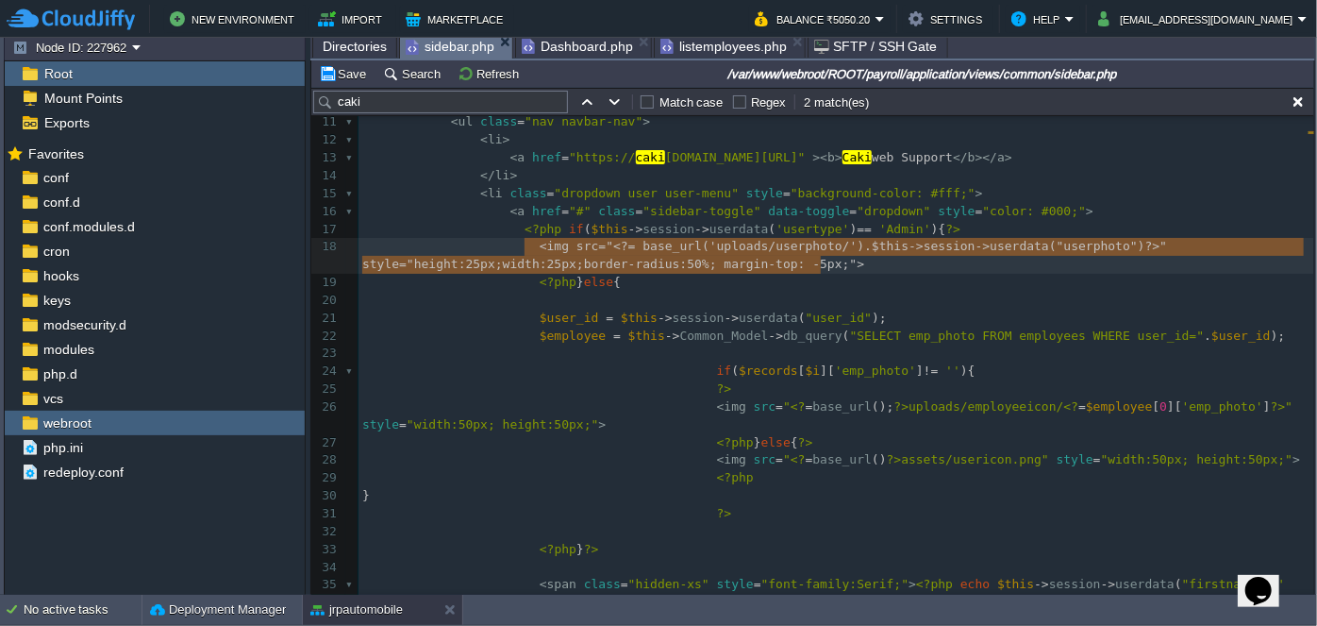
type textarea "<img src="<?=base_url();?>uploads/employeeicon/<?=$employee[0]['emp_photo']?>" …"
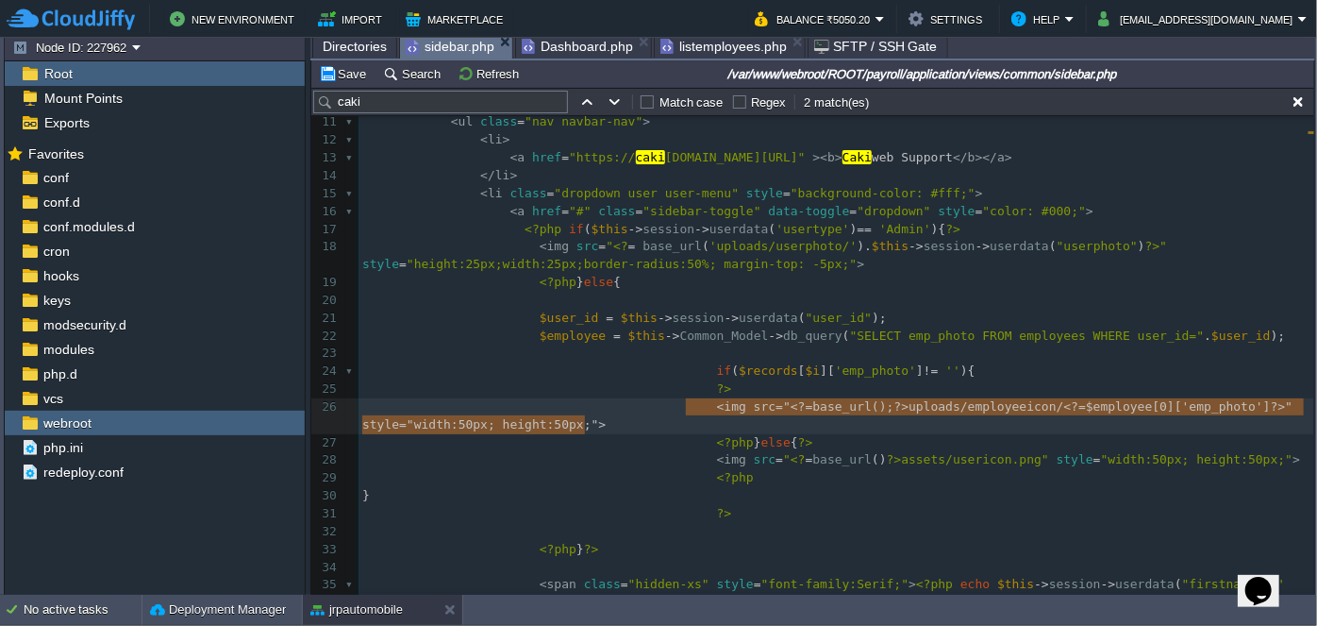
drag, startPoint x: 684, startPoint y: 407, endPoint x: 689, endPoint y: 418, distance: 12.3
paste textarea
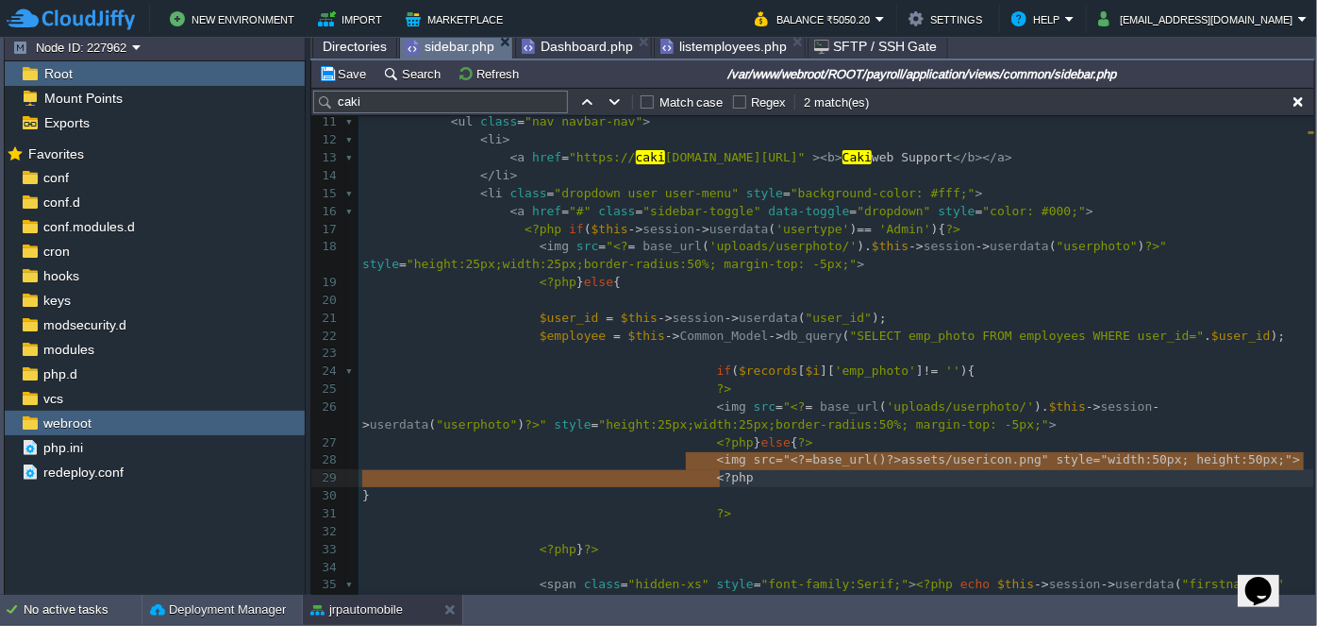
type textarea "<img src="<?=base_url()?>assets/usericon.png" style="width:50px; height:50px;">"
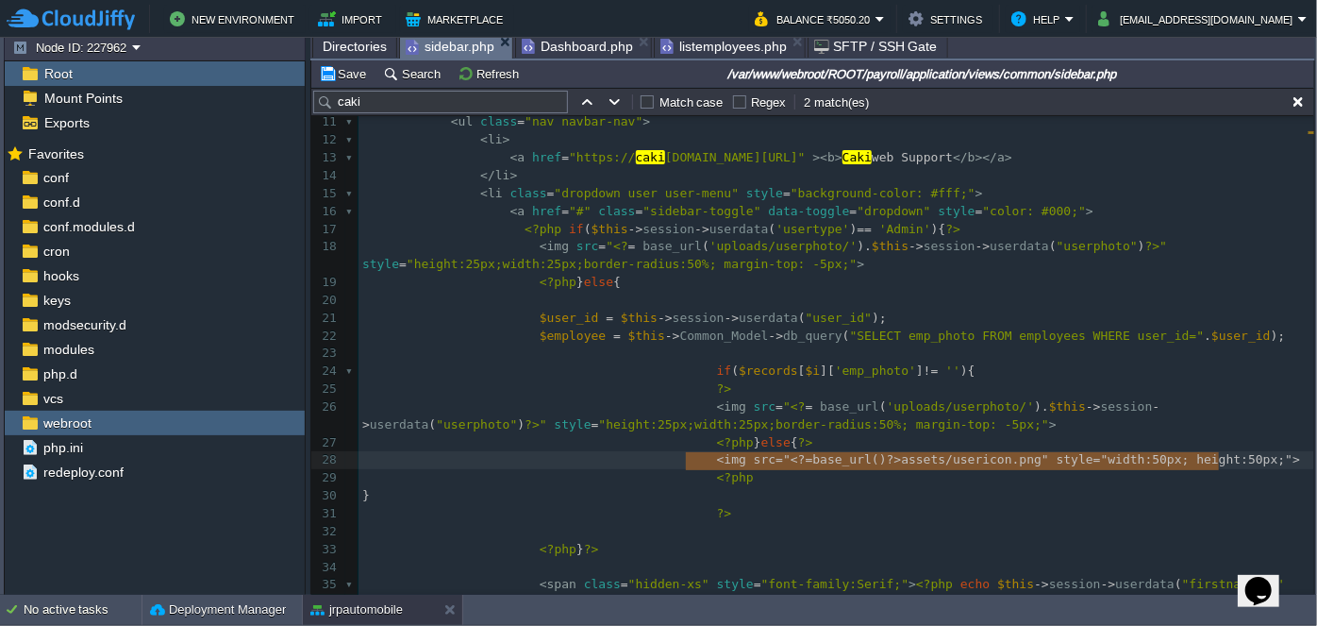
drag, startPoint x: 687, startPoint y: 460, endPoint x: 1230, endPoint y: 463, distance: 542.7
paste textarea
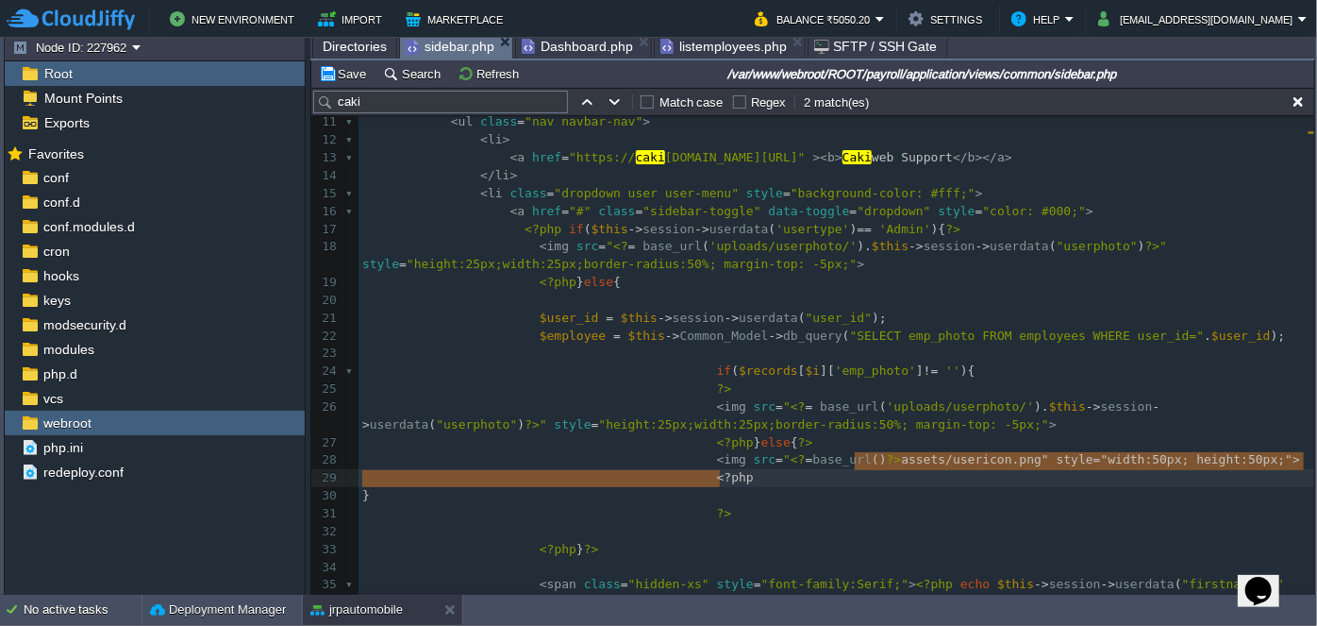
type textarea "assets/usericon.png"
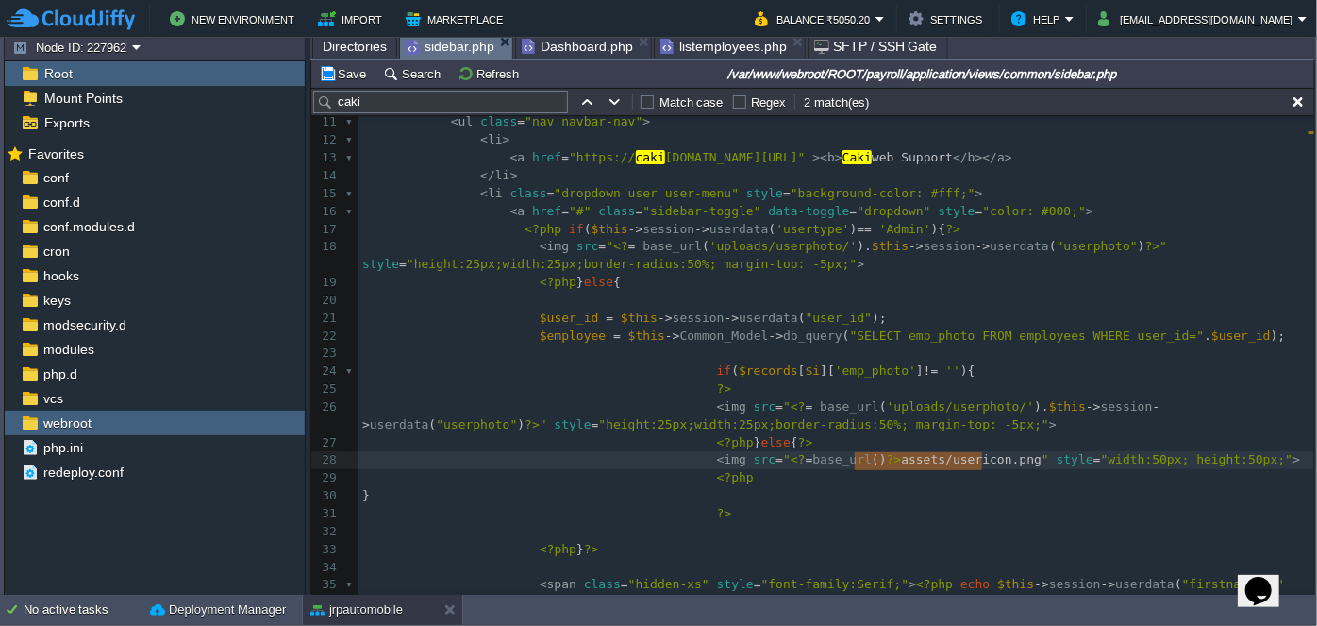
drag, startPoint x: 853, startPoint y: 458, endPoint x: 983, endPoint y: 462, distance: 130.3
drag, startPoint x: 755, startPoint y: 457, endPoint x: 982, endPoint y: 463, distance: 227.5
type textarea "<img src="<?=base_url();?>uploads/employeeicon/<?=$employee[0]['emp_photo']?>" …"
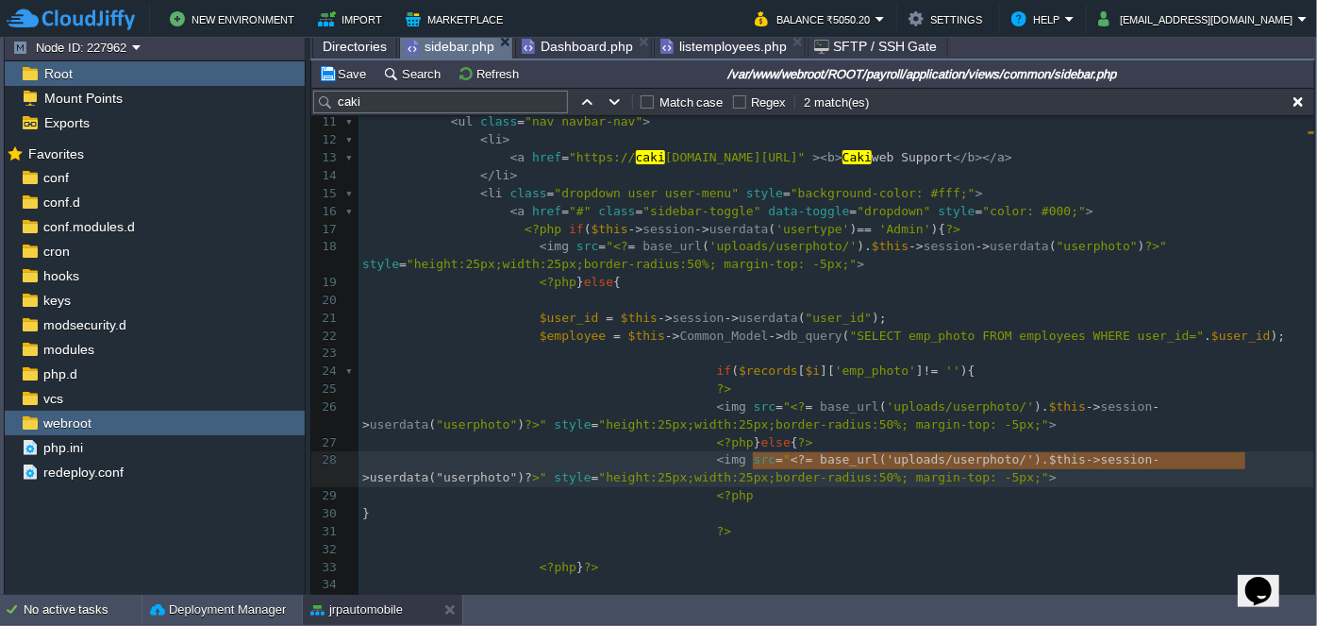
type textarea "<?= base_url('uploads/userphoto/').$this->session->userdata("userphoto")?>"
drag, startPoint x: 753, startPoint y: 460, endPoint x: 1250, endPoint y: 464, distance: 497.4
paste textarea
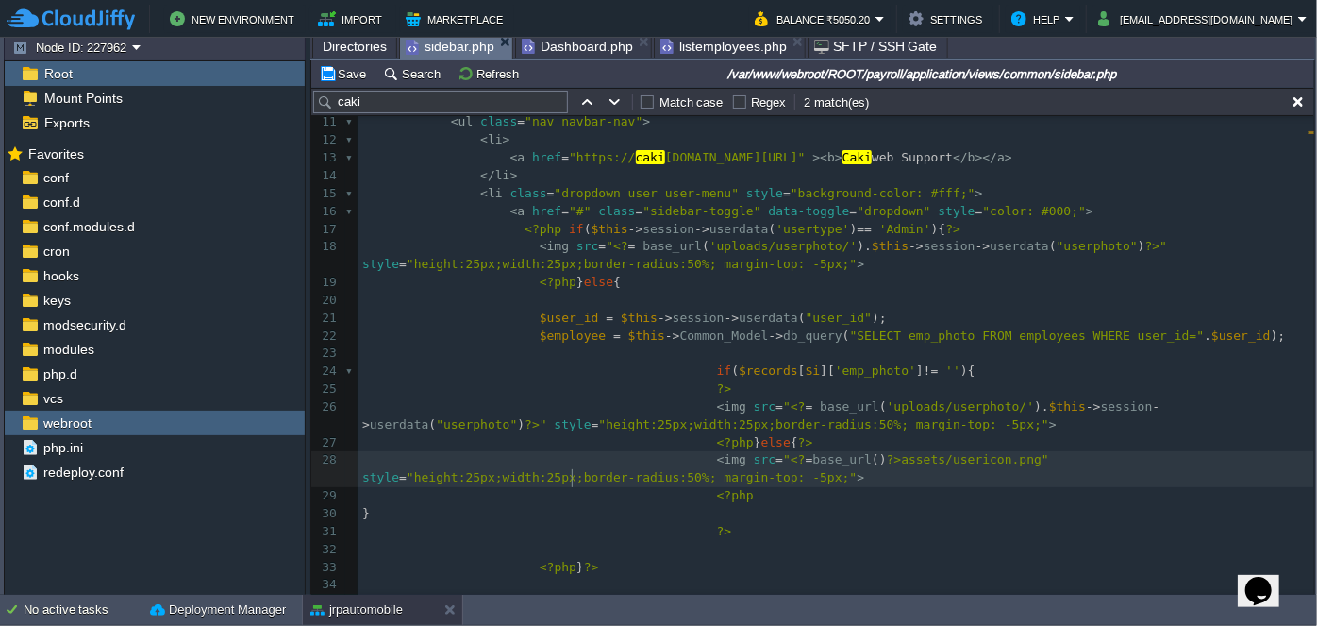
type textarea ".png" style="height:25px;width:25px;border-radius:50%; margin-top: -5px;">"
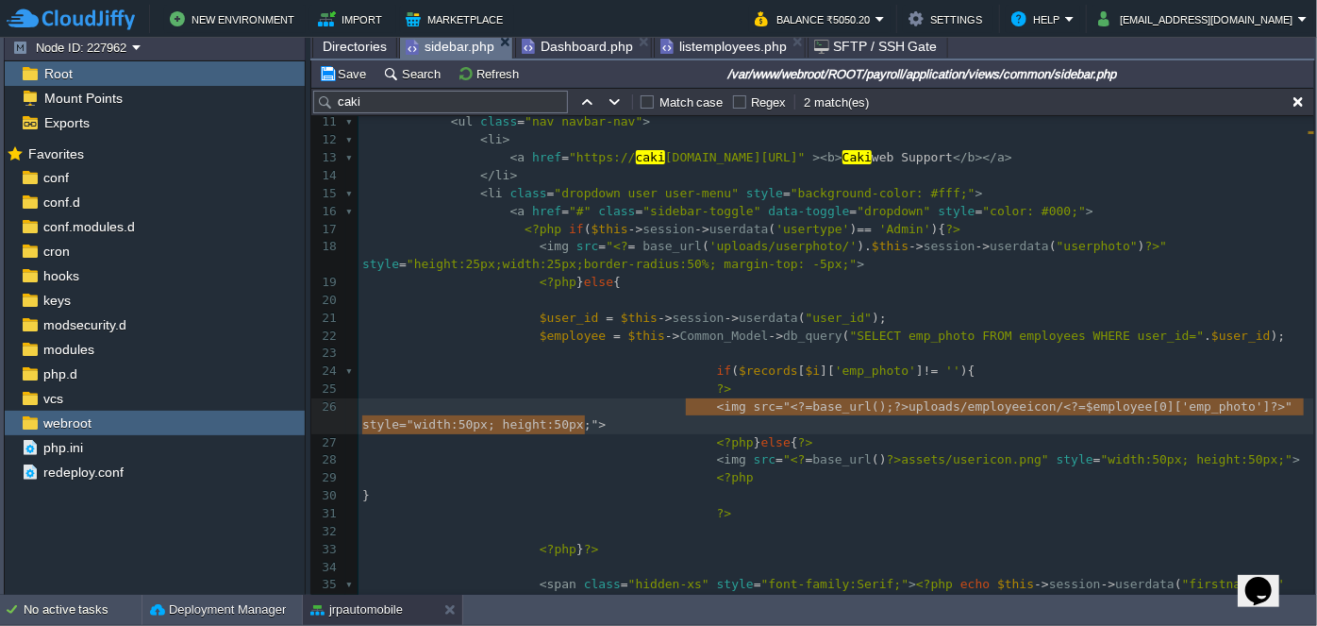
type textarea "<img src="<?=base_url();?>uploads/employeeicon/<?=$employee[0]['emp_photo']?>" …"
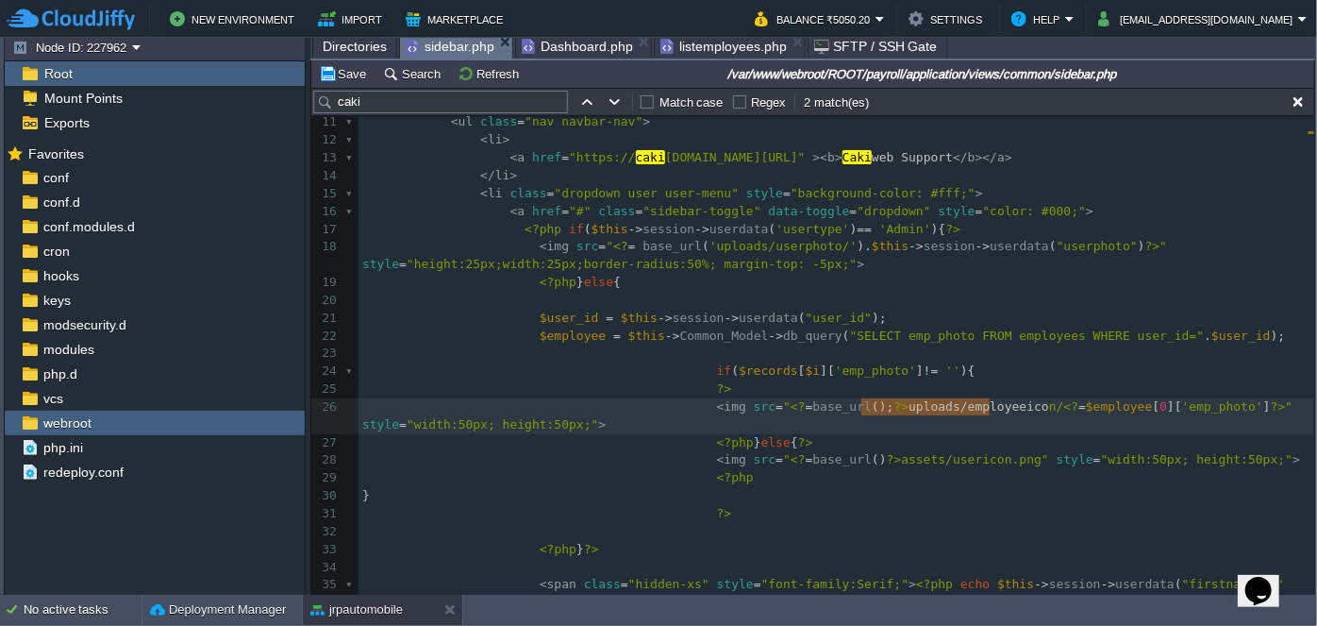
type textarea "uploads/employeeicon"
drag, startPoint x: 861, startPoint y: 407, endPoint x: 994, endPoint y: 405, distance: 133.1
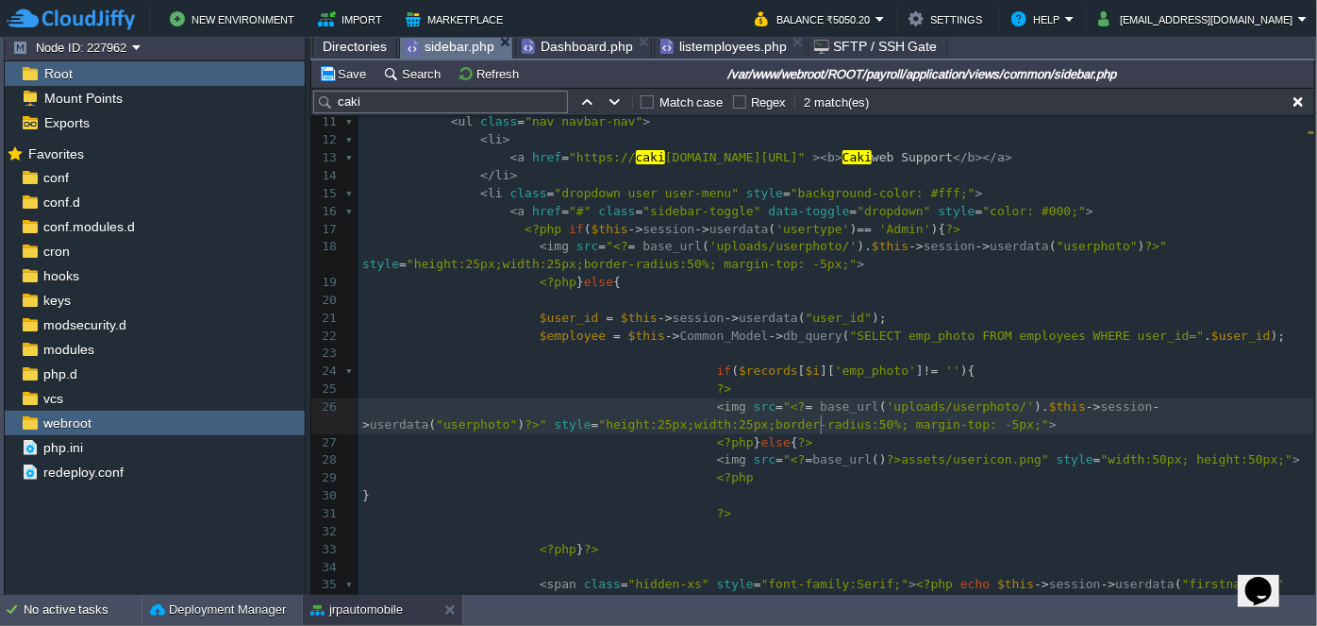
type textarea "<?= base_url('uploads/userphoto/').$this->session->userdata("userphoto")?>"
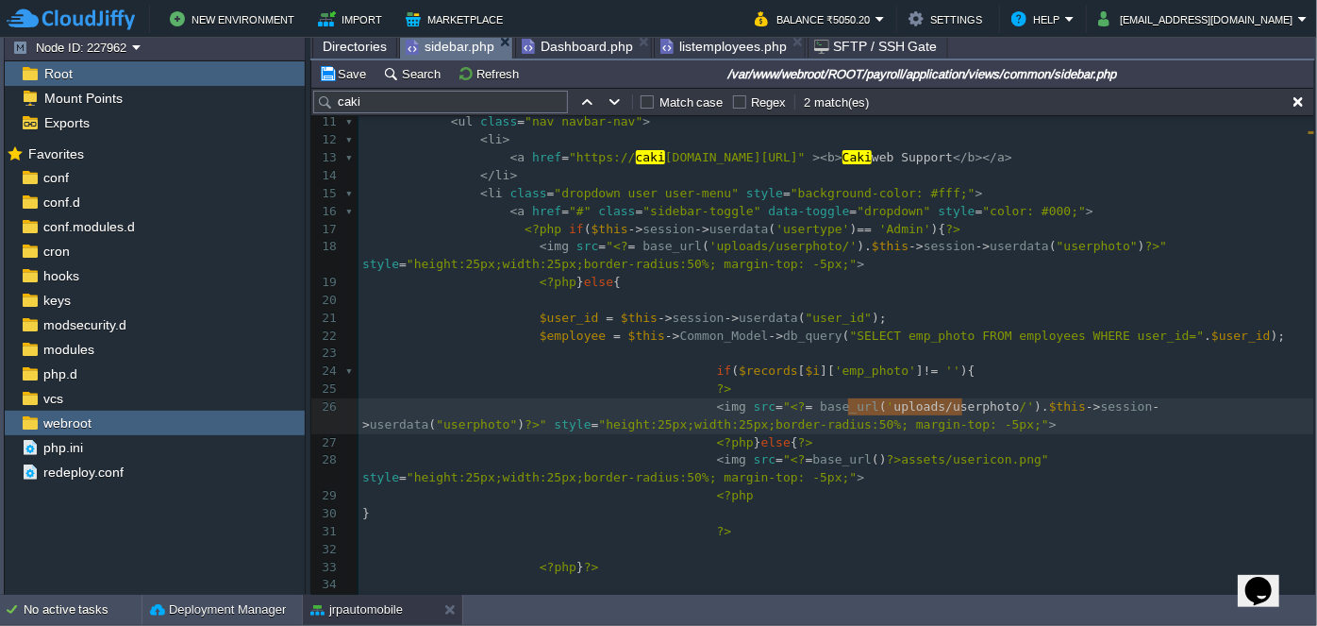
drag, startPoint x: 848, startPoint y: 406, endPoint x: 959, endPoint y: 408, distance: 110.4
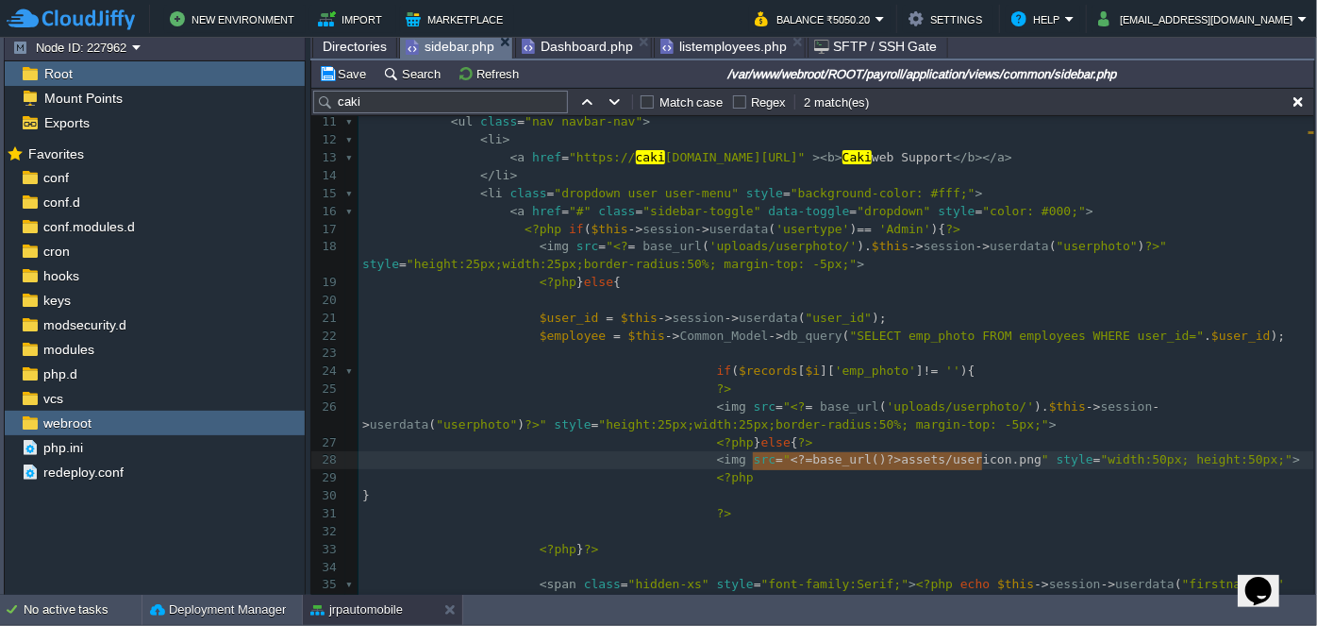
type textarea "$records"
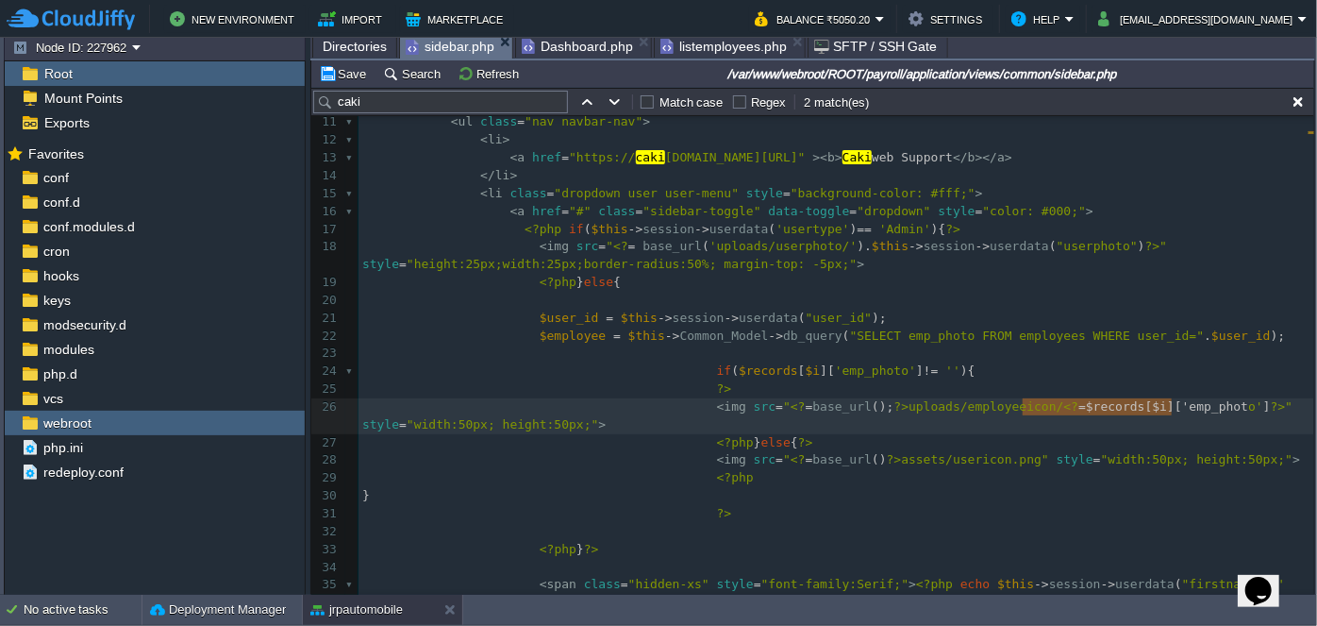
type textarea "$records[$i]['emp_photo']"
drag, startPoint x: 1023, startPoint y: 406, endPoint x: 1191, endPoint y: 405, distance: 168.0
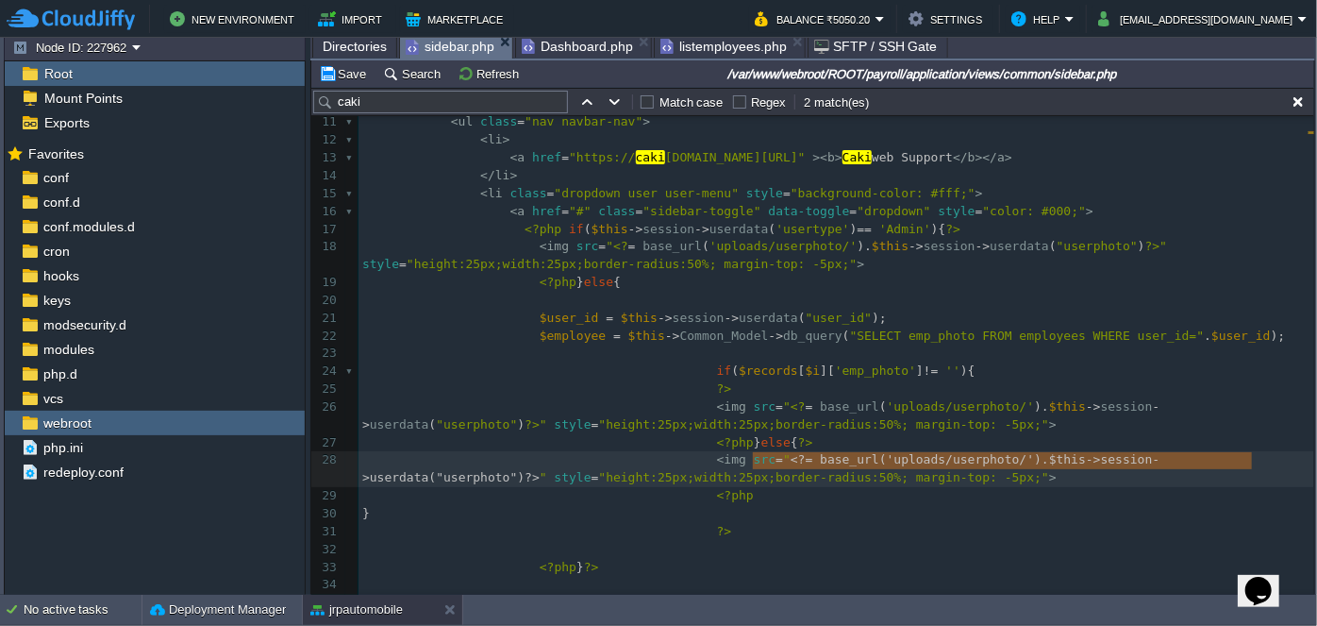
type textarea "uploads/userphoto"
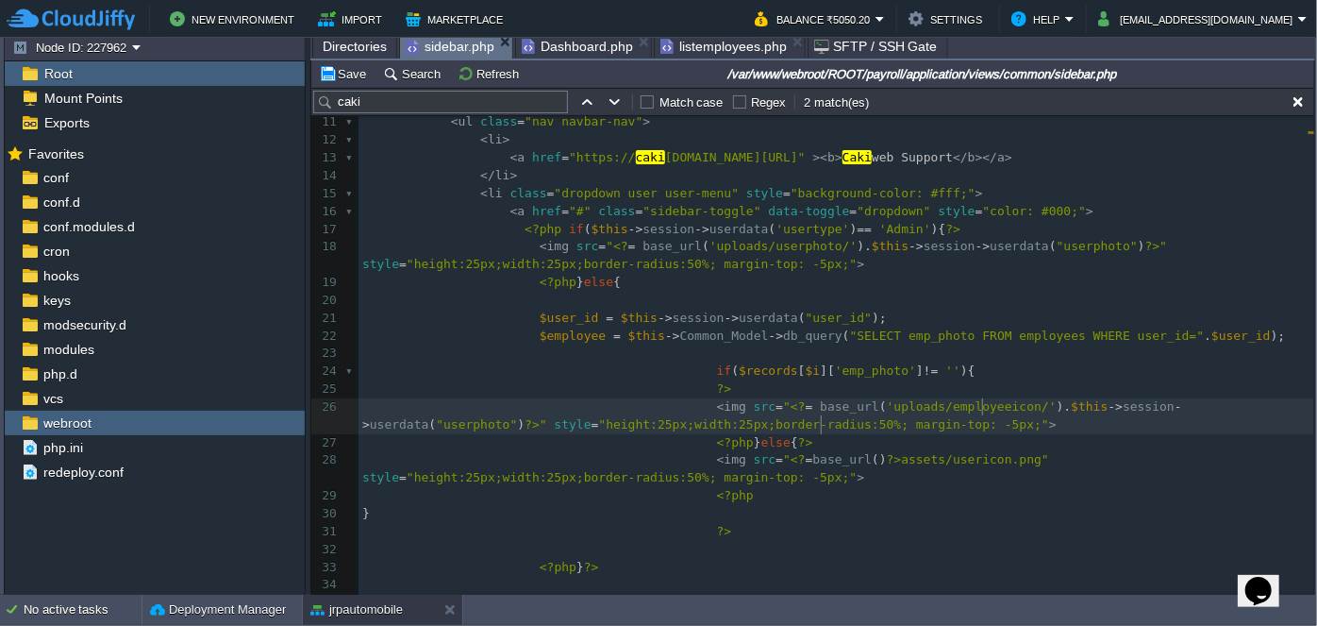
type textarea ">session->userdata("userphoto")?>" style="height:25px;width:25px;border-radius:…"
type textarea "s-"
type textarea "$this->session->userdata("userphoto")"
drag, startPoint x: 1009, startPoint y: 407, endPoint x: 1258, endPoint y: 408, distance: 249.2
paste textarea
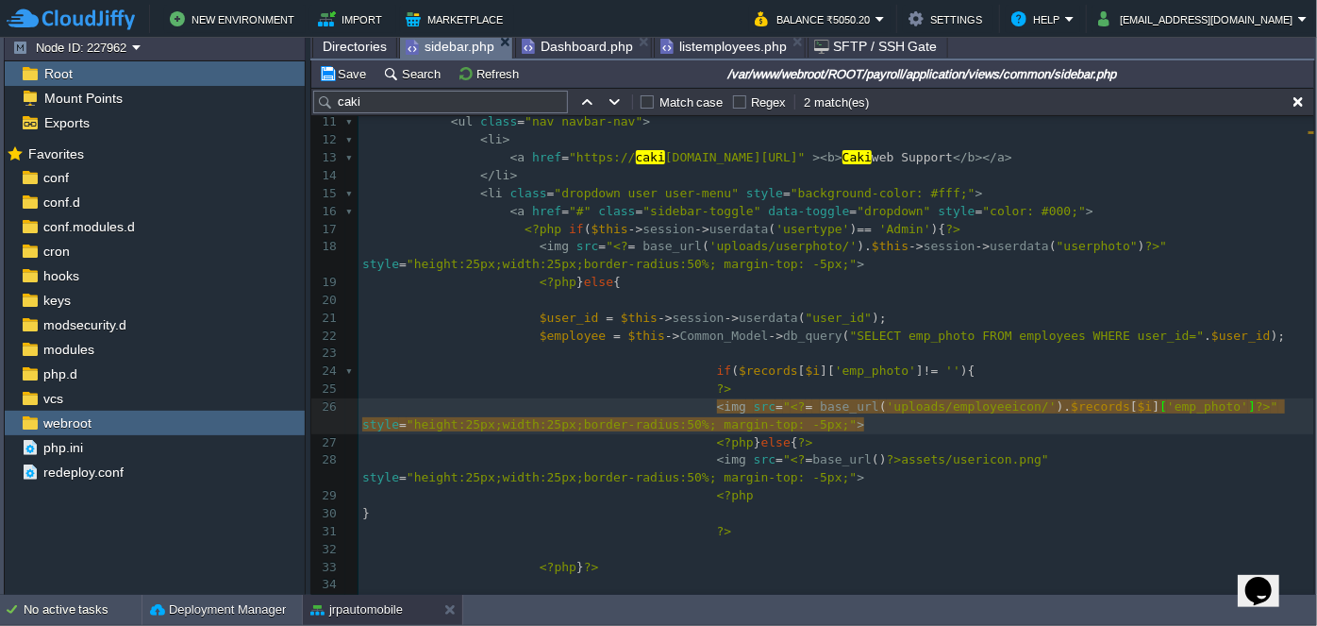
click at [1000, 434] on pre "<?php } else { ?>" at bounding box center [837, 443] width 956 height 18
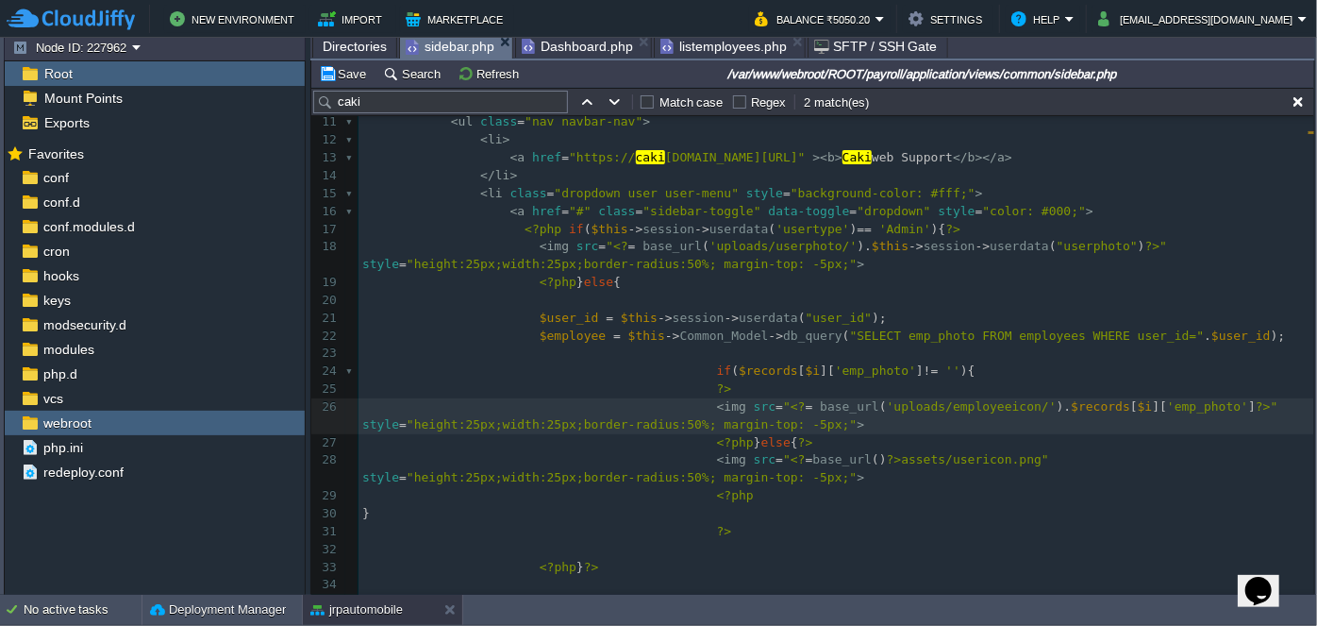
click at [567, 334] on div "xxxxxxxxxx < img src = " <? = base_url ( 'uploads/userphoto/' ). $this -> sessi…" at bounding box center [837, 371] width 956 height 871
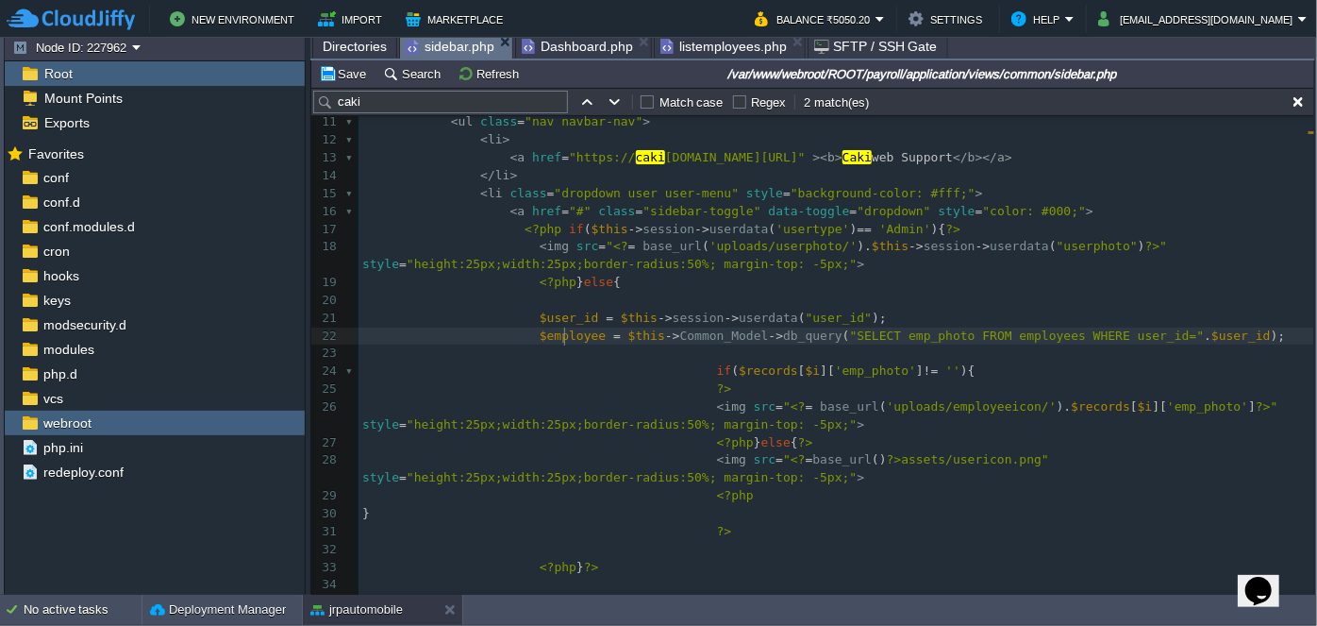
type textarea "$employee"
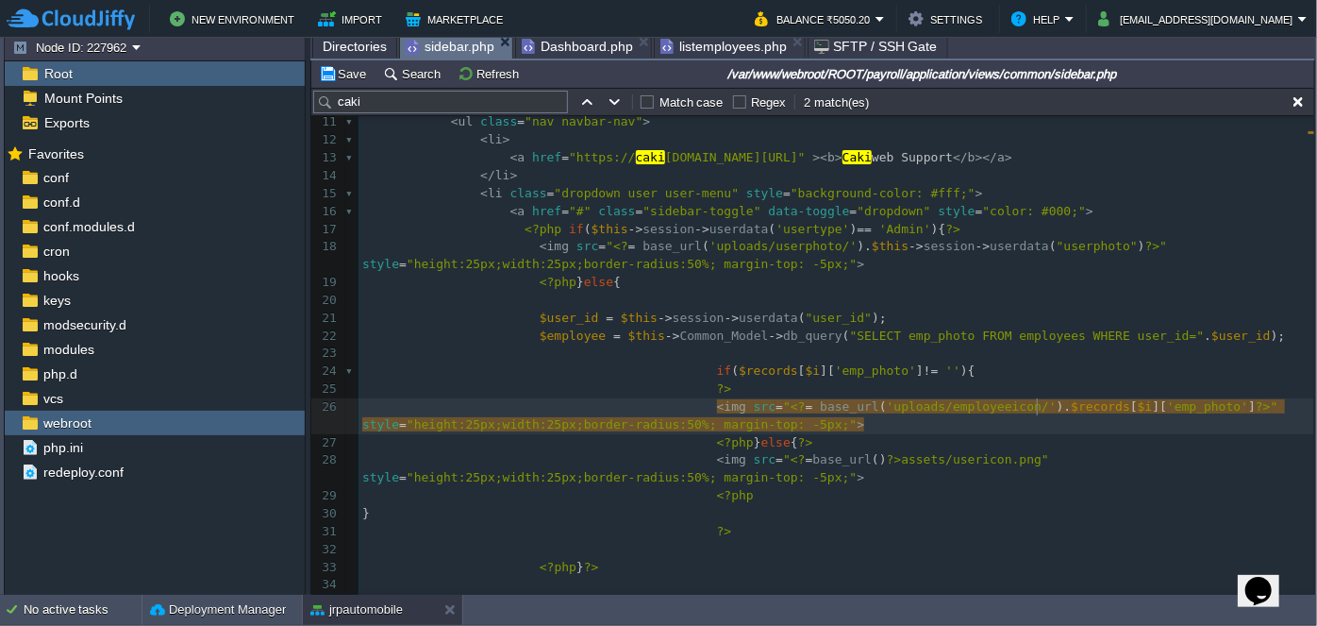
type textarea "$records"
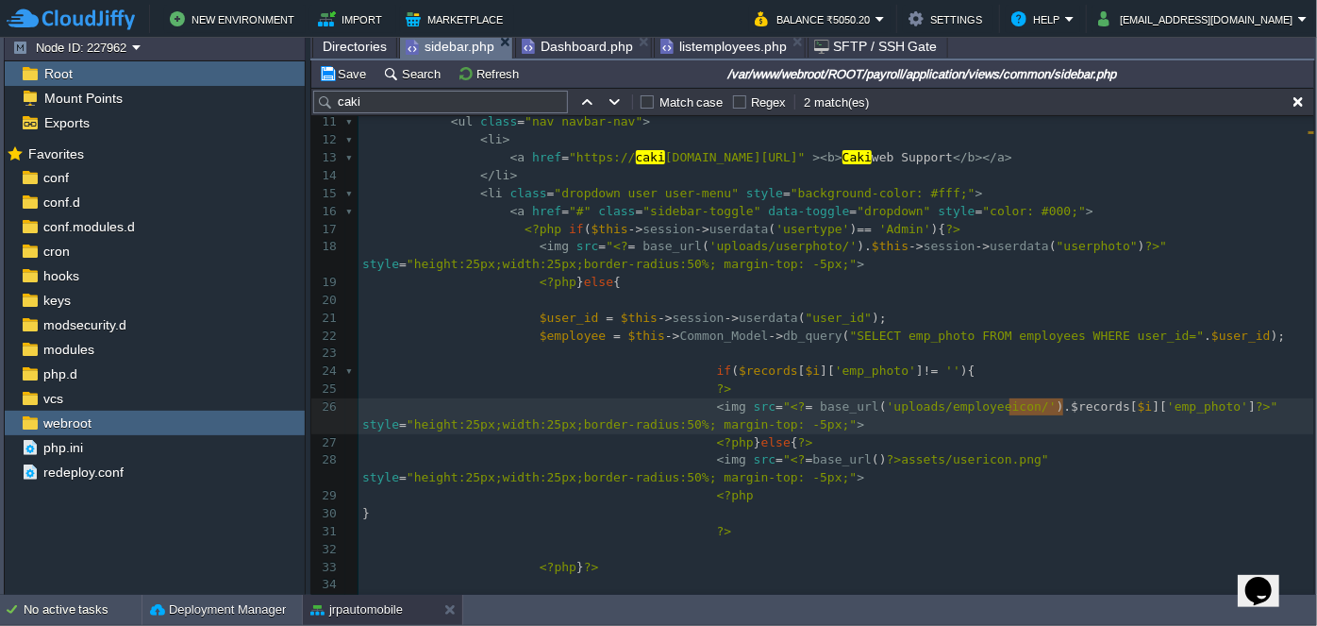
paste textarea
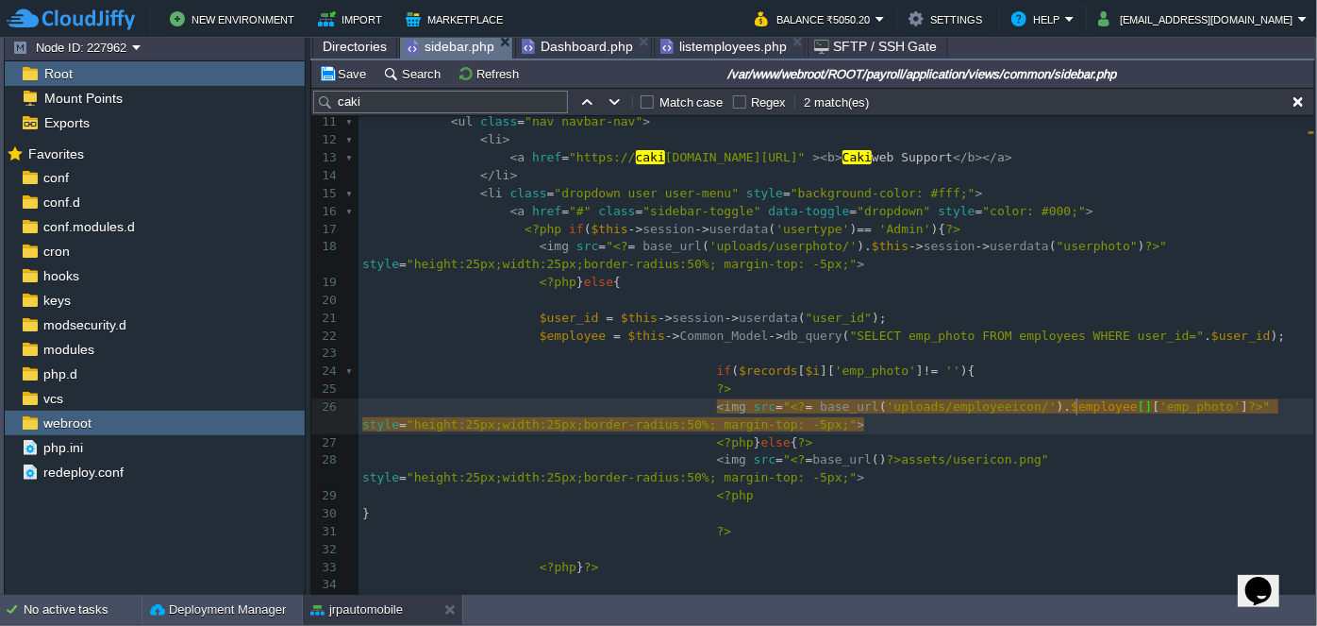
type textarea "0"
click at [1014, 434] on pre "<?php } else { ?>" at bounding box center [837, 443] width 956 height 18
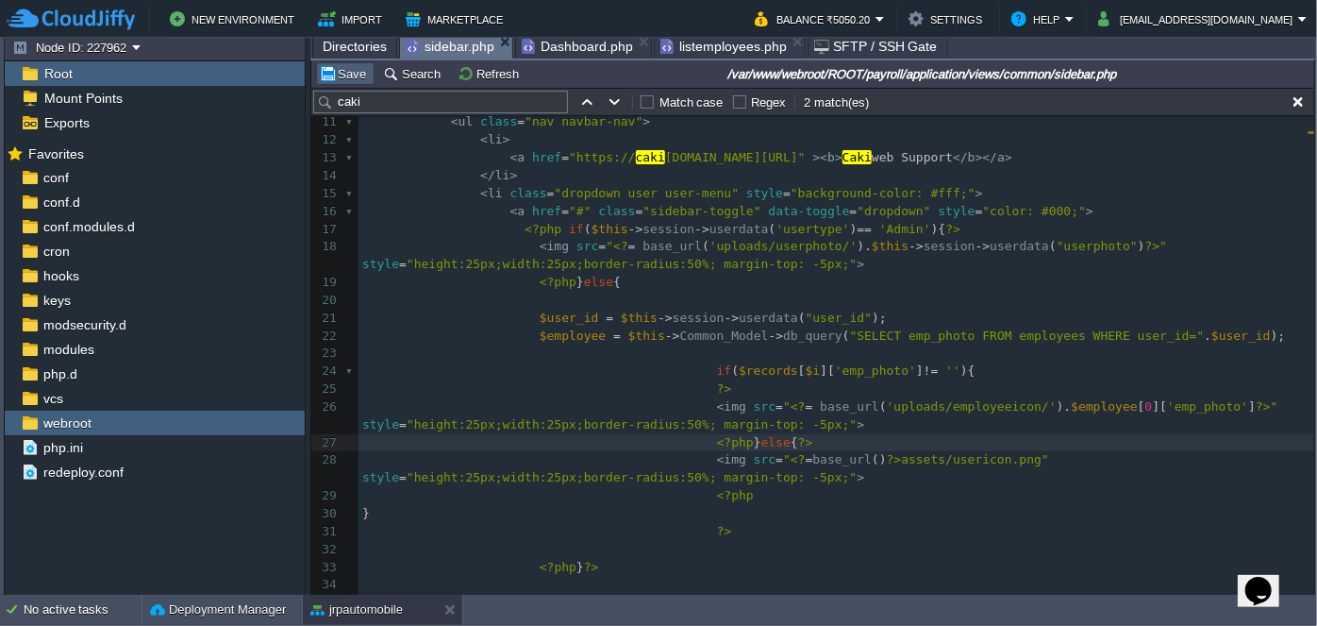
click at [340, 76] on button "Save" at bounding box center [345, 73] width 53 height 17
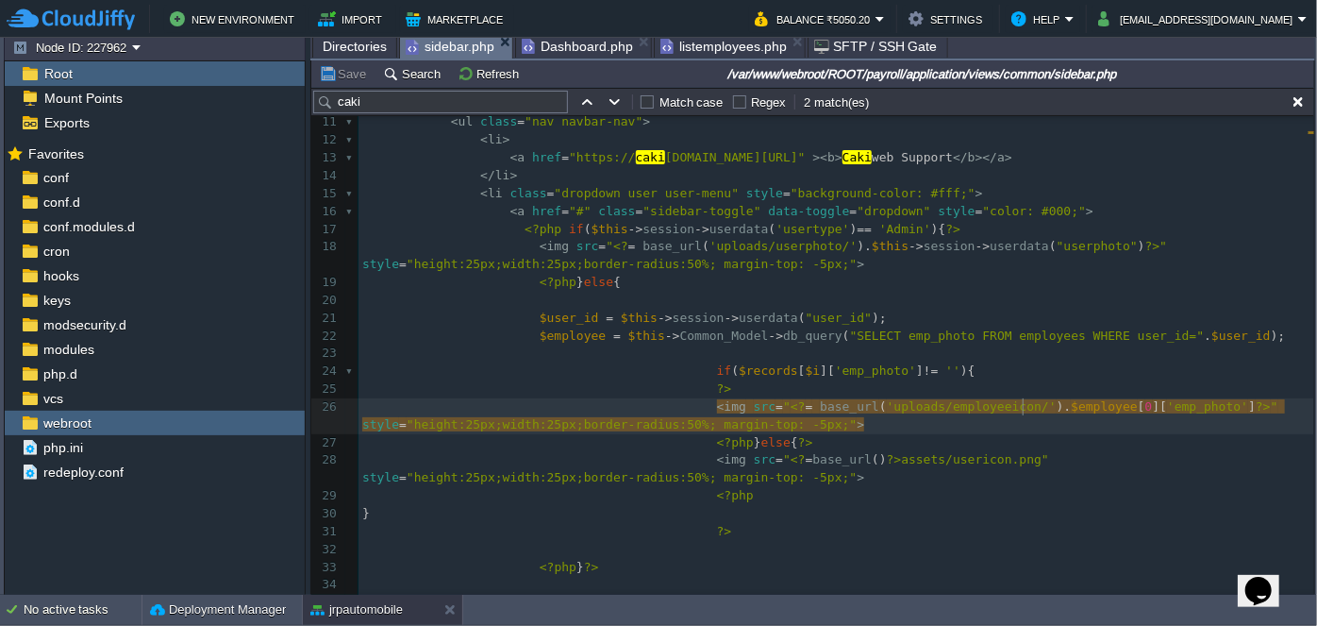
scroll to position [6, 0]
type textarea "$employee"
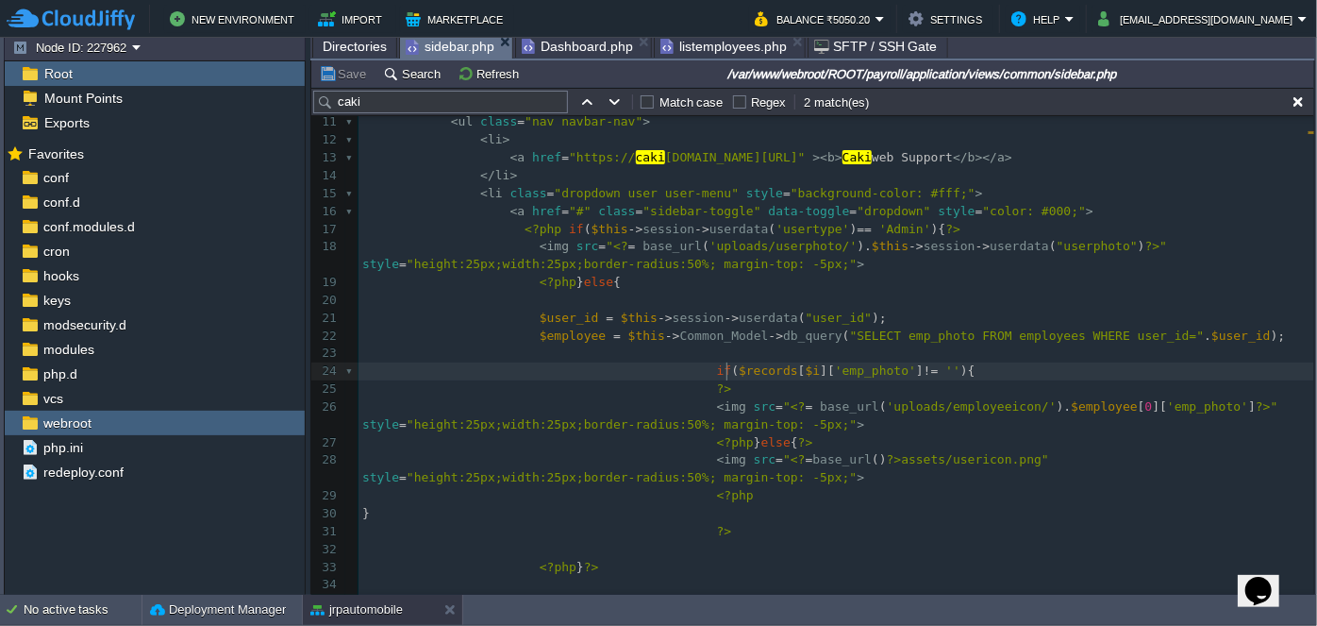
click at [727, 372] on div "xxxxxxxxxx < img src = " <? = base_url ( 'uploads/userphoto/' ). $this -> sessi…" at bounding box center [837, 371] width 956 height 871
type textarea "$records"
paste textarea
type textarea "0"
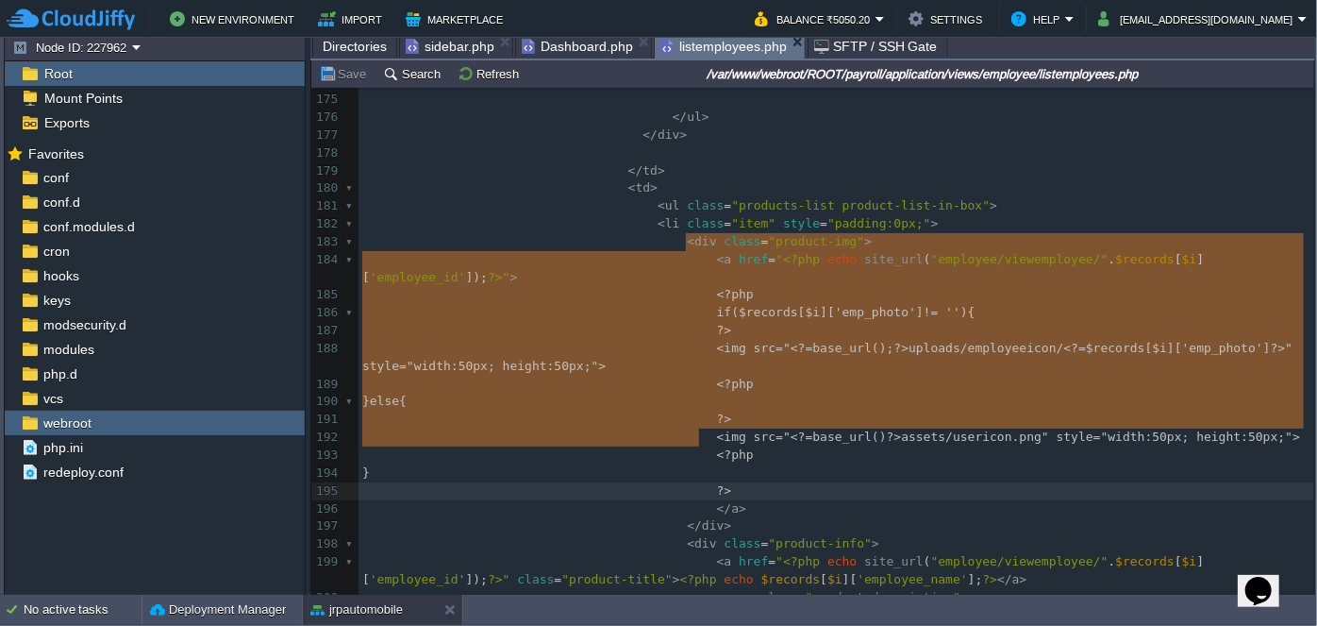
click at [713, 46] on span "listemployees.php" at bounding box center [724, 47] width 126 height 24
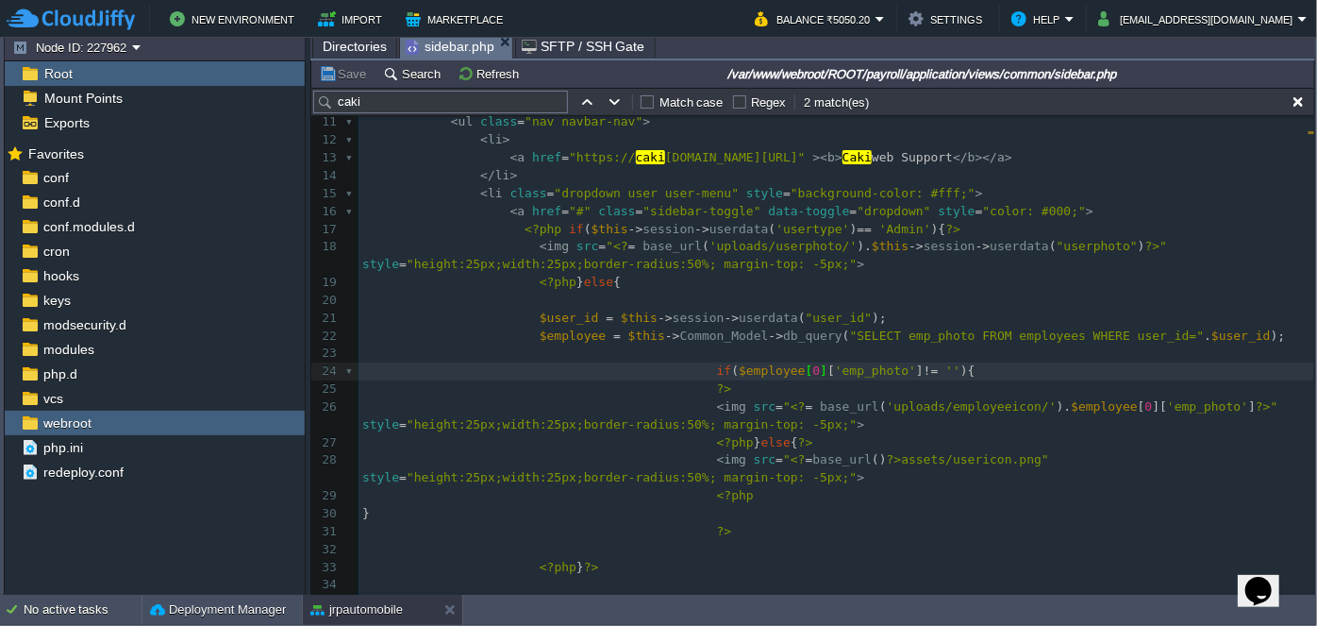
click at [451, 48] on span "sidebar.php" at bounding box center [450, 47] width 89 height 24
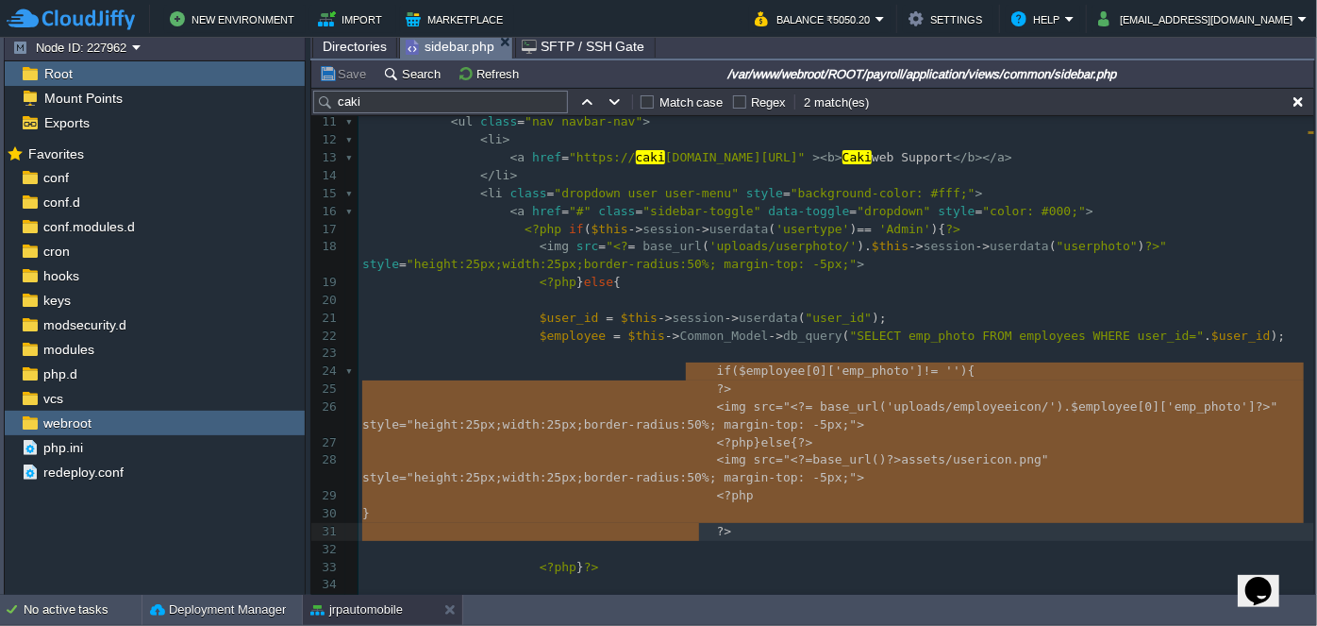
drag, startPoint x: 700, startPoint y: 395, endPoint x: 749, endPoint y: 523, distance: 136.5
type textarea "if($employee[0]['emp_photo'] != ''){ ?> <img src="<?= base_url('uploads/employe…"
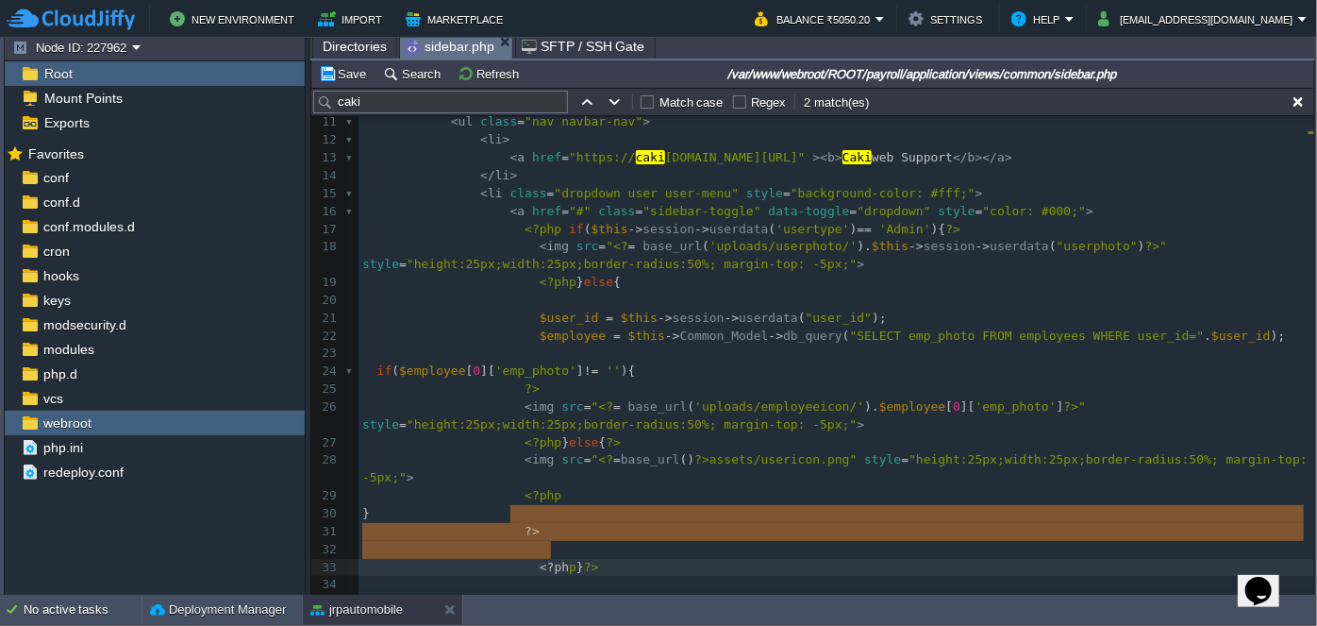
type textarea "?> <?php"
drag, startPoint x: 509, startPoint y: 511, endPoint x: 555, endPoint y: 550, distance: 60.9
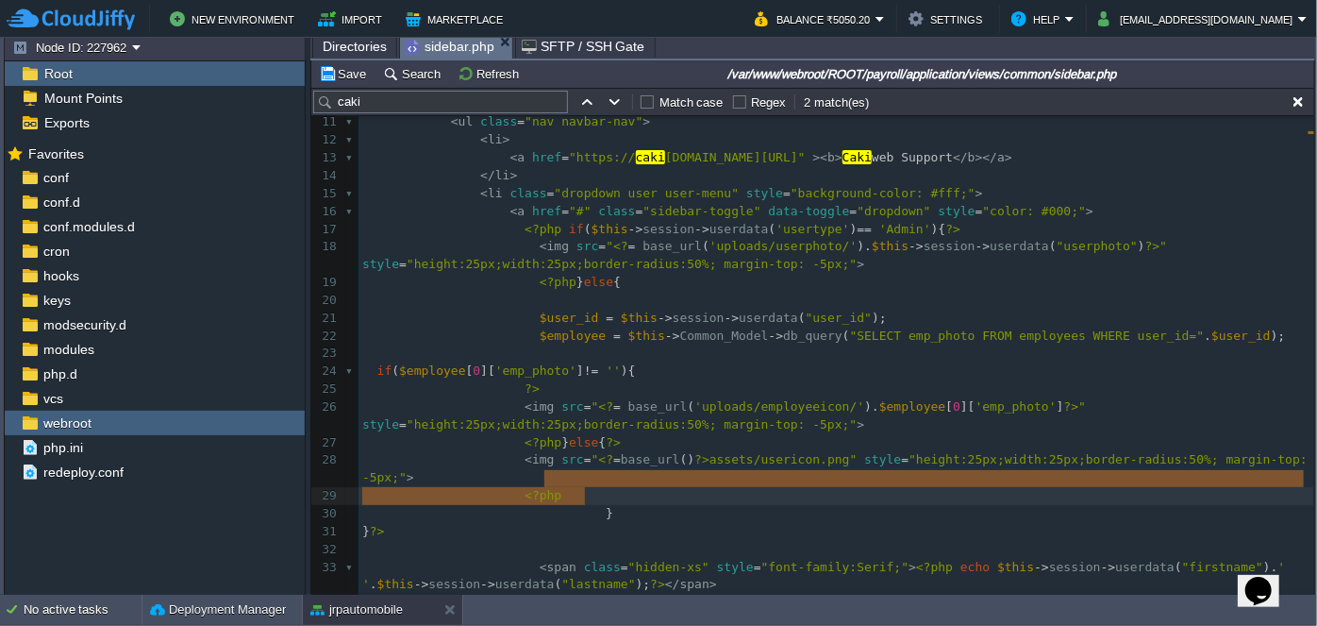
drag, startPoint x: 581, startPoint y: 495, endPoint x: 576, endPoint y: 485, distance: 11.0
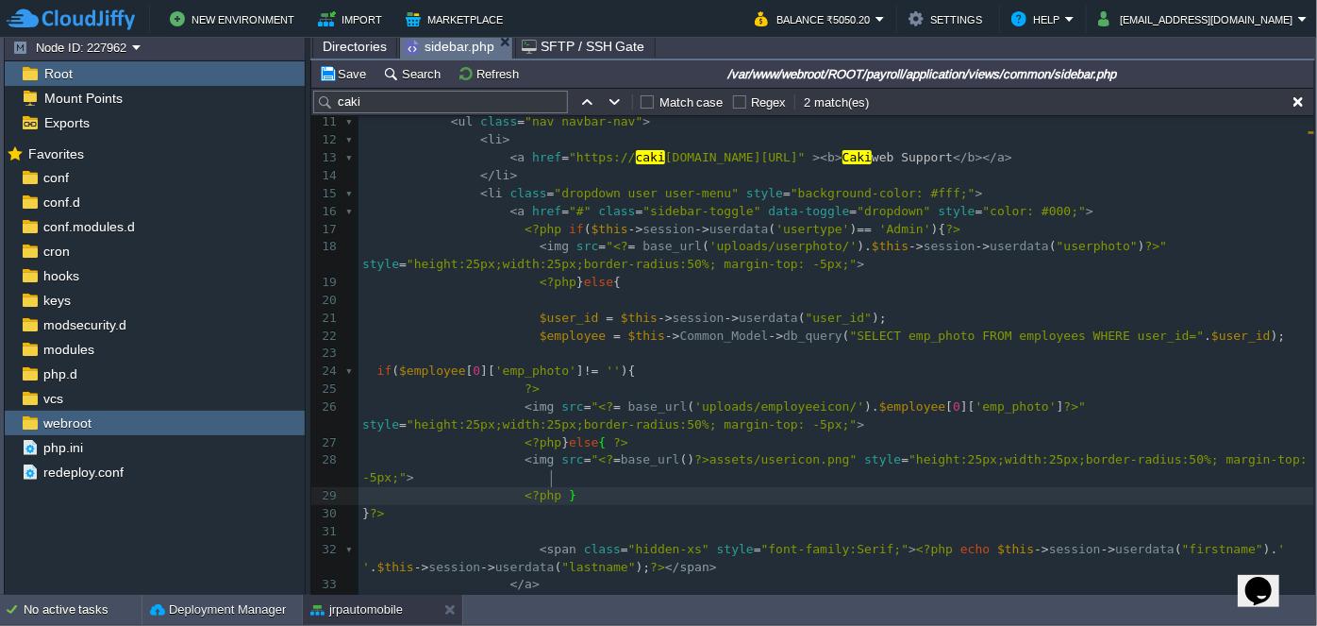
scroll to position [6, 5]
type textarea "}"
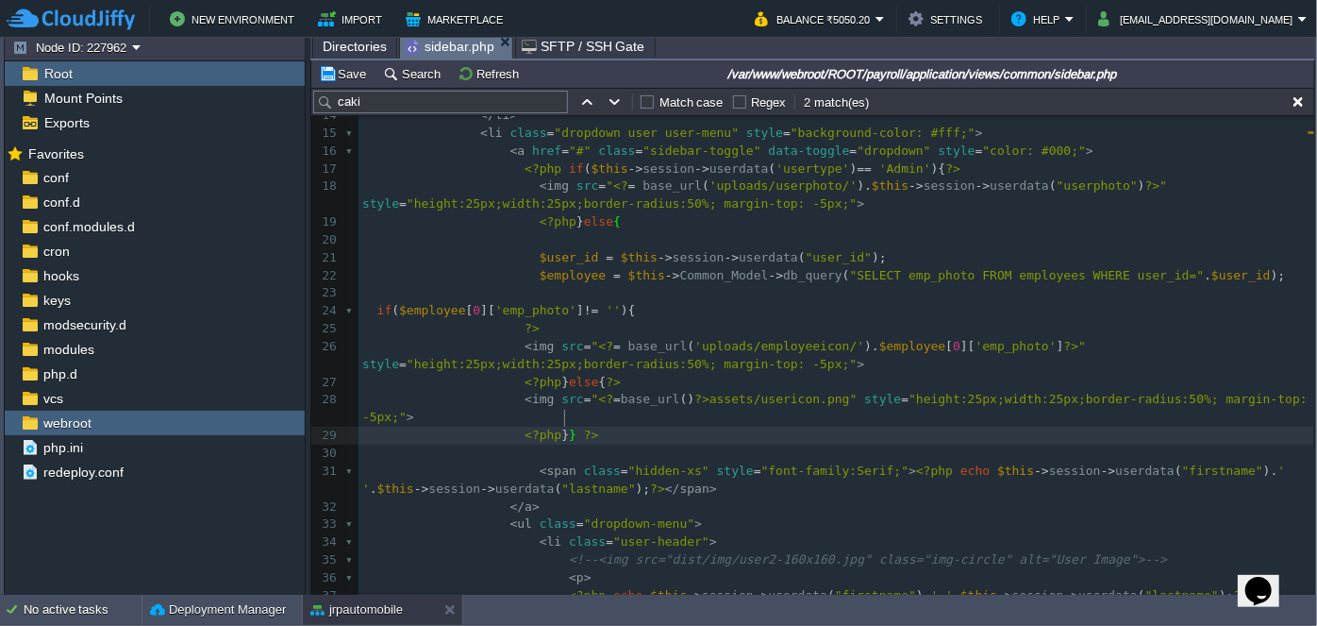
scroll to position [270, 0]
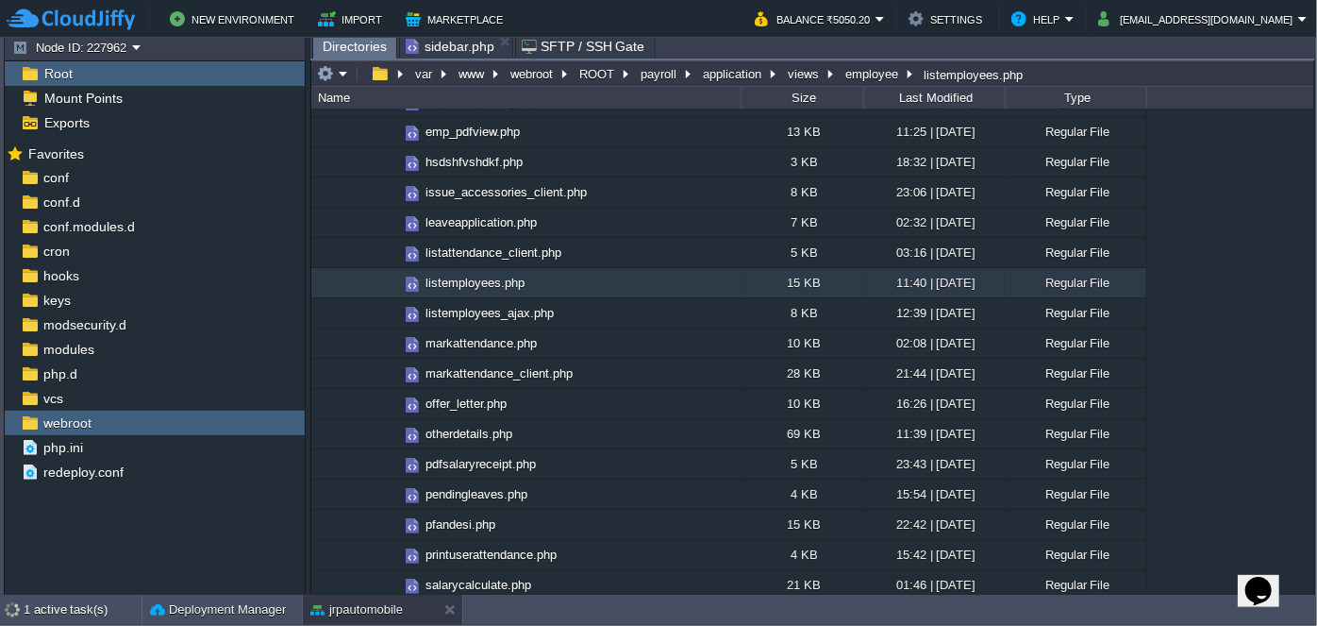
click at [348, 49] on span "Directories" at bounding box center [355, 47] width 64 height 24
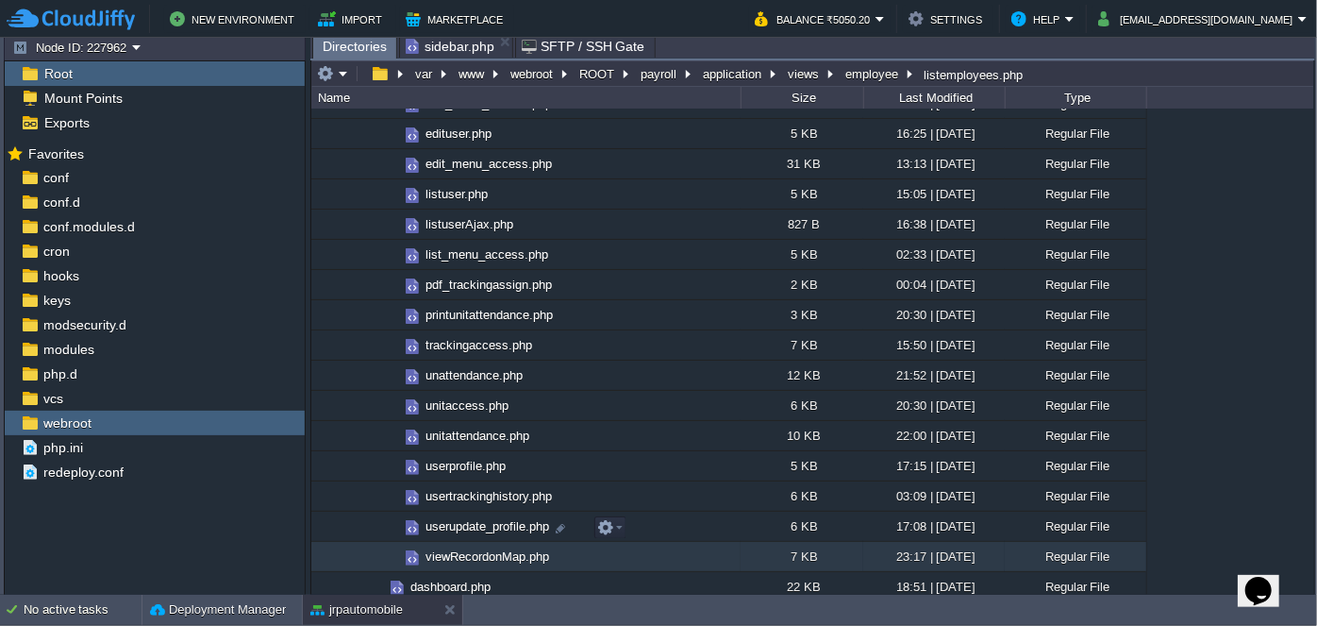
scroll to position [3775, 0]
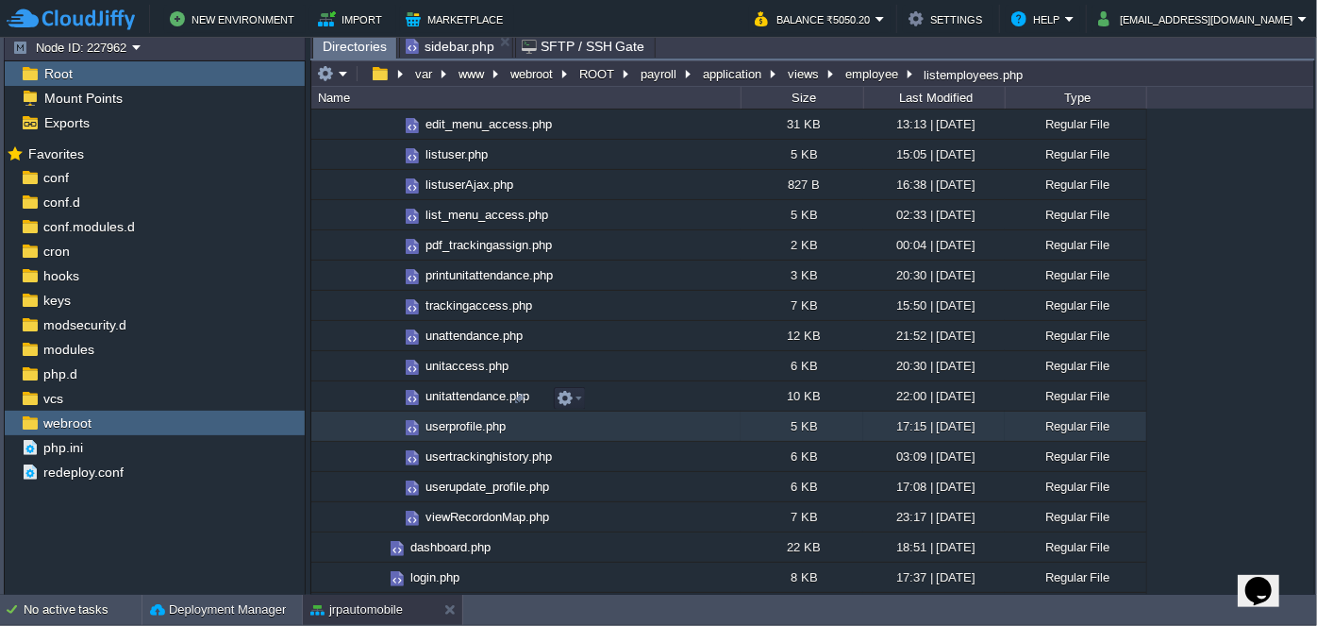
click at [444, 418] on span "userprofile.php" at bounding box center [466, 426] width 86 height 16
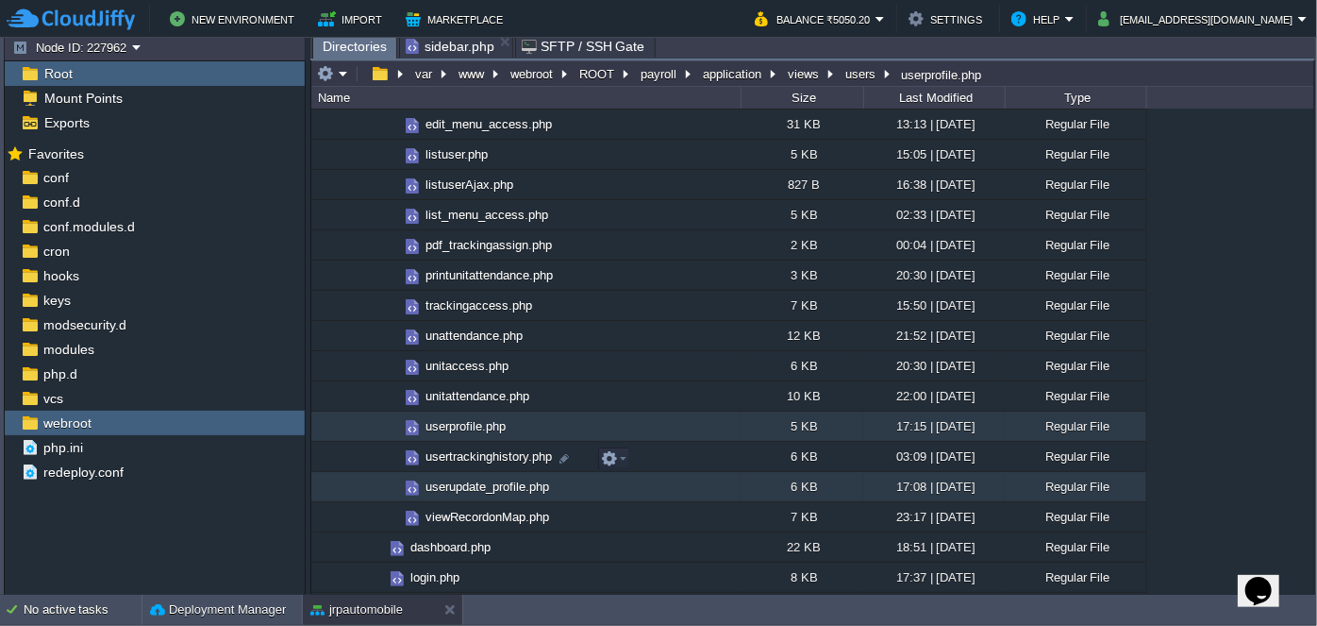
click at [461, 478] on span "userupdate_profile.php" at bounding box center [487, 486] width 129 height 16
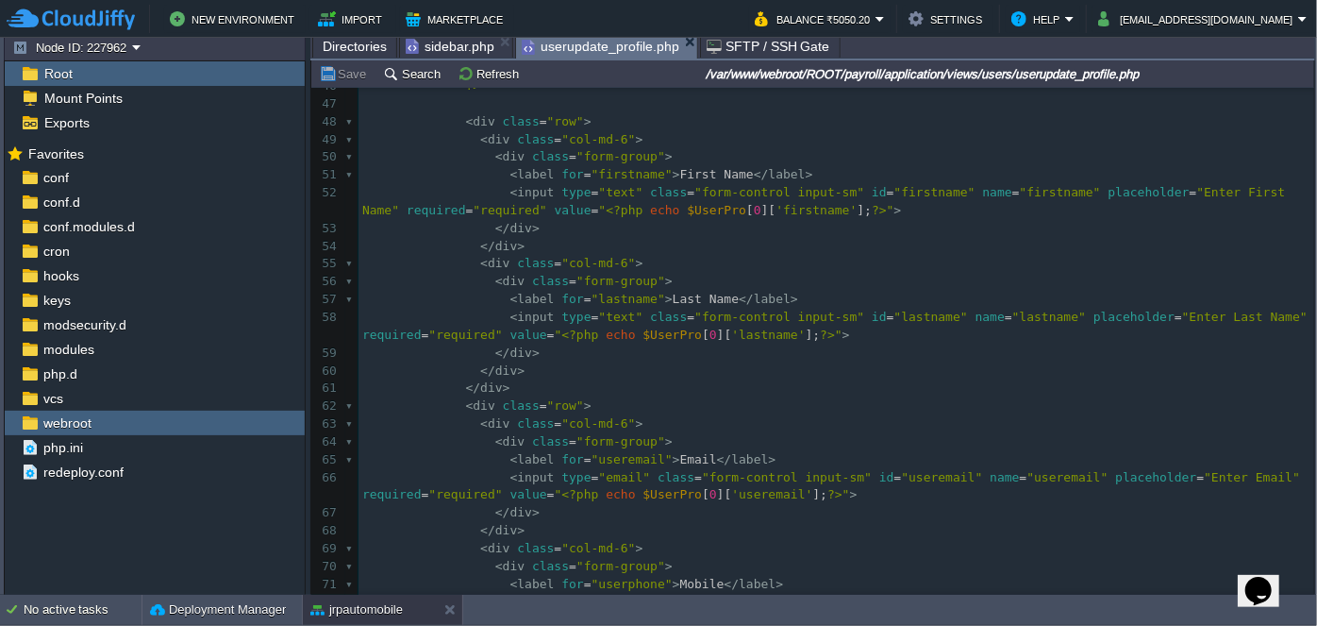
scroll to position [858, 0]
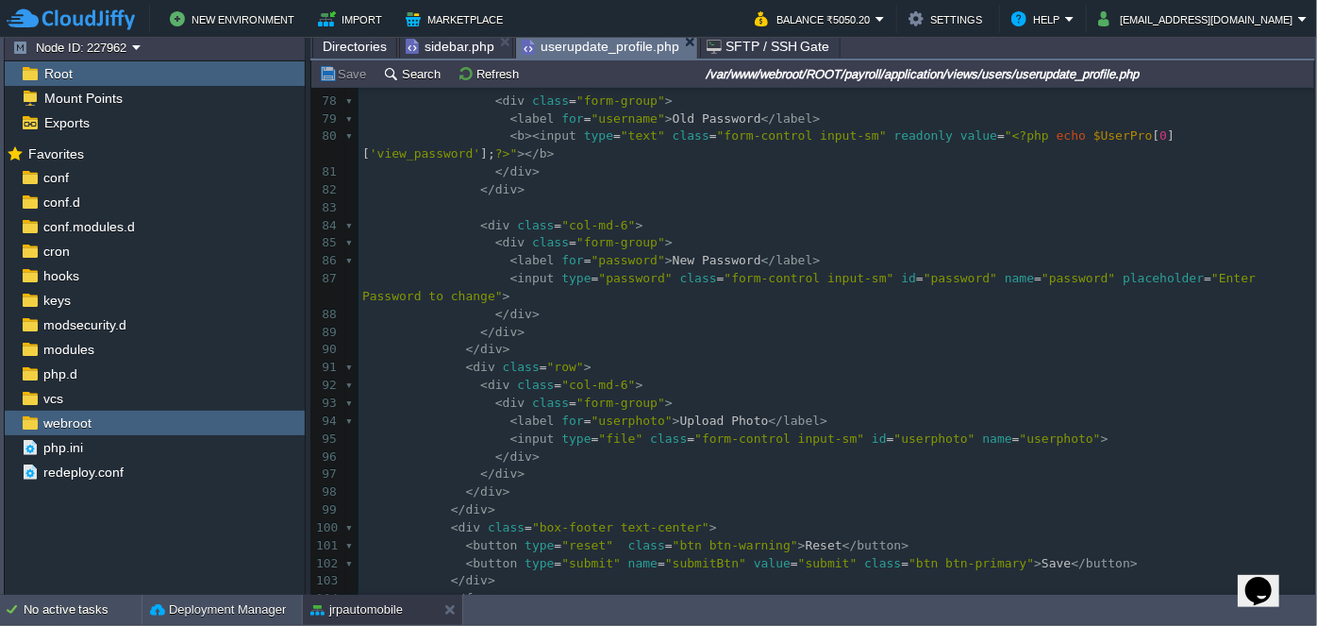
click at [441, 48] on span "sidebar.php" at bounding box center [450, 46] width 89 height 23
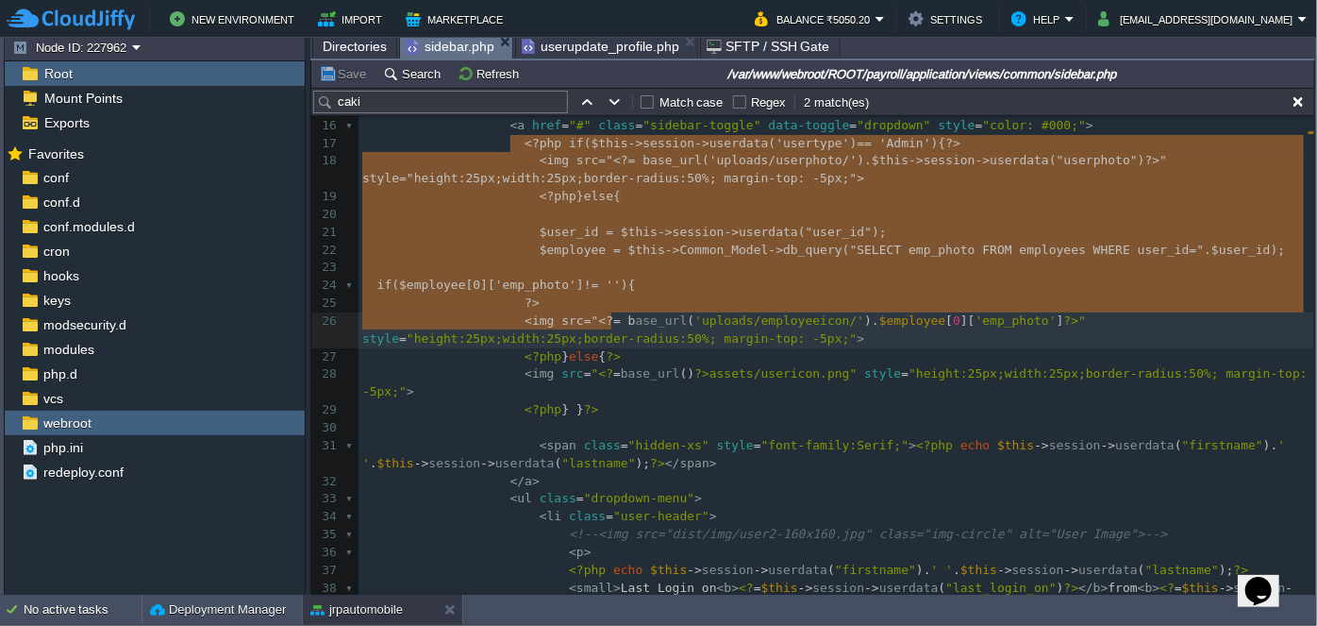
type textarea "<?php if($this->session->userdata('usertype') == 'Admin'){ ?> <img src="<?= bas…"
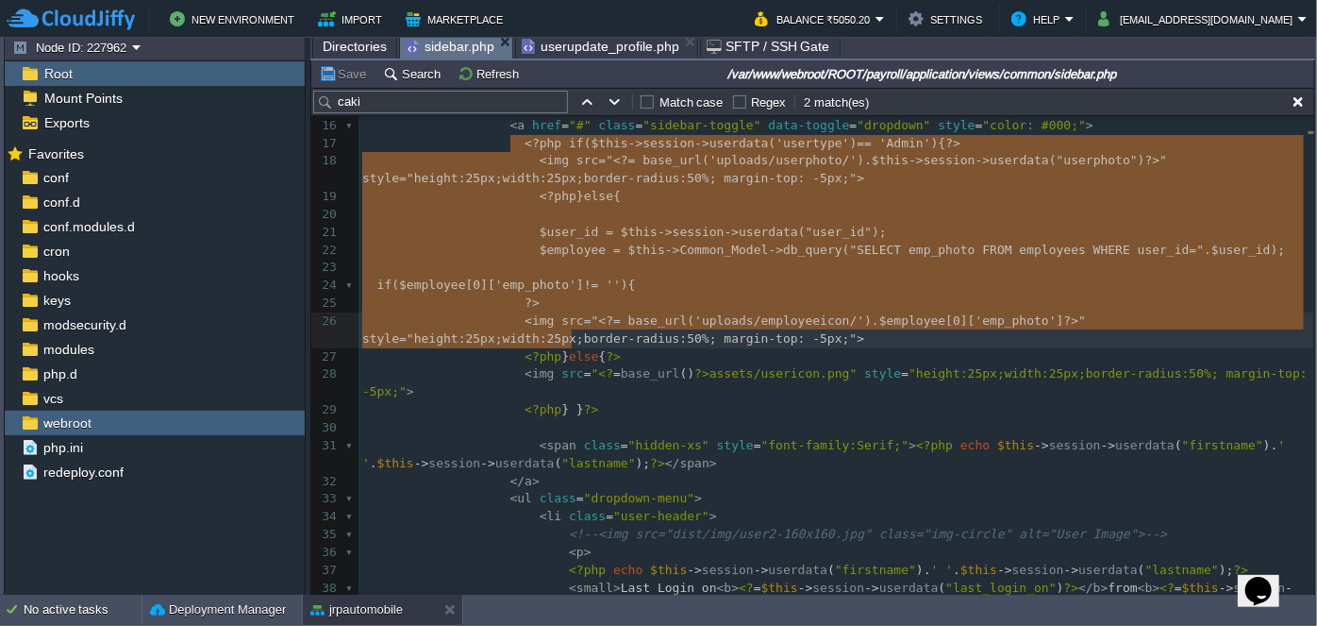
drag, startPoint x: 511, startPoint y: 228, endPoint x: 628, endPoint y: 339, distance: 160.9
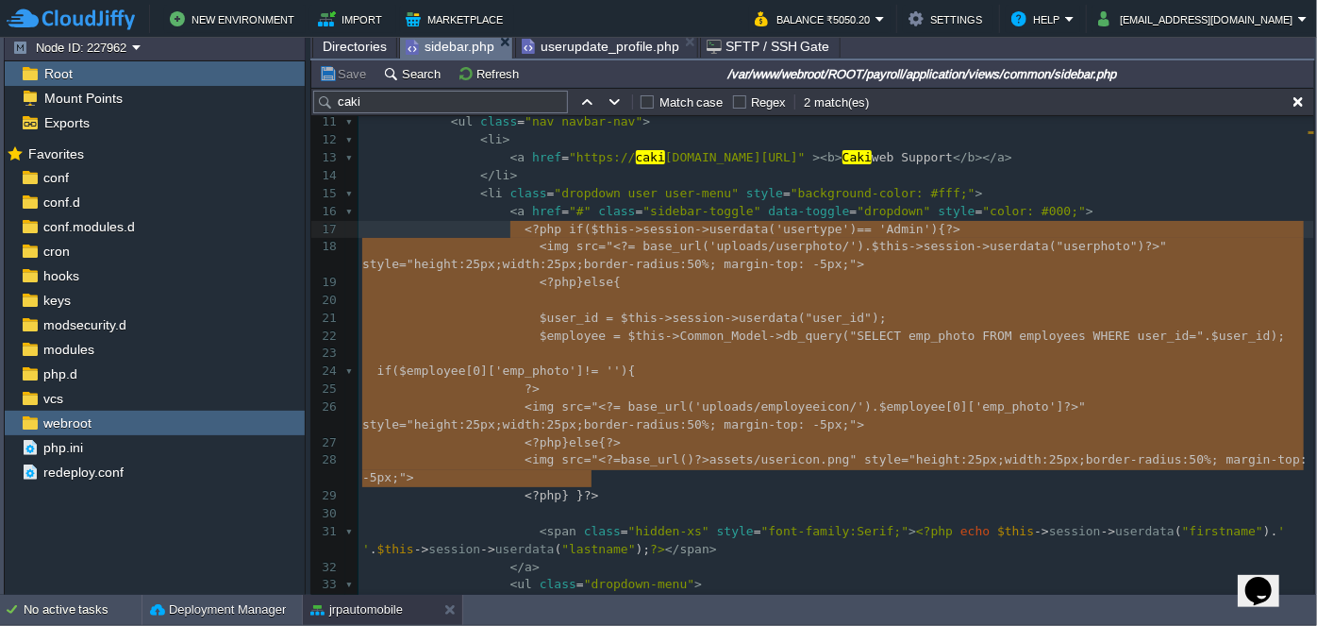
type textarea "?php if($this->session->userdata('usertype') == 'Admin'){ ?> <img src="<?= base…"
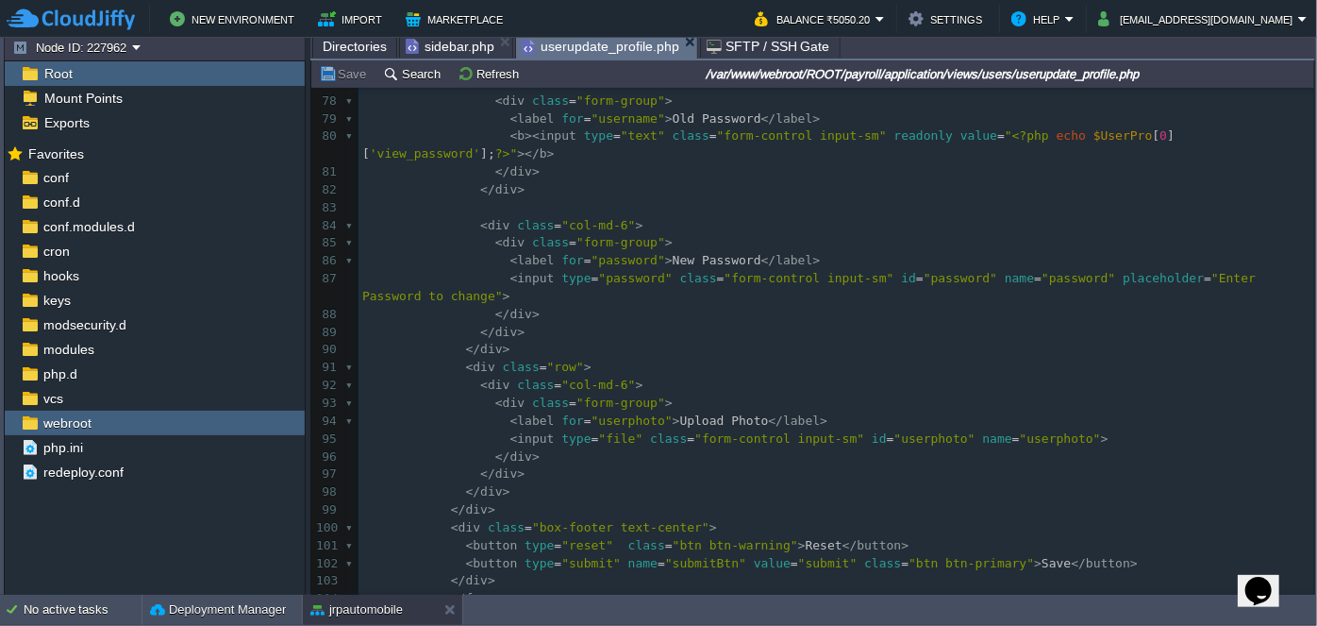
click at [606, 41] on span "userupdate_profile.php" at bounding box center [601, 47] width 158 height 24
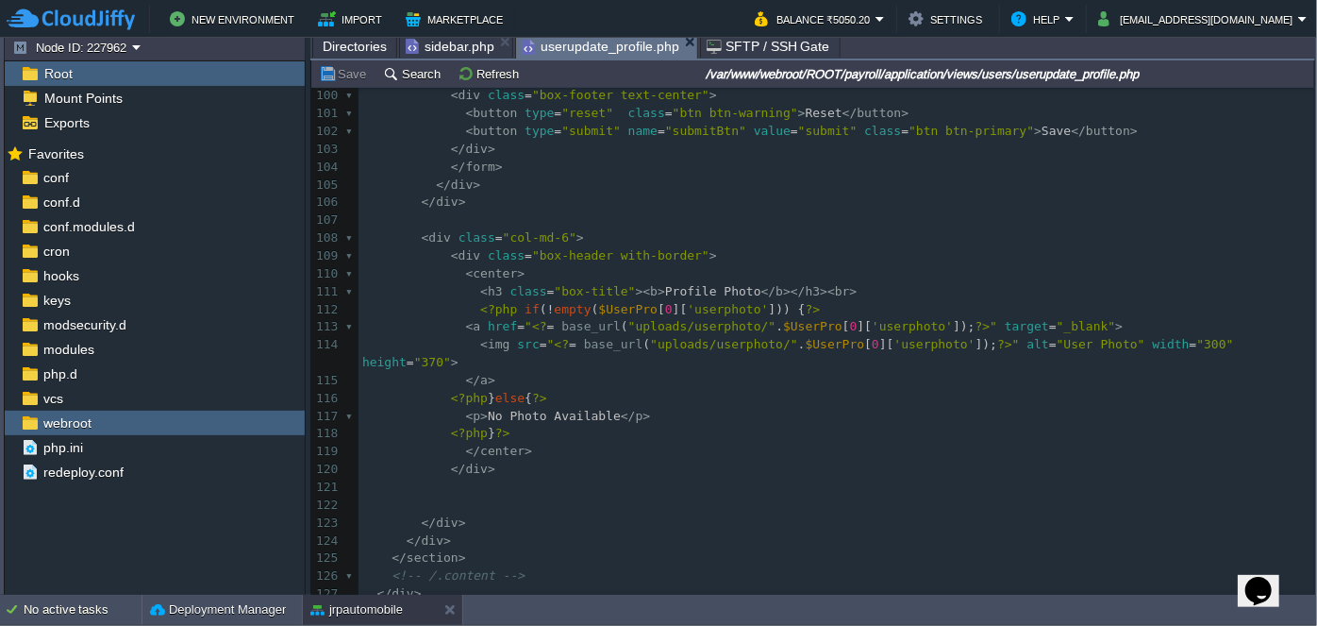
click at [845, 289] on pre "< h3 class = "box-title" >< b > Profile Photo </ b ></ h3 >< br >" at bounding box center [837, 292] width 956 height 18
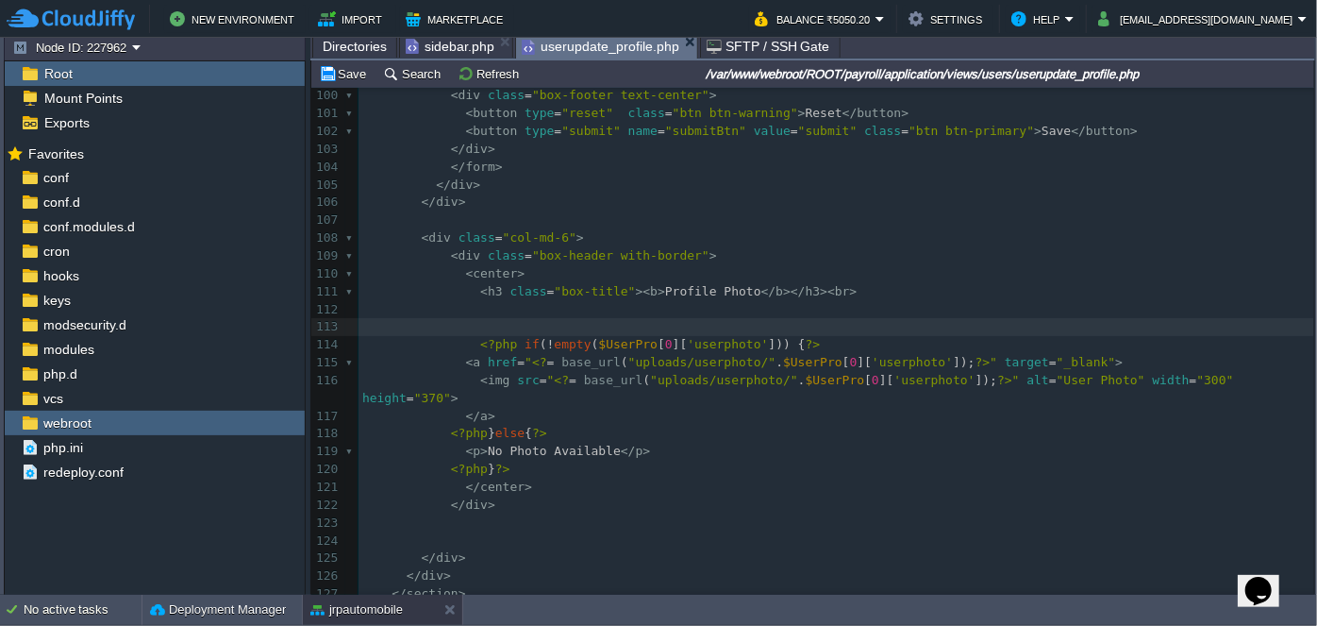
paste textarea "<"
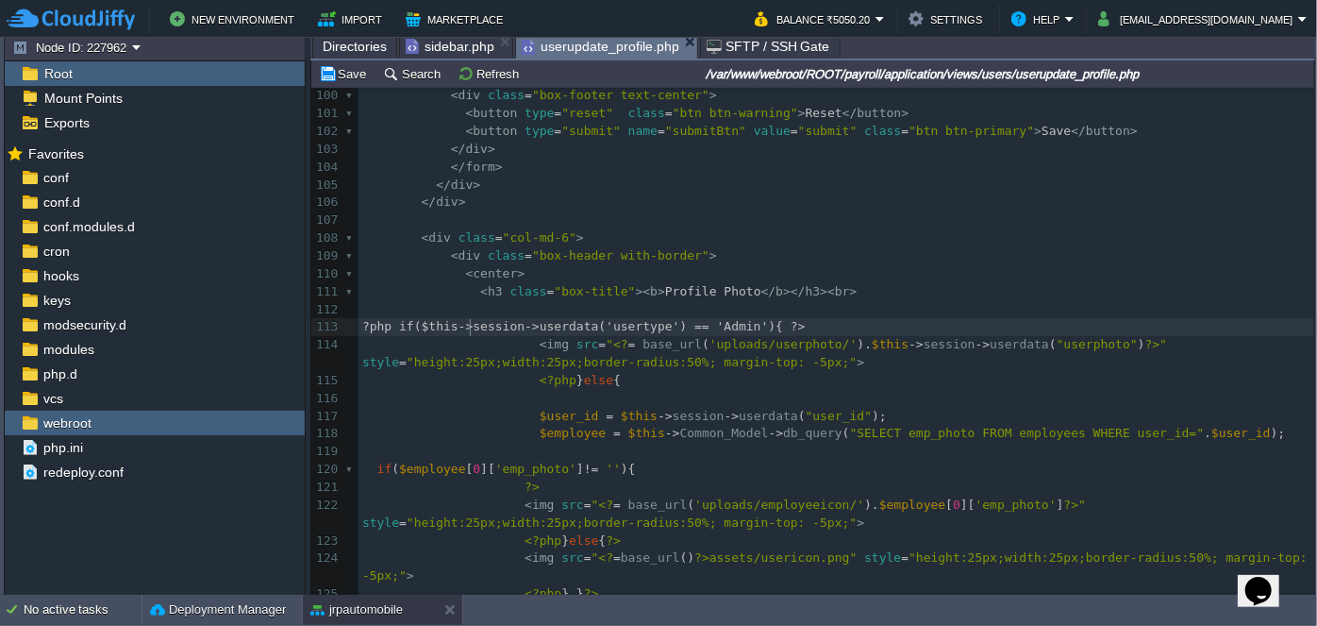
click at [470, 324] on div "xxxxxxxxxx <?php $this -> load -> view ( "common/meta" ); ?> 90 </ div > 91 < d…" at bounding box center [837, 496] width 956 height 1174
type textarea "<"
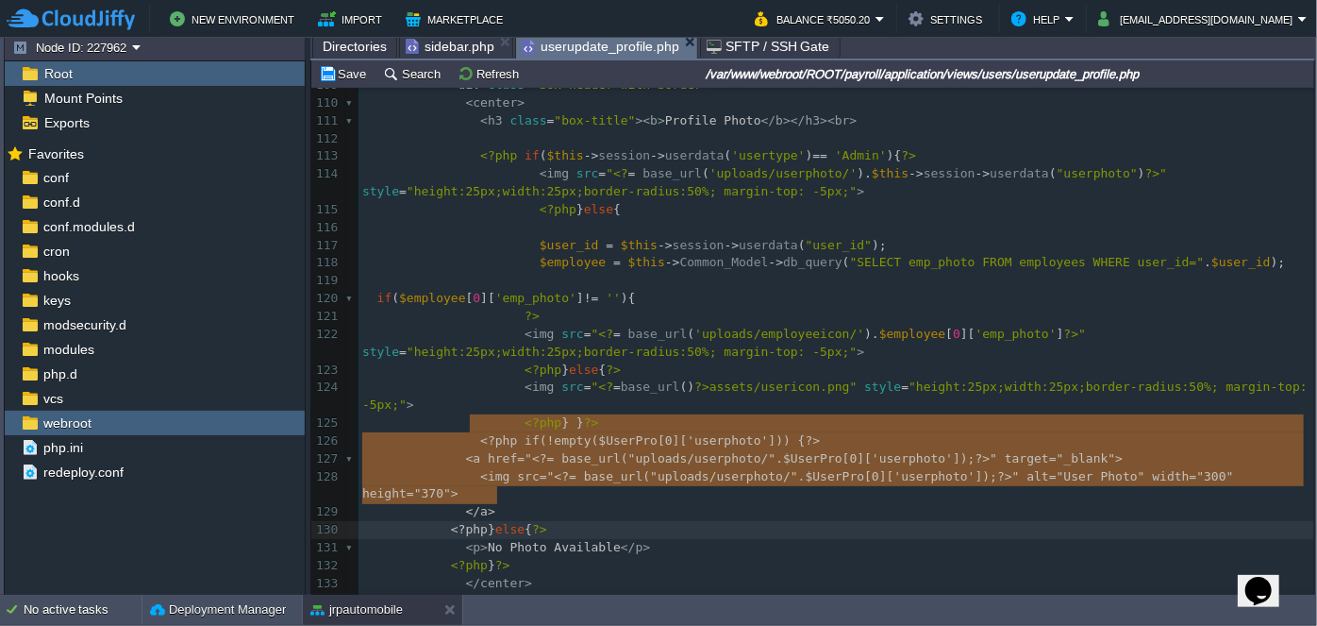
type textarea "<?php if (!empty($UserPro[0]['userphoto'])) { ?> <a href="<?= base_url("uploads…"
drag, startPoint x: 470, startPoint y: 422, endPoint x: 489, endPoint y: 496, distance: 76.9
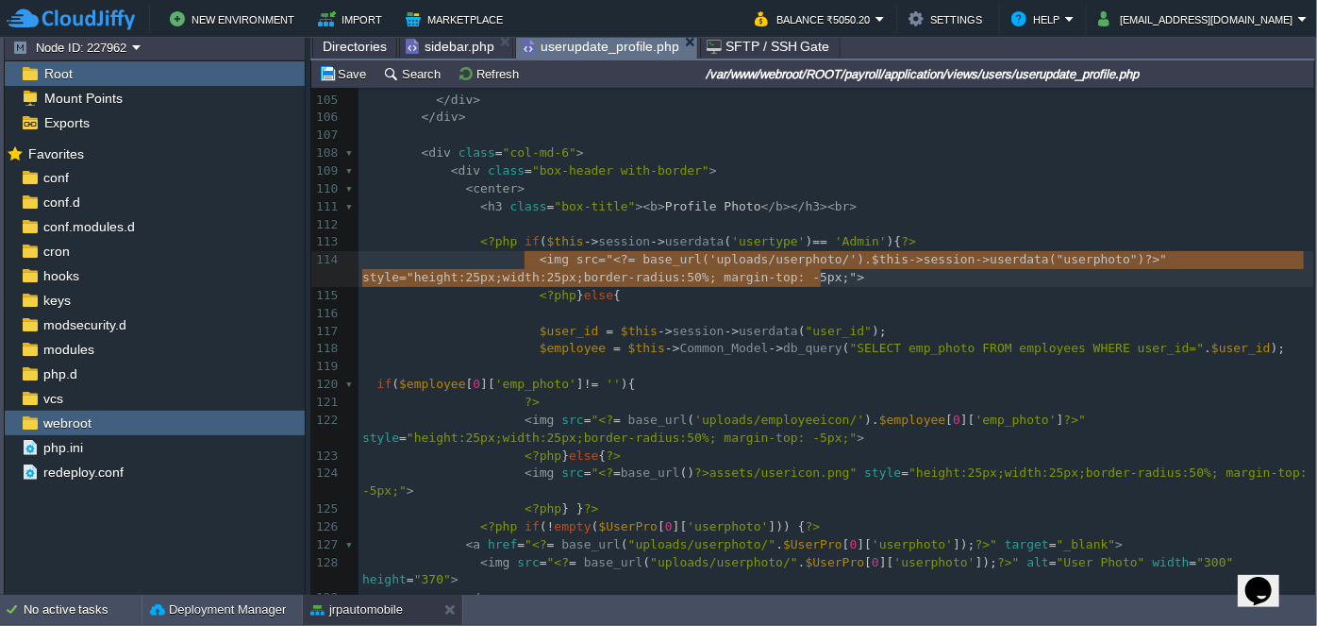
drag, startPoint x: 523, startPoint y: 260, endPoint x: 734, endPoint y: 267, distance: 211.5
paste textarea "?"
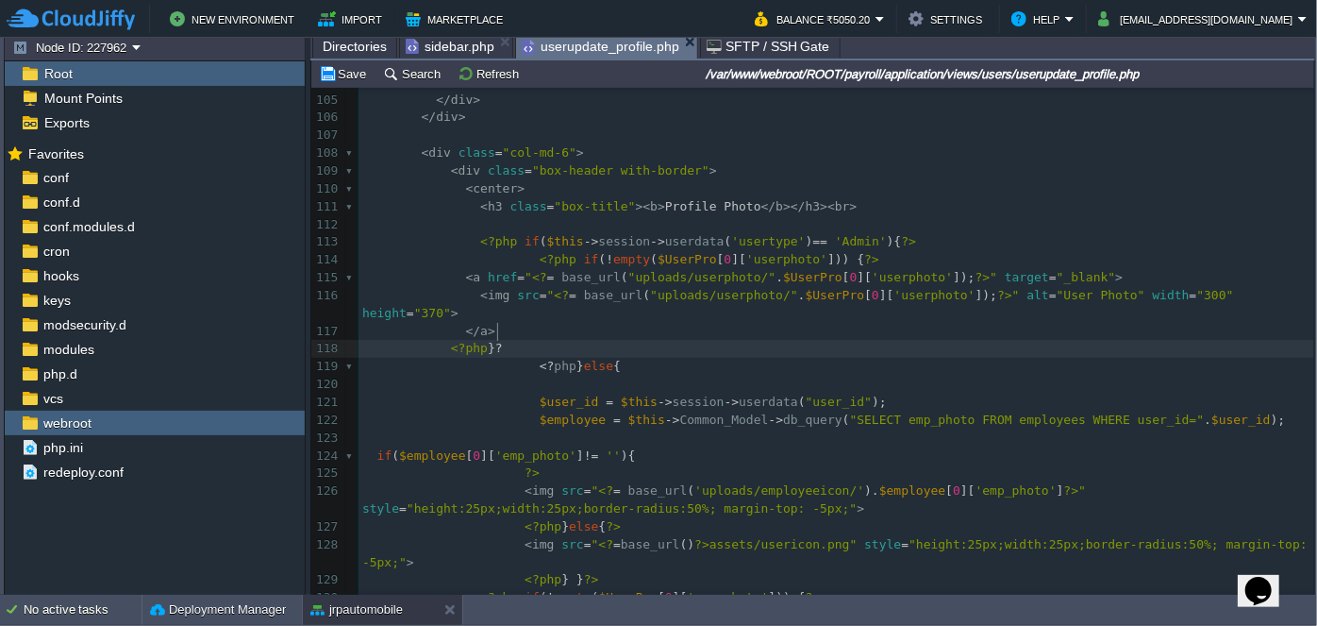
type textarea "?>"
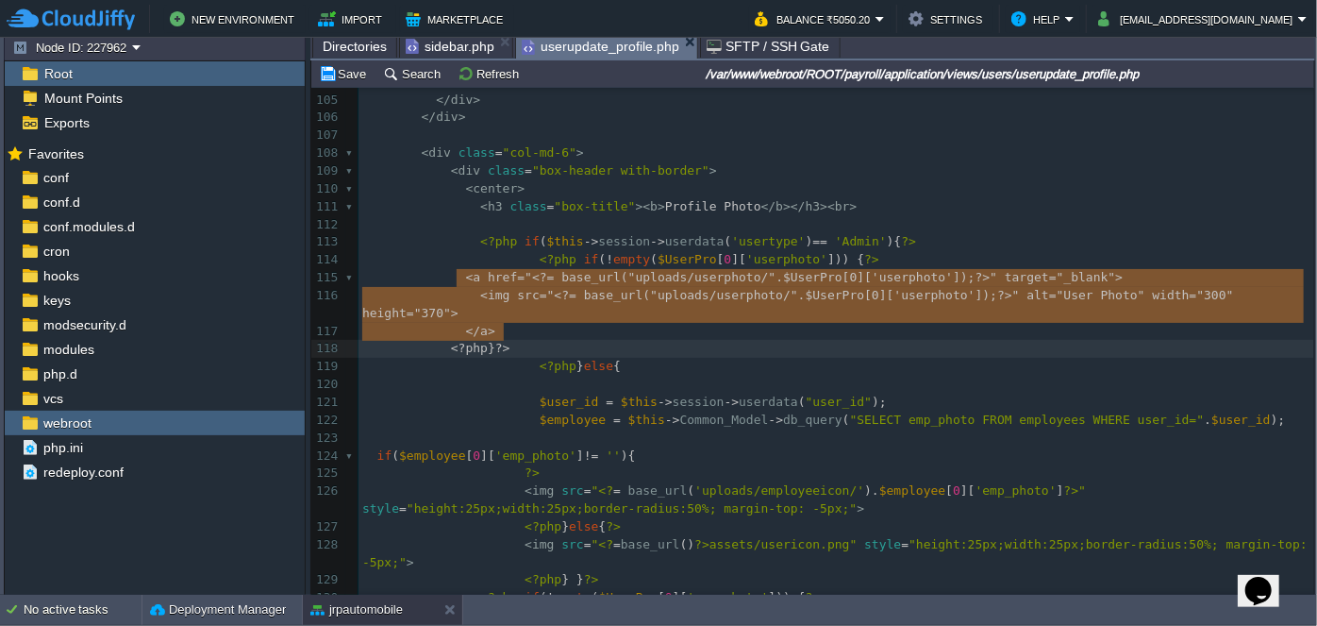
drag, startPoint x: 457, startPoint y: 279, endPoint x: 523, endPoint y: 329, distance: 82.9
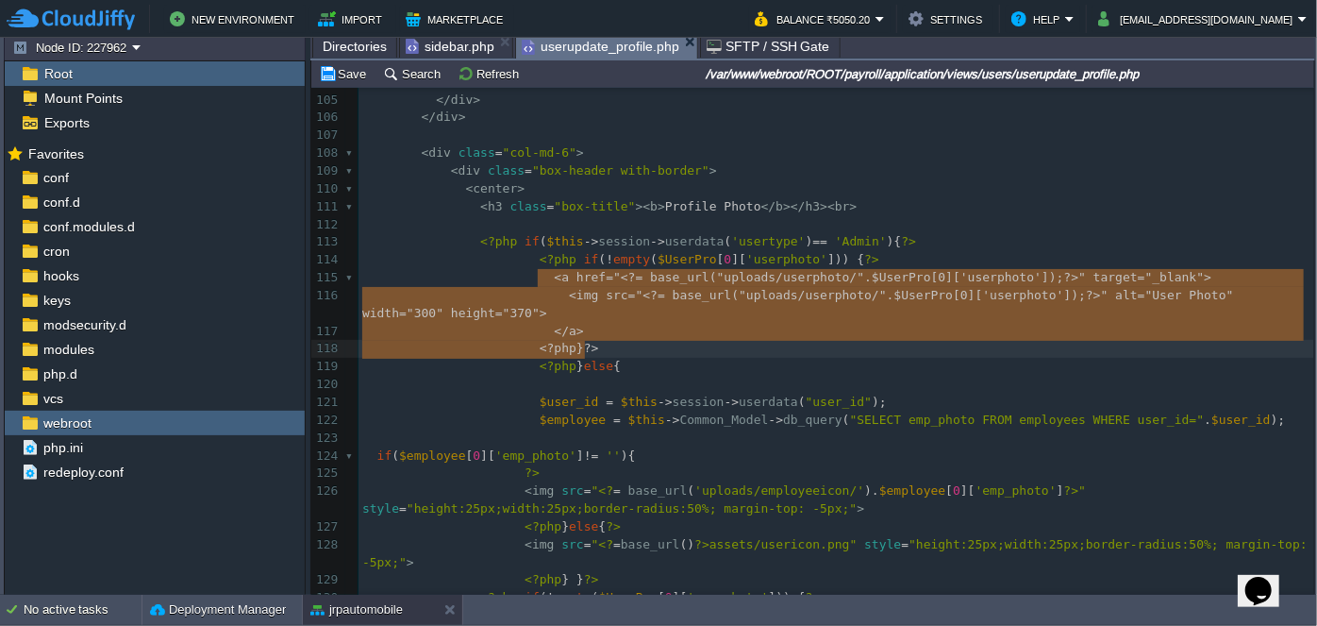
type textarea "<a href="<?= base_url("uploads/userphoto/" . $UserPro[0]['userphoto']); ?>" tar…"
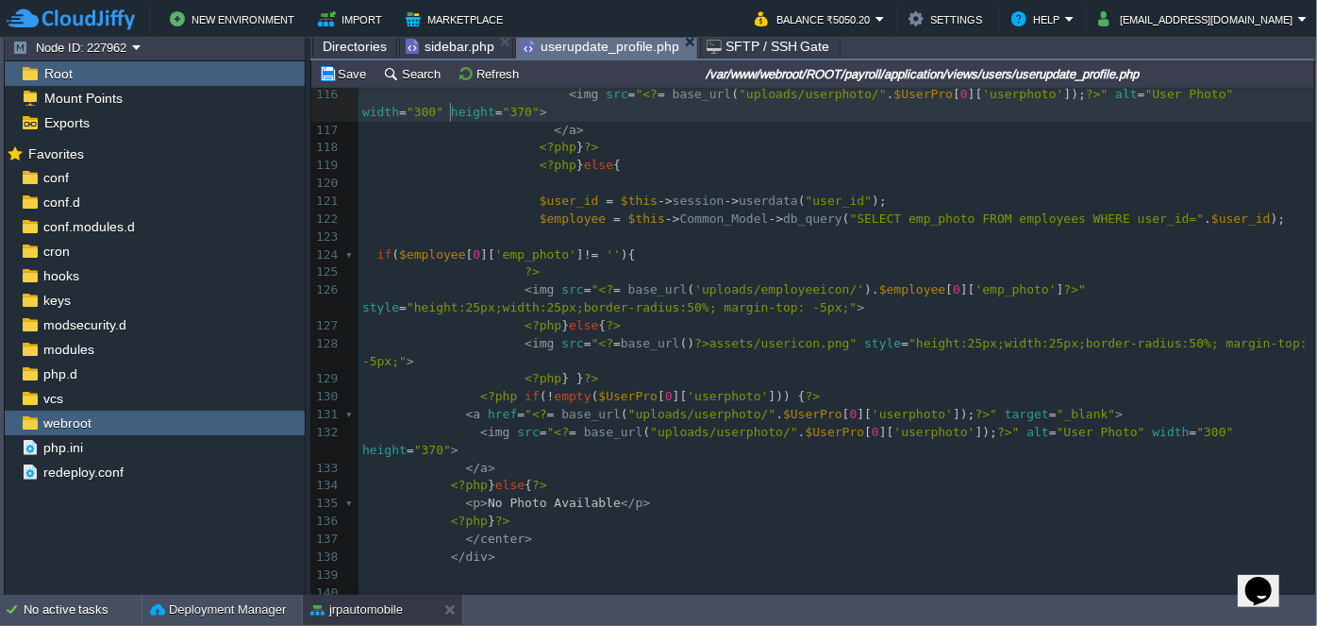
scroll to position [2130, 0]
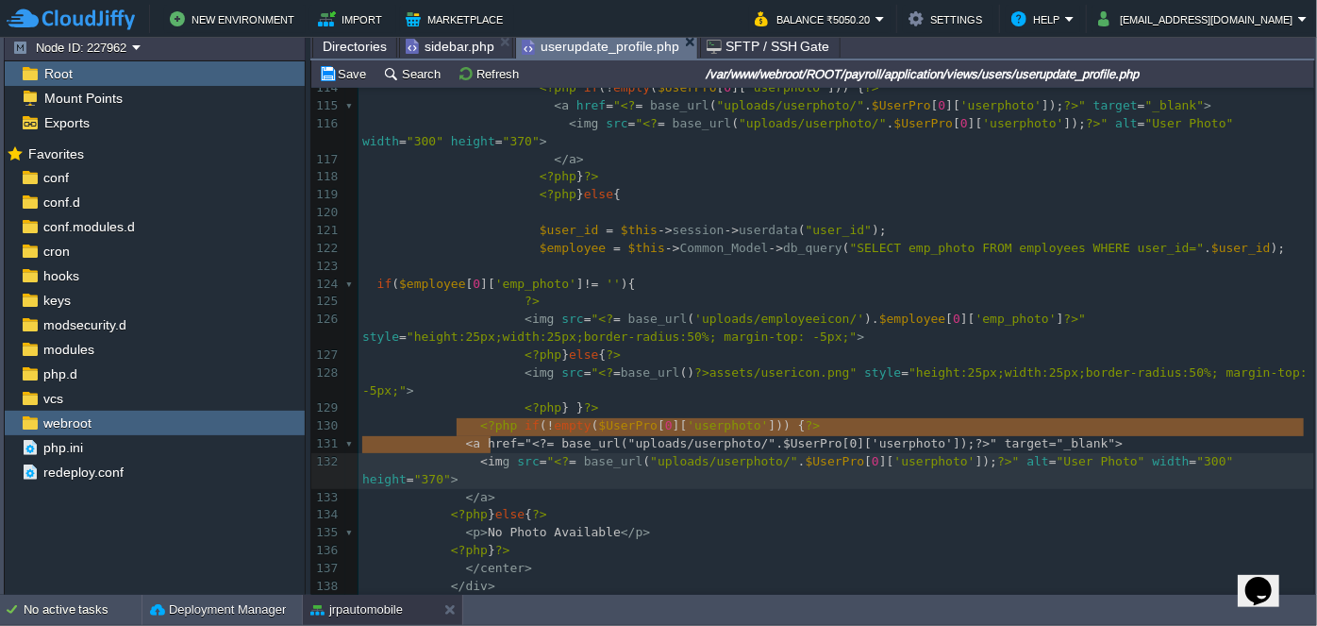
type textarea "<a href="<?= base_url("uploads/userphoto/" . $UserPro[0]['userphoto']); ?>" tar…"
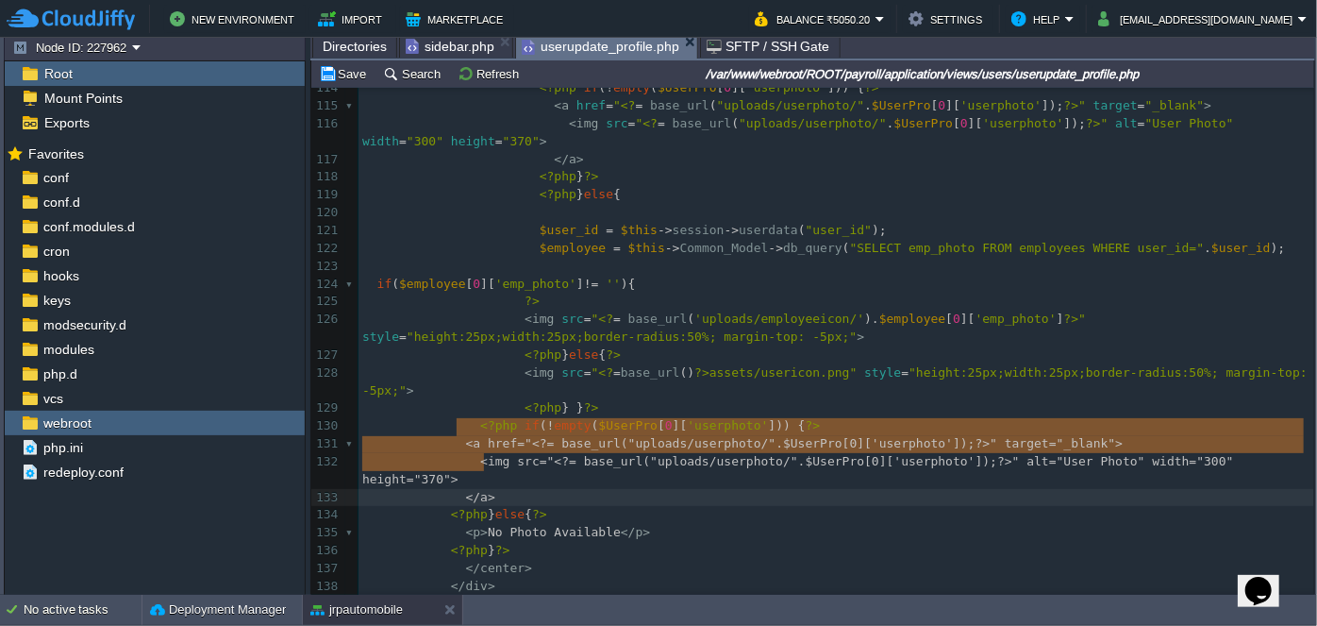
drag, startPoint x: 458, startPoint y: 427, endPoint x: 495, endPoint y: 459, distance: 49.5
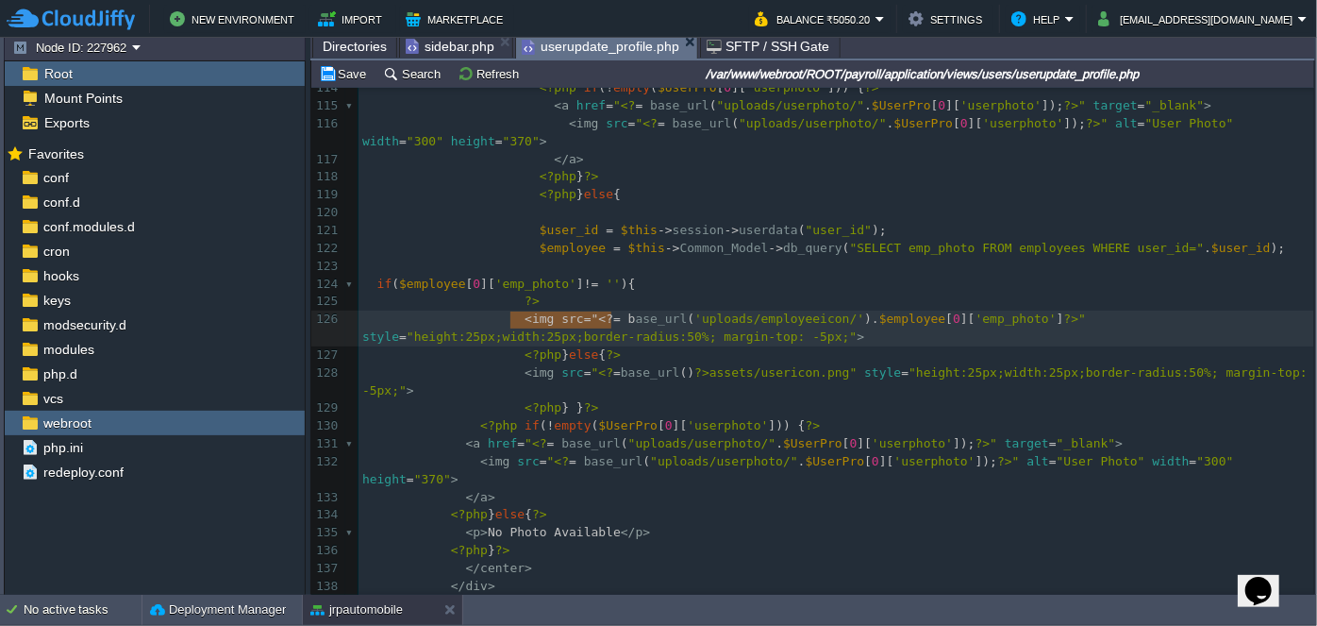
type textarea "<img src="<?= base_"
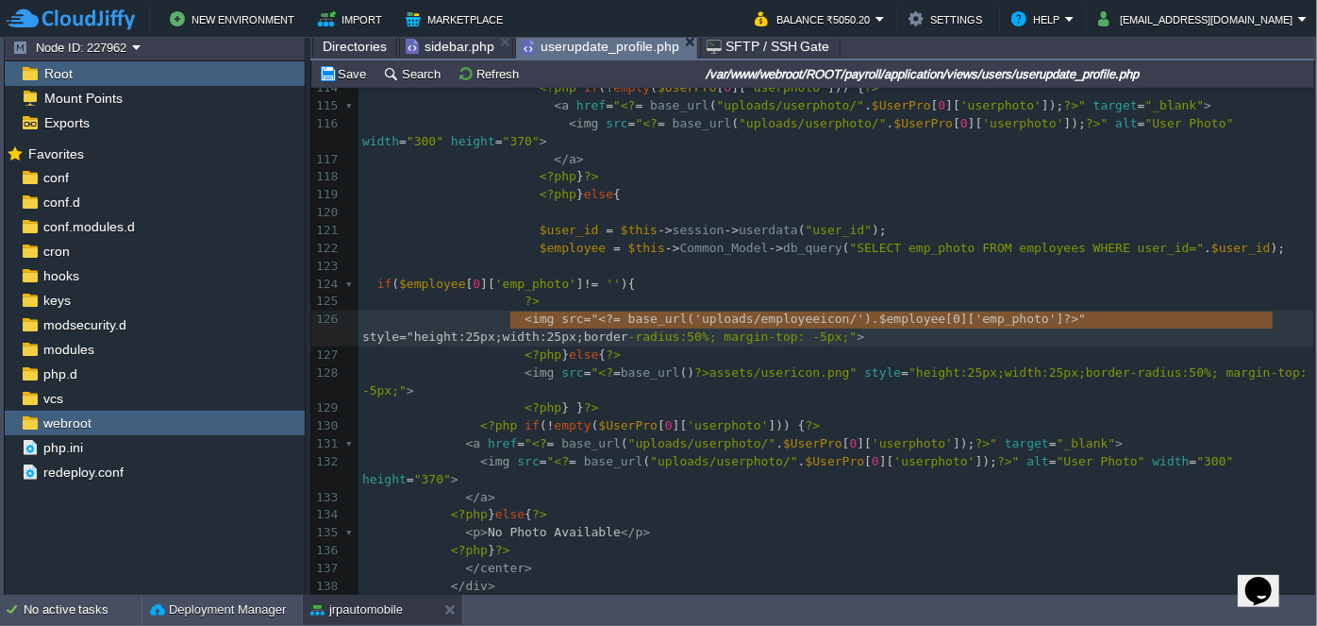
type textarea "<img src="<?= base_url('uploads/employeeicon/').$employee[0]['emp_photo']?>" st…"
drag, startPoint x: 512, startPoint y: 317, endPoint x: 757, endPoint y: 333, distance: 245.0
paste textarea
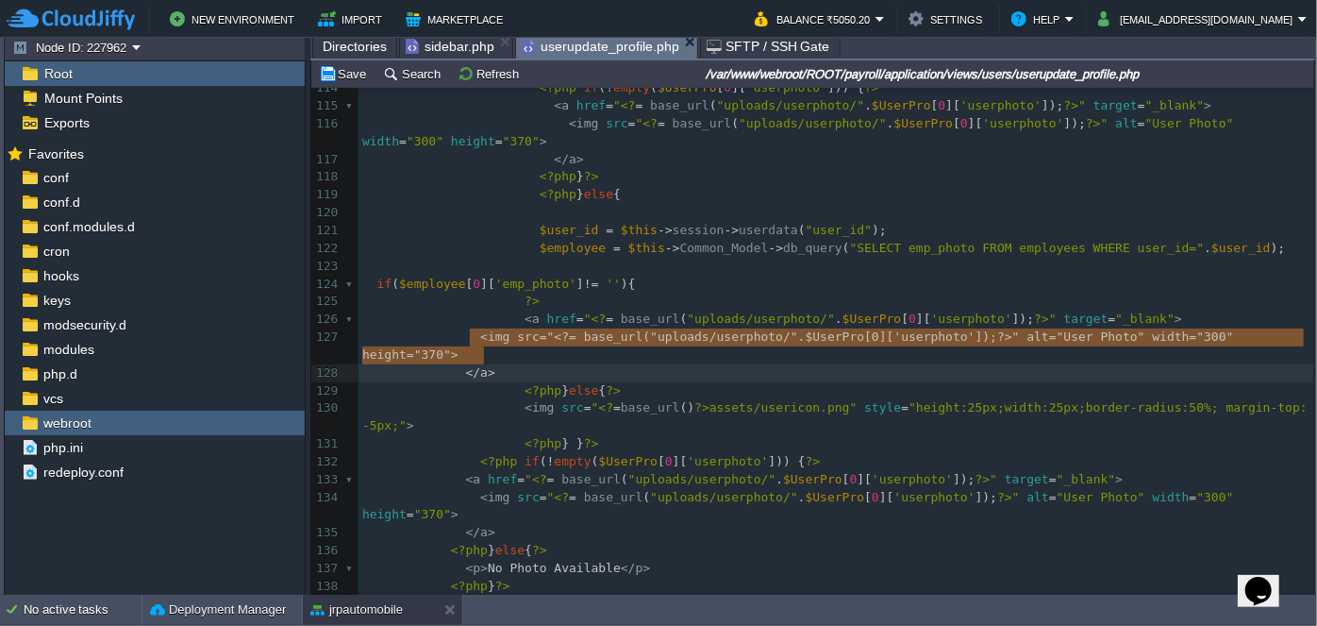
drag, startPoint x: 471, startPoint y: 338, endPoint x: 508, endPoint y: 350, distance: 38.8
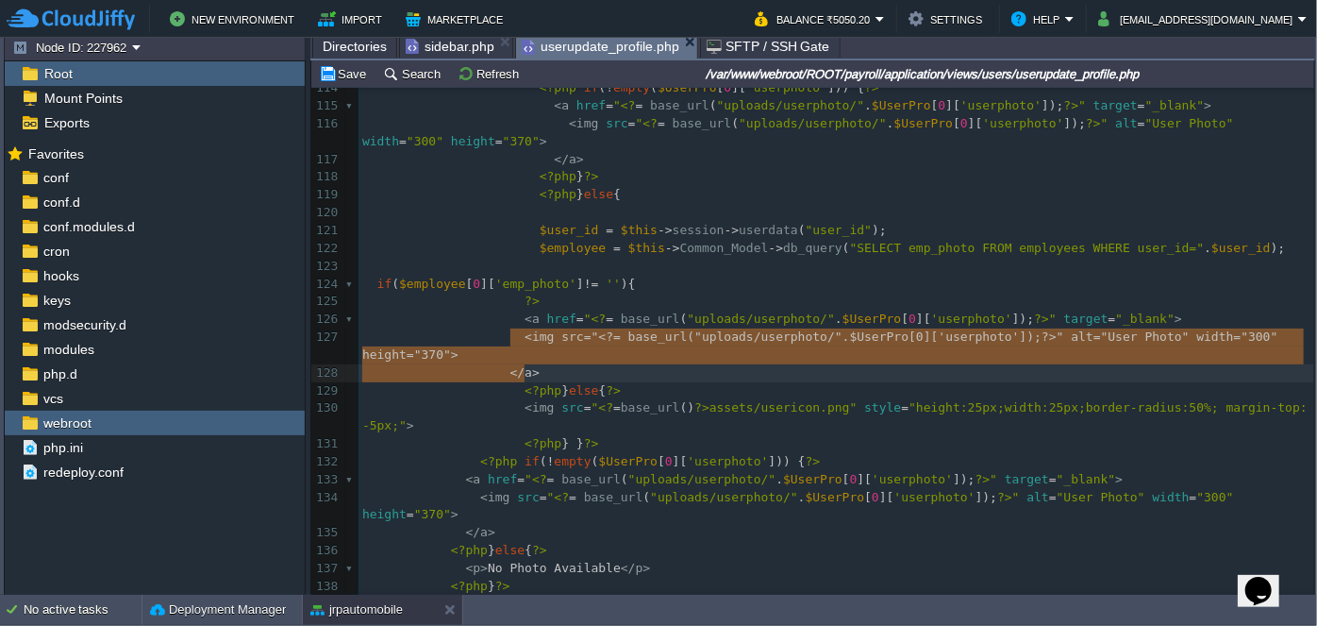
type textarea "<img src="<?= base_url("uploads/userphoto/" . $UserPro[0]['userphoto']); ?>" al…"
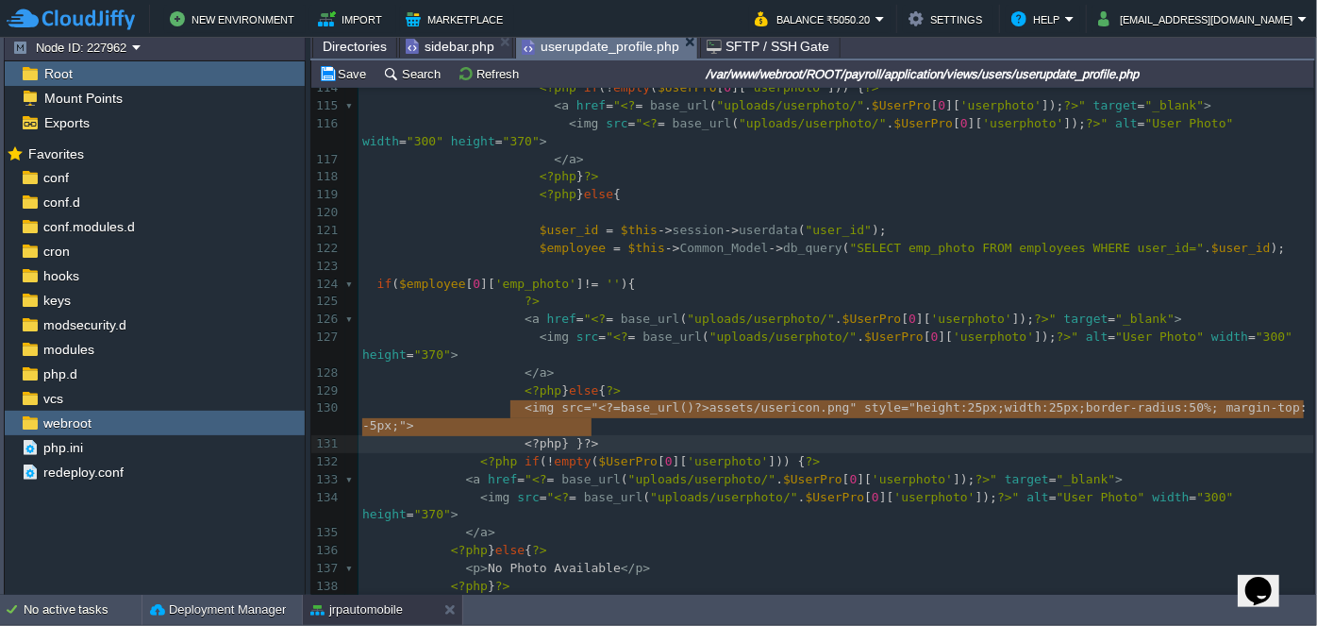
type textarea "<img src="<?=base_url()?>assets/usericon.png" style="height:25px;width:25px;bor…"
drag, startPoint x: 509, startPoint y: 407, endPoint x: 1297, endPoint y: 411, distance: 788.1
paste textarea
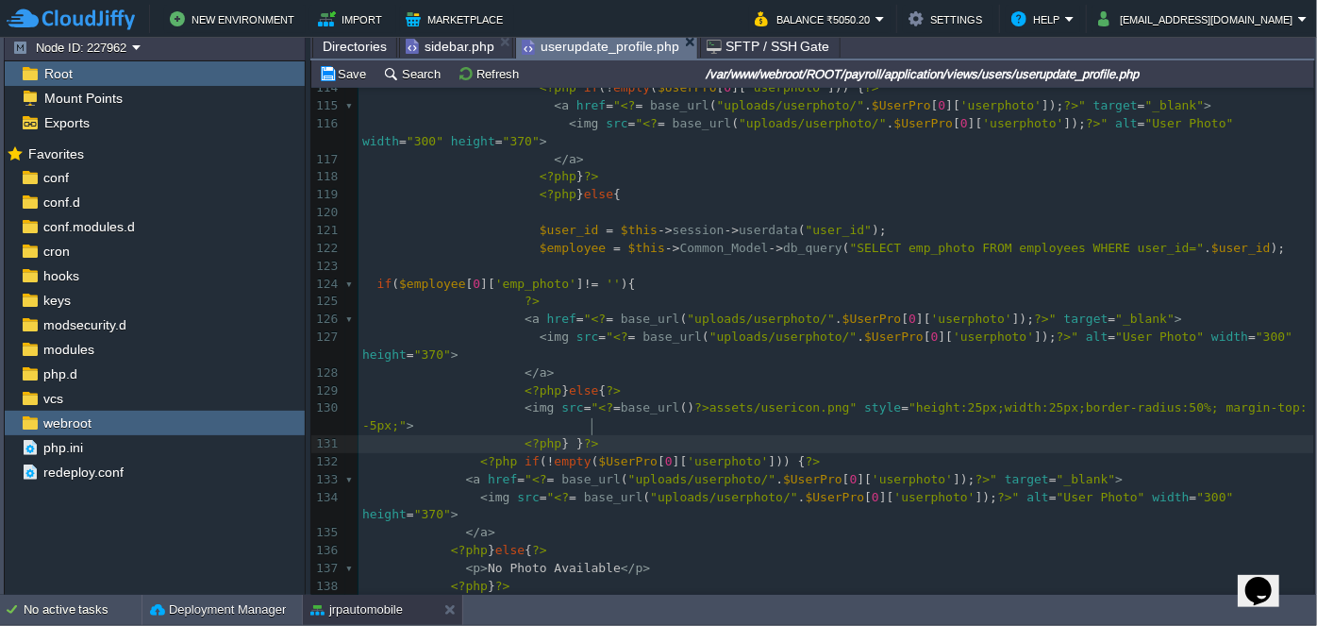
click at [730, 435] on pre "<?php } } ?>" at bounding box center [837, 444] width 956 height 18
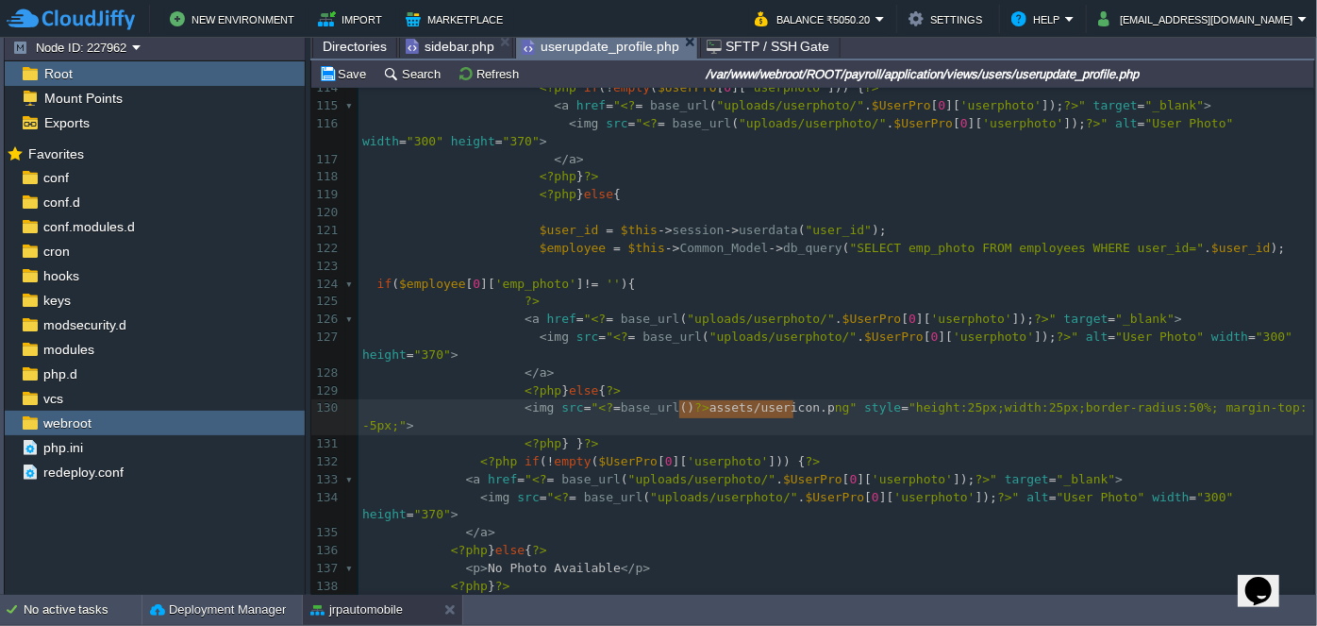
type textarea "assets/usericon.png"
drag, startPoint x: 678, startPoint y: 409, endPoint x: 797, endPoint y: 406, distance: 119.9
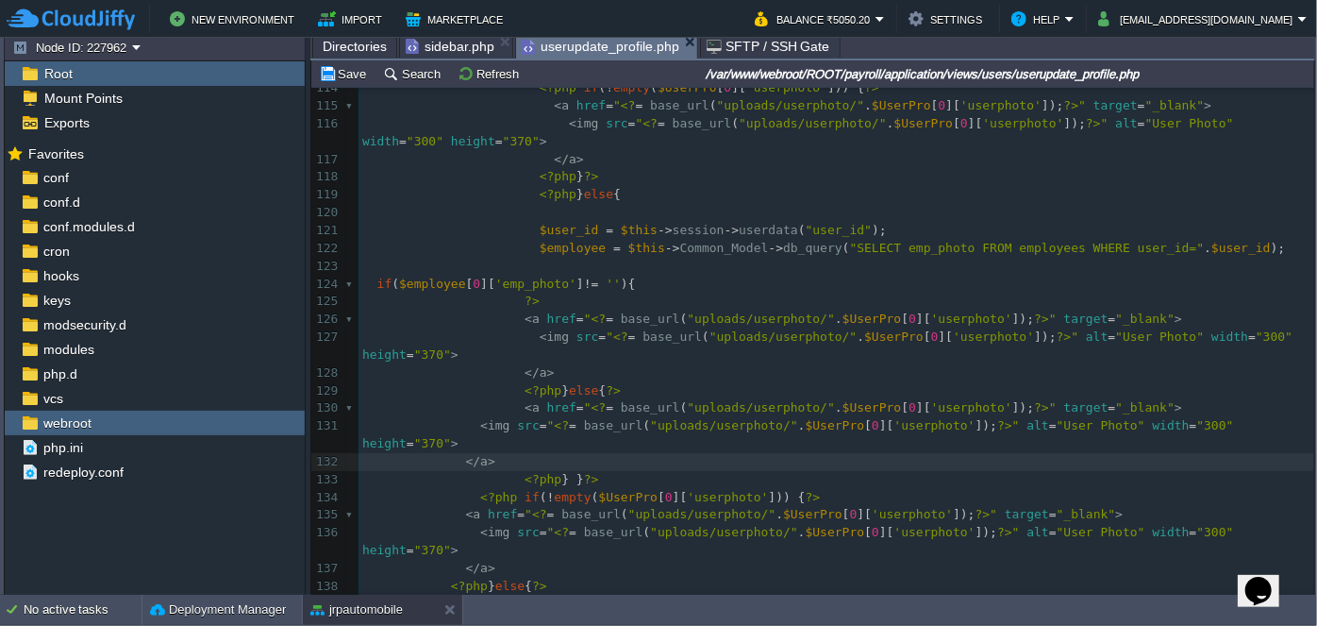
type textarea "assets/usericon.png"
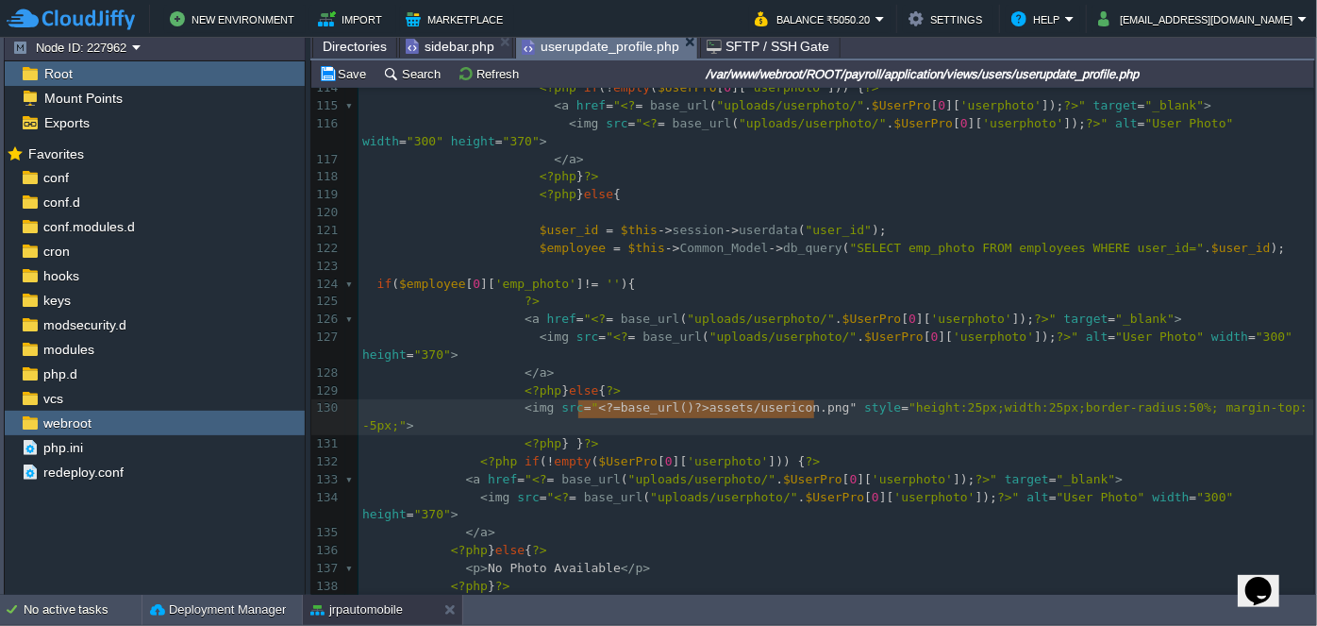
type textarea "<?=base_url()?>assets/usericon.png"
drag, startPoint x: 579, startPoint y: 408, endPoint x: 810, endPoint y: 408, distance: 231.2
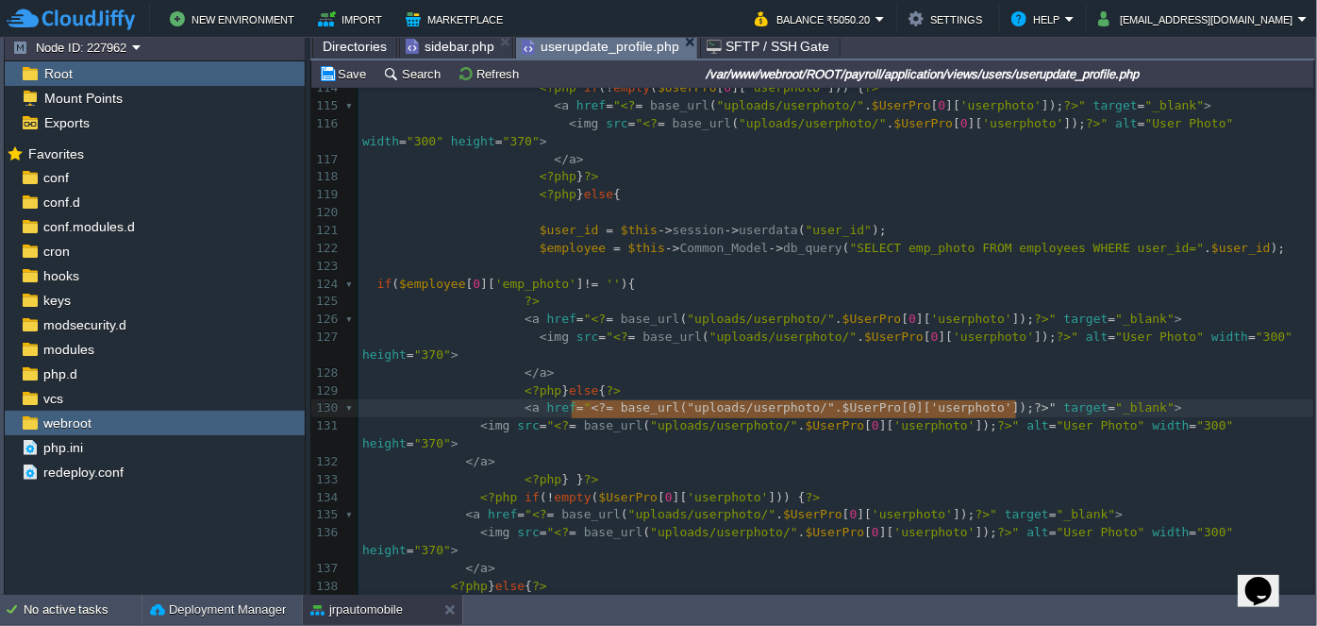
type textarea "<?= base_url("uploads/userphoto/" . $UserPro[0]['userphoto']); ?>"
drag, startPoint x: 572, startPoint y: 410, endPoint x: 1012, endPoint y: 414, distance: 439.8
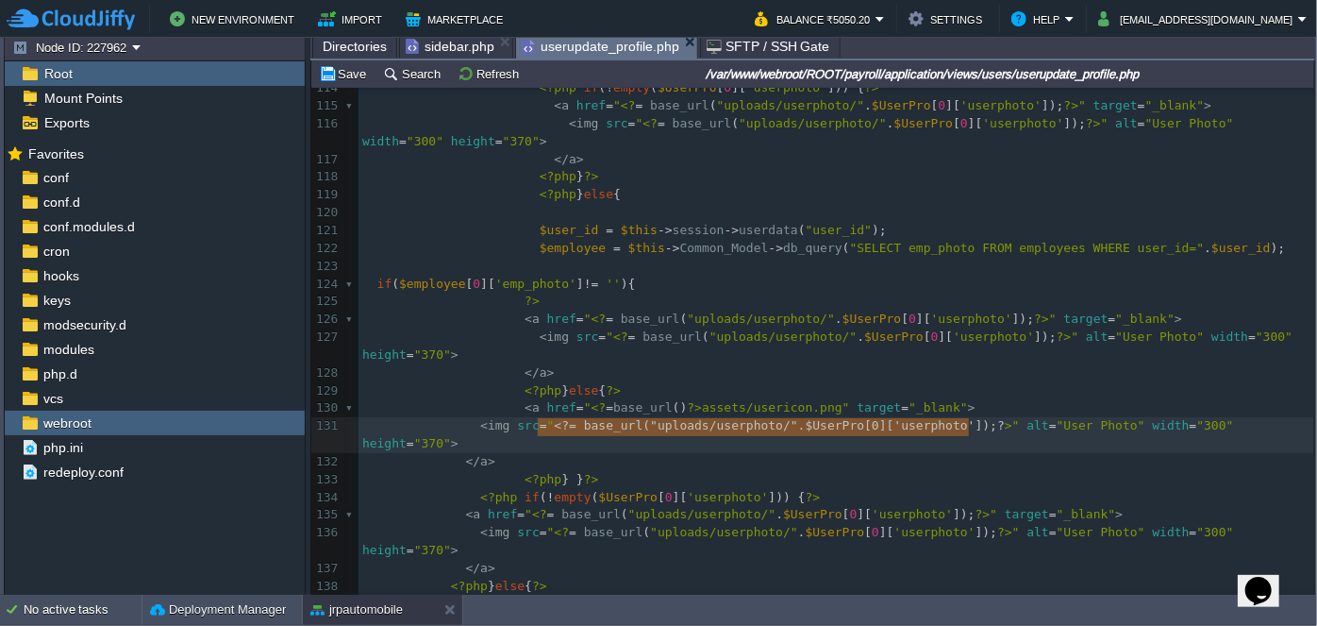
type textarea "<?= base_url("uploads/userphoto/" . $UserPro[0]['userphoto']); ?>"
drag, startPoint x: 538, startPoint y: 428, endPoint x: 973, endPoint y: 426, distance: 435.1
paste textarea
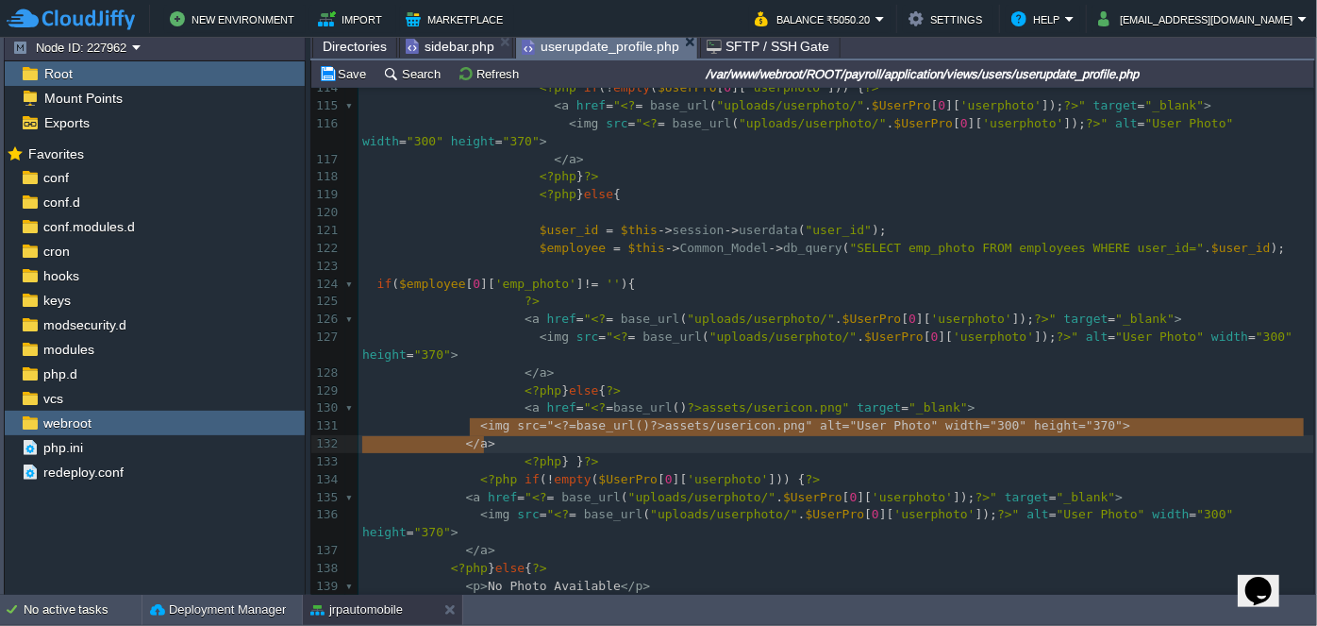
drag, startPoint x: 471, startPoint y: 426, endPoint x: 521, endPoint y: 438, distance: 51.5
type textarea "<img src="<?=base_url()?>assets/usericon.png" alt="User Photo" width="300" heig…"
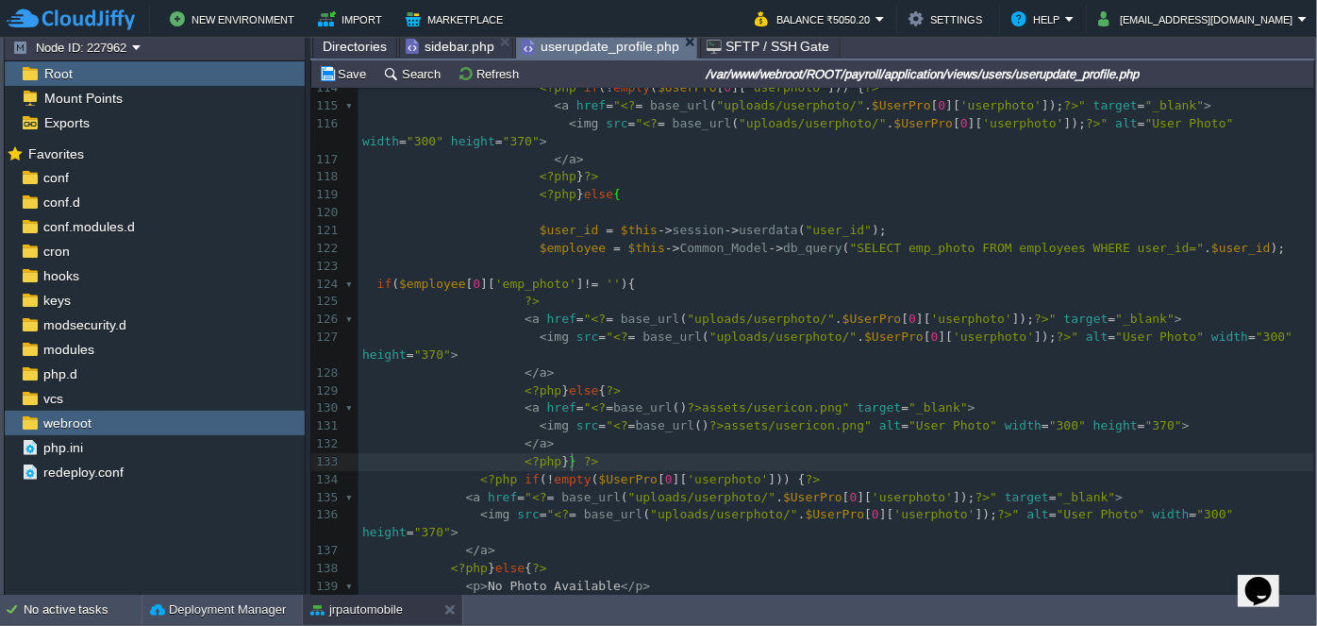
scroll to position [2131, 0]
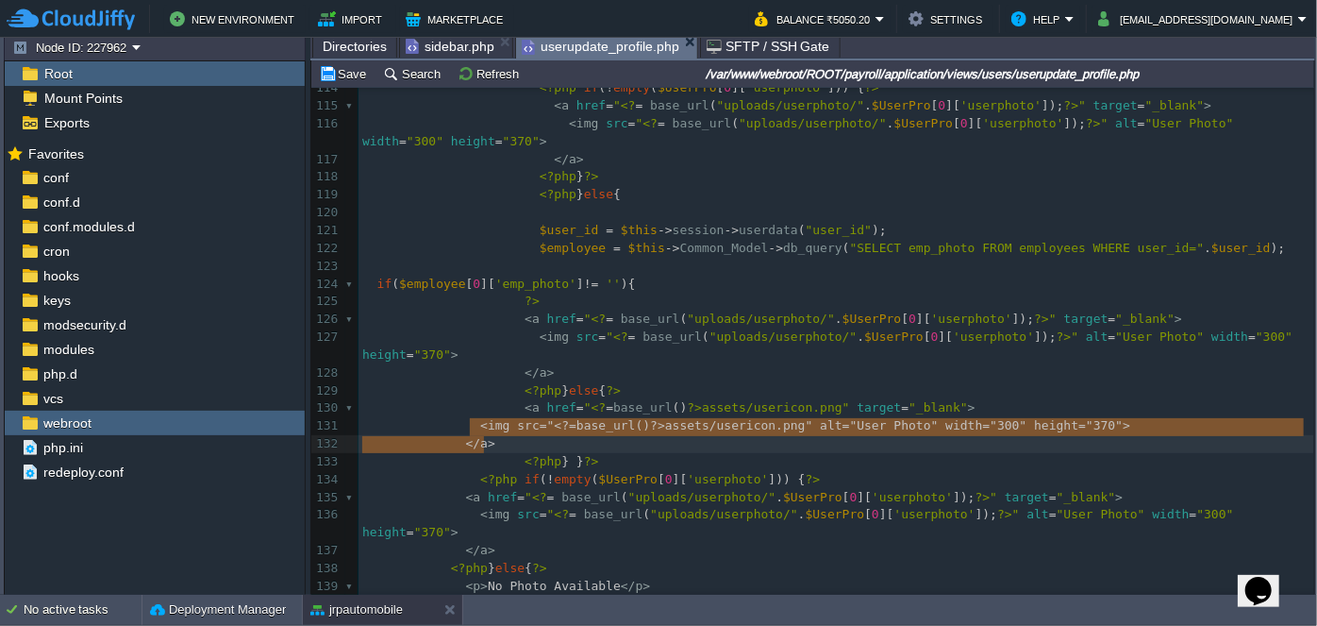
type textarea "<a href="<?= base_url("uploads/userphoto/" . $UserPro[0]['userphoto']); ?>" tar…"
type textarea "<img src="<?= base_url('uploads/userphoto/').$this->session->userdata("userphot…"
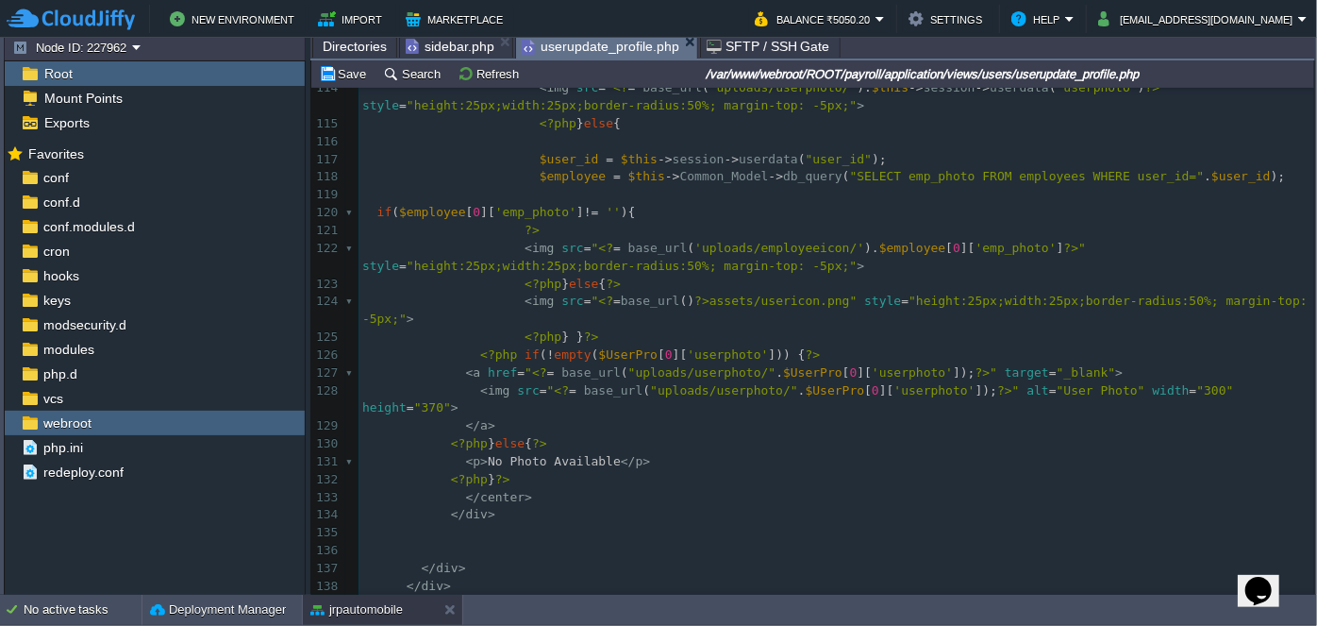
scroll to position [2103, 0]
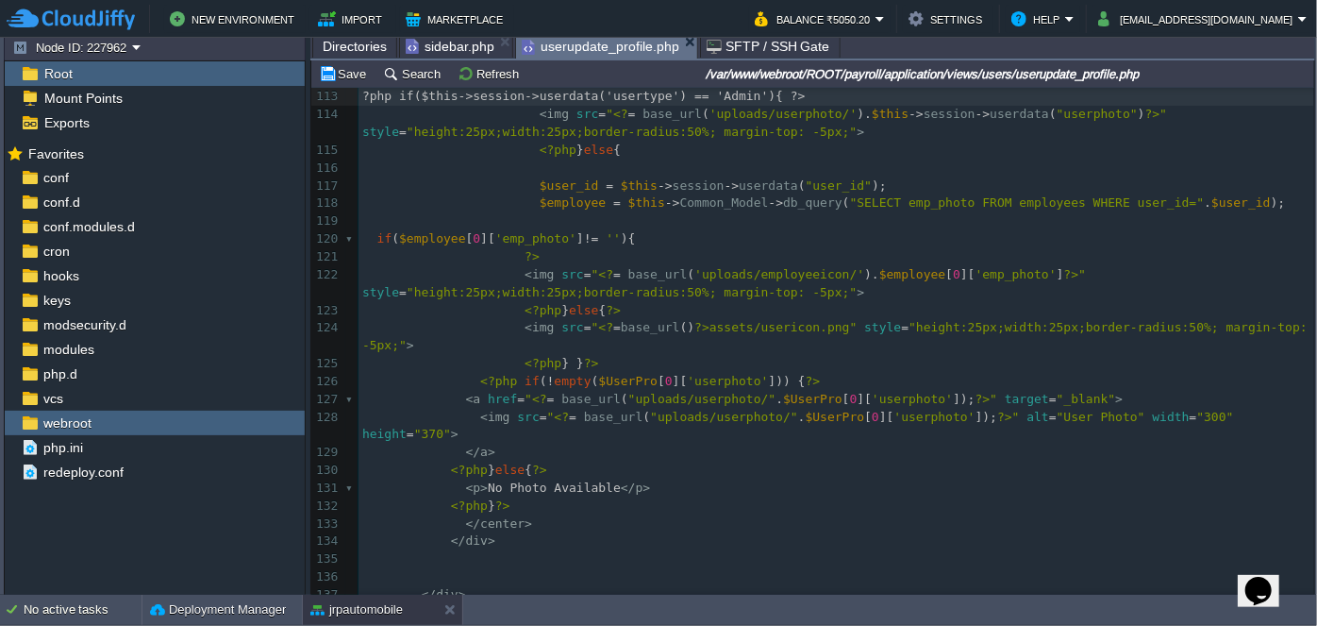
click at [453, 53] on span "sidebar.php" at bounding box center [450, 46] width 89 height 23
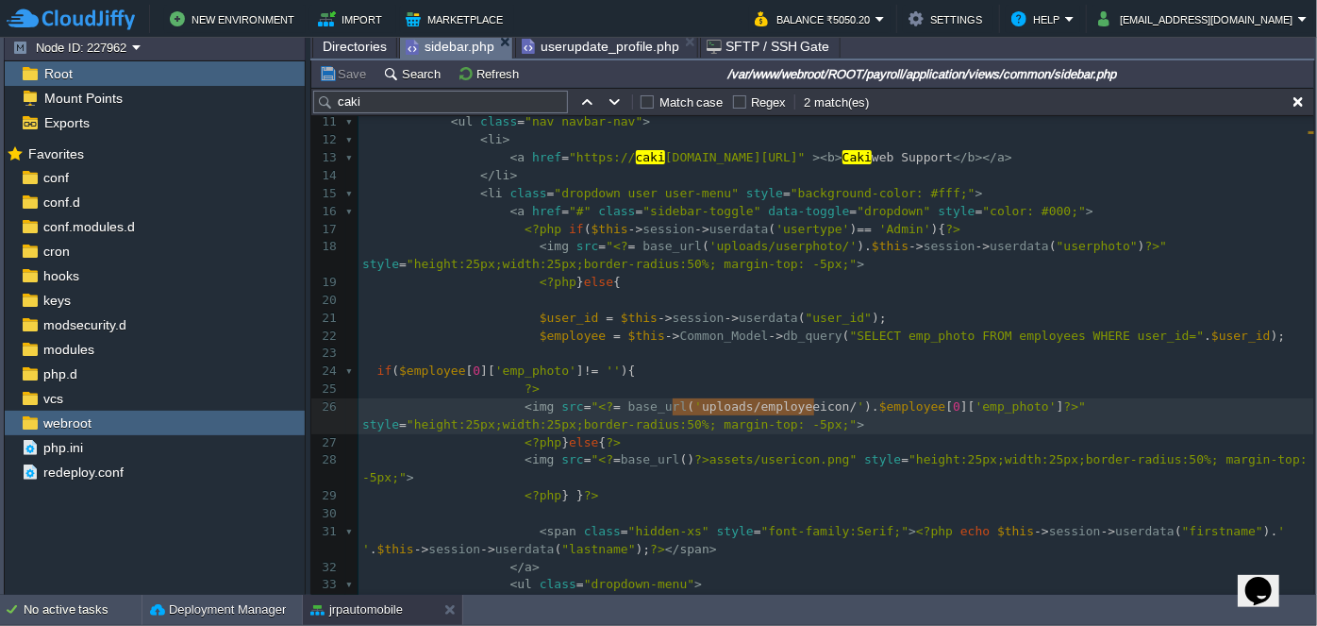
type textarea "uploads/employeeicon"
drag, startPoint x: 674, startPoint y: 406, endPoint x: 777, endPoint y: 410, distance: 102.9
type textarea "<?= base_url('uploads/employeeicon/').$employee[0]['emp_photo']?>"
drag, startPoint x: 577, startPoint y: 405, endPoint x: 1015, endPoint y: 409, distance: 438.9
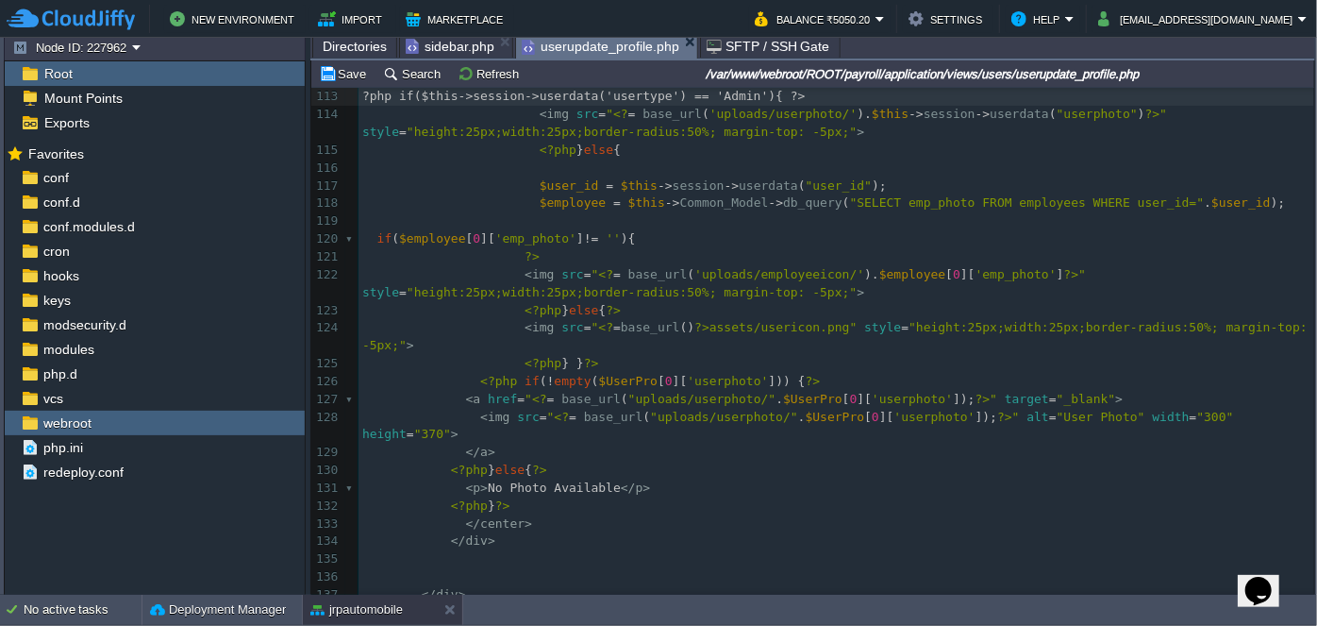
click at [574, 54] on span "userupdate_profile.php" at bounding box center [601, 47] width 158 height 24
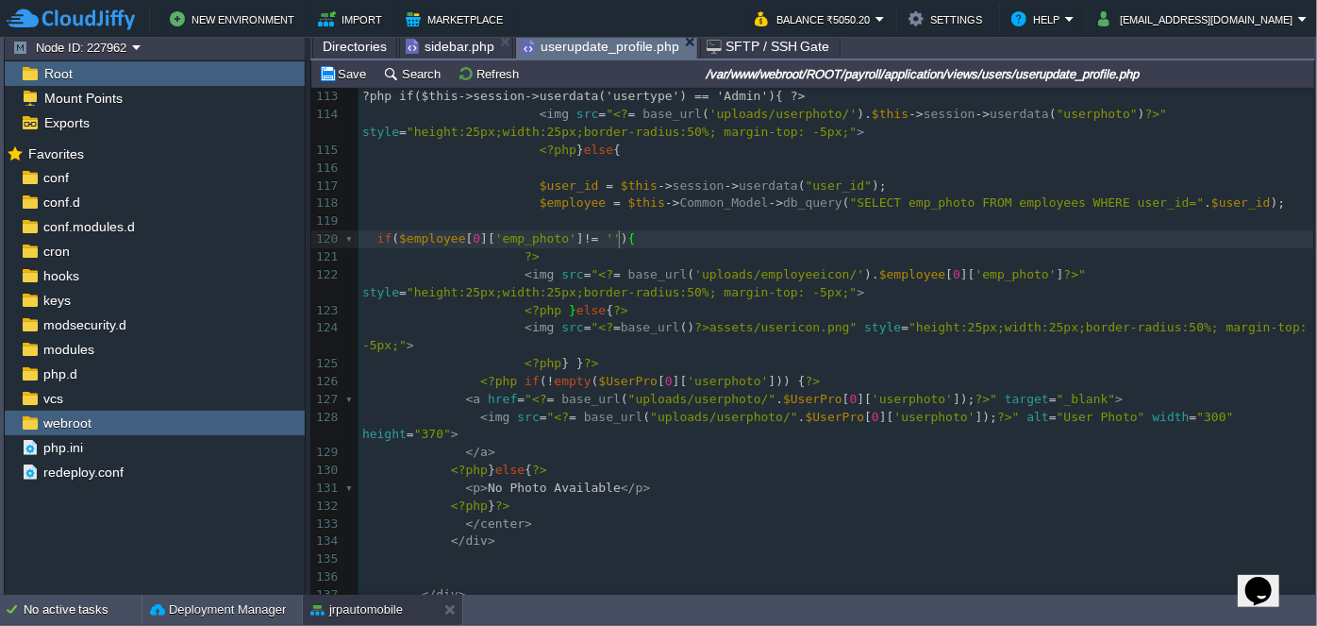
scroll to position [6, 0]
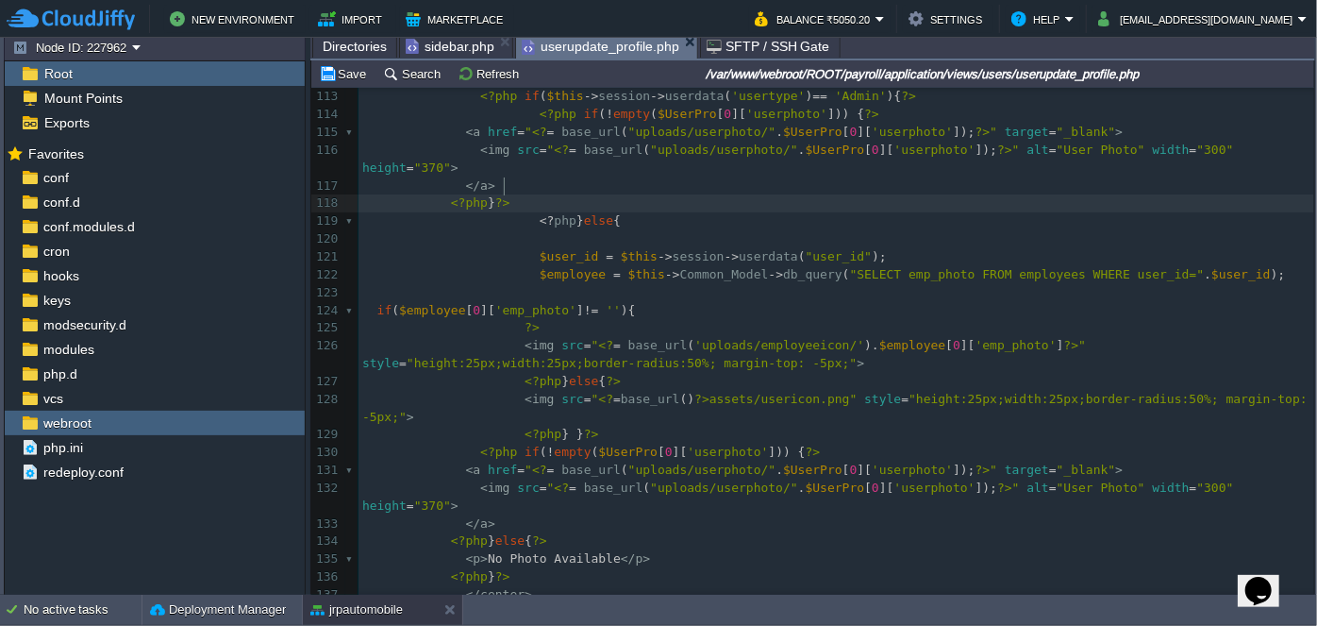
type textarea "<a href="<?= base_url("uploads/userphoto/" . $UserPro[0]['userphoto']); ?>" tar…"
type textarea "<?= base_url("uploads/userphoto/" . $UserPro[0]['userphoto']); ?>"
type textarea "<img src="<?=base_url()?>assets/usericon.png" alt="User Photo" width="300" heig…"
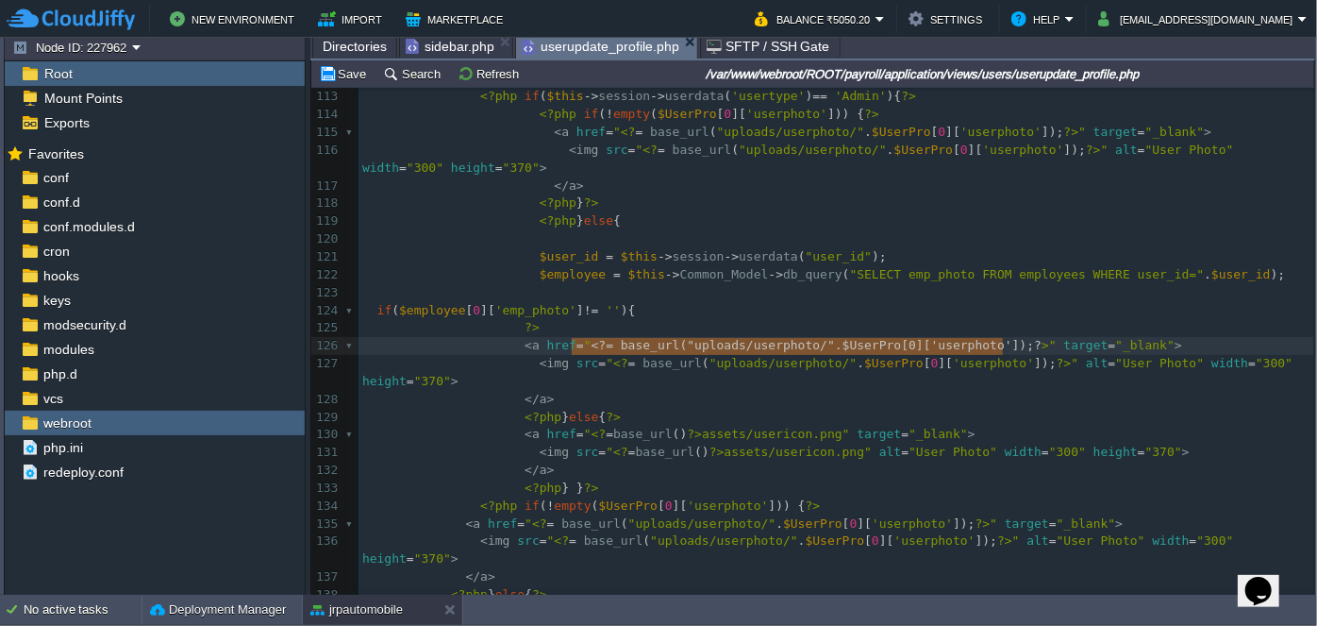
type textarea "<?= base_url("uploads/userphoto/" . $UserPro[0]['userphoto']); ?>"
drag, startPoint x: 571, startPoint y: 345, endPoint x: 1007, endPoint y: 342, distance: 436.0
paste textarea
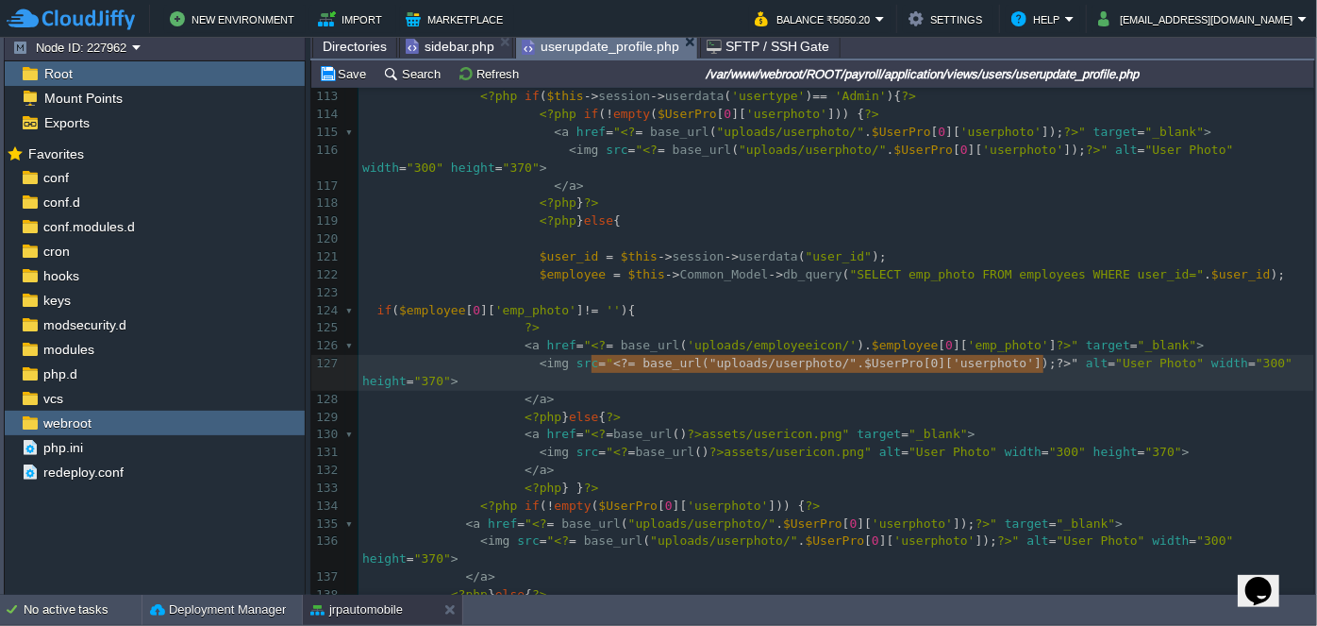
type textarea "<?= base_url("uploads/userphoto/" . $UserPro[0]['userphoto']); ?>"
drag, startPoint x: 591, startPoint y: 361, endPoint x: 1031, endPoint y: 365, distance: 439.8
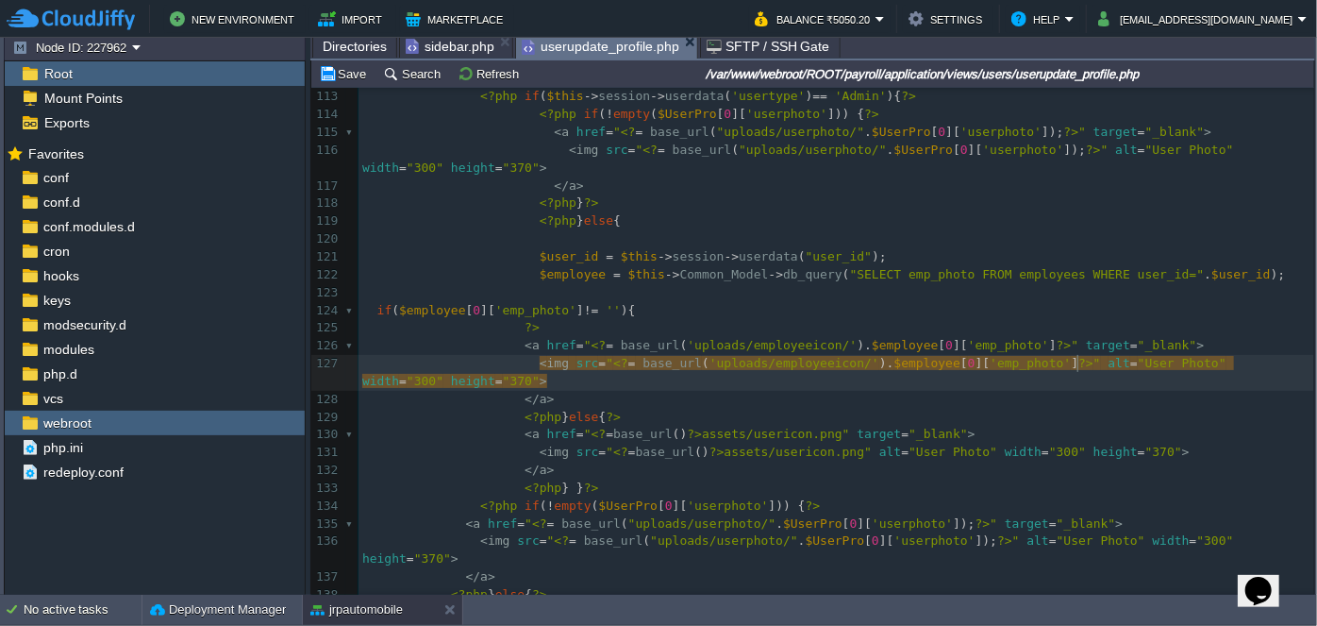
type textarea "User"
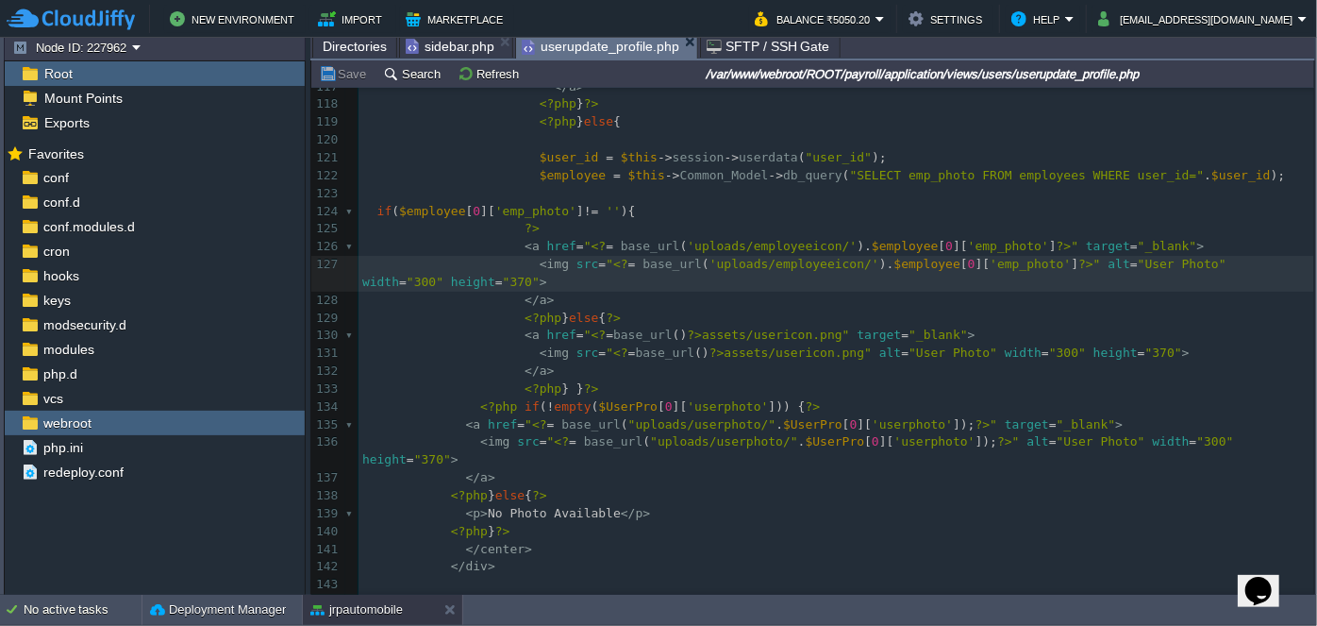
scroll to position [2274, 0]
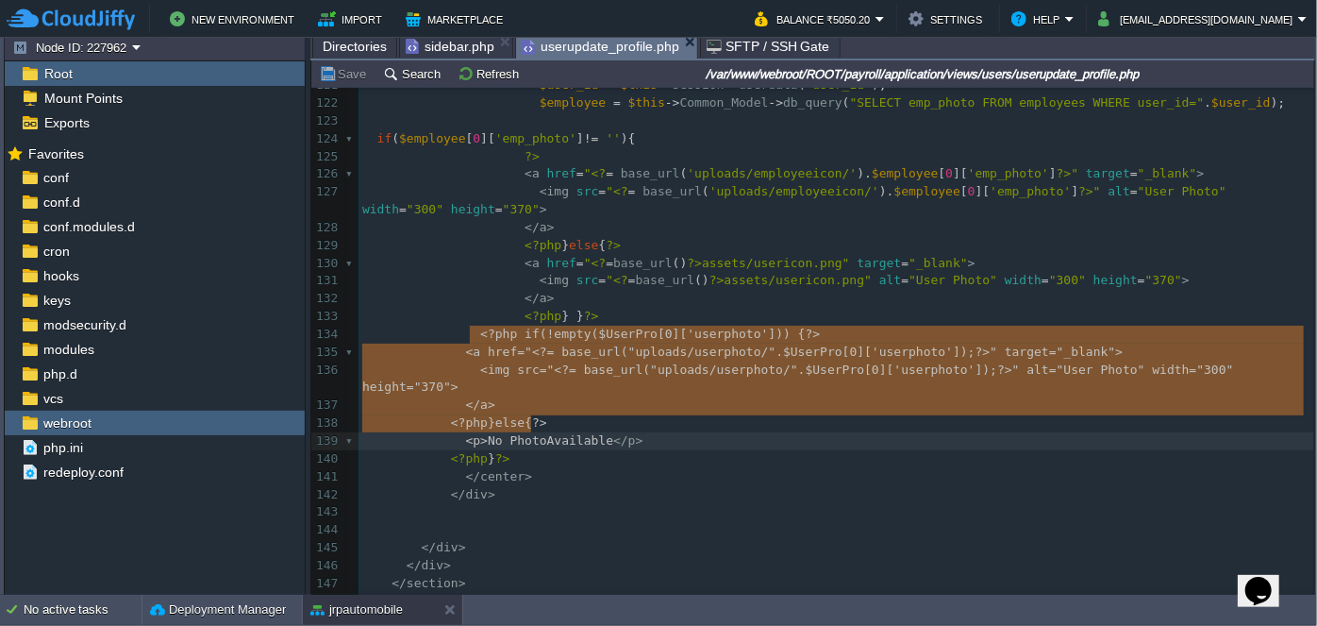
type textarea "<?php if (!empty($UserPro[0]['userphoto'])) { ?> <a href="<?= base_url("uploads…"
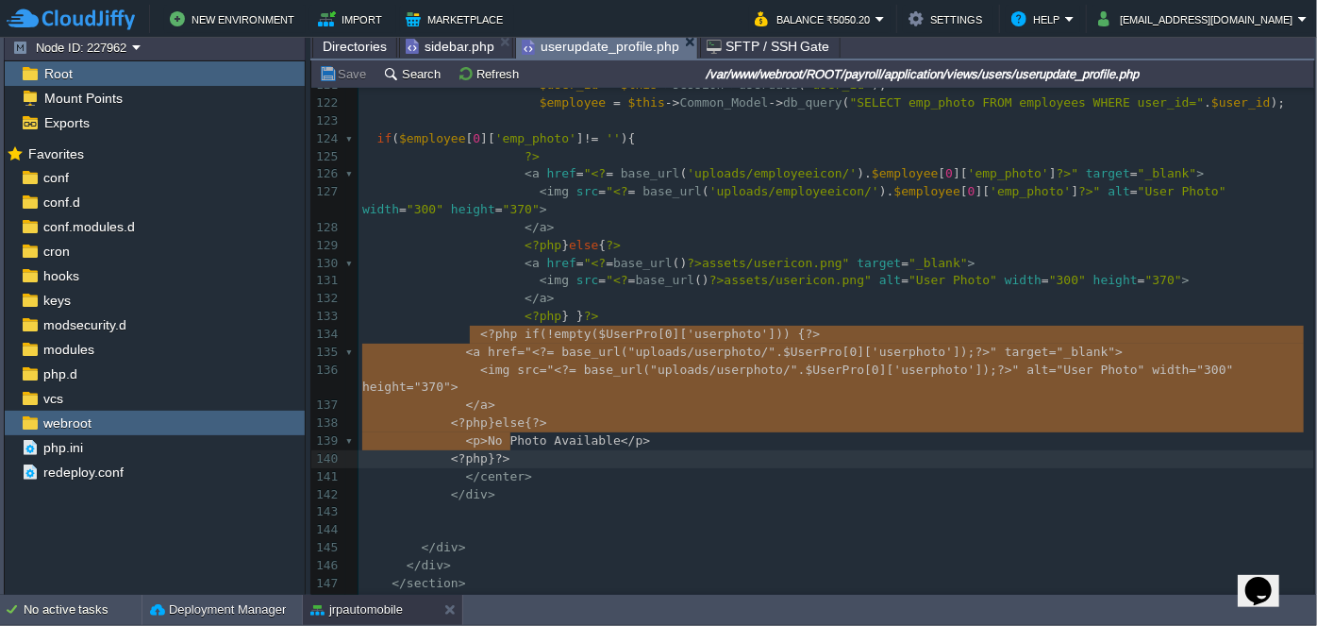
drag, startPoint x: 468, startPoint y: 332, endPoint x: 531, endPoint y: 433, distance: 119.1
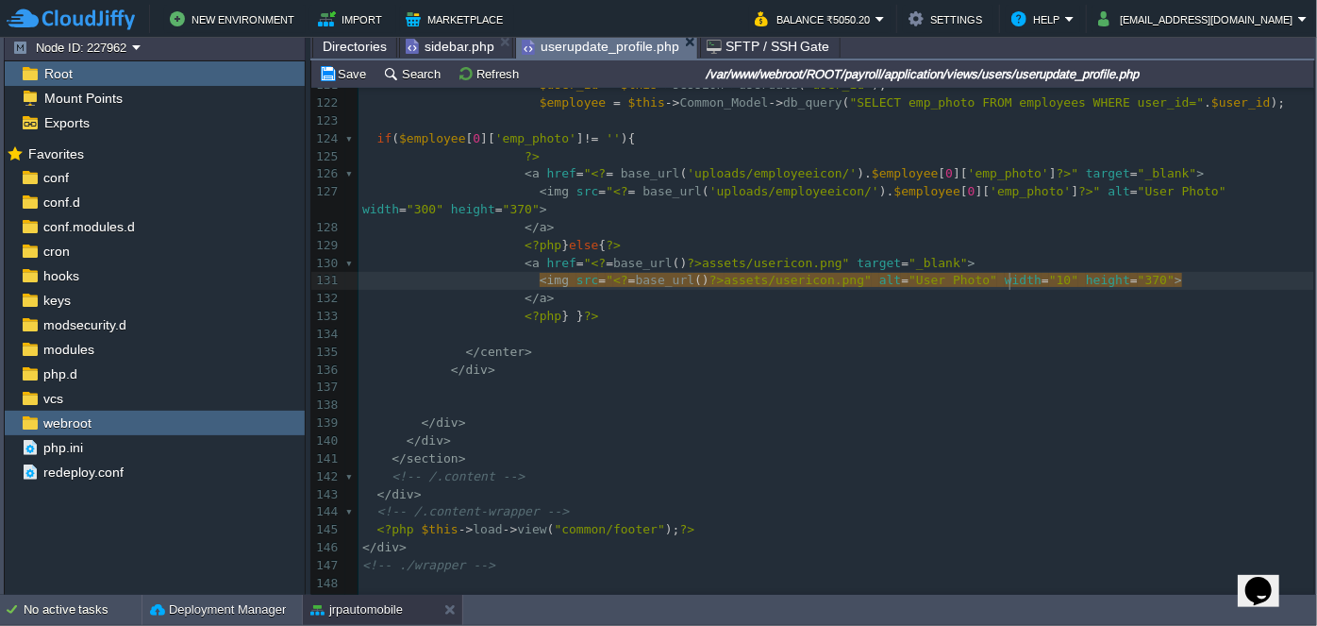
type textarea "100"
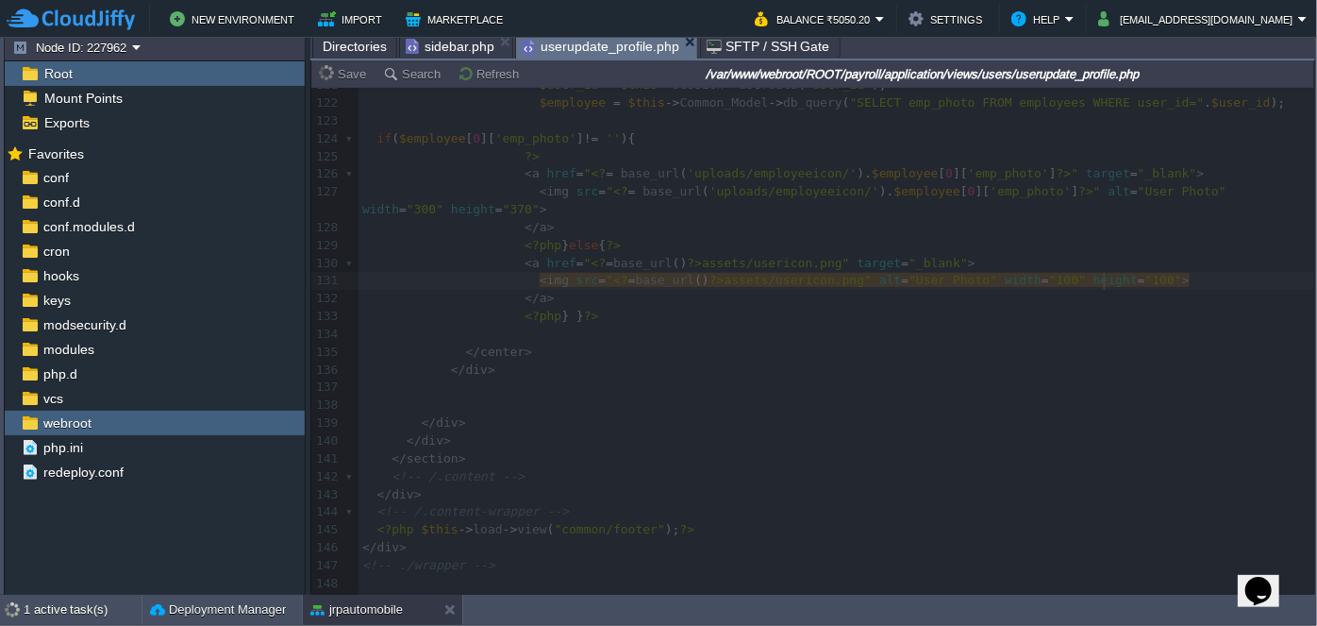
type textarea "100"
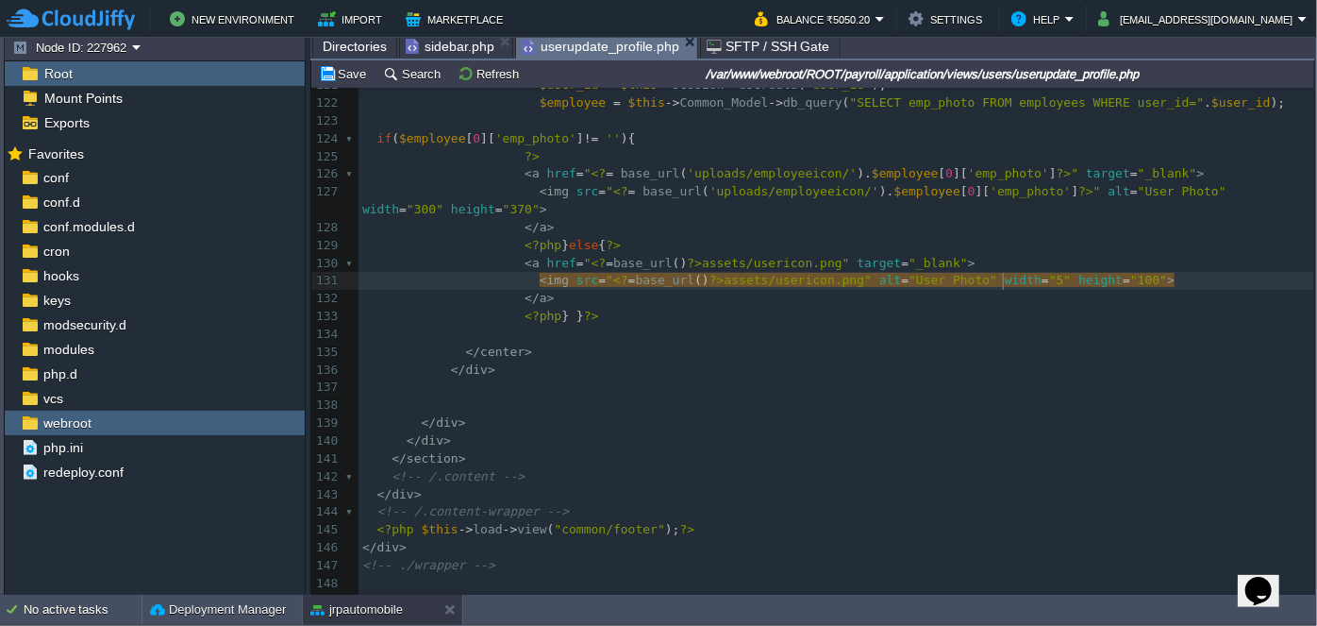
type textarea "50"
type textarea "100"
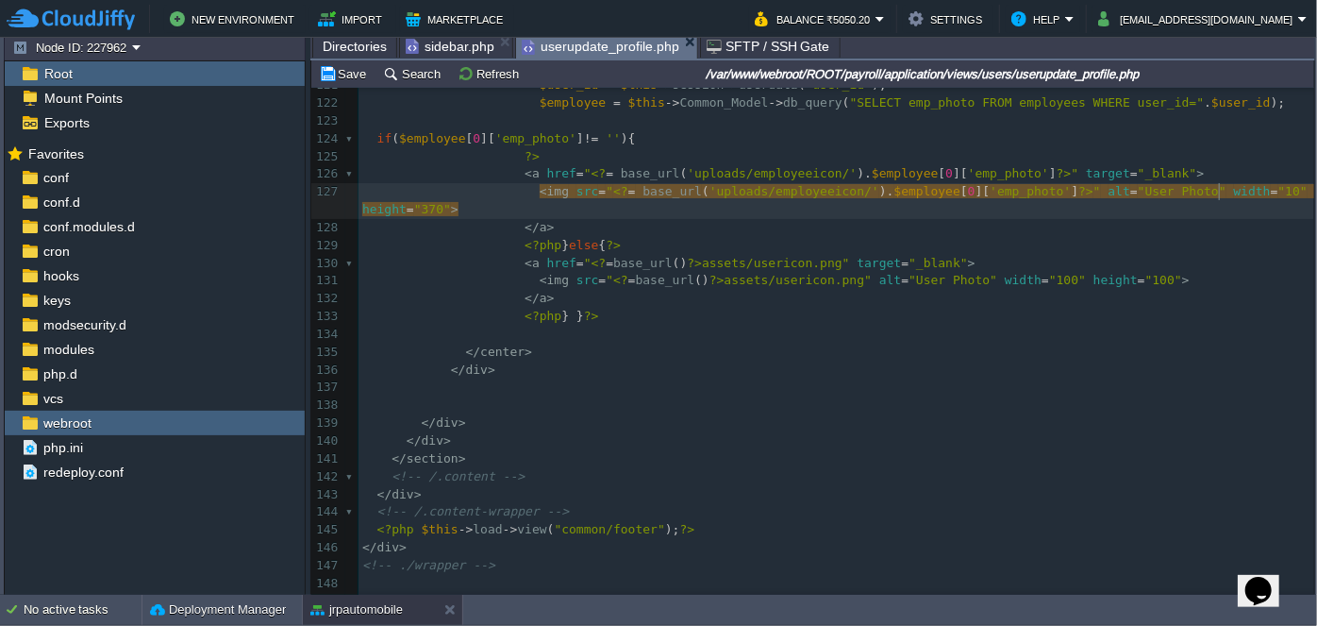
type textarea "100"
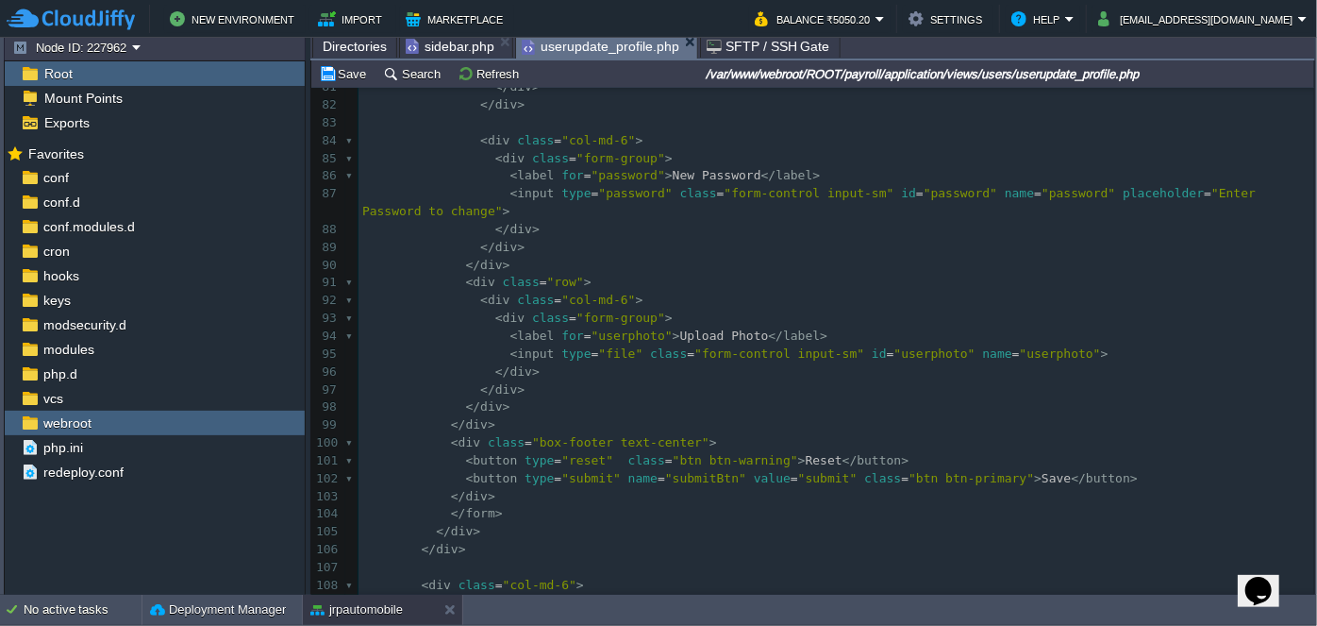
scroll to position [1502, 0]
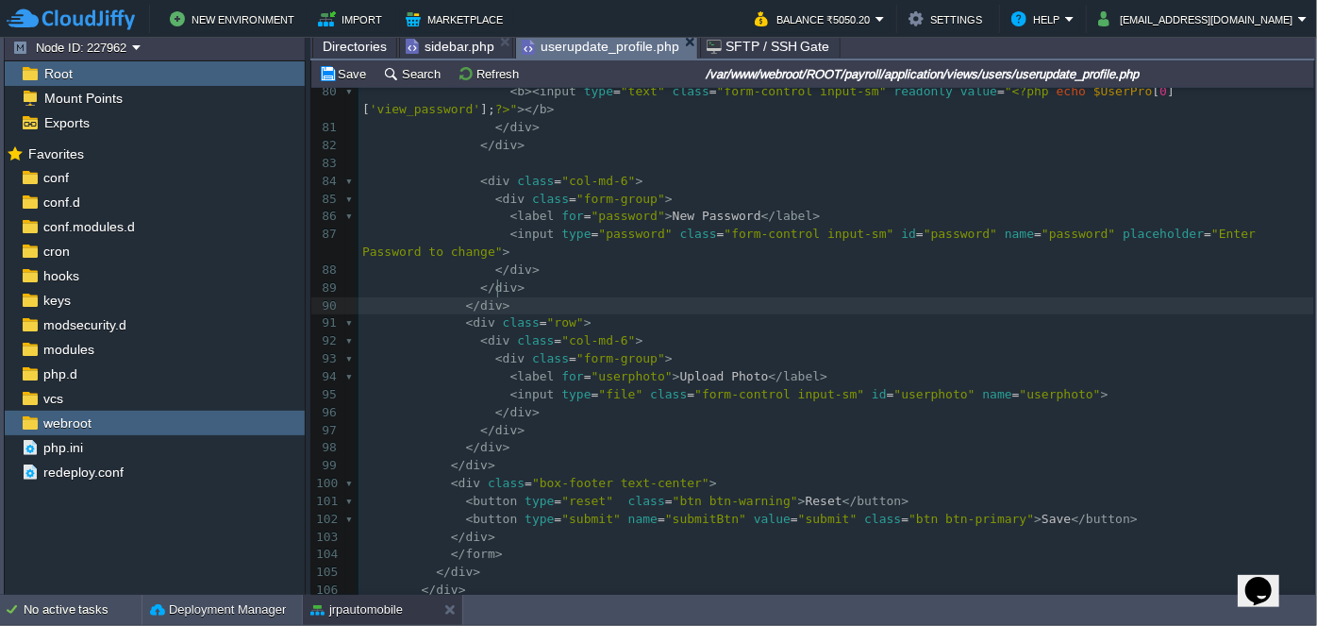
click at [528, 297] on pre "</ div >" at bounding box center [837, 306] width 956 height 18
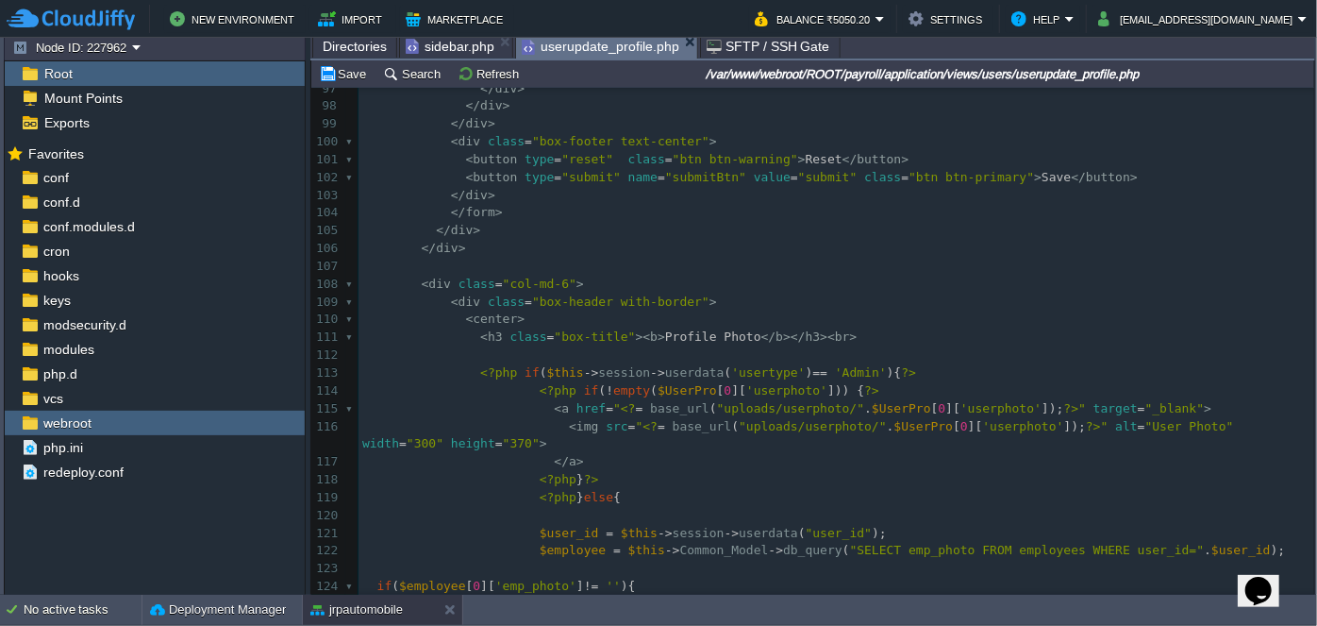
scroll to position [1845, 0]
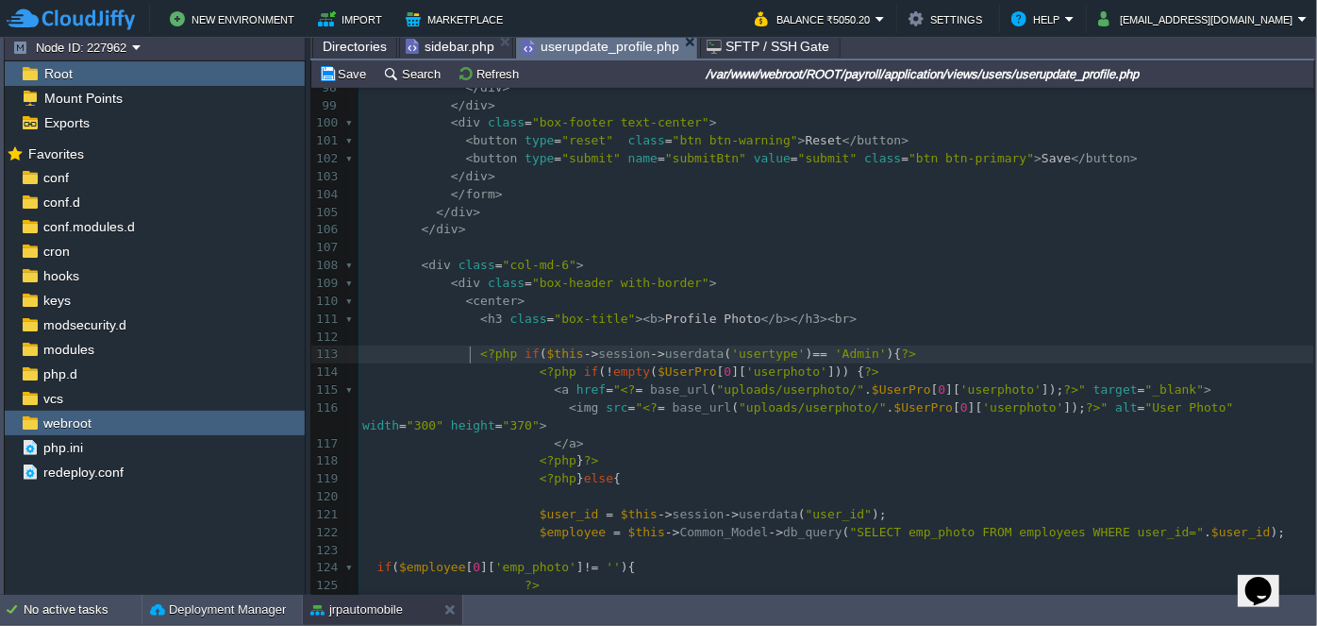
type textarea "<?php"
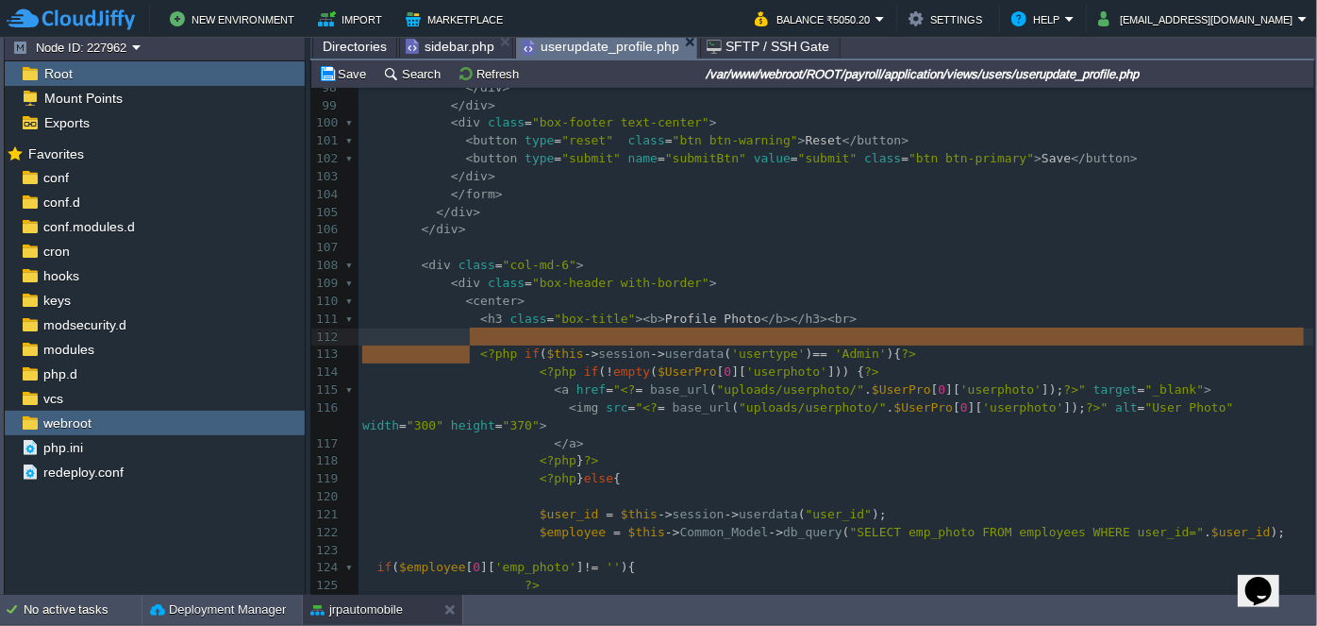
type textarea "<?php if($this->session->userdata('usertype') == 'Admin'){ ?>"
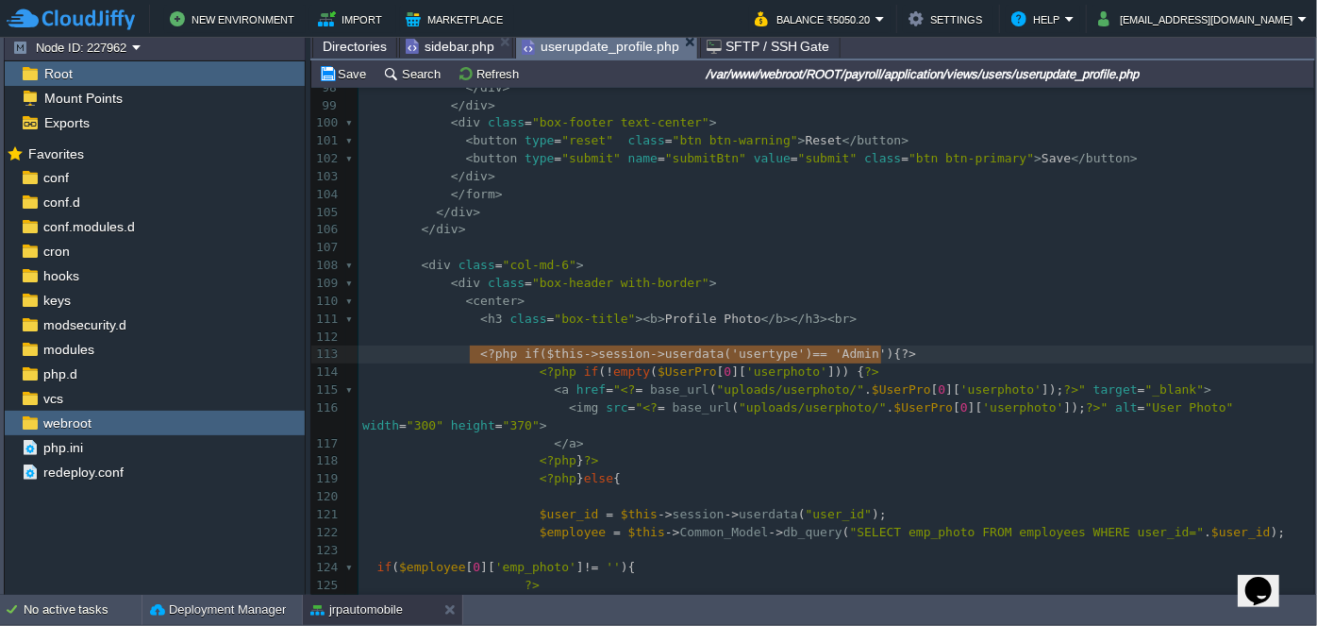
drag, startPoint x: 470, startPoint y: 355, endPoint x: 895, endPoint y: 351, distance: 424.7
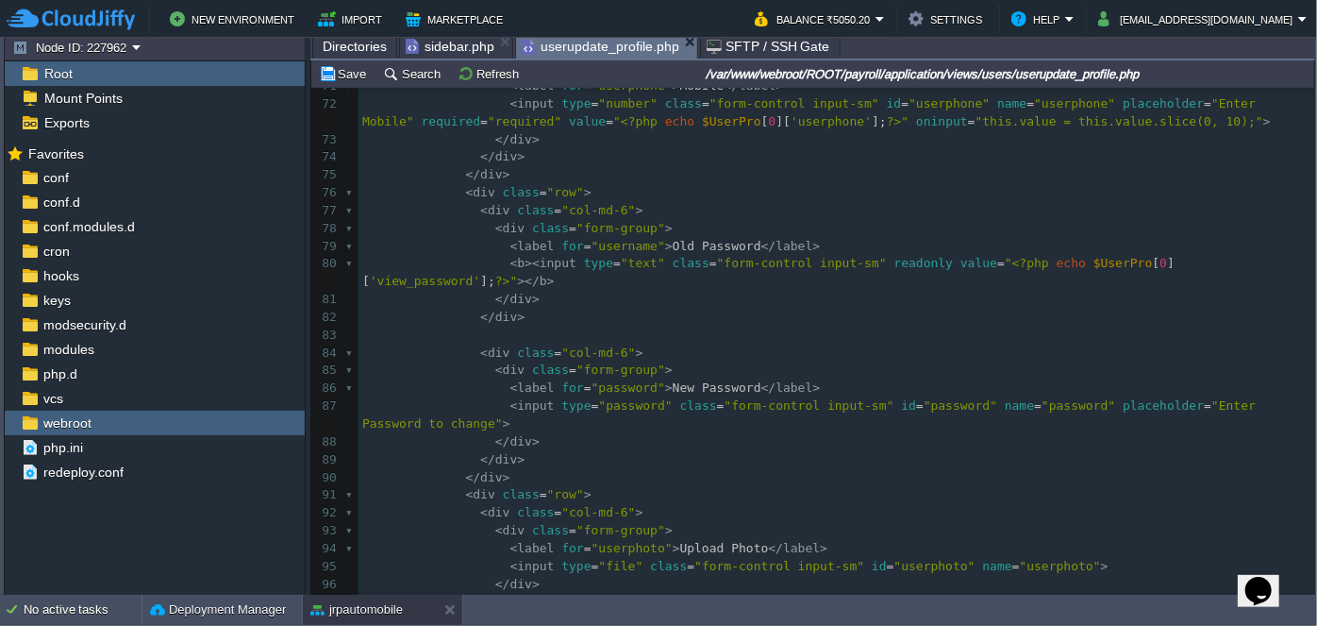
scroll to position [1502, 0]
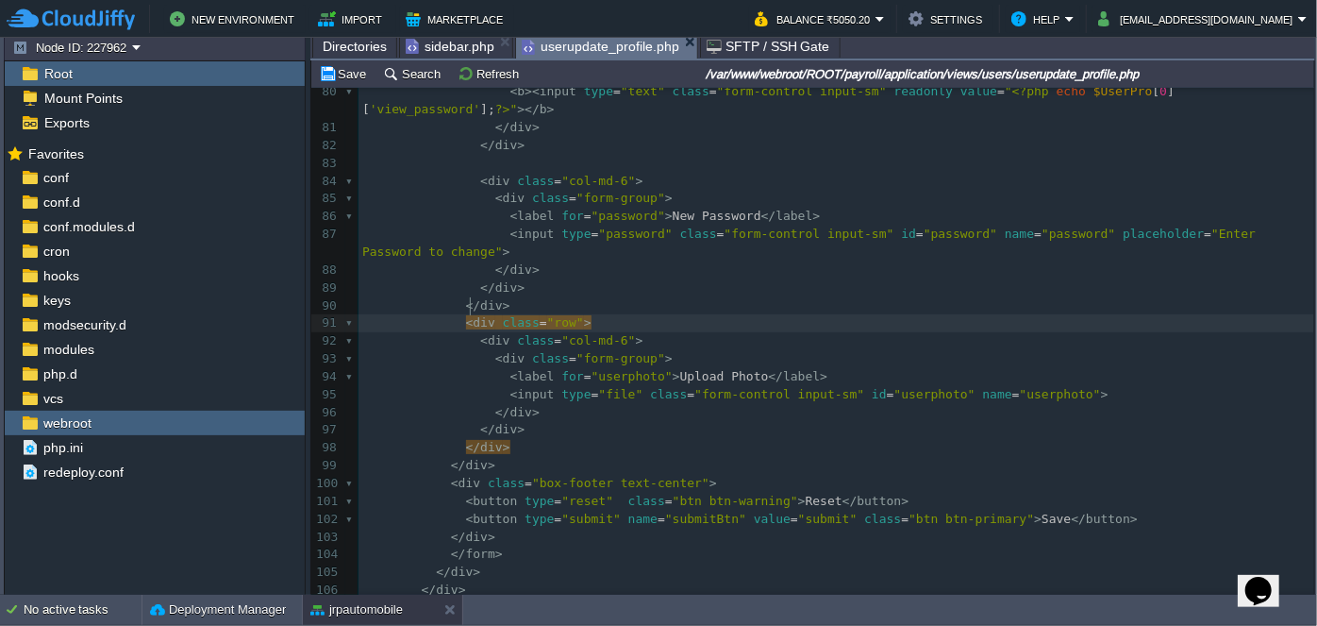
click at [518, 297] on pre "</ div >" at bounding box center [837, 306] width 956 height 18
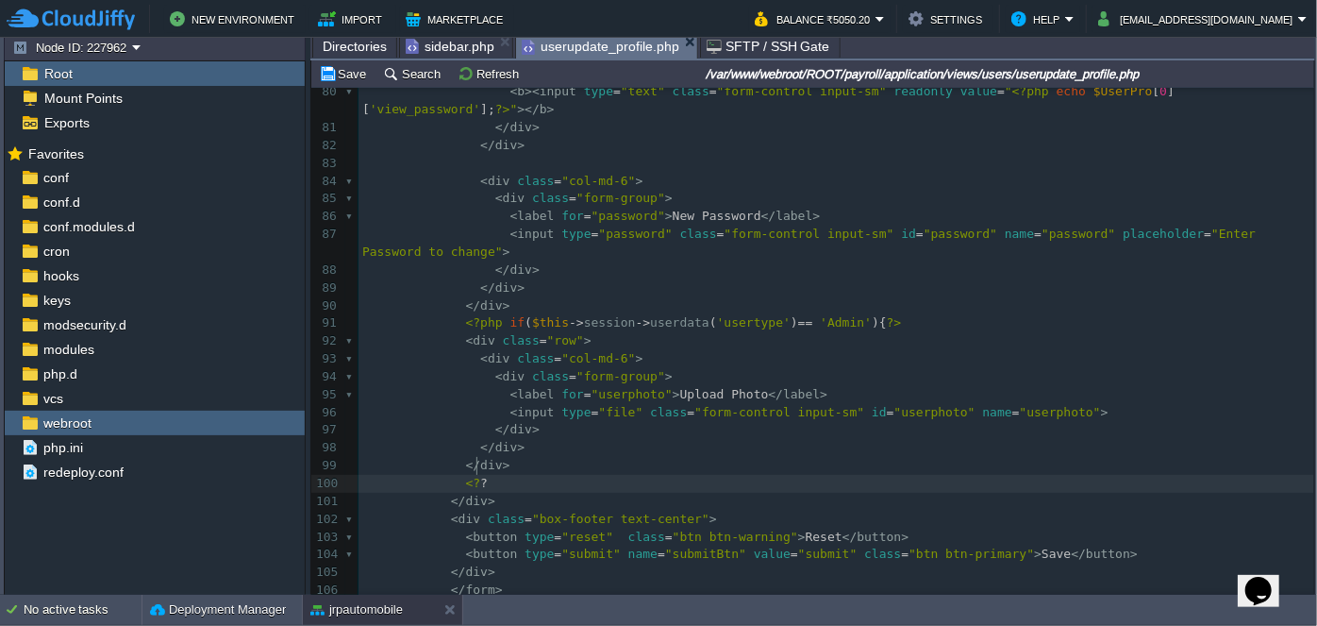
type textarea "<??>"
type textarea "php }"
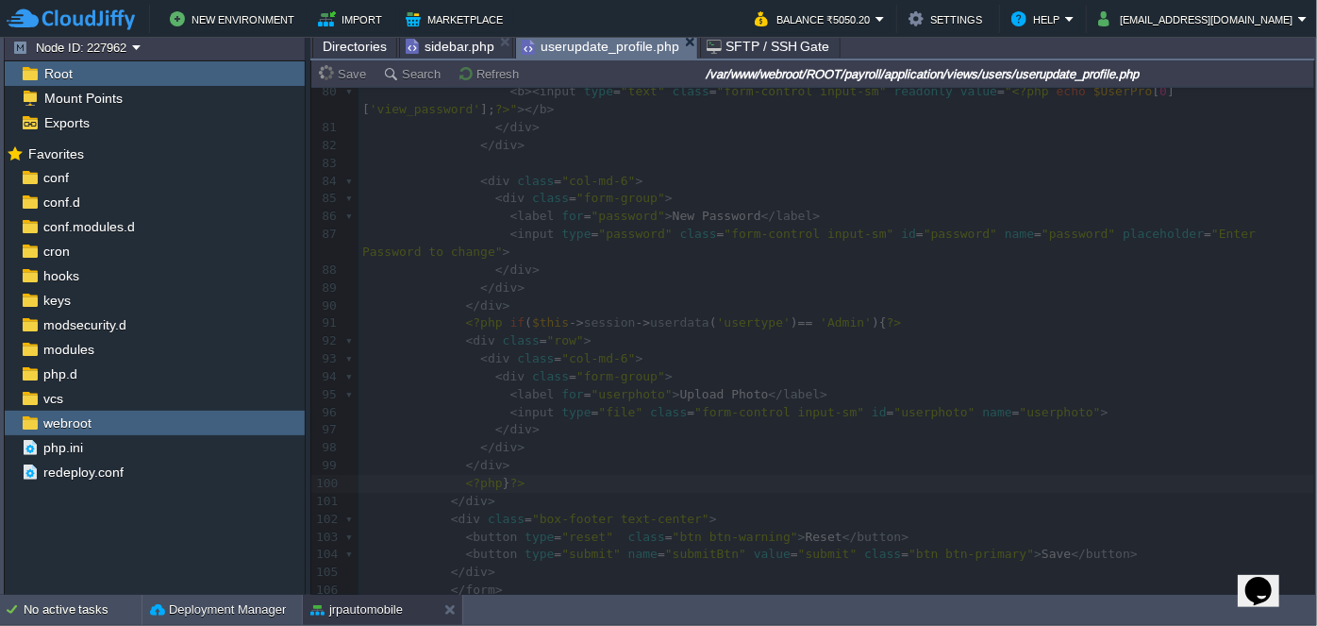
click at [351, 47] on span "Directories" at bounding box center [355, 46] width 64 height 23
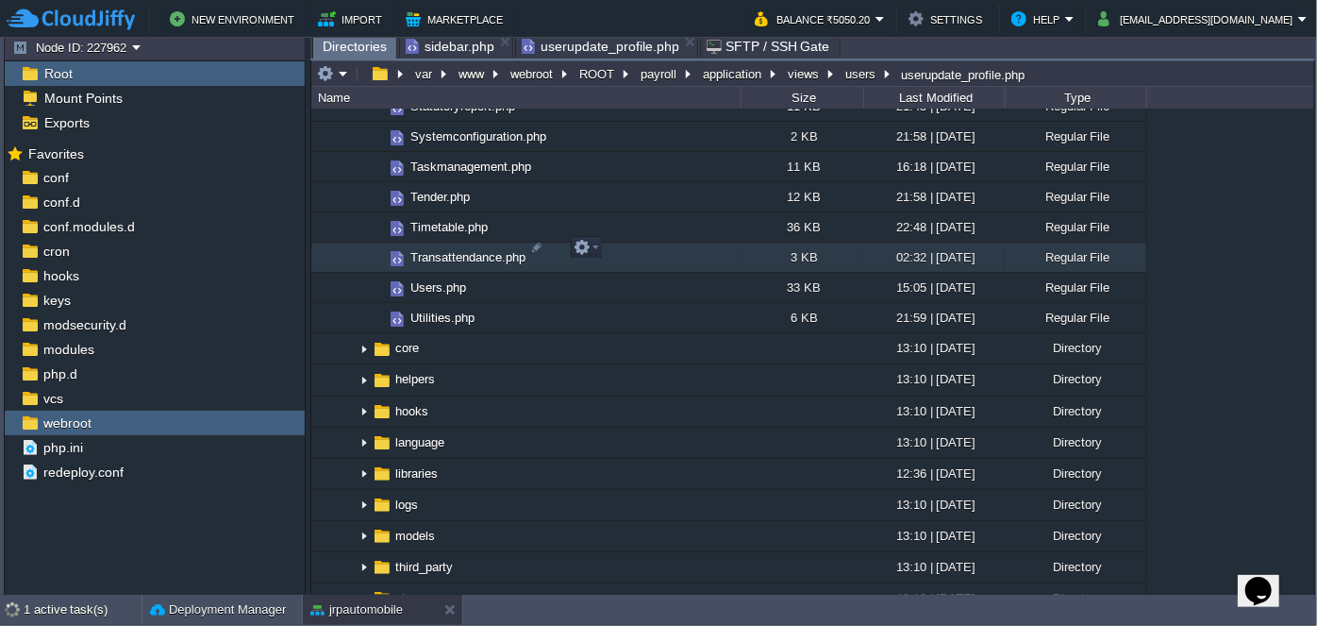
scroll to position [1200, 0]
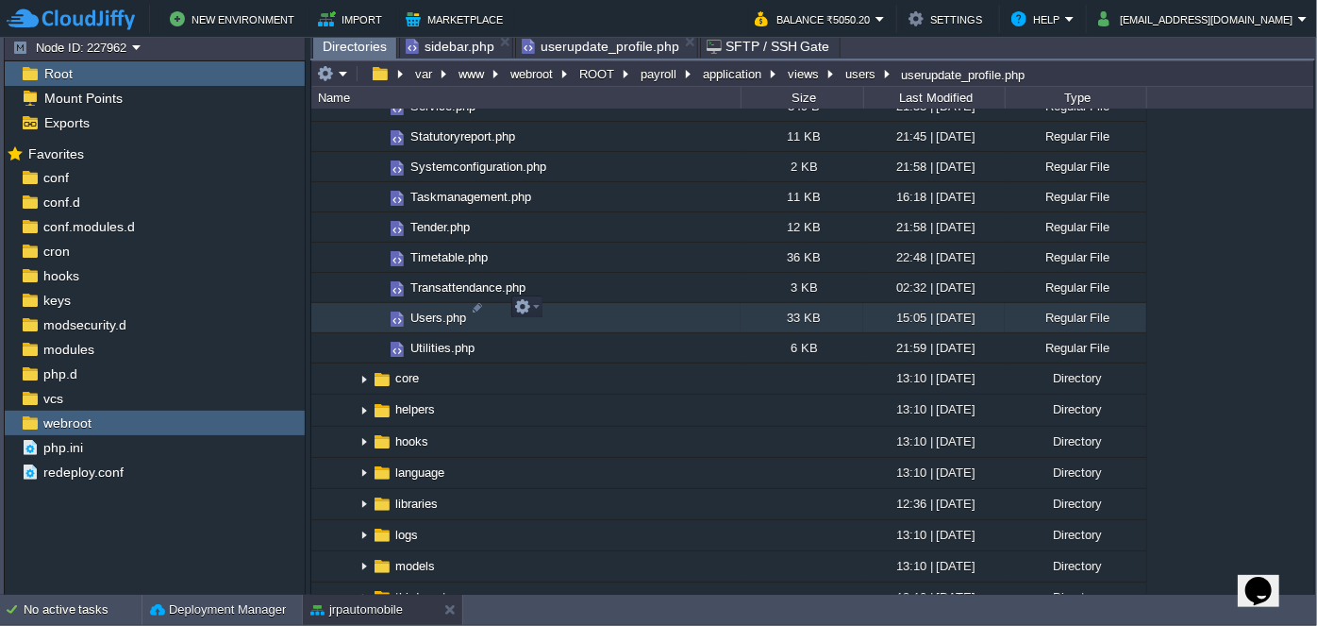
click at [432, 310] on span "Users.php" at bounding box center [438, 318] width 61 height 16
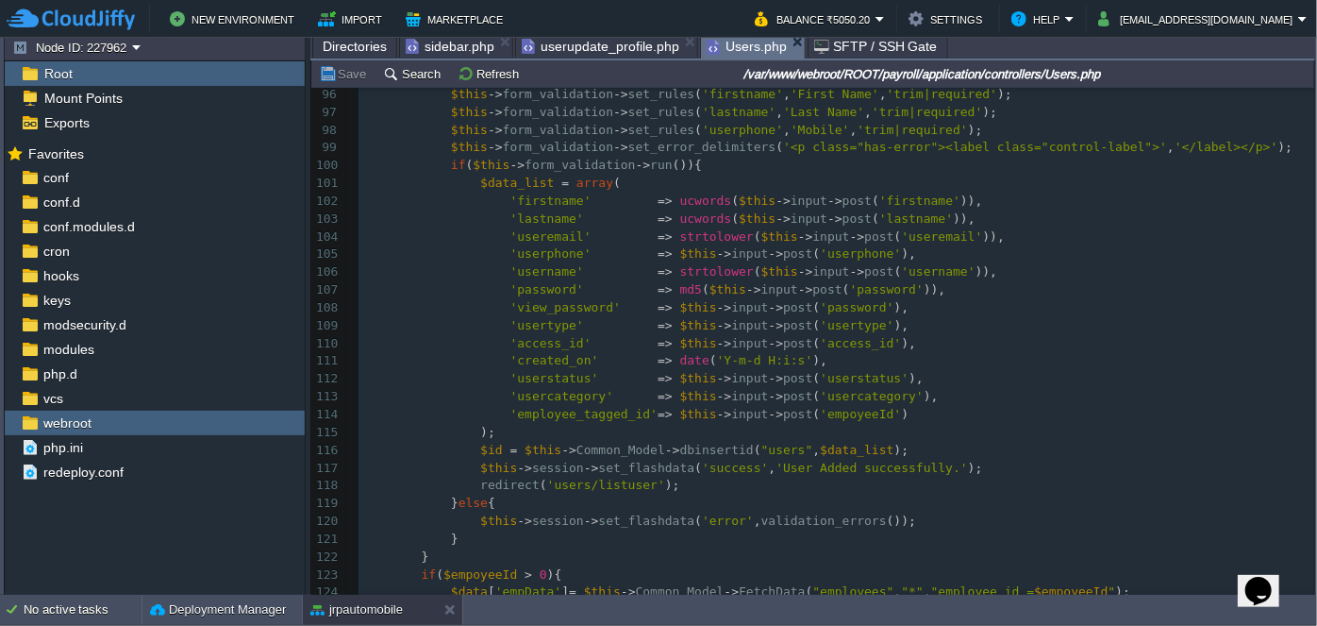
scroll to position [1760, 0]
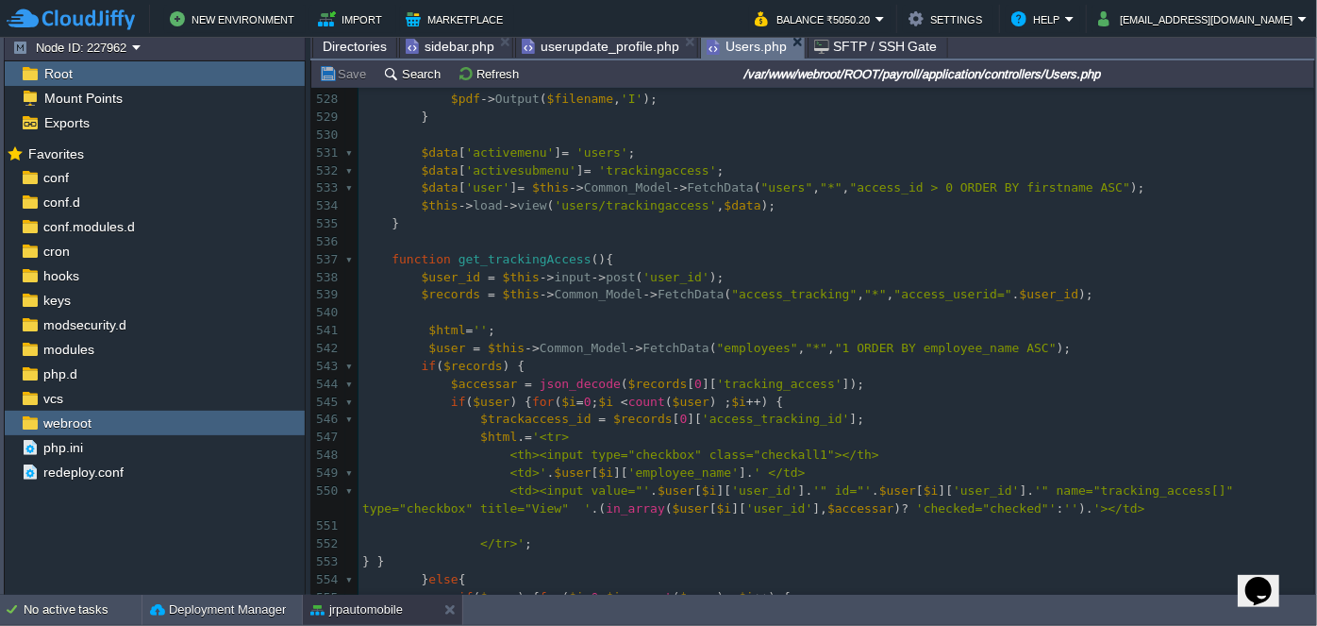
click at [601, 51] on span "userupdate_profile.php" at bounding box center [601, 46] width 158 height 23
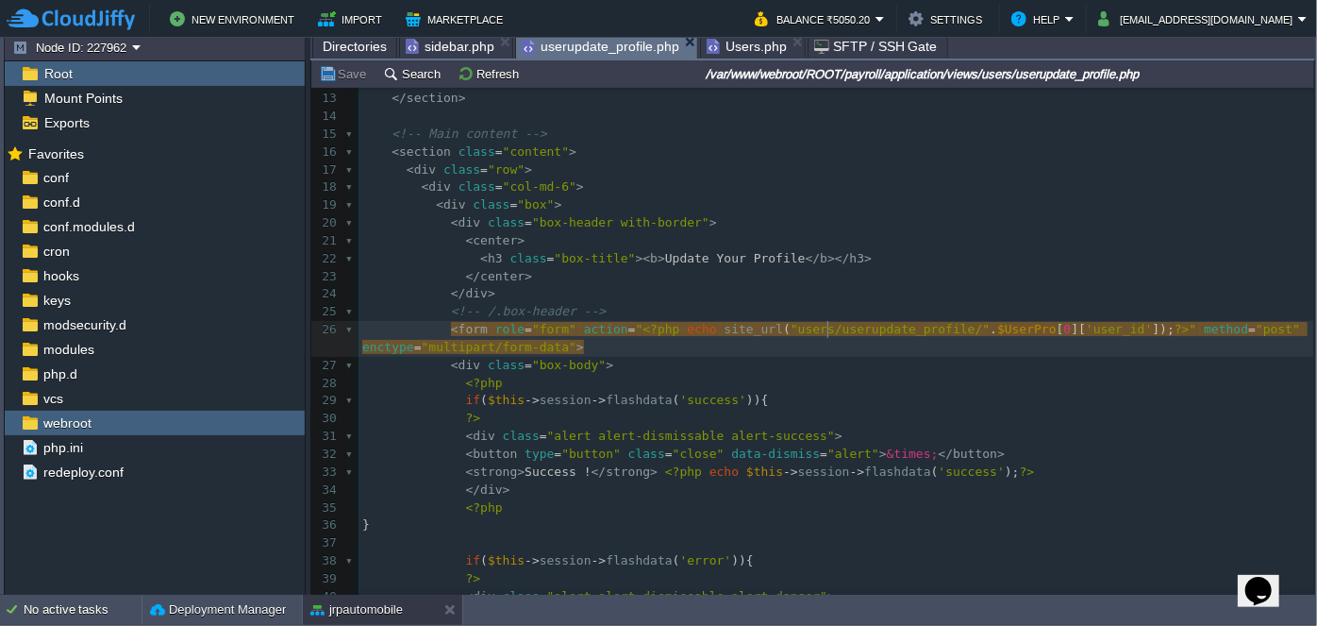
type textarea "userupdate_profile"
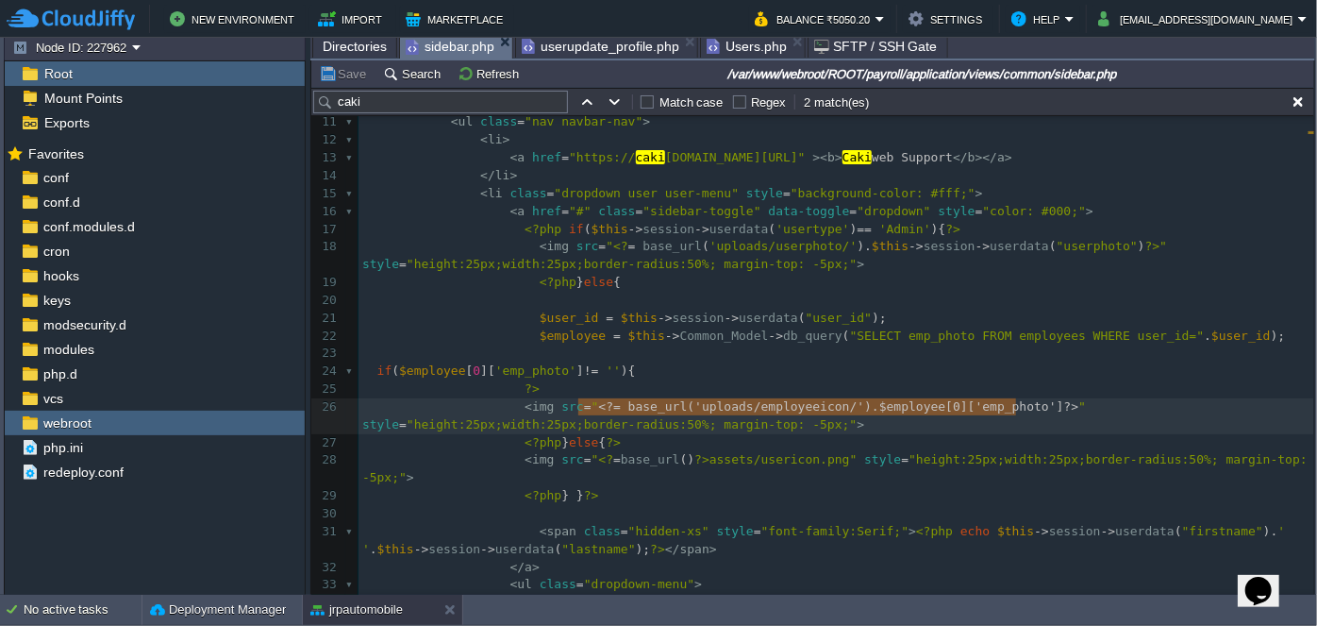
click at [418, 38] on span "sidebar.php" at bounding box center [450, 47] width 89 height 24
click at [740, 44] on span "Users.php" at bounding box center [747, 46] width 80 height 23
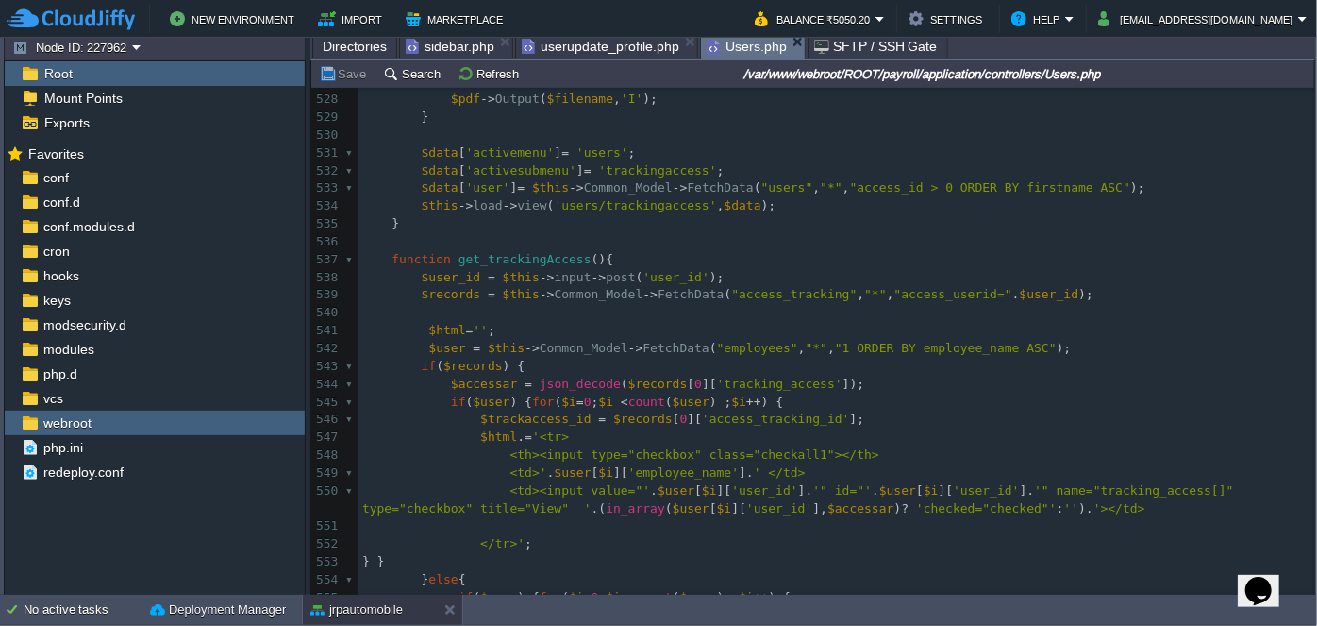
paste input "userupdate_profile"
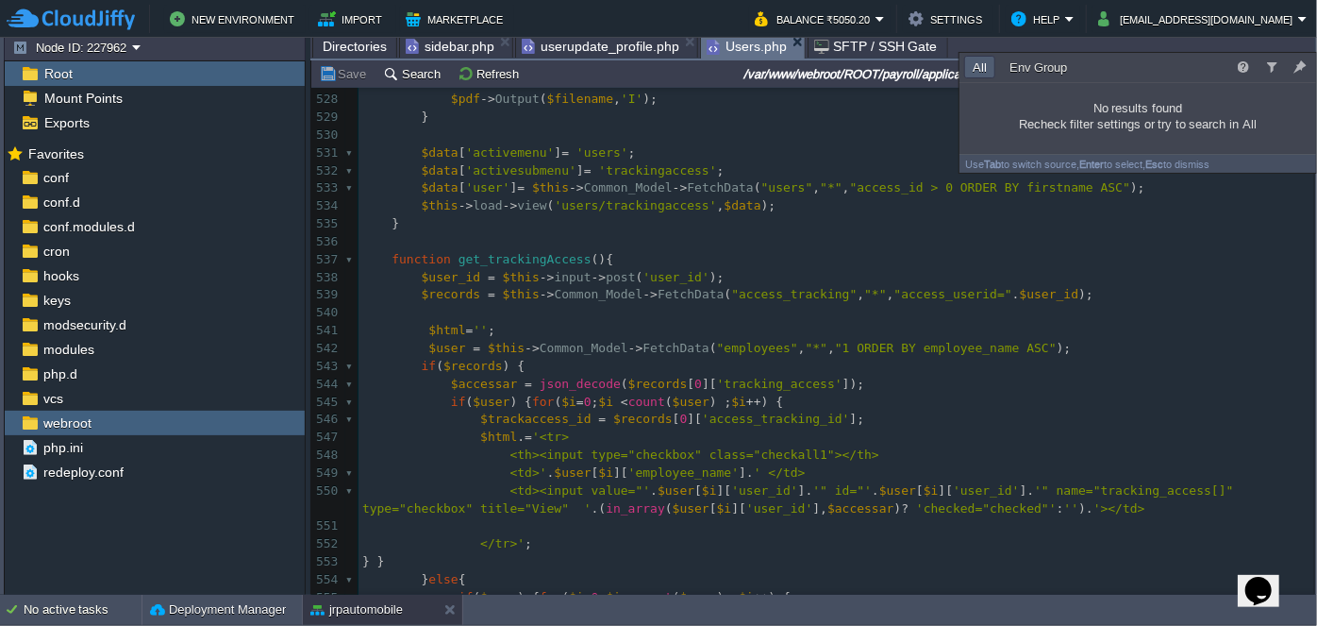
type input "userupdate_profile"
click at [833, 136] on pre "​" at bounding box center [837, 135] width 956 height 18
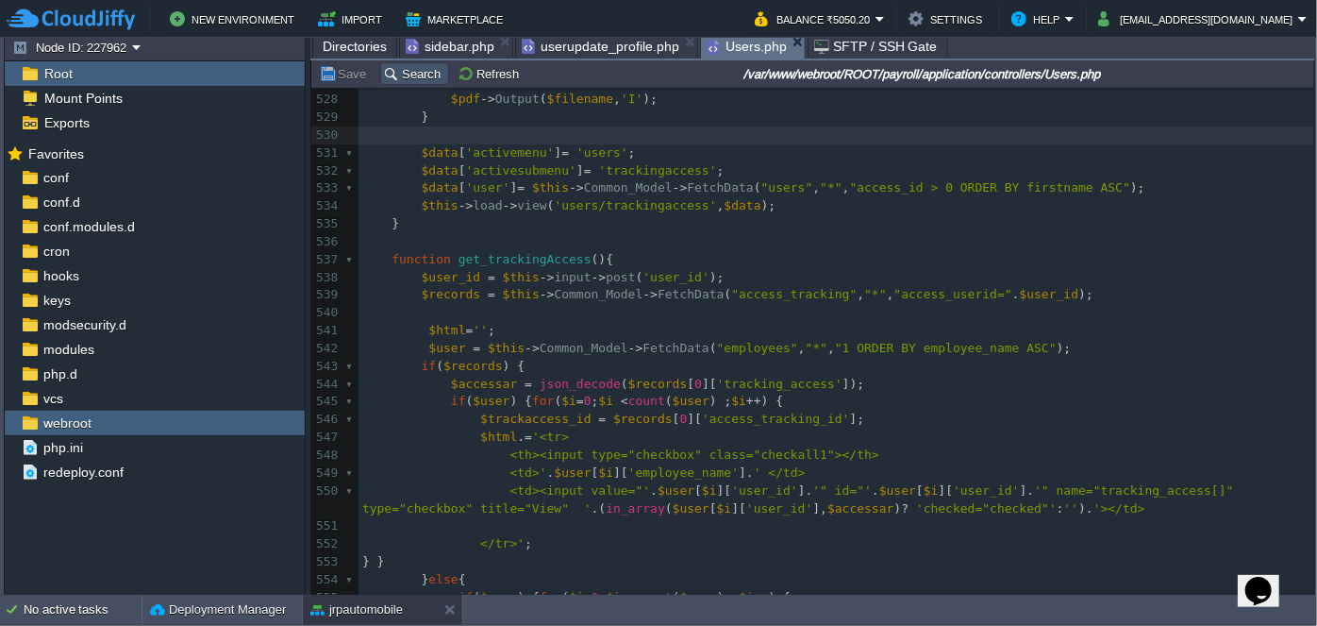
click at [404, 71] on button "Search" at bounding box center [414, 73] width 63 height 17
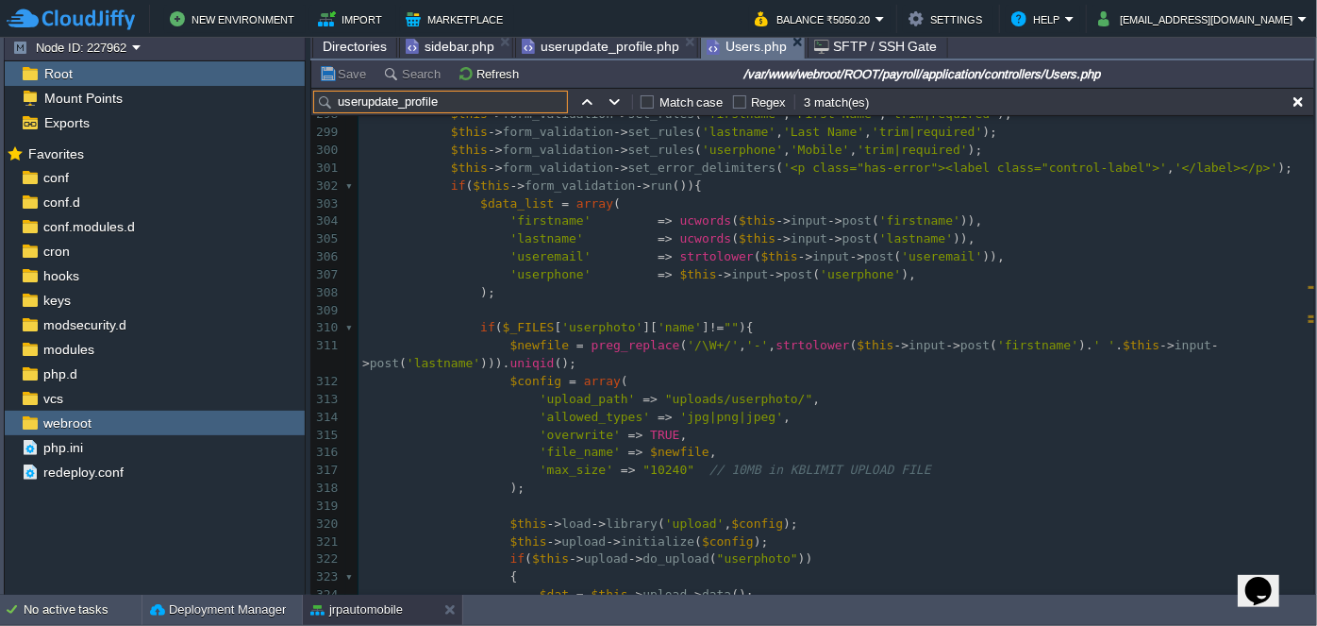
type input "userupdate_profile"
